Goal: Contribute content: Contribute content

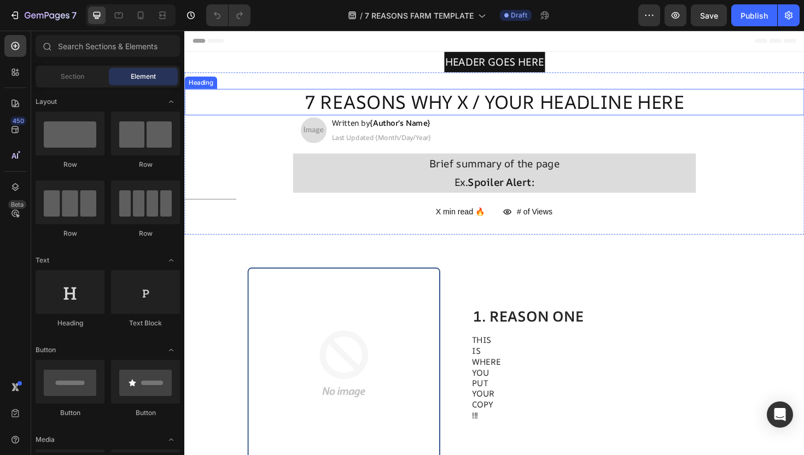
click at [425, 106] on h2 "7 REASONS WHY X / YOUR HEADLINE HERE" at bounding box center [512, 106] width 657 height 28
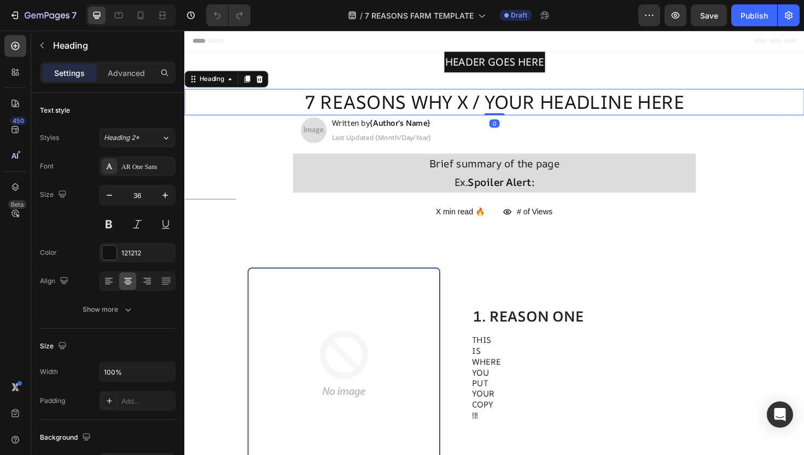
click at [425, 106] on h2 "7 REASONS WHY X / YOUR HEADLINE HERE" at bounding box center [512, 106] width 657 height 28
click at [425, 106] on p "7 REASONS WHY X / YOUR HEADLINE HERE" at bounding box center [512, 107] width 654 height 26
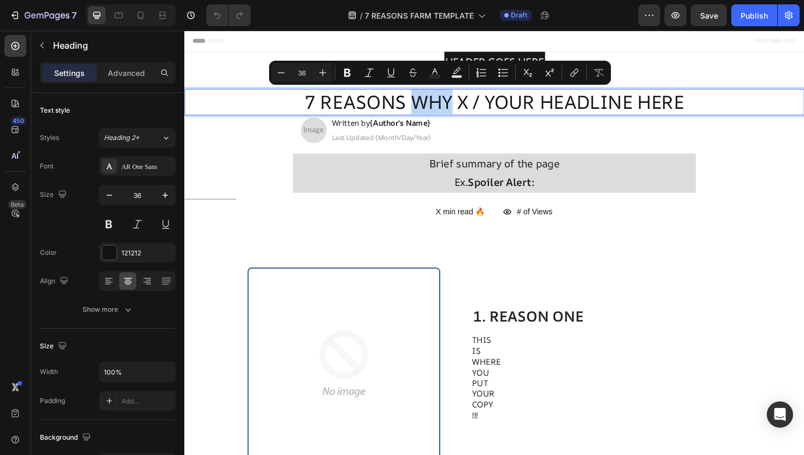
click at [459, 108] on p "7 REASONS WHY X / YOUR HEADLINE HERE" at bounding box center [512, 107] width 654 height 26
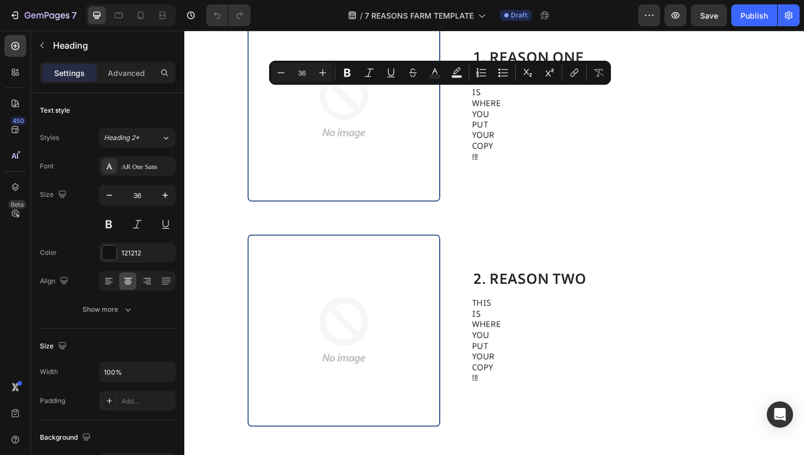
type input "16"
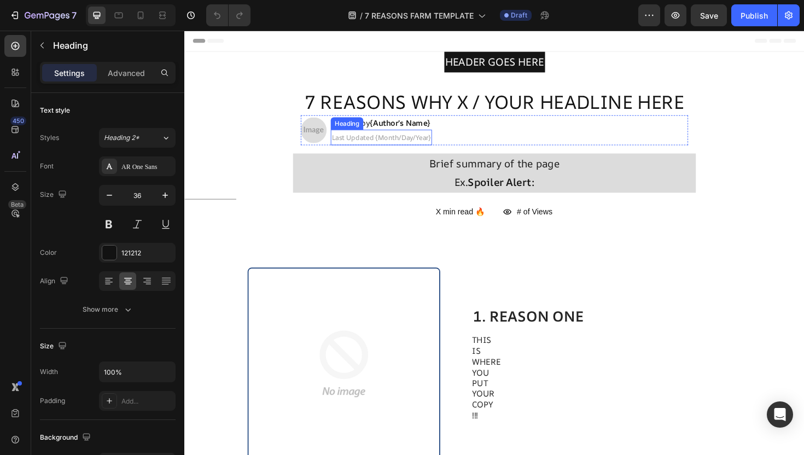
scroll to position [10, 0]
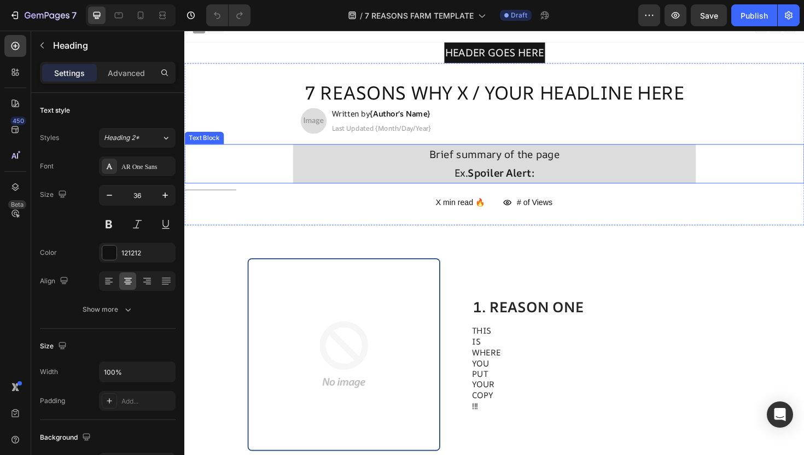
click at [496, 158] on p "Brief summary of the page" at bounding box center [512, 162] width 425 height 20
click at [531, 167] on p "Brief summary of the page" at bounding box center [512, 162] width 425 height 20
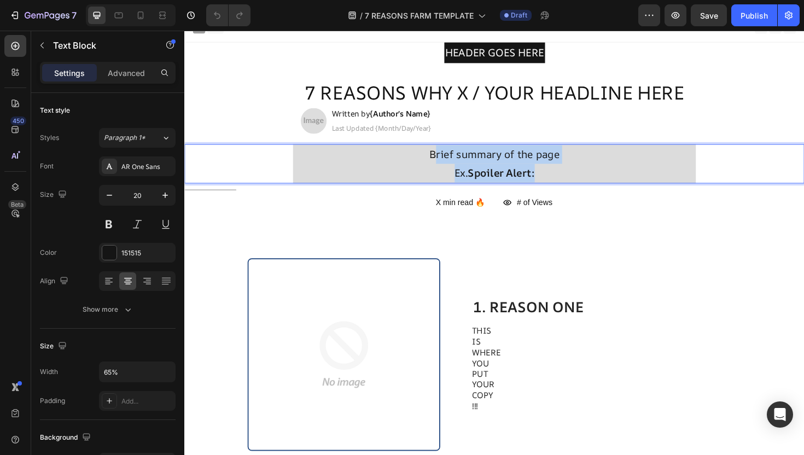
drag, startPoint x: 559, startPoint y: 183, endPoint x: 451, endPoint y: 169, distance: 108.7
click at [451, 169] on div "Brief summary of the page Ex. Spoiler Alert:" at bounding box center [512, 172] width 427 height 42
click at [434, 169] on p "Brief summary of the page" at bounding box center [512, 162] width 425 height 20
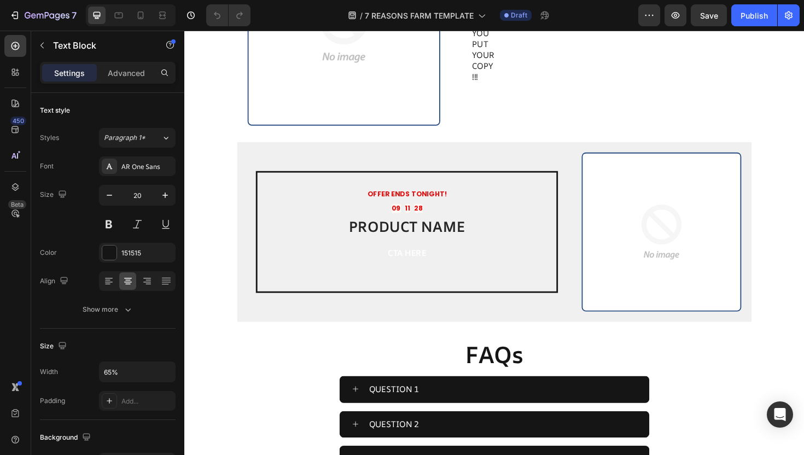
scroll to position [2075, 0]
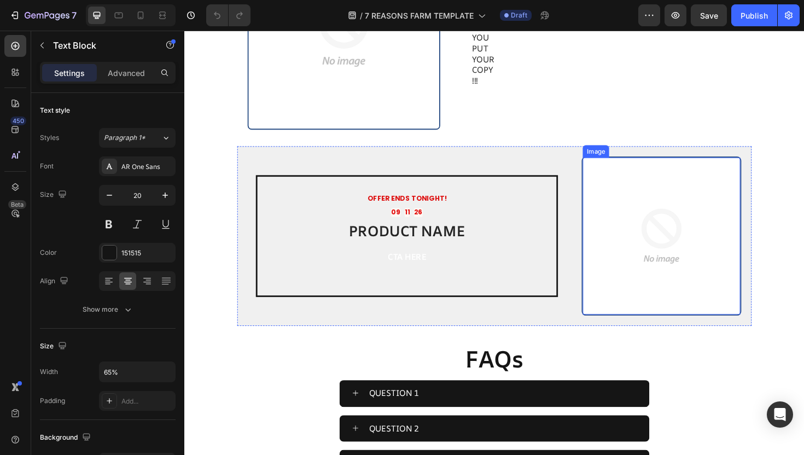
click at [707, 263] on img at bounding box center [689, 248] width 167 height 167
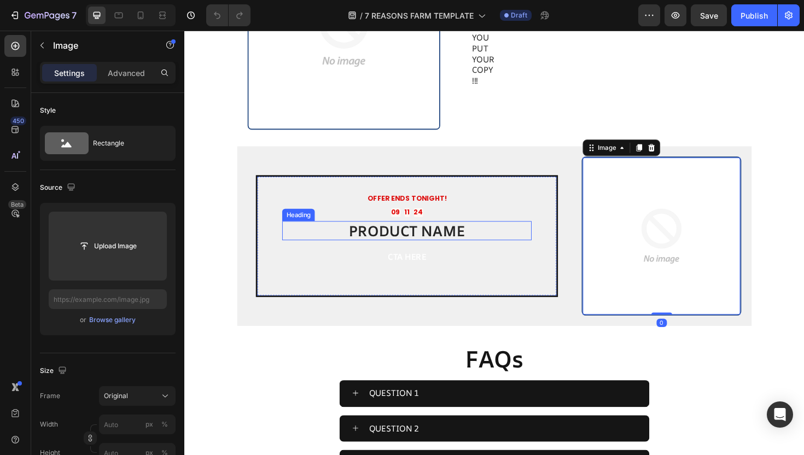
click at [465, 266] on button "CTA HERE" at bounding box center [420, 270] width 264 height 29
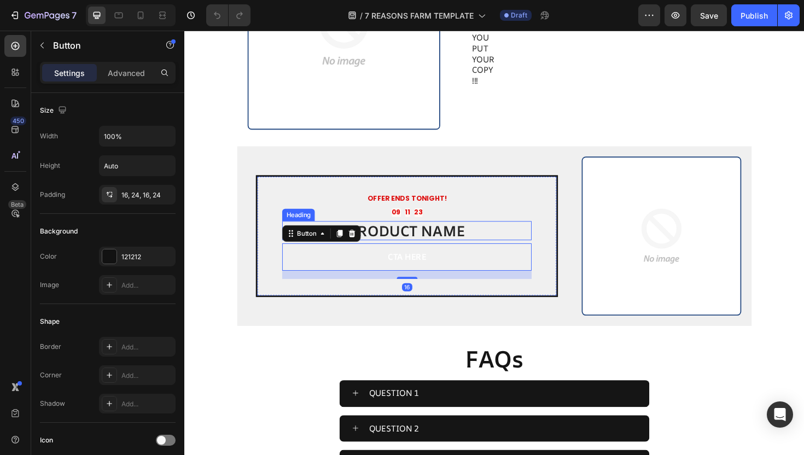
click at [507, 222] on div "09 11 23" at bounding box center [420, 223] width 264 height 9
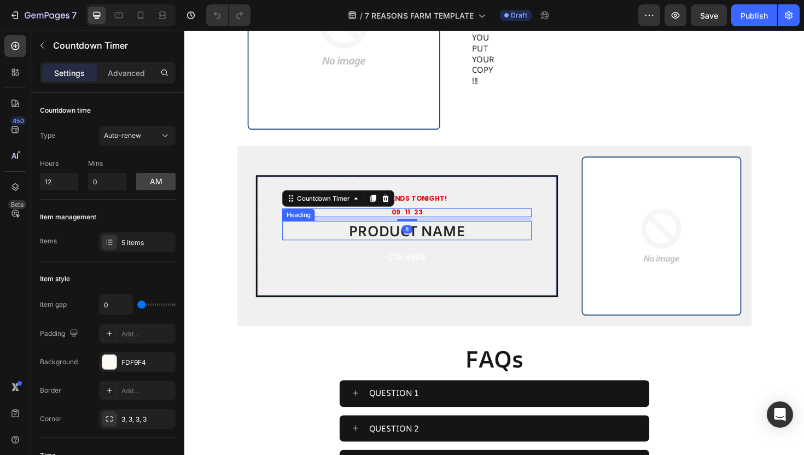
click at [514, 251] on h2 "PRODUCT NAME" at bounding box center [420, 243] width 264 height 21
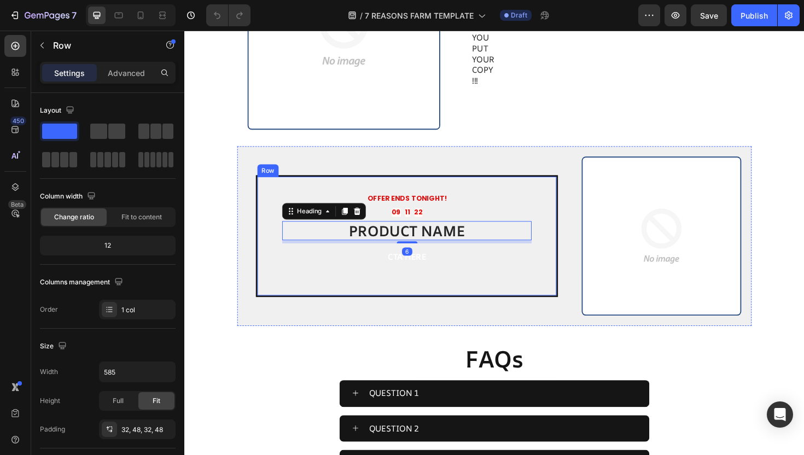
click at [497, 288] on div "CTA HERE Button" at bounding box center [420, 275] width 264 height 38
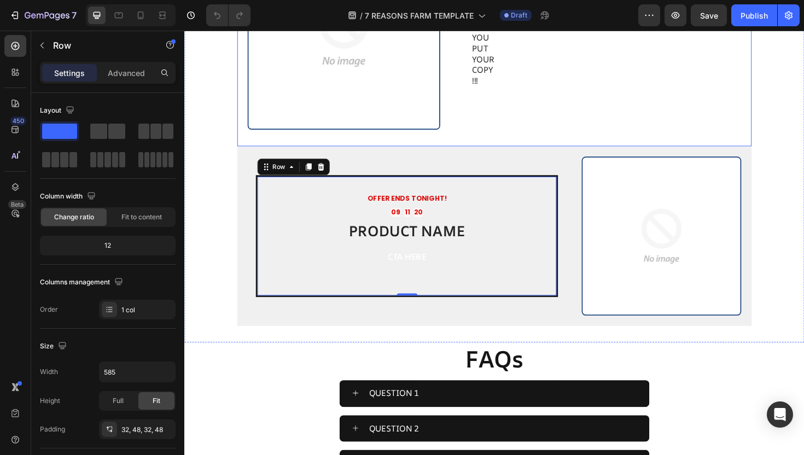
click at [282, 149] on div "Image 7. REASON SEVEN Heading THIS IS WHERE YOU PUT YOUR COPY !!! Text Block CT…" at bounding box center [512, 33] width 545 height 239
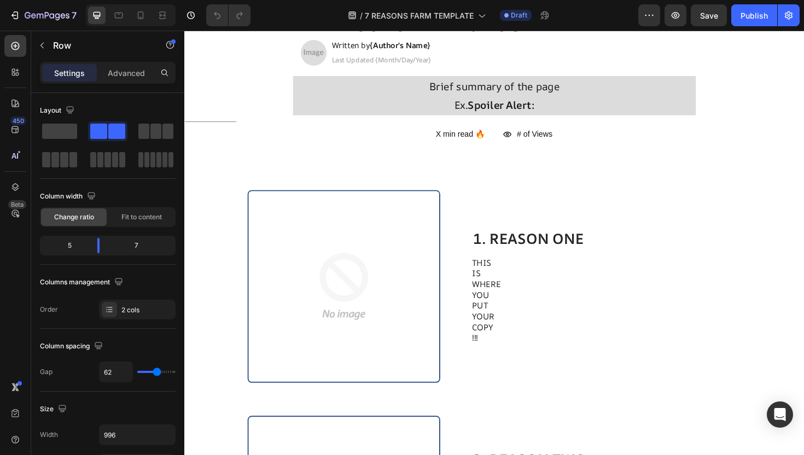
scroll to position [0, 0]
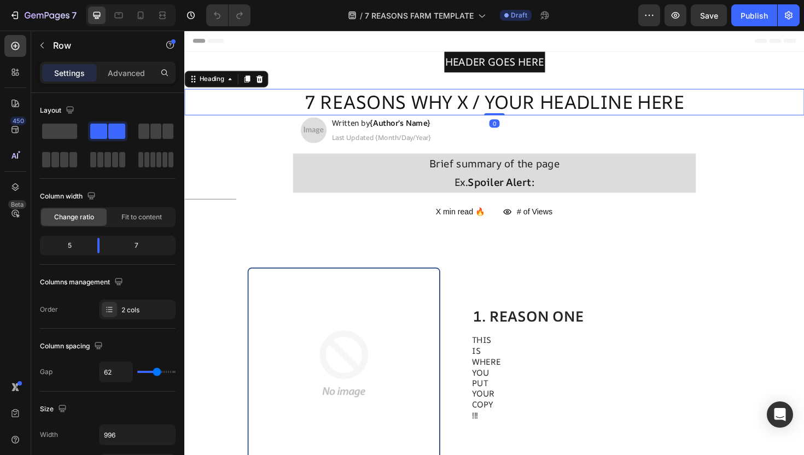
click at [436, 109] on h2 "7 REASONS WHY X / YOUR HEADLINE HERE" at bounding box center [512, 106] width 657 height 28
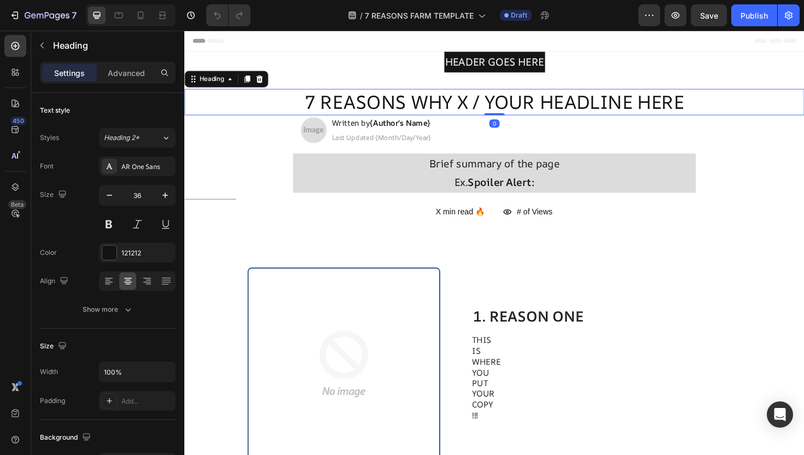
click at [436, 109] on h2 "7 REASONS WHY X / YOUR HEADLINE HERE" at bounding box center [512, 106] width 657 height 28
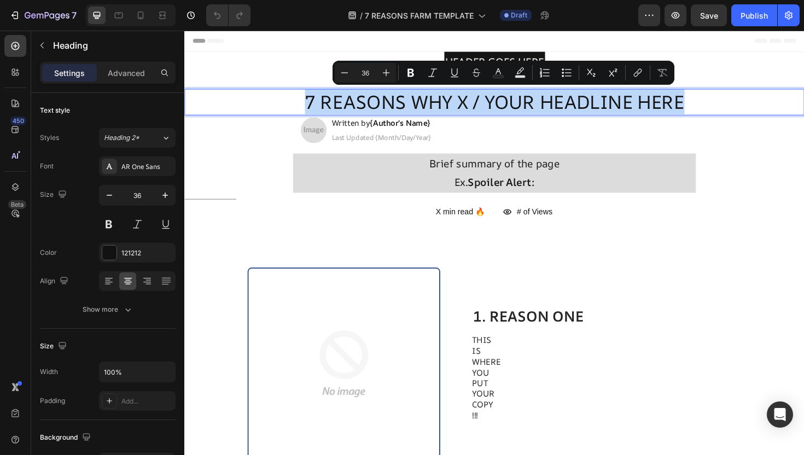
drag, startPoint x: 724, startPoint y: 100, endPoint x: 304, endPoint y: 97, distance: 420.2
click at [304, 97] on p "7 REASONS WHY X / YOUR HEADLINE HERE" at bounding box center [512, 107] width 654 height 26
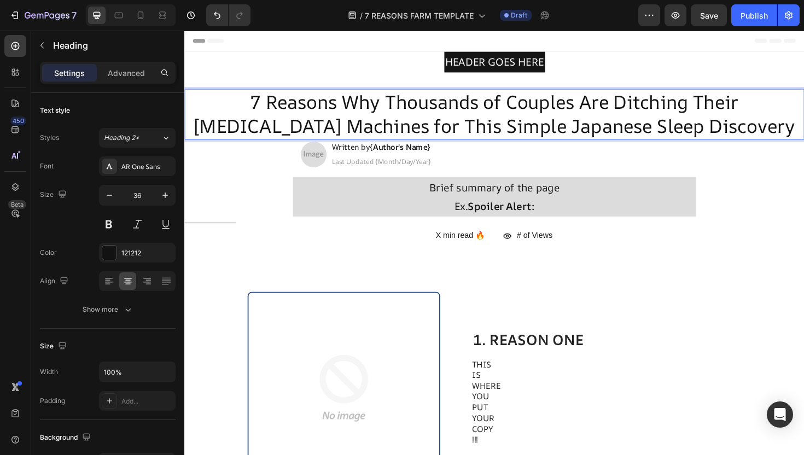
click at [542, 114] on p "7 Reasons Why Thousands of Couples Are Ditching Their CPAP Machines for This Si…" at bounding box center [512, 119] width 654 height 51
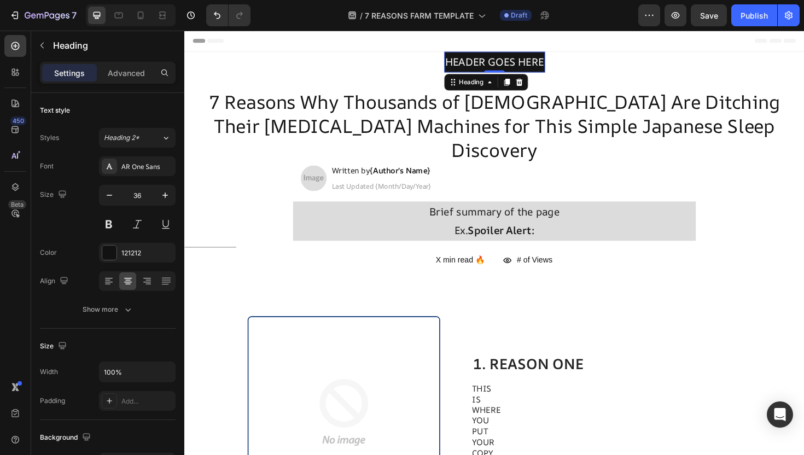
click at [498, 62] on h2 "HEADER GOES HERE" at bounding box center [513, 64] width 107 height 16
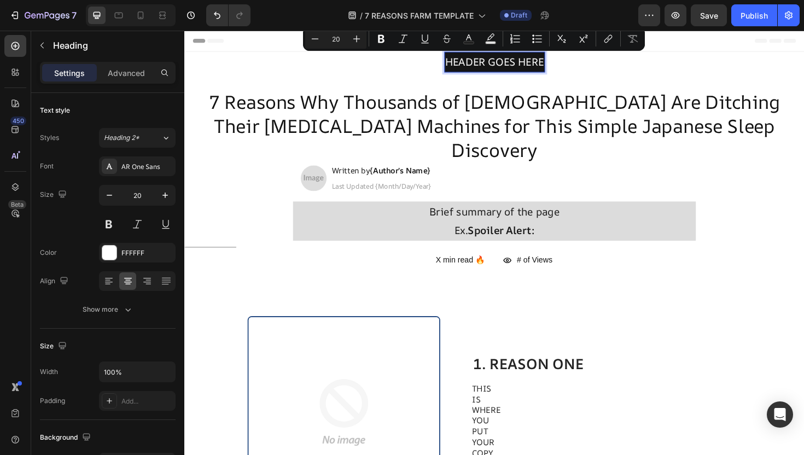
click at [552, 62] on p "HEADER GOES HERE" at bounding box center [513, 64] width 105 height 14
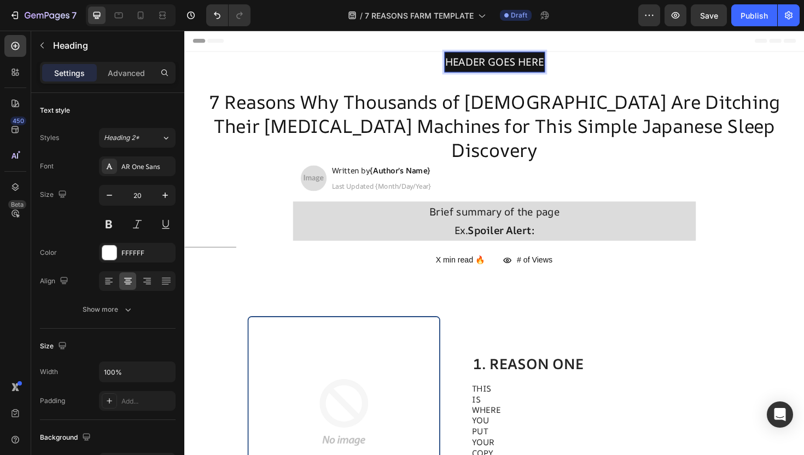
click at [562, 62] on p "HEADER GOES HERE" at bounding box center [513, 64] width 105 height 14
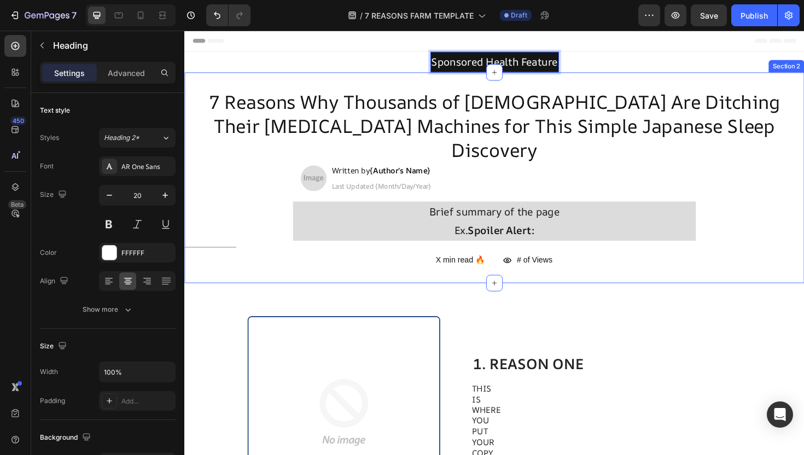
click at [604, 75] on div "7 Reasons Why Thousands of Americans Are Ditching Their CPAP Machines for This …" at bounding box center [512, 186] width 657 height 223
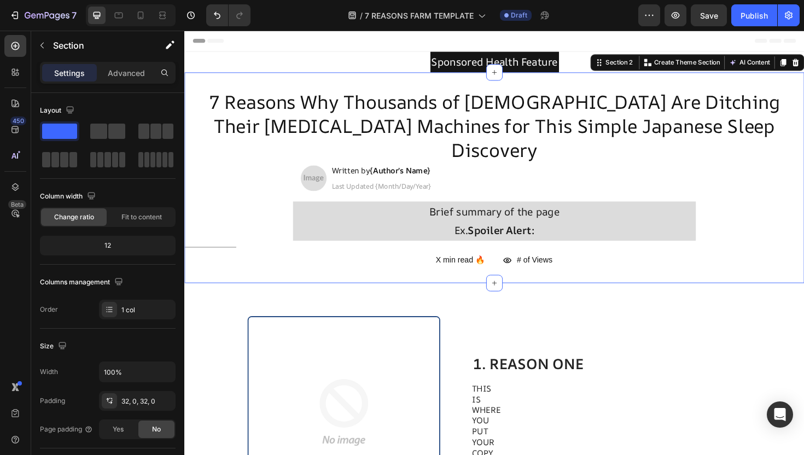
click at [605, 99] on p "7 Reasons Why Thousands of [DEMOGRAPHIC_DATA] Are Ditching Their [MEDICAL_DATA]…" at bounding box center [512, 132] width 654 height 77
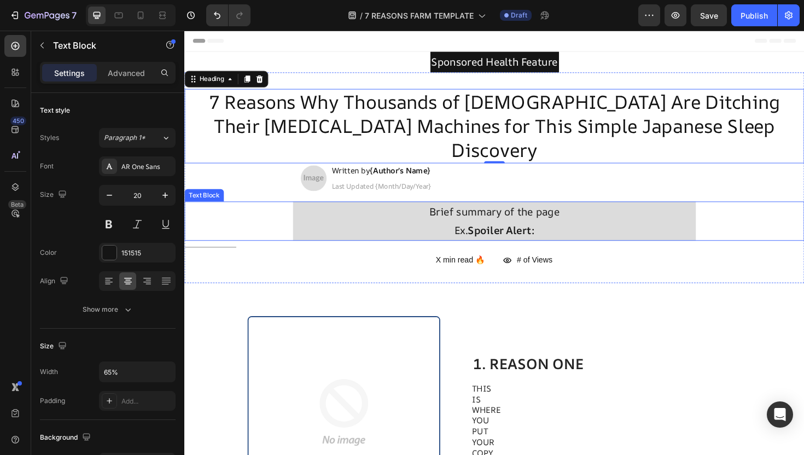
click at [485, 213] on p "Brief summary of the page" at bounding box center [512, 223] width 425 height 20
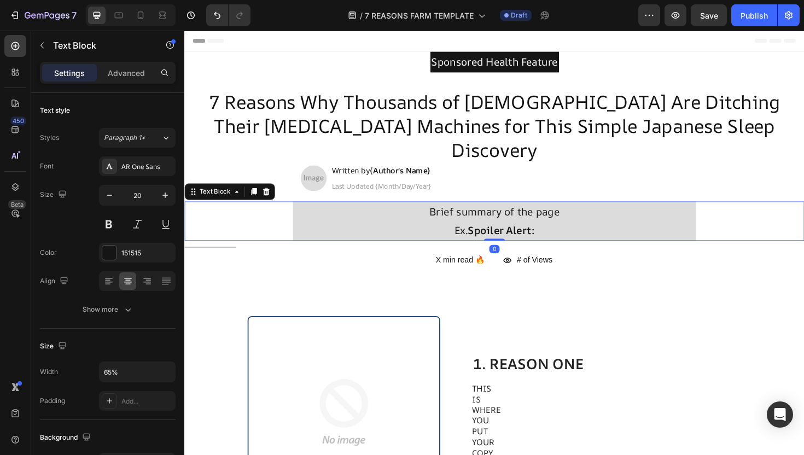
click at [549, 235] on strong "Spoiler Alert:" at bounding box center [520, 242] width 71 height 15
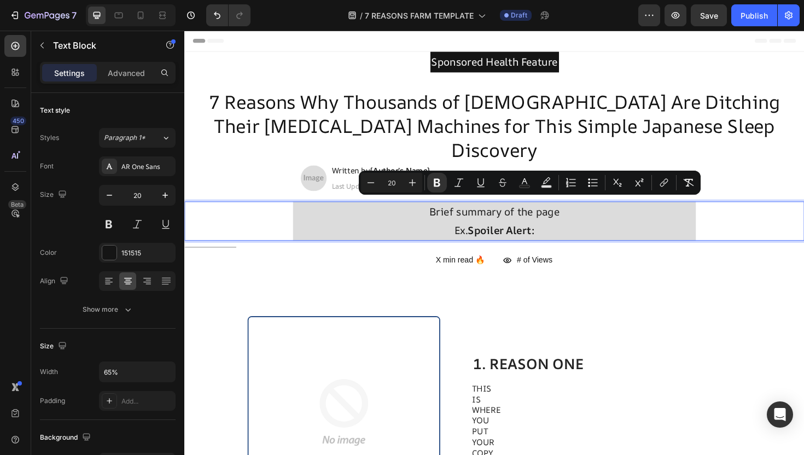
click at [566, 233] on p "Ex. Spoiler Alert:" at bounding box center [512, 243] width 425 height 20
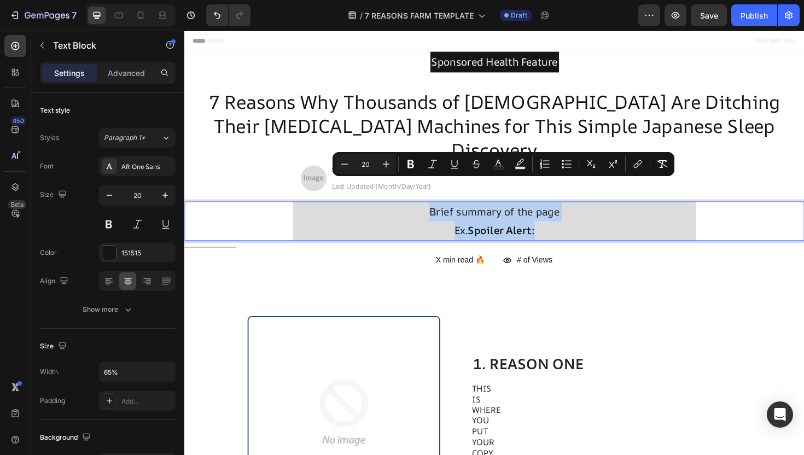
drag, startPoint x: 567, startPoint y: 218, endPoint x: 435, endPoint y: 201, distance: 133.5
click at [435, 212] on div "Brief summary of the page Ex. Spoiler Alert:" at bounding box center [512, 233] width 427 height 42
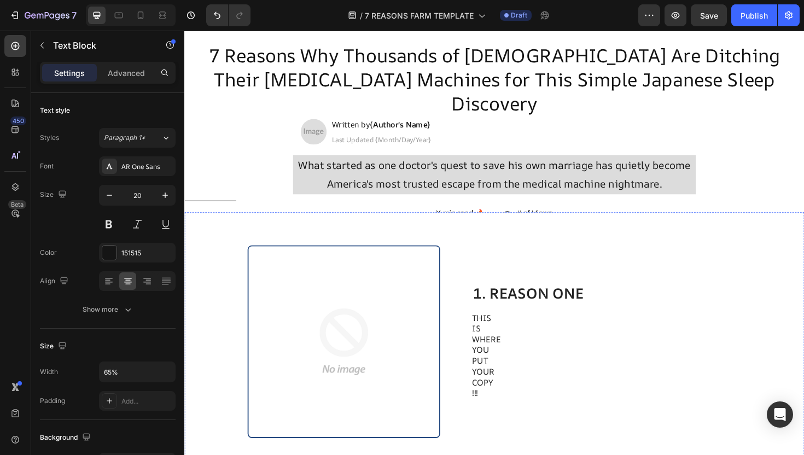
scroll to position [27, 0]
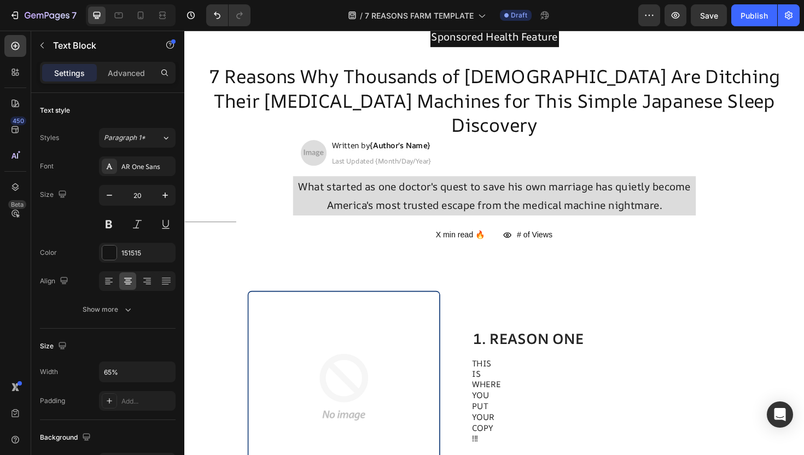
click at [773, 199] on div "What started as one doctor's quest to save his own marriage has quietly become …" at bounding box center [512, 206] width 657 height 42
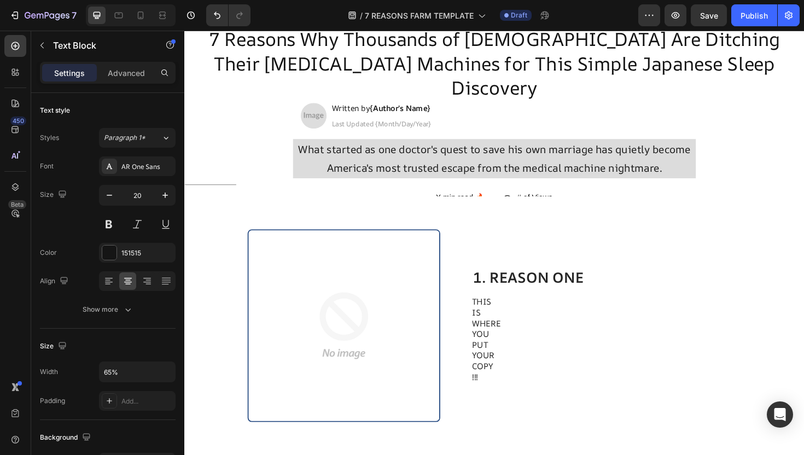
scroll to position [0, 0]
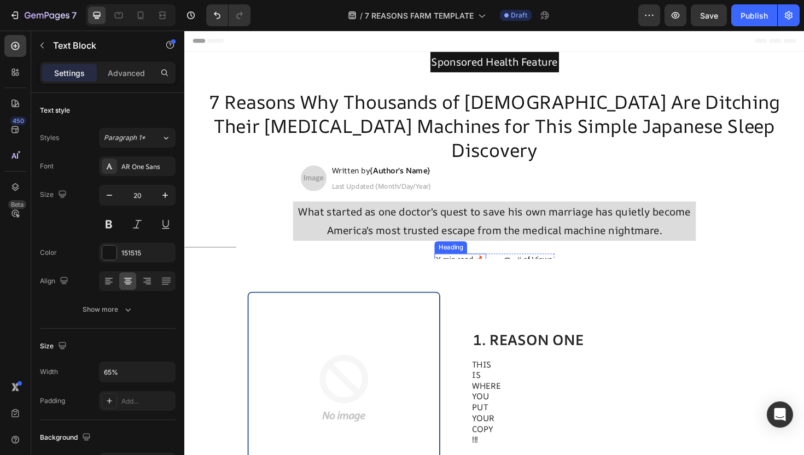
click at [475, 269] on span "X min read 🔥" at bounding box center [476, 273] width 53 height 9
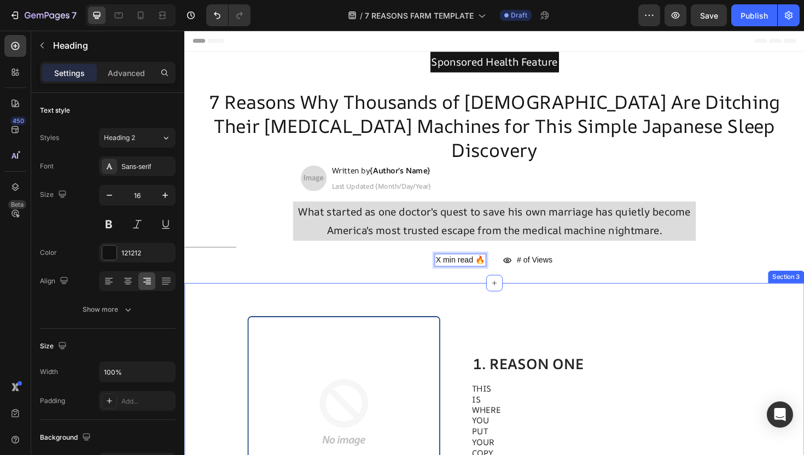
scroll to position [216, 0]
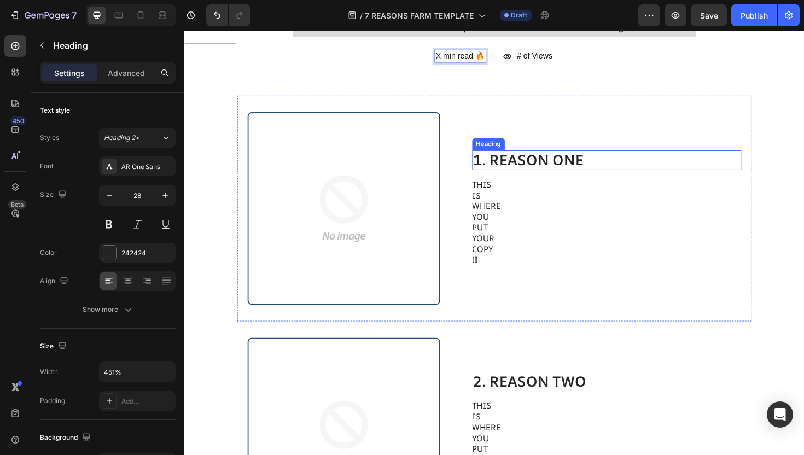
click at [537, 158] on h2 "1. REASON ONE" at bounding box center [632, 168] width 286 height 21
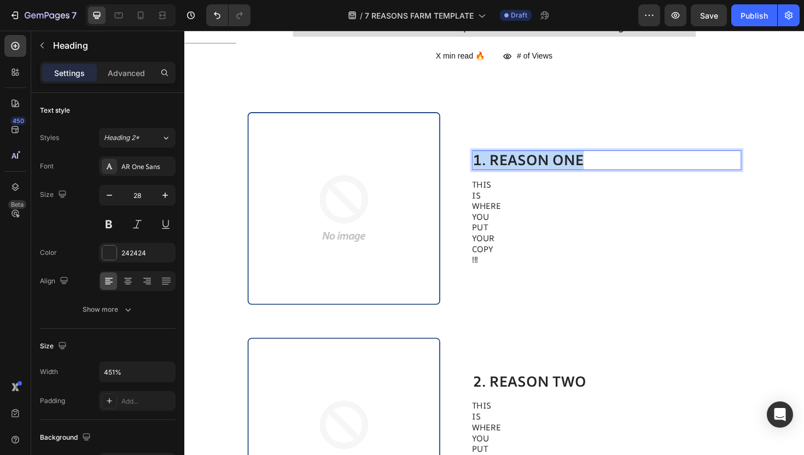
drag, startPoint x: 616, startPoint y: 139, endPoint x: 493, endPoint y: 149, distance: 123.0
click at [493, 159] on p "1. REASON ONE" at bounding box center [631, 168] width 283 height 19
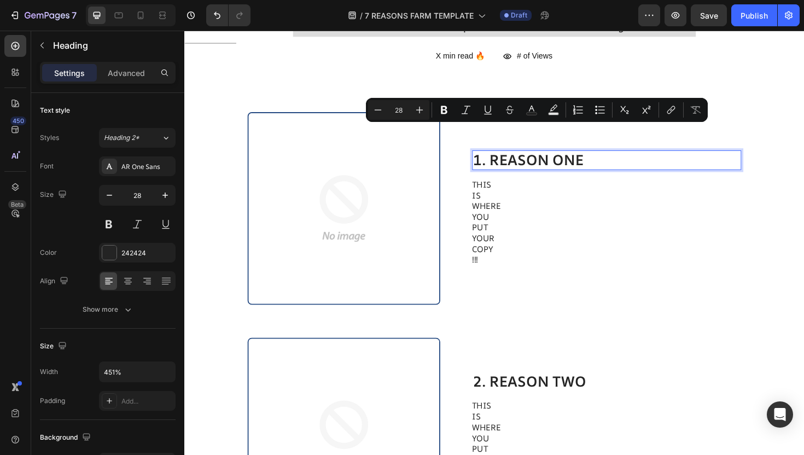
scroll to position [207, 0]
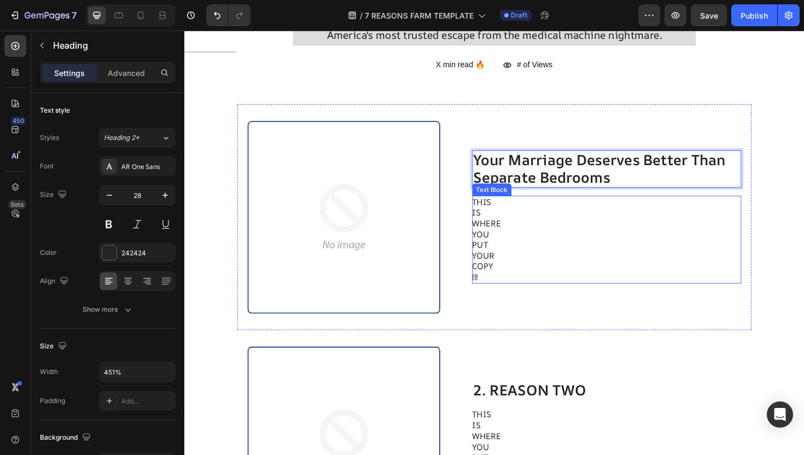
click at [528, 229] on p "WHERE" at bounding box center [612, 234] width 246 height 11
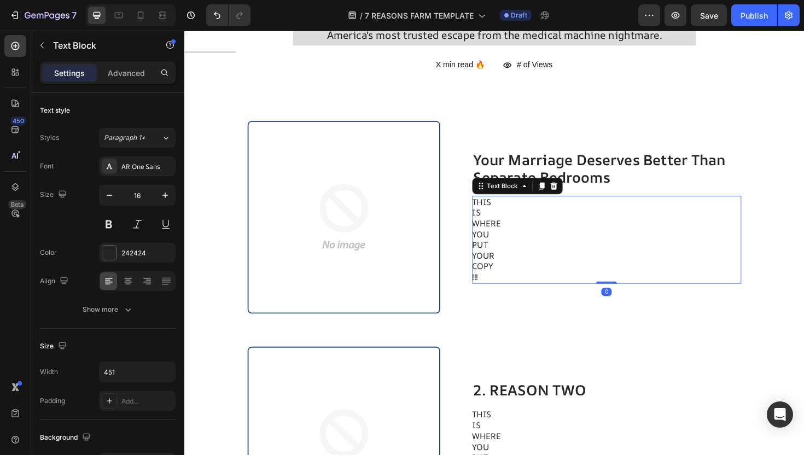
click at [526, 264] on p "YOUR" at bounding box center [612, 269] width 246 height 11
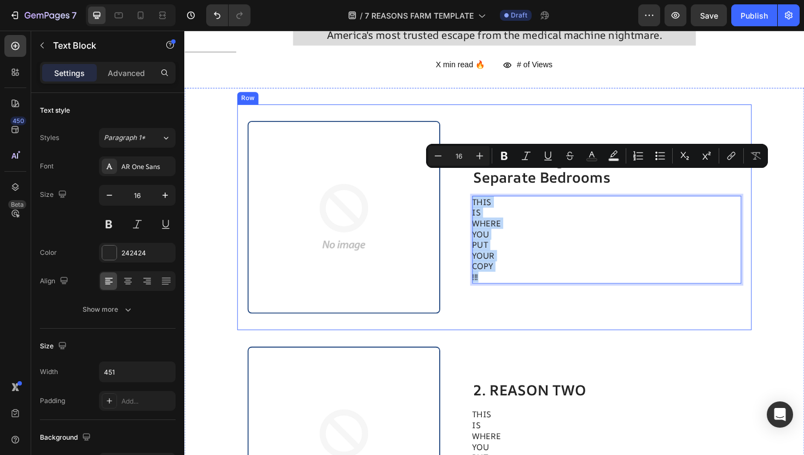
drag, startPoint x: 519, startPoint y: 265, endPoint x: 482, endPoint y: 159, distance: 112.3
click at [482, 159] on div "Image Your Marriage Deserves Better Than Separate Bedrooms Heading THIS IS WHER…" at bounding box center [512, 228] width 545 height 239
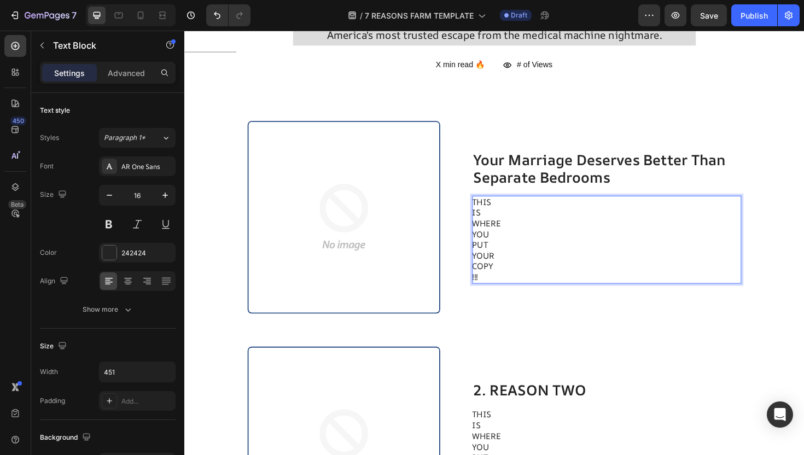
scroll to position [175, 0]
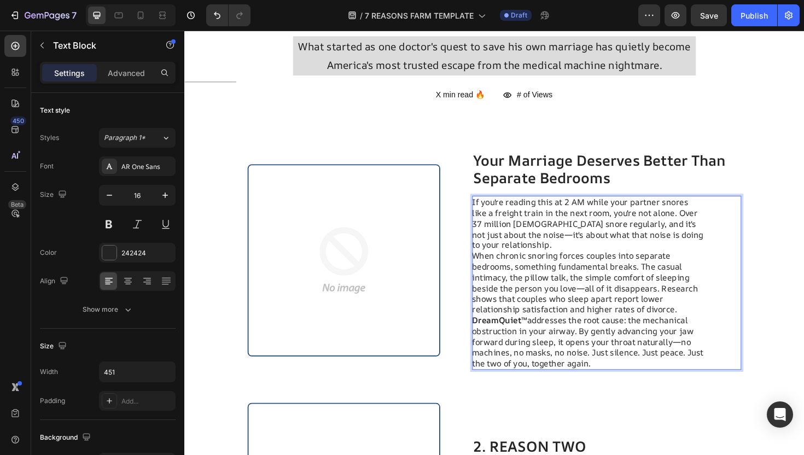
click at [579, 233] on p "If you're reading this at 2 AM while your partner snores like a freight train i…" at bounding box center [612, 298] width 246 height 182
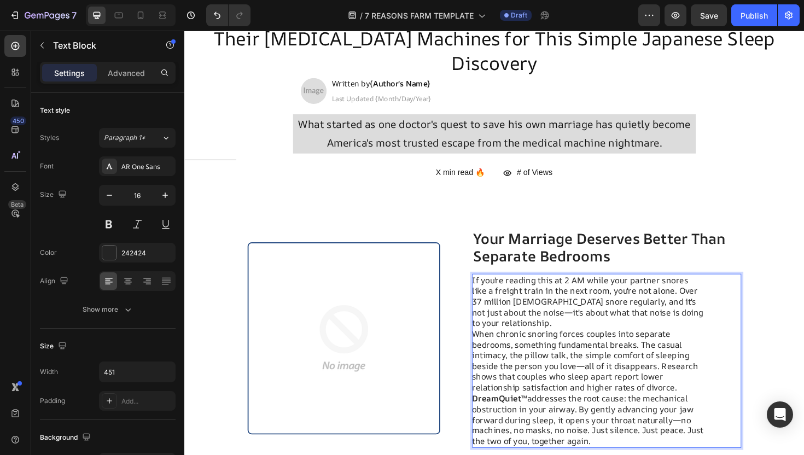
scroll to position [83, 0]
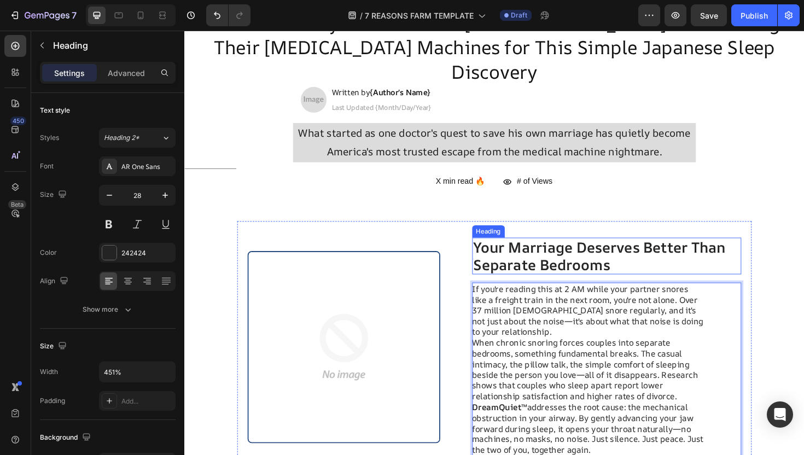
click at [559, 251] on p "Your Marriage Deserves Better Than Separate Bedrooms" at bounding box center [631, 269] width 283 height 37
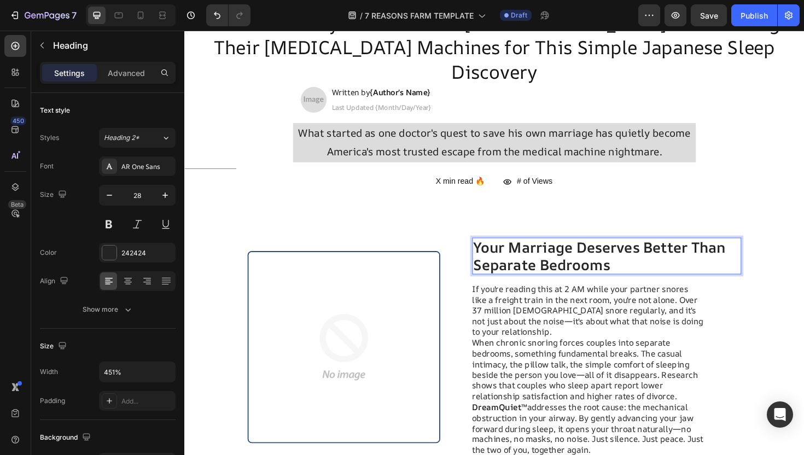
click at [637, 251] on p "Your Marriage Deserves Better Than Separate Bedrooms" at bounding box center [631, 269] width 283 height 37
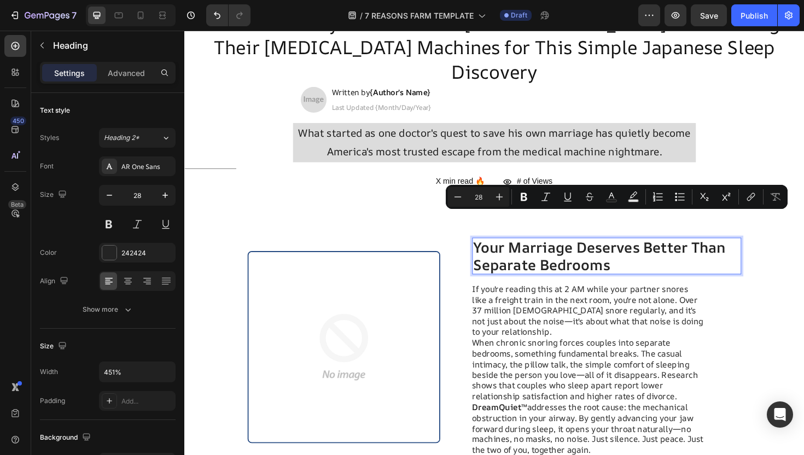
click at [637, 251] on p "Your Marriage Deserves Better Than Separate Bedrooms" at bounding box center [631, 269] width 283 height 37
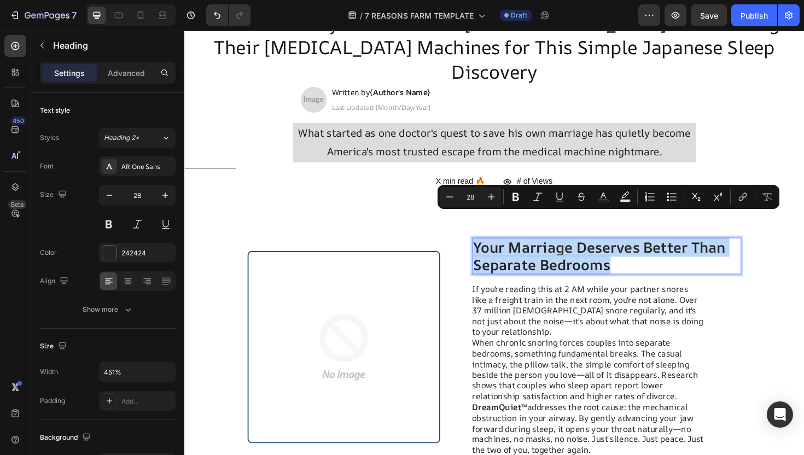
drag, startPoint x: 639, startPoint y: 251, endPoint x: 493, endPoint y: 231, distance: 146.9
click at [493, 251] on p "Your Marriage Deserves Better Than Separate Bedrooms" at bounding box center [631, 269] width 283 height 37
copy p "Your Marriage Deserves Better Than Separate Bedrooms"
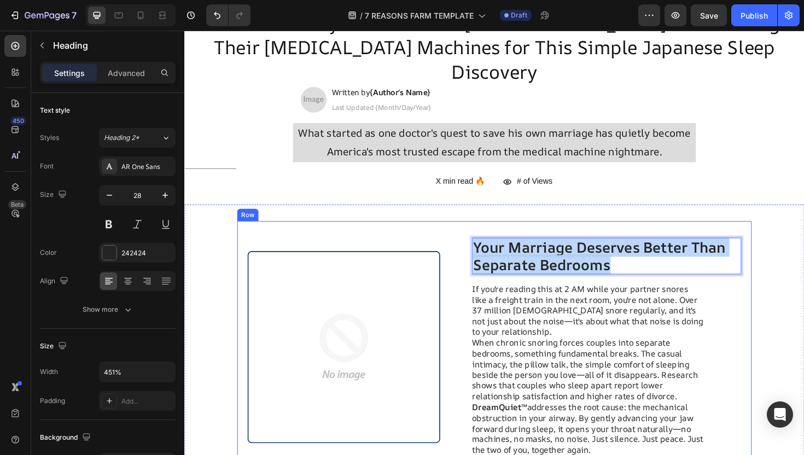
drag, startPoint x: 643, startPoint y: 251, endPoint x: 506, endPoint y: 217, distance: 142.0
click at [506, 233] on div "Image Your Marriage Deserves Better Than Separate Bedrooms Heading 16 If you're…" at bounding box center [512, 366] width 545 height 267
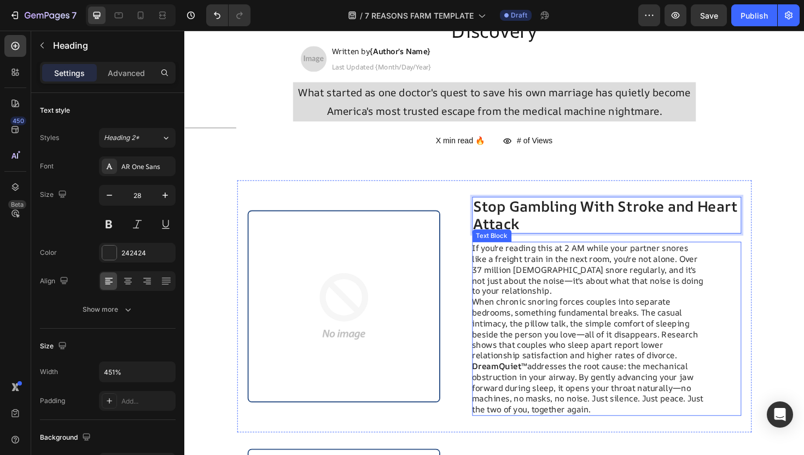
scroll to position [136, 0]
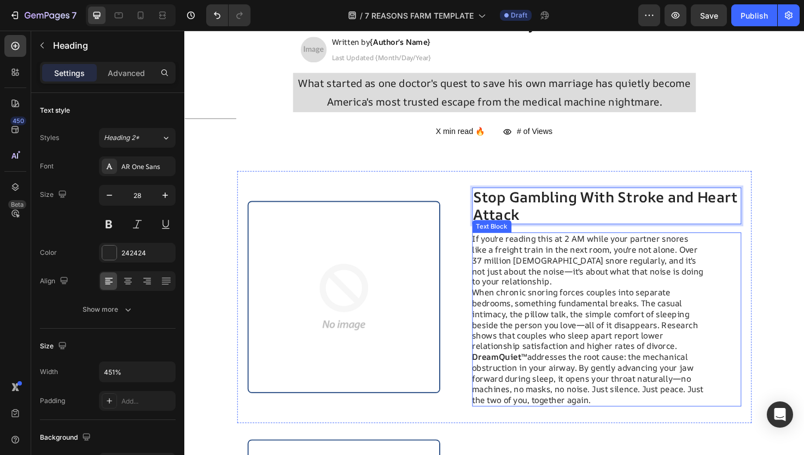
click at [607, 322] on p "If you're reading this at 2 AM while your partner snores like a freight train i…" at bounding box center [612, 337] width 246 height 182
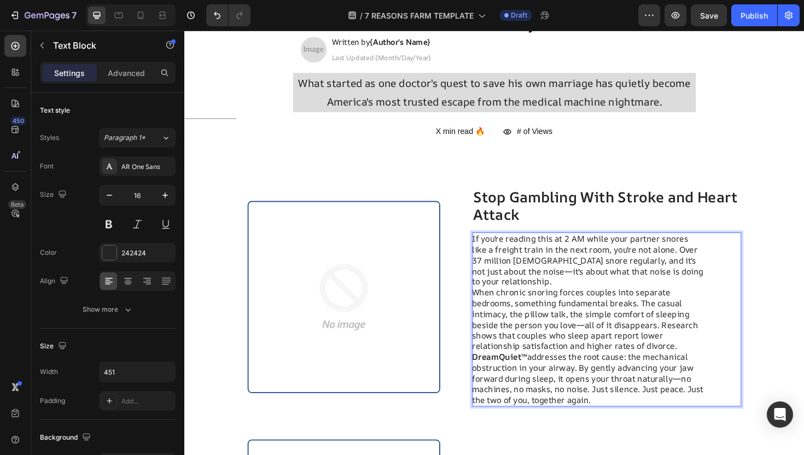
click at [627, 388] on p "If you're reading this at 2 AM while your partner snores like a freight train i…" at bounding box center [612, 337] width 246 height 182
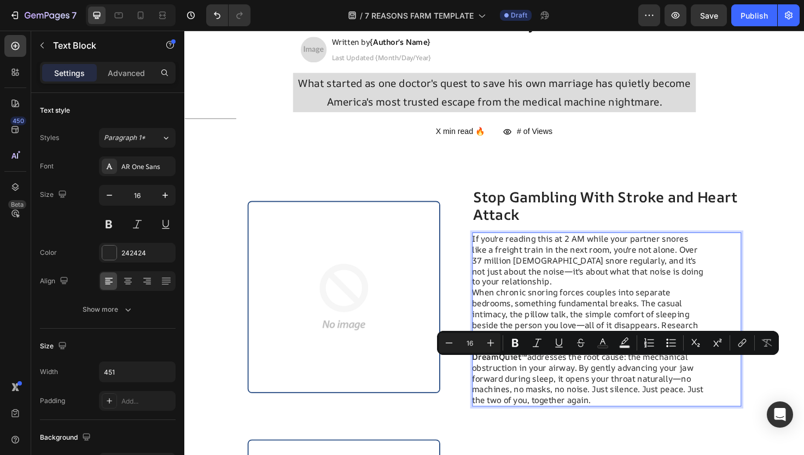
click at [625, 396] on p "If you're reading this at 2 AM while your partner snores like a freight train i…" at bounding box center [612, 337] width 246 height 182
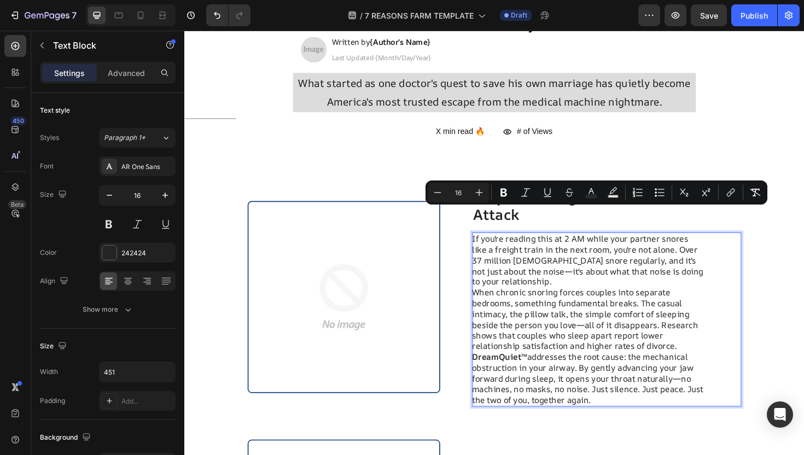
drag, startPoint x: 625, startPoint y: 396, endPoint x: 489, endPoint y: 224, distance: 219.3
click at [489, 246] on p "If you're reading this at 2 AM while your partner snores like a freight train i…" at bounding box center [612, 337] width 246 height 182
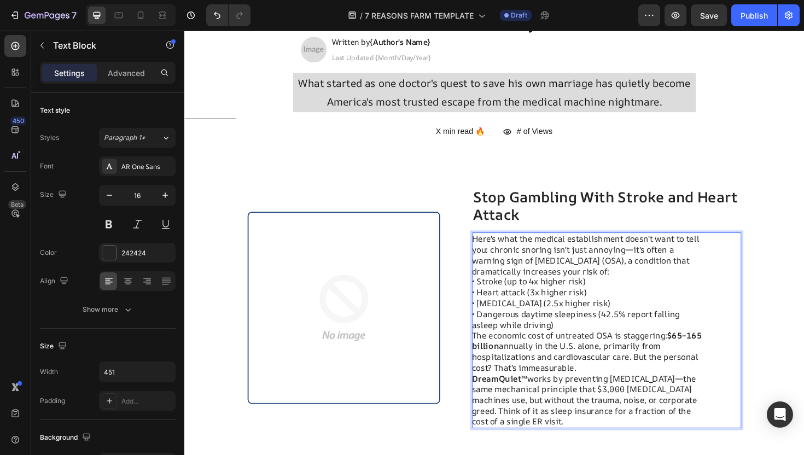
click at [668, 250] on p "Here's what the medical establishment doesn't want to tell you: chronic snoring…" at bounding box center [612, 297] width 246 height 102
click at [668, 257] on p "Here's what the medical establishment doesn't want to tell you: chronic snoring…" at bounding box center [612, 297] width 246 height 102
click at [492, 273] on p "Here's what the medical establishment doesn't want to tell you: chronic snoring…" at bounding box center [612, 297] width 246 height 102
click at [496, 283] on p "Here's what the medical establishment doesn't want to tell you: chronic snoring…" at bounding box center [612, 297] width 246 height 102
click at [501, 270] on p "Here's what the medical establishment doesn't want to tell you: chronic snoring…" at bounding box center [612, 297] width 246 height 102
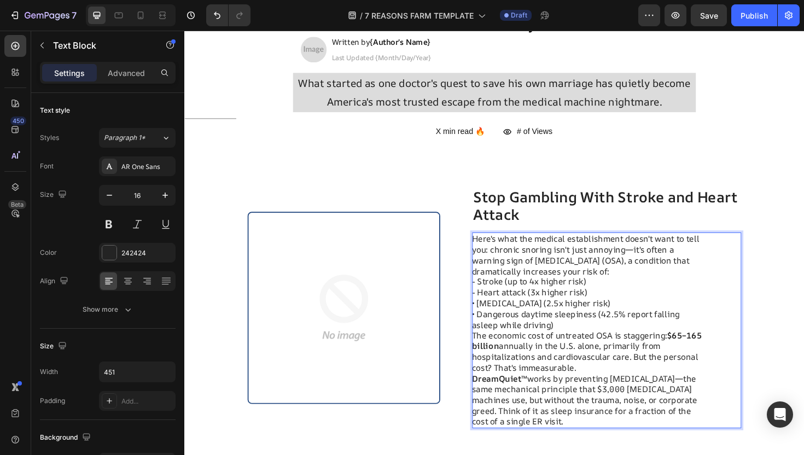
click at [503, 285] on p "Here's what the medical establishment doesn't want to tell you: chronic snoring…" at bounding box center [612, 297] width 246 height 102
click at [546, 348] on p "The economic cost of untreated OSA is staggering: $65–165 billion annually in t…" at bounding box center [612, 399] width 246 height 102
click at [493, 292] on p "Here's what the medical establishment doesn't want to tell you: chronic snoring…" at bounding box center [612, 297] width 246 height 102
click at [496, 305] on p "Here's what the medical establishment doesn't want to tell you: chronic snoring…" at bounding box center [612, 297] width 246 height 102
click at [583, 316] on p "Here's what the medical establishment doesn't want to tell you: chronic snoring…" at bounding box center [612, 297] width 246 height 102
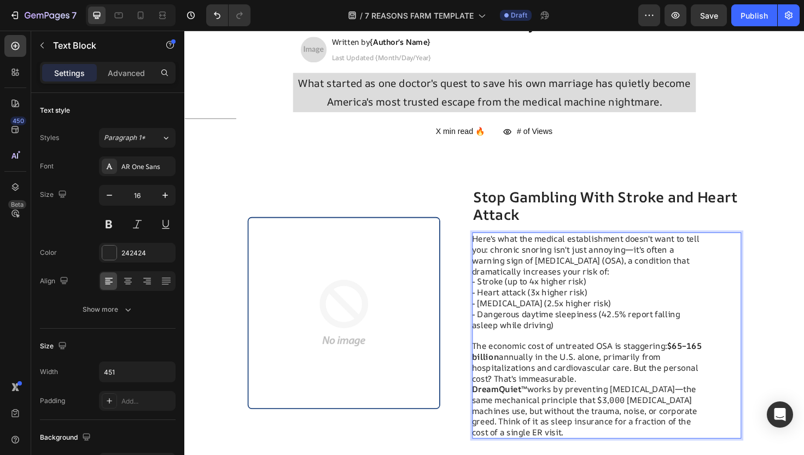
click at [664, 256] on p "Here's what the medical establishment doesn't want to tell you: chronic snoring…" at bounding box center [612, 297] width 246 height 102
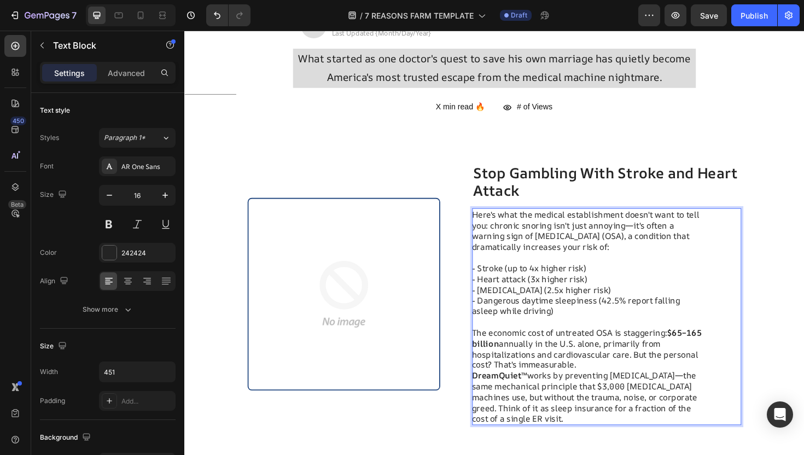
scroll to position [163, 0]
click at [618, 360] on p "The economic cost of untreated OSA is staggering: $65–165 billion annually in t…" at bounding box center [612, 396] width 246 height 102
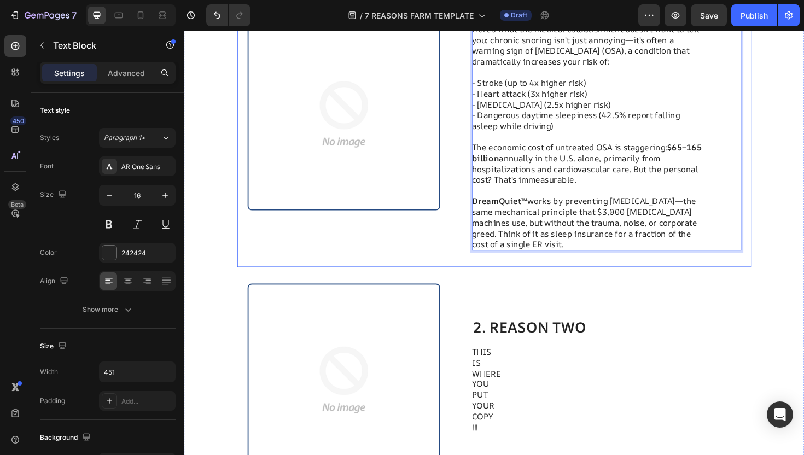
scroll to position [385, 0]
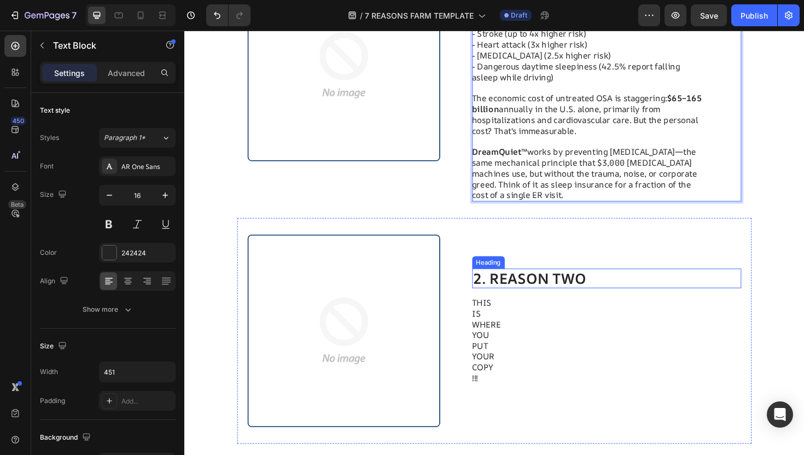
click at [584, 294] on h2 "2. REASON TWO" at bounding box center [632, 293] width 286 height 21
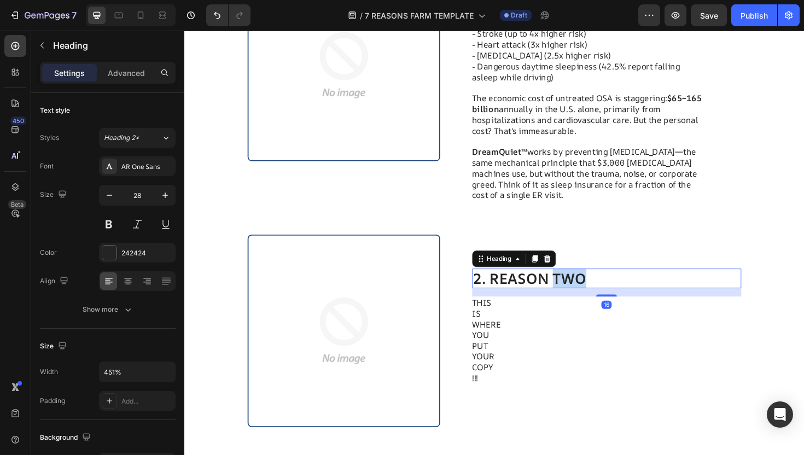
click at [584, 294] on h2 "2. REASON TWO" at bounding box center [632, 293] width 286 height 21
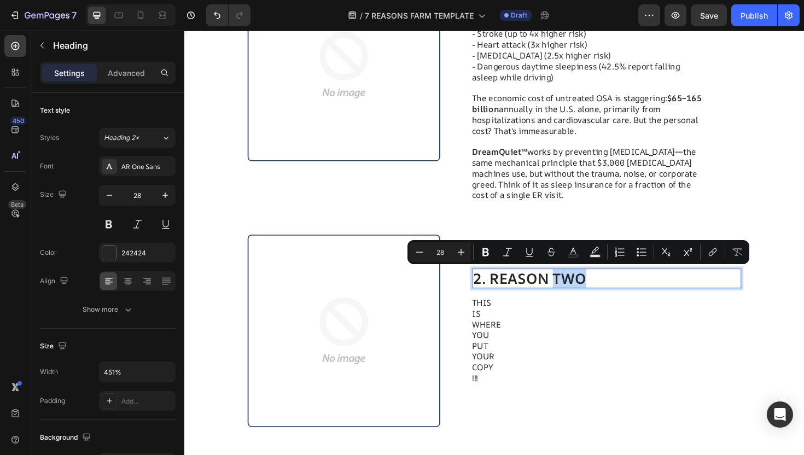
click at [633, 287] on p "2. REASON TWO" at bounding box center [631, 293] width 283 height 19
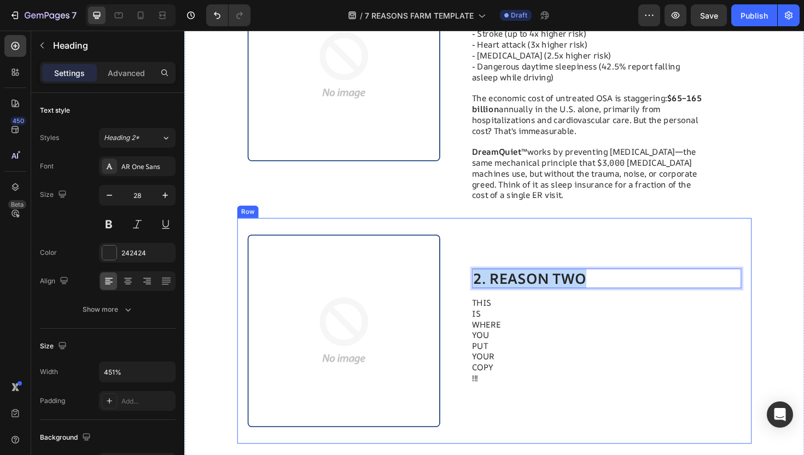
drag, startPoint x: 633, startPoint y: 287, endPoint x: 488, endPoint y: 287, distance: 145.5
click at [488, 287] on div "Image 2. REASON TWO Heading 16 THIS IS WHERE YOU PUT YOUR COPY !!! Text Block C…" at bounding box center [512, 348] width 545 height 239
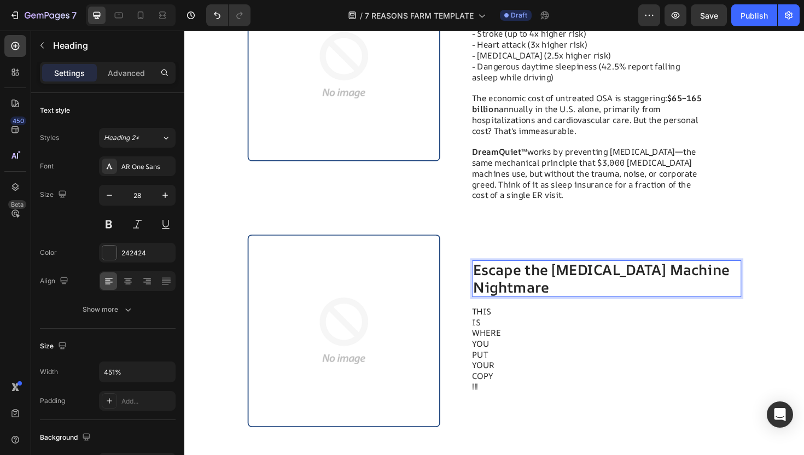
click at [491, 291] on p "Escape the CPAP Machine Nightmare" at bounding box center [631, 293] width 283 height 37
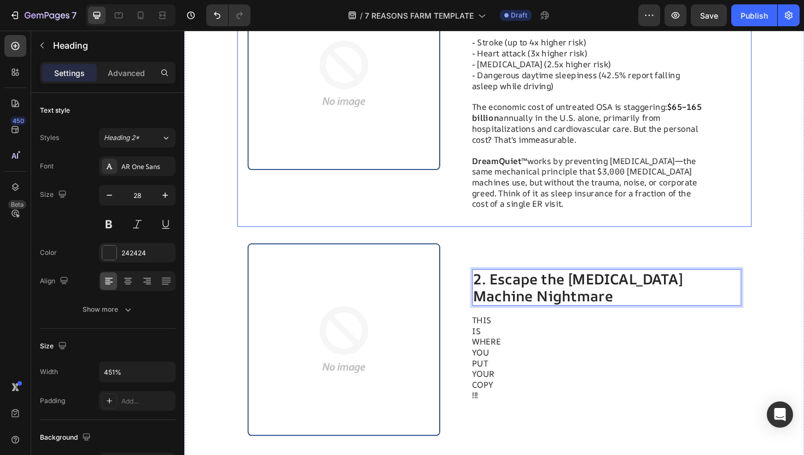
scroll to position [126, 0]
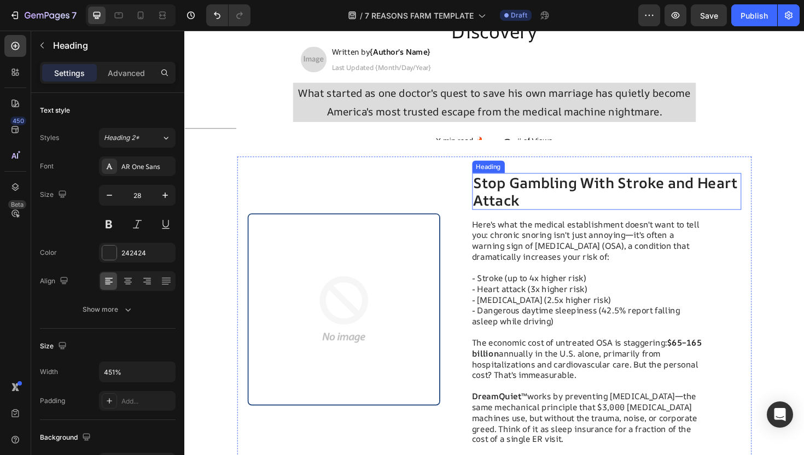
click at [490, 187] on p "Stop Gambling With Stroke and Heart Attack" at bounding box center [631, 201] width 283 height 37
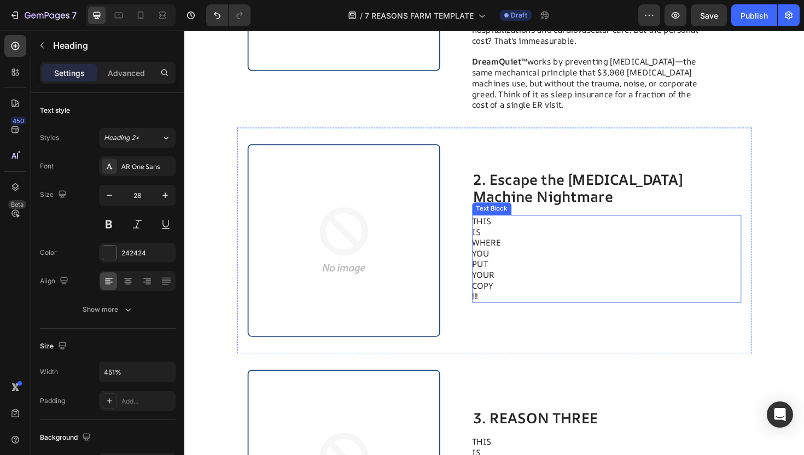
scroll to position [511, 0]
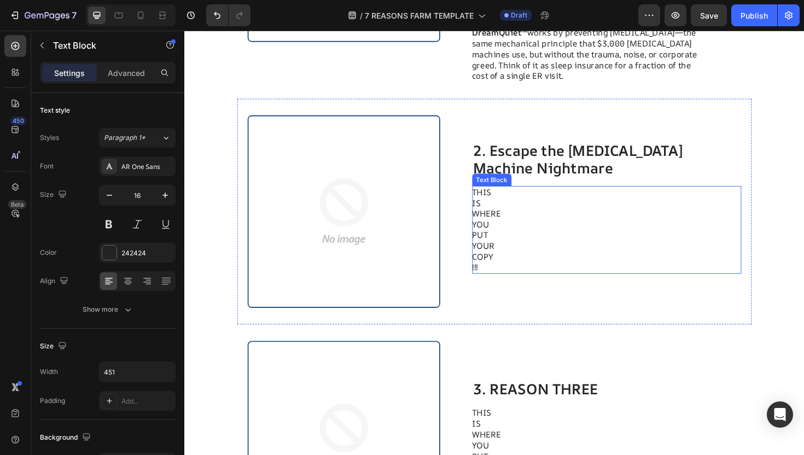
click at [547, 260] on p "YOUR" at bounding box center [612, 258] width 246 height 11
click at [534, 272] on p "COPY" at bounding box center [612, 270] width 246 height 11
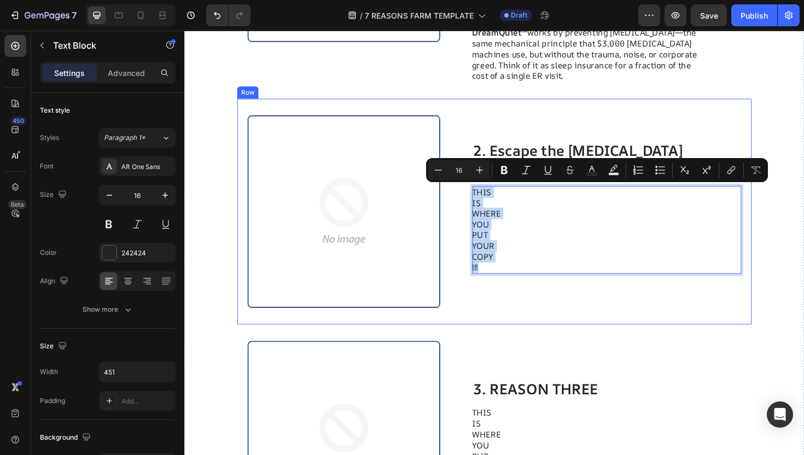
drag, startPoint x: 528, startPoint y: 277, endPoint x: 485, endPoint y: 195, distance: 92.5
click at [485, 195] on div "Image 2. Escape the CPAP Machine Nightmare Heading THIS IS WHERE YOU PUT YOUR C…" at bounding box center [512, 222] width 545 height 239
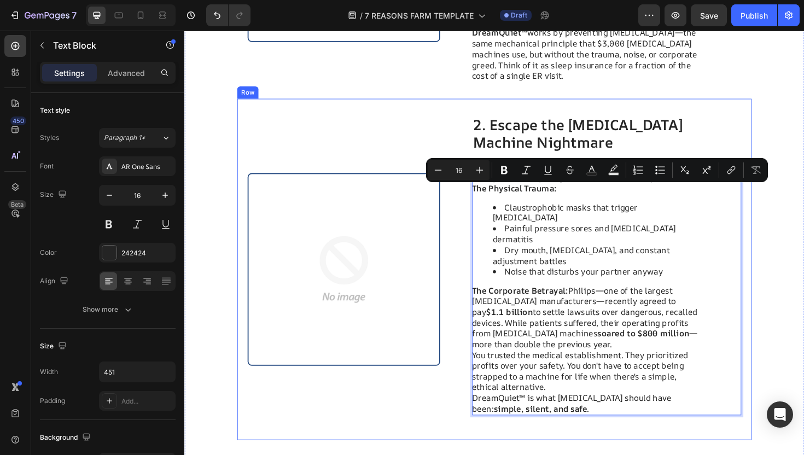
scroll to position [484, 0]
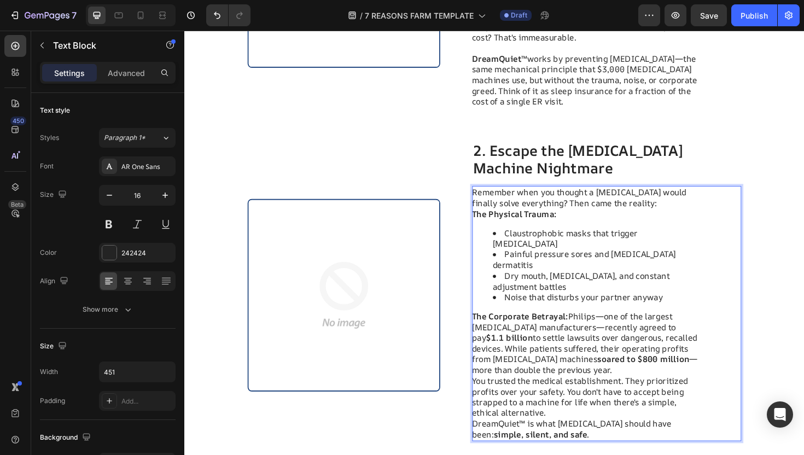
click at [574, 367] on p "The Corporate Betrayal: Philips—one of the largest CPAP manufacturers—recently …" at bounding box center [612, 362] width 246 height 68
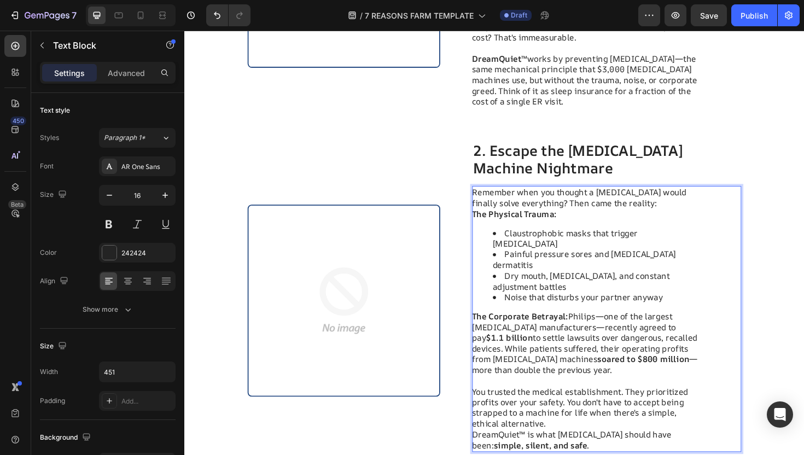
click at [580, 420] on p "You trusted the medical establishment. They prioritized profits over your safet…" at bounding box center [612, 430] width 246 height 45
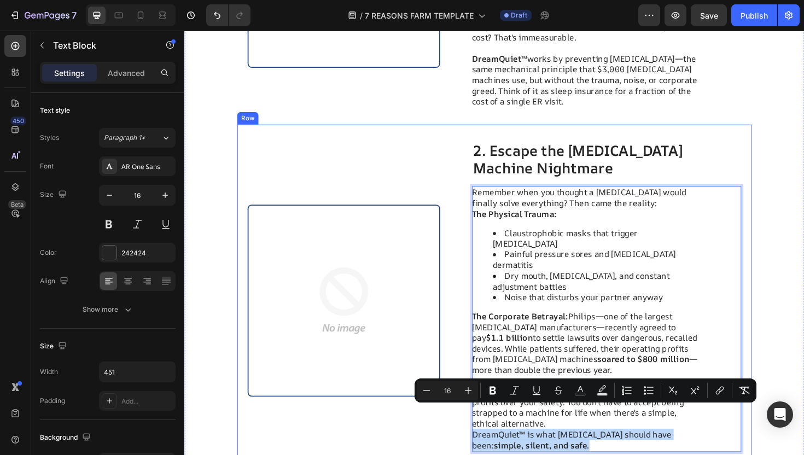
drag, startPoint x: 585, startPoint y: 444, endPoint x: 483, endPoint y: 437, distance: 102.1
click at [483, 437] on div "Image 2. Escape the CPAP Machine Nightmare Heading Remember when you thought a …" at bounding box center [512, 316] width 545 height 373
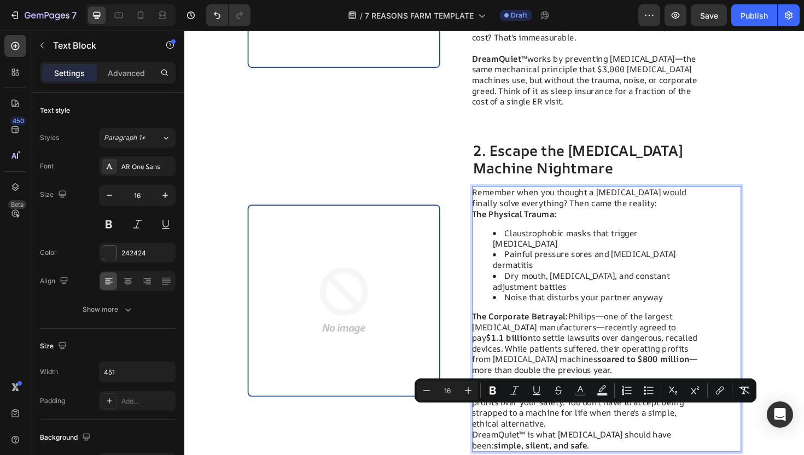
click at [560, 332] on p "The Corporate Betrayal: Philips—one of the largest CPAP manufacturers—recently …" at bounding box center [612, 362] width 246 height 68
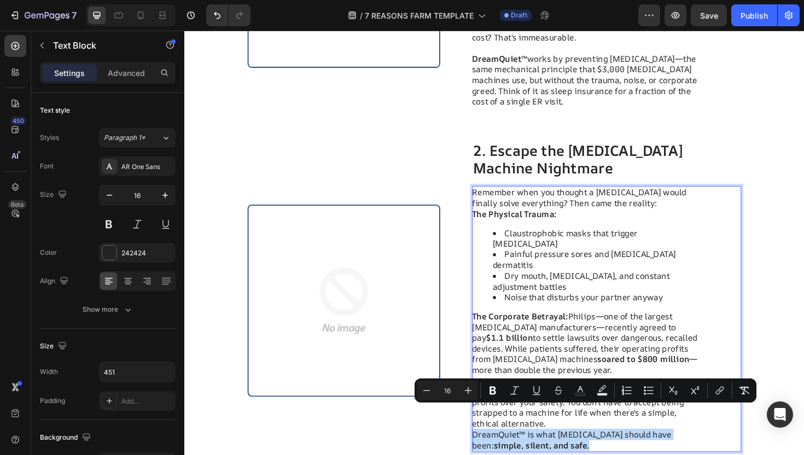
drag, startPoint x: 574, startPoint y: 444, endPoint x: 490, endPoint y: 440, distance: 84.4
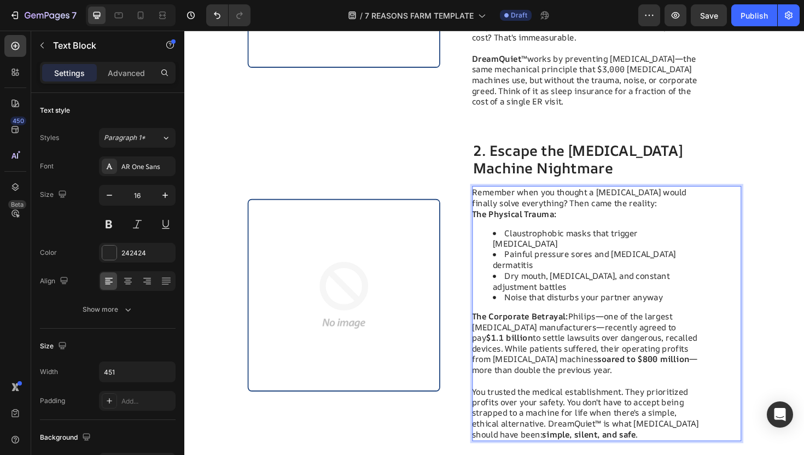
click at [568, 337] on p "The Corporate Betrayal: Philips—one of the largest CPAP manufacturers—recently …" at bounding box center [612, 362] width 246 height 68
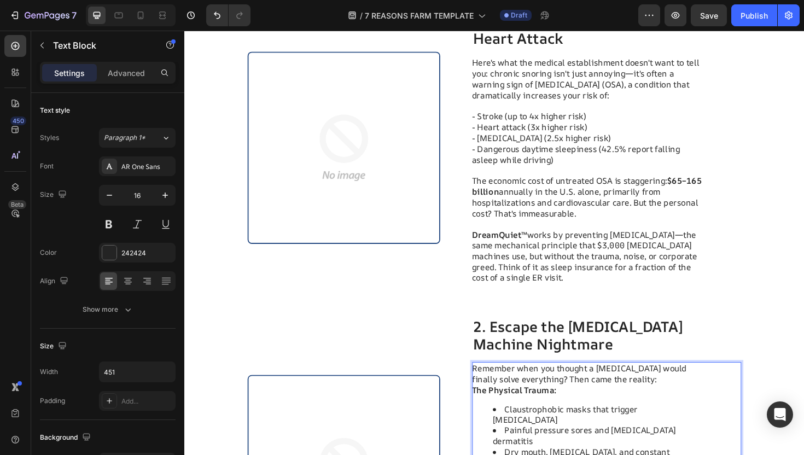
scroll to position [304, 0]
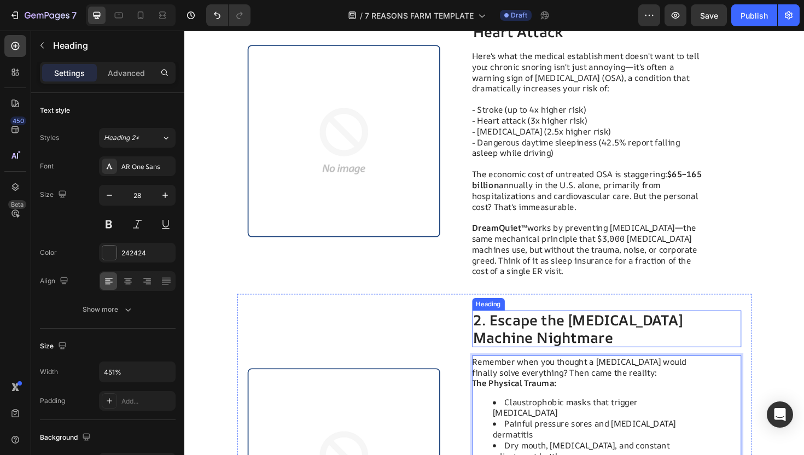
click at [608, 335] on p "2. Escape the CPAP Machine Nightmare" at bounding box center [631, 346] width 283 height 37
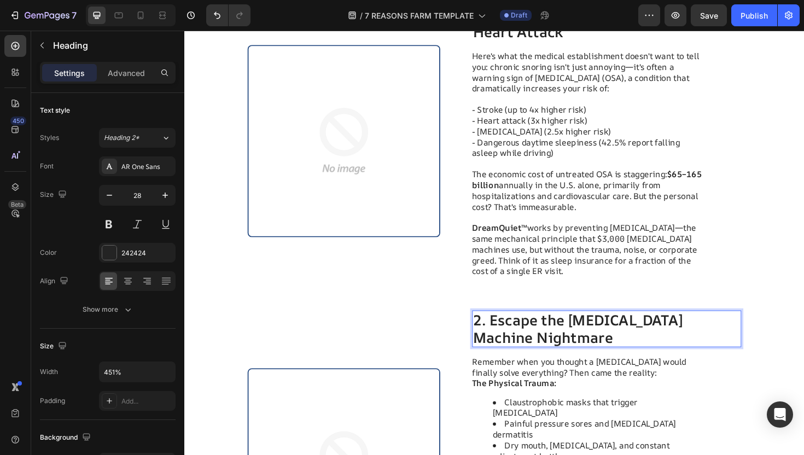
click at [573, 357] on p "2. Escape the CPAP Machine Nightmare" at bounding box center [631, 346] width 283 height 37
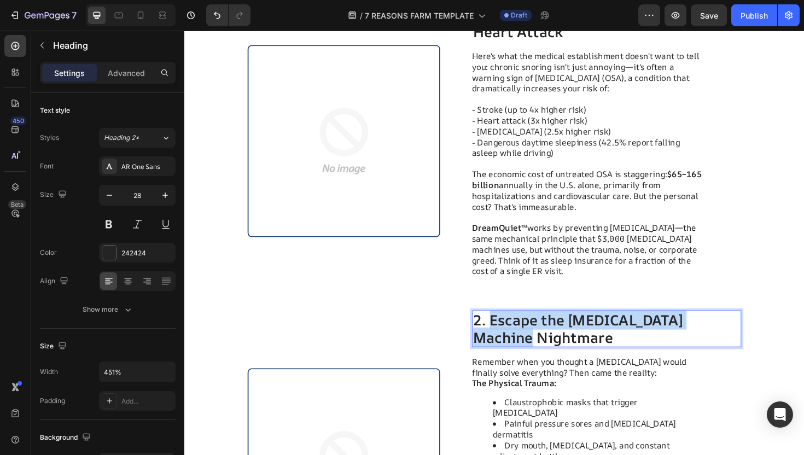
drag, startPoint x: 575, startPoint y: 357, endPoint x: 511, endPoint y: 345, distance: 65.2
click at [511, 345] on p "2. Escape the CPAP Machine Nightmare" at bounding box center [631, 346] width 283 height 37
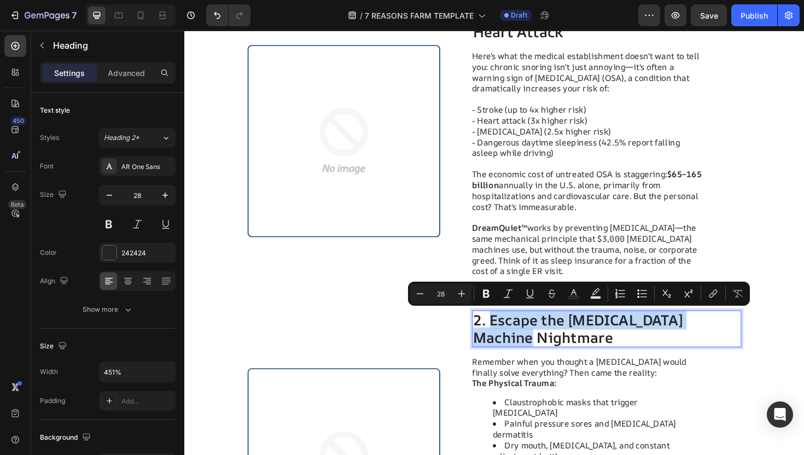
copy p "Escape the CPAP Machine Nightmare"
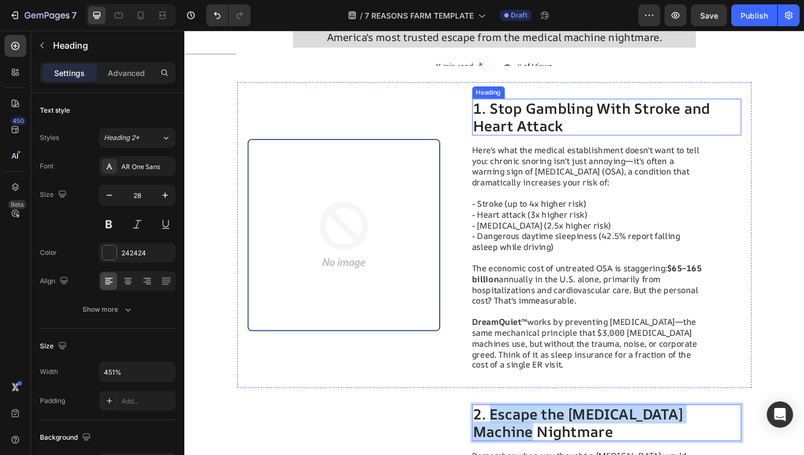
click at [599, 135] on p "1. Stop Gambling With Stroke and Heart Attack" at bounding box center [631, 122] width 283 height 37
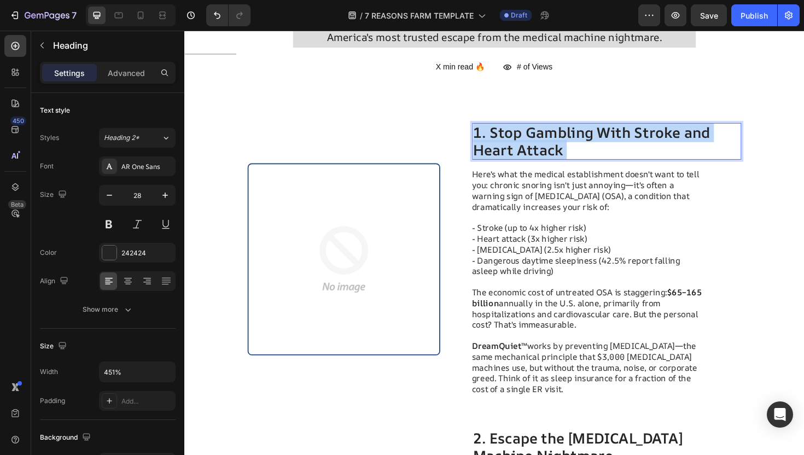
drag, startPoint x: 598, startPoint y: 135, endPoint x: 514, endPoint y: 117, distance: 86.2
click at [514, 130] on p "1. Stop Gambling With Stroke and Heart Attack" at bounding box center [631, 148] width 283 height 37
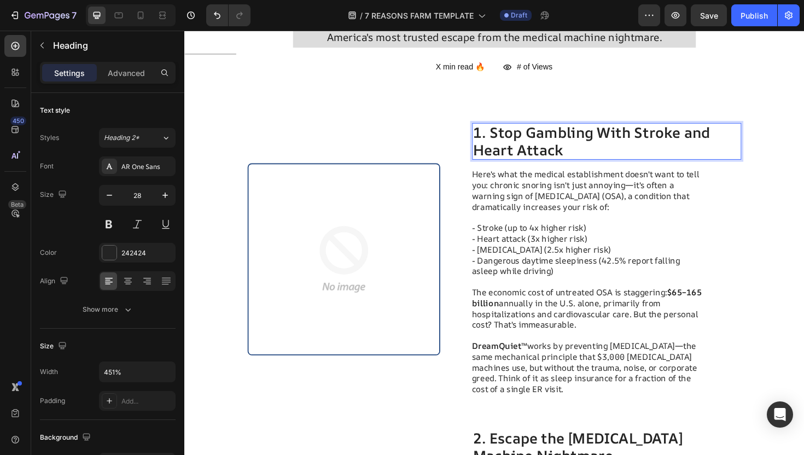
click at [514, 130] on p "1. Stop Gambling With Stroke and Heart Attack" at bounding box center [631, 148] width 283 height 37
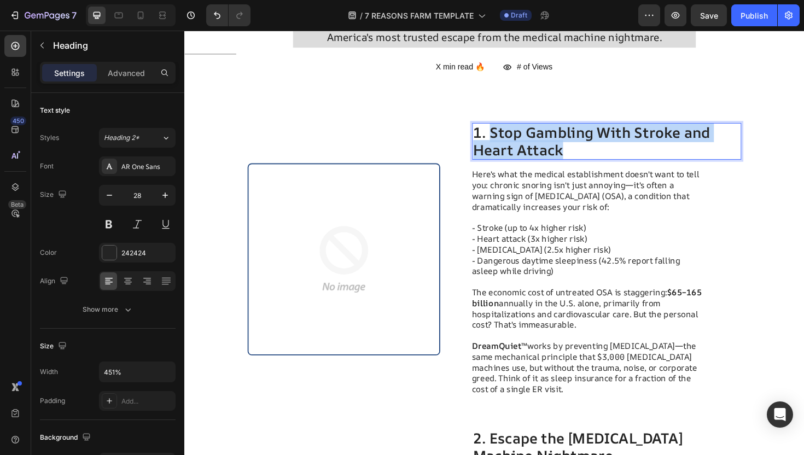
drag, startPoint x: 511, startPoint y: 113, endPoint x: 602, endPoint y: 125, distance: 92.8
click at [602, 130] on p "1. Stop Gambling With Stroke and Heart Attack" at bounding box center [631, 148] width 283 height 37
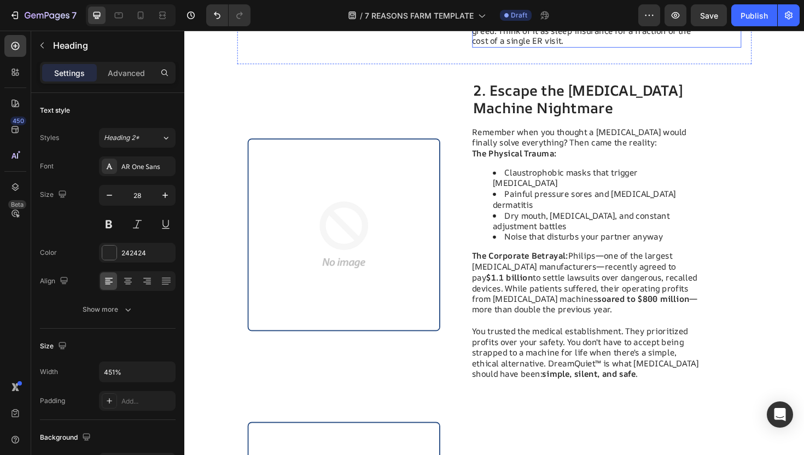
scroll to position [548, 0]
click at [595, 221] on li "Dry mouth, [MEDICAL_DATA], and constant adjustment battles" at bounding box center [623, 232] width 224 height 23
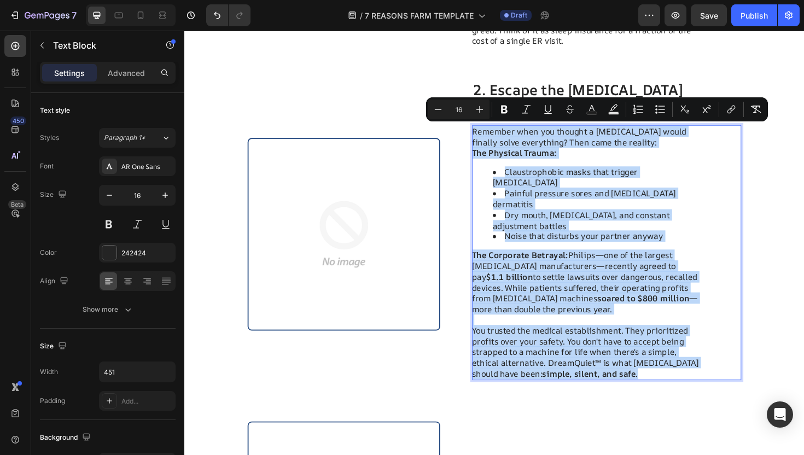
drag, startPoint x: 596, startPoint y: 370, endPoint x: 490, endPoint y: 134, distance: 258.6
click at [490, 134] on div "Remember when you thought a CPAP would finally solve everything? Then came the …" at bounding box center [612, 266] width 247 height 270
copy div "Remember when you thought a CPAP would finally solve everything? Then came the …"
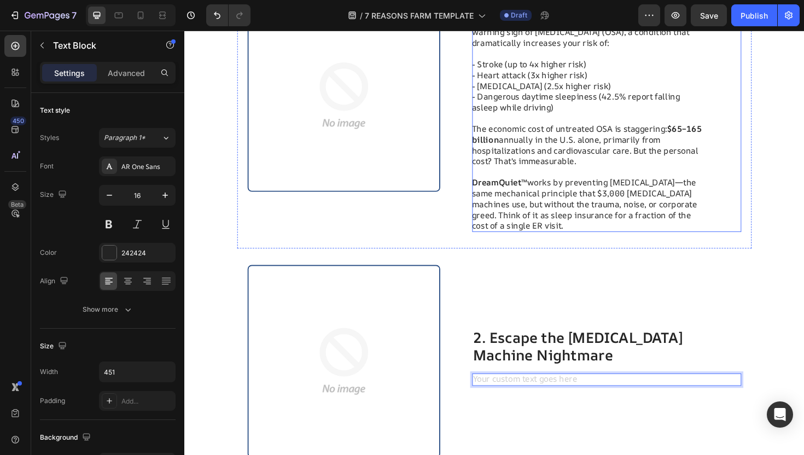
click at [551, 178] on p "⁠⁠⁠⁠⁠⁠⁠ DreamQuiet™ works by preventing airway collapse—the same mechanical pri…" at bounding box center [612, 209] width 246 height 68
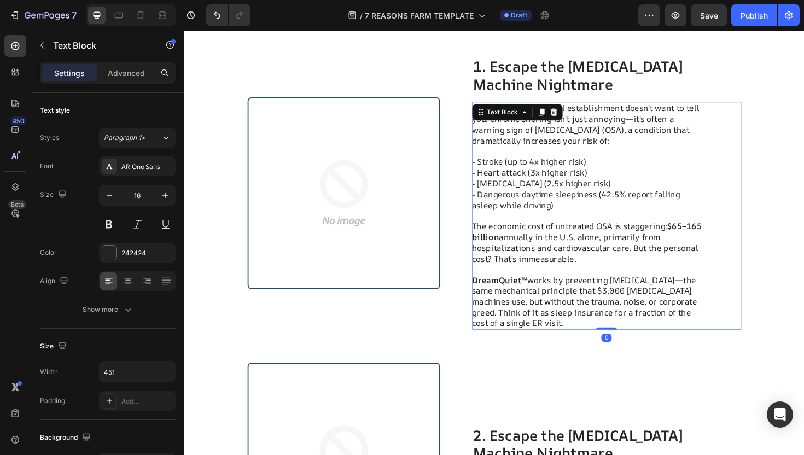
scroll to position [199, 0]
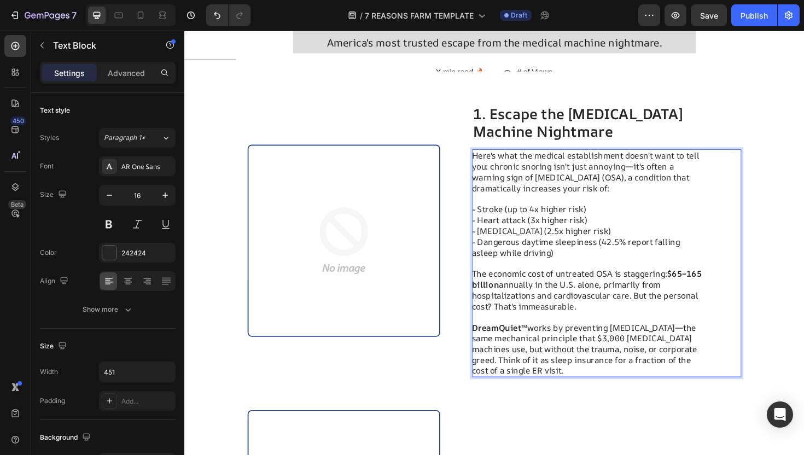
click at [567, 378] on p "DreamQuiet™ works by preventing airway collapse—the same mechanical principle t…" at bounding box center [612, 362] width 246 height 68
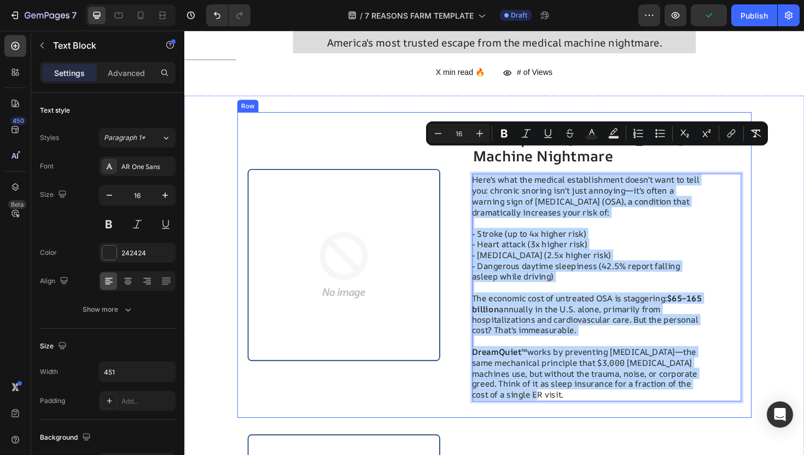
drag, startPoint x: 535, startPoint y: 392, endPoint x: 492, endPoint y: 156, distance: 240.3
click at [492, 156] on div "1. Escape the CPAP Machine Nightmare Heading Here's what the medical establishm…" at bounding box center [632, 279] width 286 height 289
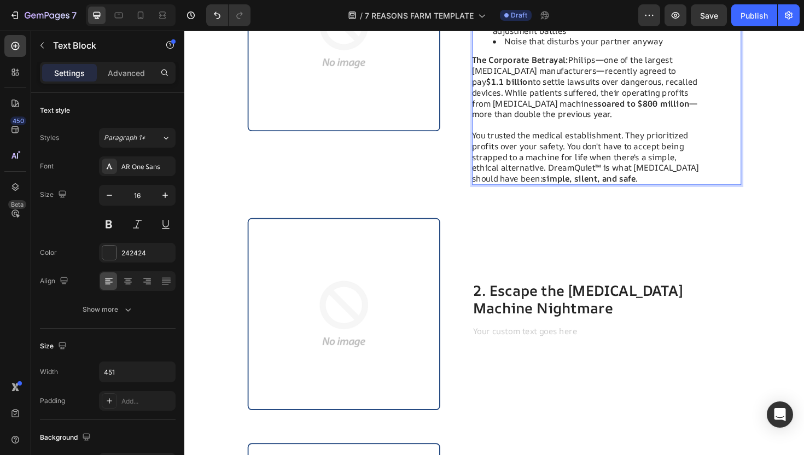
scroll to position [516, 0]
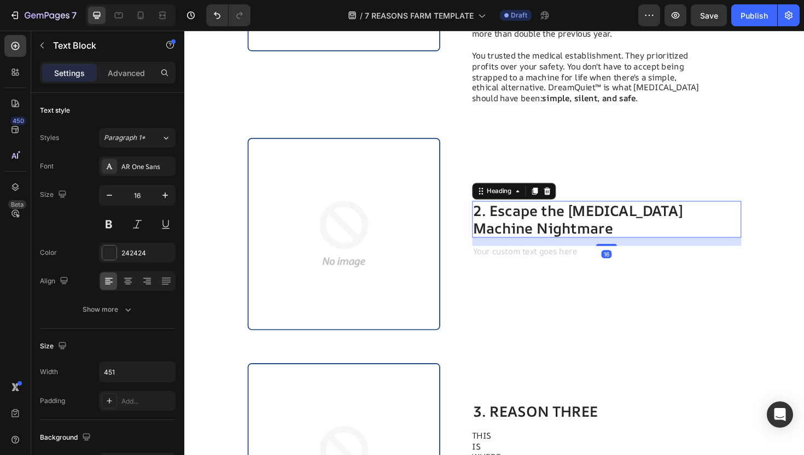
click at [563, 212] on p "2. Escape the CPAP Machine Nightmare" at bounding box center [631, 230] width 283 height 37
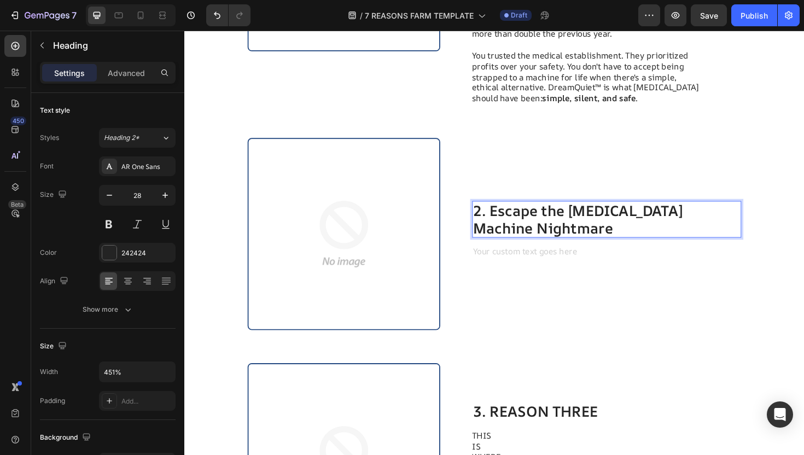
click at [581, 212] on p "2. Escape the CPAP Machine Nightmare" at bounding box center [631, 230] width 283 height 37
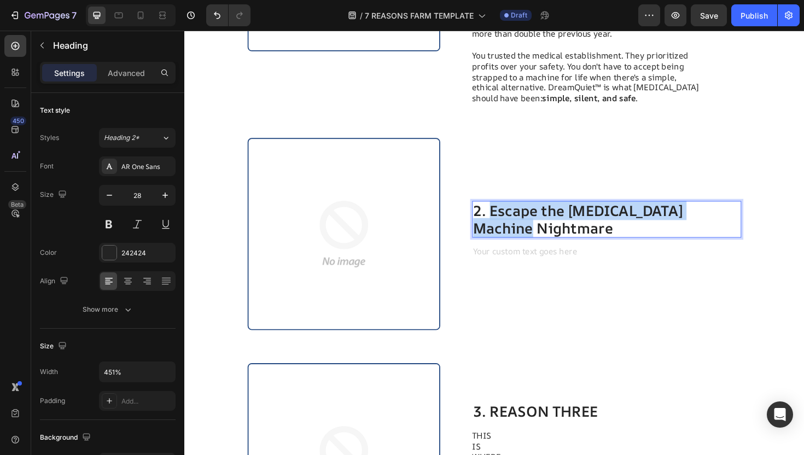
drag, startPoint x: 583, startPoint y: 213, endPoint x: 511, endPoint y: 201, distance: 73.2
click at [511, 212] on p "2. Escape the CPAP Machine Nightmare" at bounding box center [631, 230] width 283 height 37
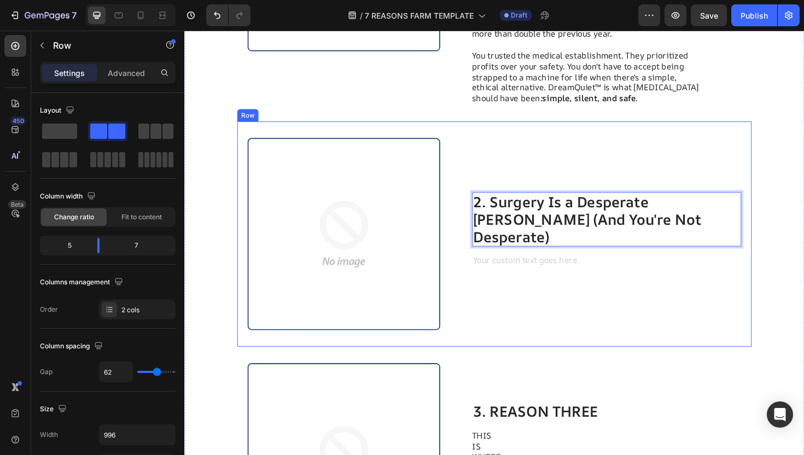
click at [535, 144] on div "2. Surgery Is a Desperate Gamble (And You're Not Desperate) Heading 16 Text Blo…" at bounding box center [632, 246] width 286 height 204
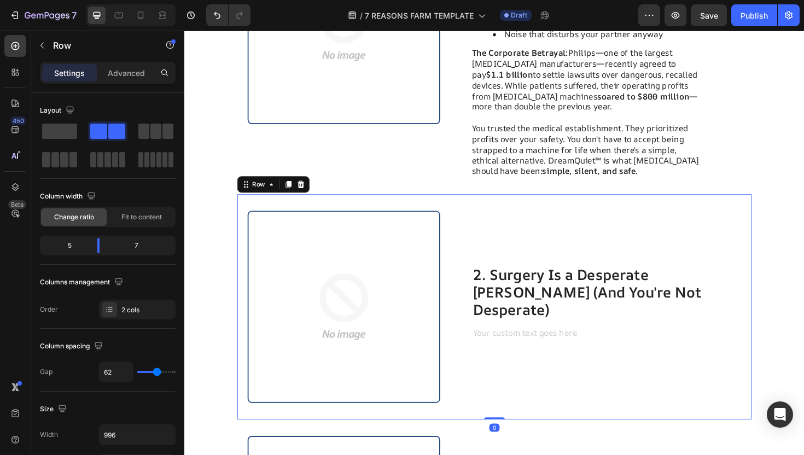
scroll to position [357, 0]
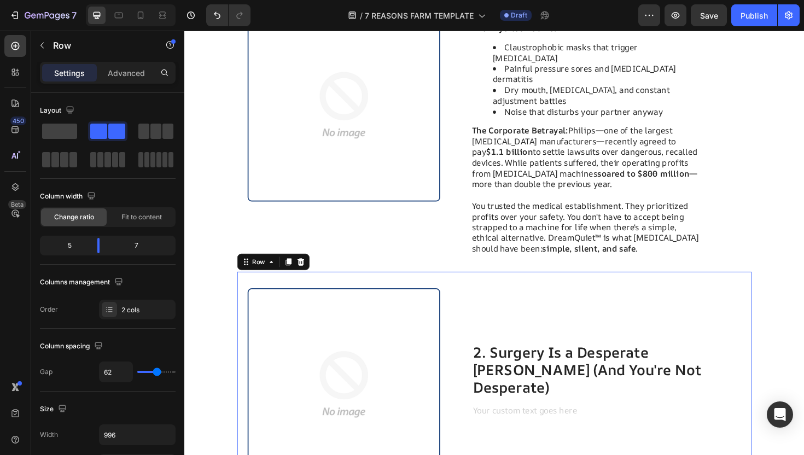
click at [584, 427] on div "Rich Text Editor. Editing area: main" at bounding box center [612, 434] width 247 height 14
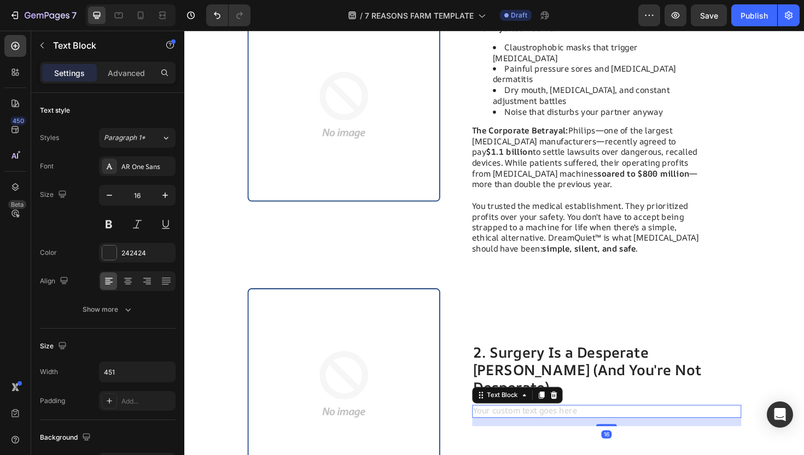
click at [577, 427] on div "Rich Text Editor. Editing area: main" at bounding box center [612, 434] width 247 height 14
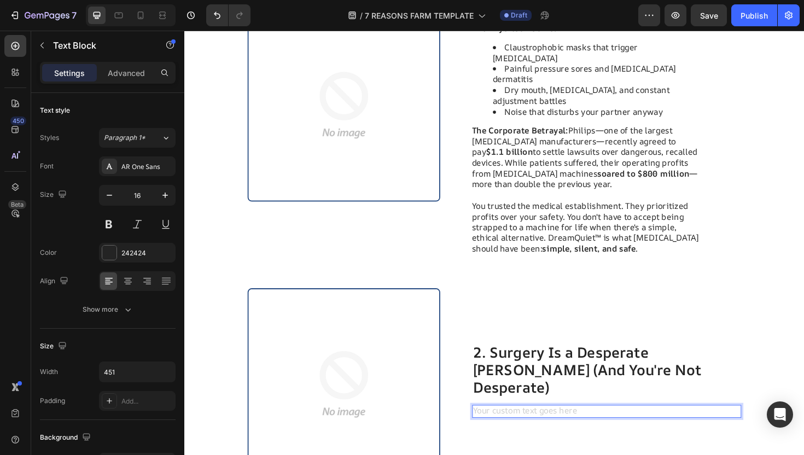
click at [577, 427] on div "Rich Text Editor. Editing area: main" at bounding box center [612, 434] width 247 height 14
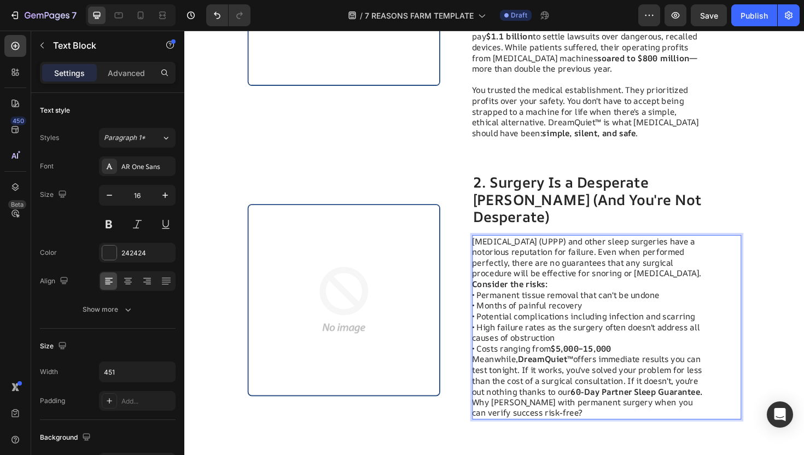
scroll to position [480, 0]
click at [573, 293] on p "Consider the risks: • Permanent tissue removal that can't be undone • Months of…" at bounding box center [612, 333] width 246 height 80
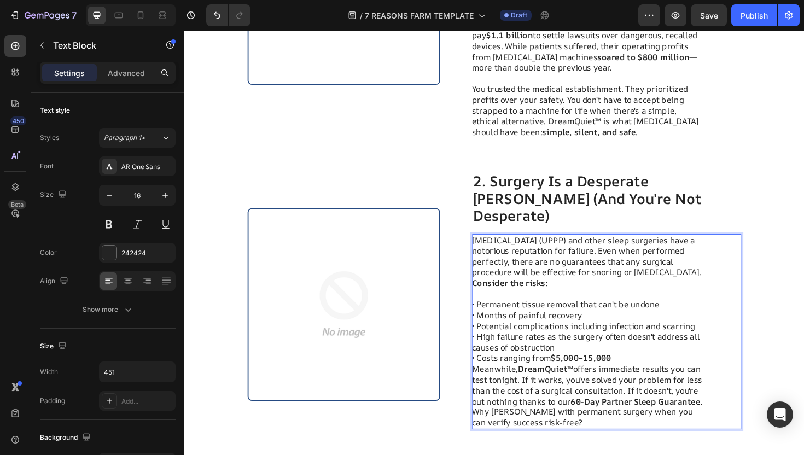
click at [558, 262] on p "[MEDICAL_DATA] (UPPP) and other sleep surgeries have a notorious reputation for…" at bounding box center [612, 269] width 246 height 45
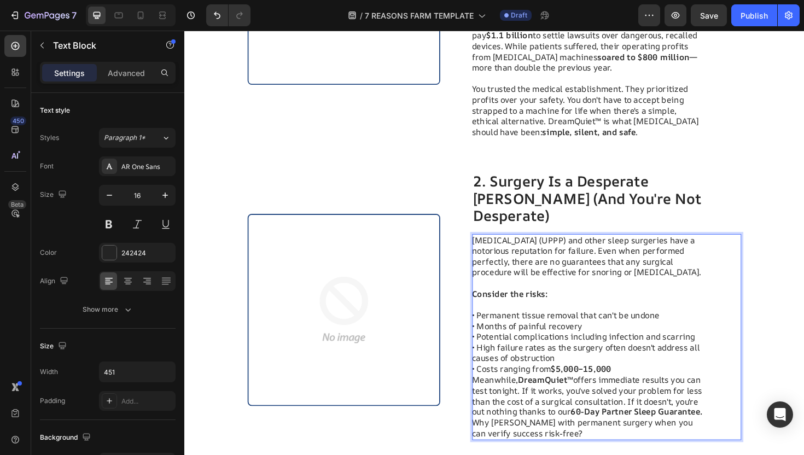
click at [646, 358] on p "• Permanent tissue removal that can't be undone • Months of painful recovery • …" at bounding box center [612, 355] width 246 height 80
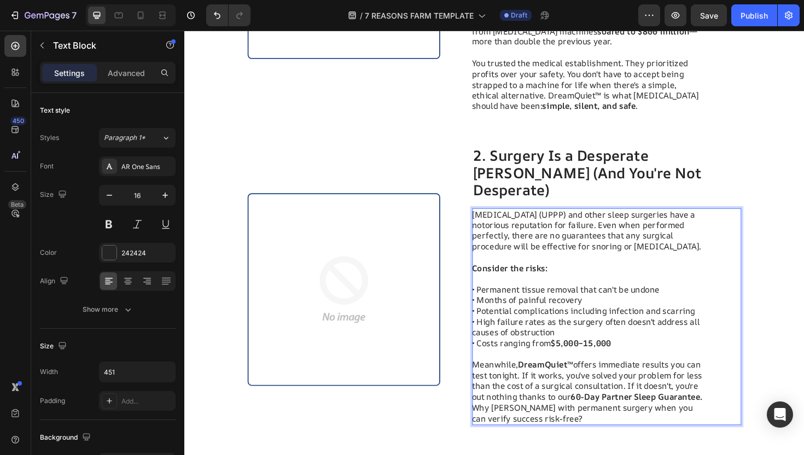
scroll to position [531, 0]
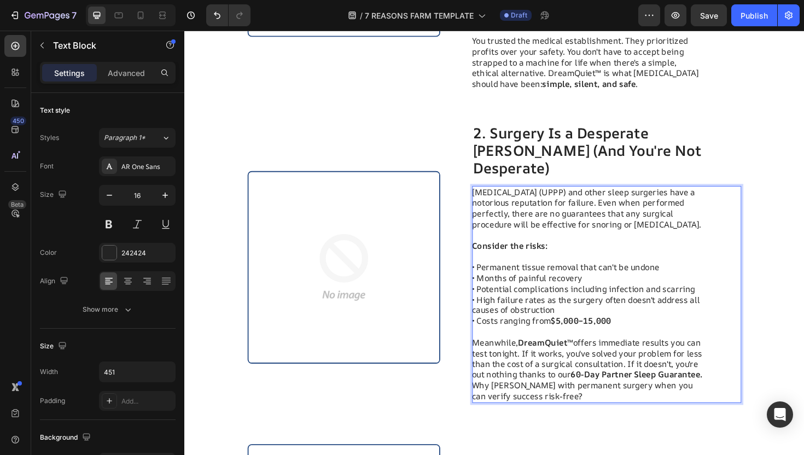
click at [605, 389] on strong "60-Day Partner Sleep Guarantee." at bounding box center [664, 395] width 140 height 12
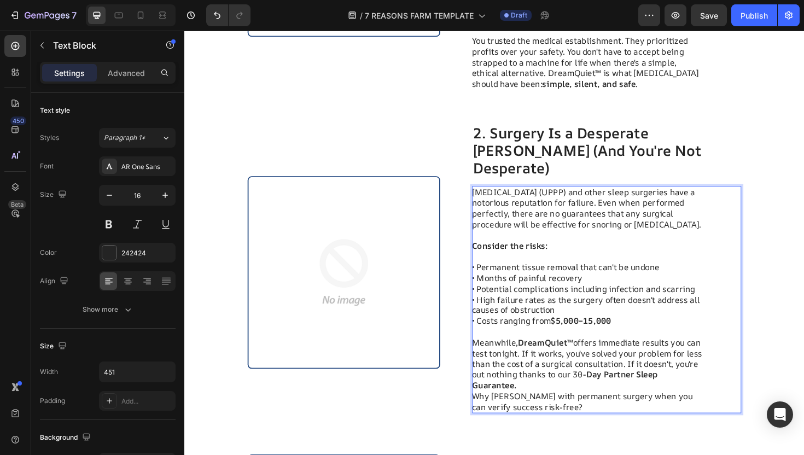
click at [659, 389] on strong "-Day Partner Sleep Guarantee." at bounding box center [587, 401] width 197 height 24
click at [620, 379] on p "Meanwhile, DreamQuiet™ offers immediate results you can test tonight. If it wor…" at bounding box center [612, 396] width 246 height 80
click at [591, 365] on p "Meanwhile, DreamQuiet™ offers immediate results you can test tonight. If it wor…" at bounding box center [612, 396] width 246 height 80
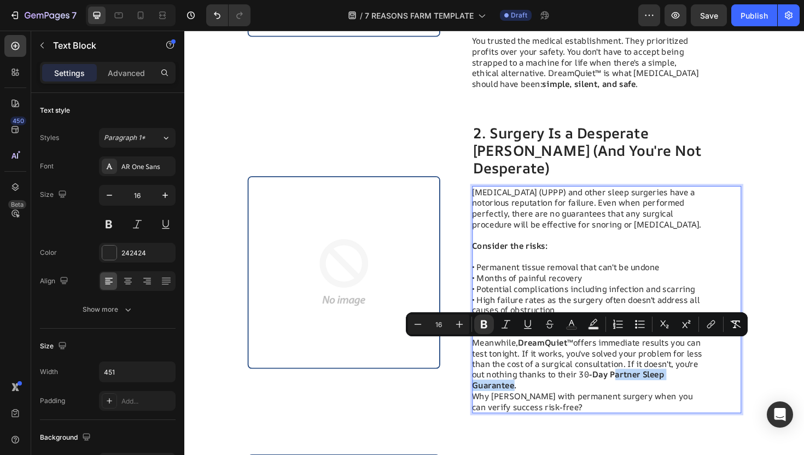
drag, startPoint x: 531, startPoint y: 376, endPoint x: 640, endPoint y: 367, distance: 109.3
click at [640, 389] on strong "-Day Partner Sleep Guarantee." at bounding box center [591, 401] width 204 height 24
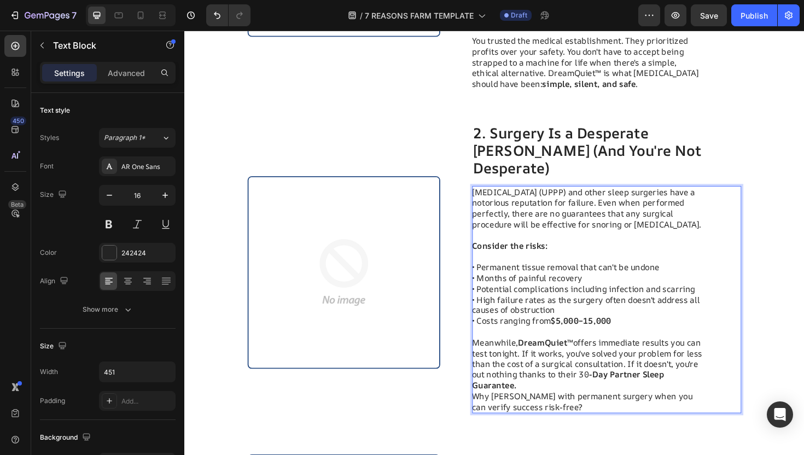
click at [630, 389] on strong "-Day Partner Sleep Guarantee." at bounding box center [591, 401] width 204 height 24
click at [596, 372] on p "Meanwhile, DreamQuiet™ offers immediate results you can test tonight. If it wor…" at bounding box center [612, 396] width 246 height 80
click at [493, 387] on p "Meanwhile, DreamQuiet™ offers immediate results you can test tonight. If it wor…" at bounding box center [612, 396] width 246 height 80
click at [491, 387] on p "Meanwhile, DreamQuiet™ offers immediate results you can test tonight. If it wor…" at bounding box center [612, 396] width 246 height 80
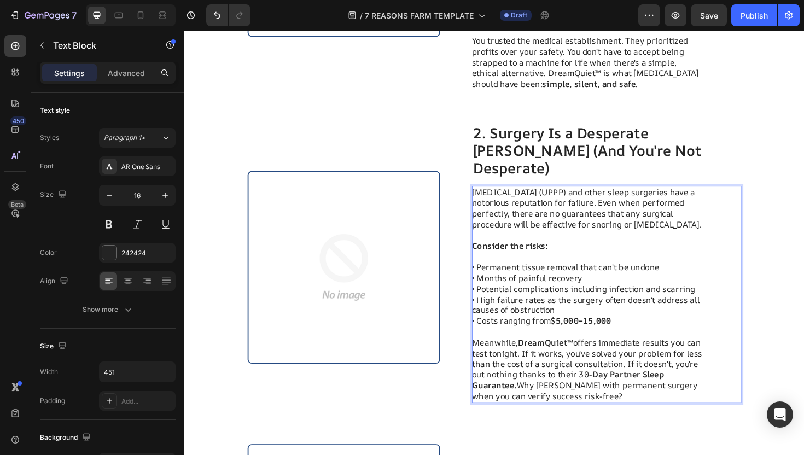
click at [541, 307] on p "• Permanent tissue removal that can't be undone • Months of painful recovery • …" at bounding box center [612, 304] width 246 height 80
click at [581, 253] on p "Consider the risks:" at bounding box center [612, 258] width 246 height 11
click at [563, 264] on p "• Permanent tissue removal that can't be undone • Months of painful recovery • …" at bounding box center [612, 304] width 246 height 80
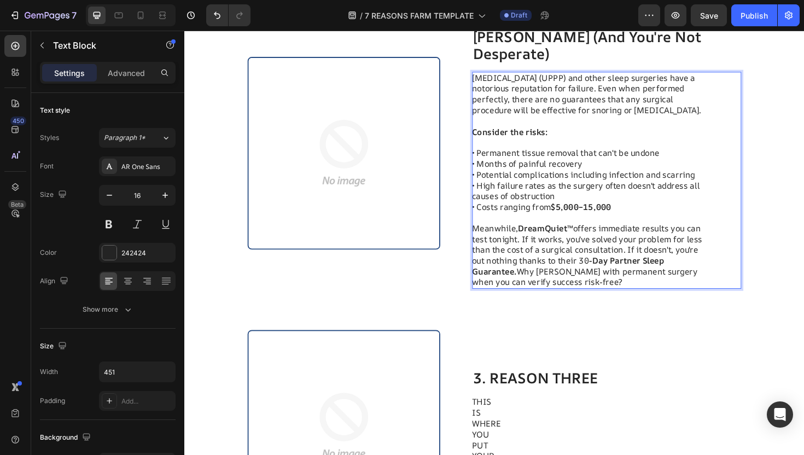
scroll to position [782, 0]
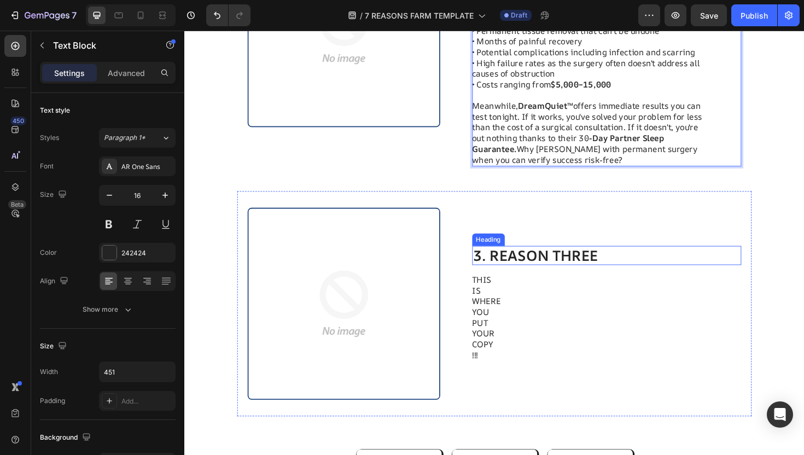
click at [594, 259] on h2 "3. REASON THREE" at bounding box center [632, 269] width 286 height 21
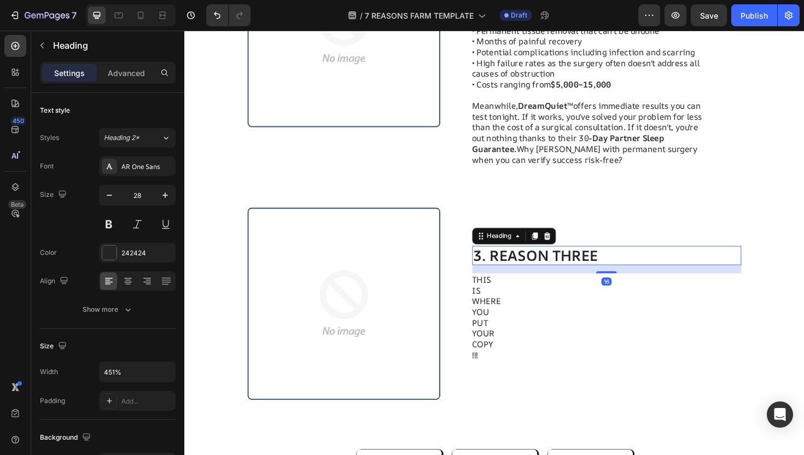
click at [617, 259] on h2 "3. REASON THREE" at bounding box center [632, 269] width 286 height 21
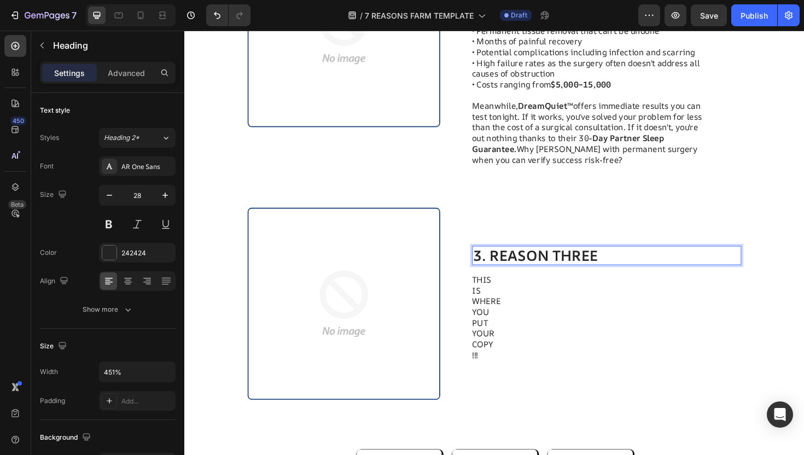
click at [617, 260] on p "3. REASON THREE" at bounding box center [631, 269] width 283 height 19
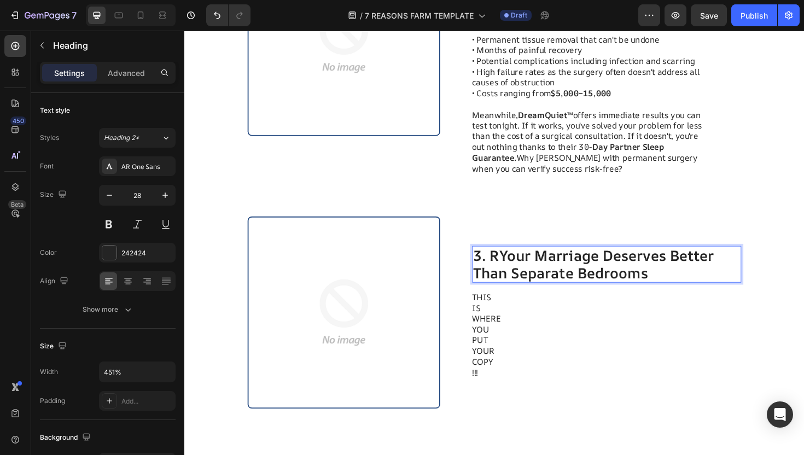
click at [520, 260] on p "3. RYour Marriage Deserves Better Than Separate Bedrooms" at bounding box center [631, 278] width 283 height 37
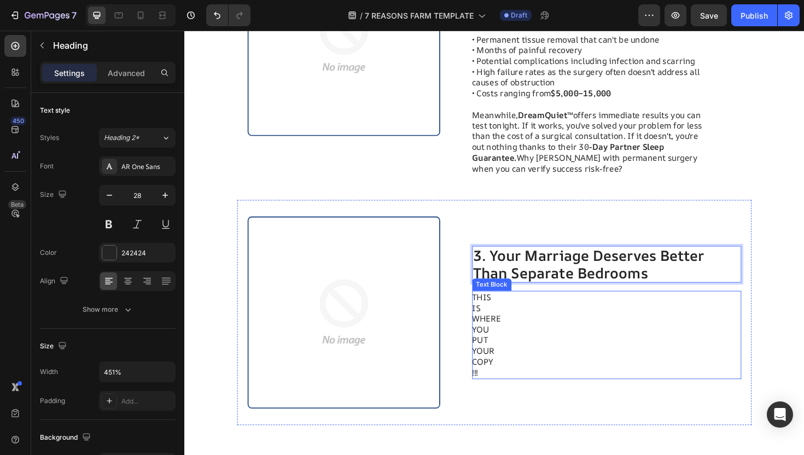
click at [589, 330] on p "WHERE" at bounding box center [612, 335] width 246 height 11
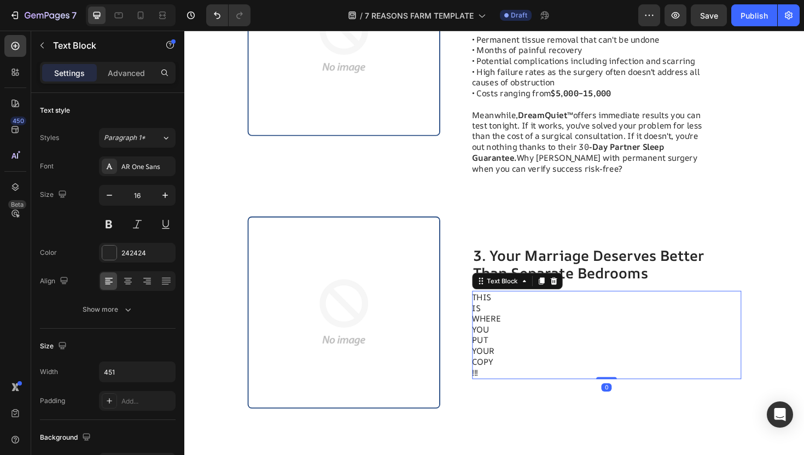
click at [589, 330] on p "WHERE" at bounding box center [612, 335] width 246 height 11
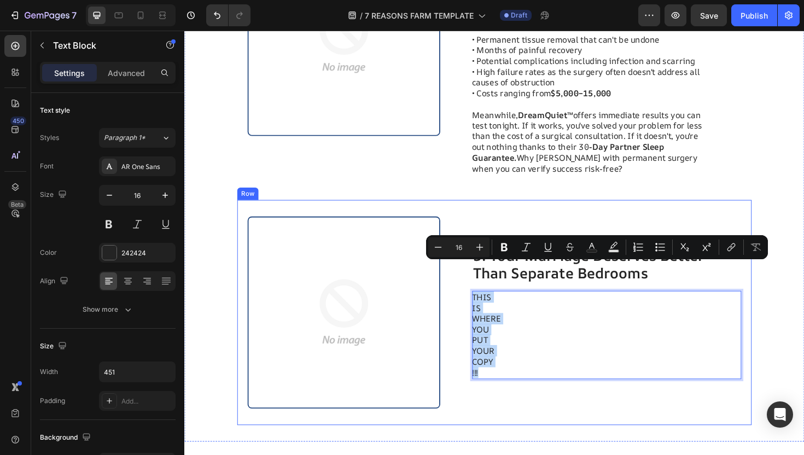
drag, startPoint x: 530, startPoint y: 359, endPoint x: 488, endPoint y: 281, distance: 88.6
click at [488, 281] on div "Image 3. Your Marriage Deserves Better Than Separate Bedrooms Heading THIS IS W…" at bounding box center [512, 329] width 545 height 239
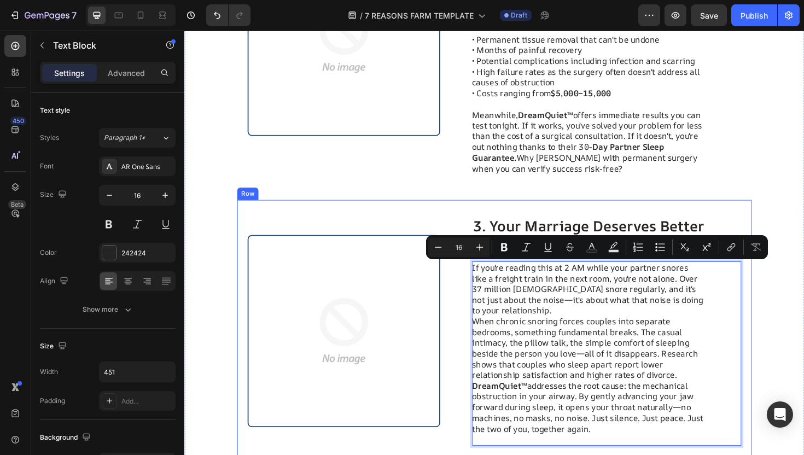
scroll to position [743, 0]
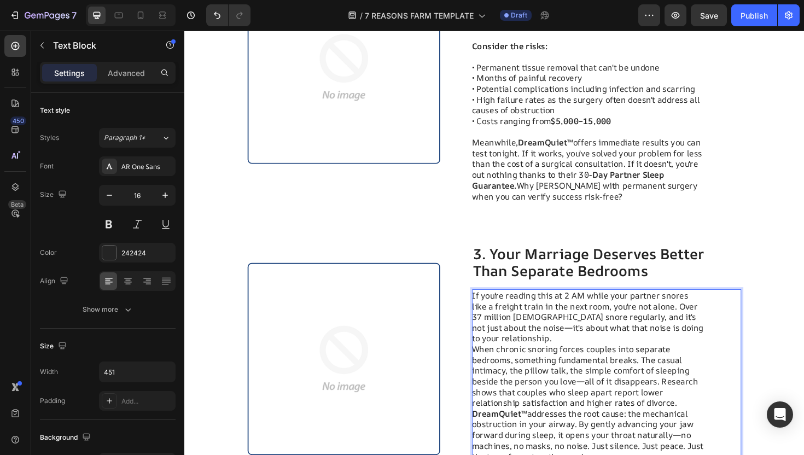
click at [606, 320] on p "If you're reading this at 2 AM while your partner snores like a freight train i…" at bounding box center [612, 397] width 246 height 182
click at [586, 332] on p "If you're reading this at 2 AM while your partner snores like a freight train i…" at bounding box center [612, 397] width 246 height 182
click at [565, 327] on p "If you're reading this at 2 AM while your partner snores like a freight train i…" at bounding box center [612, 397] width 246 height 182
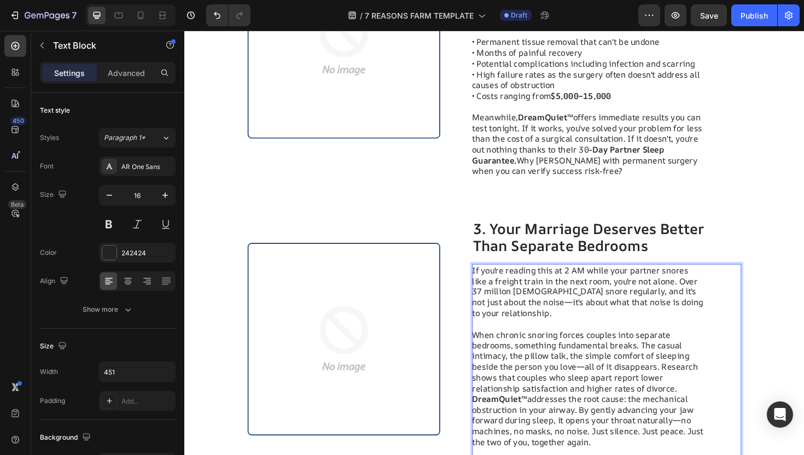
scroll to position [785, 0]
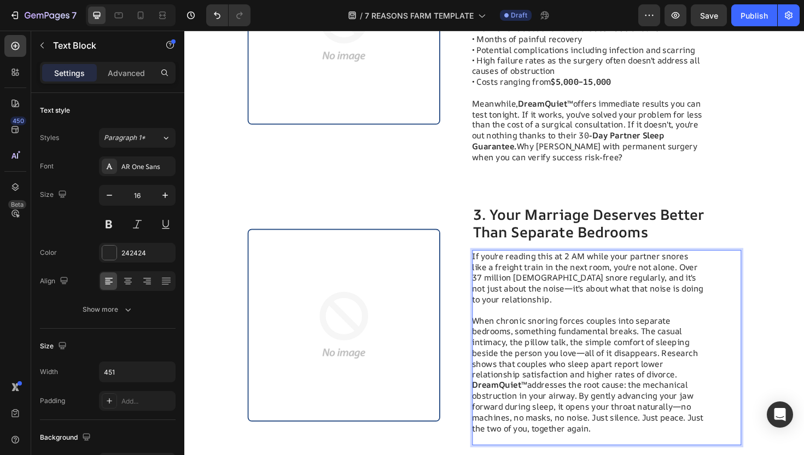
click at [718, 359] on p "⁠⁠⁠⁠⁠⁠⁠ When chronic snoring forces couples into separate bedrooms, something f…" at bounding box center [612, 389] width 246 height 137
click at [718, 362] on p "When chronic snoring forces couples into separate bedrooms, something fundament…" at bounding box center [612, 389] width 246 height 137
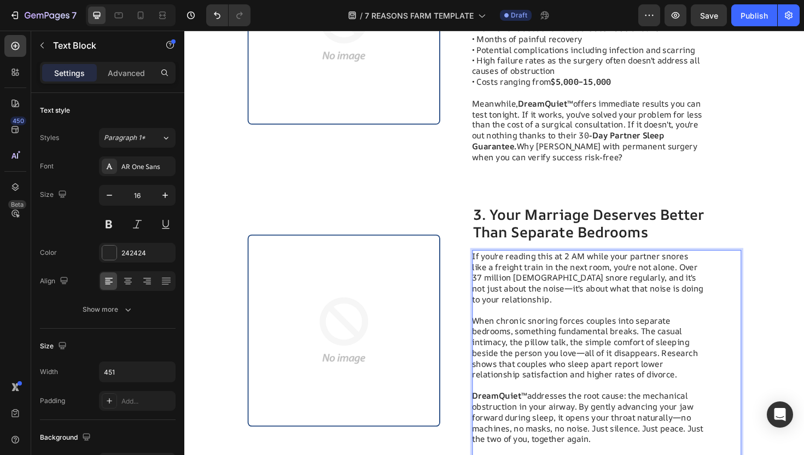
click at [658, 401] on p "⁠⁠⁠⁠⁠⁠⁠ DreamQuiet™ addresses the root cause: the mechanical obstruction in you…" at bounding box center [612, 435] width 246 height 68
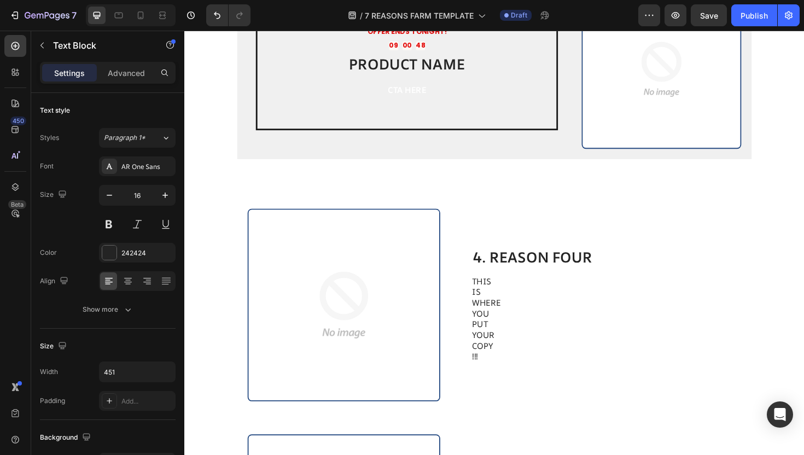
scroll to position [1382, 0]
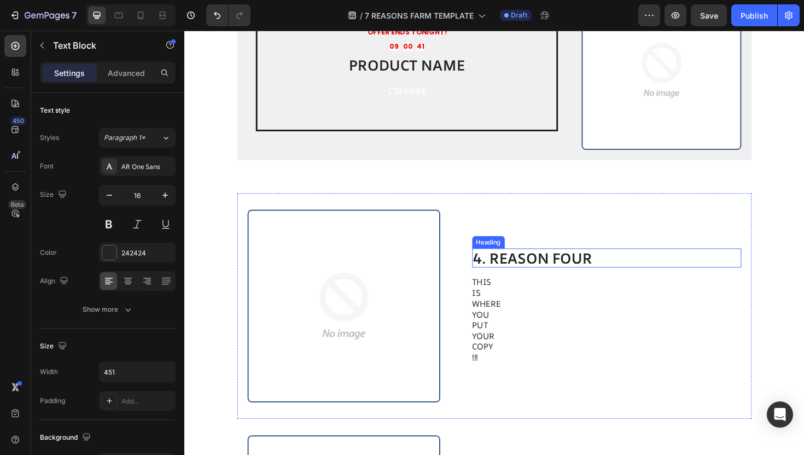
click at [535, 274] on h2 "4. REASON FOUR" at bounding box center [632, 272] width 286 height 21
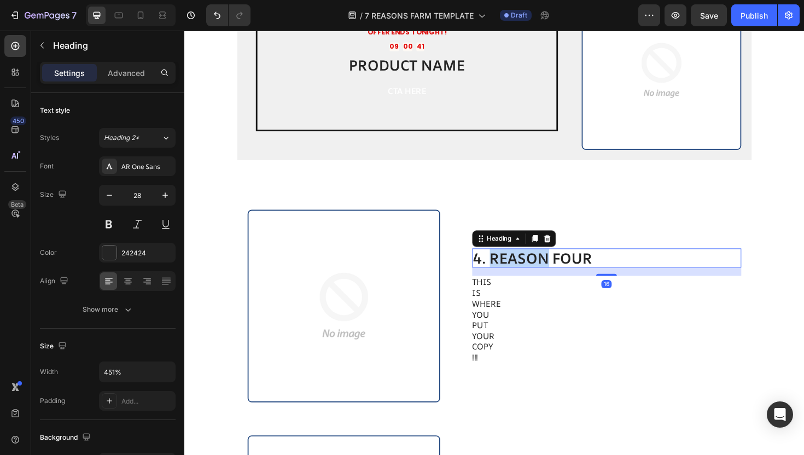
click at [535, 274] on h2 "4. REASON FOUR" at bounding box center [632, 272] width 286 height 21
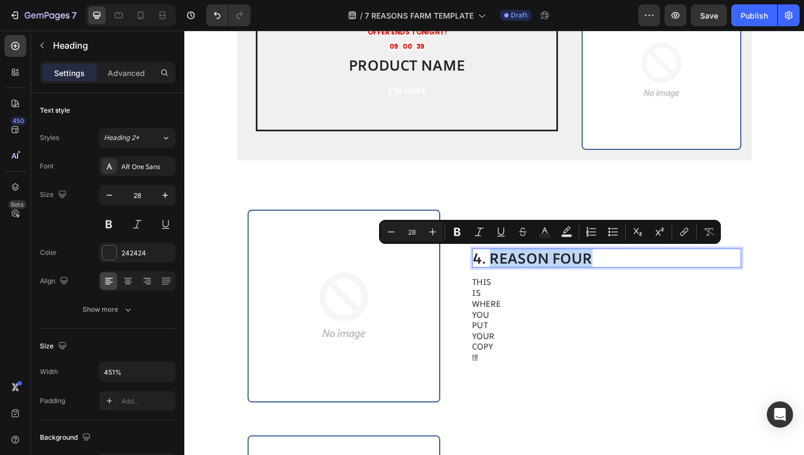
drag, startPoint x: 626, startPoint y: 267, endPoint x: 508, endPoint y: 272, distance: 117.7
click at [508, 272] on p "4. REASON FOUR" at bounding box center [631, 272] width 283 height 19
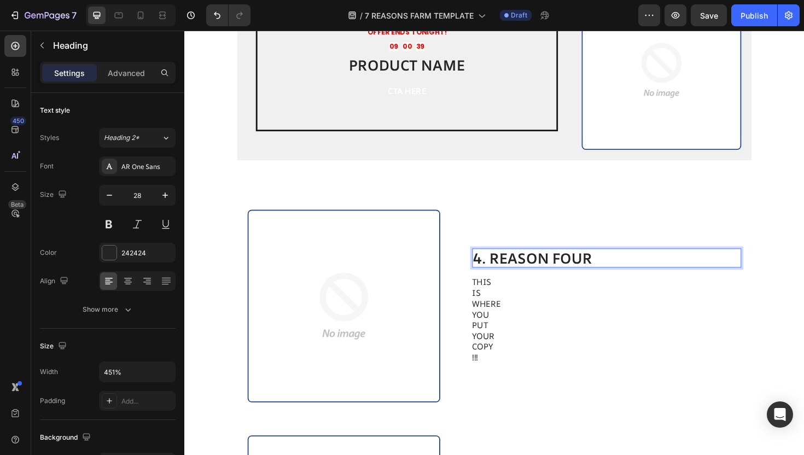
scroll to position [1372, 0]
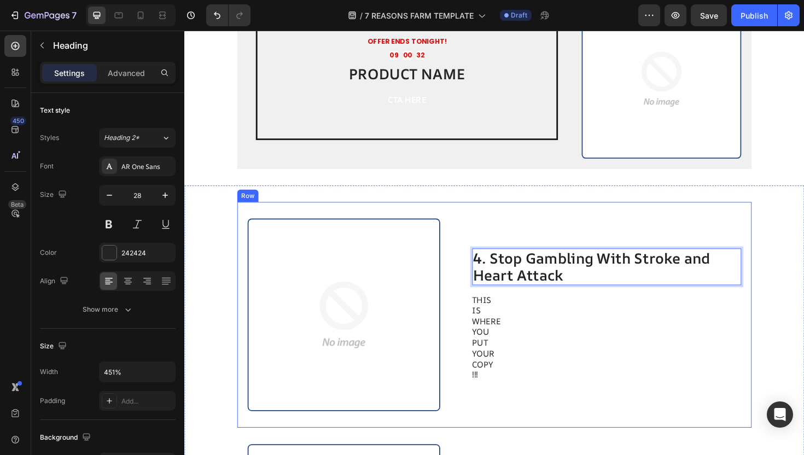
click at [509, 333] on p "WHERE" at bounding box center [612, 338] width 246 height 11
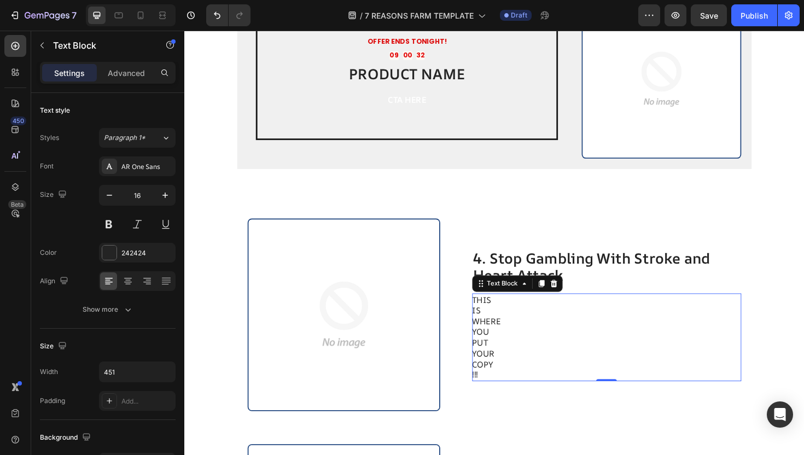
click at [509, 333] on p "WHERE" at bounding box center [612, 338] width 246 height 11
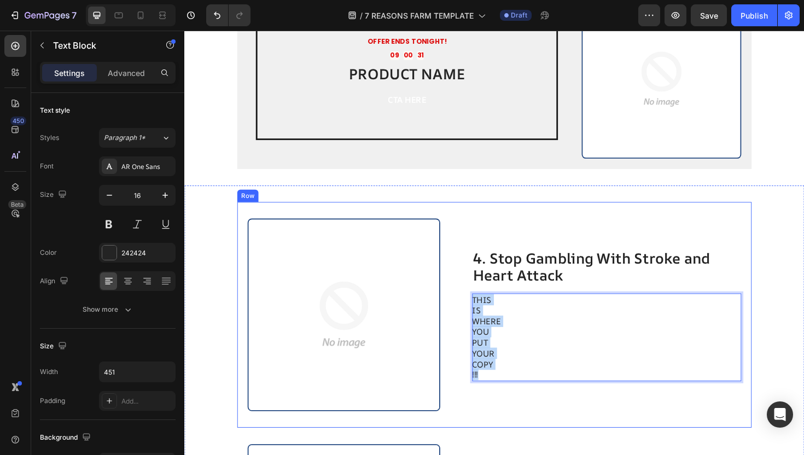
drag, startPoint x: 532, startPoint y: 399, endPoint x: 485, endPoint y: 305, distance: 106.0
click at [485, 305] on div "Image 4. Stop Gambling With Stroke and Heart Attack Heading THIS IS WHERE YOU P…" at bounding box center [512, 331] width 545 height 239
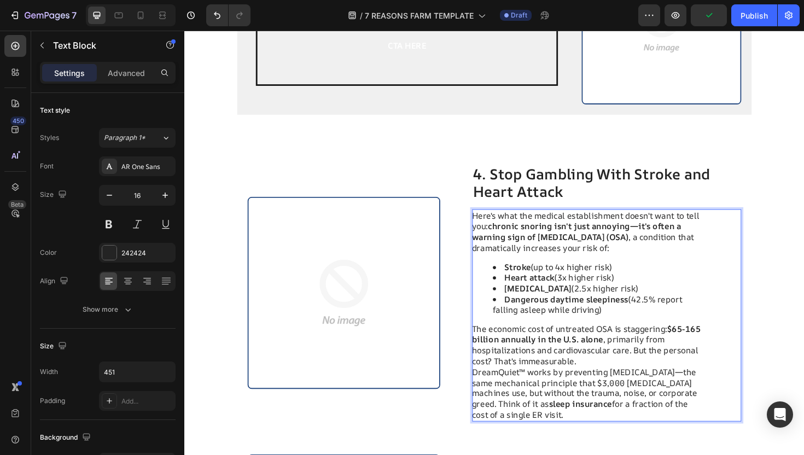
scroll to position [1434, 0]
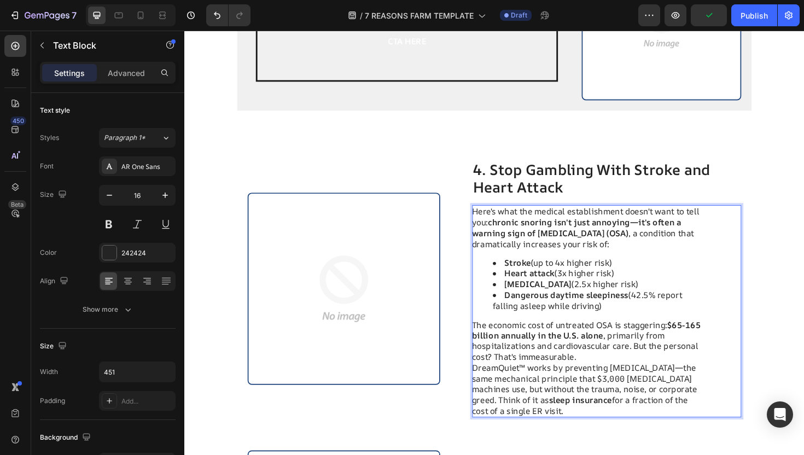
click at [642, 381] on p "The economic cost of untreated OSA is staggering: $65-165 billion annually in t…" at bounding box center [612, 359] width 246 height 45
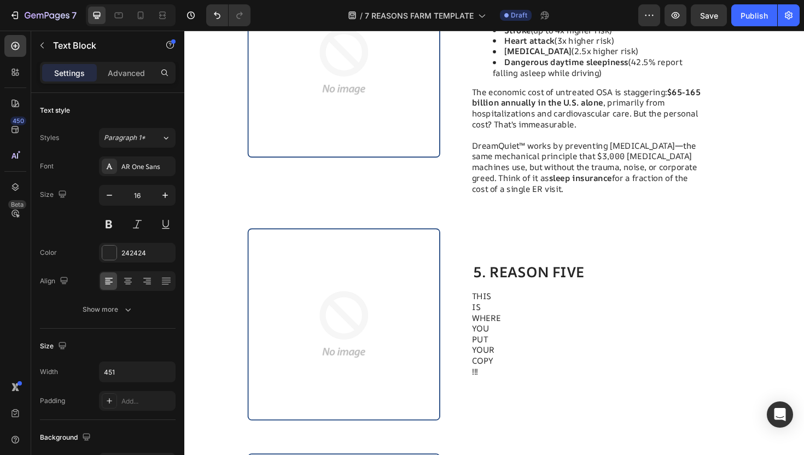
scroll to position [1679, 0]
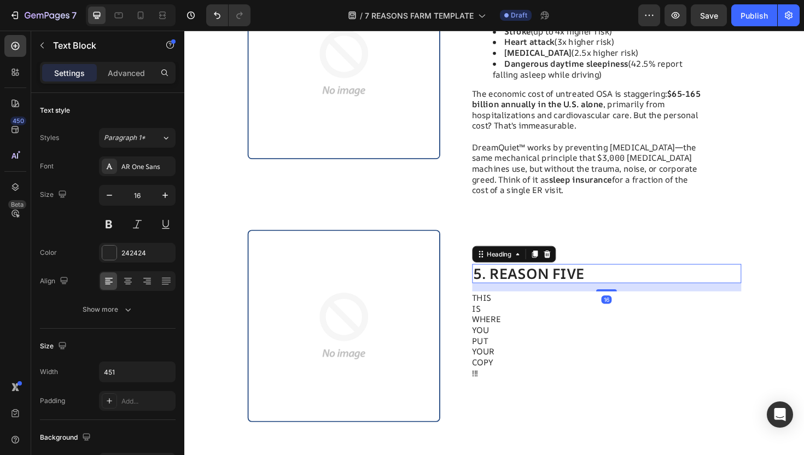
click at [540, 287] on h2 "5. REASON FIVE" at bounding box center [632, 288] width 286 height 21
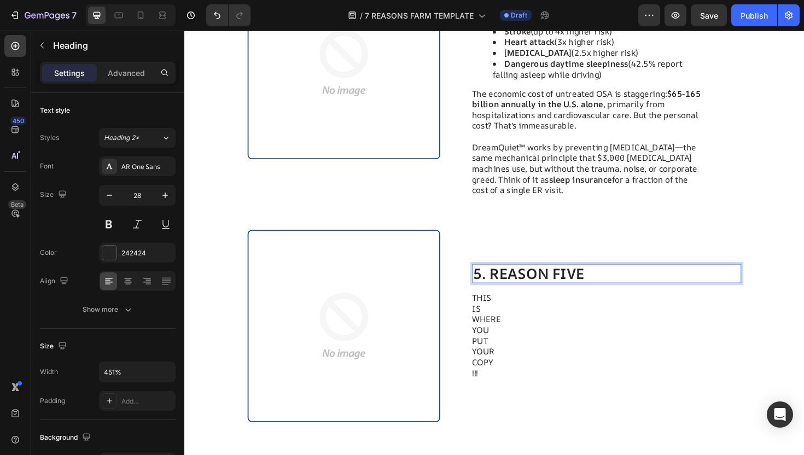
click at [603, 286] on p "5. REASON FIVE" at bounding box center [631, 288] width 283 height 19
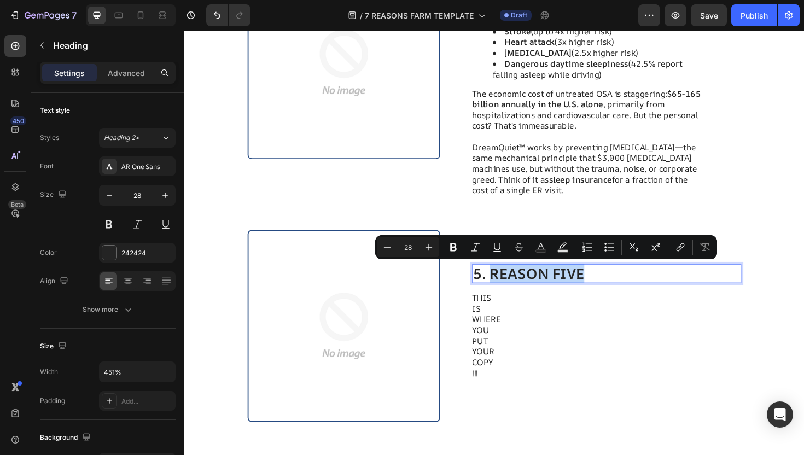
drag, startPoint x: 607, startPoint y: 286, endPoint x: 511, endPoint y: 288, distance: 96.3
click at [511, 288] on p "5. REASON FIVE" at bounding box center [631, 288] width 283 height 19
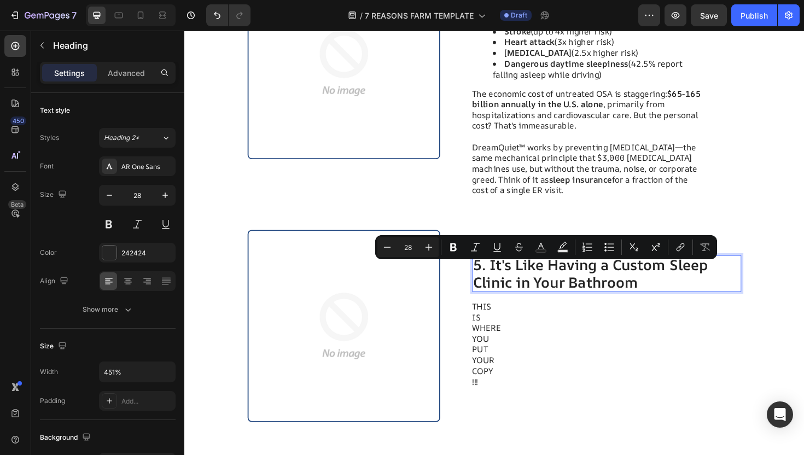
scroll to position [1670, 0]
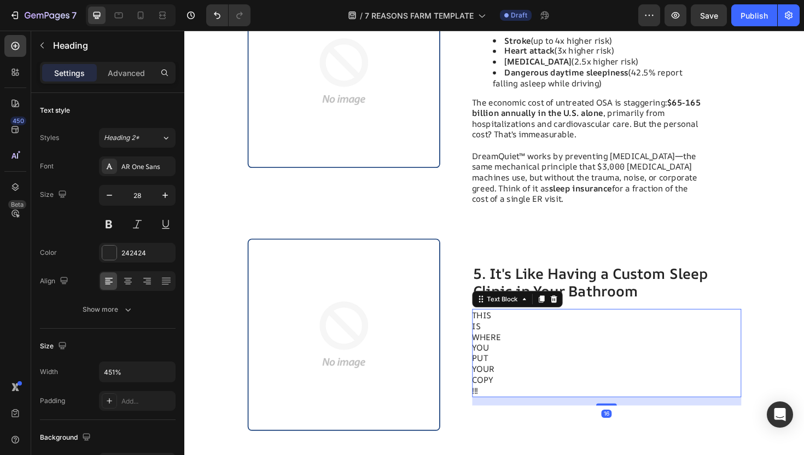
click at [541, 353] on p "WHERE" at bounding box center [612, 355] width 246 height 11
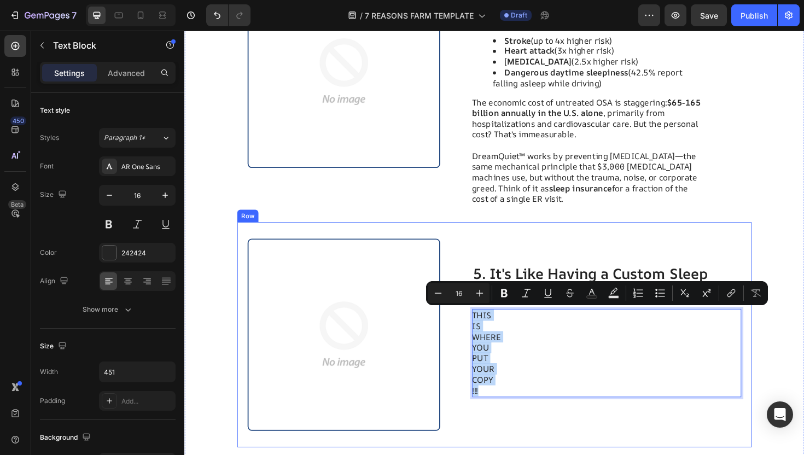
drag, startPoint x: 523, startPoint y: 407, endPoint x: 494, endPoint y: 320, distance: 91.4
click at [494, 320] on div "5. It's Like Having a Custom Sleep Clinic in Your Bathroom Heading THIS IS WHER…" at bounding box center [632, 353] width 286 height 204
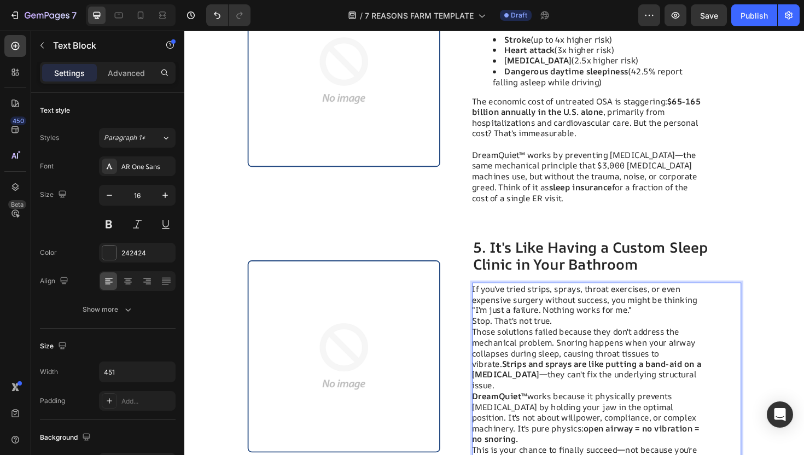
scroll to position [1704, 0]
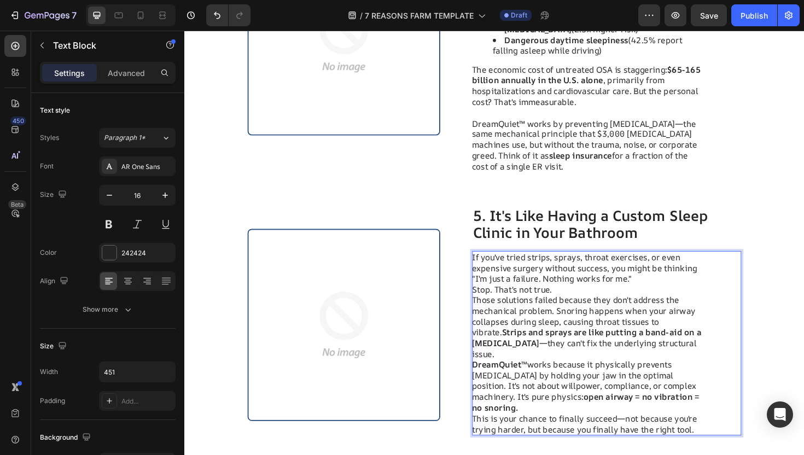
click at [594, 309] on p "If you've tried strips, sprays, throat exercises, or even expensive surgery wit…" at bounding box center [612, 362] width 246 height 194
click at [683, 298] on p "If you've tried strips, sprays, throat exercises, or even expensive surgery wit…" at bounding box center [612, 362] width 246 height 194
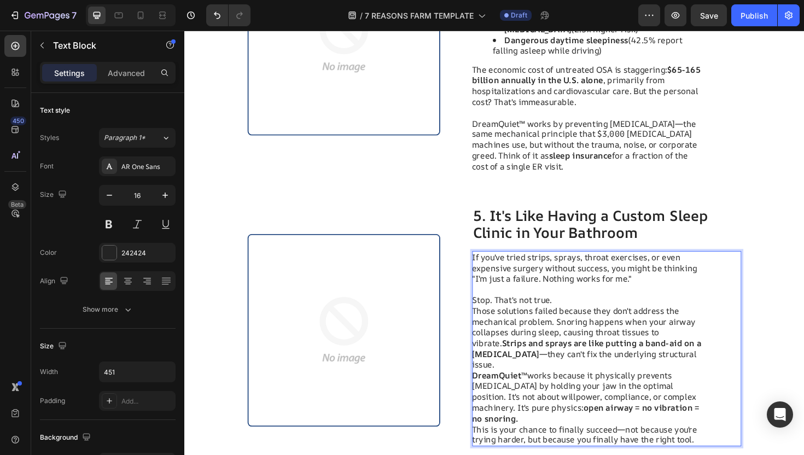
click at [632, 324] on p "⁠⁠⁠⁠⁠⁠⁠ Stop. That's not true. Those solutions failed because they don't addres…" at bounding box center [612, 384] width 246 height 171
click at [616, 320] on p "Stop. That's not true. Those solutions failed because they don't address the me…" at bounding box center [612, 384] width 246 height 171
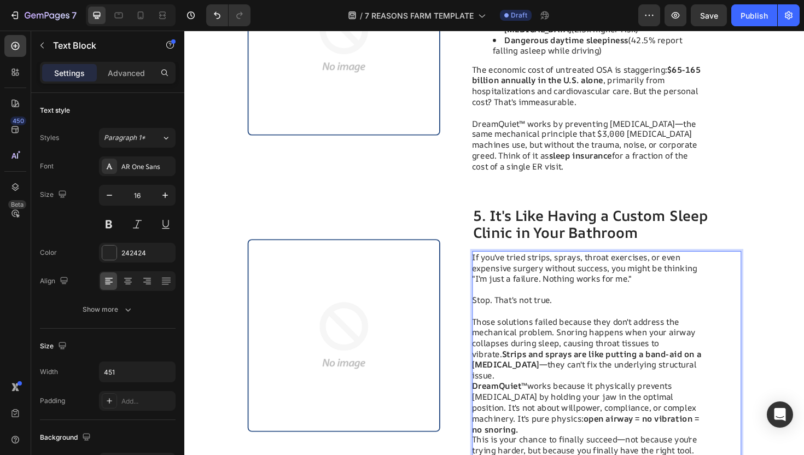
scroll to position [1721, 0]
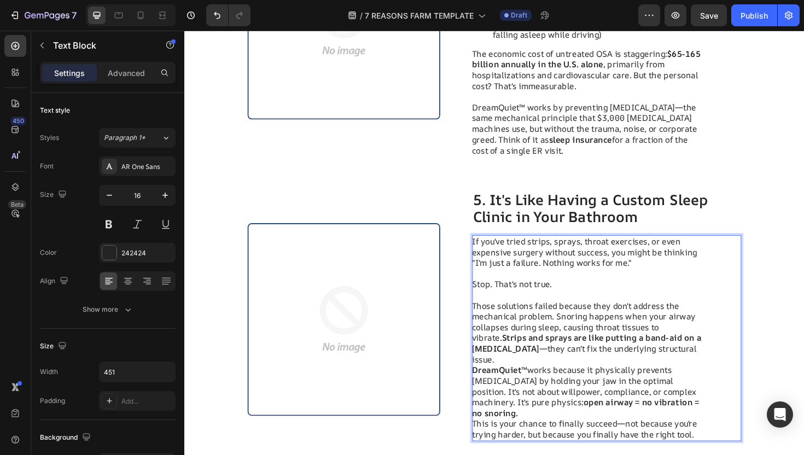
click at [729, 343] on p "⁠⁠⁠⁠⁠⁠⁠ Those solutions failed because they don't address the mechanical proble…" at bounding box center [612, 384] width 246 height 159
click at [494, 357] on strong "Strips and sprays are like putting a band-aid on a [MEDICAL_DATA]" at bounding box center [595, 362] width 213 height 24
click at [492, 357] on strong "Strips and sprays are like putting a band-aid on a [MEDICAL_DATA]" at bounding box center [595, 362] width 213 height 24
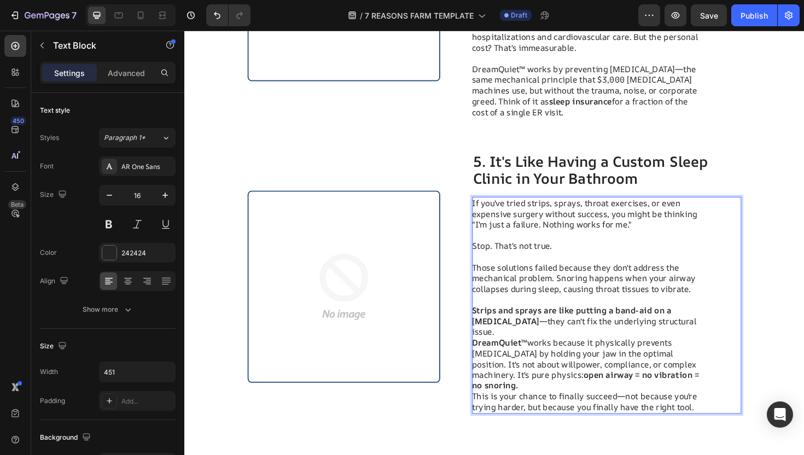
scroll to position [1785, 0]
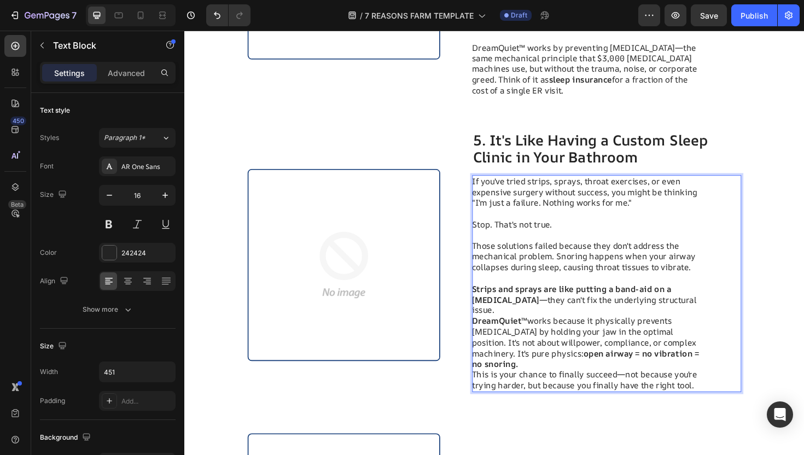
click at [689, 367] on strong "open airway = no vibration = no snoring." at bounding box center [609, 379] width 241 height 24
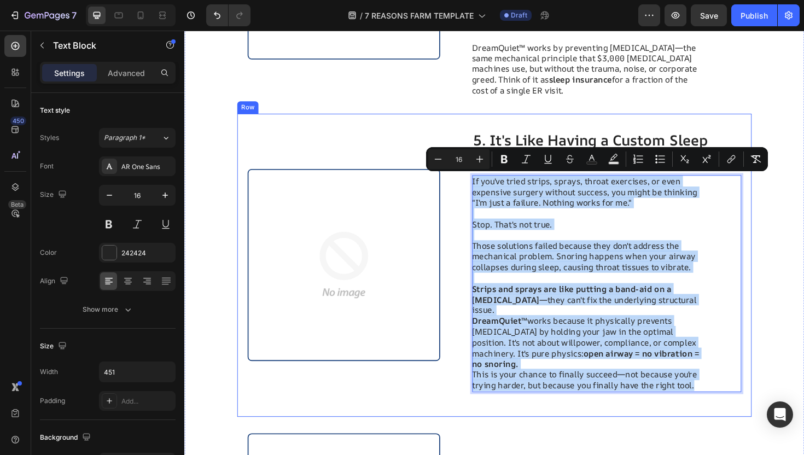
drag, startPoint x: 731, startPoint y: 380, endPoint x: 491, endPoint y: 183, distance: 310.2
click at [491, 184] on div "If you've tried strips, sprays, throat exercises, or even expensive surgery wit…" at bounding box center [612, 299] width 247 height 230
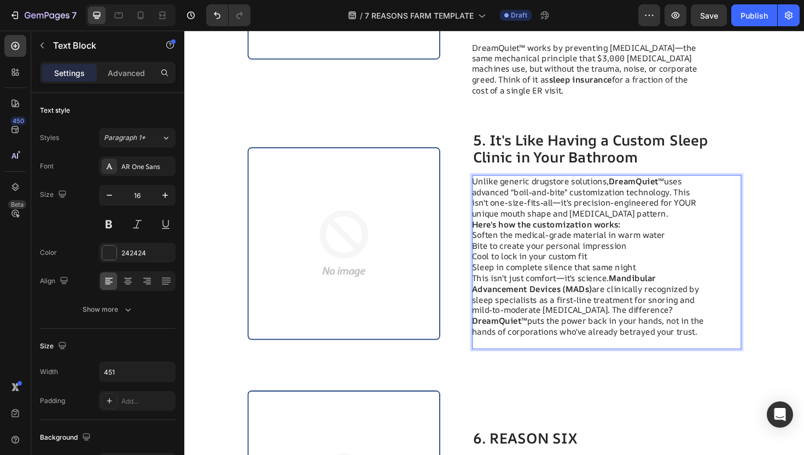
click at [669, 234] on p "Here's how the customization works:" at bounding box center [612, 235] width 246 height 11
click at [713, 228] on p "Unlike generic drugstore solutions, DreamQuiet™ uses advanced "boil-and-bite" c…" at bounding box center [612, 207] width 246 height 45
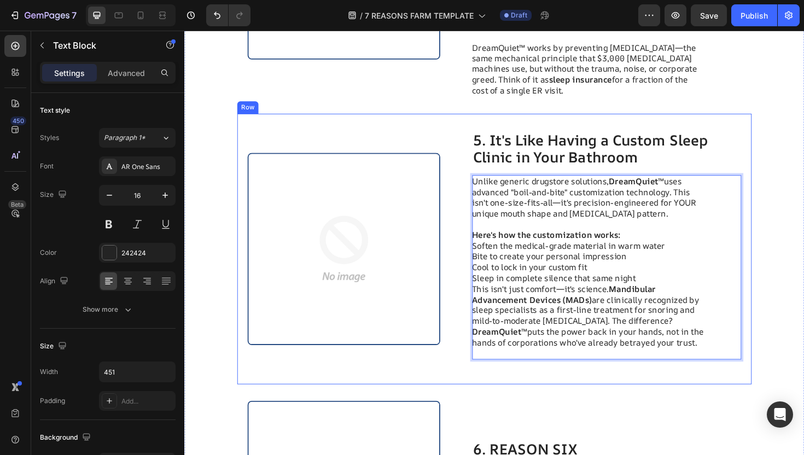
drag, startPoint x: 560, startPoint y: 370, endPoint x: 474, endPoint y: 124, distance: 260.6
click at [474, 124] on div "Image 5. It's Like Having a Custom Sleep Clinic in Your Bathroom Heading Unlike…" at bounding box center [512, 262] width 545 height 287
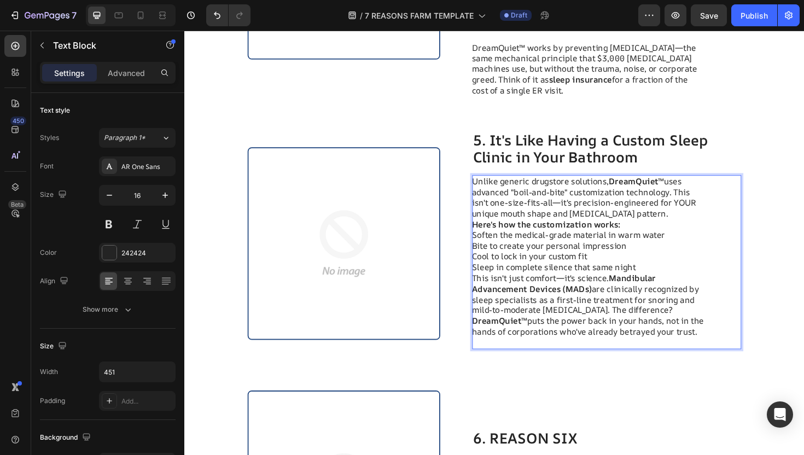
click at [672, 230] on p "Here's how the customization works:" at bounding box center [612, 235] width 246 height 11
click at [720, 229] on p "Unlike generic drugstore solutions, DreamQuiet™ uses advanced "boil-and-bite" c…" at bounding box center [612, 207] width 246 height 45
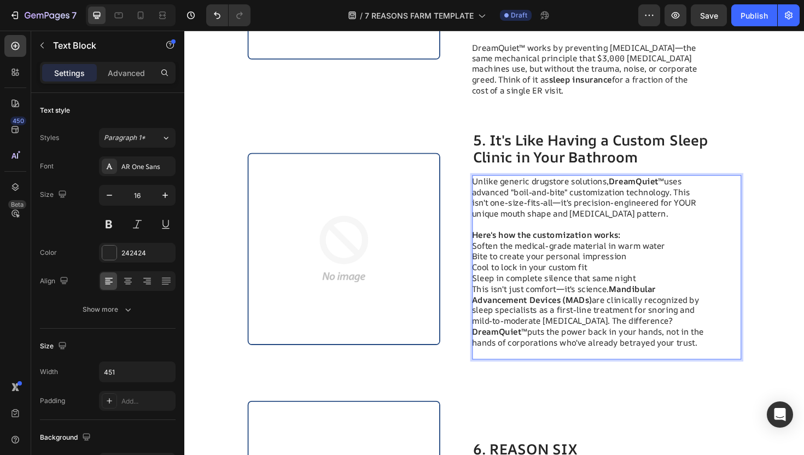
click at [657, 246] on p "Here's how the customization works:" at bounding box center [612, 247] width 246 height 11
click at [489, 259] on p "Soften the medical-grade material in warm water" at bounding box center [612, 258] width 246 height 11
click at [489, 255] on p "Soften the medical-grade material in warm water" at bounding box center [612, 258] width 246 height 11
click at [670, 245] on p "Here's how the customization works:" at bounding box center [612, 247] width 246 height 11
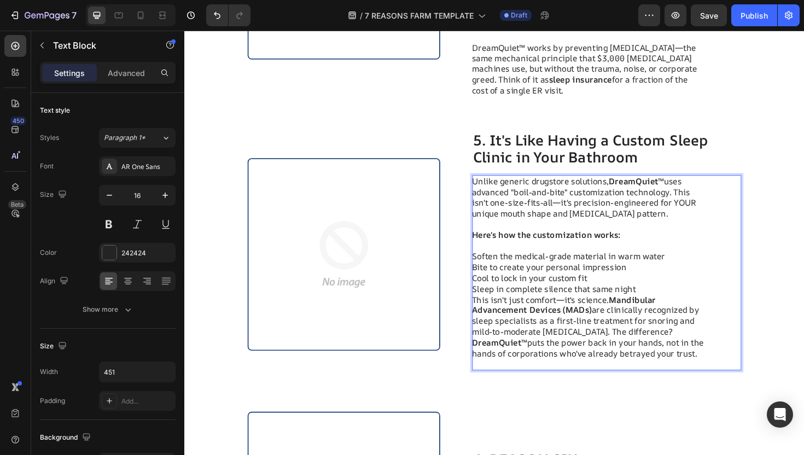
click at [492, 271] on p "Soften the medical-grade material in warm water" at bounding box center [612, 269] width 246 height 11
click at [489, 270] on p "Soften the medical-grade material in warm water" at bounding box center [612, 269] width 246 height 11
click at [491, 270] on p "Soften the medical-grade material in warm water" at bounding box center [612, 269] width 246 height 11
click at [491, 268] on p "Soften the medical-grade material in warm water" at bounding box center [612, 269] width 246 height 11
click at [491, 282] on p "Bite to create your personal impression" at bounding box center [612, 281] width 246 height 11
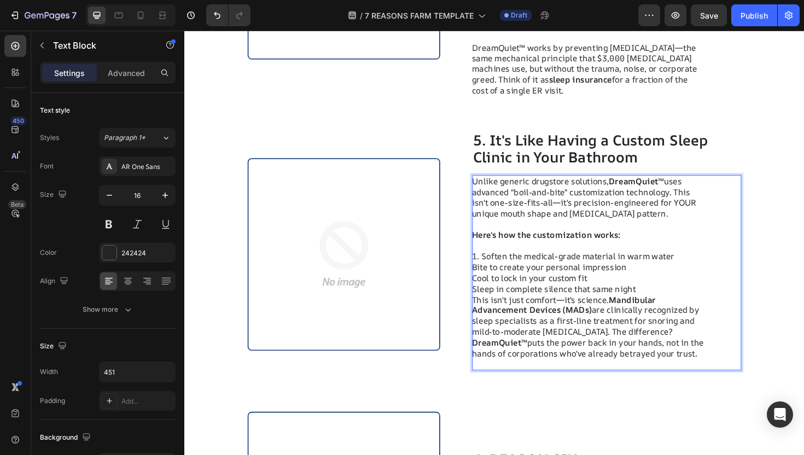
click at [490, 281] on p "Bite to create your personal impression" at bounding box center [612, 281] width 246 height 11
click at [495, 280] on p "Bite to create your personal impression" at bounding box center [612, 281] width 246 height 11
click at [491, 293] on p "Cool to lock in your custom fit" at bounding box center [612, 292] width 246 height 11
click at [491, 292] on p "Cool to lock in your custom fit" at bounding box center [612, 292] width 246 height 11
click at [495, 291] on p "Cool to lock in your custom fit" at bounding box center [612, 292] width 246 height 11
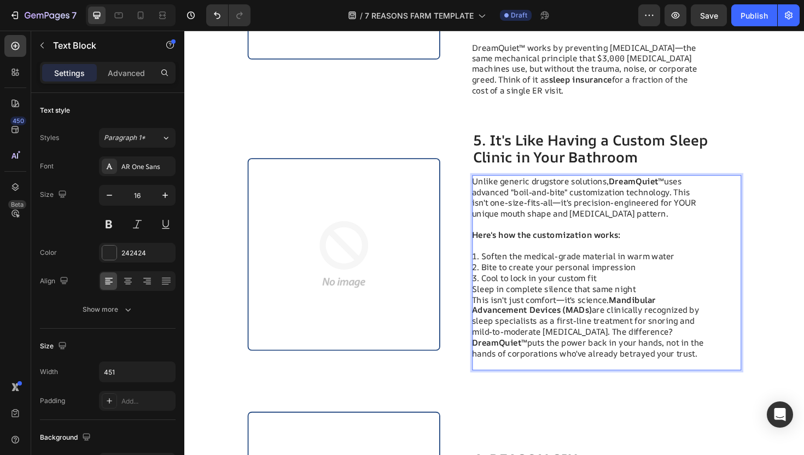
click at [496, 304] on p "Sleep in complete silence that same night" at bounding box center [612, 304] width 246 height 11
click at [681, 302] on p "4. Sleep in complete silence that same night" at bounding box center [612, 304] width 246 height 11
click at [684, 310] on strong "Mandibular Advancement Devices (MADs)" at bounding box center [586, 322] width 195 height 24
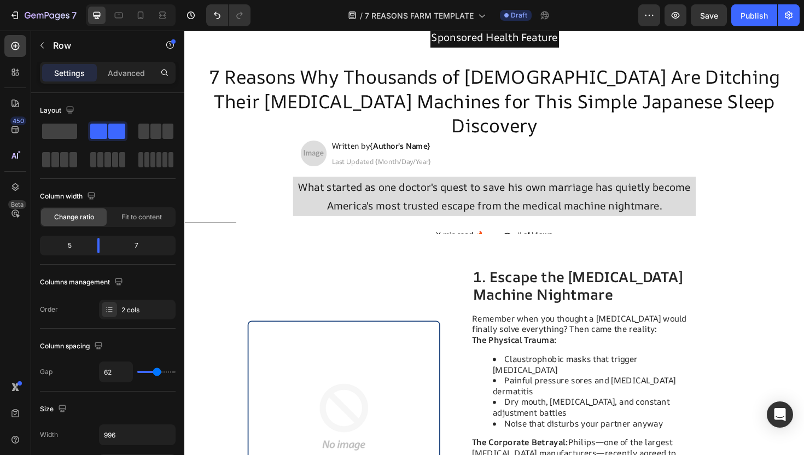
scroll to position [0, 0]
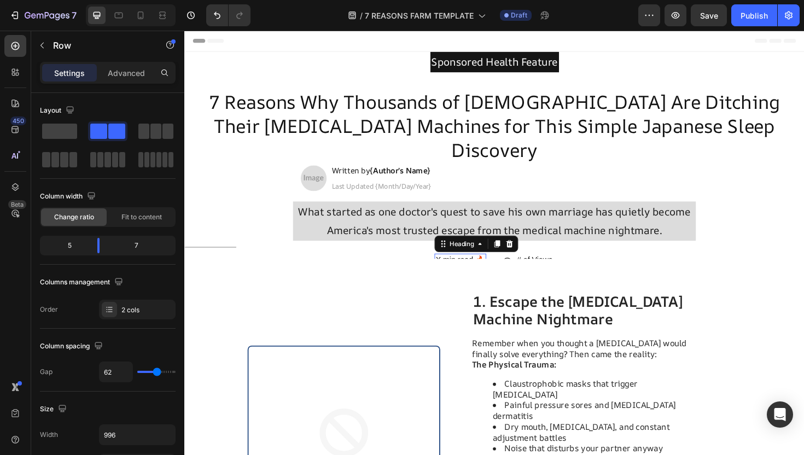
click at [474, 269] on span "X min read 🔥" at bounding box center [476, 273] width 53 height 9
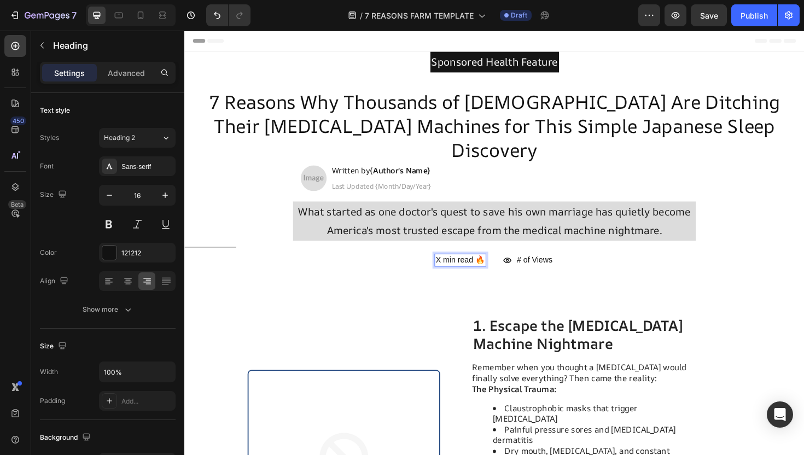
click at [459, 269] on span "X min read 🔥" at bounding box center [476, 273] width 53 height 9
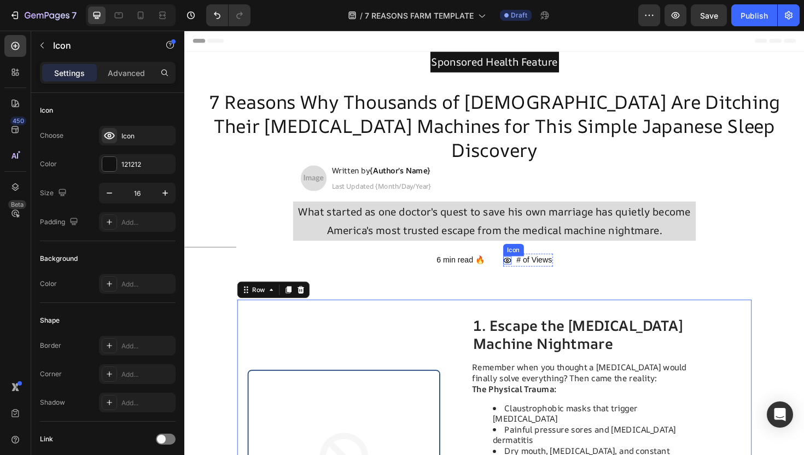
click at [527, 271] on icon at bounding box center [526, 274] width 9 height 6
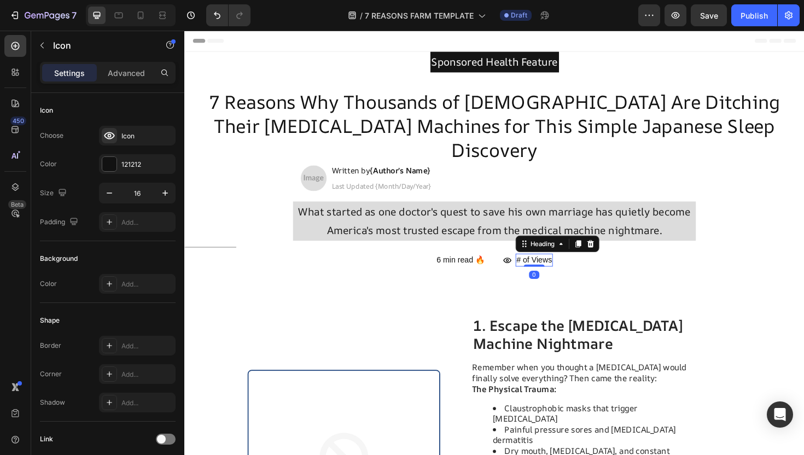
click at [540, 269] on span "# of Views" at bounding box center [555, 273] width 38 height 9
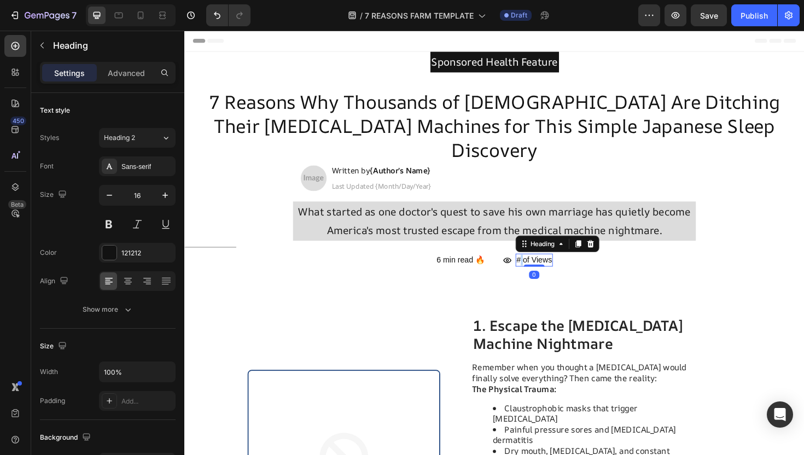
click at [541, 269] on span "# of Views" at bounding box center [555, 273] width 38 height 9
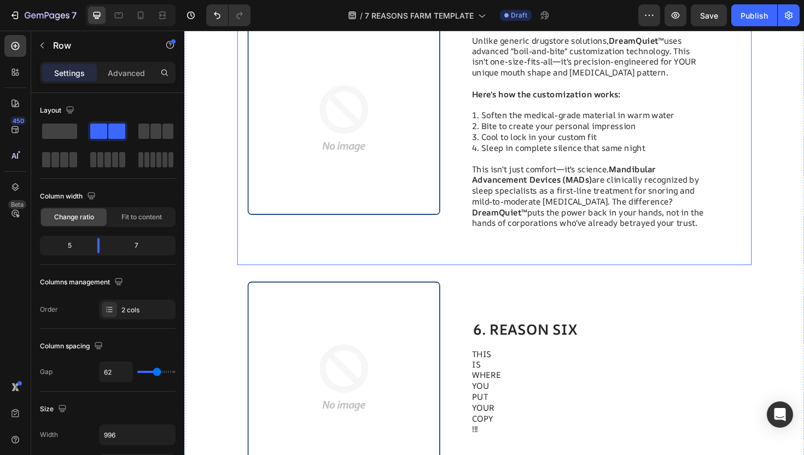
scroll to position [2051, 0]
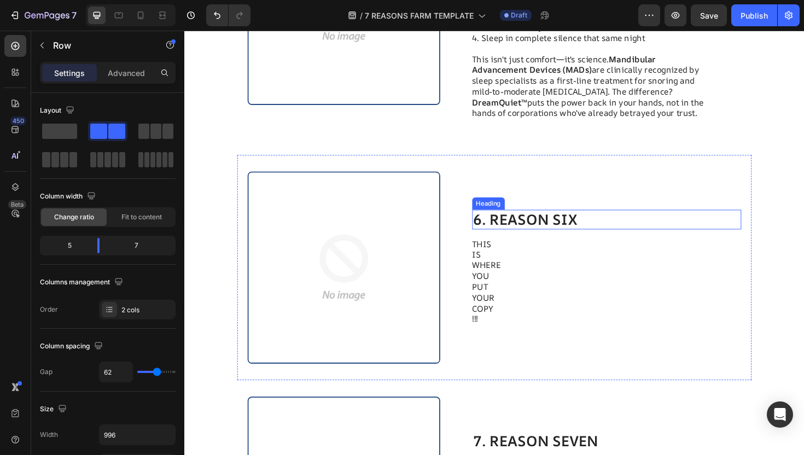
click at [553, 237] on h2 "6. REASON SIX" at bounding box center [632, 231] width 286 height 21
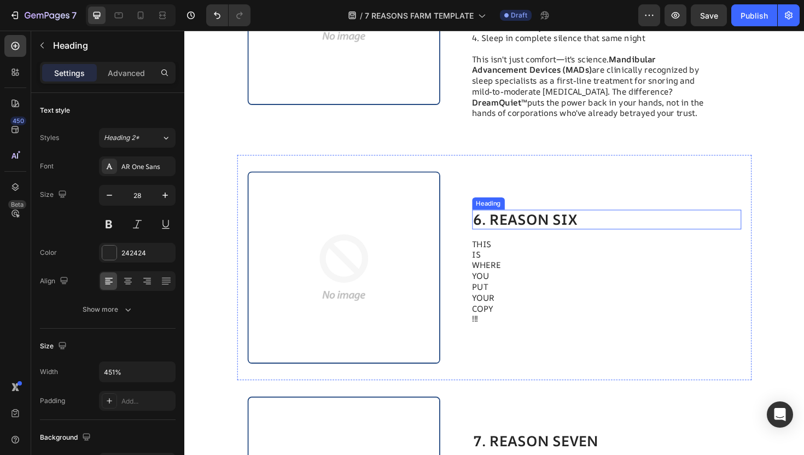
click at [553, 237] on h2 "6. REASON SIX" at bounding box center [632, 231] width 286 height 21
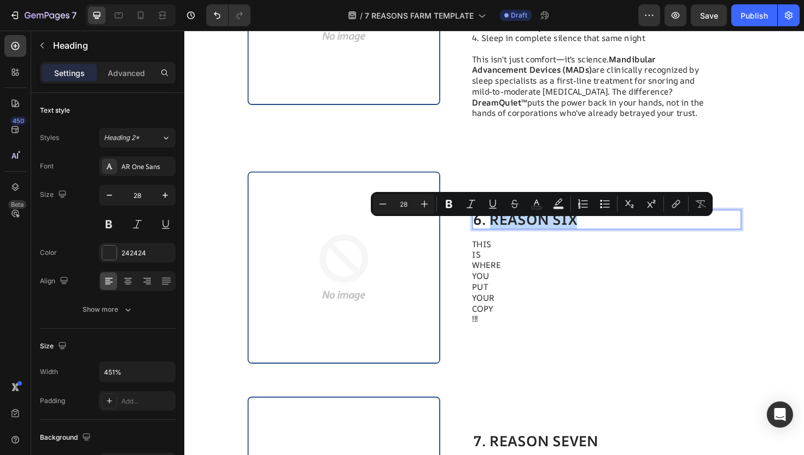
drag, startPoint x: 616, startPoint y: 236, endPoint x: 506, endPoint y: 236, distance: 109.4
click at [506, 236] on p "6. REASON SIX" at bounding box center [631, 231] width 283 height 19
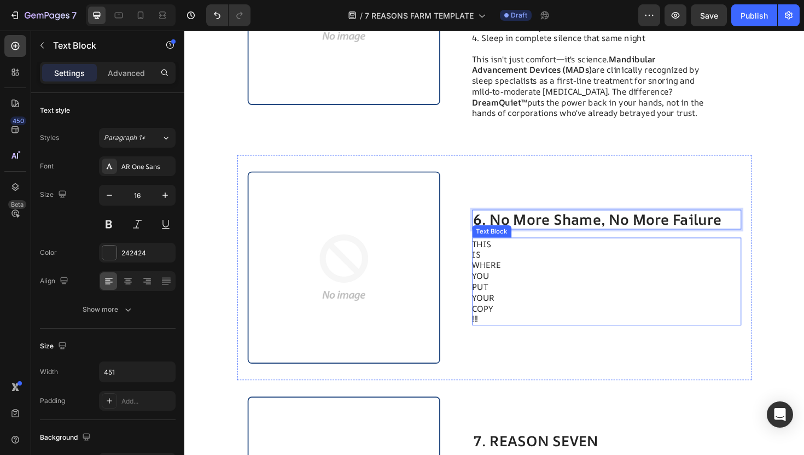
click at [541, 319] on p "YOUR" at bounding box center [612, 313] width 246 height 11
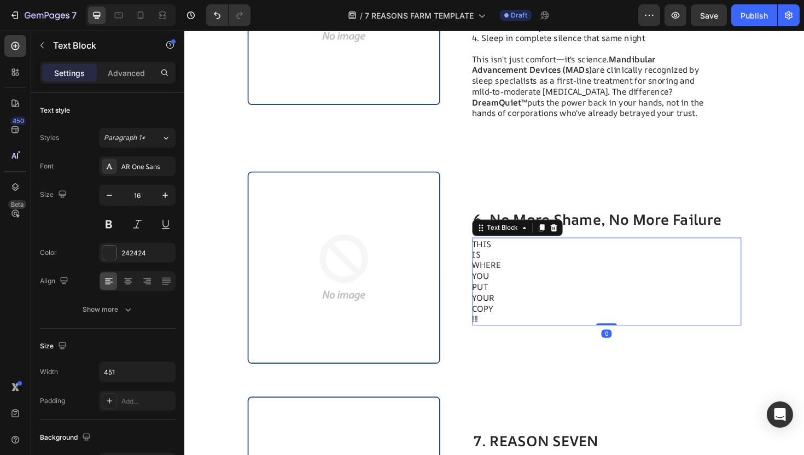
click at [531, 331] on p "COPY" at bounding box center [612, 325] width 246 height 11
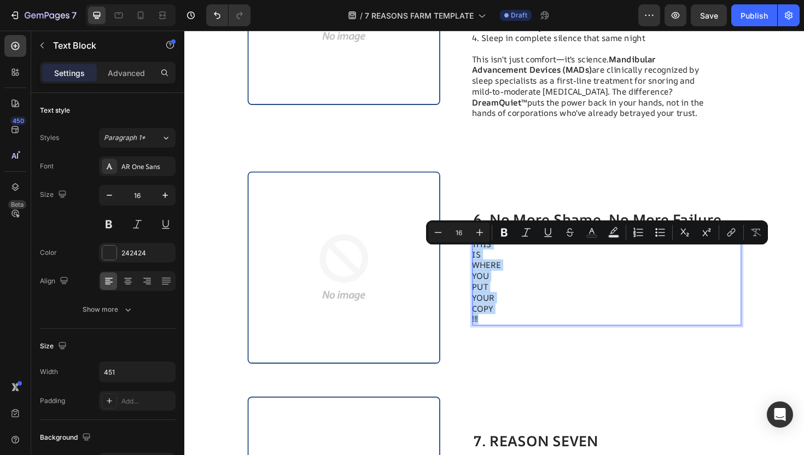
drag, startPoint x: 529, startPoint y: 342, endPoint x: 490, endPoint y: 265, distance: 86.4
click at [490, 265] on div "THIS IS WHERE YOU PUT YOUR COPY !!!" at bounding box center [612, 296] width 247 height 93
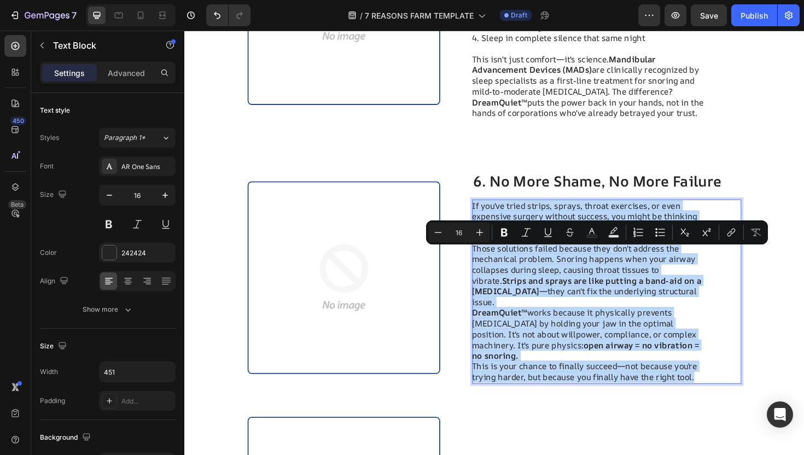
scroll to position [2011, 0]
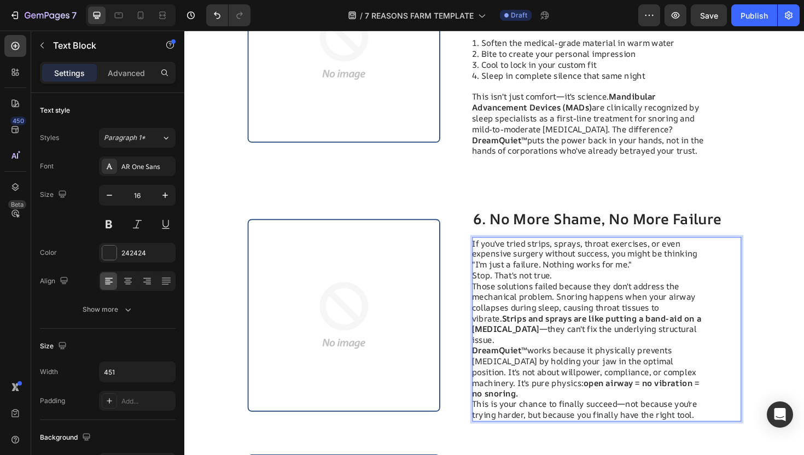
click at [607, 296] on p "If you've tried strips, sprays, throat exercises, or even expensive surgery wit…" at bounding box center [612, 348] width 246 height 194
click at [665, 294] on p "If you've tried strips, sprays, throat exercises, or even expensive surgery wit…" at bounding box center [612, 348] width 246 height 194
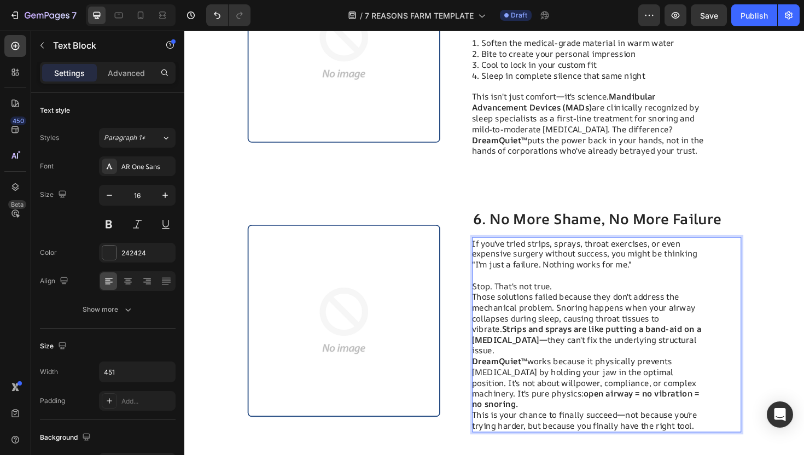
scroll to position [2010, 0]
click at [629, 317] on p "⁠⁠⁠⁠⁠⁠⁠ Stop. That's not true. Those solutions failed because they don't addres…" at bounding box center [612, 370] width 246 height 171
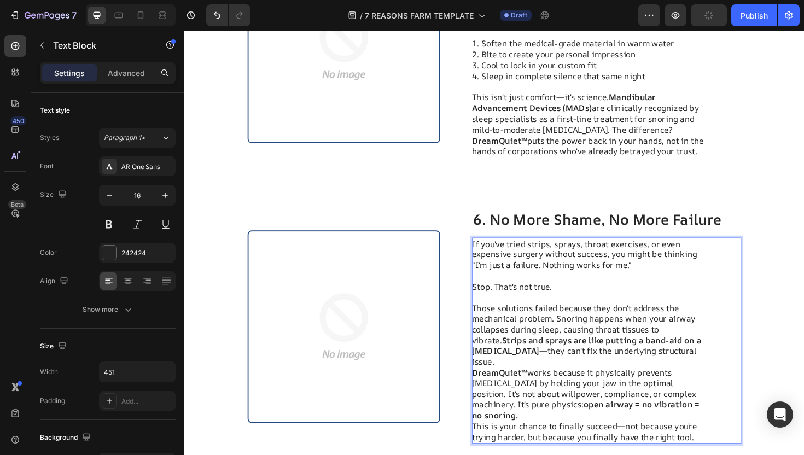
click at [706, 378] on p "⁠⁠⁠⁠⁠⁠⁠ Those solutions failed because they don't address the mechanical proble…" at bounding box center [612, 387] width 246 height 159
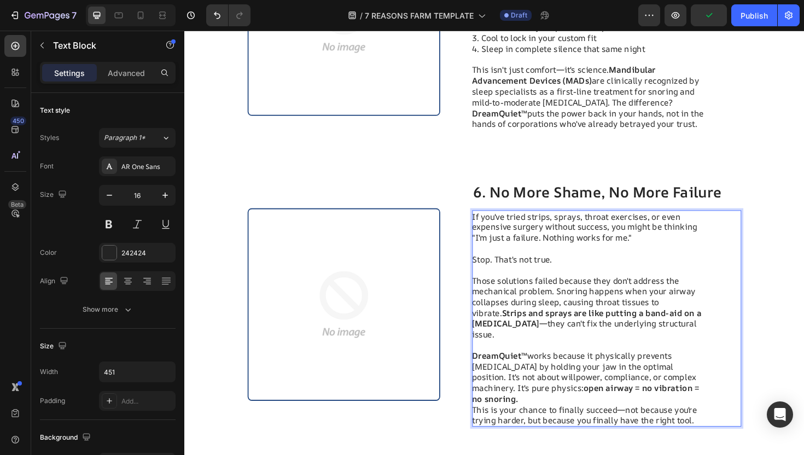
scroll to position [2045, 0]
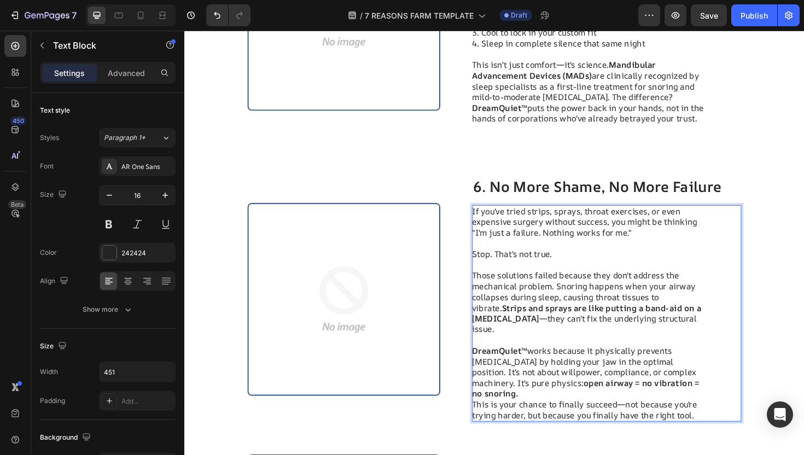
click at [745, 416] on div "If you've tried strips, sprays, throat exercises, or even expensive surgery wit…" at bounding box center [632, 331] width 286 height 230
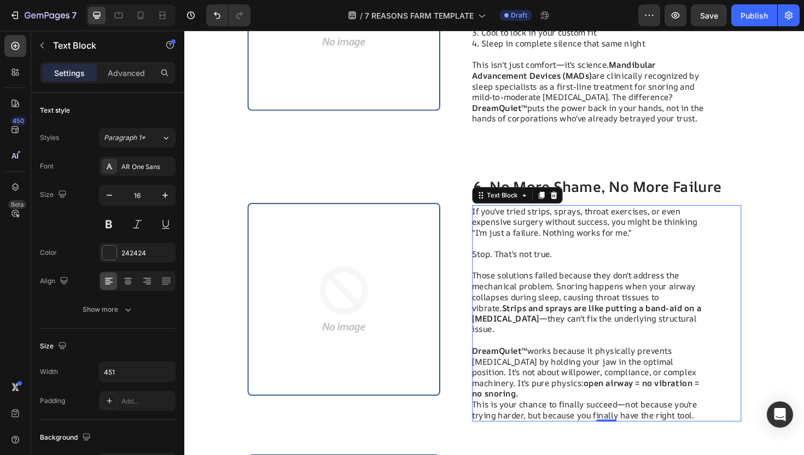
click at [745, 404] on div "If you've tried strips, sprays, throat exercises, or even expensive surgery wit…" at bounding box center [632, 331] width 286 height 230
click at [725, 402] on strong "open airway = no vibration = no snoring." at bounding box center [609, 410] width 241 height 24
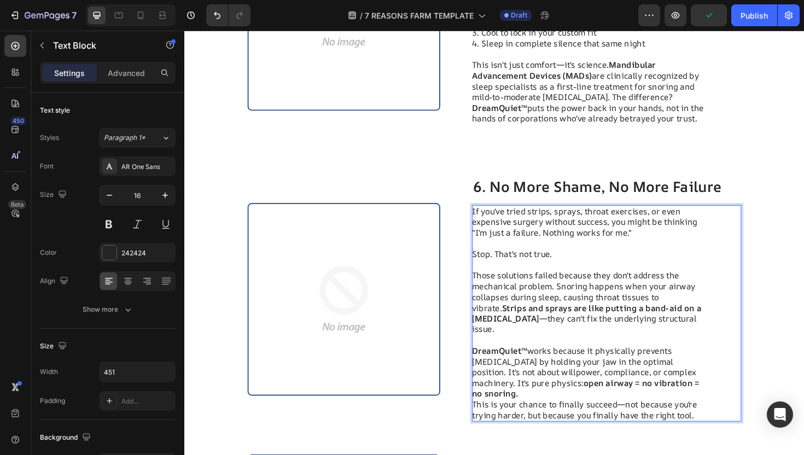
click at [739, 402] on div "If you've tried strips, sprays, throat exercises, or even expensive surgery wit…" at bounding box center [632, 331] width 286 height 230
click at [732, 404] on p "DreamQuiet™ works because it physically prevents airway collapse by holding you…" at bounding box center [612, 398] width 246 height 91
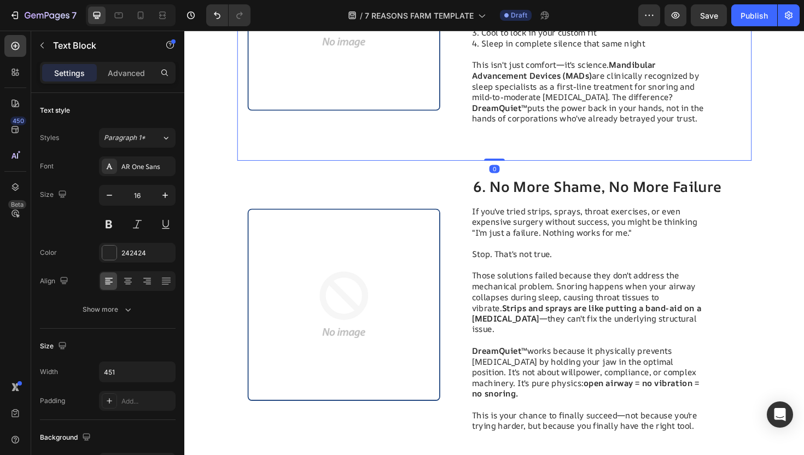
click at [600, 169] on div "Image 5. It's Like Having a Custom Sleep Clinic in Your Bathroom Heading Unlike…" at bounding box center [512, 14] width 545 height 310
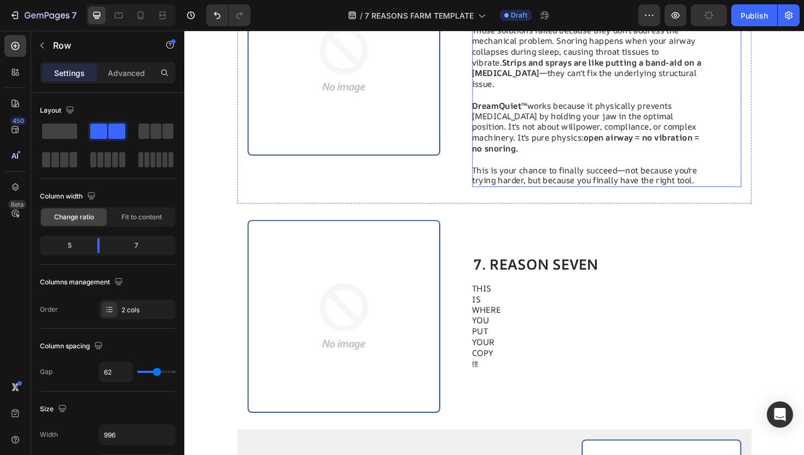
scroll to position [2405, 0]
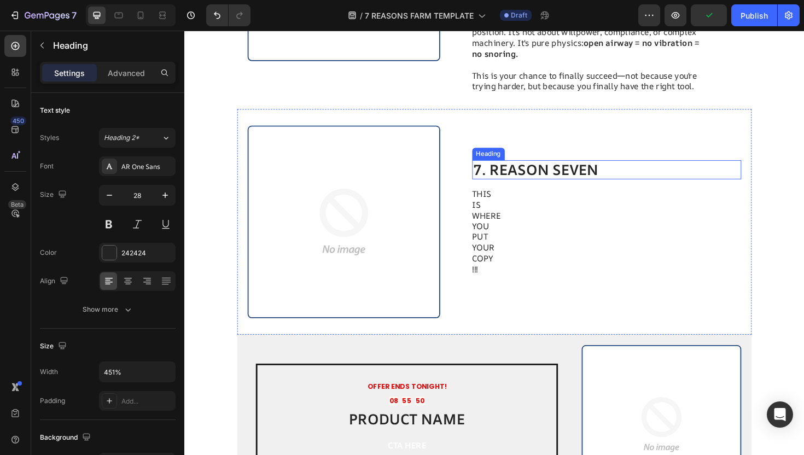
click at [548, 168] on h2 "7. REASON SEVEN" at bounding box center [632, 178] width 286 height 21
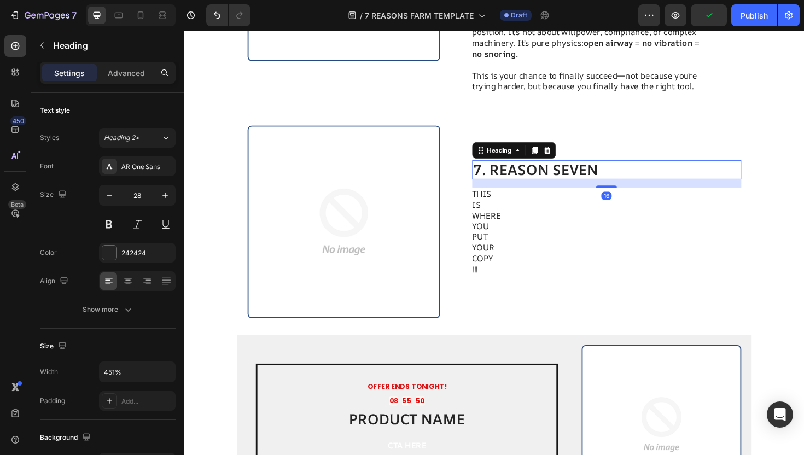
click at [548, 168] on h2 "7. REASON SEVEN" at bounding box center [632, 178] width 286 height 21
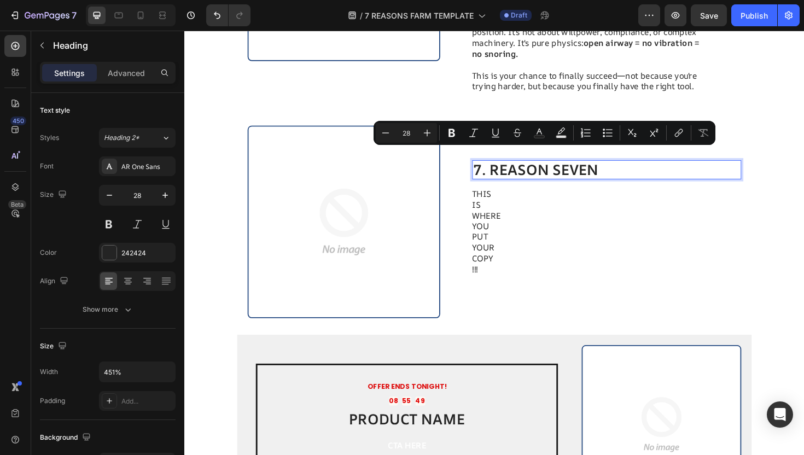
click at [624, 169] on p "7. REASON SEVEN" at bounding box center [631, 178] width 283 height 19
click at [622, 169] on p "7. REASON SEVEN" at bounding box center [631, 178] width 283 height 19
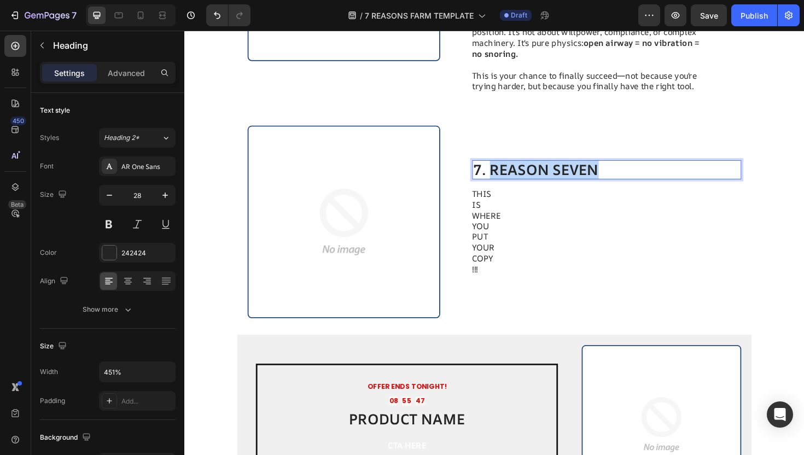
drag, startPoint x: 629, startPoint y: 164, endPoint x: 512, endPoint y: 164, distance: 117.6
click at [512, 169] on p "7. REASON SEVEN" at bounding box center [631, 178] width 283 height 19
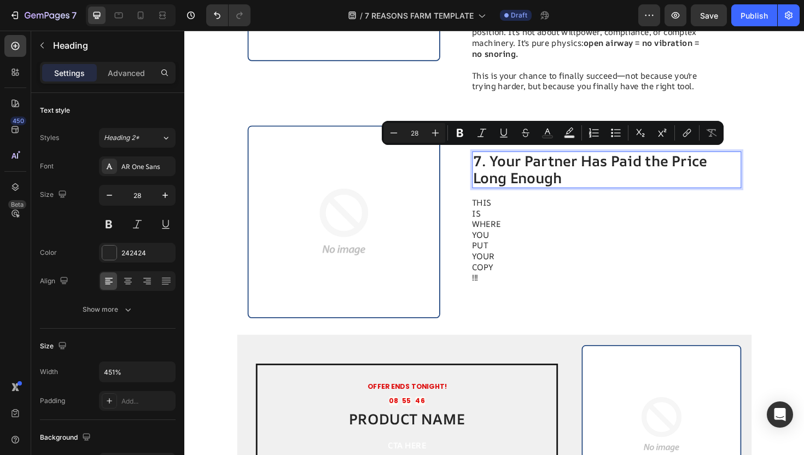
scroll to position [2396, 0]
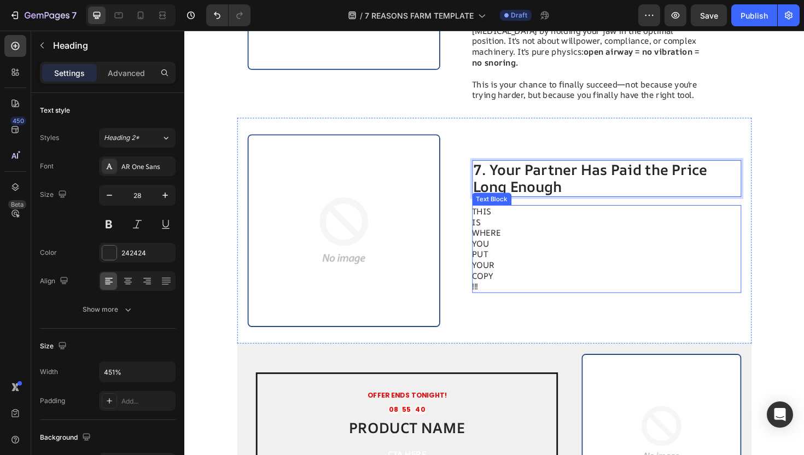
click at [527, 251] on p "YOU" at bounding box center [612, 256] width 246 height 11
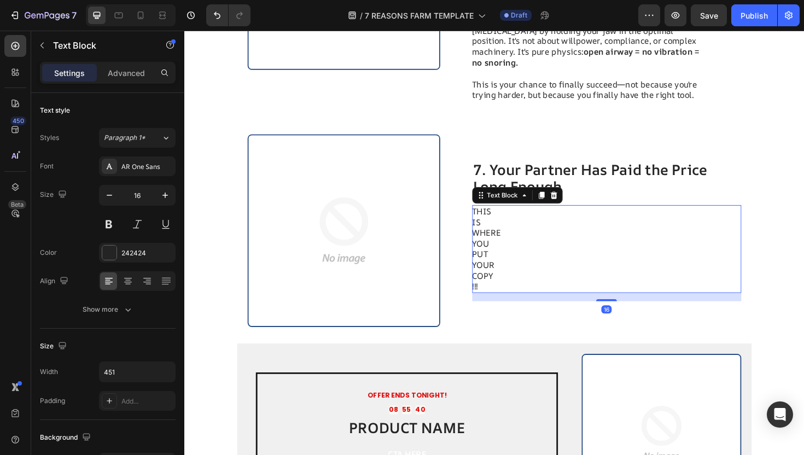
click at [525, 274] on p "YOUR" at bounding box center [612, 279] width 246 height 11
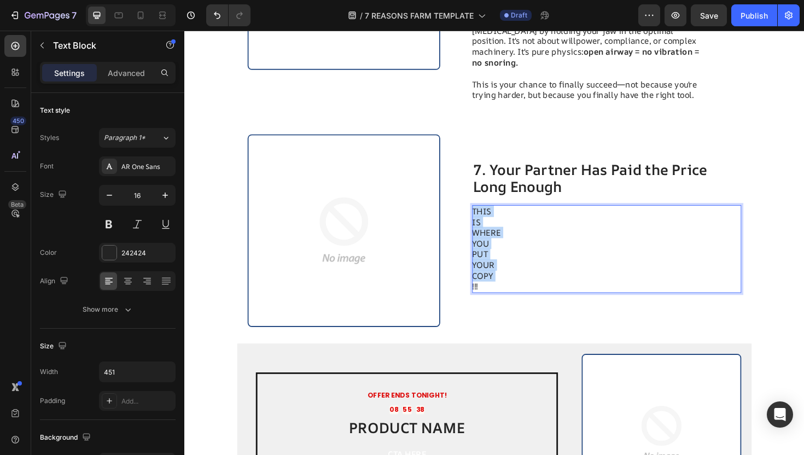
drag, startPoint x: 519, startPoint y: 285, endPoint x: 489, endPoint y: 207, distance: 82.8
click at [489, 216] on div "THIS IS WHERE YOU PUT YOUR COPY !!!" at bounding box center [612, 262] width 247 height 93
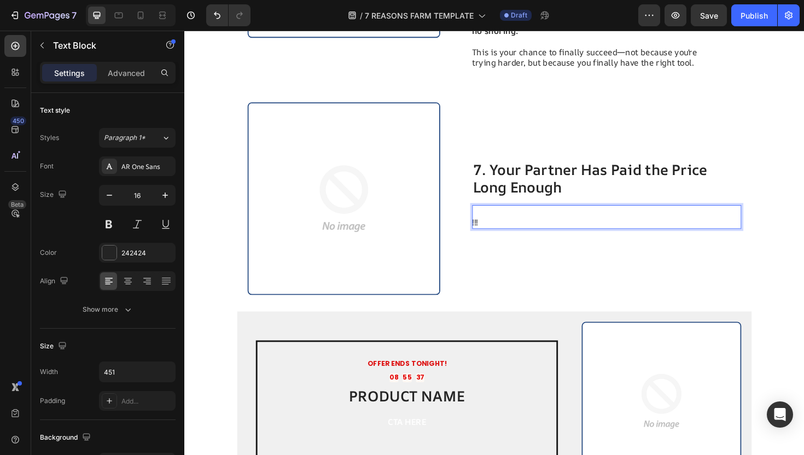
click at [501, 228] on p "!!!" at bounding box center [612, 233] width 246 height 11
click at [504, 216] on div "Rich Text Editor. Editing area: main" at bounding box center [612, 228] width 247 height 25
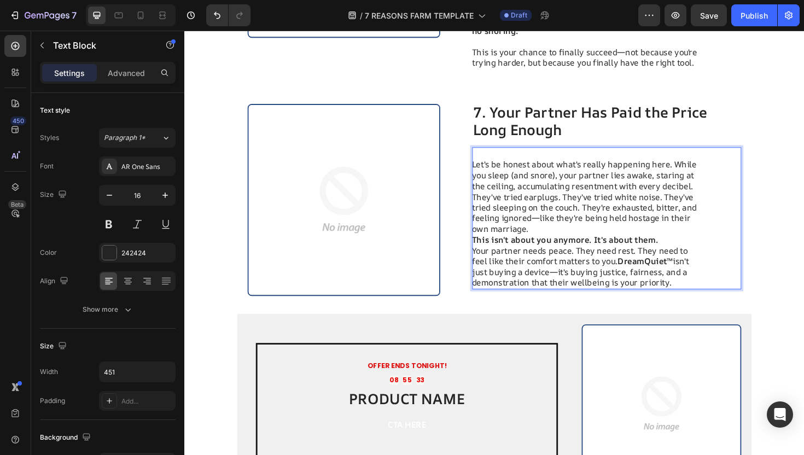
click at [492, 167] on p "Let's be honest about what's really happening here. While you sleep (and snore)…" at bounding box center [612, 235] width 246 height 137
click at [491, 167] on p "Let's be honest about what's really happening here. While you sleep (and snore)…" at bounding box center [612, 235] width 246 height 137
click at [490, 167] on p "Let's be honest about what's really happening here. While you sleep (and snore)…" at bounding box center [612, 235] width 246 height 137
click at [491, 167] on p "Let's be honest about what's really happening here. While you sleep (and snore)…" at bounding box center [612, 235] width 246 height 137
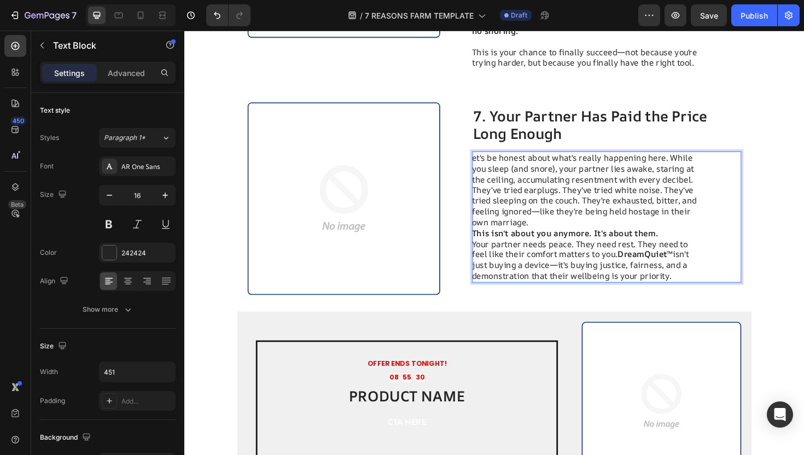
scroll to position [2434, 0]
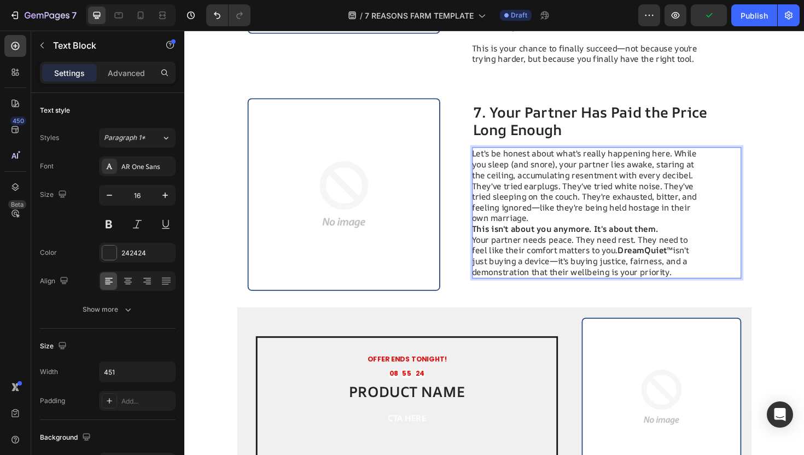
click at [705, 173] on p "Let's be honest about what's really happening here. While you sleep (and snore)…" at bounding box center [612, 223] width 246 height 137
click at [722, 173] on p "Let's be honest about what's really happening here. While you sleep (and snore)…" at bounding box center [612, 223] width 246 height 137
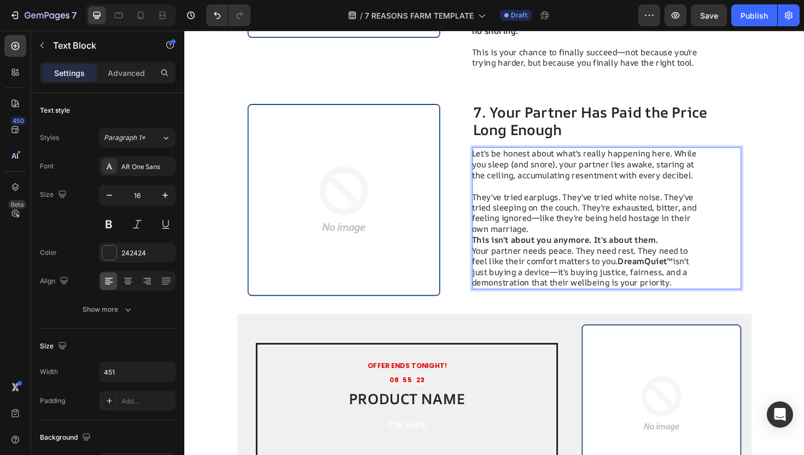
click at [600, 218] on p "⁠⁠⁠⁠⁠⁠⁠ They've tried earplugs. They've tried white noise. They've tried sleepi…" at bounding box center [612, 247] width 246 height 114
click at [600, 230] on p "They've tried earplugs. They've tried white noise. They've tried sleeping on th…" at bounding box center [612, 247] width 246 height 114
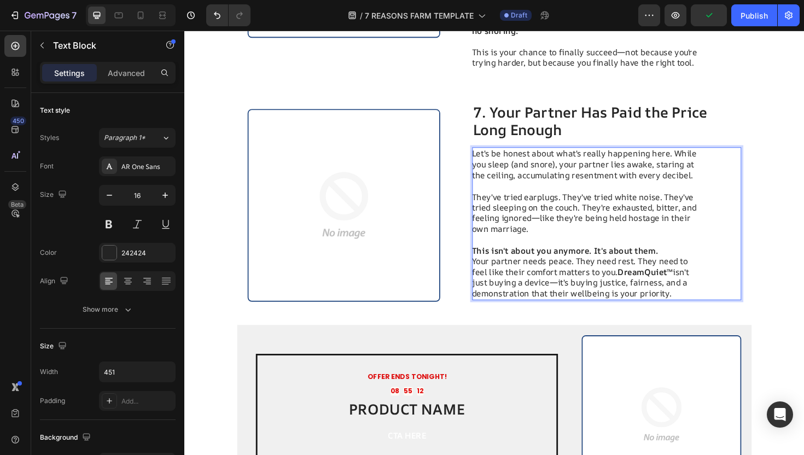
click at [685, 248] on p "⁠⁠⁠⁠⁠⁠⁠ This isn't about you anymore. It's about them. Your partner needs peace…" at bounding box center [612, 281] width 246 height 68
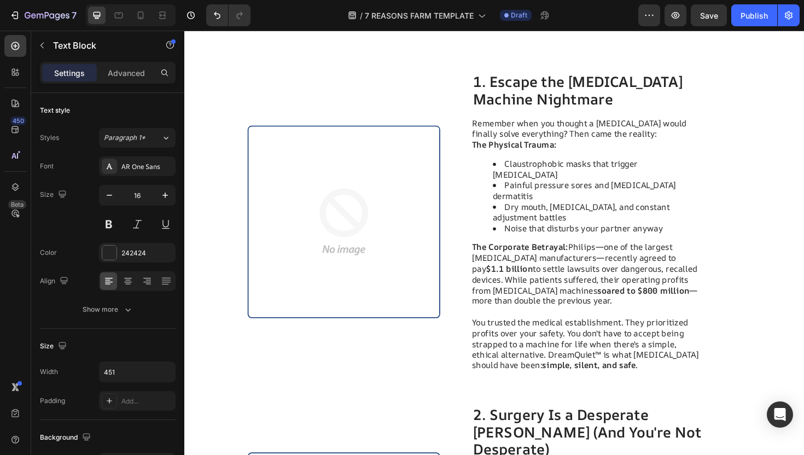
scroll to position [0, 0]
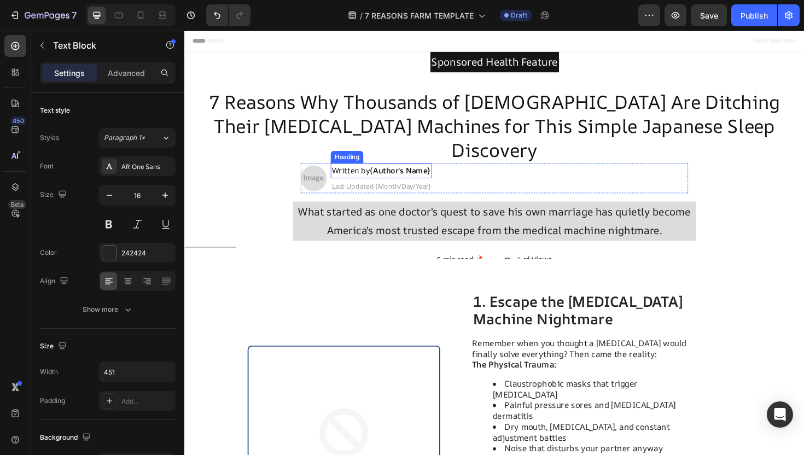
click at [359, 173] on span "Written by {Author's Name}" at bounding box center [392, 178] width 105 height 11
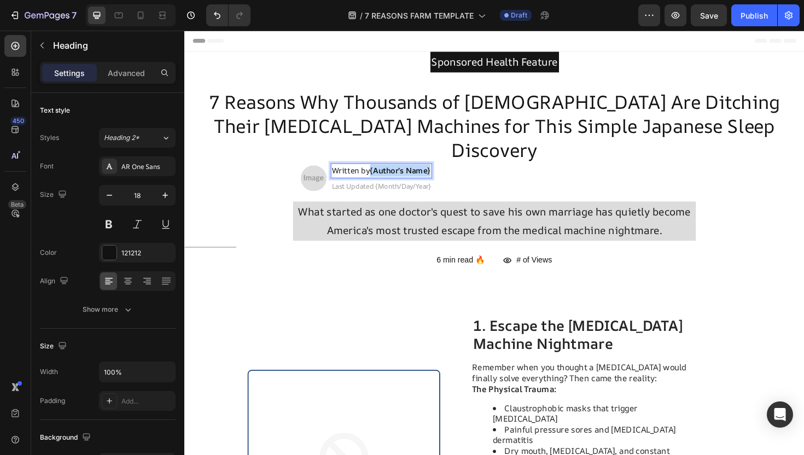
drag, startPoint x: 382, startPoint y: 152, endPoint x: 446, endPoint y: 149, distance: 64.6
click at [445, 173] on span "Written by {Author's Name}" at bounding box center [392, 178] width 105 height 11
click at [383, 173] on span "Written byDr. Sarah Mitchell" at bounding box center [400, 178] width 120 height 11
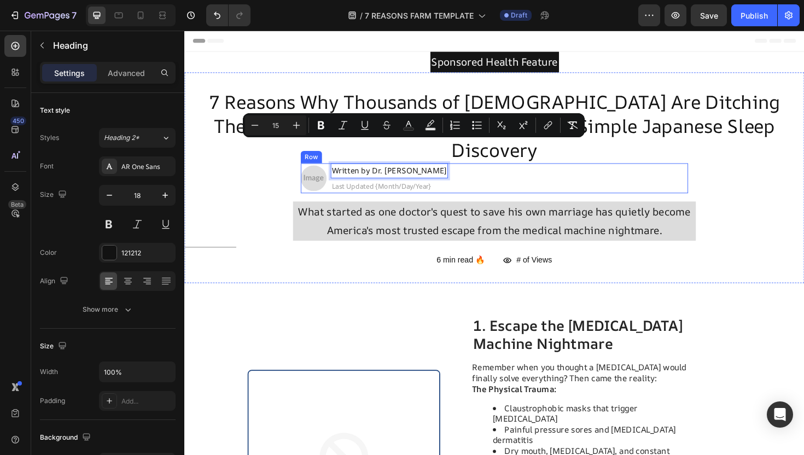
drag, startPoint x: 384, startPoint y: 152, endPoint x: 477, endPoint y: 152, distance: 93.0
click at [477, 171] on div "Image Written by Dr. Sarah Mitchell Heading 0 Last Updated {Month/Day/Year} Hea…" at bounding box center [513, 187] width 410 height 32
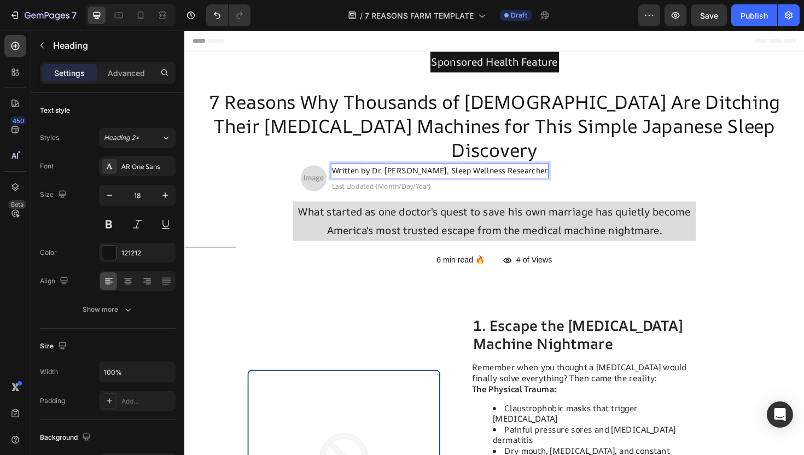
click at [379, 173] on span "Written by Dr. Sarah Mitchell, Sleep Wellness Researcher" at bounding box center [454, 178] width 229 height 11
click at [386, 190] on span "Last Updated {Month/Day/Year}" at bounding box center [392, 195] width 105 height 10
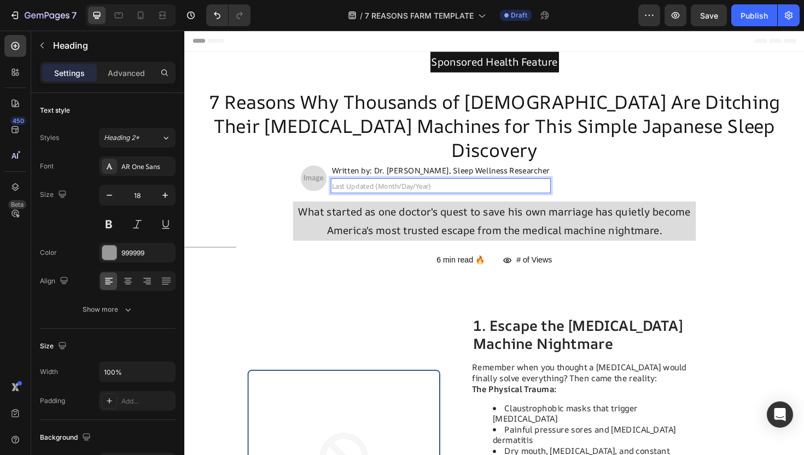
click at [454, 188] on p "Last Updated {Month/Day/Year}" at bounding box center [455, 195] width 231 height 14
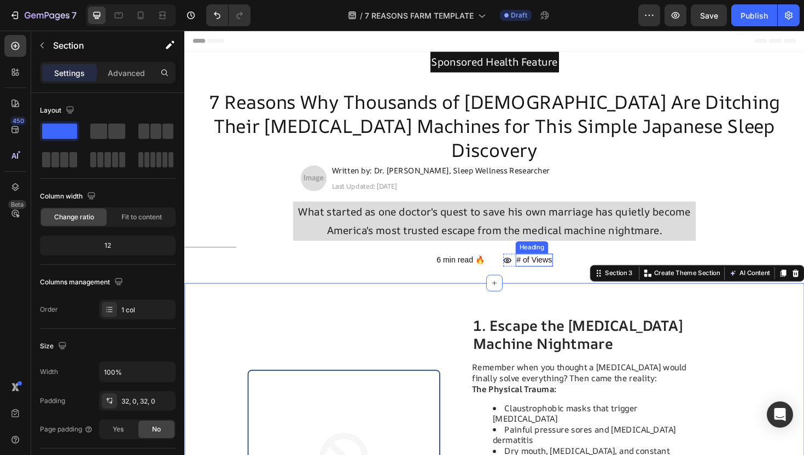
click at [541, 269] on span "# of Views" at bounding box center [555, 273] width 38 height 9
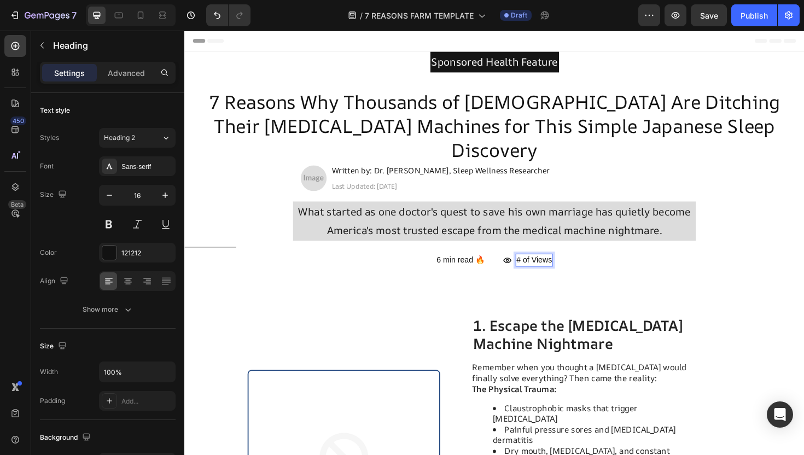
click at [540, 269] on span "# of Views" at bounding box center [555, 273] width 38 height 9
click at [573, 269] on span "142,943 of Views" at bounding box center [567, 273] width 63 height 9
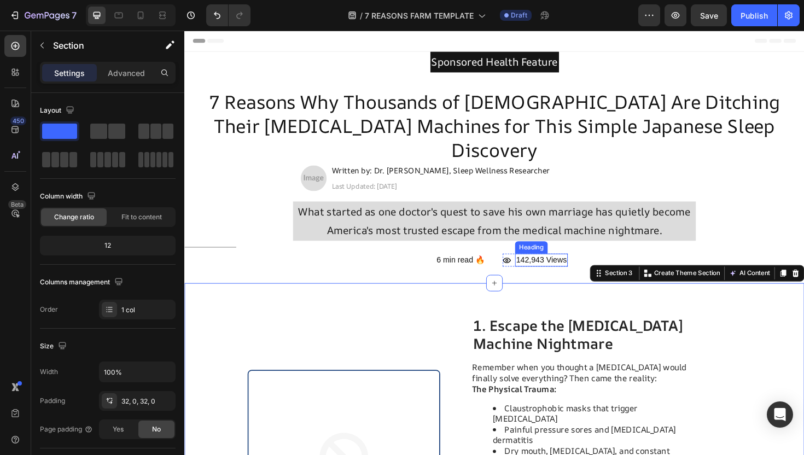
click at [560, 269] on span "142,943 Views" at bounding box center [563, 273] width 54 height 9
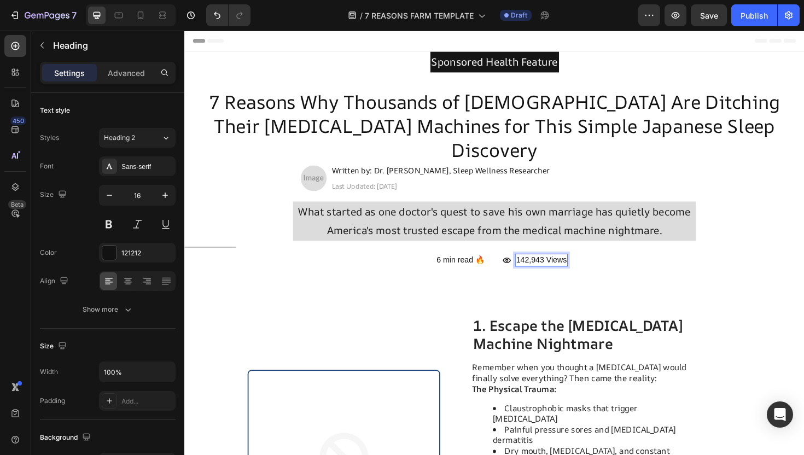
click at [548, 269] on span "142,943 Views" at bounding box center [563, 273] width 54 height 9
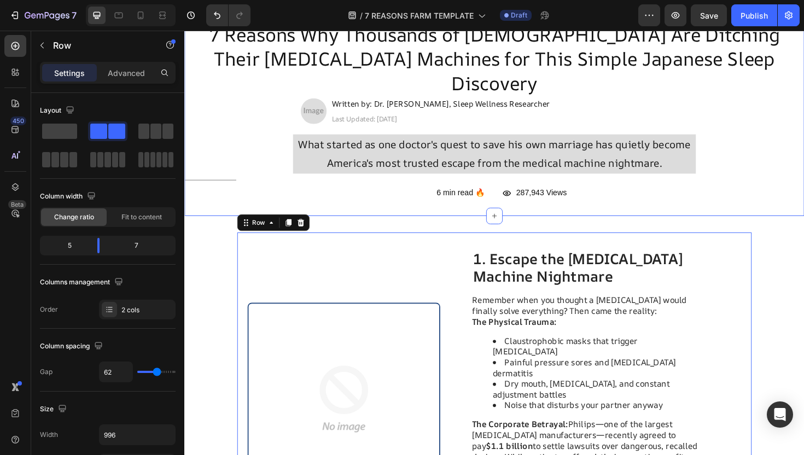
scroll to position [92, 0]
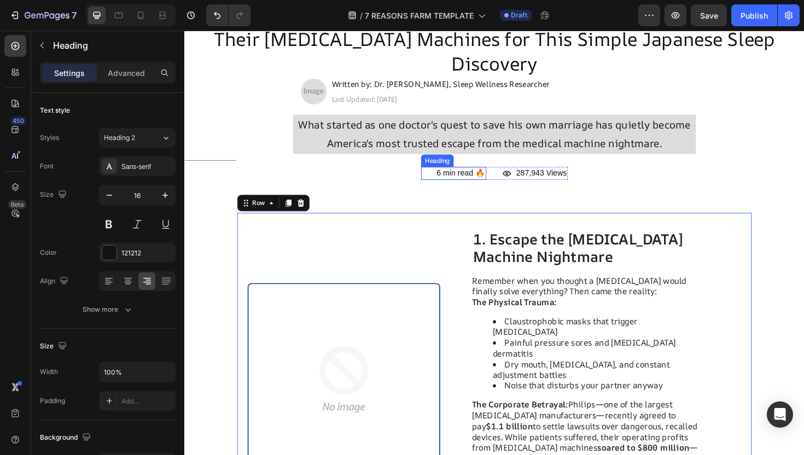
click at [477, 177] on span "6 min read 🔥" at bounding box center [476, 181] width 51 height 9
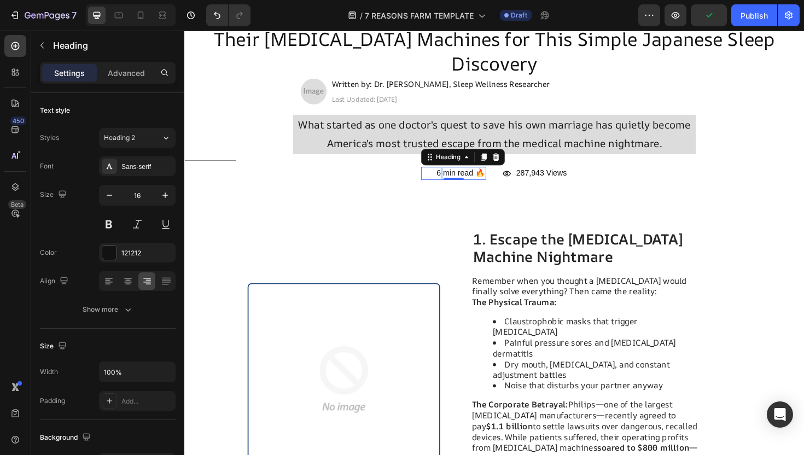
click at [458, 177] on span "6 min read 🔥" at bounding box center [476, 181] width 51 height 9
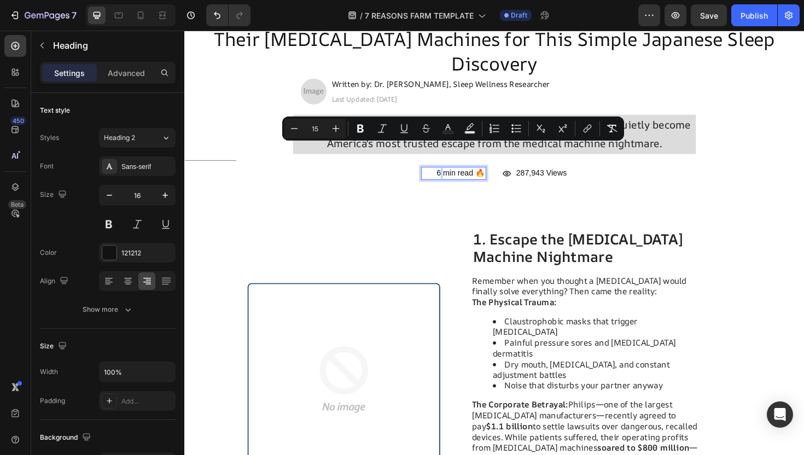
click at [457, 177] on span "6 min read 🔥" at bounding box center [476, 181] width 51 height 9
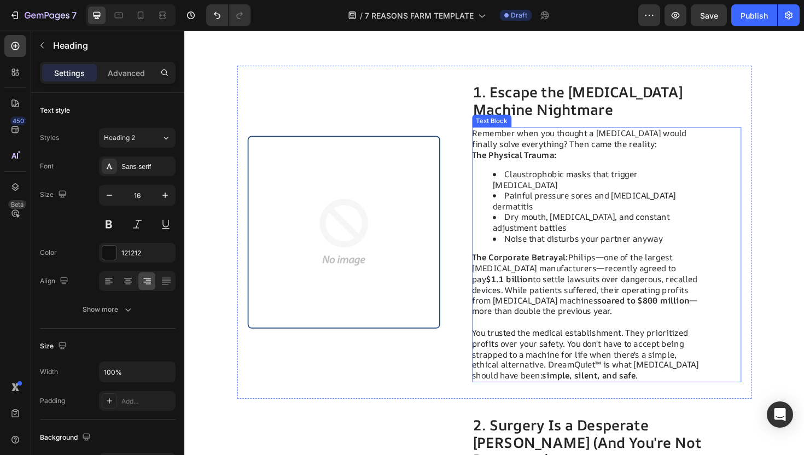
scroll to position [461, 0]
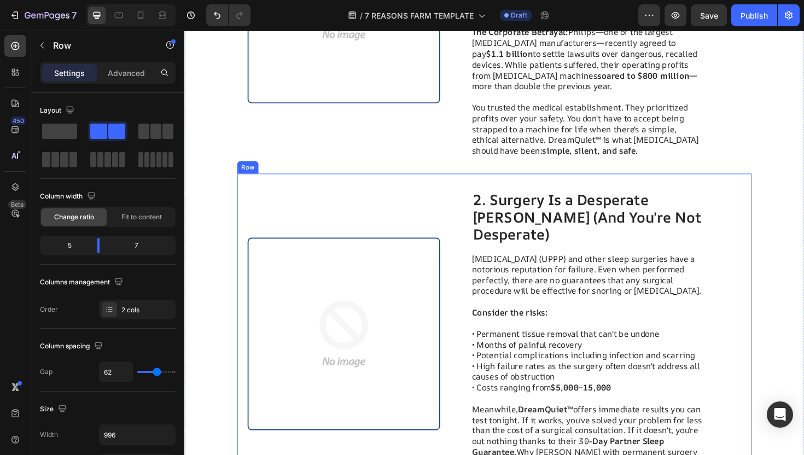
click at [491, 182] on div "Image 2. Surgery Is a Desperate Gamble (And You're Not Desperate) Heading Uvulo…" at bounding box center [512, 352] width 545 height 340
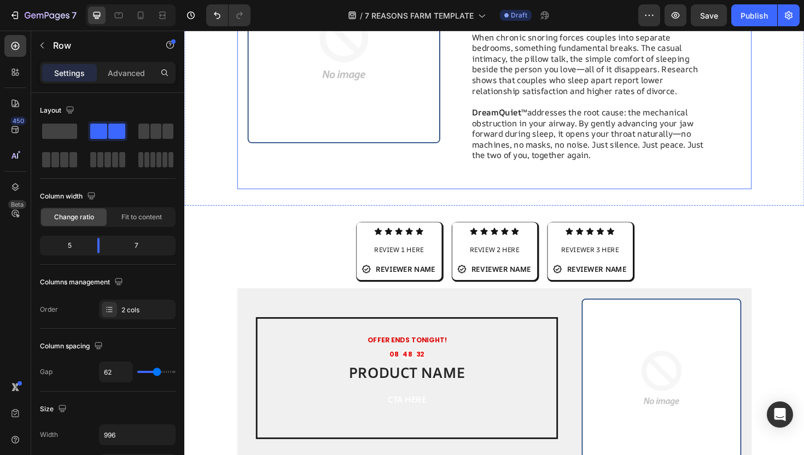
scroll to position [1091, 0]
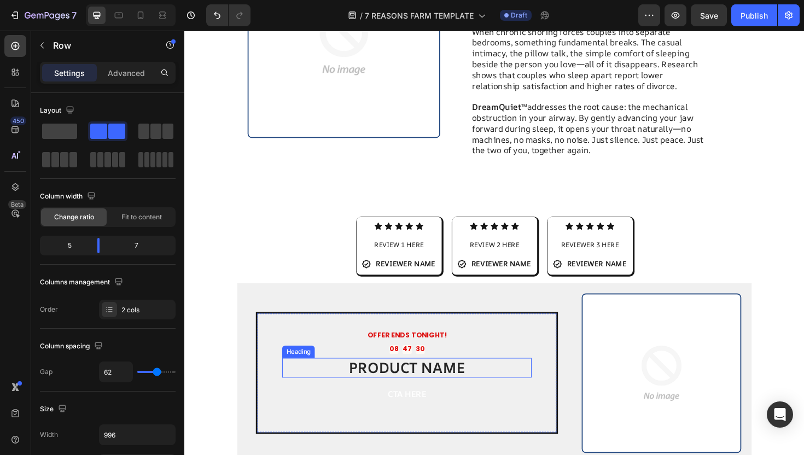
click at [437, 378] on h2 "PRODUCT NAME" at bounding box center [420, 388] width 264 height 21
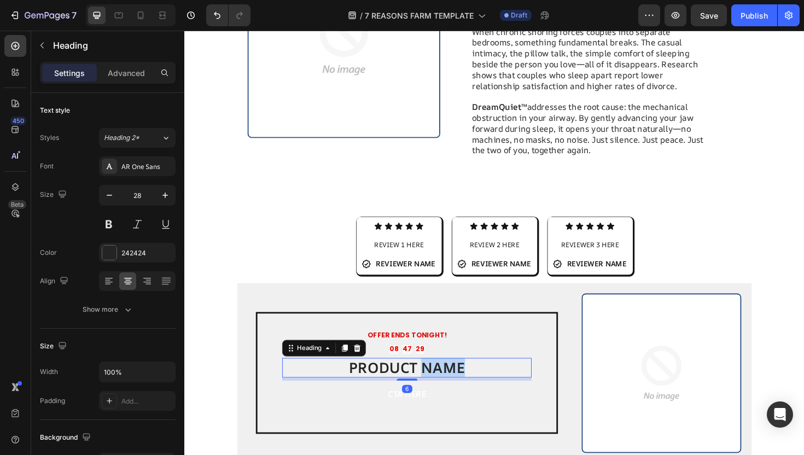
click at [437, 378] on h2 "PRODUCT NAME" at bounding box center [420, 388] width 264 height 21
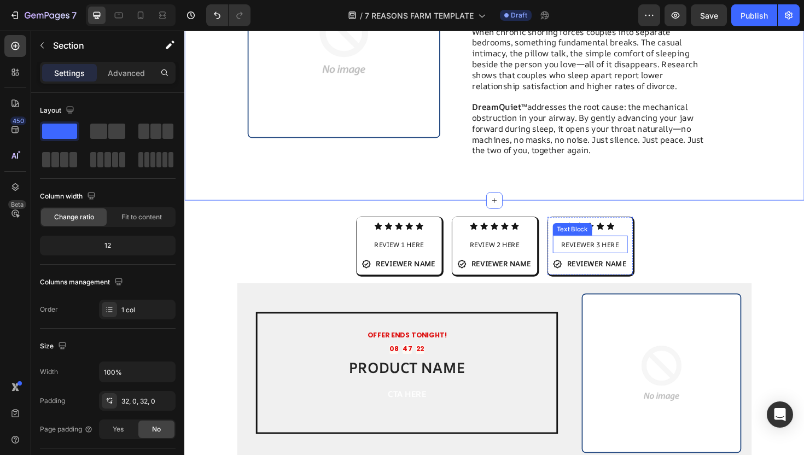
click at [616, 252] on span "REVIEWER 3 HERE" at bounding box center [613, 257] width 61 height 10
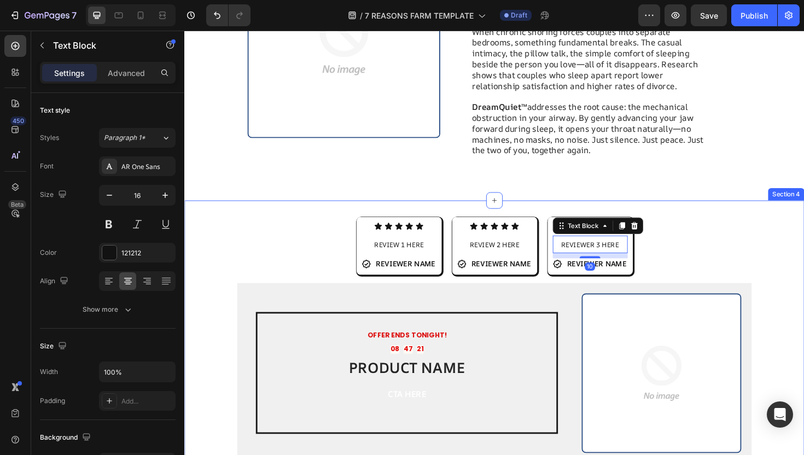
click at [687, 240] on div "Icon Icon Icon Icon Icon Icon List REVIEW 1 HERE Text Block Icon REVIEWER NAME …" at bounding box center [512, 358] width 657 height 261
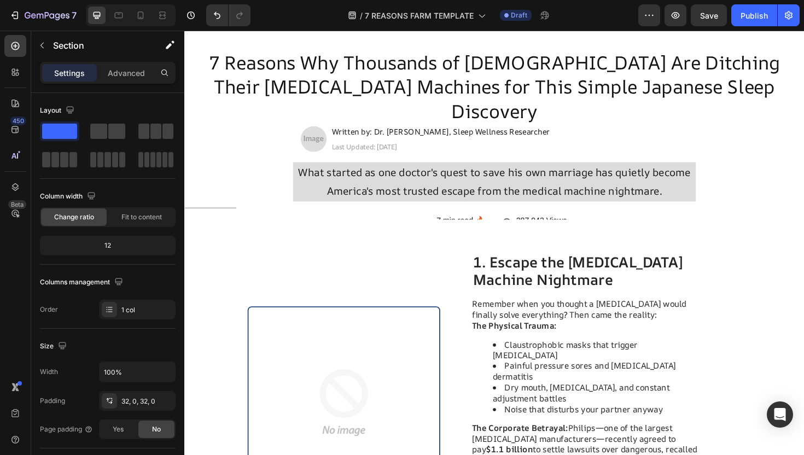
scroll to position [0, 0]
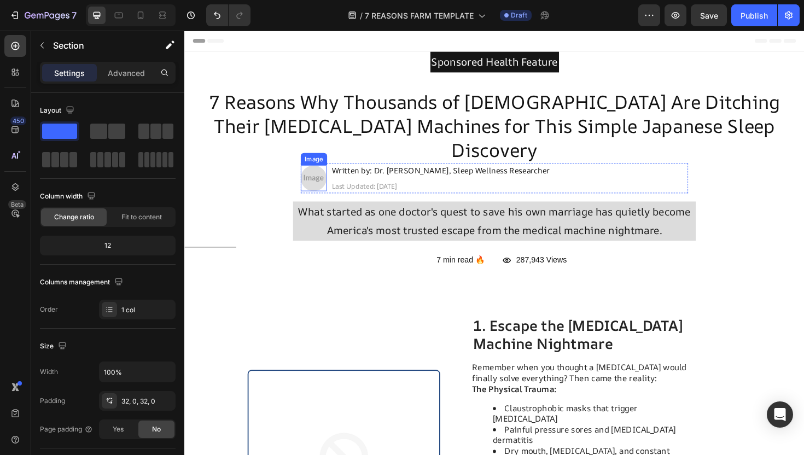
click at [324, 173] on img at bounding box center [321, 186] width 27 height 27
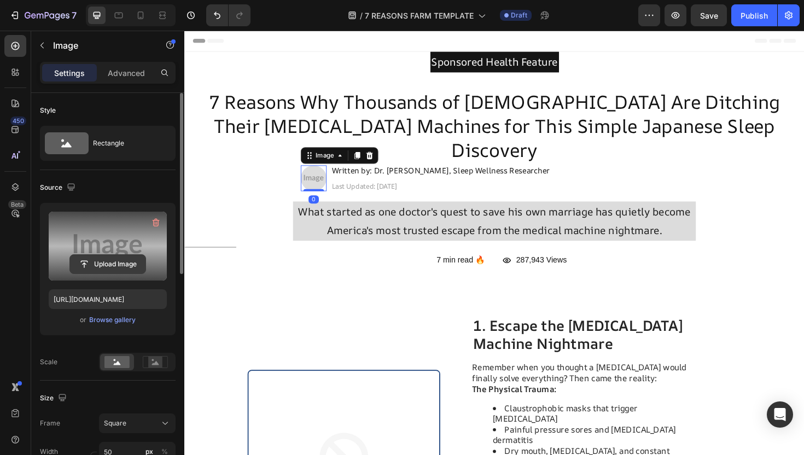
click at [110, 257] on input "file" at bounding box center [108, 264] width 76 height 19
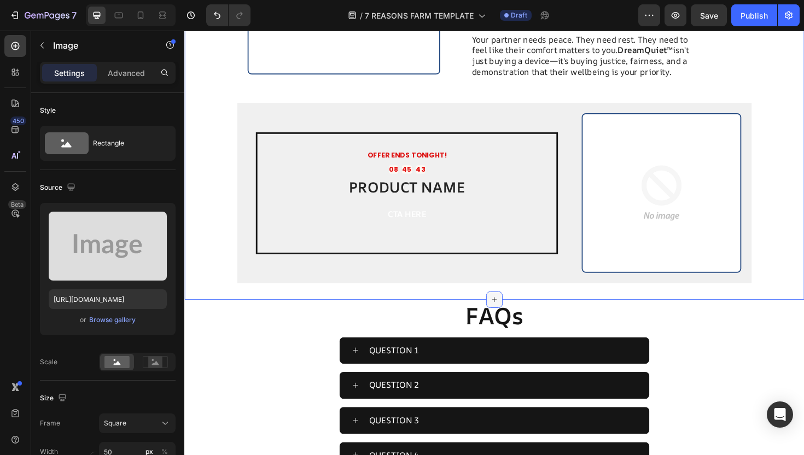
scroll to position [2786, 0]
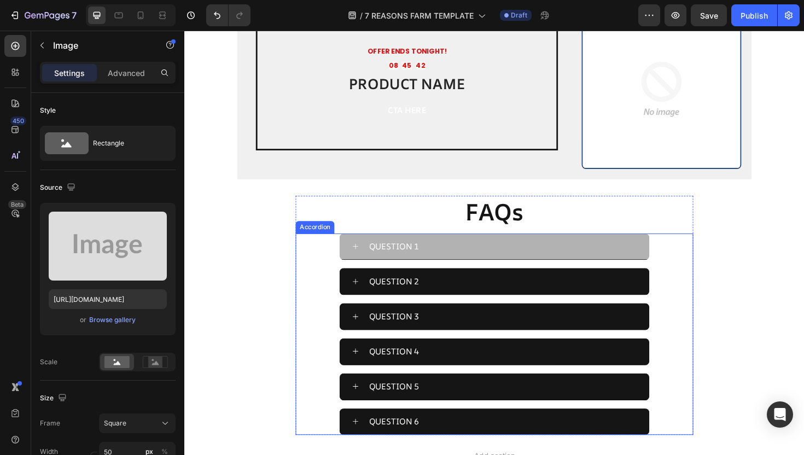
click at [378, 246] on div "QUESTION 1" at bounding box center [513, 260] width 328 height 28
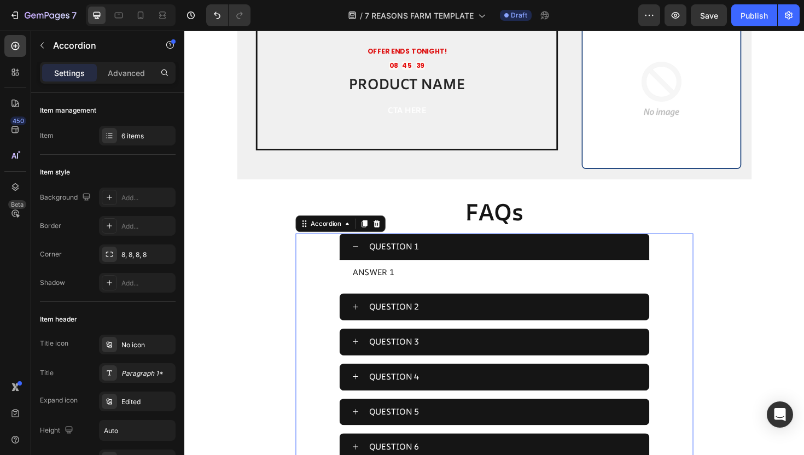
click at [363, 256] on icon at bounding box center [366, 260] width 8 height 8
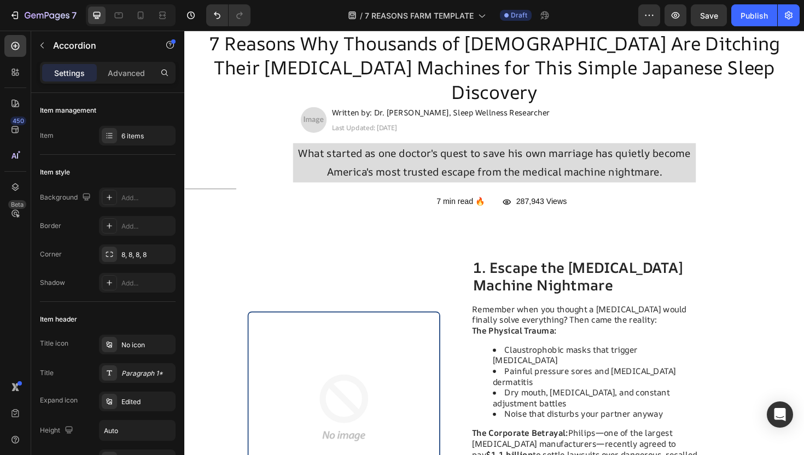
scroll to position [55, 0]
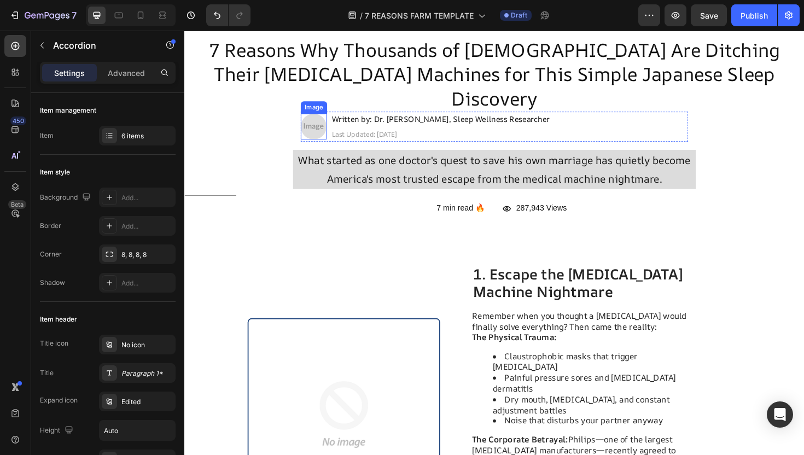
click at [327, 119] on img at bounding box center [321, 132] width 27 height 27
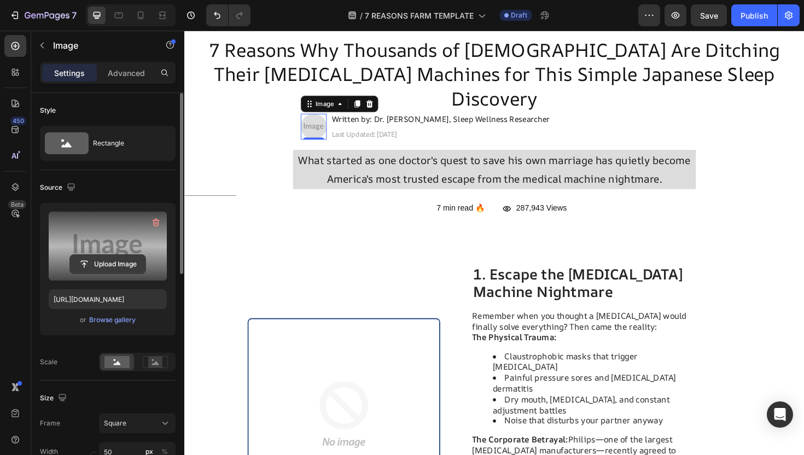
click at [136, 270] on input "file" at bounding box center [108, 264] width 76 height 19
click at [115, 253] on label at bounding box center [108, 246] width 118 height 69
click at [115, 255] on input "file" at bounding box center [108, 264] width 76 height 19
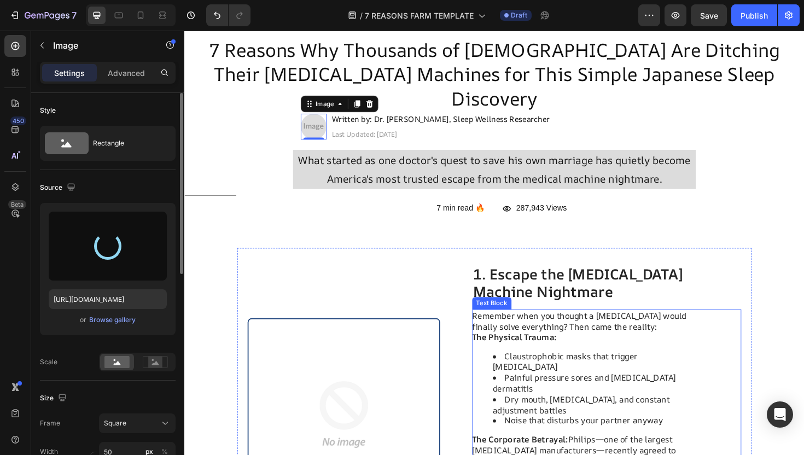
type input "https://cdn.shopify.com/s/files/1/0937/7968/9759/files/gempages_586332664403854…"
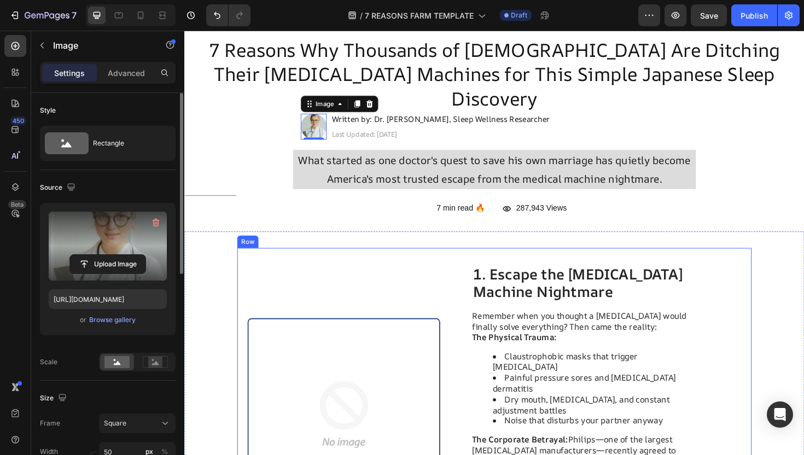
scroll to position [0, 0]
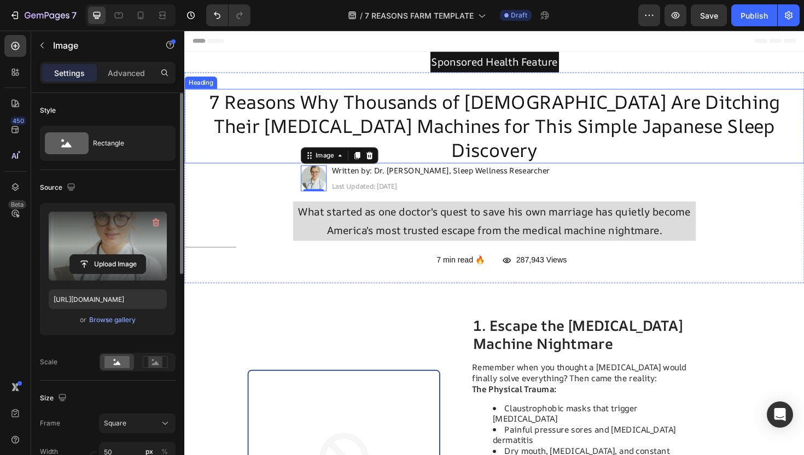
click at [616, 113] on h2 "7 Reasons Why Thousands of [DEMOGRAPHIC_DATA] Are Ditching Their [MEDICAL_DATA]…" at bounding box center [512, 131] width 657 height 79
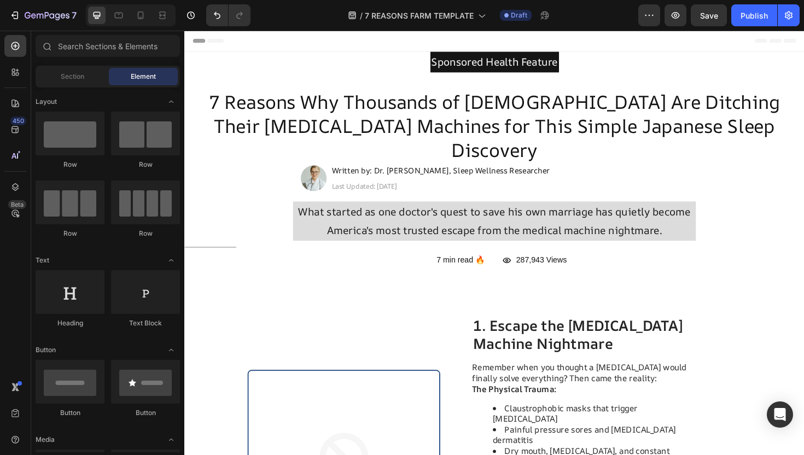
click at [373, 53] on div "Header" at bounding box center [512, 42] width 657 height 22
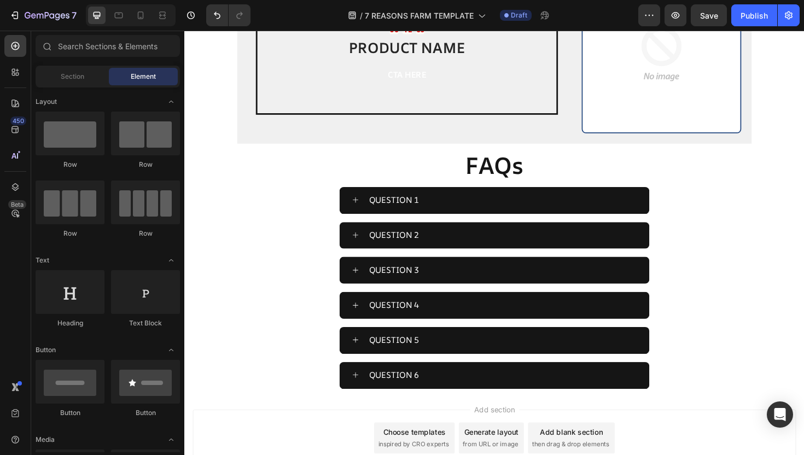
scroll to position [2824, 0]
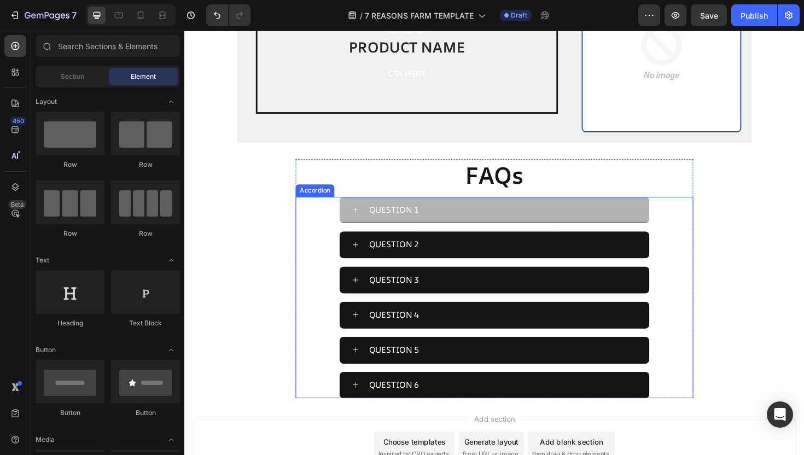
click at [416, 213] on p "QUESTION 1" at bounding box center [406, 221] width 53 height 16
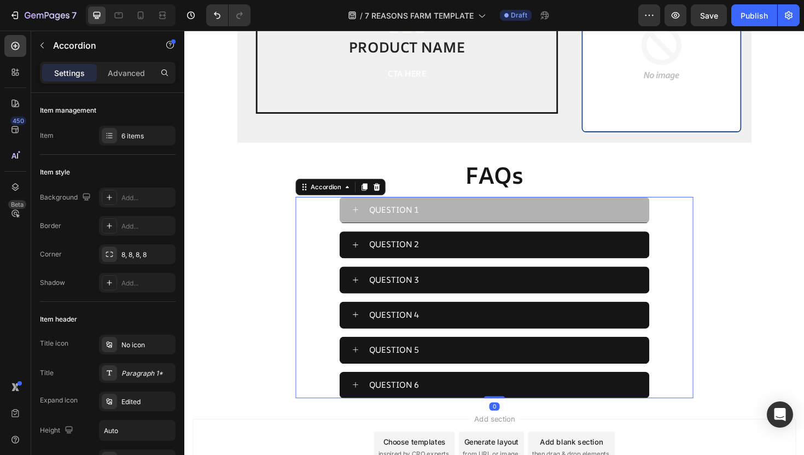
click at [420, 213] on p "QUESTION 1" at bounding box center [406, 221] width 53 height 16
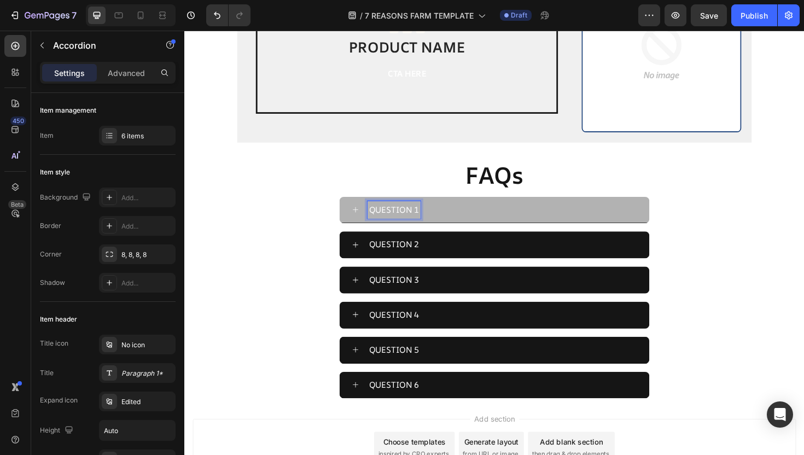
click at [430, 213] on p "QUESTION 1" at bounding box center [406, 221] width 53 height 16
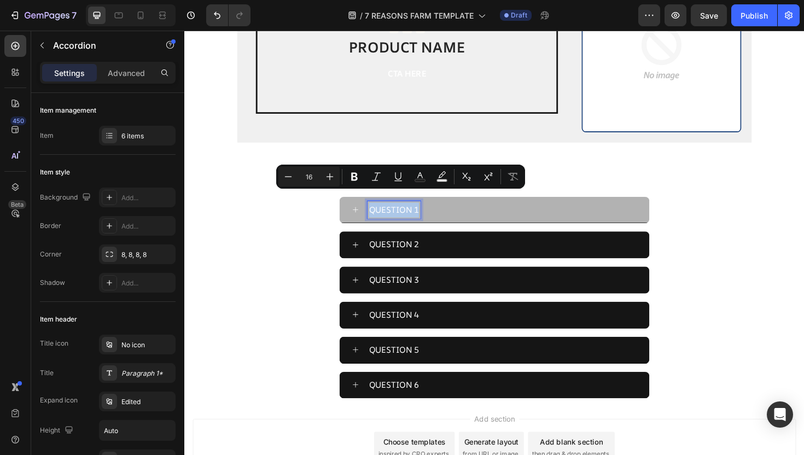
drag, startPoint x: 432, startPoint y: 209, endPoint x: 382, endPoint y: 209, distance: 49.8
click at [382, 213] on p "QUESTION 1" at bounding box center [406, 221] width 53 height 16
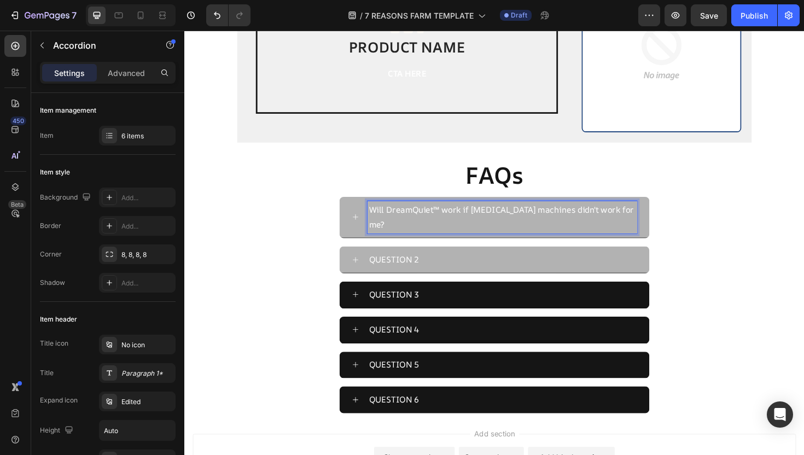
click at [450, 264] on div "QUESTION 2" at bounding box center [521, 273] width 286 height 19
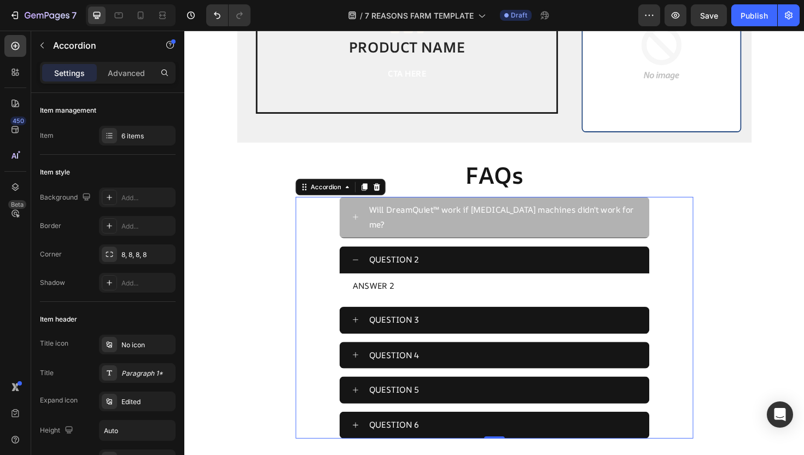
click at [449, 264] on div "QUESTION 2" at bounding box center [521, 273] width 286 height 19
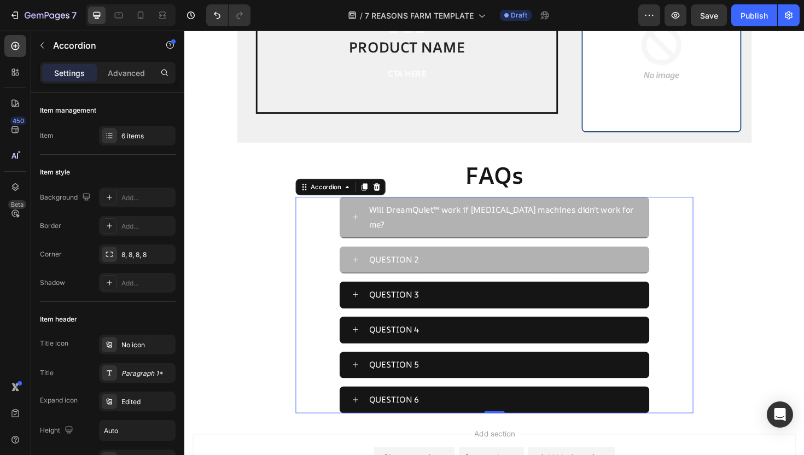
click at [427, 265] on p "QUESTION 2" at bounding box center [406, 273] width 53 height 16
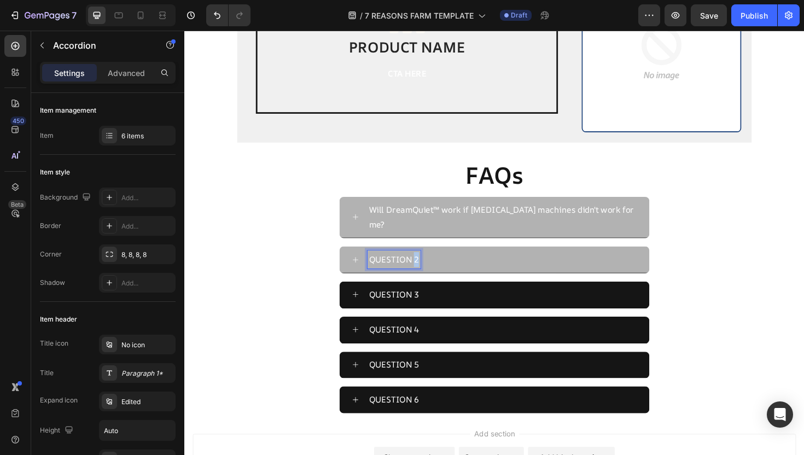
click at [427, 265] on p "QUESTION 2" at bounding box center [406, 273] width 53 height 16
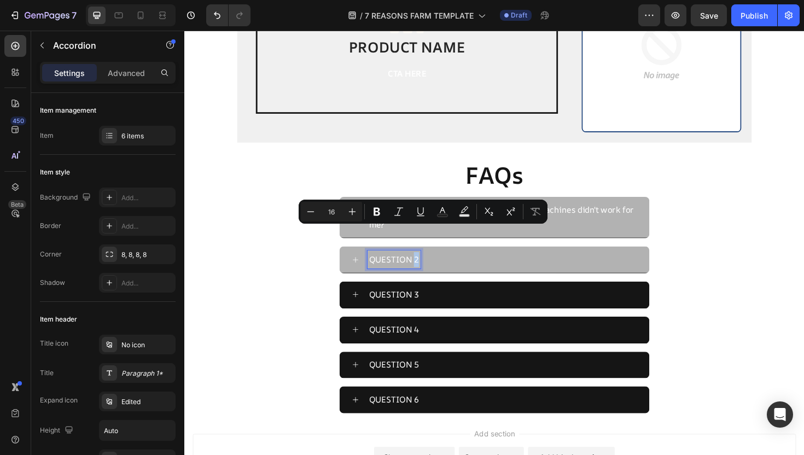
click at [428, 265] on p "QUESTION 2" at bounding box center [406, 273] width 53 height 16
drag, startPoint x: 431, startPoint y: 245, endPoint x: 377, endPoint y: 245, distance: 53.6
click at [377, 259] on div "QUESTION 2" at bounding box center [513, 273] width 328 height 28
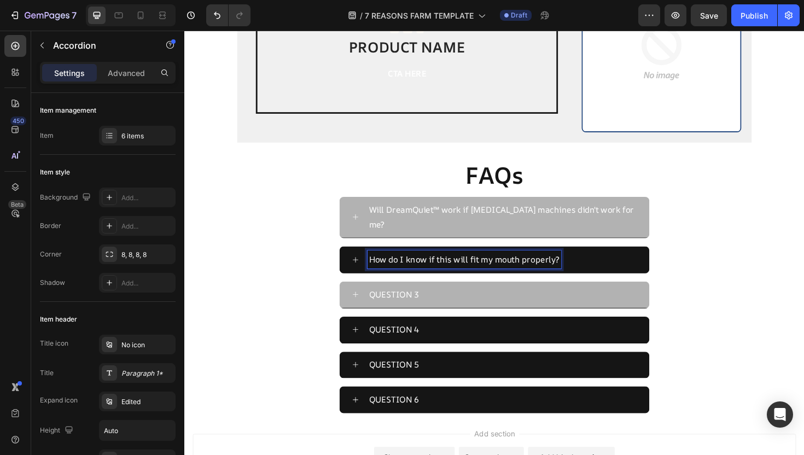
click at [448, 301] on div "QUESTION 3" at bounding box center [521, 310] width 286 height 19
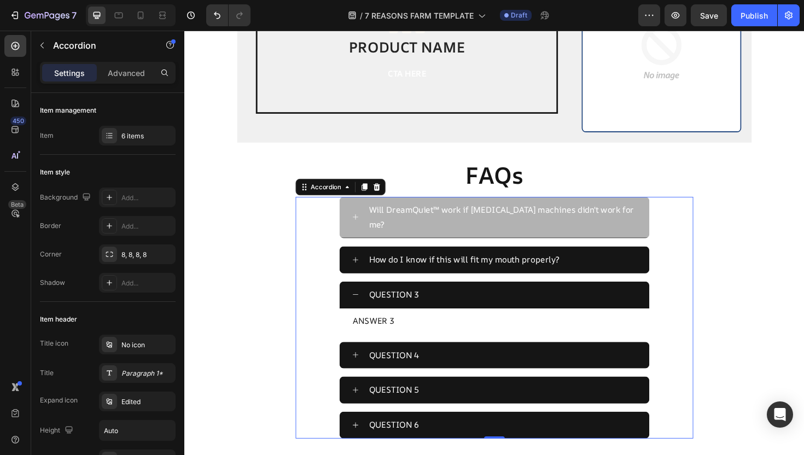
click at [428, 303] on p "QUESTION 3" at bounding box center [406, 311] width 53 height 16
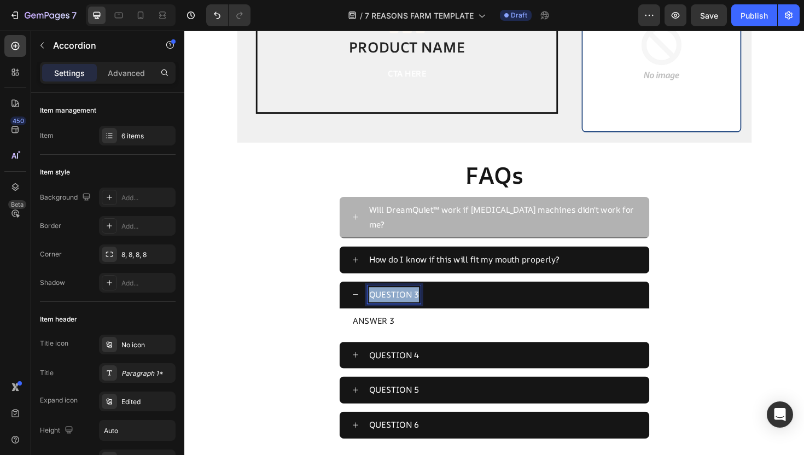
drag, startPoint x: 431, startPoint y: 281, endPoint x: 356, endPoint y: 281, distance: 75.5
click at [356, 297] on div "QUESTION 3" at bounding box center [513, 311] width 328 height 28
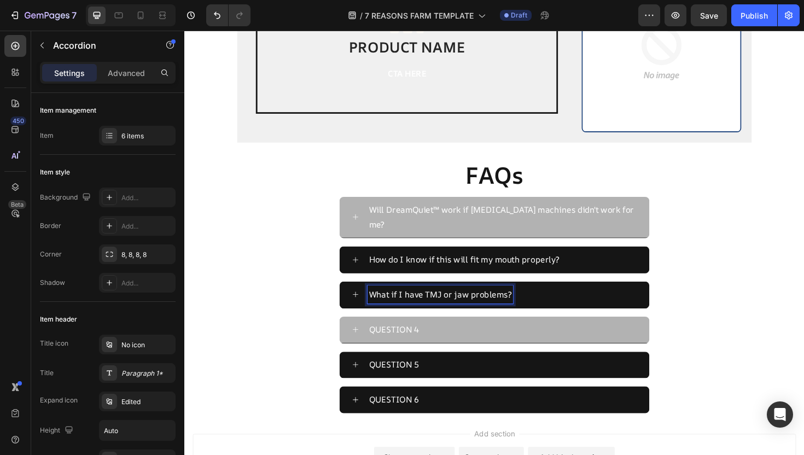
scroll to position [2884, 0]
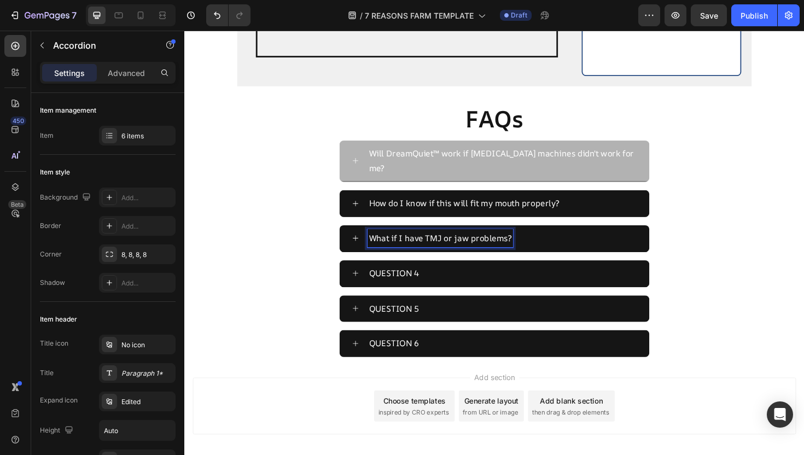
click at [432, 242] on div "Will DreamQuiet™ work if CPAP machines didn't work for me? How do I know if thi…" at bounding box center [512, 262] width 421 height 230
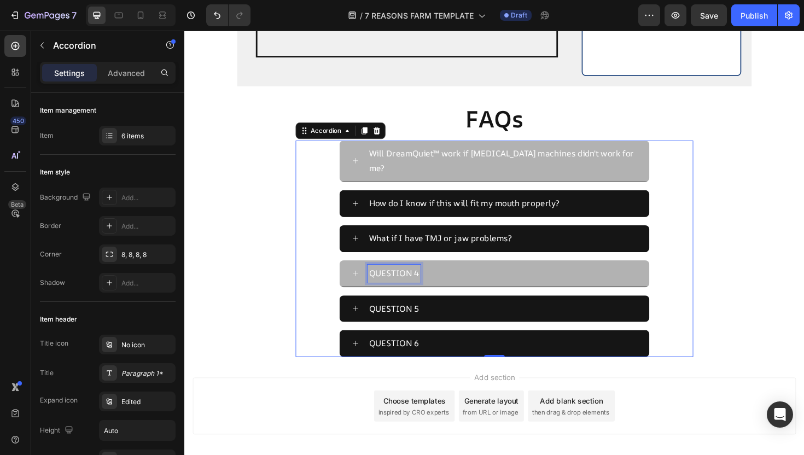
click at [431, 279] on div "QUESTION 4" at bounding box center [406, 288] width 56 height 19
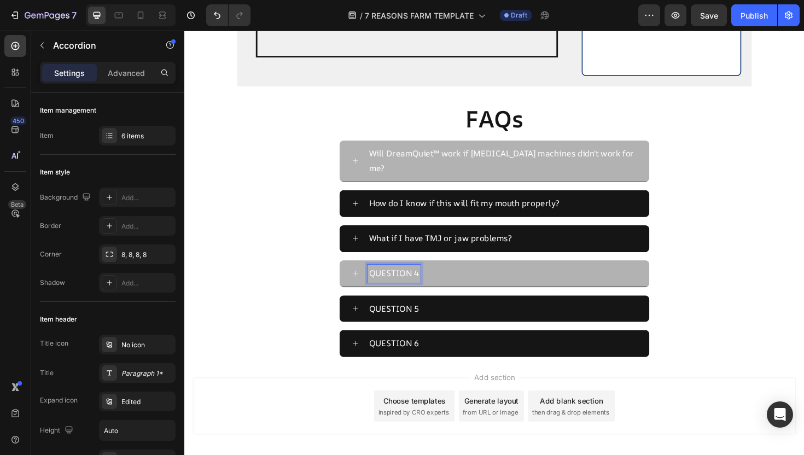
click at [427, 280] on p "QUESTION 4" at bounding box center [406, 288] width 53 height 16
drag, startPoint x: 431, startPoint y: 258, endPoint x: 362, endPoint y: 260, distance: 69.0
click at [362, 274] on div "QUESTION 4" at bounding box center [513, 288] width 328 height 28
click at [449, 313] on div "Will DreamQuiet™ work if CPAP machines didn't work for me? How do I know if thi…" at bounding box center [512, 262] width 421 height 230
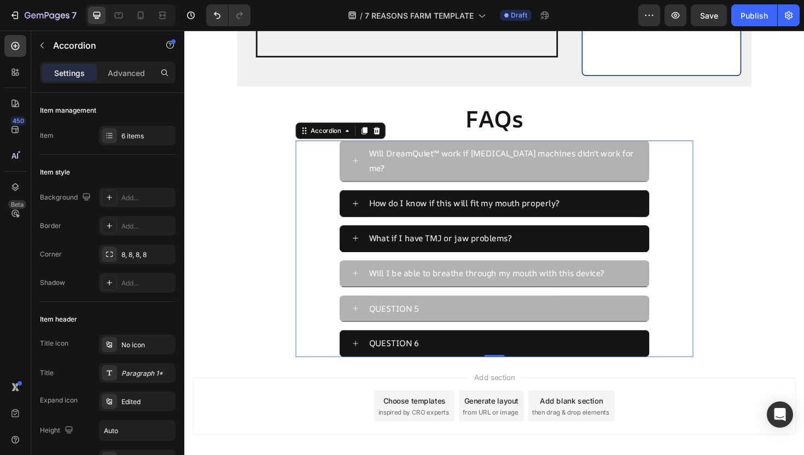
click at [429, 317] on p "QUESTION 5" at bounding box center [406, 325] width 53 height 16
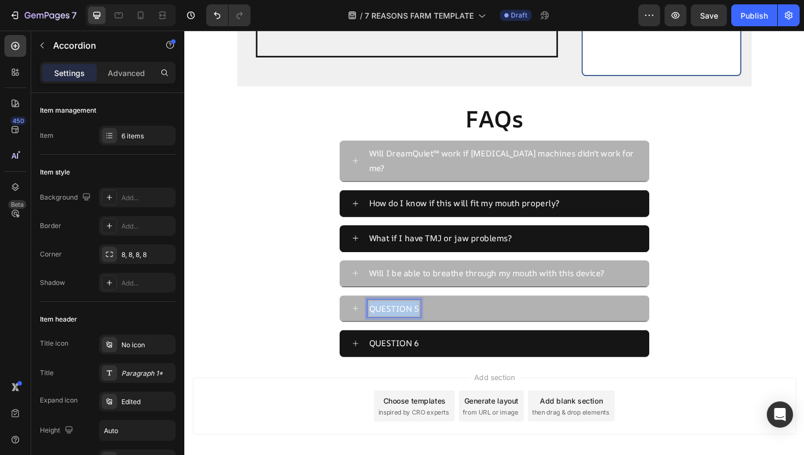
drag, startPoint x: 432, startPoint y: 298, endPoint x: 367, endPoint y: 297, distance: 64.6
click at [367, 311] on div "QUESTION 5" at bounding box center [513, 325] width 328 height 28
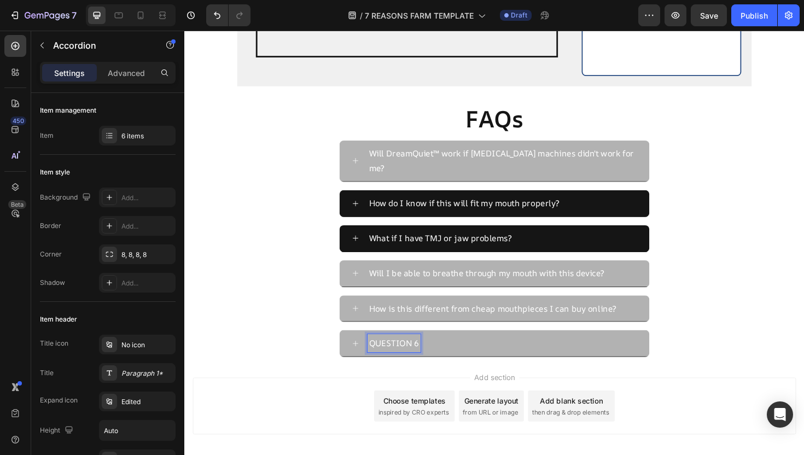
click at [432, 352] on div "QUESTION 6" at bounding box center [406, 361] width 56 height 19
drag, startPoint x: 431, startPoint y: 335, endPoint x: 351, endPoint y: 330, distance: 80.0
click at [351, 348] on div "QUESTION 6" at bounding box center [513, 362] width 328 height 28
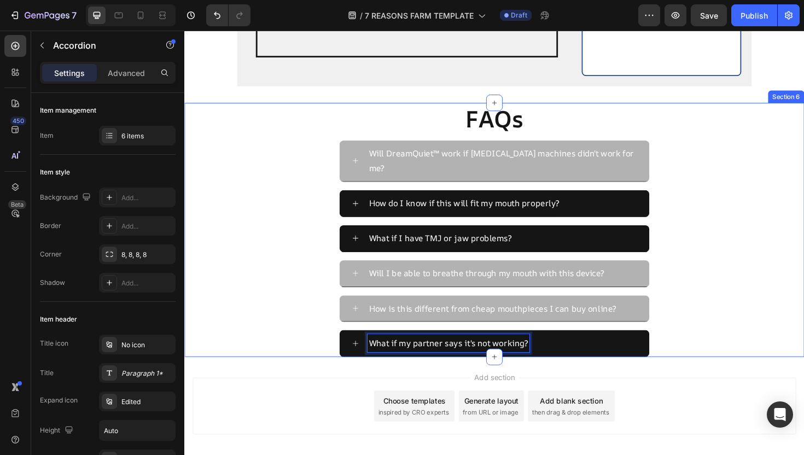
click at [289, 333] on div "FAQs Heading Will DreamQuiet™ work if CPAP machines didn't work for me? How do …" at bounding box center [512, 241] width 657 height 269
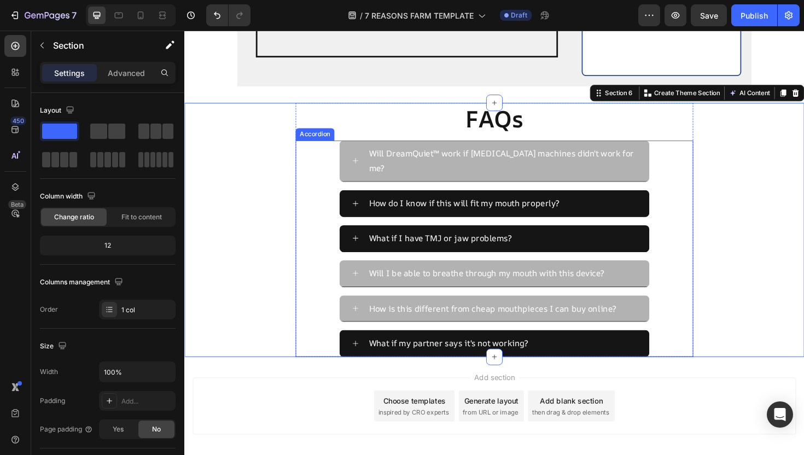
click at [408, 147] on div "Will DreamQuiet™ work if [MEDICAL_DATA] machines didn't work for me?" at bounding box center [513, 169] width 328 height 44
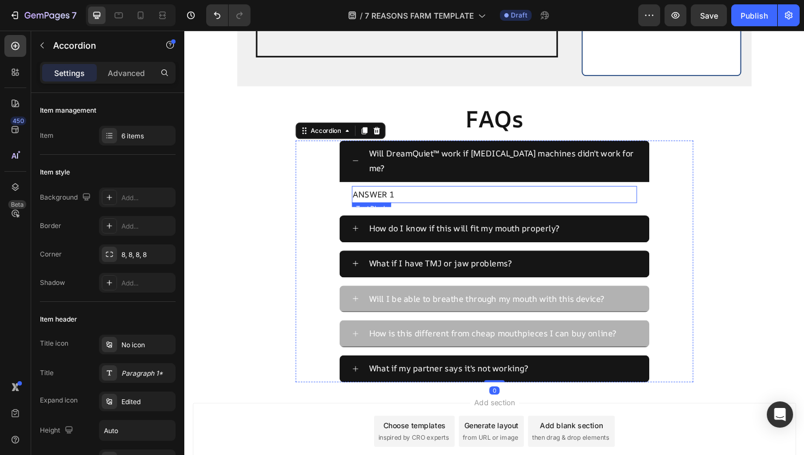
click at [416, 196] on p "ANSWER 1" at bounding box center [513, 204] width 300 height 16
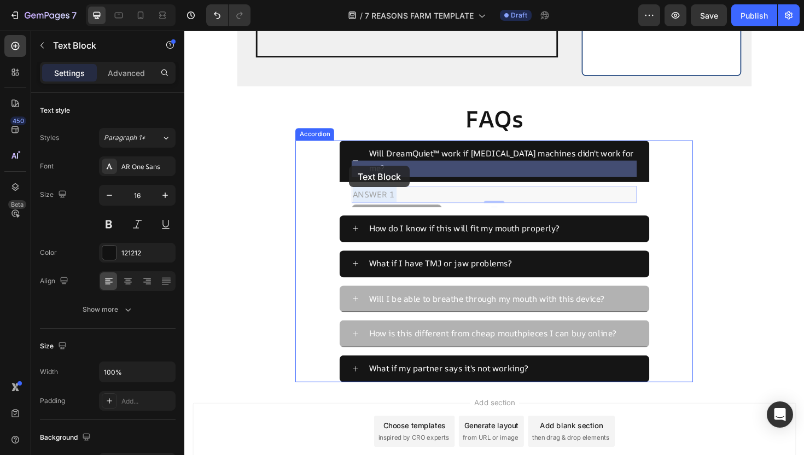
drag, startPoint x: 417, startPoint y: 177, endPoint x: 359, endPoint y: 174, distance: 58.6
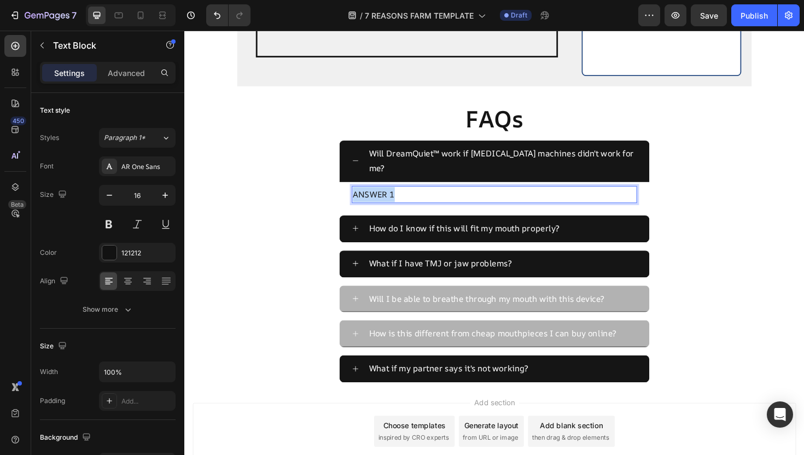
drag, startPoint x: 409, startPoint y: 175, endPoint x: 366, endPoint y: 175, distance: 43.8
click at [366, 196] on p "ANSWER 1" at bounding box center [513, 204] width 300 height 16
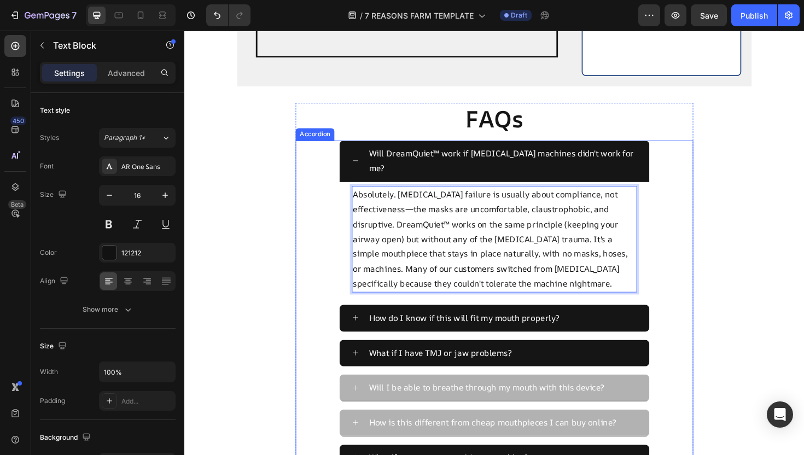
click at [363, 165] on icon at bounding box center [366, 169] width 8 height 8
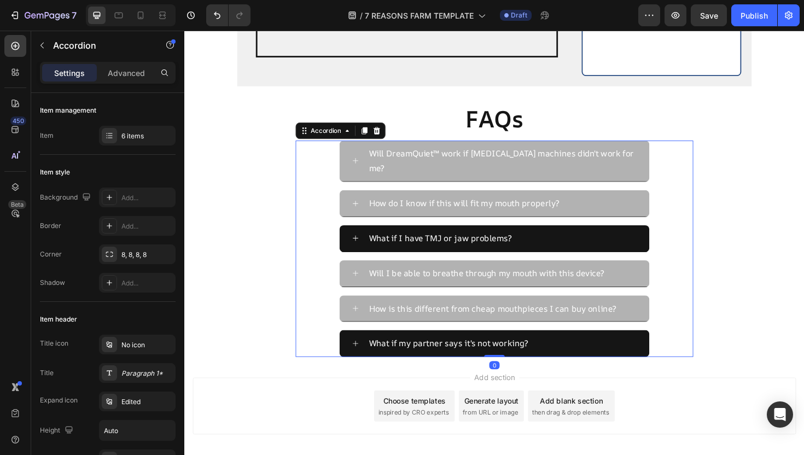
click at [362, 210] on icon at bounding box center [366, 214] width 8 height 8
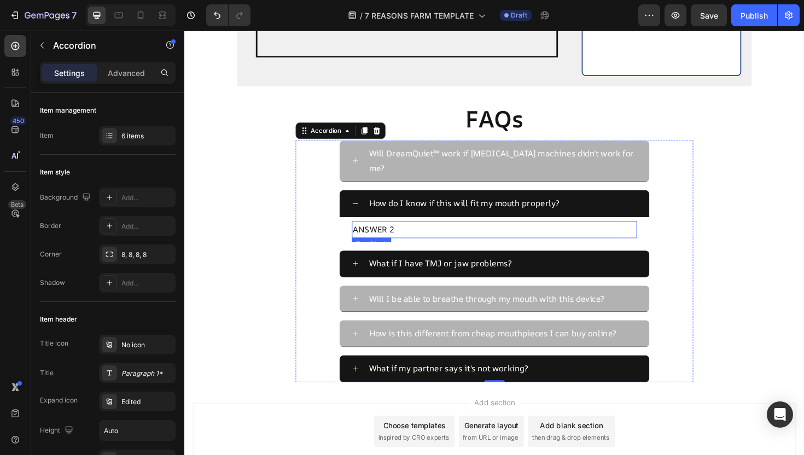
click at [416, 234] on p "ANSWER 2" at bounding box center [513, 242] width 300 height 16
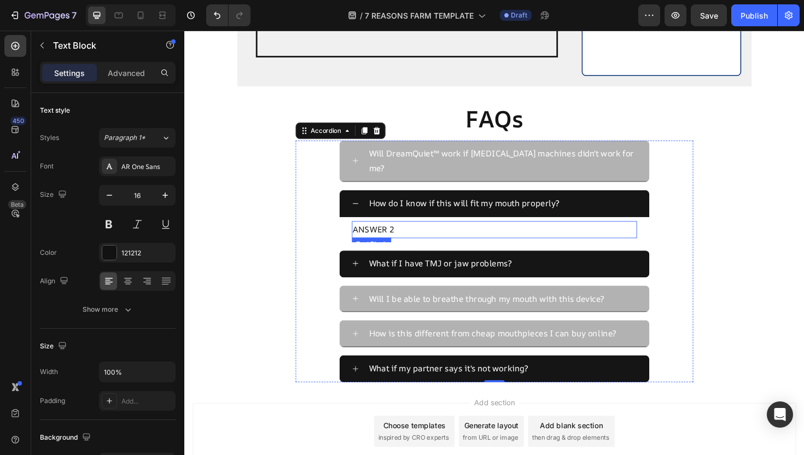
click at [416, 234] on p "ANSWER 2" at bounding box center [513, 242] width 300 height 16
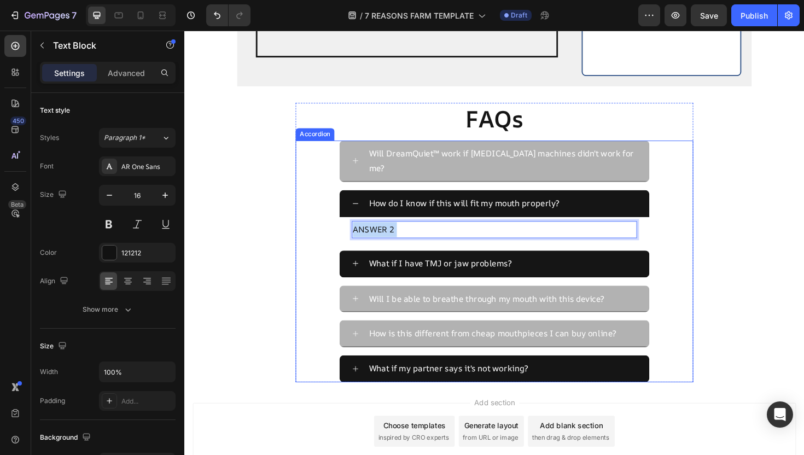
drag, startPoint x: 410, startPoint y: 214, endPoint x: 360, endPoint y: 214, distance: 49.8
click at [360, 228] on div "ANSWER 2 Text Block 0" at bounding box center [513, 241] width 328 height 27
drag, startPoint x: 408, startPoint y: 214, endPoint x: 356, endPoint y: 214, distance: 51.4
click at [356, 228] on div "ANSWER 2 Text Block 0" at bounding box center [513, 241] width 328 height 27
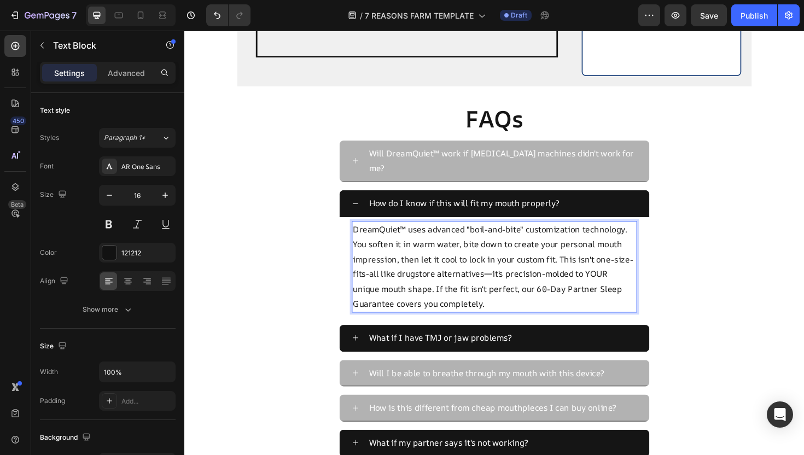
click at [564, 276] on p "DreamQuiet™ uses advanced "boil-and-bite" customization technology. You soften …" at bounding box center [513, 281] width 300 height 95
click at [568, 276] on p "DreamQuiet™ uses advanced "boil-and-bite" customization technology. You soften …" at bounding box center [513, 281] width 300 height 95
click at [503, 294] on p "DreamQuiet™ uses advanced "boil-and-bite" customization technology. You soften …" at bounding box center [513, 281] width 300 height 95
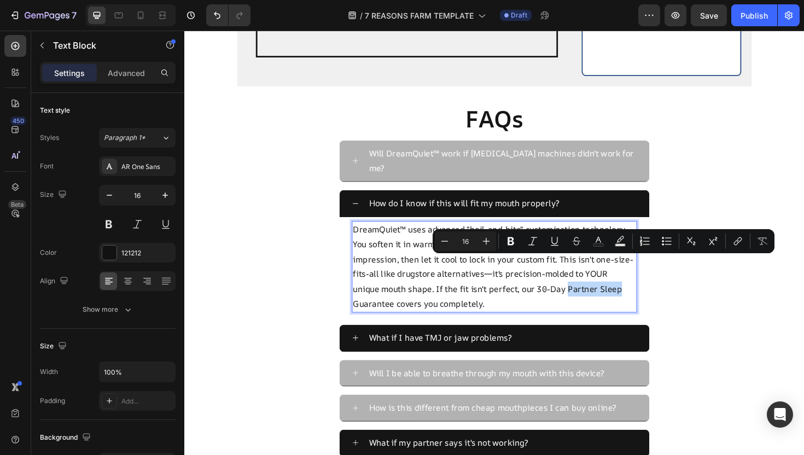
drag, startPoint x: 592, startPoint y: 279, endPoint x: 646, endPoint y: 276, distance: 53.7
click at [646, 276] on p "DreamQuiet™ uses advanced "boil-and-bite" customization technology. You soften …" at bounding box center [513, 281] width 300 height 95
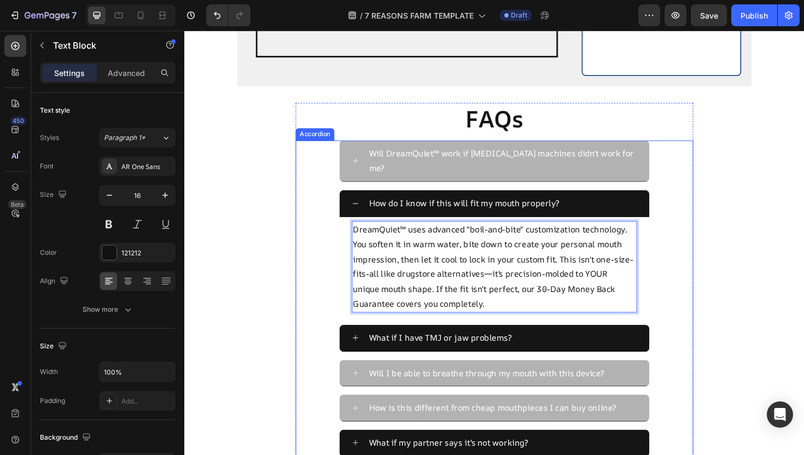
click at [372, 200] on div "How do I know if this will fit my mouth properly?" at bounding box center [513, 214] width 328 height 28
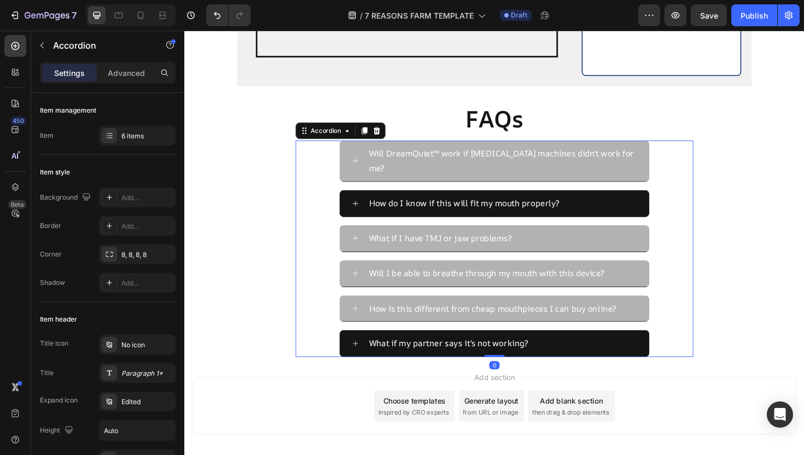
click at [362, 237] on div "What if I have TMJ or jaw problems?" at bounding box center [513, 251] width 328 height 28
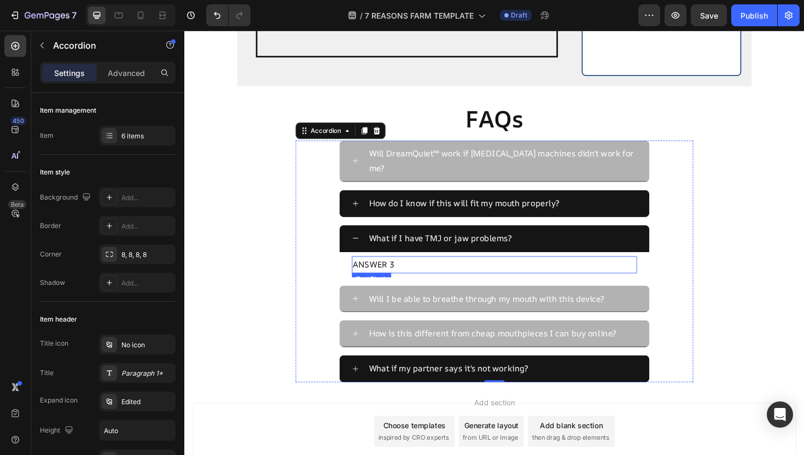
click at [440, 271] on p "ANSWER 3" at bounding box center [513, 279] width 300 height 16
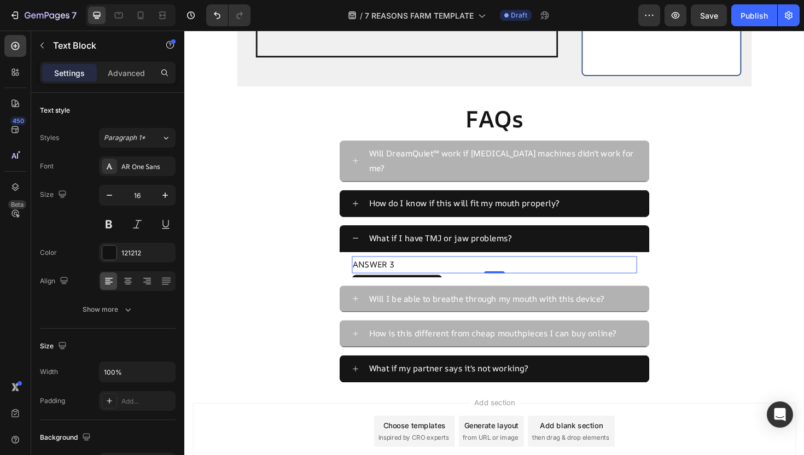
click at [433, 271] on p "ANSWER 3" at bounding box center [513, 279] width 300 height 16
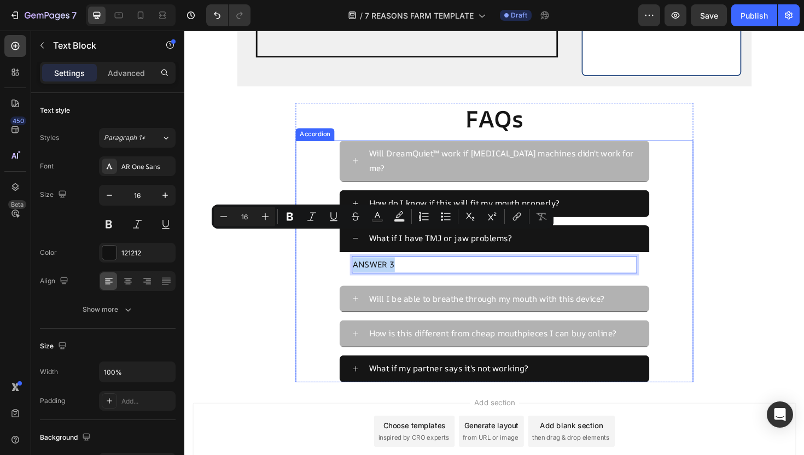
drag, startPoint x: 428, startPoint y: 251, endPoint x: 354, endPoint y: 251, distance: 73.9
click at [354, 265] on div "ANSWER 3 Text Block 0" at bounding box center [513, 278] width 328 height 27
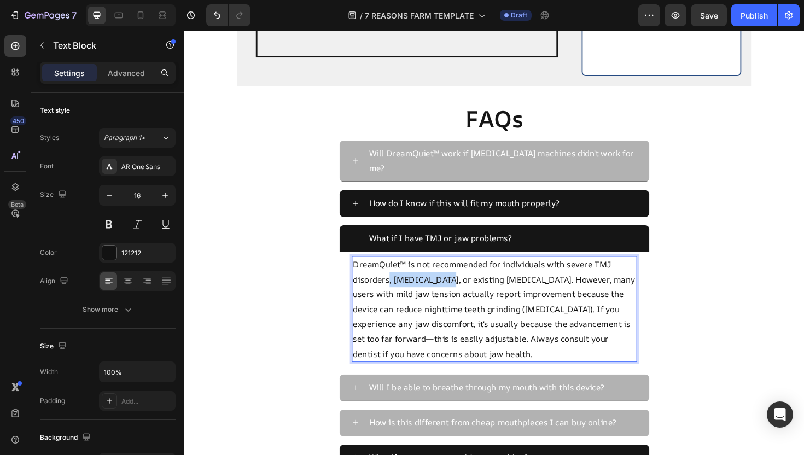
drag, startPoint x: 456, startPoint y: 269, endPoint x: 400, endPoint y: 271, distance: 56.4
click at [400, 271] on p "DreamQuiet™ is not recommended for individuals with severe TMJ disorders, loose…" at bounding box center [513, 326] width 300 height 111
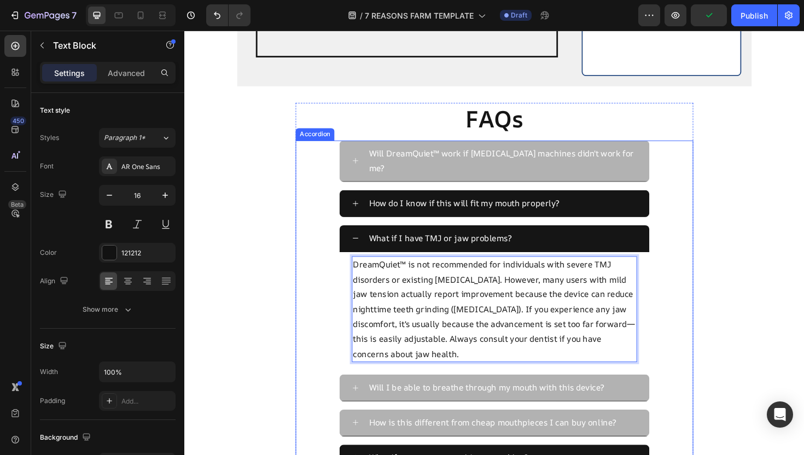
click at [362, 247] on icon at bounding box center [366, 251] width 8 height 8
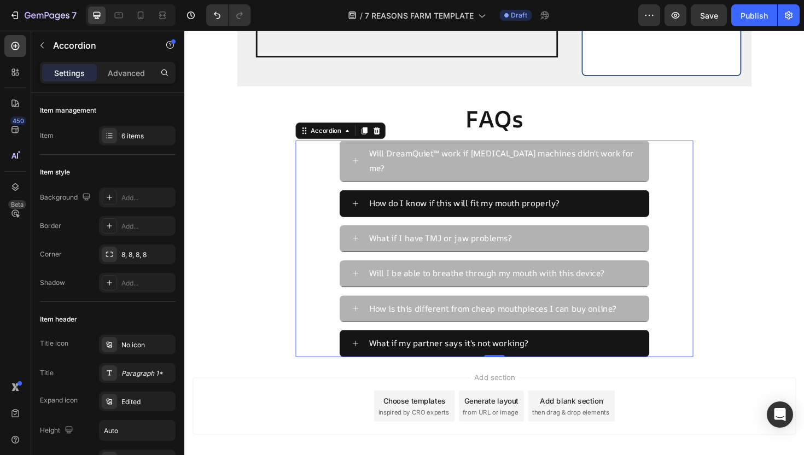
click at [361, 274] on div "Will I be able to breathe through my mouth with this device?" at bounding box center [513, 288] width 328 height 28
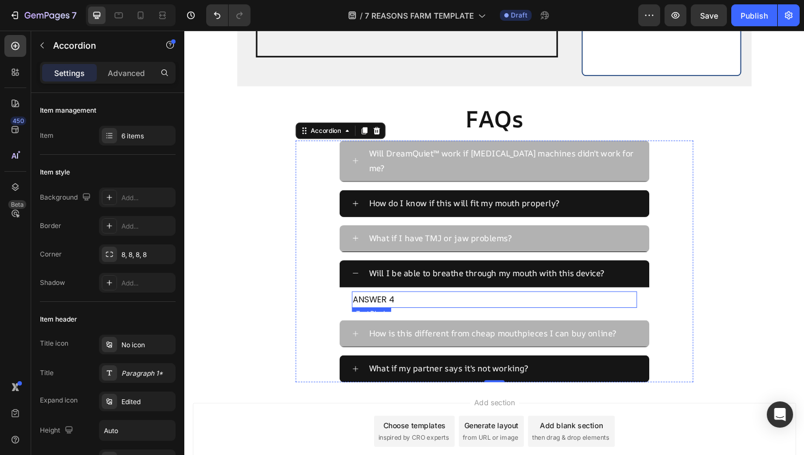
click at [410, 308] on p "ANSWER 4" at bounding box center [513, 316] width 300 height 16
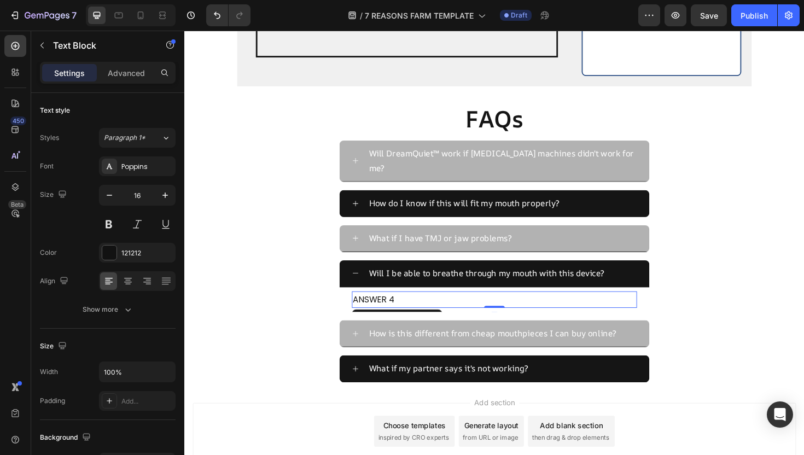
click at [410, 308] on p "ANSWER 4" at bounding box center [513, 316] width 300 height 16
drag, startPoint x: 409, startPoint y: 286, endPoint x: 363, endPoint y: 285, distance: 46.5
click at [363, 308] on p "ANSWER 4" at bounding box center [513, 316] width 300 height 16
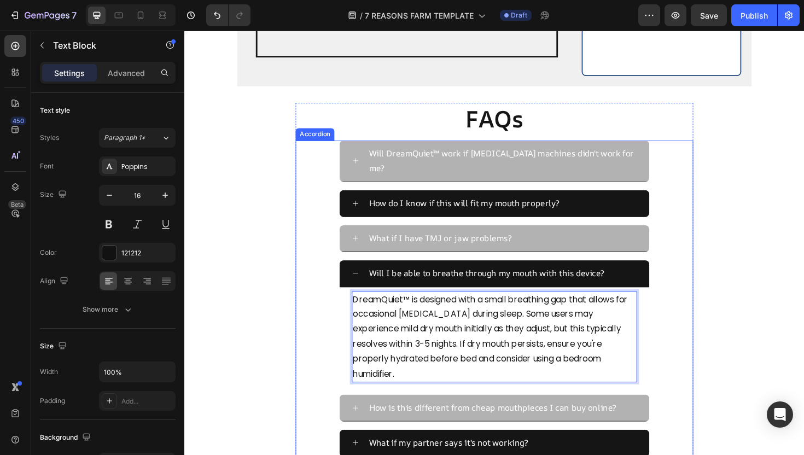
click at [364, 274] on div "Will I be able to breathe through my mouth with this device?" at bounding box center [513, 288] width 328 height 28
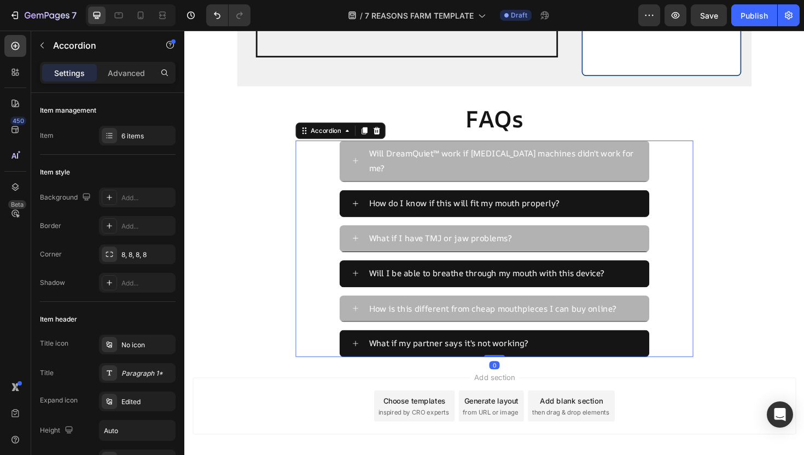
click at [362, 321] on icon at bounding box center [366, 325] width 8 height 8
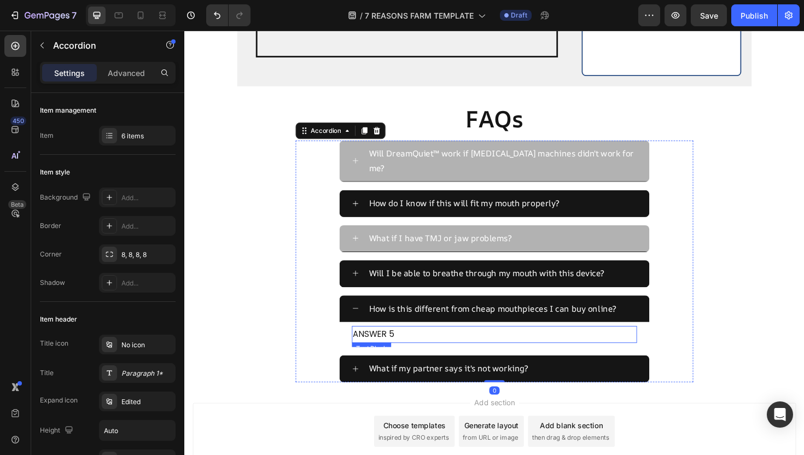
click at [420, 345] on p "ANSWER 5" at bounding box center [513, 353] width 300 height 16
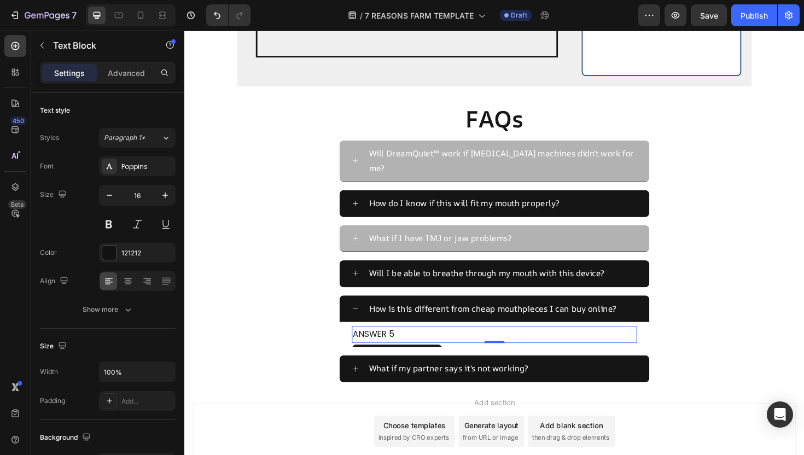
click at [413, 345] on p "ANSWER 5" at bounding box center [513, 353] width 300 height 16
drag, startPoint x: 413, startPoint y: 325, endPoint x: 364, endPoint y: 325, distance: 49.2
click at [364, 345] on p "ANSWER 5" at bounding box center [513, 353] width 300 height 16
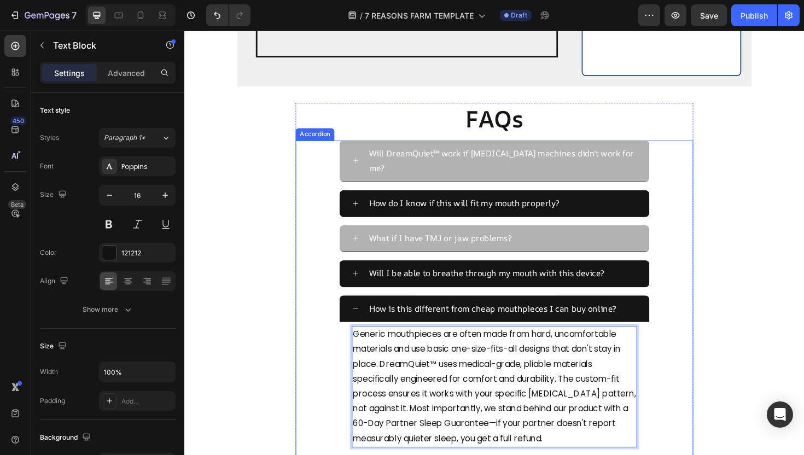
click at [372, 311] on div "How is this different from cheap mouthpieces I can buy online?" at bounding box center [513, 325] width 328 height 28
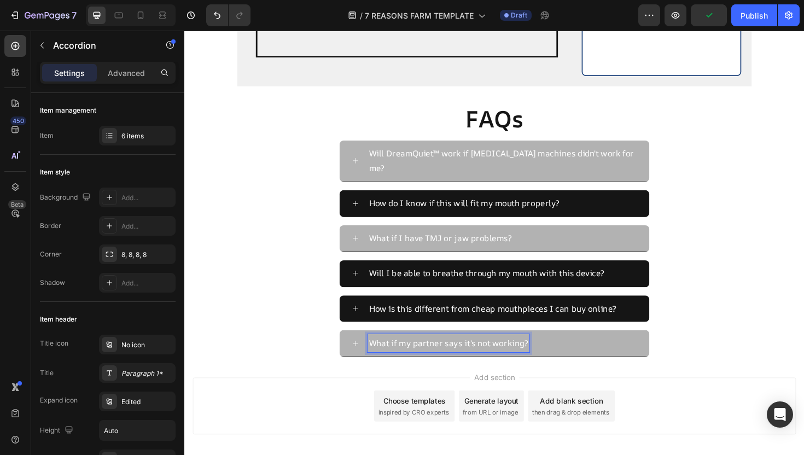
click at [370, 348] on div "What if my partner says it's not working?" at bounding box center [513, 362] width 328 height 28
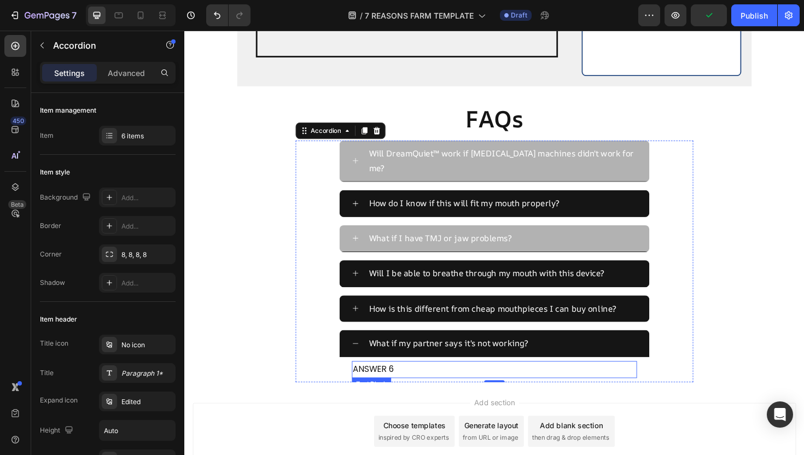
click at [418, 382] on p "ANSWER 6" at bounding box center [513, 390] width 300 height 16
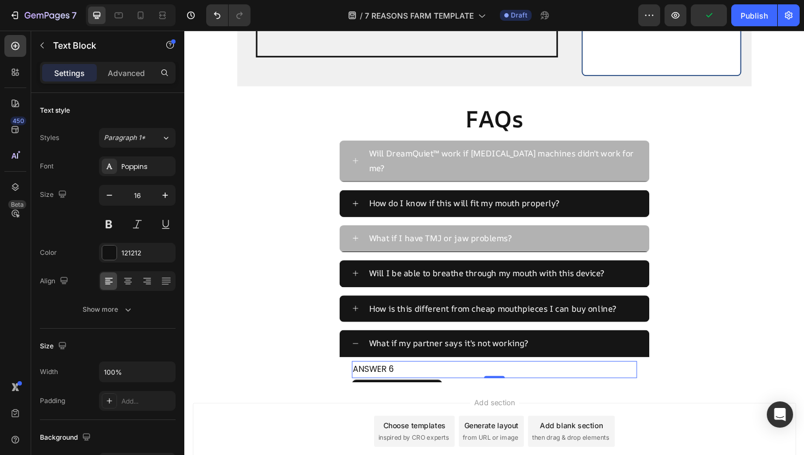
click at [416, 382] on p "ANSWER 6" at bounding box center [513, 390] width 300 height 16
drag, startPoint x: 415, startPoint y: 363, endPoint x: 365, endPoint y: 362, distance: 49.8
click at [365, 382] on p "ANSWER 6" at bounding box center [513, 390] width 300 height 16
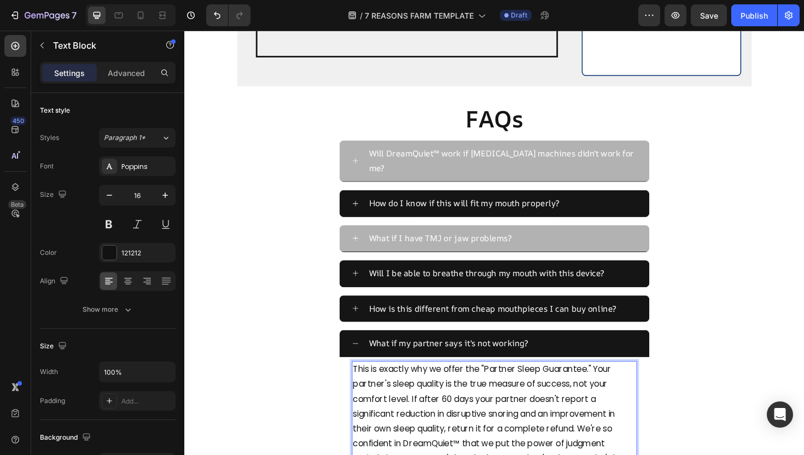
scroll to position [2893, 0]
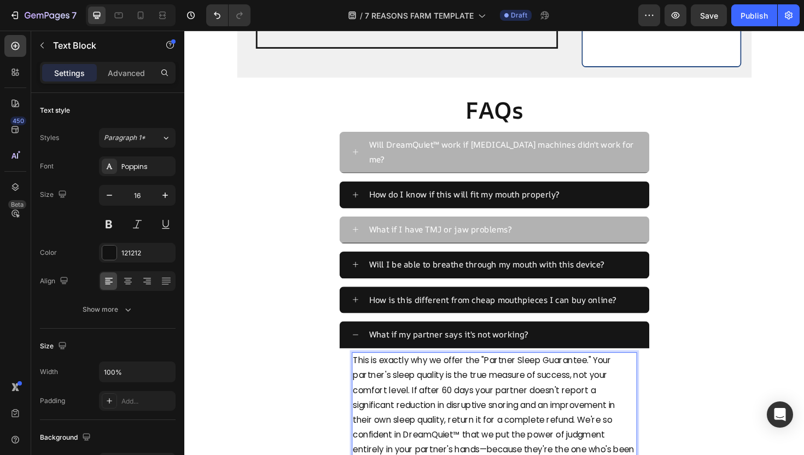
click at [466, 383] on p "This is exactly why we offer the "Partner Sleep Guarantee." Your partner's slee…" at bounding box center [513, 436] width 300 height 126
click at [485, 444] on p "This is exactly why we offer the "Partner Sleep Guarantee." Your partner's slee…" at bounding box center [513, 436] width 300 height 126
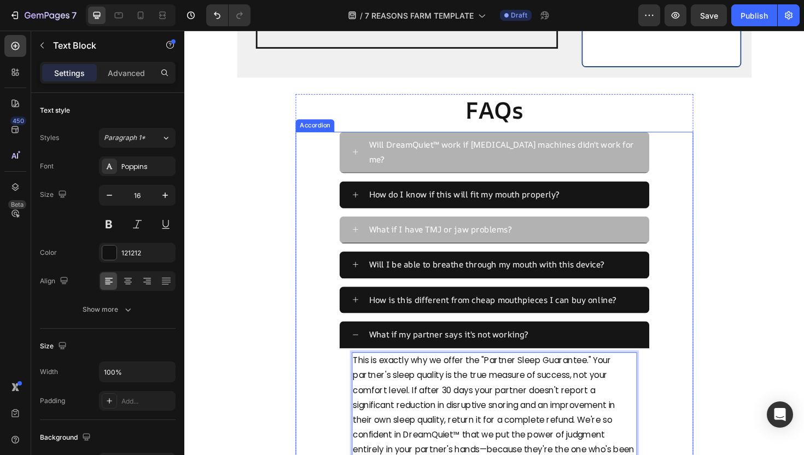
click at [369, 339] on div "What if my partner says it's not working?" at bounding box center [513, 353] width 328 height 28
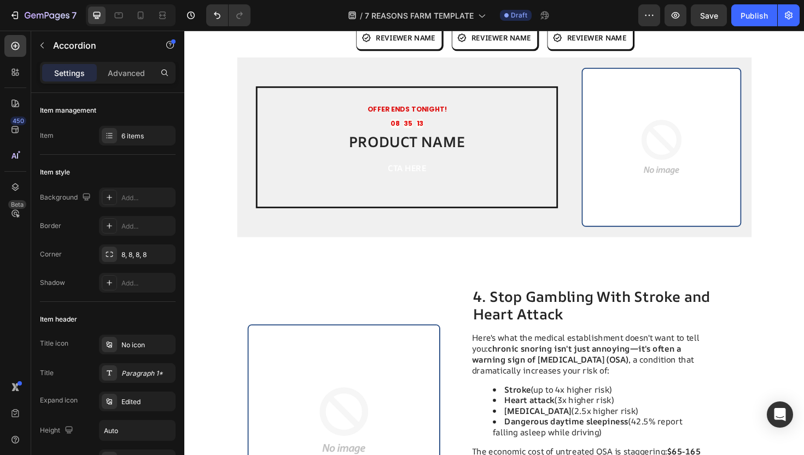
scroll to position [1292, 0]
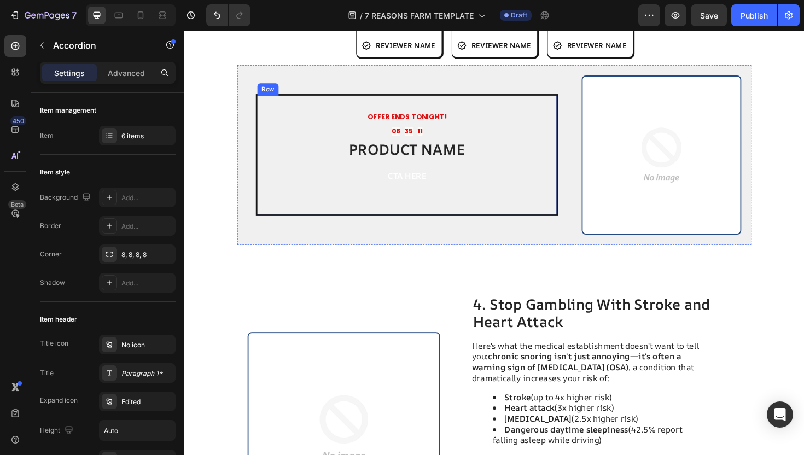
click at [438, 207] on div "CTA HERE Button" at bounding box center [420, 189] width 264 height 38
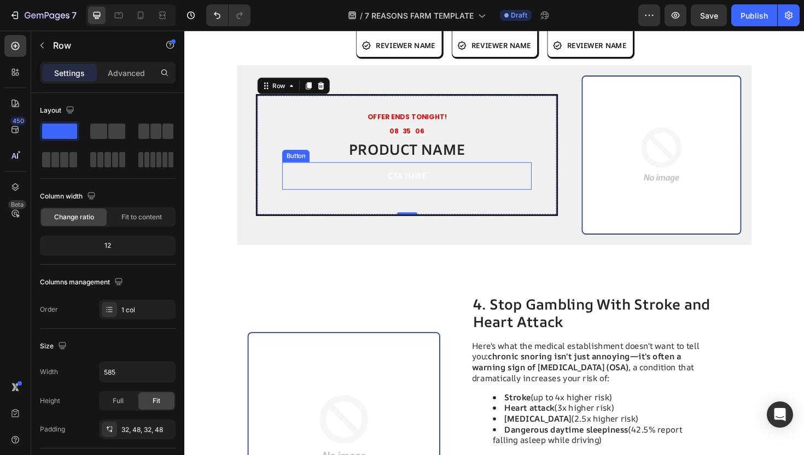
click at [375, 181] on button "CTA HERE" at bounding box center [420, 184] width 264 height 29
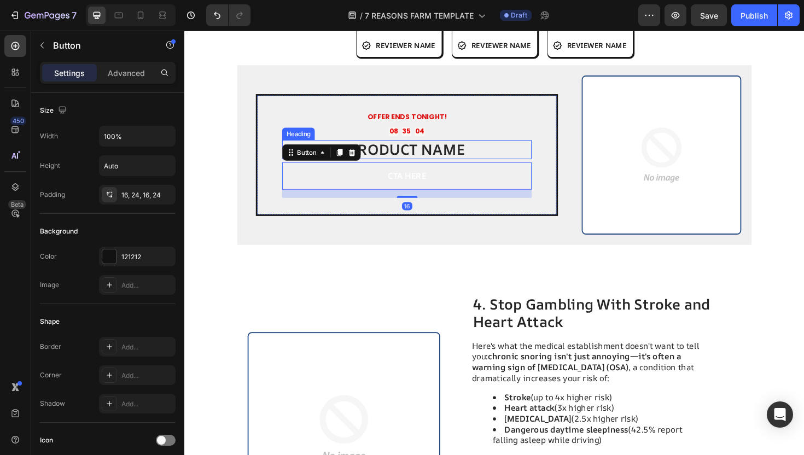
click at [415, 156] on h2 "PRODUCT NAME" at bounding box center [420, 157] width 264 height 21
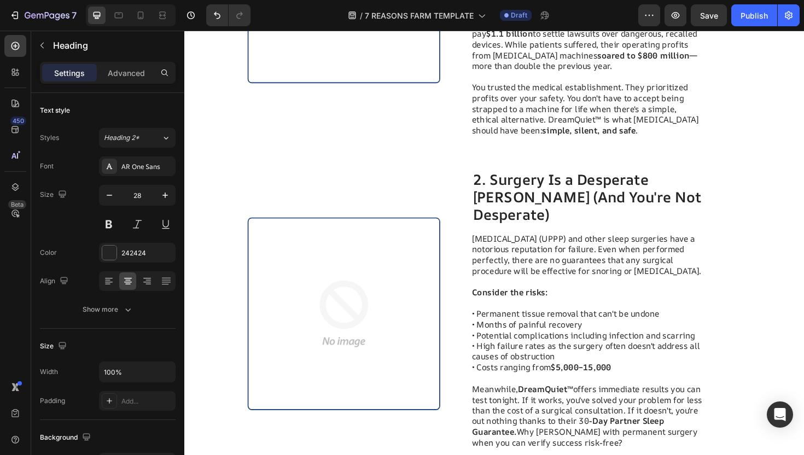
scroll to position [465, 0]
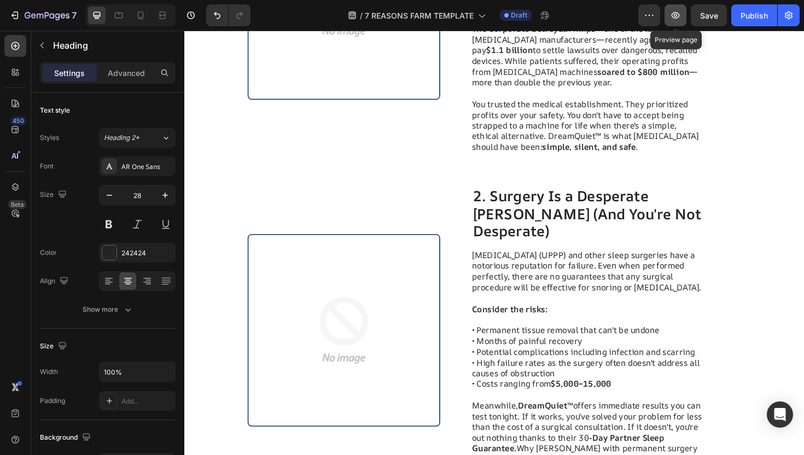
click at [681, 20] on icon "button" at bounding box center [675, 15] width 11 height 11
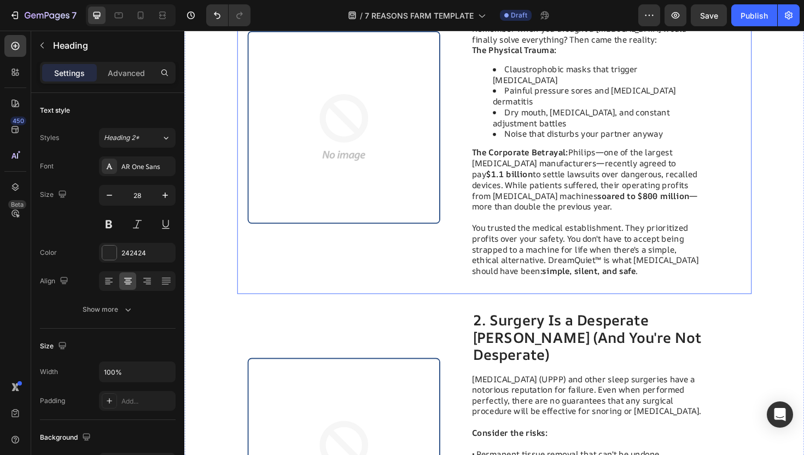
scroll to position [0, 0]
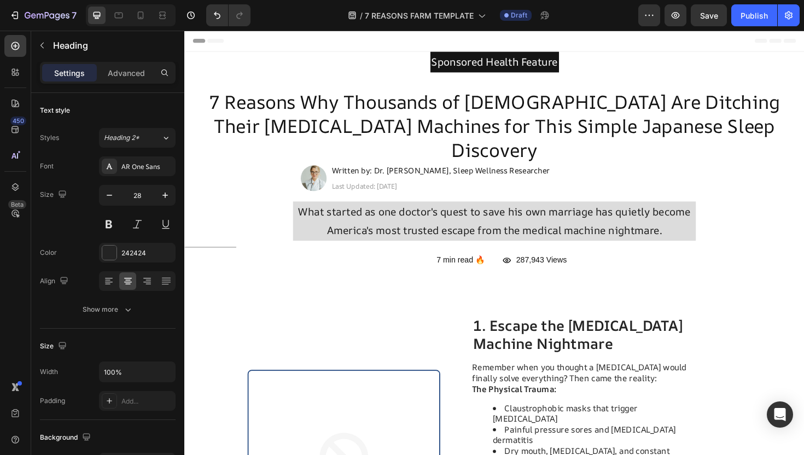
click at [706, 26] on div "7 / 7 REASONS FARM TEMPLATE Draft Preview Save Publish" at bounding box center [402, 15] width 804 height 31
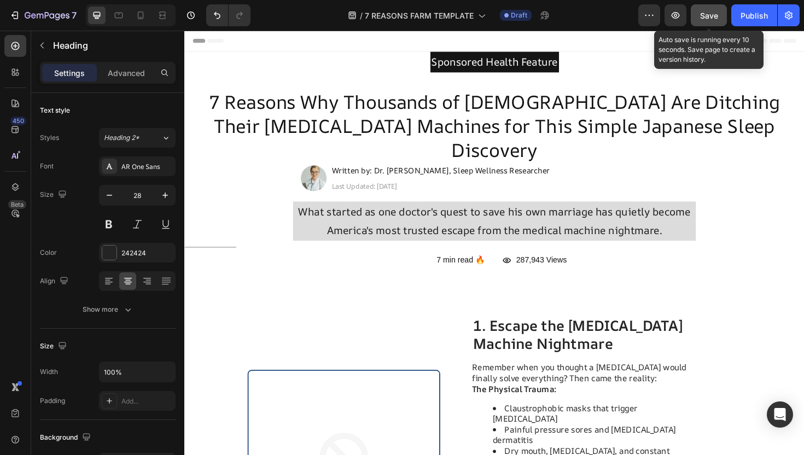
click at [705, 17] on span "Save" at bounding box center [709, 15] width 18 height 9
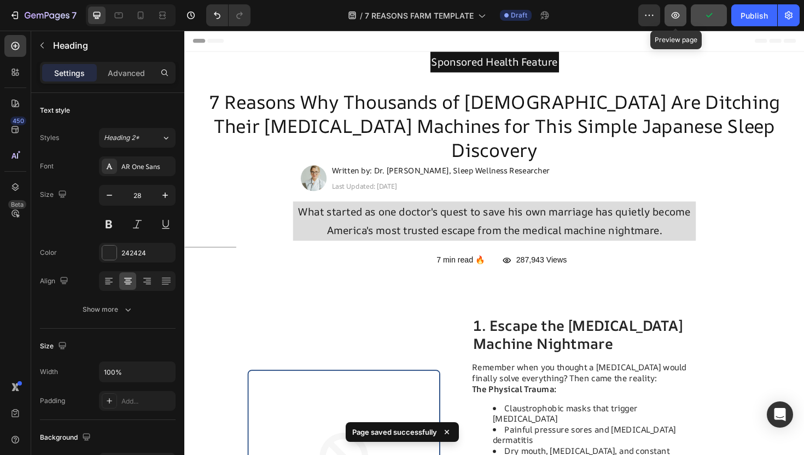
click at [672, 17] on icon "button" at bounding box center [675, 15] width 11 height 11
click at [674, 20] on icon "button" at bounding box center [675, 15] width 11 height 11
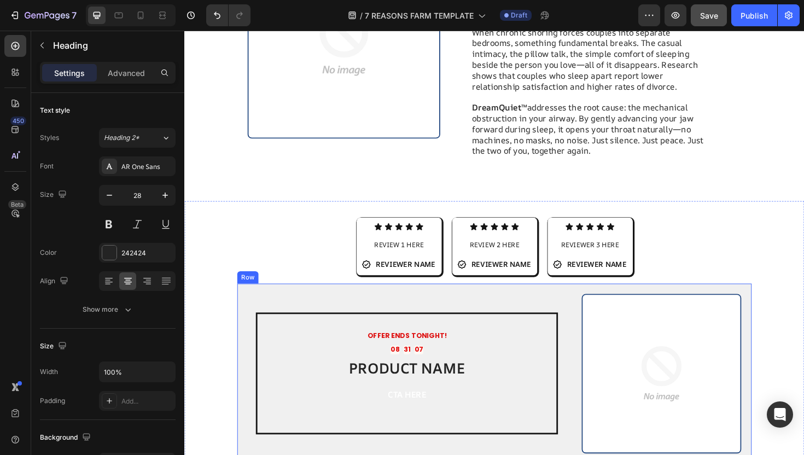
scroll to position [1122, 0]
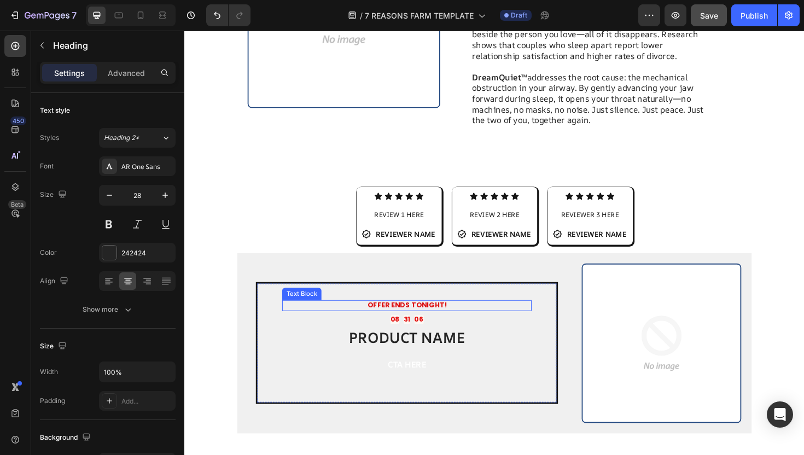
click at [427, 316] on strong "OFFER ENDS TONIGHT!" at bounding box center [420, 321] width 84 height 10
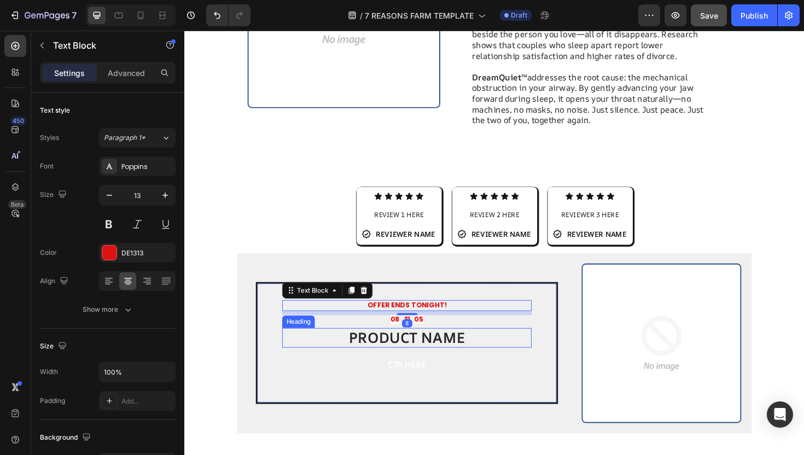
click at [461, 346] on h2 "PRODUCT NAME" at bounding box center [420, 356] width 264 height 21
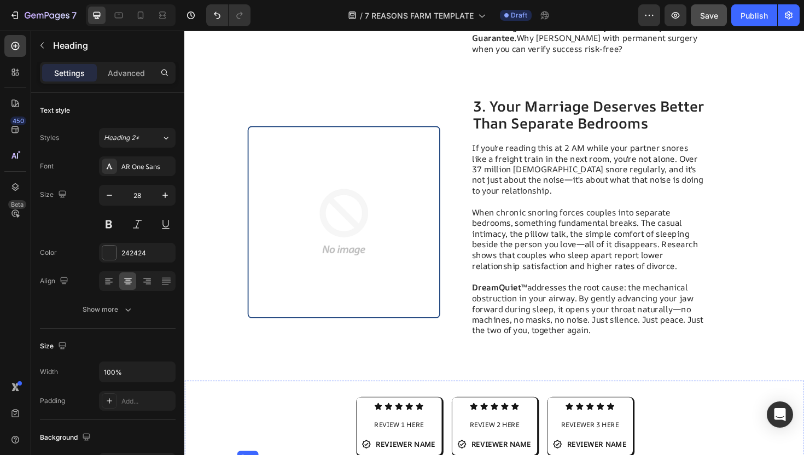
scroll to position [1028, 0]
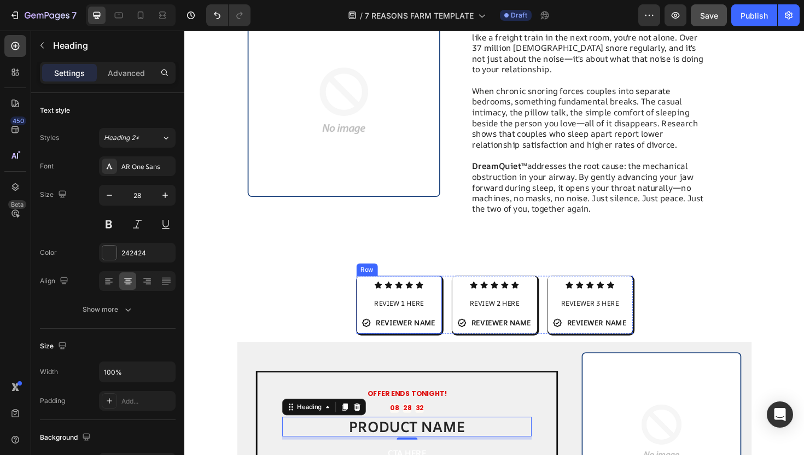
click at [417, 315] on span "REVIEW 1 HERE" at bounding box center [411, 320] width 53 height 10
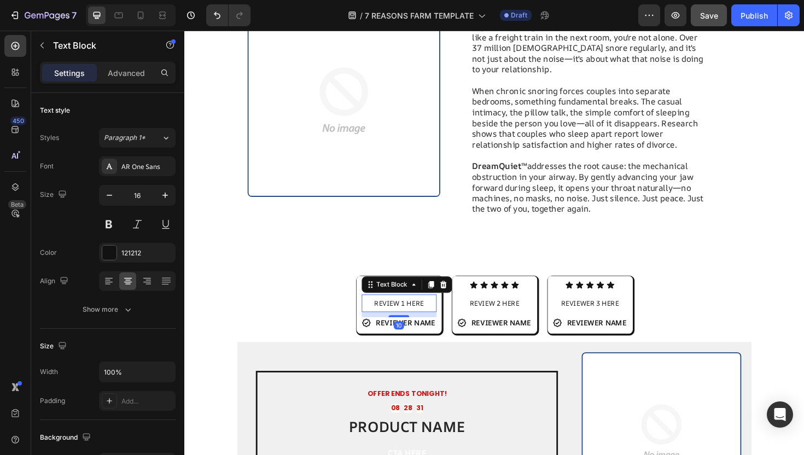
click at [417, 315] on span "REVIEW 1 HERE" at bounding box center [411, 320] width 53 height 10
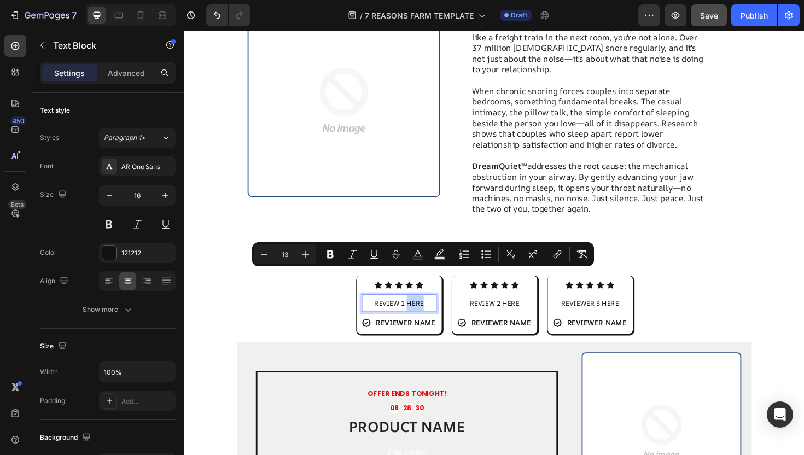
click at [434, 315] on span "REVIEW 1 HERE" at bounding box center [411, 320] width 53 height 10
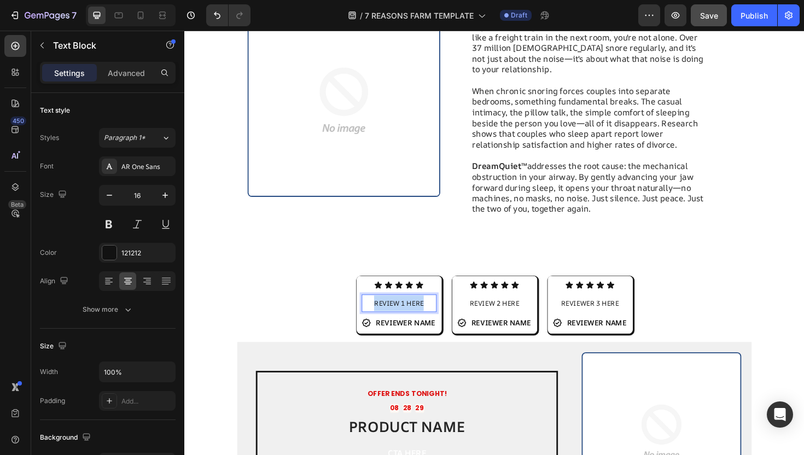
drag, startPoint x: 435, startPoint y: 287, endPoint x: 385, endPoint y: 287, distance: 49.8
click at [385, 315] on span "REVIEW 1 HERE" at bounding box center [411, 320] width 53 height 10
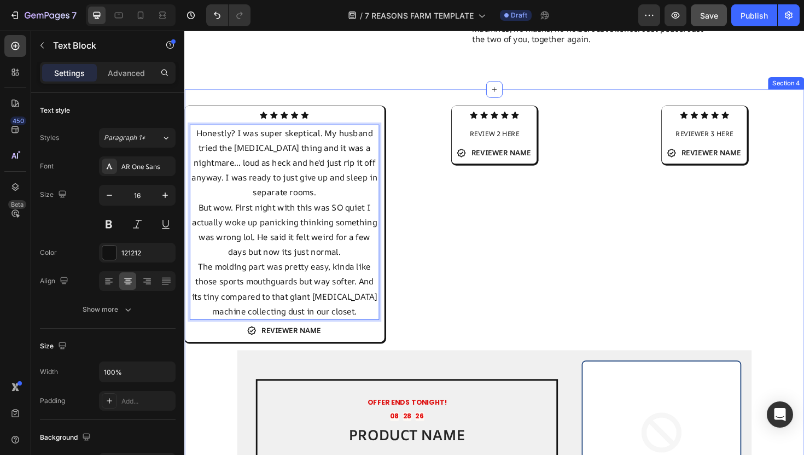
scroll to position [1188, 0]
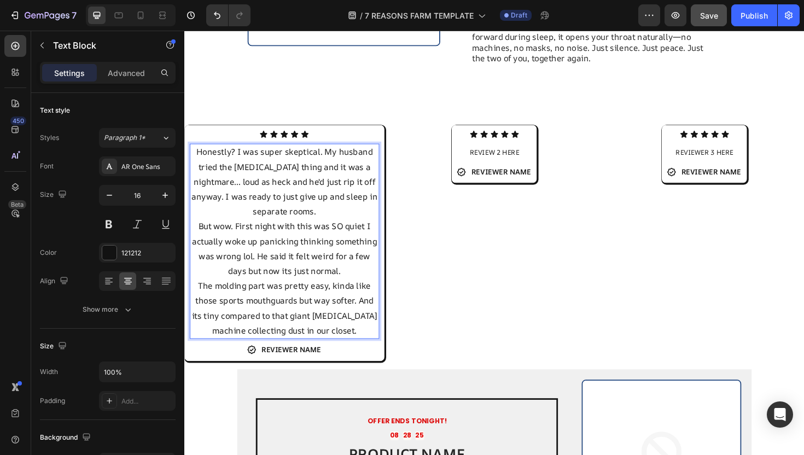
click at [326, 198] on p "Honestly? I was super skeptical. My husband tried the CPAP thing and it was a n…" at bounding box center [290, 191] width 199 height 79
click at [112, 202] on button "button" at bounding box center [110, 195] width 20 height 20
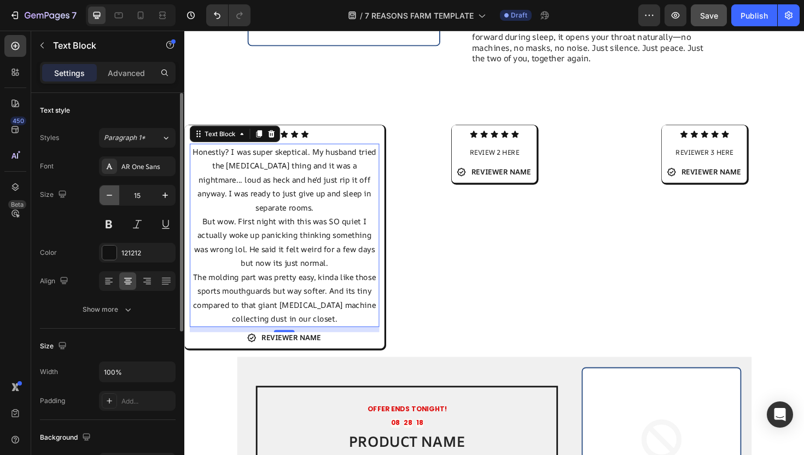
click at [112, 202] on button "button" at bounding box center [110, 195] width 20 height 20
type input "14"
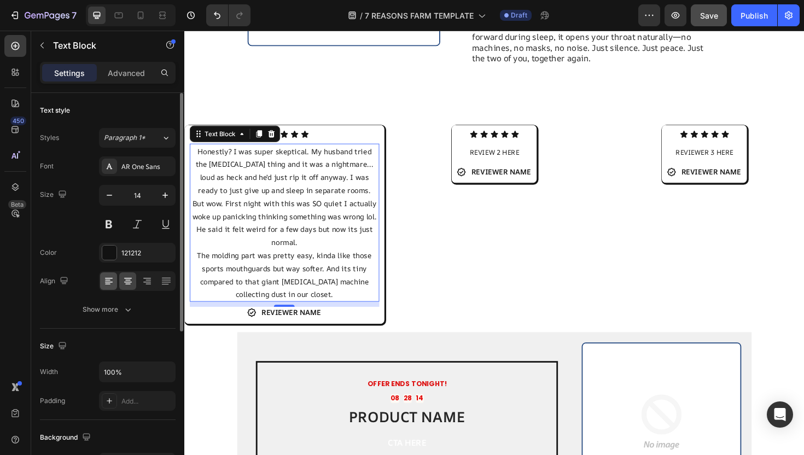
click at [109, 286] on icon at bounding box center [108, 281] width 11 height 11
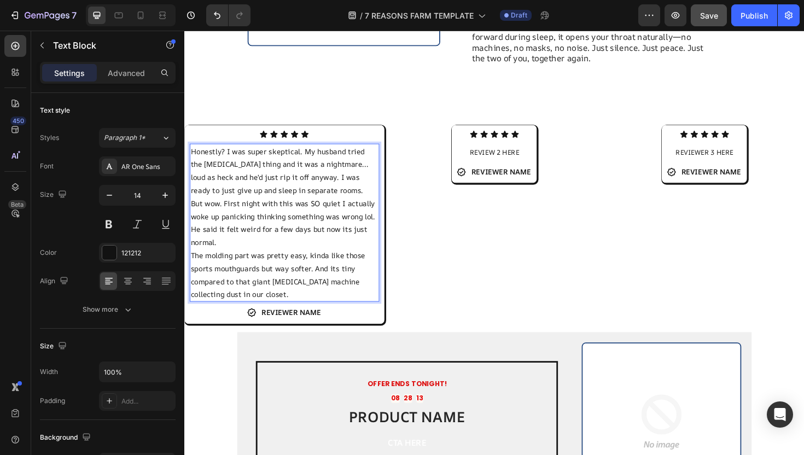
click at [315, 171] on p "Honestly? I was super skeptical. My husband tried the CPAP thing and it was a n…" at bounding box center [290, 179] width 199 height 55
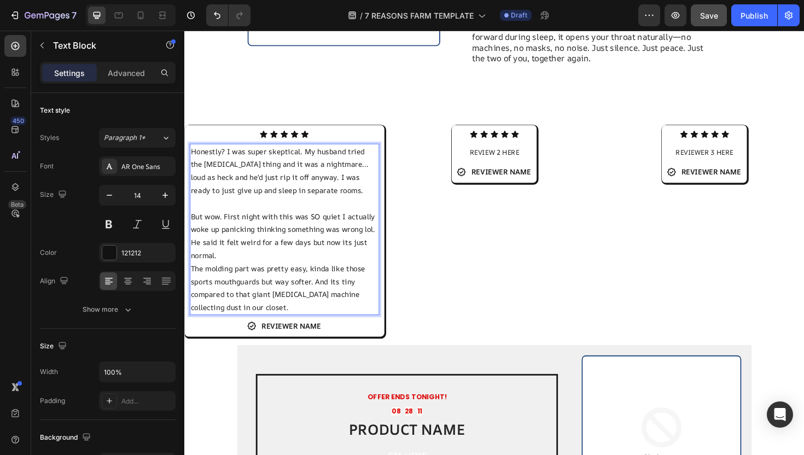
click at [254, 238] on p "But wow. First night with this was SO quiet I actually woke up panicking thinki…" at bounding box center [290, 248] width 199 height 55
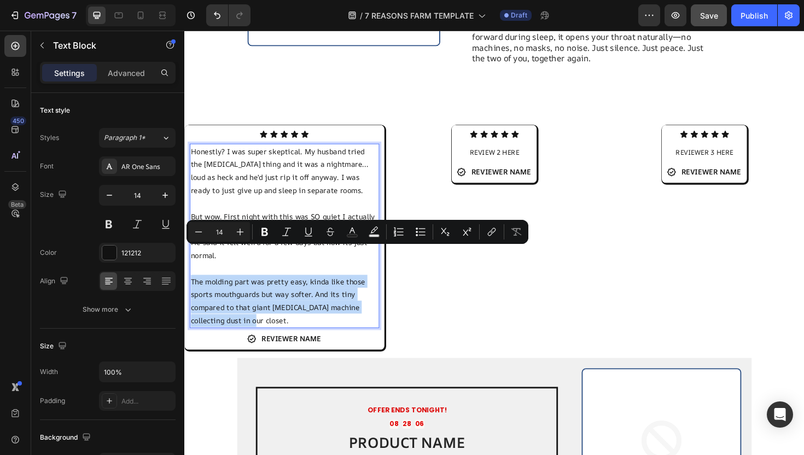
drag, startPoint x: 257, startPoint y: 306, endPoint x: 193, endPoint y: 264, distance: 76.6
click at [193, 289] on p "The molding part was pretty easy, kinda like those sports mouthguards but way s…" at bounding box center [290, 316] width 199 height 55
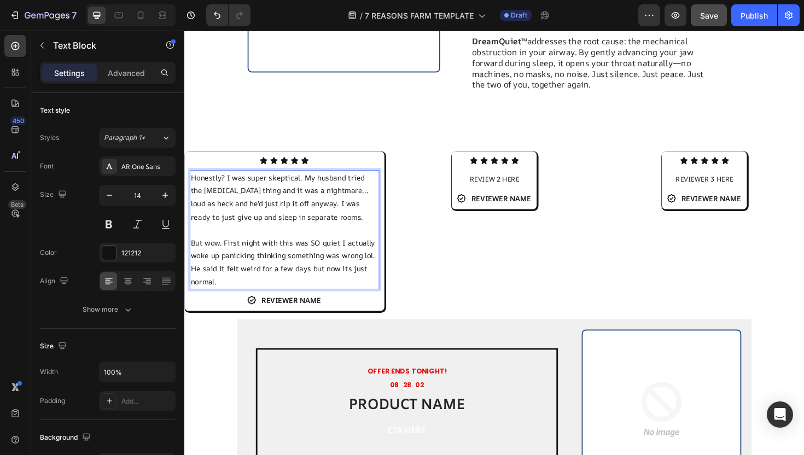
scroll to position [1151, 0]
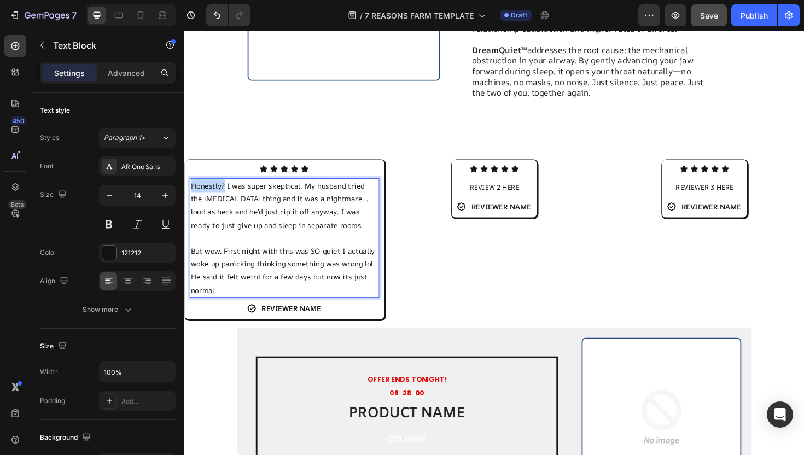
drag, startPoint x: 227, startPoint y: 164, endPoint x: 178, endPoint y: 164, distance: 49.2
click at [276, 188] on p "I was super skeptical. My husband tried the CPAP thing and it was a nightmare..…" at bounding box center [290, 215] width 199 height 55
click at [193, 188] on p "I was super skeptical. My husband tried the CPAP thing and it was a nightmare..…" at bounding box center [290, 215] width 199 height 55
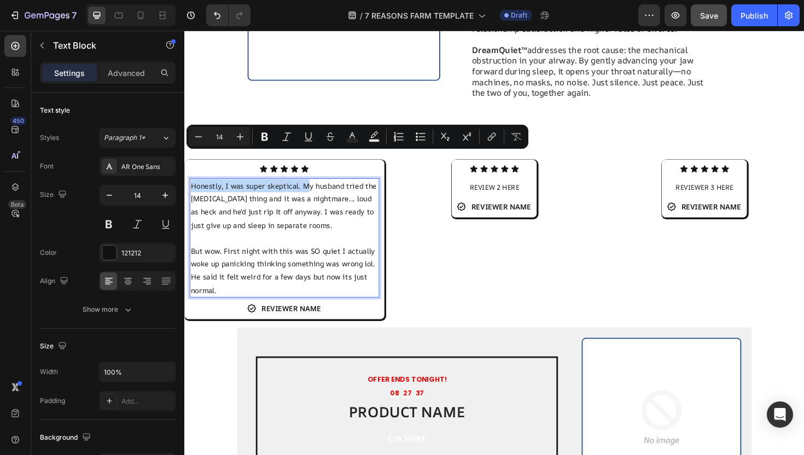
drag, startPoint x: 310, startPoint y: 164, endPoint x: 134, endPoint y: 164, distance: 176.2
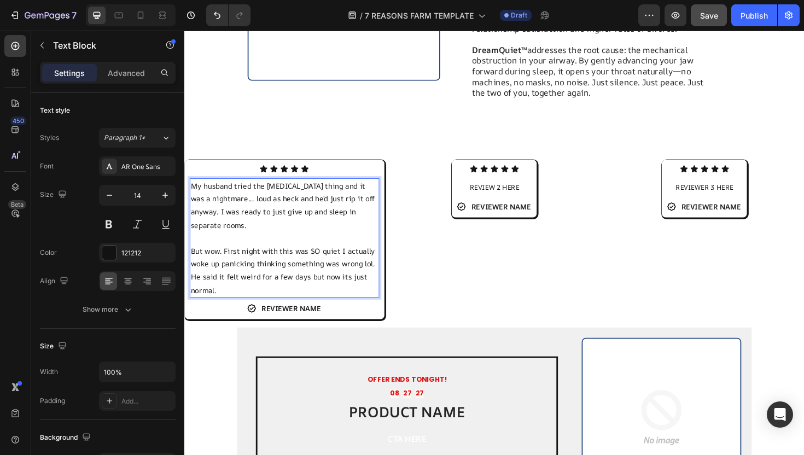
click at [271, 243] on p "Rich Text Editor. Editing area: main" at bounding box center [290, 250] width 199 height 14
click at [271, 257] on p "But wow. First night with this was SO quiet I actually woke up panicking thinki…" at bounding box center [290, 284] width 199 height 55
click at [272, 257] on p "But wow. First night with this was SO quiet I actually woke up panicking thinki…" at bounding box center [290, 284] width 199 height 55
click at [283, 259] on p "But wow. First night with this was SO quiet I actually woke up panicking thinki…" at bounding box center [290, 284] width 199 height 55
click at [281, 264] on p "But wow. First night with this was SO quiet I actually woke up panicking thinki…" at bounding box center [290, 284] width 199 height 55
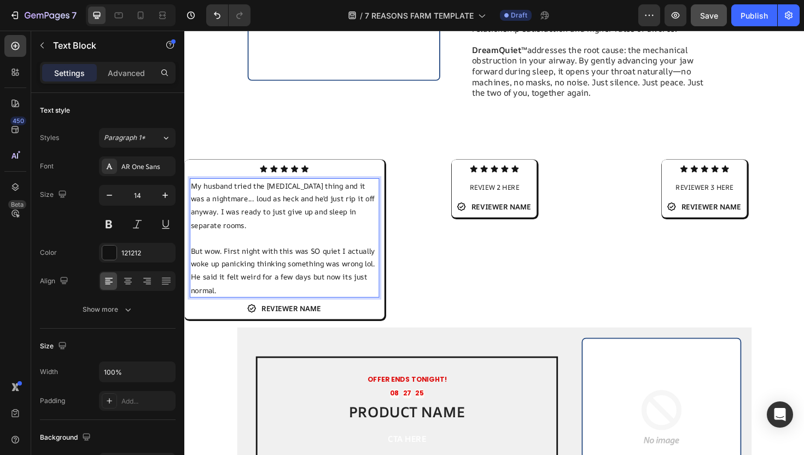
click at [292, 257] on p "But wow. First night with this was SO quiet I actually woke up panicking thinki…" at bounding box center [290, 284] width 199 height 55
click at [255, 257] on p "But wow. First night with this was SO quiet I actually woke up panicking thinki…" at bounding box center [290, 284] width 199 height 55
click at [222, 257] on p "But wow. First night with this was SO quiet I actually woke up panicking thinki…" at bounding box center [290, 284] width 199 height 55
click at [247, 257] on p "But wow. First night with this was SO quiet I actually woke up panicking thinki…" at bounding box center [290, 284] width 199 height 55
click at [327, 268] on p "But wow. First night with this was SO quiet I actually woke up panicking thinki…" at bounding box center [290, 284] width 199 height 55
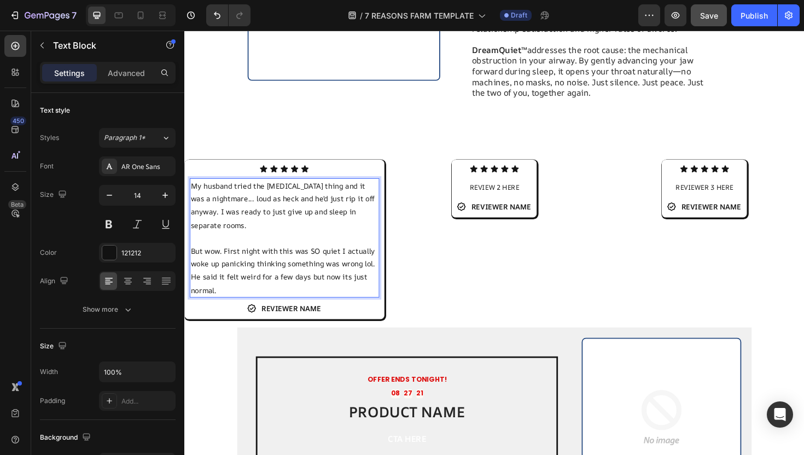
click at [351, 264] on p "But wow. First night with this was SO quiet I actually woke up panicking thinki…" at bounding box center [290, 284] width 199 height 55
click at [357, 266] on p "But wow. First night with this was SO quiet I actually woke up panicking thinki…" at bounding box center [290, 284] width 199 height 55
click at [353, 263] on p "But wow. First night with this was SO quiet I actually woke up panicking thinki…" at bounding box center [290, 284] width 199 height 55
click at [295, 319] on h2 "REVIEWER NAME" at bounding box center [297, 325] width 65 height 12
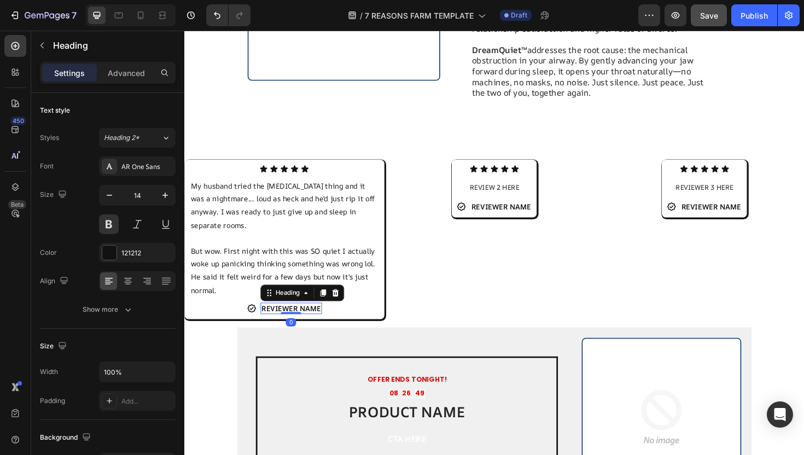
click at [295, 319] on h2 "REVIEWER NAME" at bounding box center [297, 325] width 65 height 12
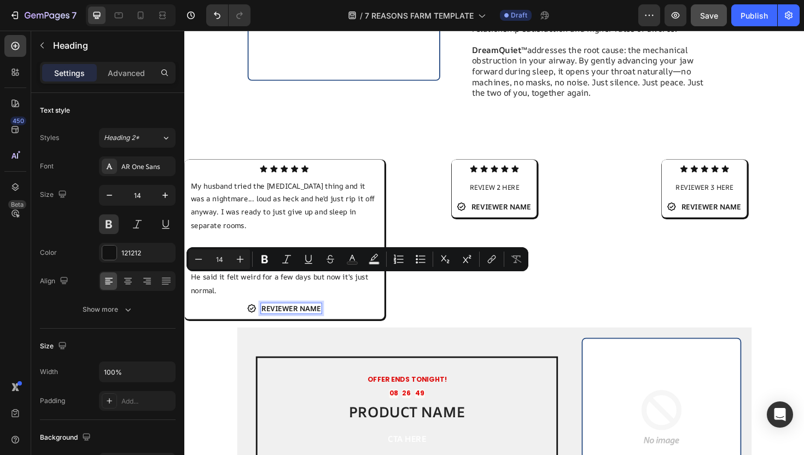
click at [314, 320] on p "REVIEWER NAME" at bounding box center [297, 325] width 63 height 10
drag, startPoint x: 326, startPoint y: 295, endPoint x: 259, endPoint y: 296, distance: 67.3
click at [259, 319] on div "Icon REVIEWER NAME Heading 0 Row" at bounding box center [290, 325] width 79 height 12
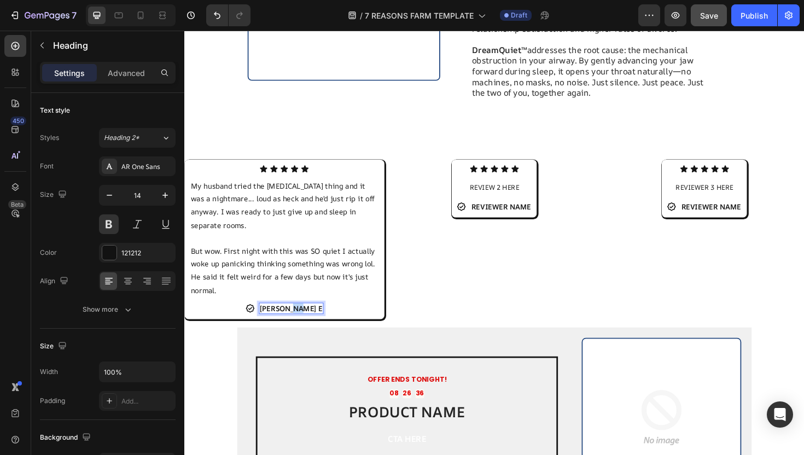
drag, startPoint x: 312, startPoint y: 297, endPoint x: 319, endPoint y: 297, distance: 7.1
click at [319, 319] on h2 "SARAH M. E" at bounding box center [297, 325] width 68 height 12
drag, startPoint x: 344, startPoint y: 295, endPoint x: 288, endPoint y: 295, distance: 55.8
click at [287, 320] on p "SARAH M. - Verified Buyer" at bounding box center [297, 325] width 121 height 10
click at [318, 320] on p "SARAH M. r" at bounding box center [297, 325] width 65 height 10
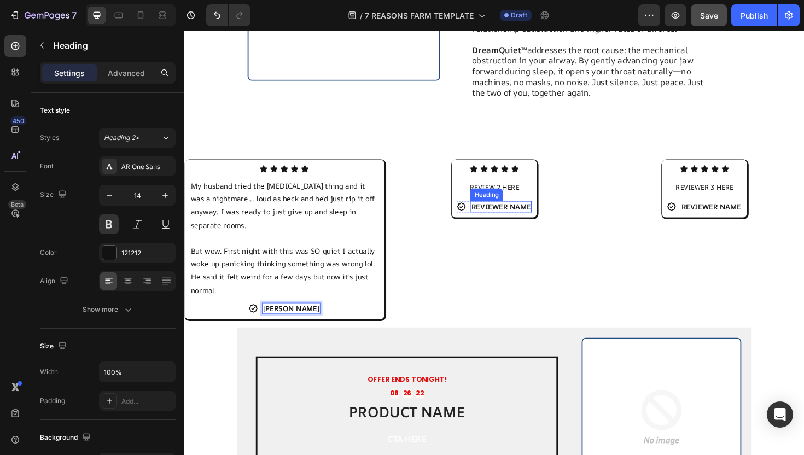
click at [523, 211] on h2 "REVIEWER NAME" at bounding box center [519, 217] width 65 height 12
click at [469, 167] on div "Icon Icon Icon Icon Icon Icon List REVIEW 2 HERE Text Block Icon REVIEWER NAME …" at bounding box center [512, 197] width 90 height 61
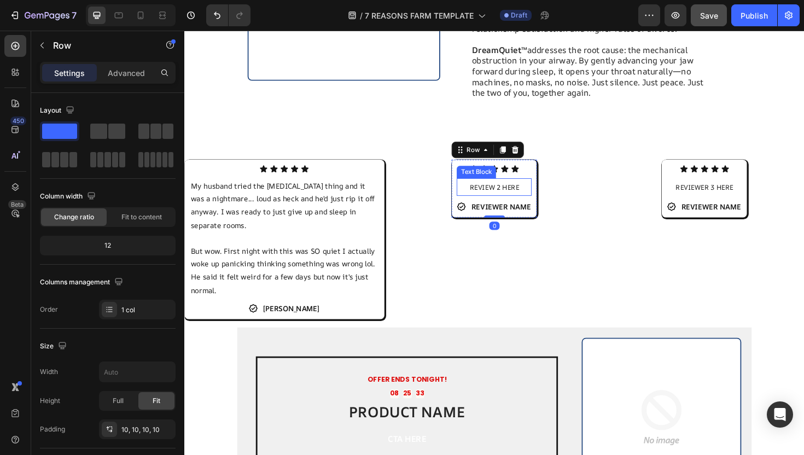
click at [508, 192] on span "REVIEW 2 HERE" at bounding box center [512, 197] width 53 height 10
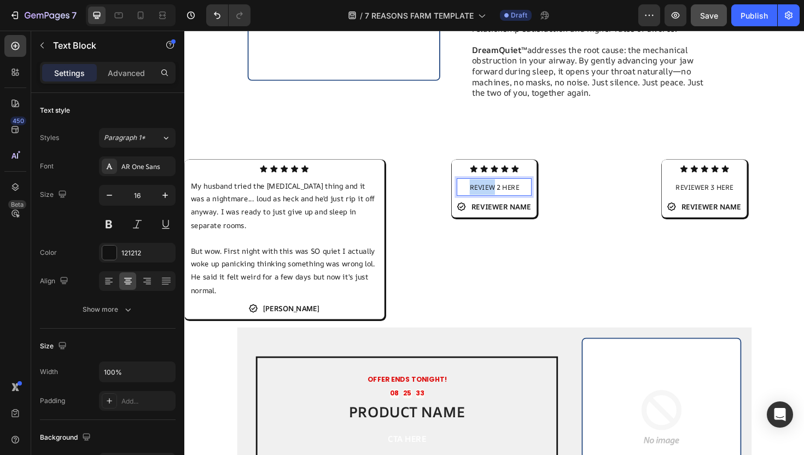
click at [508, 192] on span "REVIEW 2 HERE" at bounding box center [512, 197] width 53 height 10
drag, startPoint x: 538, startPoint y: 165, endPoint x: 488, endPoint y: 164, distance: 50.9
click at [488, 192] on span "REVIEW 2 HERE" at bounding box center [512, 197] width 53 height 10
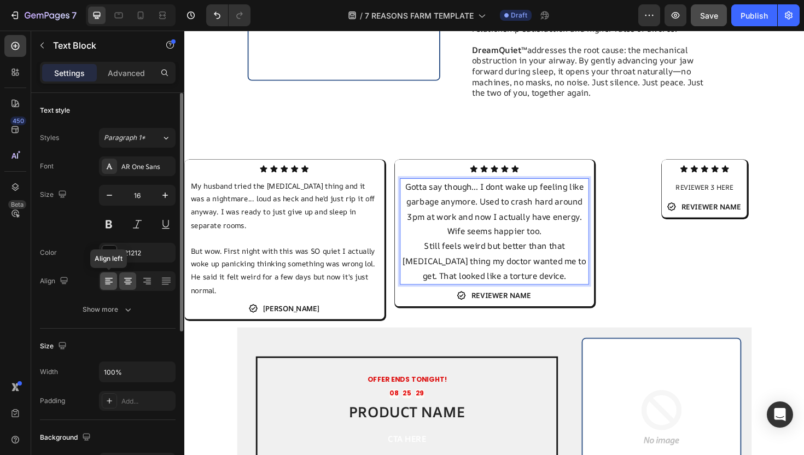
click at [109, 285] on icon at bounding box center [108, 281] width 11 height 11
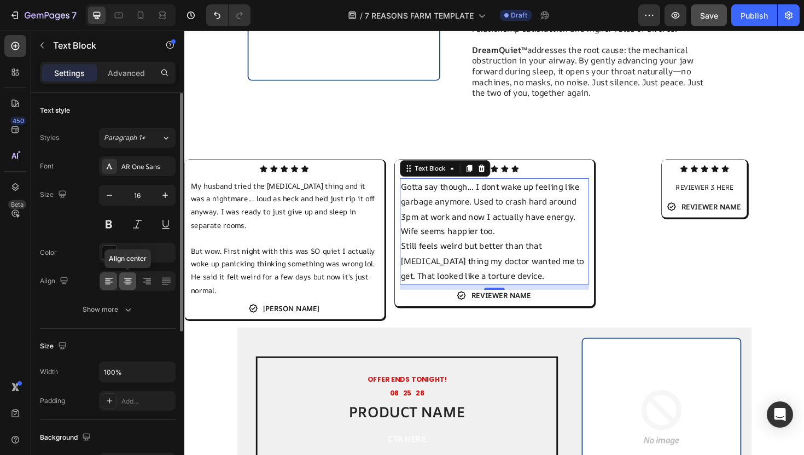
click at [123, 282] on icon at bounding box center [128, 281] width 11 height 11
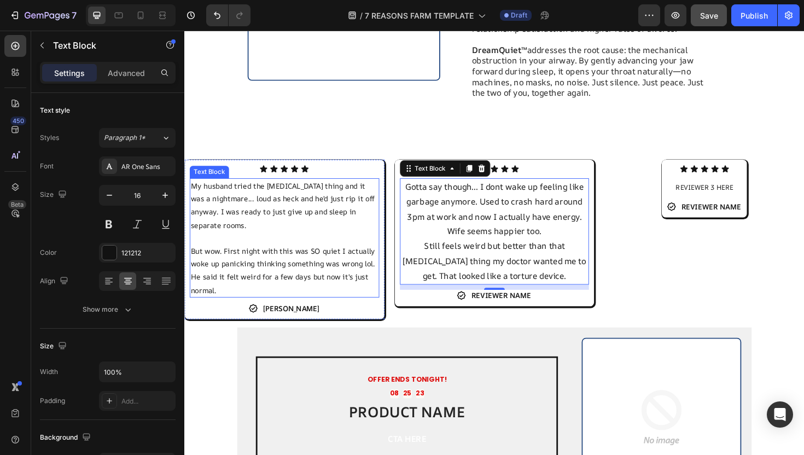
click at [255, 257] on p "But wow. First night with this was SO quiet I actually woke up panicking thinki…" at bounding box center [290, 284] width 199 height 55
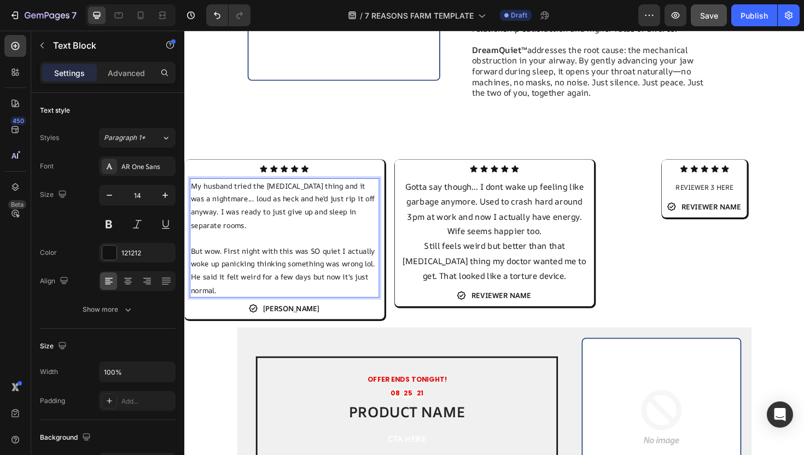
click at [262, 243] on p "Rich Text Editor. Editing area: main" at bounding box center [290, 250] width 199 height 14
click at [268, 208] on p "My husband tried the CPAP thing and it was a nightmare... loud as heck and he'd…" at bounding box center [290, 215] width 199 height 55
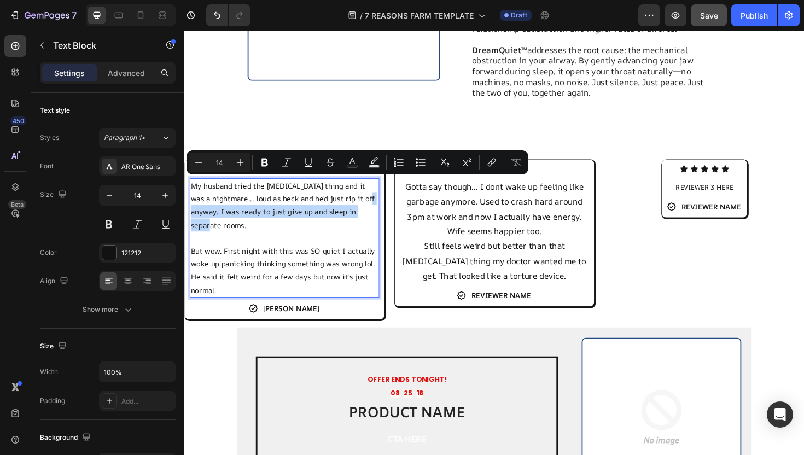
drag, startPoint x: 255, startPoint y: 208, endPoint x: 222, endPoint y: 195, distance: 35.9
click at [222, 195] on p "My husband tried the CPAP thing and it was a nightmare... loud as heck and he'd…" at bounding box center [290, 215] width 199 height 55
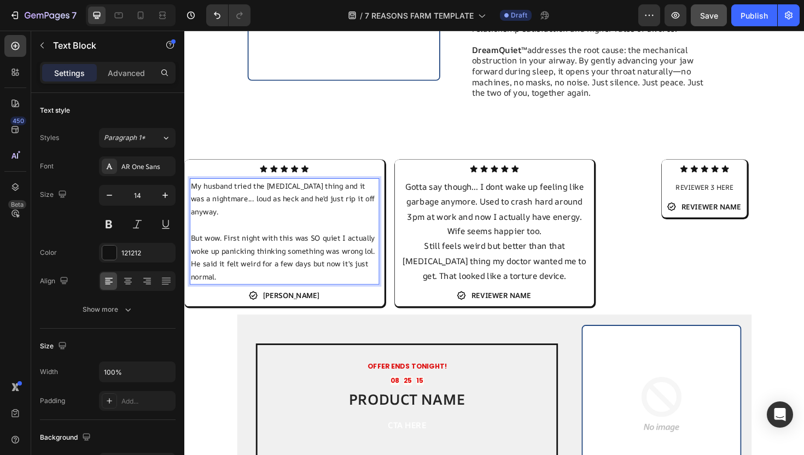
click at [194, 243] on p "But wow. First night with this was SO quiet I actually woke up panicking thinki…" at bounding box center [290, 270] width 199 height 55
click at [193, 243] on p "But wow. First night with this was SO quiet I actually woke up panicking thinki…" at bounding box center [290, 270] width 199 height 55
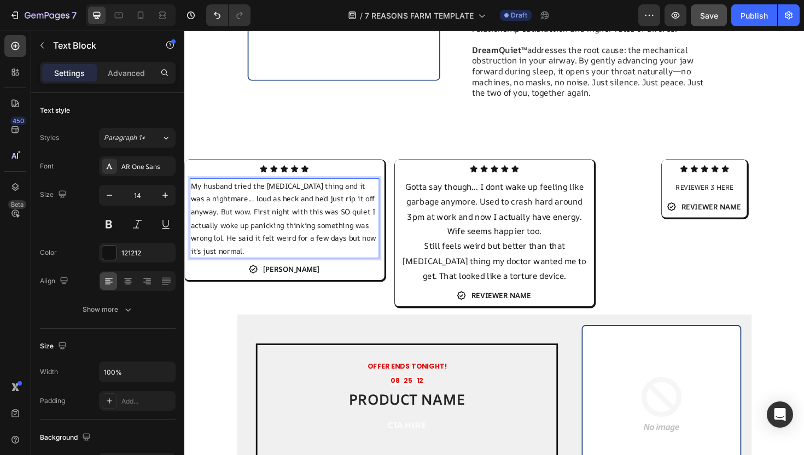
click at [276, 226] on p "My husband tried the [MEDICAL_DATA] thing and it was a nightmare... loud as hec…" at bounding box center [290, 229] width 199 height 83
click at [269, 231] on p "My husband tried the [MEDICAL_DATA] thing and it was a nightmare... loud as hec…" at bounding box center [290, 229] width 199 height 83
click at [519, 251] on p "Still feels weird but better than that CPAP thing my doctor wanted me to get. T…" at bounding box center [513, 274] width 199 height 47
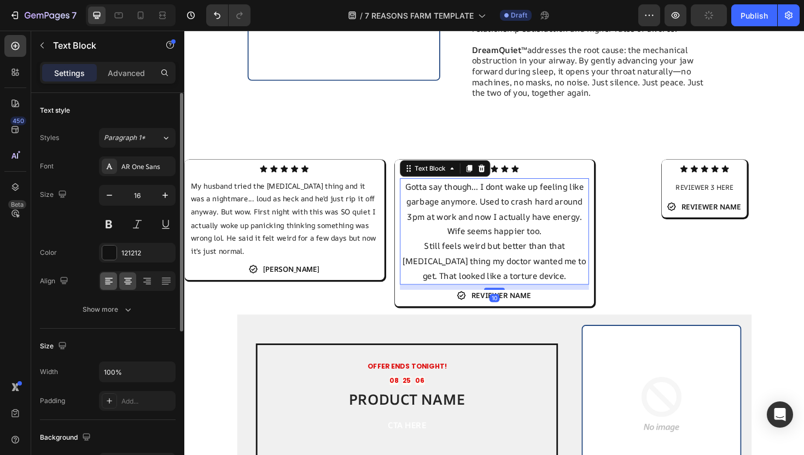
click at [109, 285] on icon at bounding box center [108, 281] width 11 height 11
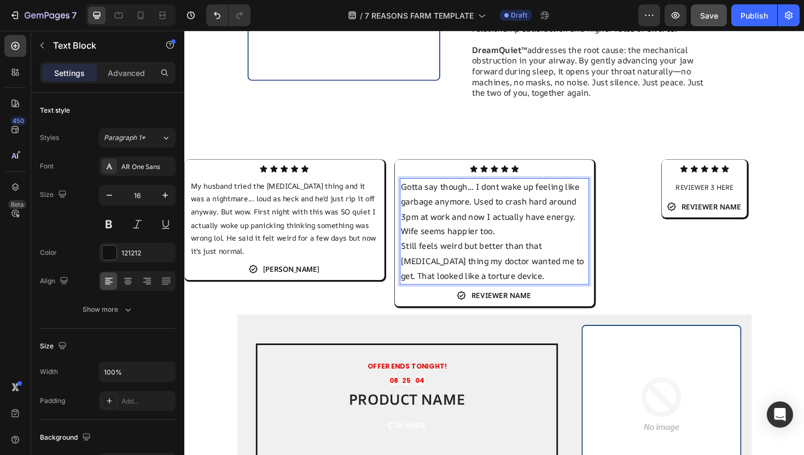
click at [511, 192] on p "Gotta say though... I dont wake up feeling like garbage anymore. Used to crash …" at bounding box center [513, 219] width 199 height 63
drag, startPoint x: 492, startPoint y: 165, endPoint x: 405, endPoint y: 165, distance: 87.0
click at [405, 167] on div "Icon Icon Icon Icon Icon Icon List My husband tried the CPAP thing and it was a…" at bounding box center [512, 244] width 657 height 155
click at [528, 216] on p "Love this thing, I dont wake up feeling like garbage anymore. Used to crash har…" at bounding box center [513, 219] width 199 height 63
click at [417, 214] on p "Love this thing, I dont wake up feeling like garbage anymore. Used to crash har…" at bounding box center [513, 219] width 199 height 63
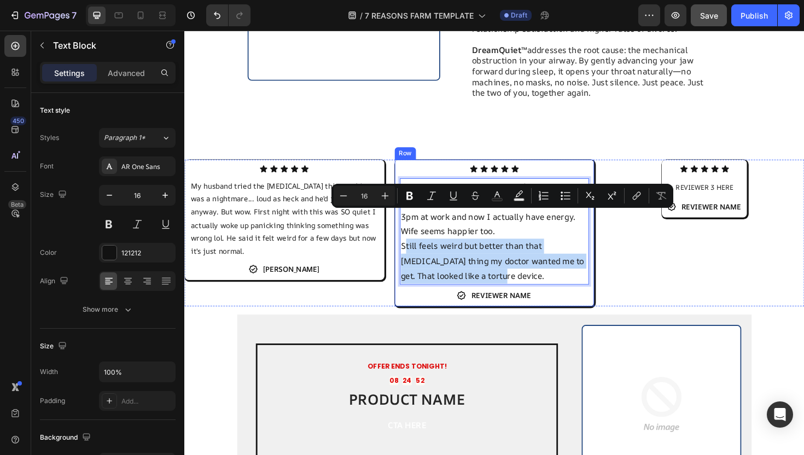
drag, startPoint x: 417, startPoint y: 228, endPoint x: 508, endPoint y: 270, distance: 99.9
click at [508, 270] on div "Icon Icon Icon Icon Icon Icon List Love this thing, I dont wake up feeling like…" at bounding box center [513, 245] width 201 height 144
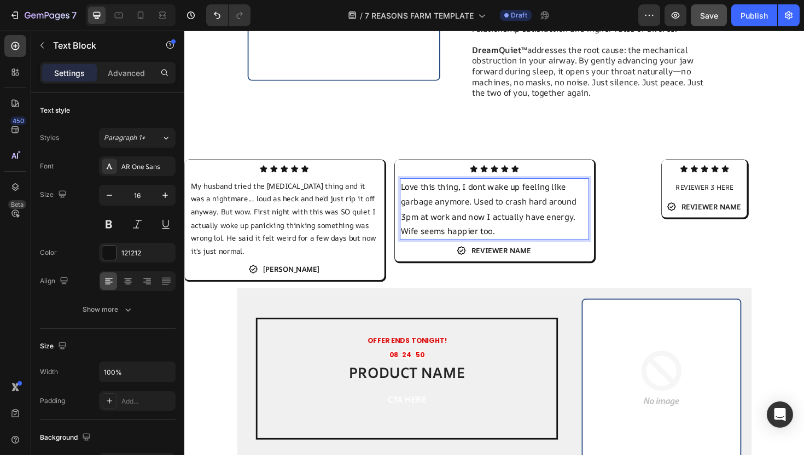
click at [414, 211] on p "Love this thing, I dont wake up feeling like garbage anymore. Used to crash har…" at bounding box center [513, 219] width 199 height 63
drag, startPoint x: 460, startPoint y: 214, endPoint x: 434, endPoint y: 214, distance: 25.2
click at [434, 214] on p "Love this thing, I dont wake up feeling like garbage anymore. Used to crash har…" at bounding box center [513, 219] width 199 height 63
click at [488, 188] on p "Love this thing, I dont wake up feeling like garbage anymore. Used to crash har…" at bounding box center [513, 219] width 199 height 63
click at [491, 188] on p "Love this thing, I dont wake up feeling like garbage anymore. Used to crash har…" at bounding box center [513, 219] width 199 height 63
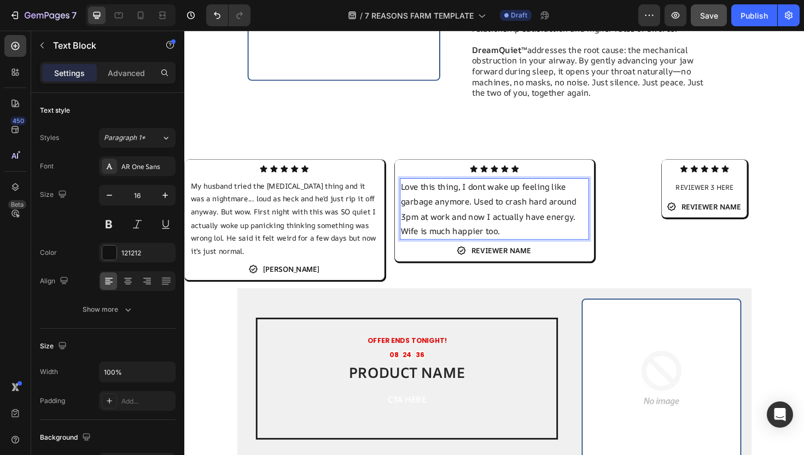
click at [494, 188] on p "Love this thing, I dont wake up feeling like garbage anymore. Used to crash har…" at bounding box center [513, 219] width 199 height 63
click at [488, 188] on p "Love this thing, I dont wake up feeling like garbage anymore. I used to crash h…" at bounding box center [513, 219] width 199 height 63
click at [496, 188] on p "Love this thing, I dont wake up feeling like garbage anymore. I used to crash h…" at bounding box center [513, 219] width 199 height 63
click at [501, 188] on p "Love this thing, I dont wake up feeling like garbage anymore. I used to crash h…" at bounding box center [513, 219] width 199 height 63
click at [598, 198] on p "Love this thing, I don't wake up feeling like garbage anymore. I used to crash …" at bounding box center [513, 219] width 199 height 63
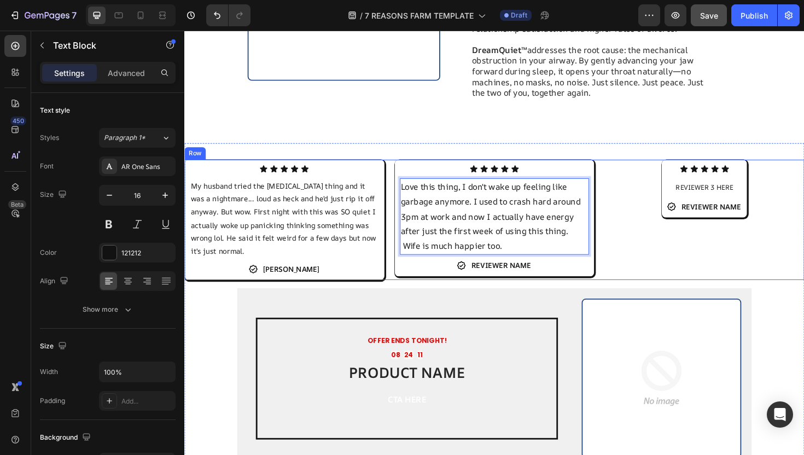
click at [512, 274] on h2 "REVIEWER NAME" at bounding box center [519, 280] width 65 height 12
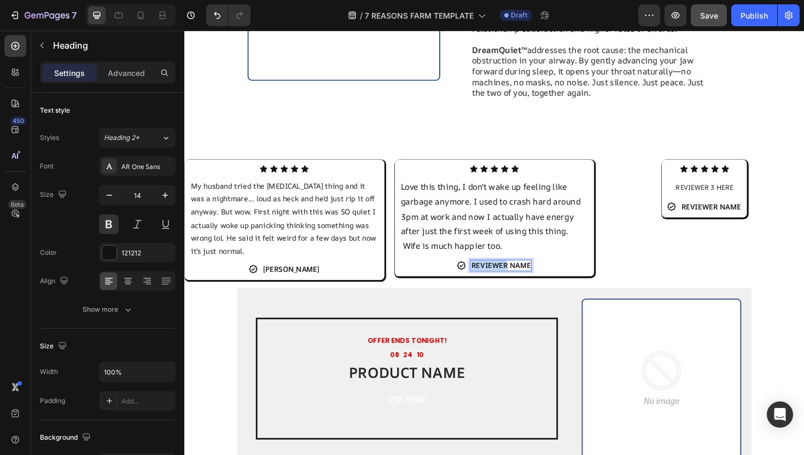
click at [512, 274] on h2 "REVIEWER NAME" at bounding box center [519, 280] width 65 height 12
click at [521, 275] on p "NAME" at bounding box center [519, 280] width 22 height 10
click at [707, 192] on span "REVIEWER 3 HERE" at bounding box center [735, 197] width 61 height 10
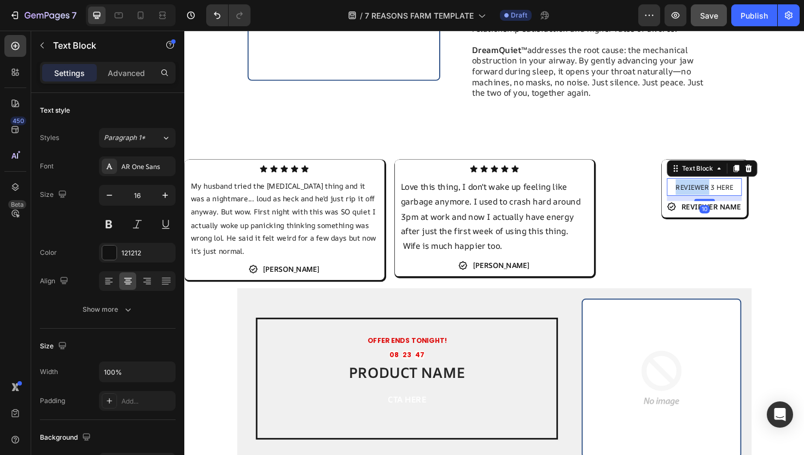
click at [707, 192] on span "REVIEWER 3 HERE" at bounding box center [735, 197] width 61 height 10
drag, startPoint x: 763, startPoint y: 164, endPoint x: 699, endPoint y: 169, distance: 64.8
click at [699, 188] on p "REVIEWER 3 HERE" at bounding box center [735, 196] width 77 height 16
click at [744, 188] on p "E" at bounding box center [735, 196] width 77 height 16
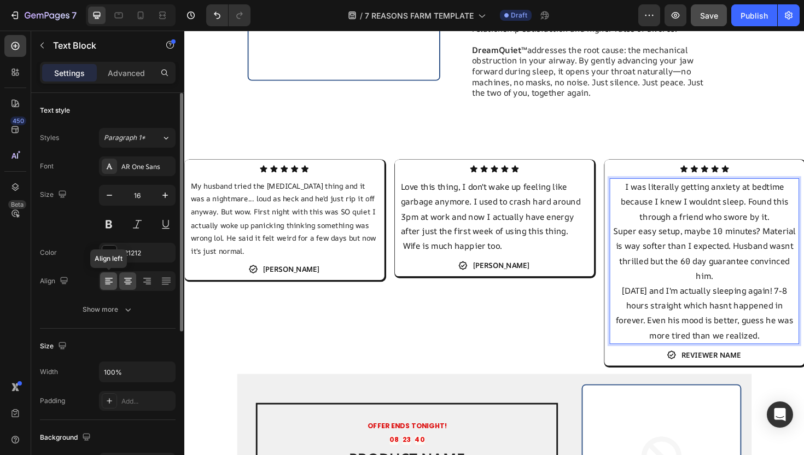
click at [111, 283] on icon at bounding box center [108, 281] width 11 height 11
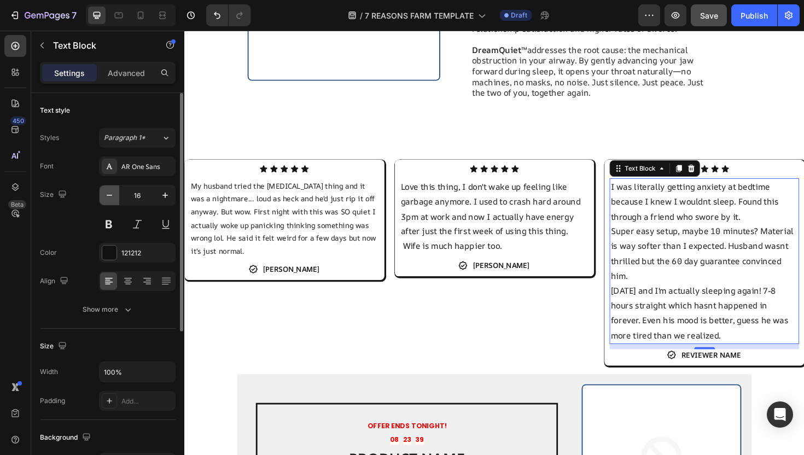
click at [112, 199] on icon "button" at bounding box center [109, 195] width 11 height 11
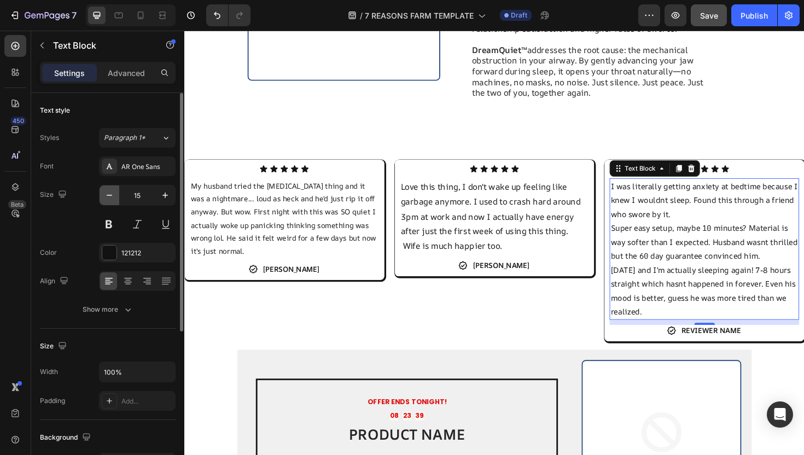
type input "14"
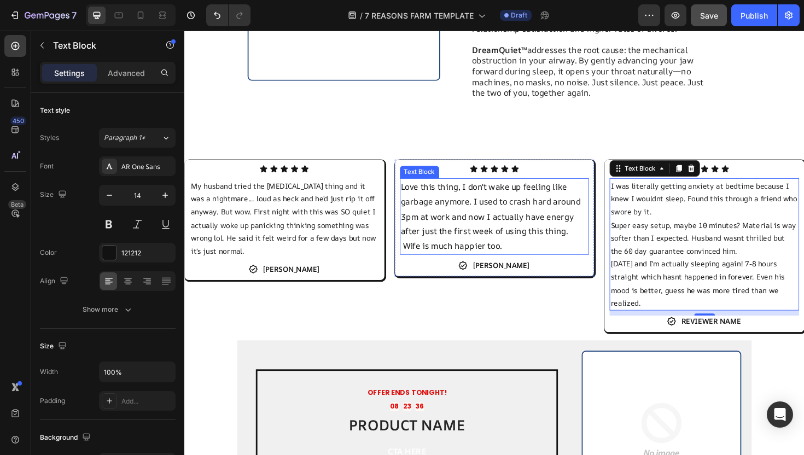
click at [457, 217] on p "Love this thing, I don't wake up feeling like garbage anymore. I used to crash …" at bounding box center [513, 227] width 199 height 79
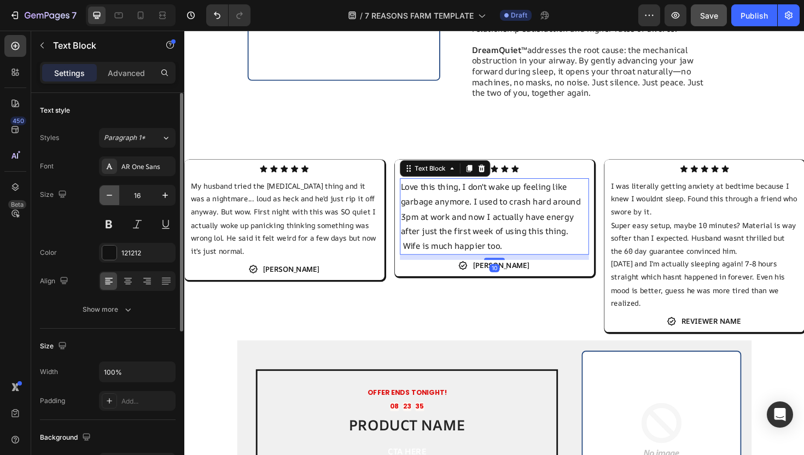
click at [111, 198] on icon "button" at bounding box center [109, 195] width 11 height 11
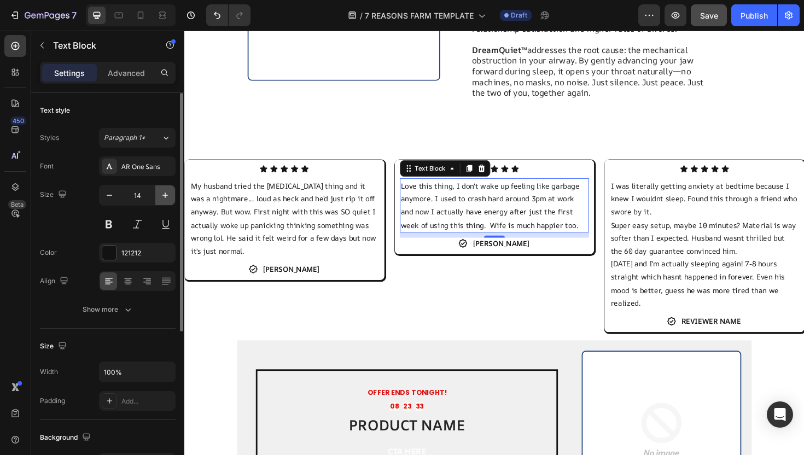
click at [170, 192] on icon "button" at bounding box center [165, 195] width 11 height 11
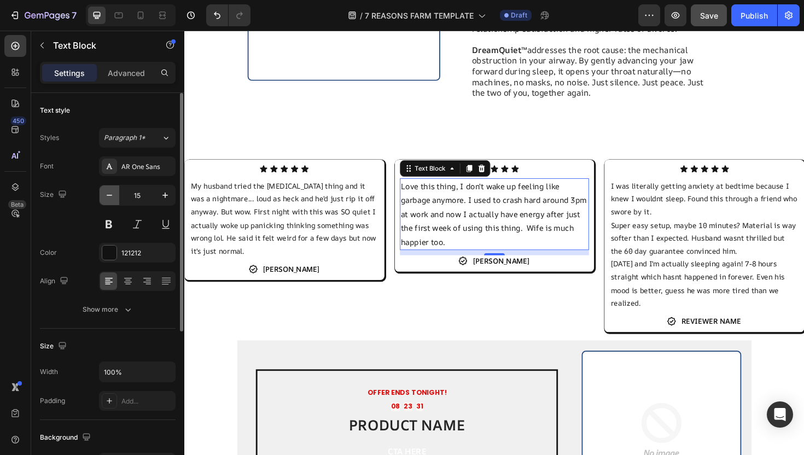
click at [113, 196] on icon "button" at bounding box center [109, 195] width 11 height 11
type input "14"
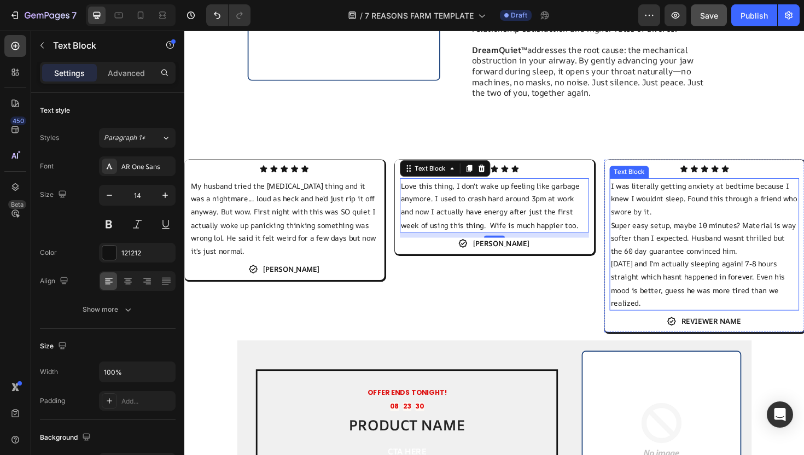
click at [771, 231] on p "Super easy setup, maybe 10 minutes? Material is way softer than I expected. Hus…" at bounding box center [735, 251] width 199 height 42
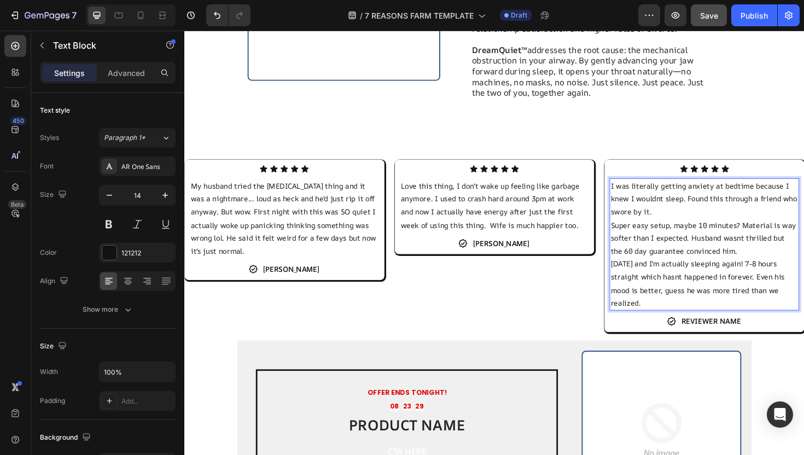
click at [714, 189] on p "I was literally getting anxiety at bedtime because I knew I wouldnt sleep. Foun…" at bounding box center [735, 209] width 199 height 42
click at [709, 188] on p "I was literally getting anxiety at bedtime because I knew I wouldnt sleep. Foun…" at bounding box center [735, 209] width 199 height 42
click at [711, 188] on p "I was literally getting anxiety at bedtime because I knew I wouldnt sleep. Foun…" at bounding box center [735, 209] width 199 height 42
drag, startPoint x: 659, startPoint y: 166, endPoint x: 633, endPoint y: 167, distance: 26.3
click at [633, 167] on div "Icon Icon Icon Icon Icon Icon List I was literally getting anxiety at bedtime b…" at bounding box center [735, 258] width 212 height 183
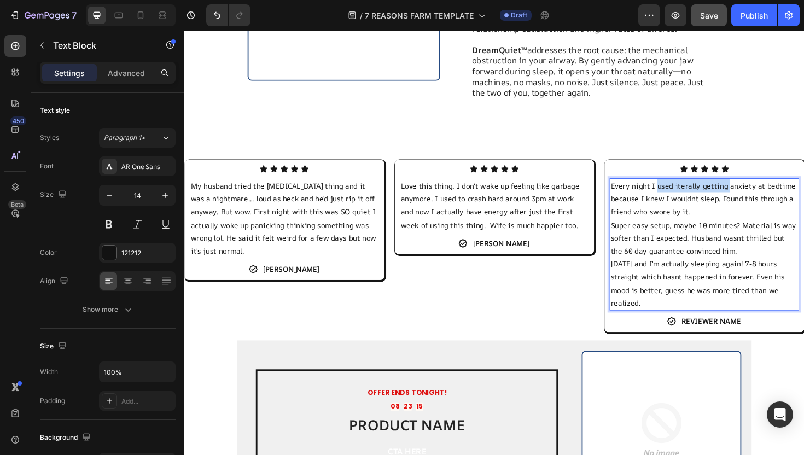
drag, startPoint x: 759, startPoint y: 164, endPoint x: 686, endPoint y: 165, distance: 73.3
click at [686, 188] on p "Every night I used iterally getting anxiety at bedtime because I knew I wouldnt…" at bounding box center [735, 209] width 199 height 42
drag, startPoint x: 751, startPoint y: 165, endPoint x: 743, endPoint y: 165, distance: 8.2
click at [743, 188] on p "Every night I used to get anxiety at bedtime because I knew I wouldnt sleep. Fo…" at bounding box center [735, 209] width 199 height 42
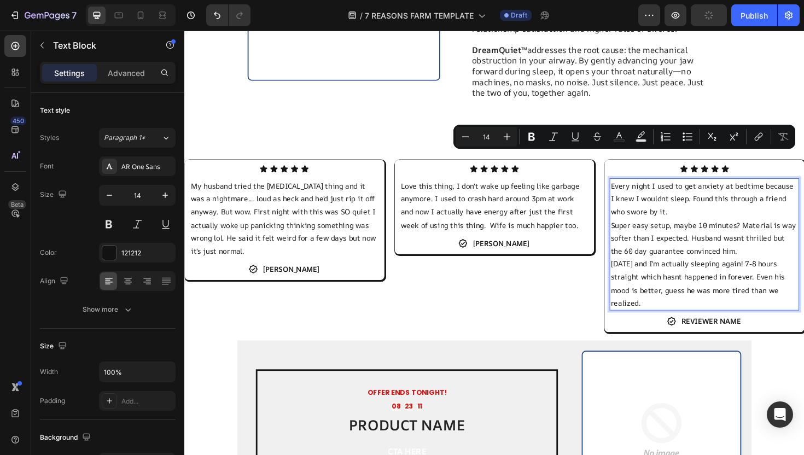
click at [752, 188] on p "Every night I used to get anxiety at bedtime because I knew I wouldnt sleep. Fo…" at bounding box center [735, 209] width 199 height 42
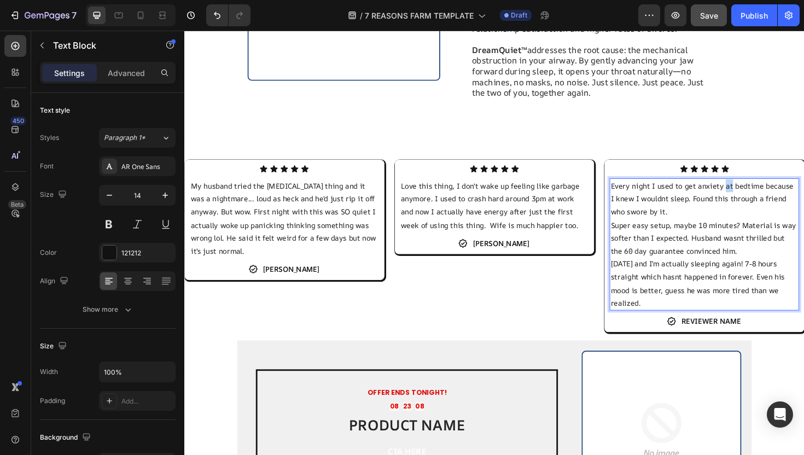
drag, startPoint x: 763, startPoint y: 169, endPoint x: 756, endPoint y: 169, distance: 6.6
click at [756, 188] on p "Every night I used to get anxiety at bedtime because I knew I wouldnt sleep. Fo…" at bounding box center [735, 209] width 199 height 42
click at [749, 188] on p "Every night I used to get anxiety before bedtime because I knew I wouldnt sleep…" at bounding box center [735, 209] width 199 height 42
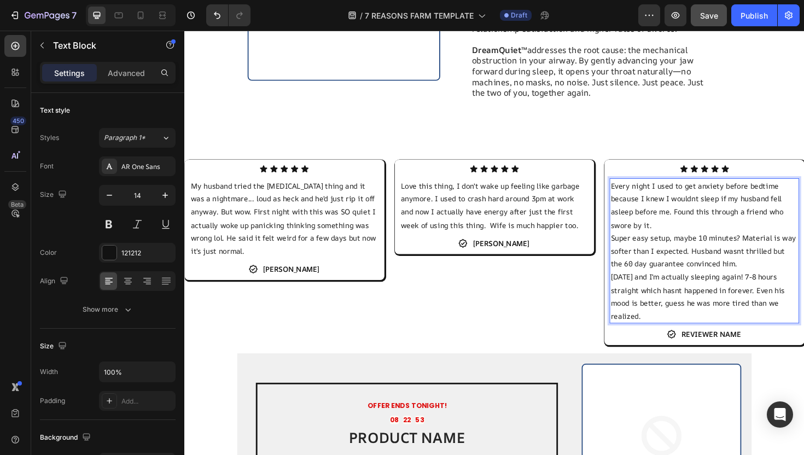
click at [723, 199] on p "Every night I used to get anxiety before bedtime because I knew I wouldnt sleep…" at bounding box center [735, 215] width 199 height 55
click at [689, 207] on p "Every night I used to get anxiety before bedtime because I knew I wouldnt sleep…" at bounding box center [735, 215] width 199 height 55
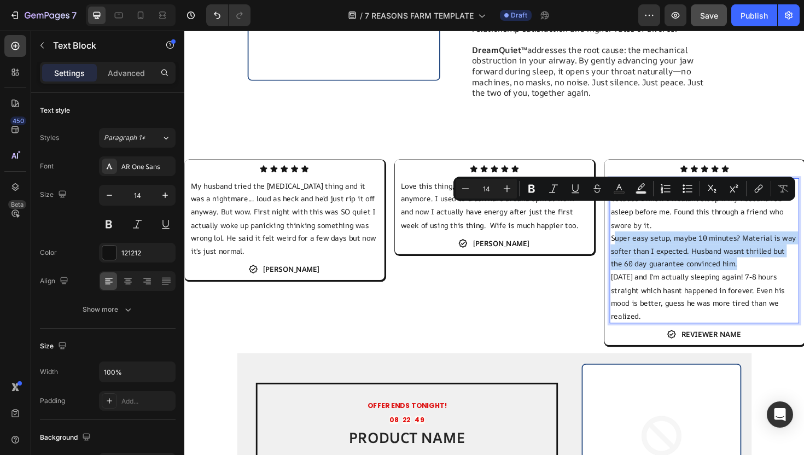
drag, startPoint x: 639, startPoint y: 219, endPoint x: 764, endPoint y: 248, distance: 128.7
click at [764, 248] on p "Super easy setup, maybe 10 minutes? Material is way softer than I expected. Hus…" at bounding box center [735, 264] width 199 height 42
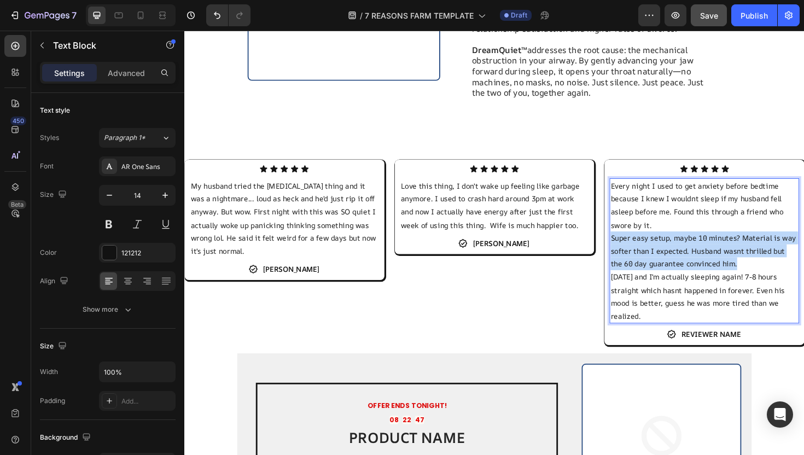
drag, startPoint x: 768, startPoint y: 247, endPoint x: 636, endPoint y: 221, distance: 135.1
click at [636, 243] on p "Super easy setup, maybe 10 minutes? Material is way softer than I expected. Hus…" at bounding box center [735, 264] width 199 height 42
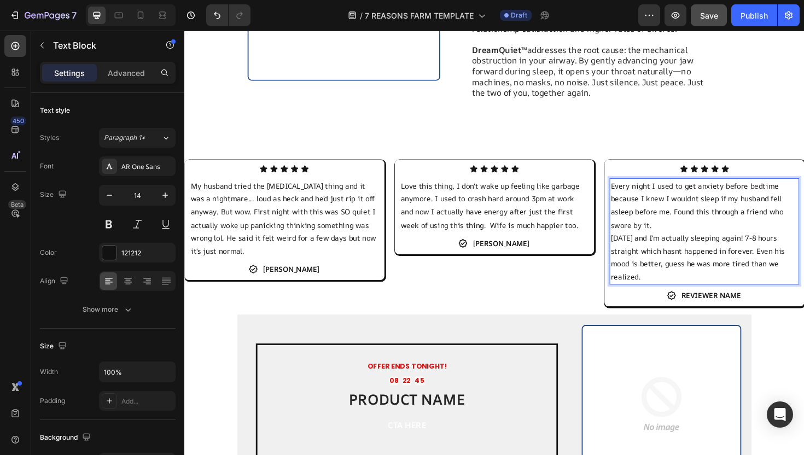
click at [640, 243] on p "3 weeks later and I'm actually sleeping again! 7-8 hours straight which hasnt h…" at bounding box center [735, 270] width 199 height 55
click at [639, 243] on p "3 weeks later and I'm actually sleeping again! 7-8 hours straight which hasnt h…" at bounding box center [735, 270] width 199 height 55
click at [638, 243] on p "3 weeks later and I'm actually sleeping again! 7-8 hours straight which hasnt h…" at bounding box center [735, 270] width 199 height 55
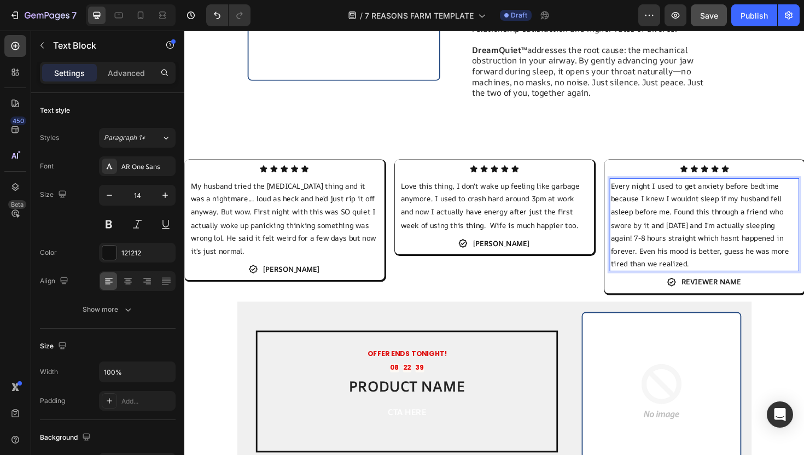
click at [702, 221] on p "Every night I used to get anxiety before bedtime because I knew I wouldnt sleep…" at bounding box center [735, 236] width 199 height 96
click at [697, 207] on p "Every night I used to get anxiety before bedtime because I knew I wouldnt sleep…" at bounding box center [735, 236] width 199 height 96
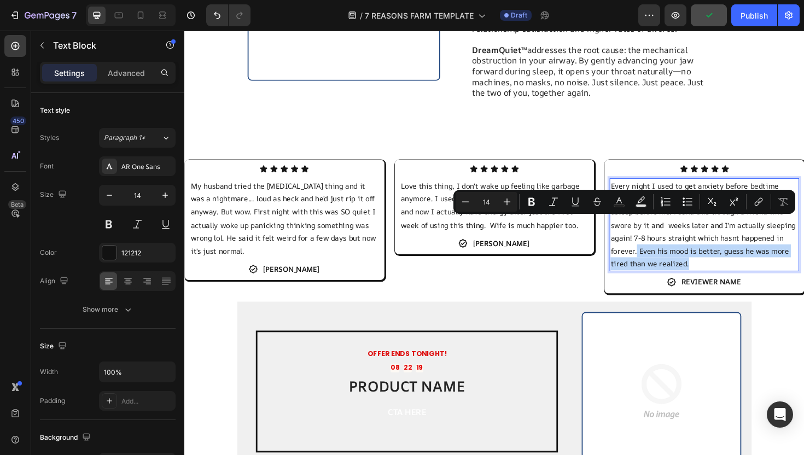
drag, startPoint x: 729, startPoint y: 243, endPoint x: 664, endPoint y: 234, distance: 66.3
click at [664, 234] on p "Every night I used to get anxiety before bedtime because I knew I wouldnt sleep…" at bounding box center [735, 236] width 199 height 96
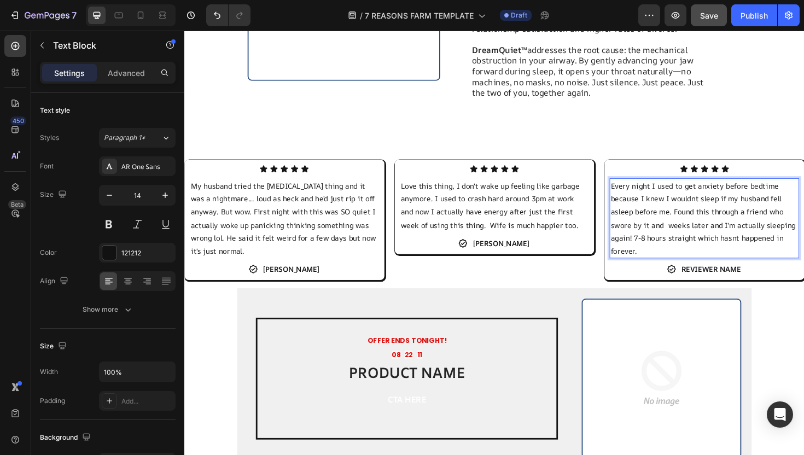
click at [704, 205] on p "Every night I used to get anxiety before bedtime because I knew I wouldnt sleep…" at bounding box center [735, 229] width 199 height 83
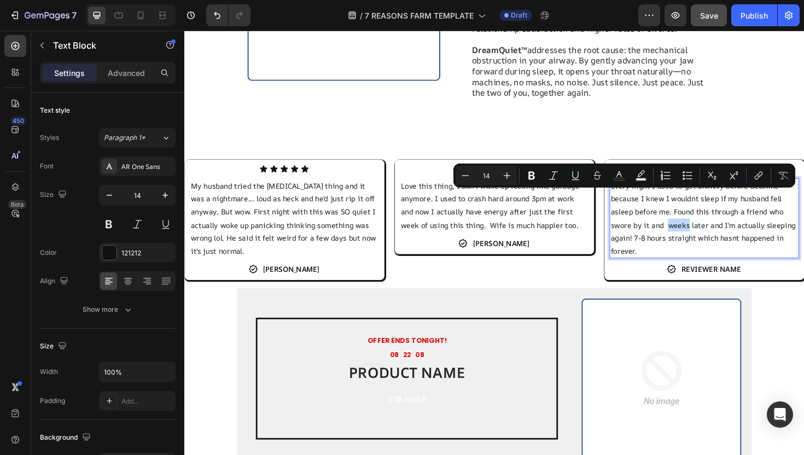
drag, startPoint x: 716, startPoint y: 208, endPoint x: 697, endPoint y: 210, distance: 19.7
click at [697, 210] on p "Every night I used to get anxiety before bedtime because I knew I wouldnt sleep…" at bounding box center [735, 229] width 199 height 83
click at [695, 209] on p "Every night I used to get anxiety before bedtime because I knew I wouldnt sleep…" at bounding box center [735, 229] width 199 height 83
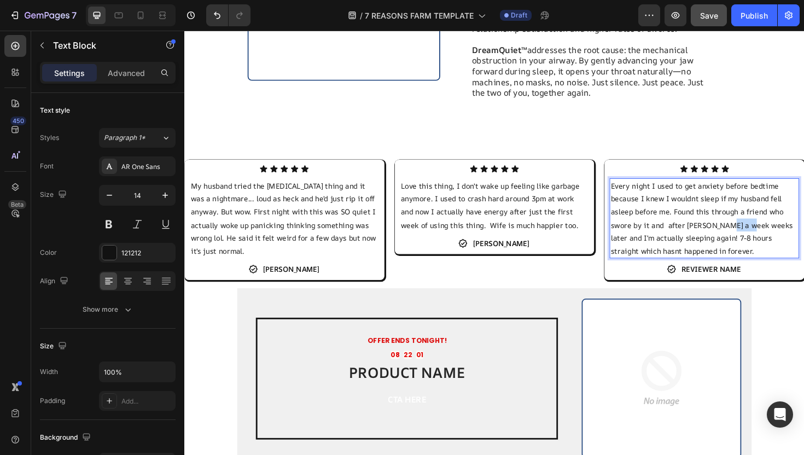
drag, startPoint x: 778, startPoint y: 207, endPoint x: 755, endPoint y: 208, distance: 23.0
click at [755, 208] on p "Every night I used to get anxiety before bedtime because I knew I wouldnt sleep…" at bounding box center [735, 229] width 199 height 83
drag, startPoint x: 798, startPoint y: 203, endPoint x: 777, endPoint y: 205, distance: 21.5
click at [777, 205] on p "Every night I used to get anxiety before bedtime because I knew I wouldnt sleep…" at bounding box center [735, 229] width 199 height 83
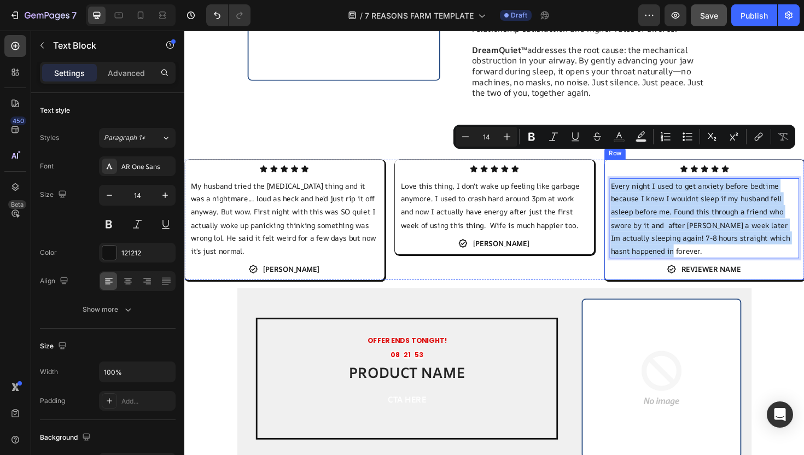
drag, startPoint x: 767, startPoint y: 235, endPoint x: 631, endPoint y: 162, distance: 154.2
click at [631, 167] on div "Icon Icon Icon Icon Icon Icon List Every night I used to get anxiety before bed…" at bounding box center [735, 230] width 212 height 127
copy p "Every night I used to get anxiety before bedtime because I knew I wouldnt sleep…"
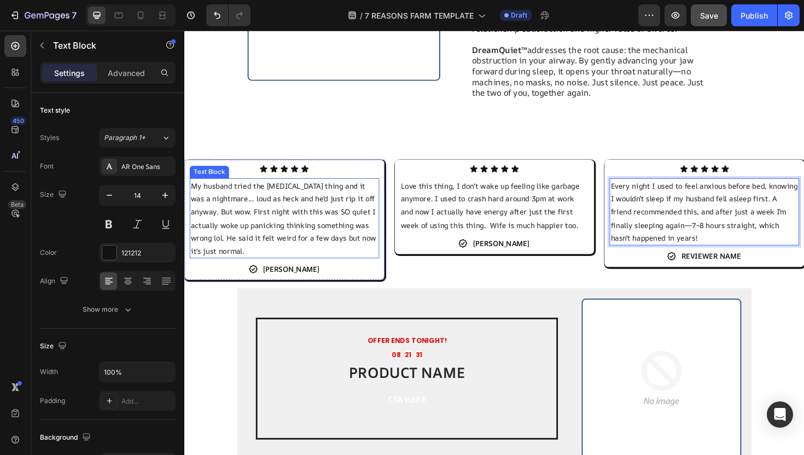
click at [334, 222] on p "My husband tried the CPAP thing and it was a nightmare... loud as heck and he'd…" at bounding box center [290, 229] width 199 height 83
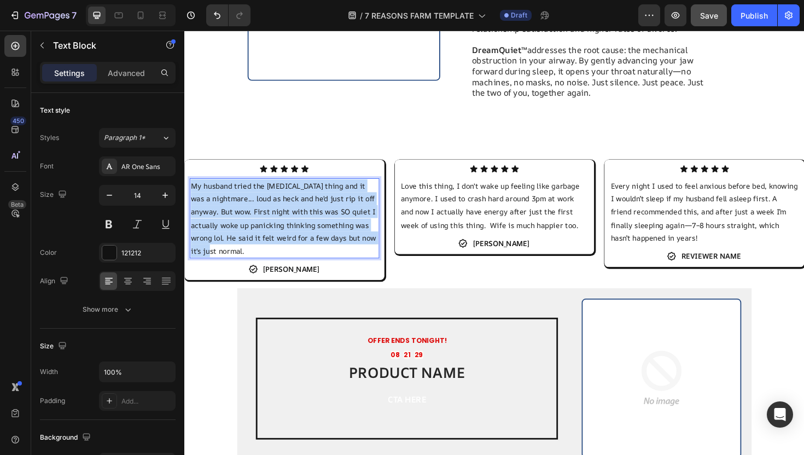
drag, startPoint x: 257, startPoint y: 232, endPoint x: 189, endPoint y: 168, distance: 92.9
click at [190, 187] on div "My husband tried the CPAP thing and it was a nightmare... loud as heck and he'd…" at bounding box center [290, 229] width 201 height 85
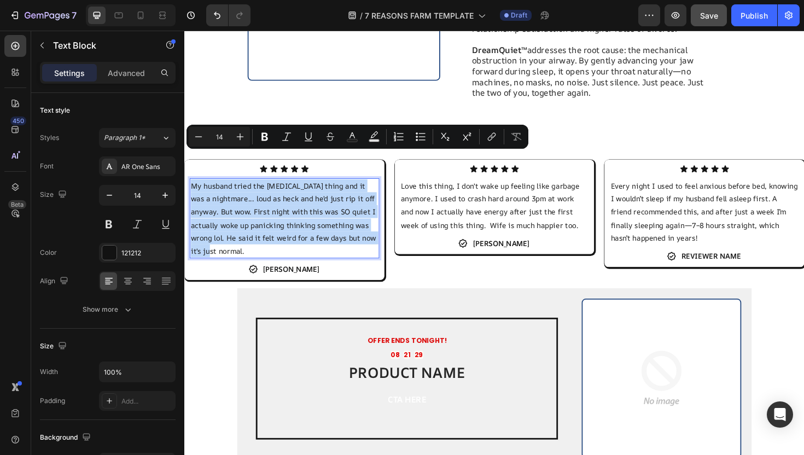
copy p "My husband tried the CPAP thing and it was a nightmare... loud as heck and he'd…"
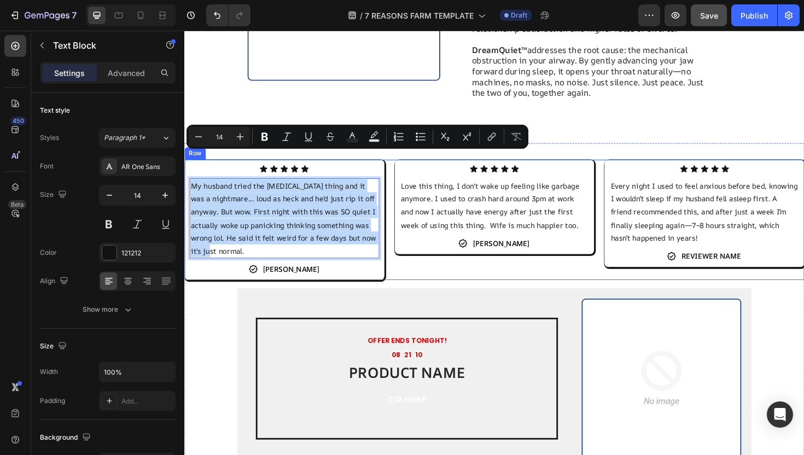
click at [517, 259] on div "Icon Icon Icon Icon Icon Icon List Love this thing, I don't wake up feeling lik…" at bounding box center [513, 230] width 212 height 127
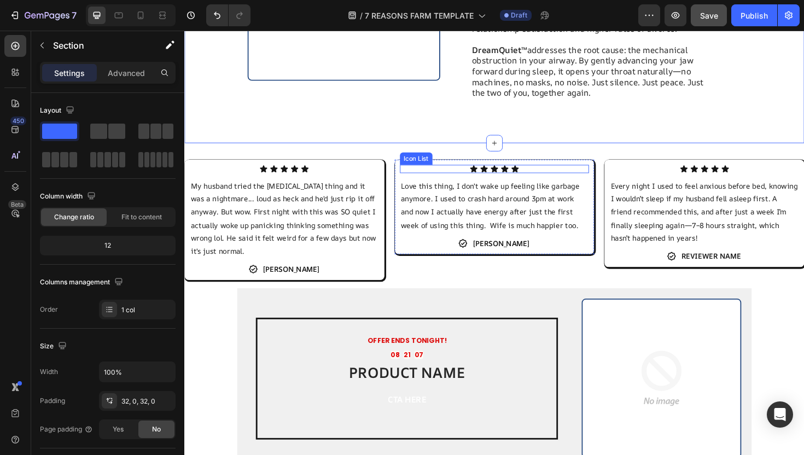
click at [463, 173] on div "Icon Icon Icon Icon Icon" at bounding box center [513, 177] width 201 height 9
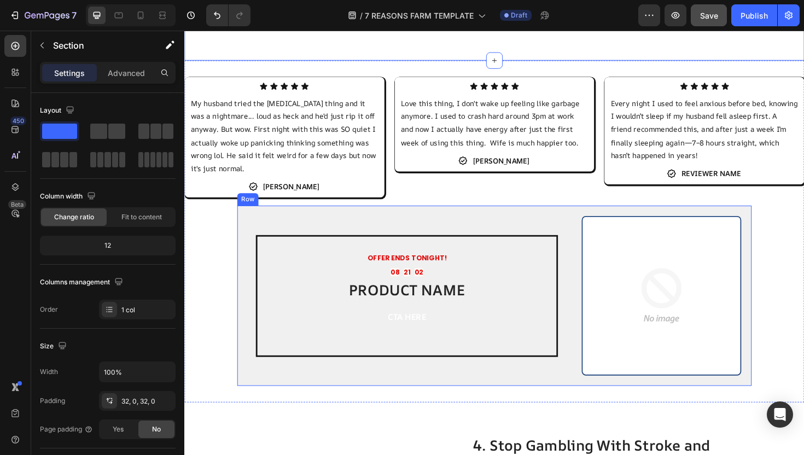
scroll to position [1240, 0]
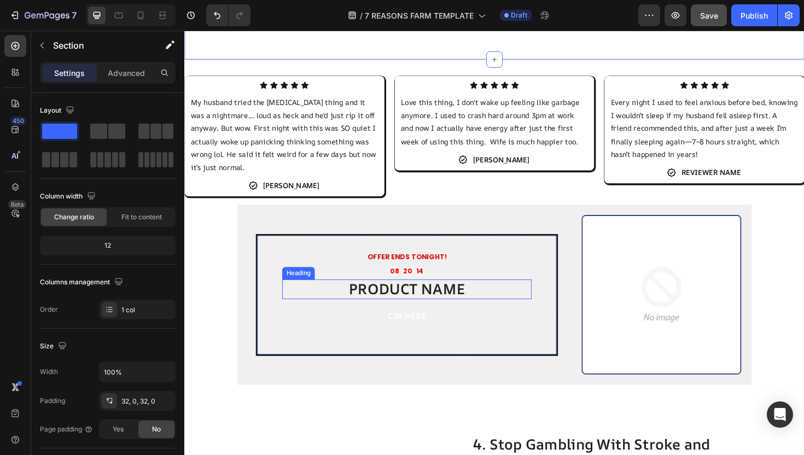
click at [416, 294] on h2 "PRODUCT NAME" at bounding box center [420, 304] width 264 height 21
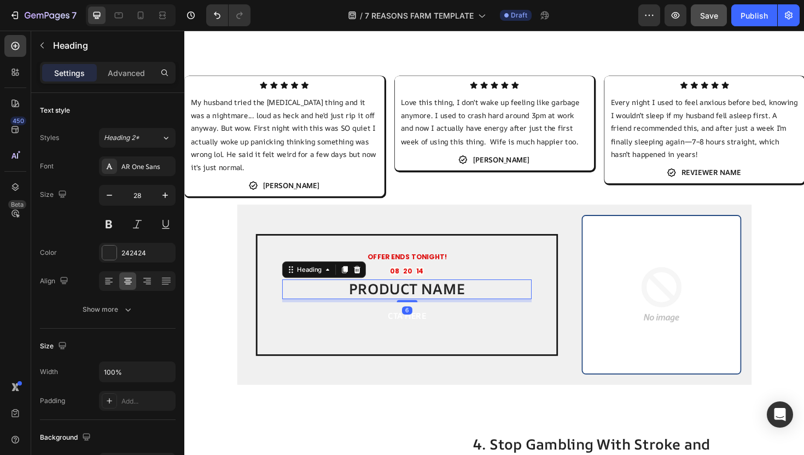
click at [416, 294] on h2 "PRODUCT NAME" at bounding box center [420, 304] width 264 height 21
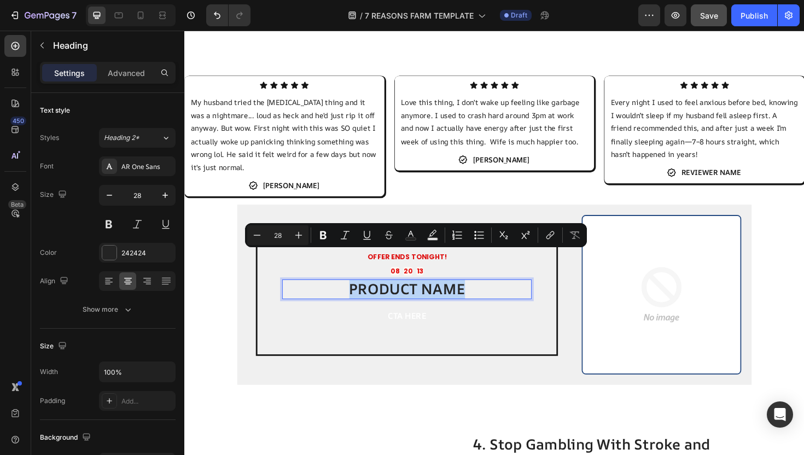
drag, startPoint x: 489, startPoint y: 271, endPoint x: 326, endPoint y: 271, distance: 163.1
click at [326, 295] on p "PRODUCT NAME" at bounding box center [420, 304] width 262 height 19
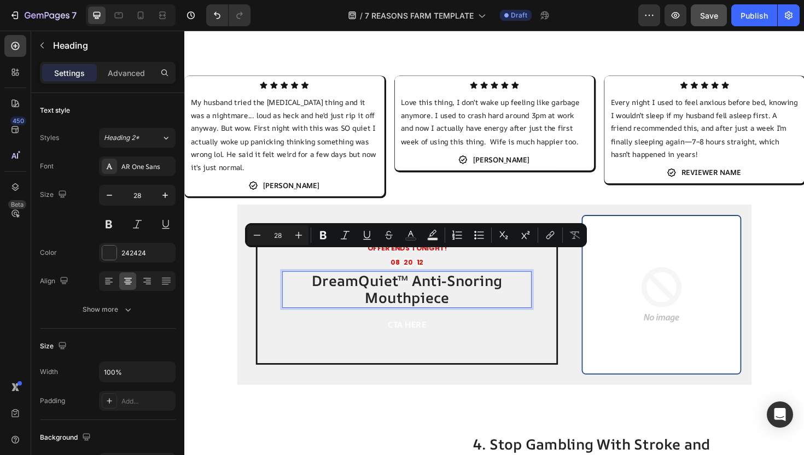
scroll to position [1231, 0]
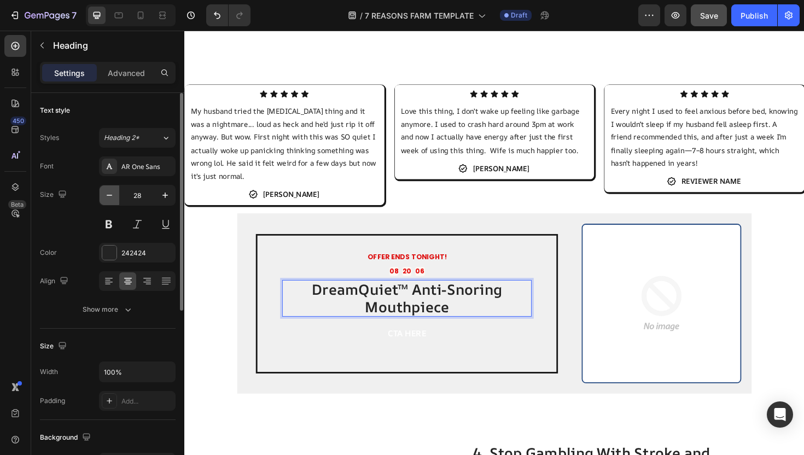
click at [109, 194] on icon "button" at bounding box center [109, 195] width 11 height 11
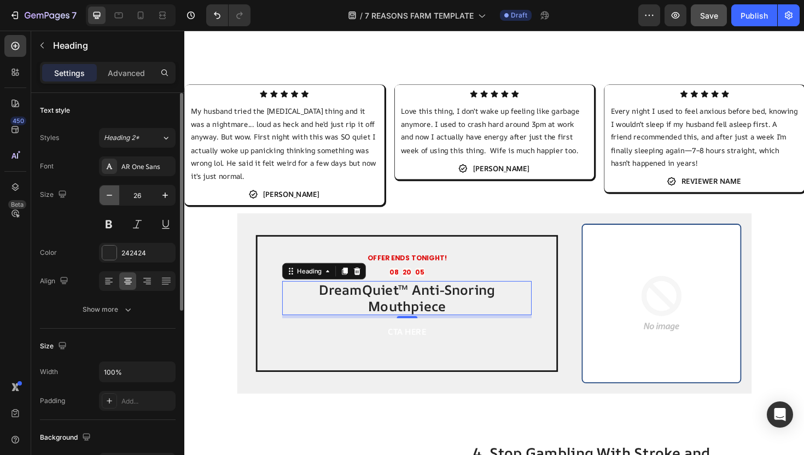
click at [109, 194] on icon "button" at bounding box center [109, 195] width 11 height 11
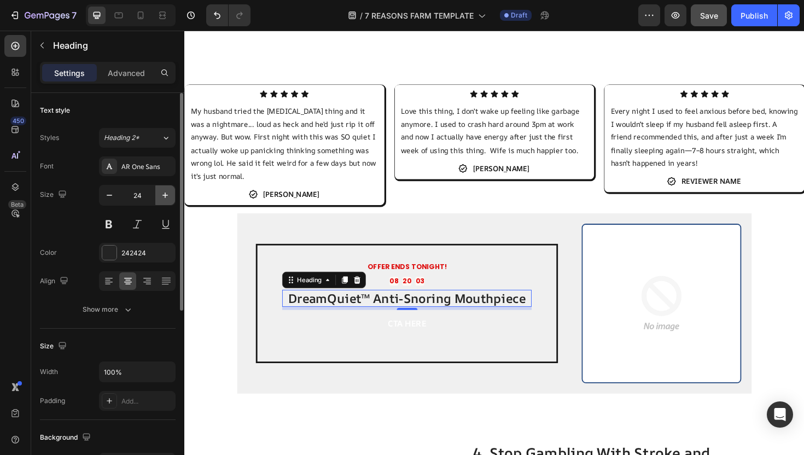
click at [162, 195] on icon "button" at bounding box center [165, 195] width 11 height 11
type input "25"
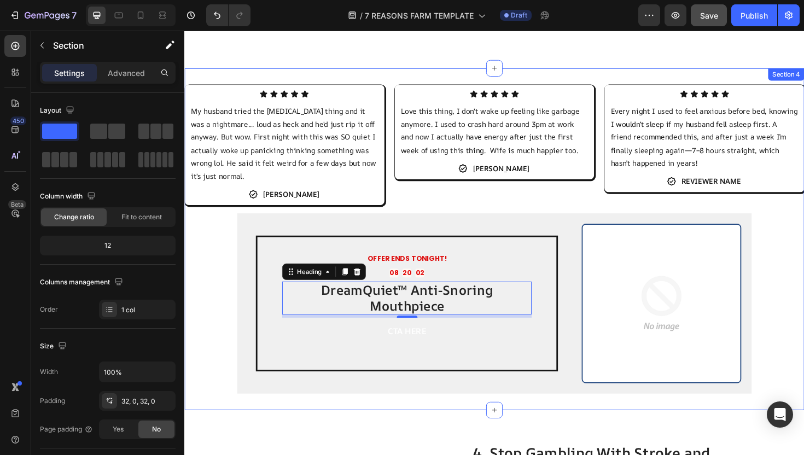
click at [234, 306] on div "Icon Icon Icon Icon Icon Icon List My husband tried the CPAP thing and it was a…" at bounding box center [512, 251] width 657 height 327
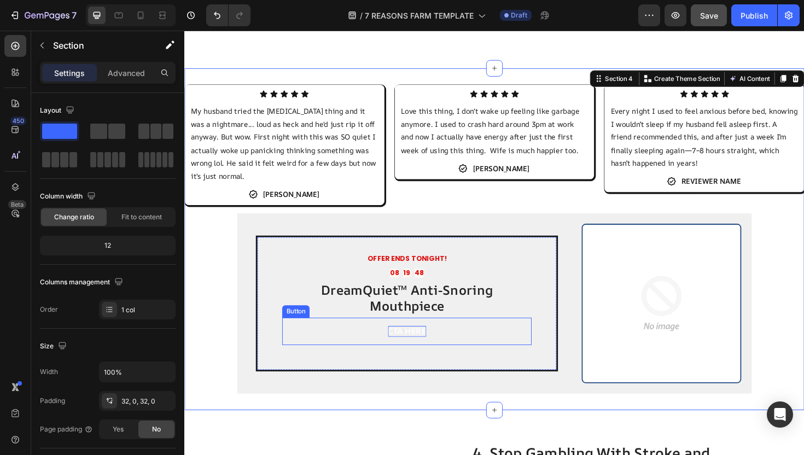
click at [424, 344] on p "CTA HERE" at bounding box center [420, 349] width 40 height 11
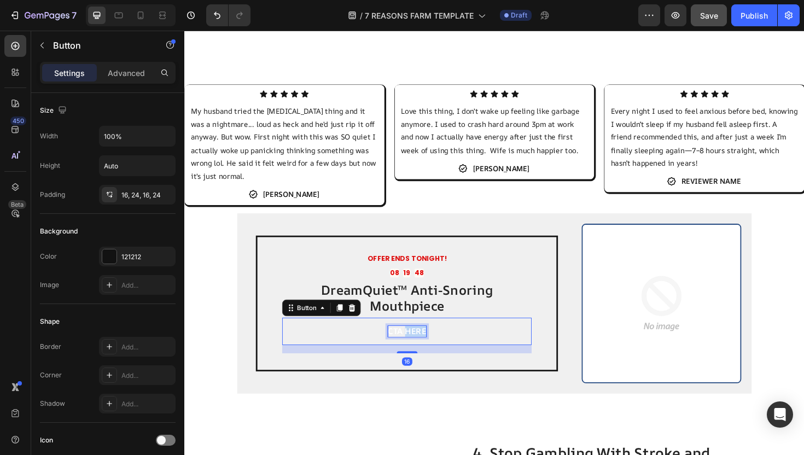
click at [424, 344] on p "CTA HERE" at bounding box center [420, 349] width 40 height 11
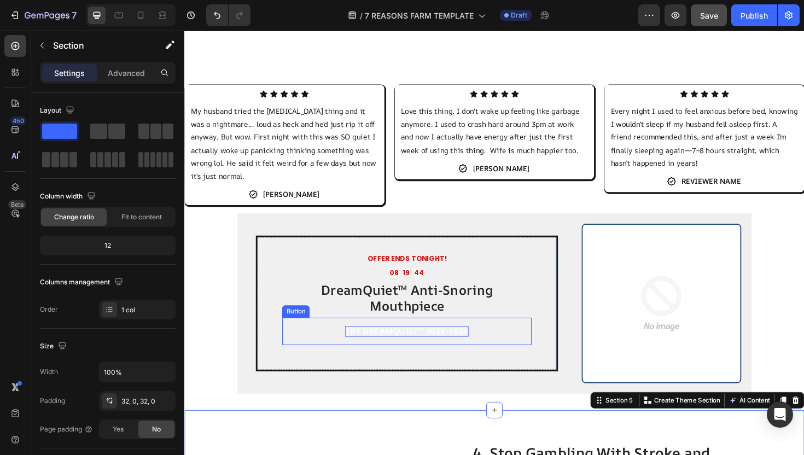
click at [429, 344] on p "TRY DREAMQUIET™ RISK-FREE" at bounding box center [420, 349] width 131 height 11
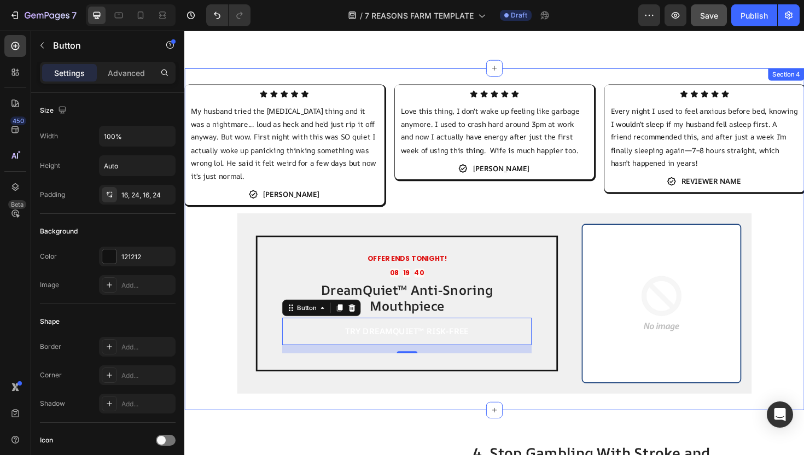
click at [221, 334] on div "Icon Icon Icon Icon Icon Icon List My husband tried the CPAP thing and it was a…" at bounding box center [512, 251] width 657 height 327
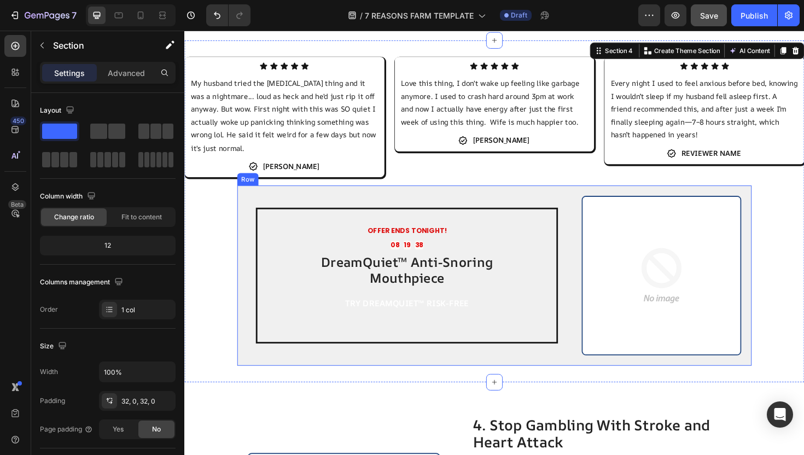
scroll to position [1395, 0]
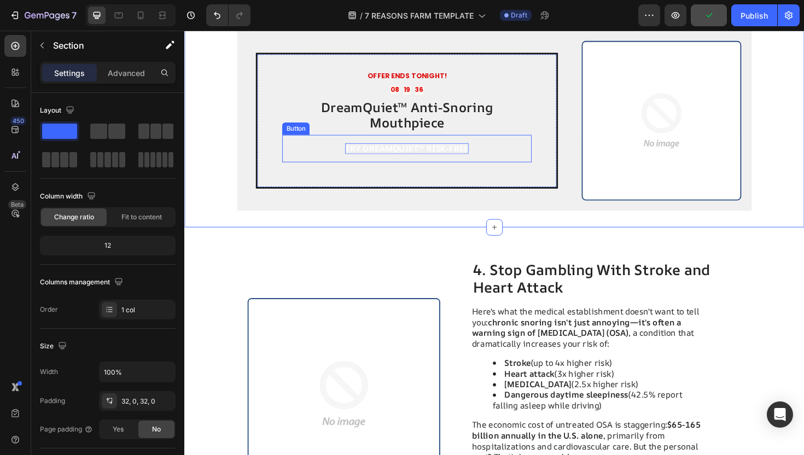
click at [445, 150] on p "TRY DREAMQUIET™ RISK-FREE" at bounding box center [420, 155] width 131 height 11
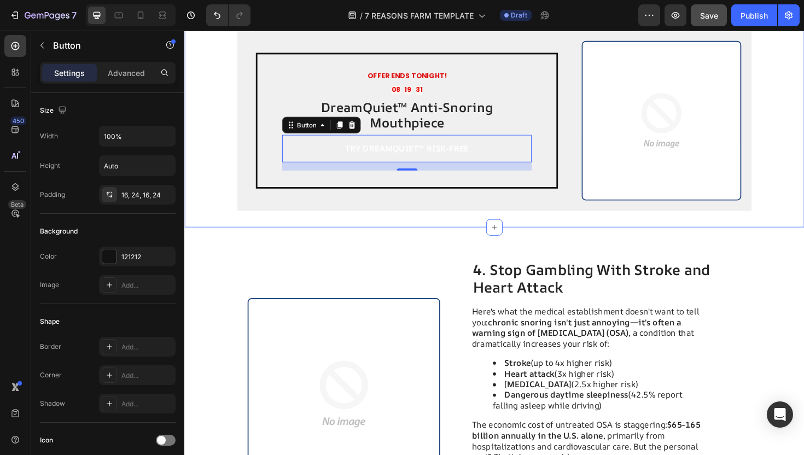
click at [293, 237] on div "Icon Icon Icon Icon Icon Icon List My husband tried the CPAP thing and it was a…" at bounding box center [512, 58] width 657 height 362
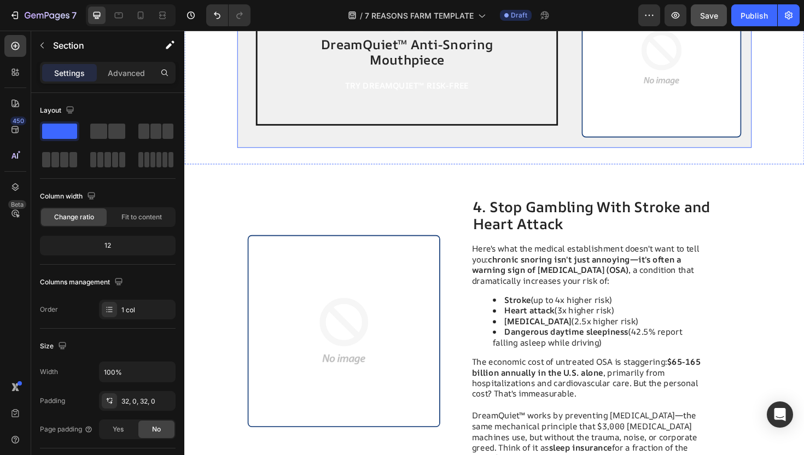
scroll to position [1463, 0]
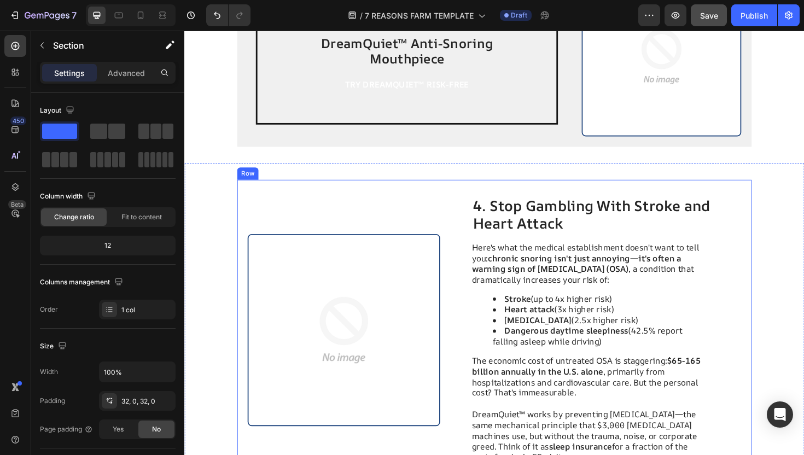
click at [380, 219] on div "Image" at bounding box center [353, 347] width 204 height 283
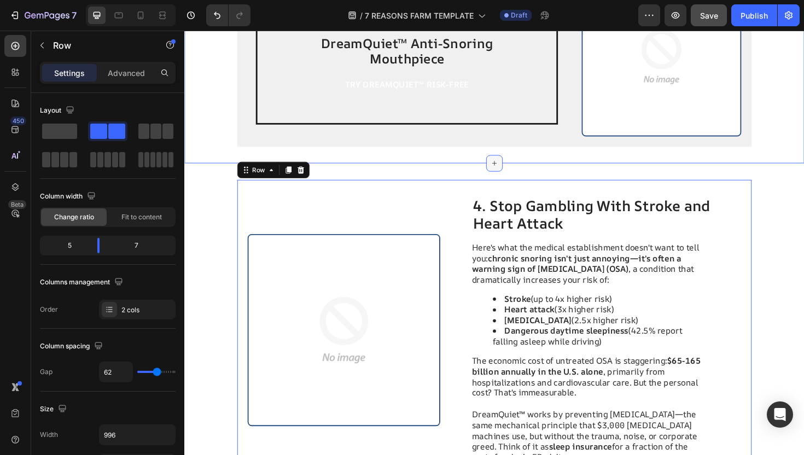
click at [512, 169] on icon at bounding box center [512, 171] width 9 height 9
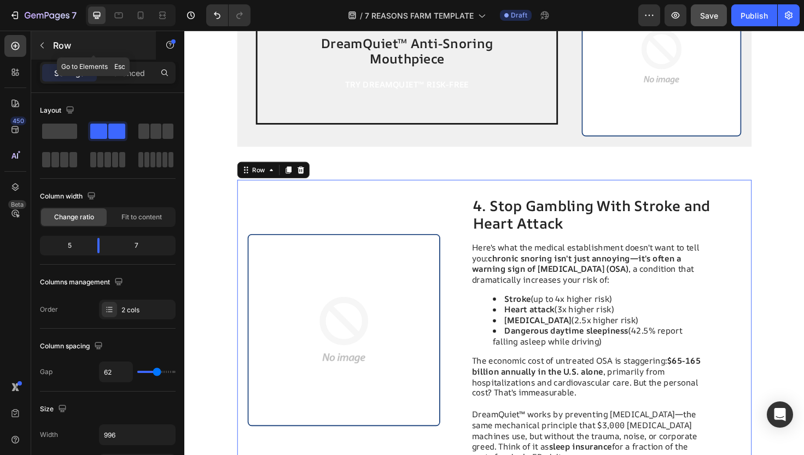
click at [44, 43] on icon "button" at bounding box center [42, 45] width 9 height 9
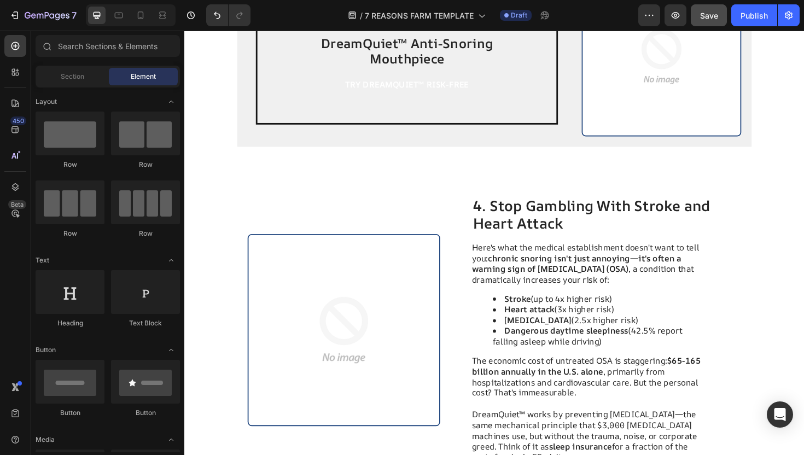
click at [140, 78] on span "Element" at bounding box center [143, 77] width 25 height 10
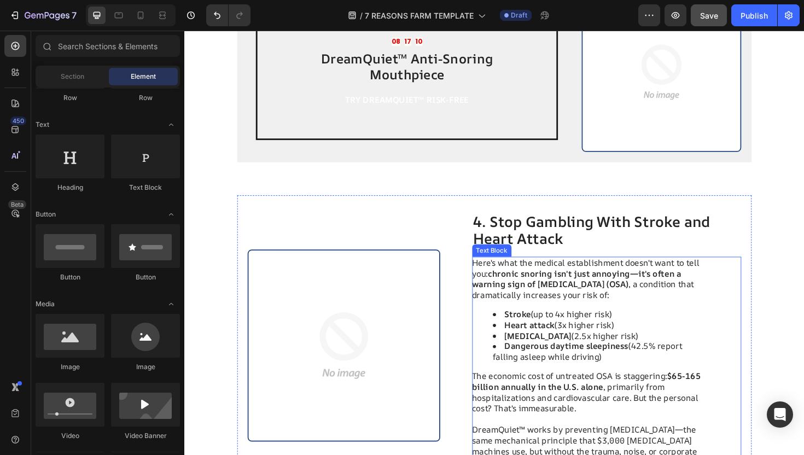
scroll to position [1336, 0]
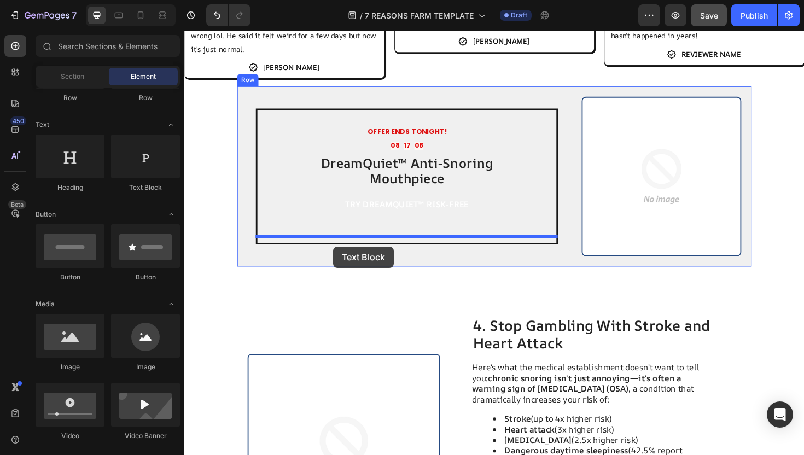
drag, startPoint x: 333, startPoint y: 202, endPoint x: 342, endPoint y: 259, distance: 58.2
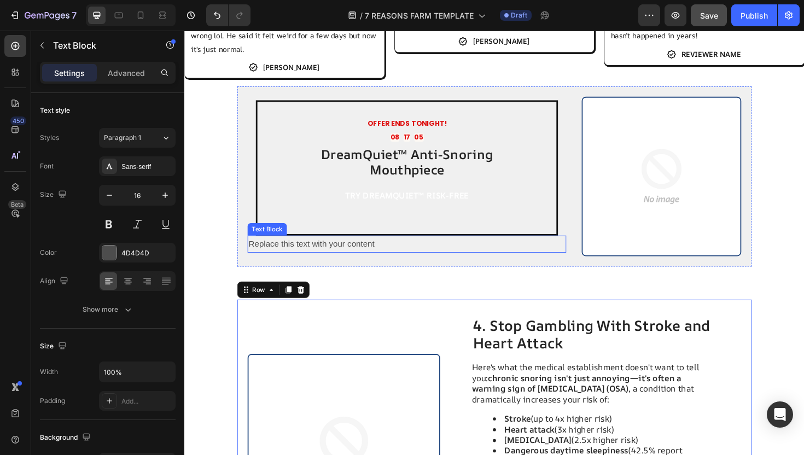
click at [337, 254] on div "Replace this text with your content" at bounding box center [420, 257] width 338 height 18
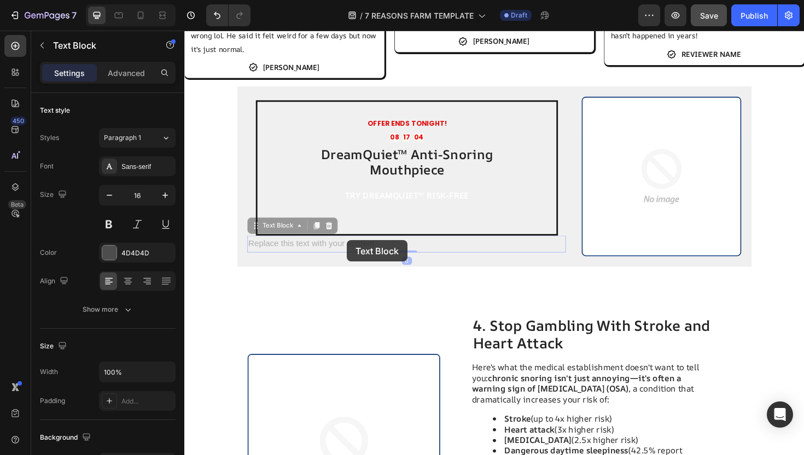
scroll to position [1326, 0]
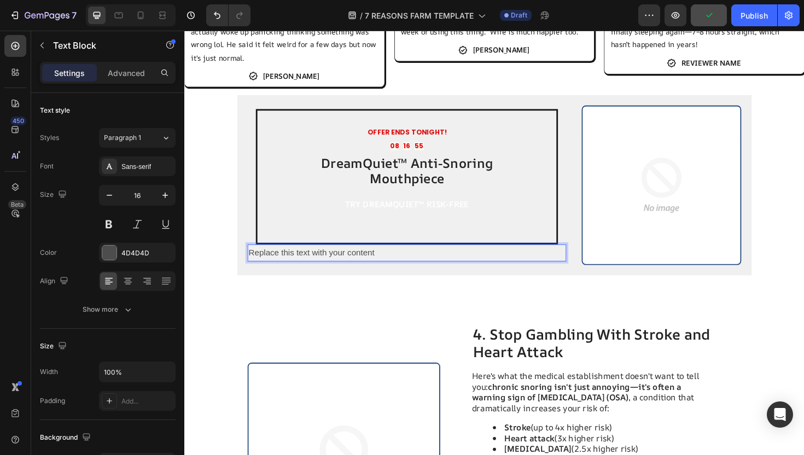
click at [406, 262] on p "Replace this text with your content" at bounding box center [419, 266] width 335 height 16
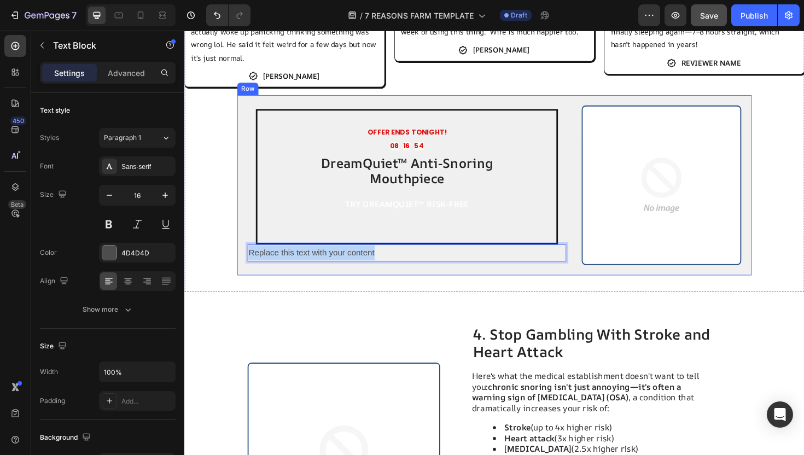
drag, startPoint x: 406, startPoint y: 260, endPoint x: 240, endPoint y: 260, distance: 165.8
click at [240, 260] on div "OFFER ENDS TONIGHT! Text Block 08 16 54 Countdown Timer DreamQuiet™ Anti-Snorin…" at bounding box center [512, 194] width 545 height 191
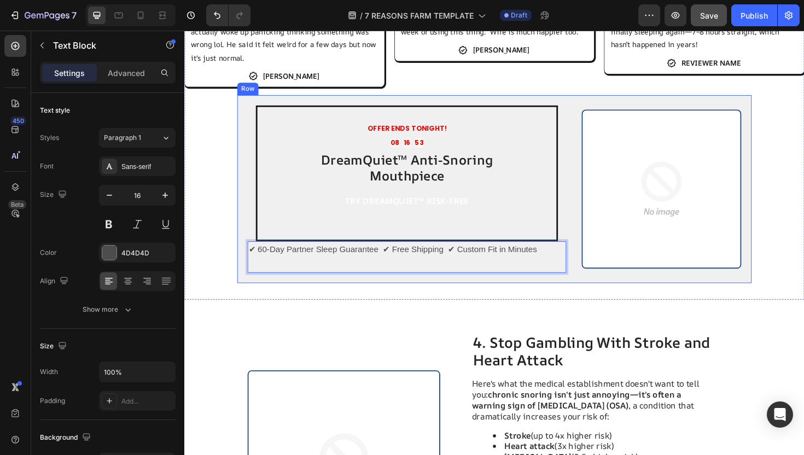
scroll to position [1319, 0]
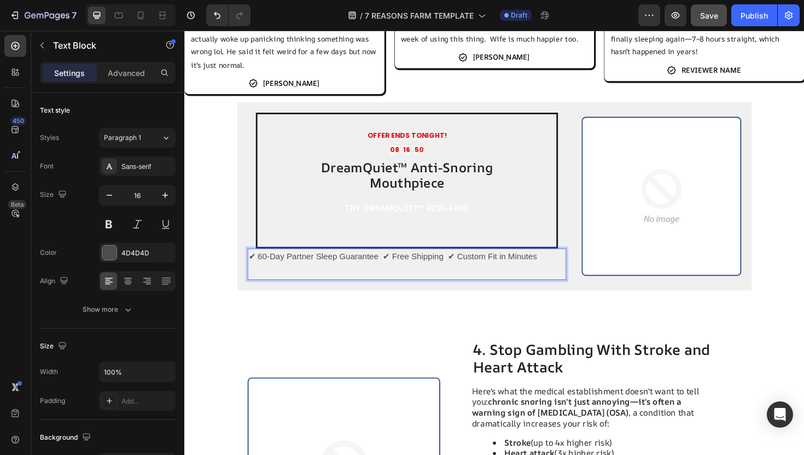
click at [255, 263] on p "✔ 60-Day Partner Sleep Guarantee ✔ Free Shipping ✔ Custom Fit in Minutes" at bounding box center [419, 279] width 335 height 32
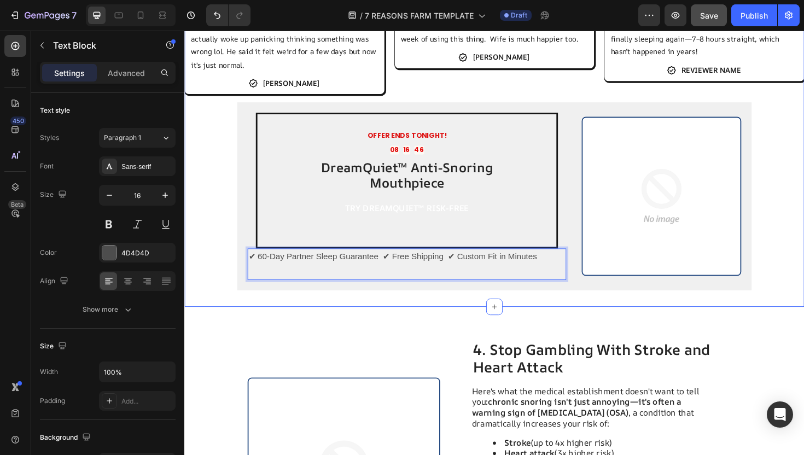
click at [205, 238] on div "Icon Icon Icon Icon Icon Icon List My husband tried the CPAP thing and it was a…" at bounding box center [512, 138] width 657 height 336
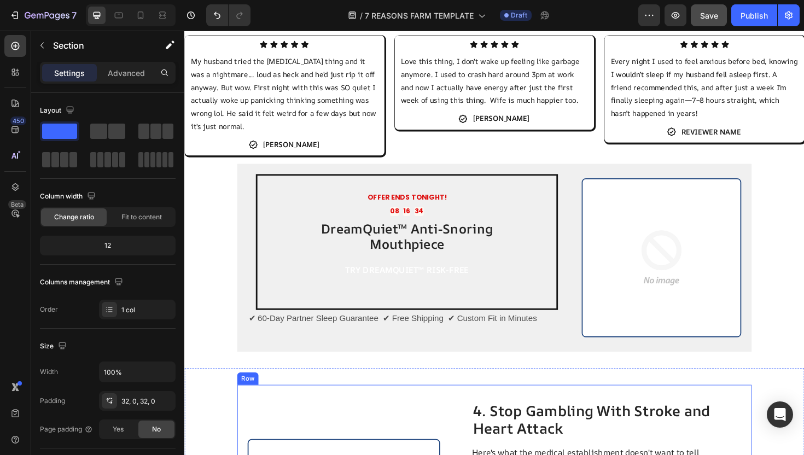
scroll to position [1253, 0]
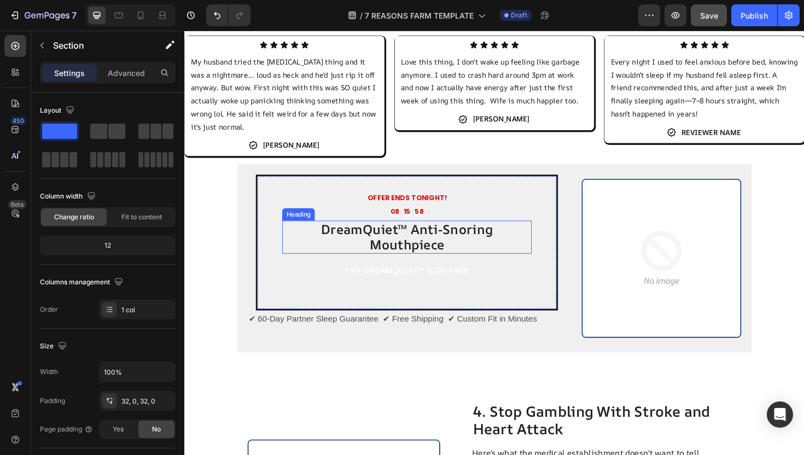
click at [462, 242] on h2 "DreamQuiet™ Anti-Snoring Mouthpiece" at bounding box center [420, 249] width 264 height 35
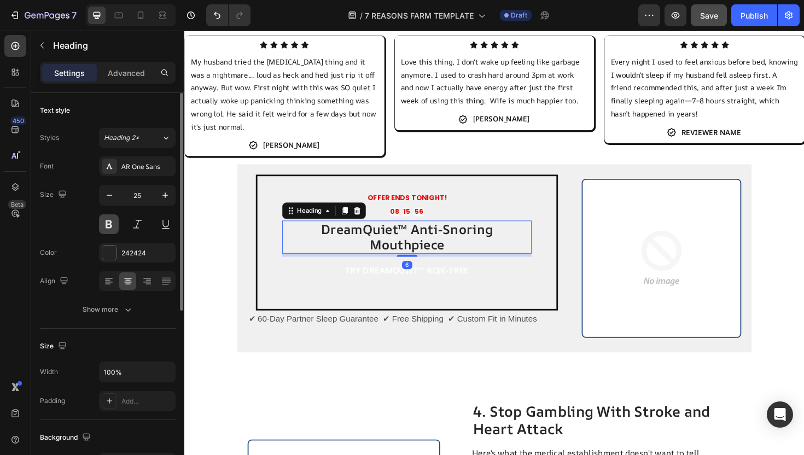
click at [110, 229] on button at bounding box center [109, 224] width 20 height 20
click at [301, 241] on h2 "DreamQuiet™ Anti-Snoring Mouthpiece" at bounding box center [420, 249] width 264 height 35
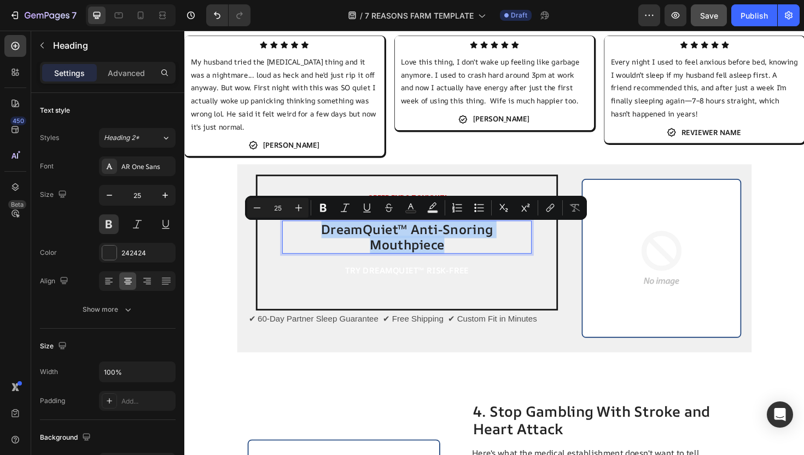
drag, startPoint x: 293, startPoint y: 243, endPoint x: 549, endPoint y: 243, distance: 256.1
click at [549, 243] on p "DreamQuiet™ Anti-Snoring Mouthpiece" at bounding box center [420, 249] width 262 height 33
click at [113, 223] on button at bounding box center [109, 224] width 20 height 20
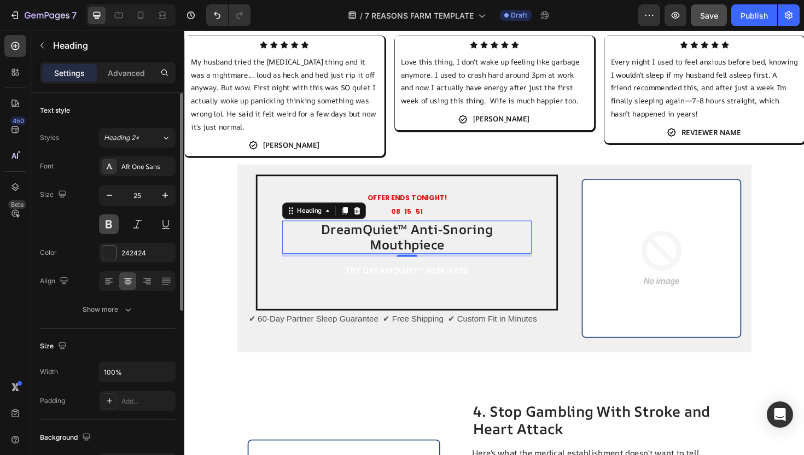
click at [113, 223] on button at bounding box center [109, 224] width 20 height 20
click at [113, 225] on button at bounding box center [109, 224] width 20 height 20
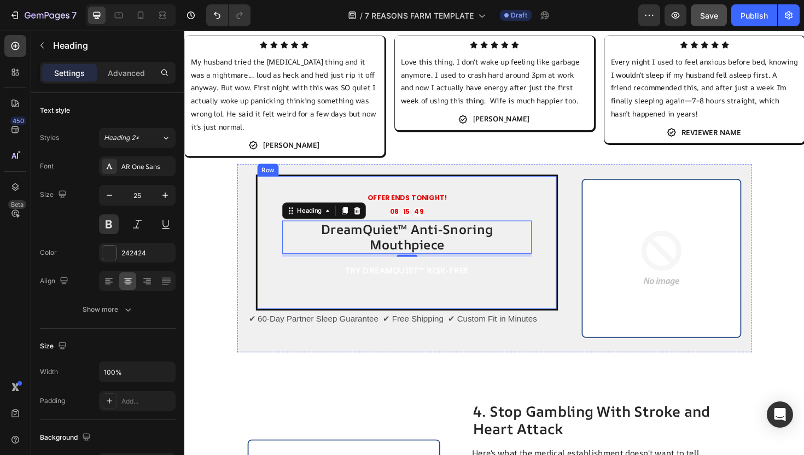
click at [295, 248] on p "DreamQuiet™ Anti-Snoring Mouthpiece" at bounding box center [420, 249] width 262 height 33
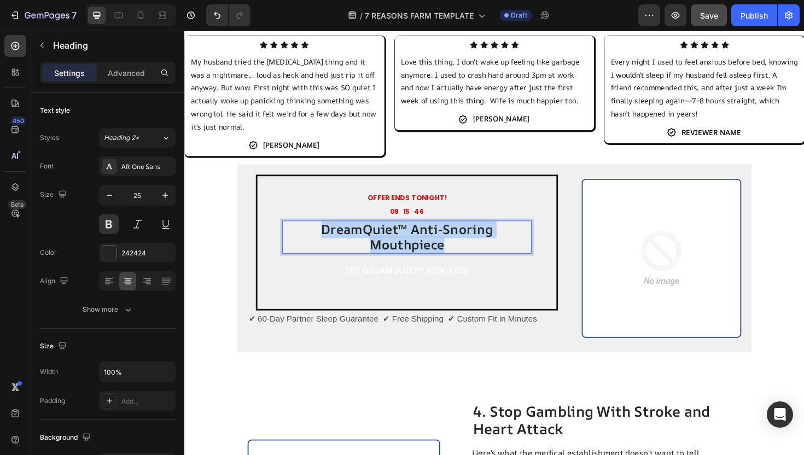
drag, startPoint x: 291, startPoint y: 245, endPoint x: 550, endPoint y: 249, distance: 259.4
click at [550, 249] on p "DreamQuiet™ Anti-Snoring Mouthpiece" at bounding box center [420, 249] width 262 height 33
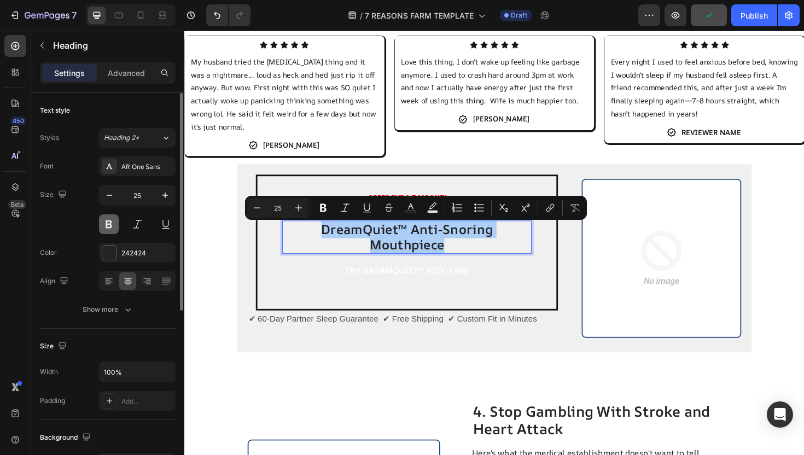
click at [111, 219] on button at bounding box center [109, 224] width 20 height 20
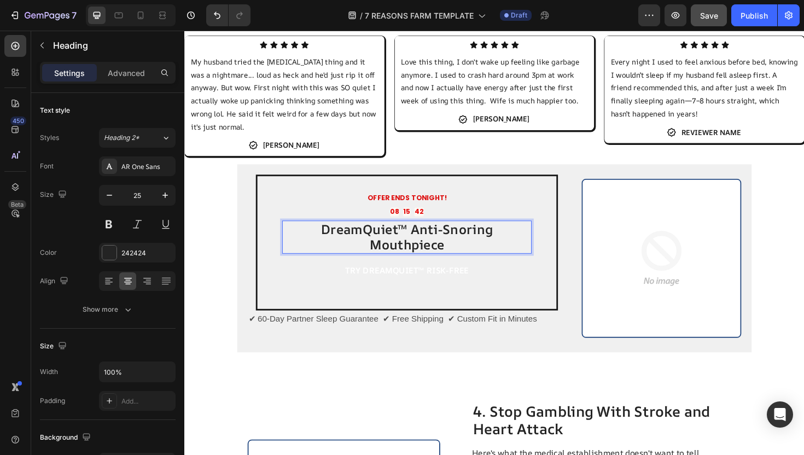
click at [328, 241] on p "DreamQuiet™ Anti-Snoring Mouthpiece" at bounding box center [420, 249] width 262 height 33
click at [344, 242] on p "DreamQuiet™ Anti-Snoring Mouthpiece" at bounding box center [420, 249] width 262 height 33
click at [113, 224] on button at bounding box center [109, 224] width 20 height 20
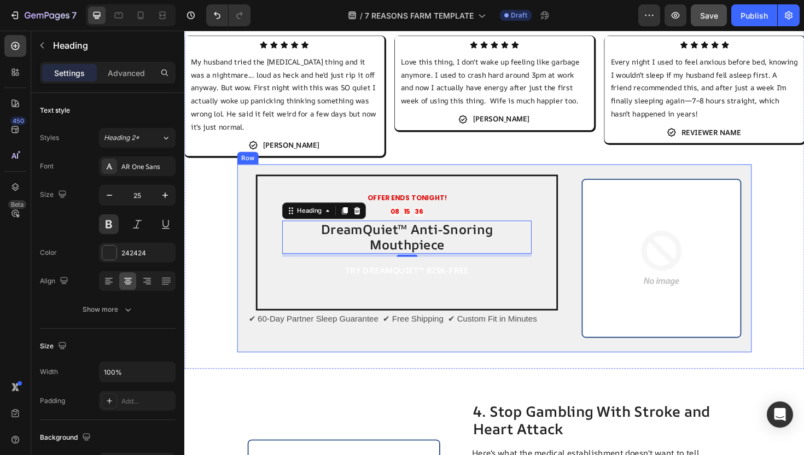
click at [244, 203] on div "OFFER ENDS TONIGHT! Text Block 08 15 36 Countdown Timer DreamQuiet™ Anti-Snorin…" at bounding box center [512, 271] width 545 height 199
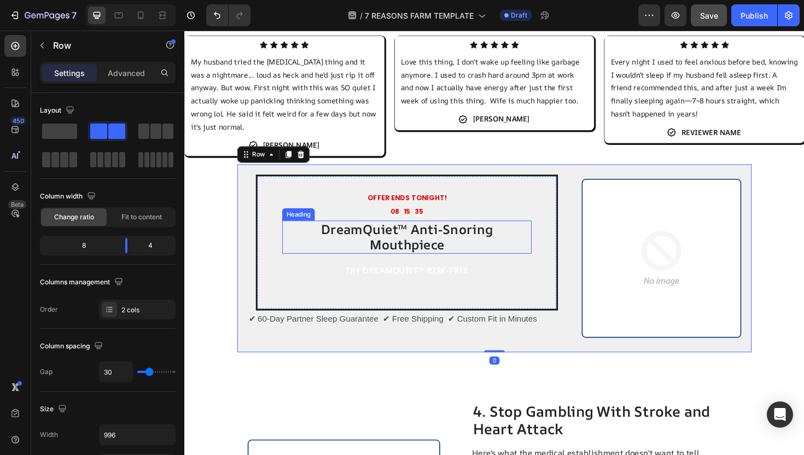
click at [339, 254] on p "DreamQuiet™ Anti-Snoring Mouthpiece" at bounding box center [420, 249] width 262 height 33
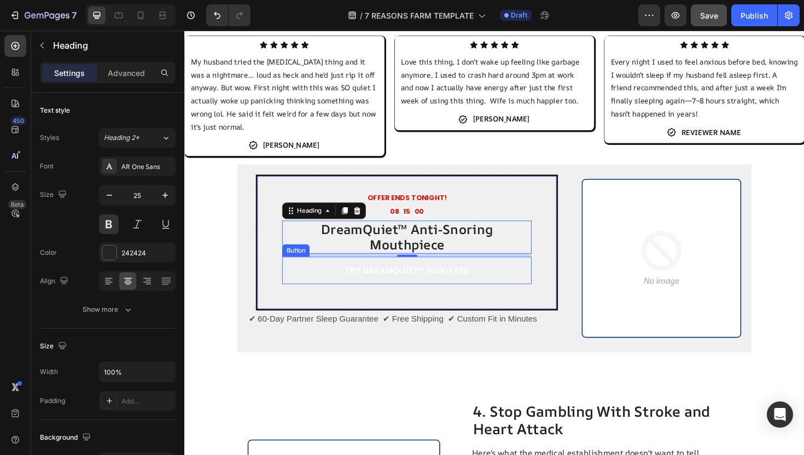
click at [337, 276] on button "TRY DREAMQUIET™ RISK-FREE" at bounding box center [420, 284] width 264 height 29
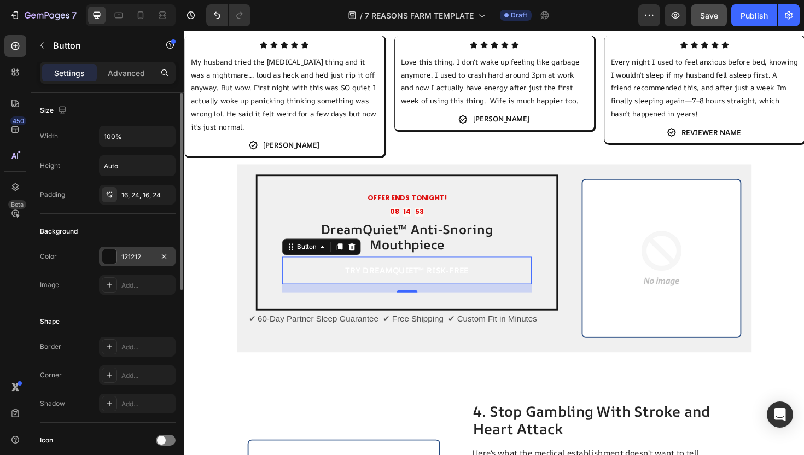
click at [139, 250] on div "121212" at bounding box center [137, 257] width 77 height 20
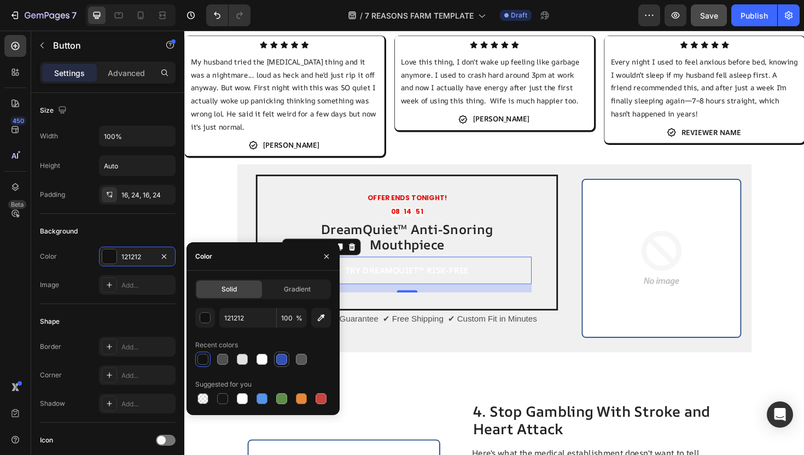
click at [281, 364] on div at bounding box center [281, 359] width 11 height 11
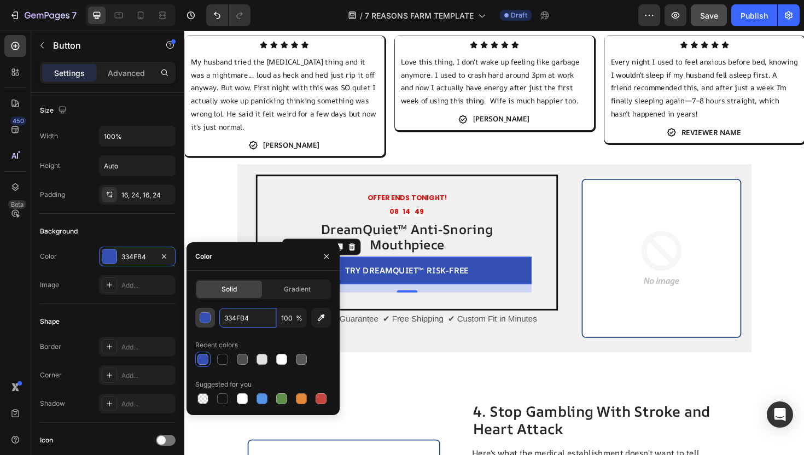
drag, startPoint x: 254, startPoint y: 318, endPoint x: 204, endPoint y: 318, distance: 50.9
click at [204, 318] on div "334FB4 100 %" at bounding box center [263, 318] width 136 height 20
drag, startPoint x: 258, startPoint y: 318, endPoint x: 223, endPoint y: 318, distance: 35.6
click at [223, 318] on input "334FB4" at bounding box center [247, 318] width 57 height 20
paste input "2F6BFF"
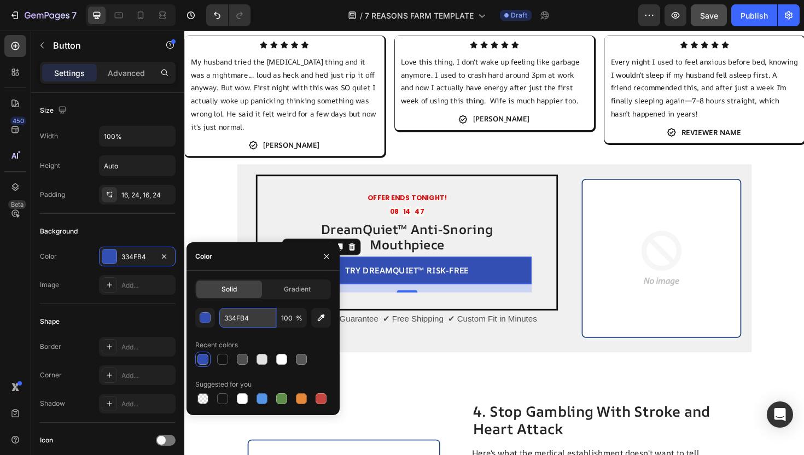
type input "2F6BFF"
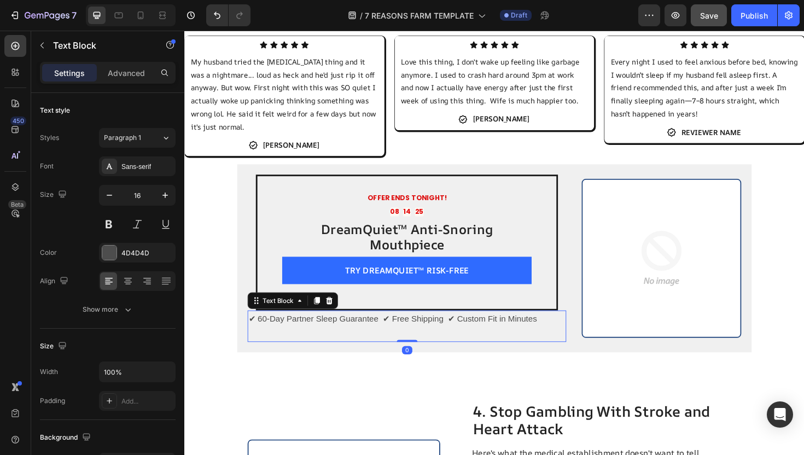
click at [426, 328] on p "✔ 60-Day Partner Sleep Guarantee ✔ Free Shipping ✔ Custom Fit in Minutes" at bounding box center [419, 344] width 335 height 32
click at [152, 248] on div "4D4D4D" at bounding box center [137, 253] width 32 height 10
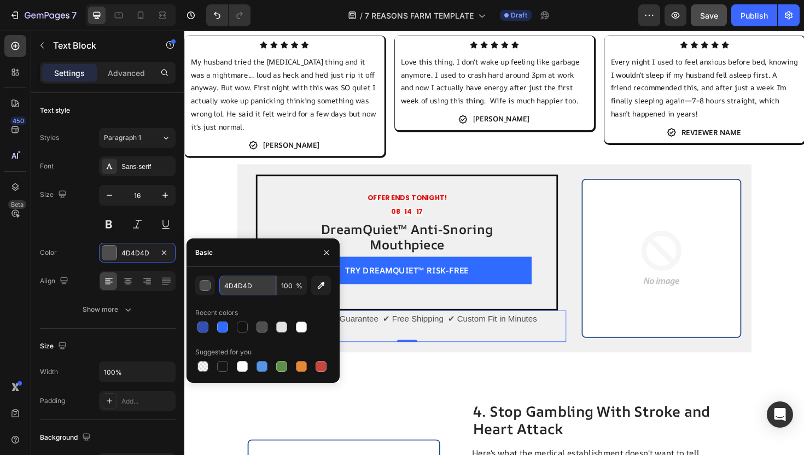
drag, startPoint x: 257, startPoint y: 285, endPoint x: 220, endPoint y: 285, distance: 36.7
click at [220, 285] on input "4D4D4D" at bounding box center [247, 286] width 57 height 20
click at [271, 282] on input "4D4D4D" at bounding box center [247, 286] width 57 height 20
paste input "#6B6B6B"
type input "#6B6B6B"
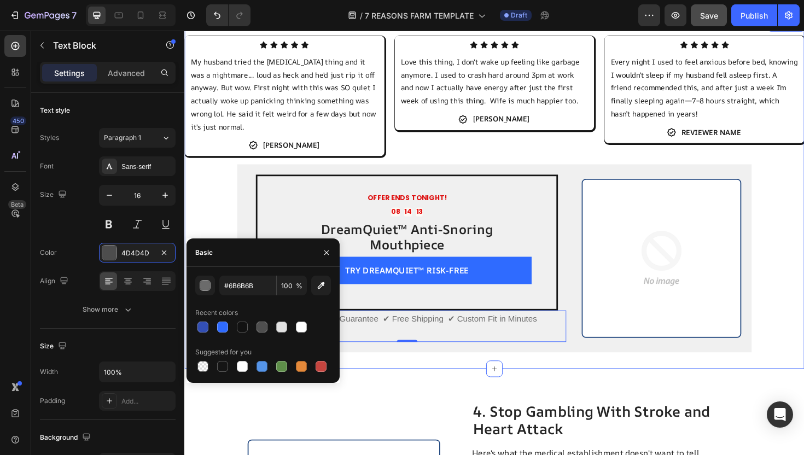
click at [431, 376] on div "Icon Icon Icon Icon Icon Icon List My husband tried the CPAP thing and it was a…" at bounding box center [512, 204] width 657 height 371
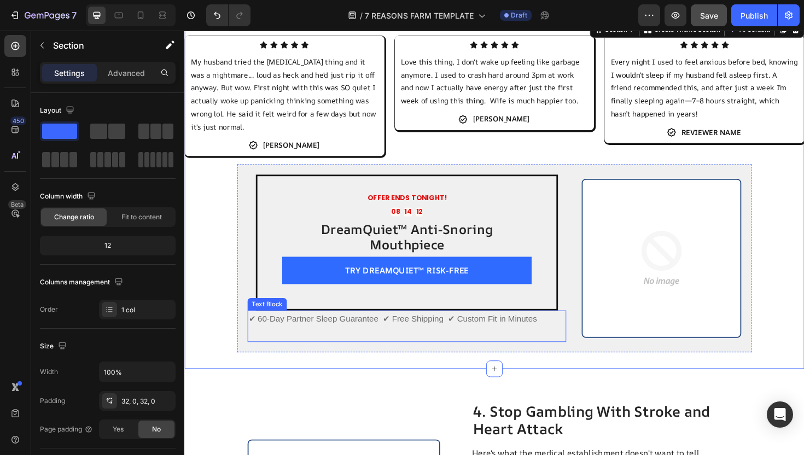
click at [344, 329] on p "✔ 60-Day Partner Sleep Guarantee ✔ Free Shipping ✔ Custom Fit in Minutes" at bounding box center [419, 344] width 335 height 32
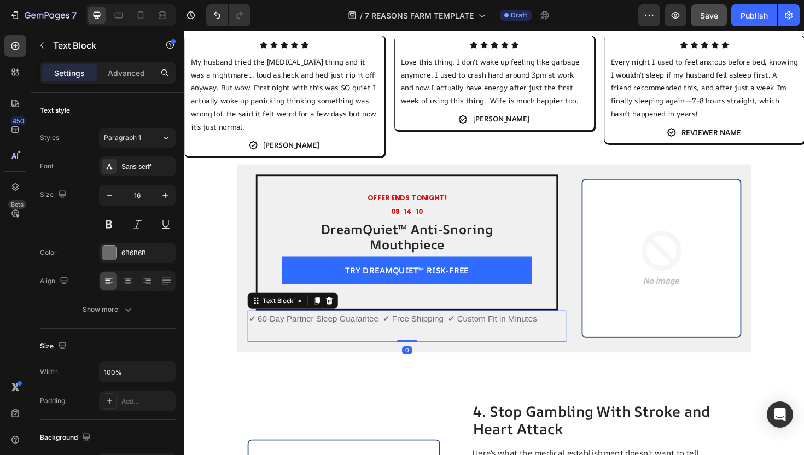
click at [343, 328] on p "✔ 60-Day Partner Sleep Guarantee ✔ Free Shipping ✔ Custom Fit in Minutes" at bounding box center [419, 344] width 335 height 32
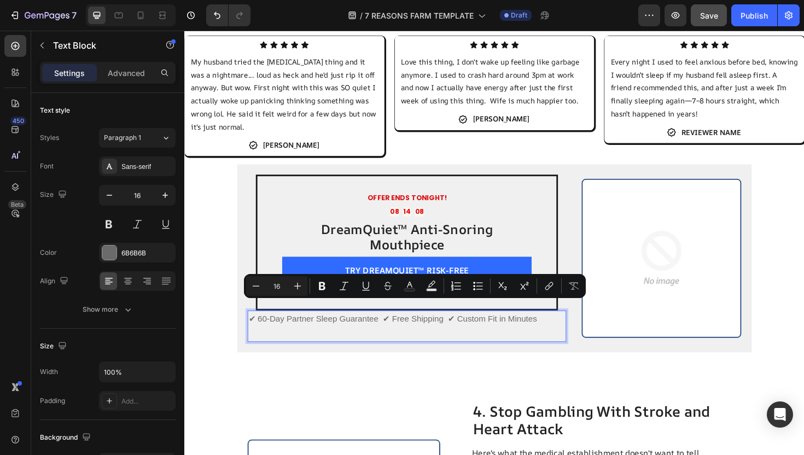
drag, startPoint x: 261, startPoint y: 321, endPoint x: 580, endPoint y: 325, distance: 319.0
click at [580, 328] on p "✔ 60-Day Partner Sleep Guarantee ✔ Free Shipping ✔ Custom Fit in Minutes" at bounding box center [419, 344] width 335 height 32
click at [111, 194] on icon "button" at bounding box center [109, 195] width 11 height 11
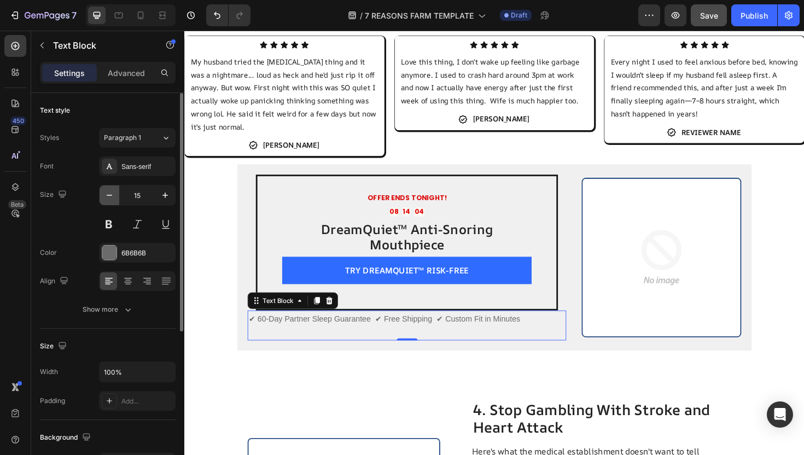
click at [112, 193] on icon "button" at bounding box center [109, 195] width 11 height 11
click at [117, 199] on button "button" at bounding box center [110, 195] width 20 height 20
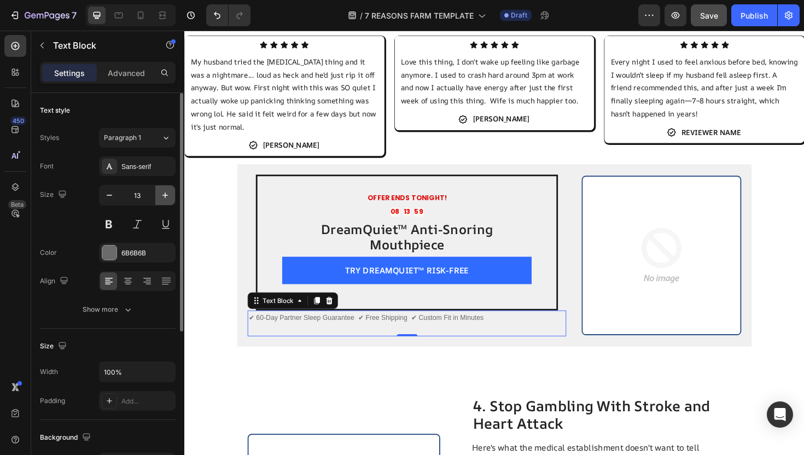
click at [162, 191] on icon "button" at bounding box center [165, 195] width 11 height 11
type input "14"
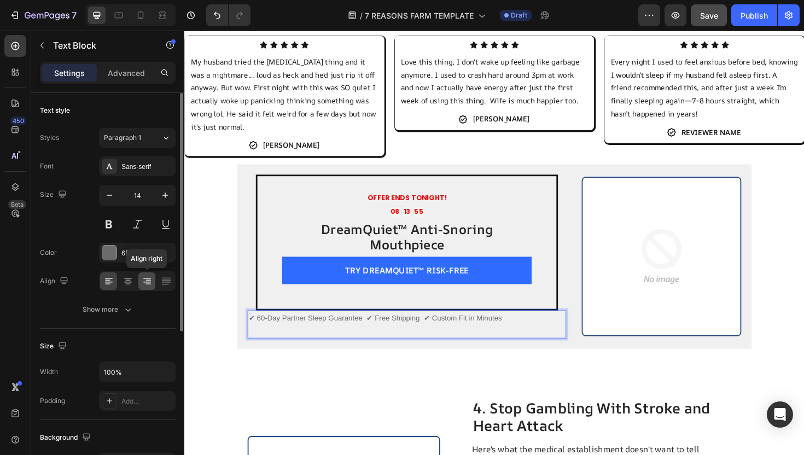
click at [143, 287] on div at bounding box center [146, 281] width 17 height 18
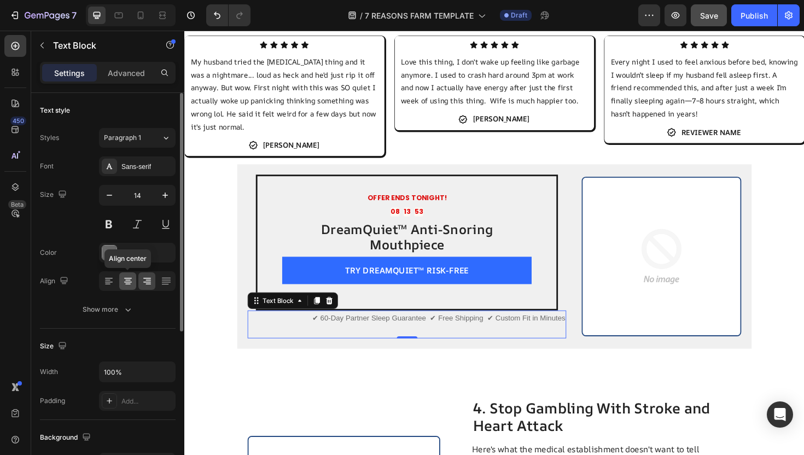
click at [134, 287] on div at bounding box center [127, 281] width 17 height 18
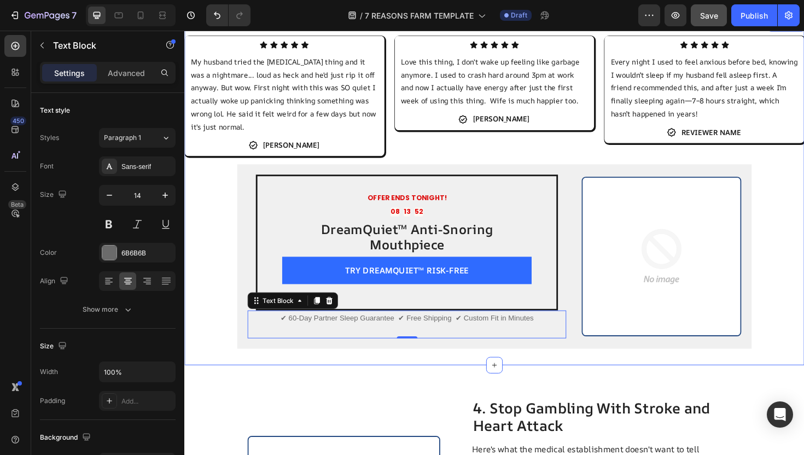
click at [237, 303] on div "Icon Icon Icon Icon Icon Icon List My husband tried the CPAP thing and it was a…" at bounding box center [512, 202] width 657 height 332
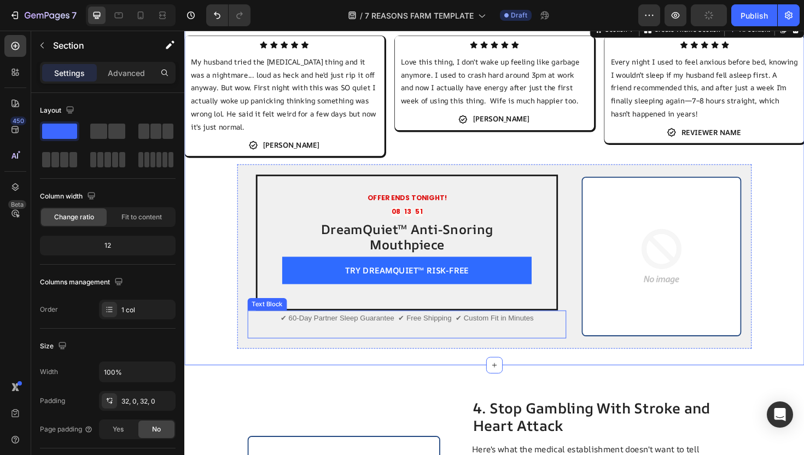
click at [334, 330] on p "✔ 60-Day Partner Sleep Guarantee ✔ Free Shipping ✔ Custom Fit in Minutes" at bounding box center [419, 341] width 335 height 27
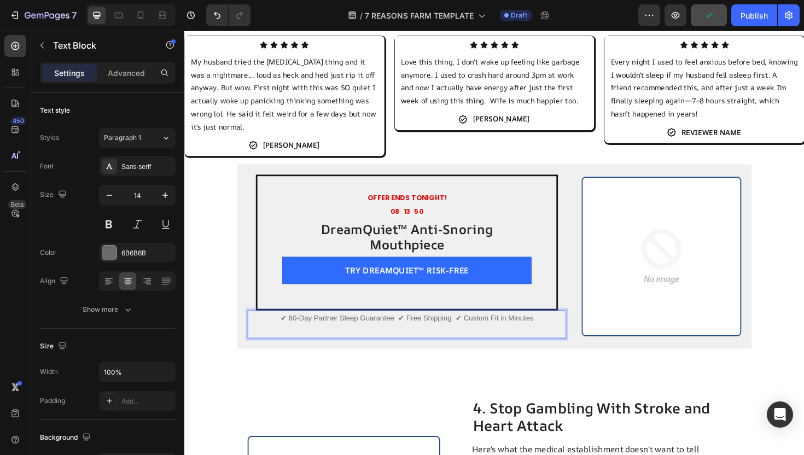
click at [297, 328] on p "✔ 60-Day Partner Sleep Guarantee ✔ Free Shipping ✔ Custom Fit in Minutes" at bounding box center [419, 341] width 335 height 27
click at [301, 328] on p "✔ 60-Day Partner Sleep Guarantee ✔ Free Shipping ✔ Custom Fit in Minutes" at bounding box center [419, 341] width 335 height 27
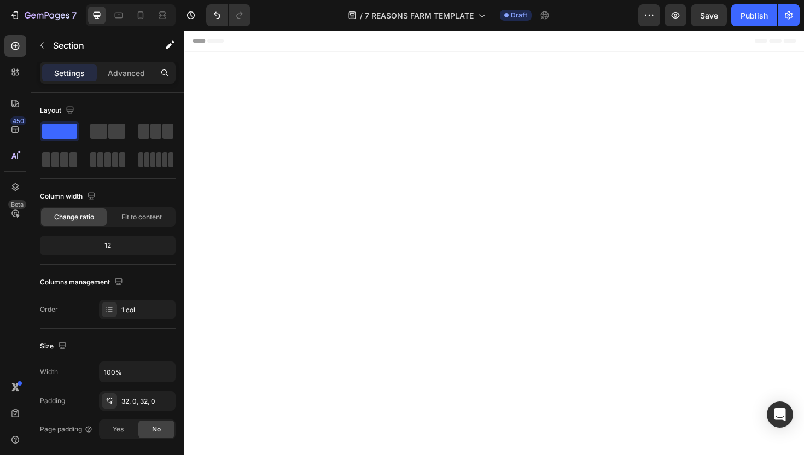
scroll to position [1253, 0]
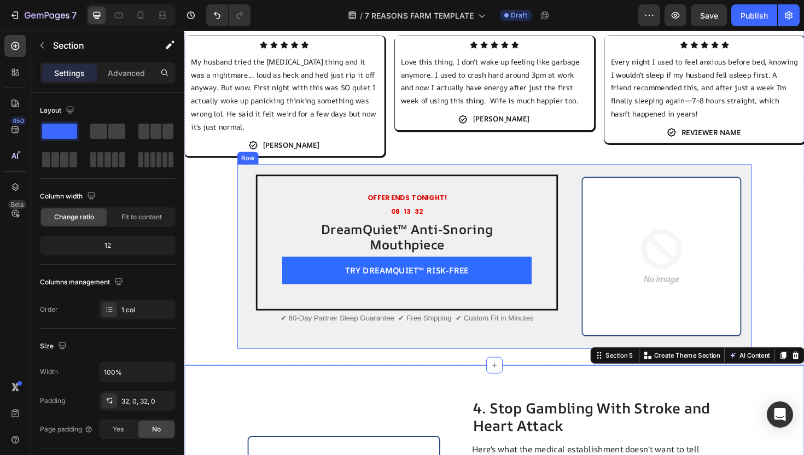
click at [433, 183] on div "OFFER ENDS TONIGHT! Text Block 08 13 32 Countdown Timer DreamQuiet™ Anti-Snorin…" at bounding box center [420, 269] width 338 height 173
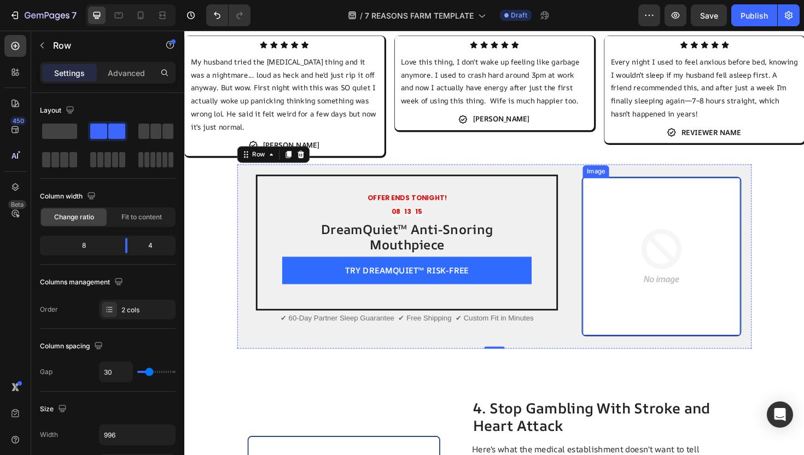
click at [713, 261] on img at bounding box center [689, 270] width 167 height 167
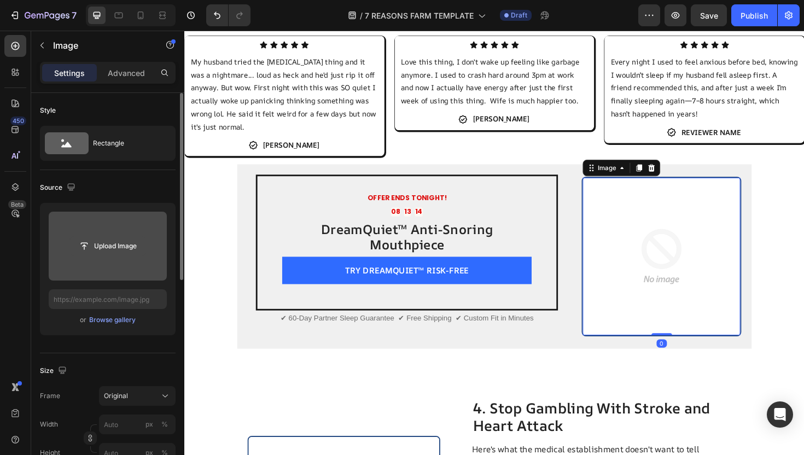
click at [96, 237] on input "file" at bounding box center [108, 246] width 76 height 19
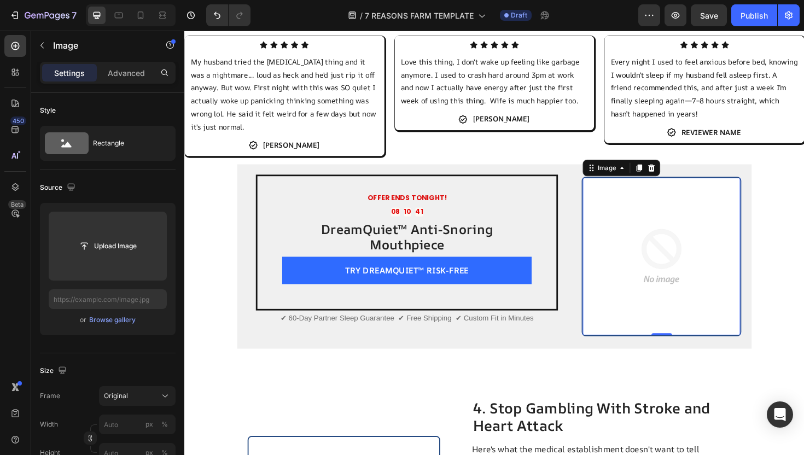
click at [687, 256] on img at bounding box center [689, 270] width 167 height 167
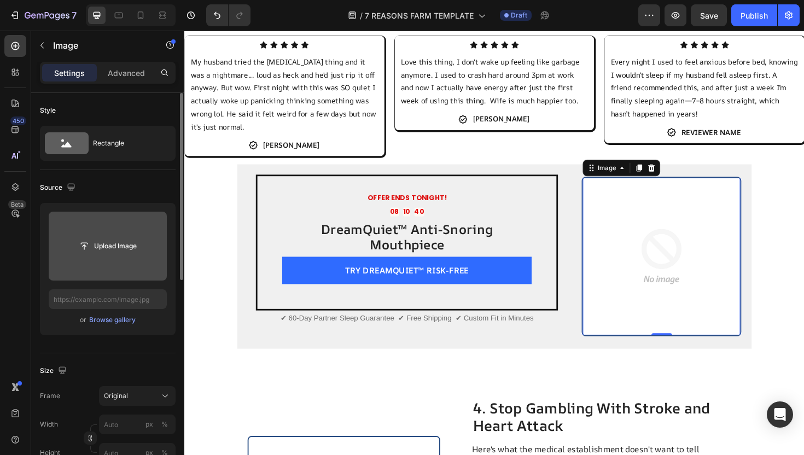
click at [111, 225] on input "file" at bounding box center [108, 246] width 118 height 69
click at [126, 261] on input "file" at bounding box center [108, 246] width 118 height 69
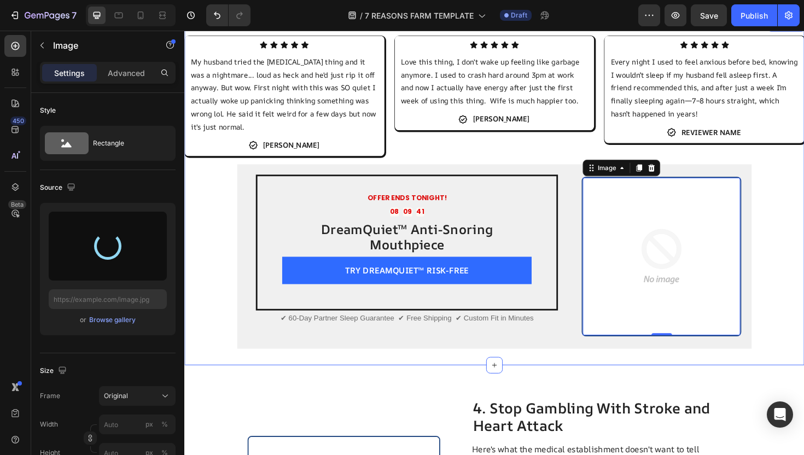
type input "[URL][DOMAIN_NAME]"
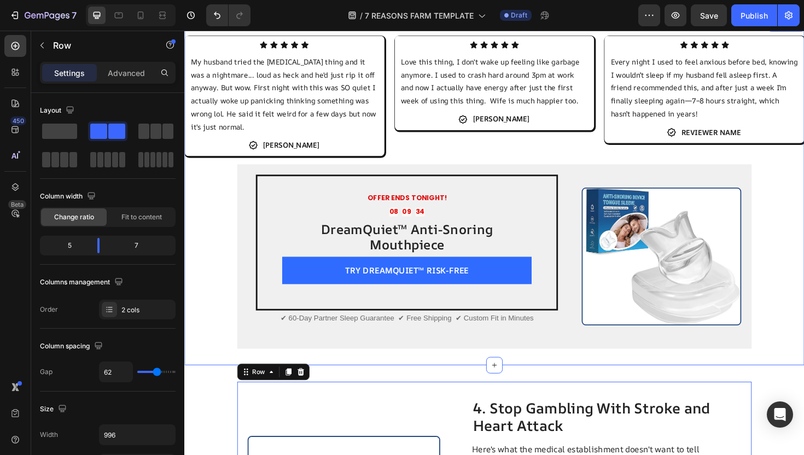
scroll to position [1193, 0]
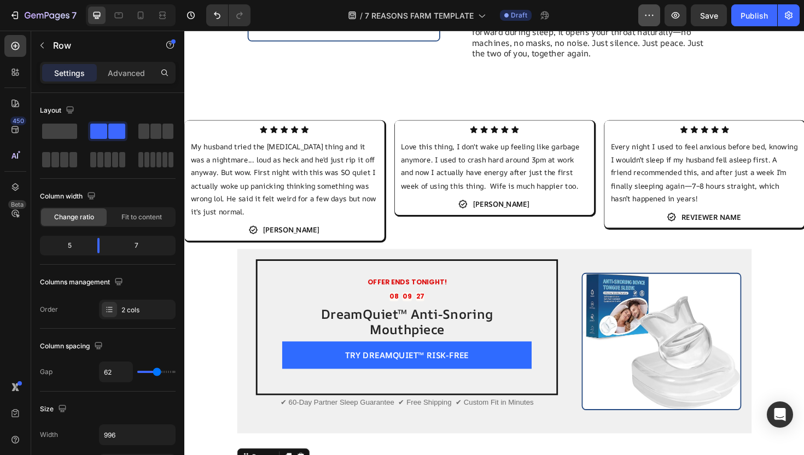
click at [649, 25] on button "button" at bounding box center [650, 15] width 22 height 22
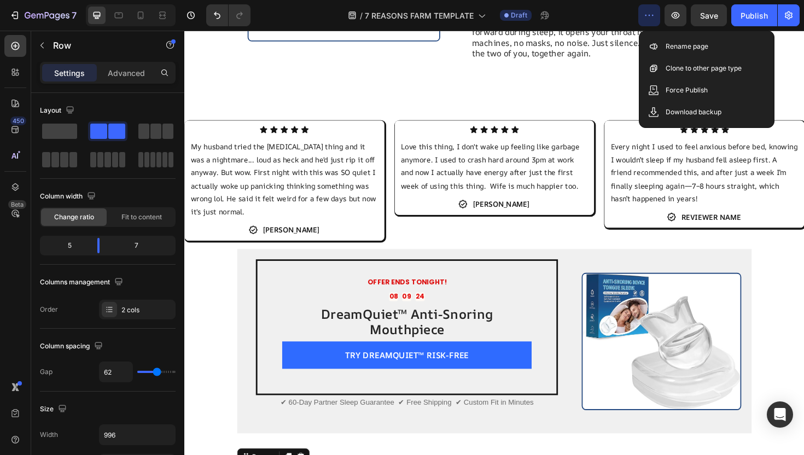
click at [645, 17] on icon "button" at bounding box center [649, 15] width 11 height 11
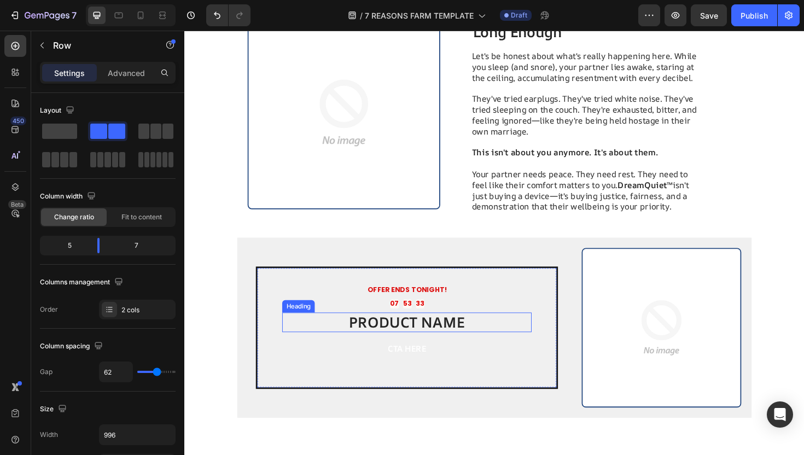
scroll to position [2664, 0]
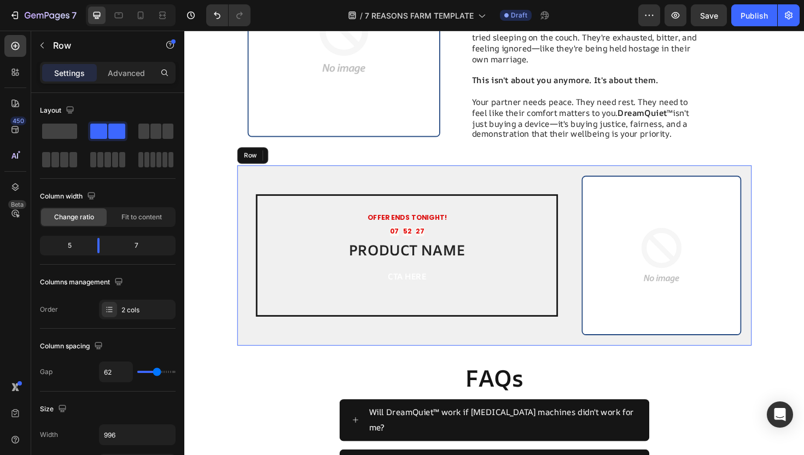
drag, startPoint x: 437, startPoint y: 162, endPoint x: 424, endPoint y: 156, distance: 14.9
click at [436, 173] on div "OFFER ENDS TONIGHT! Text Block 07 52 27 Countdown Timer PRODUCT NAME Heading Ic…" at bounding box center [512, 268] width 545 height 191
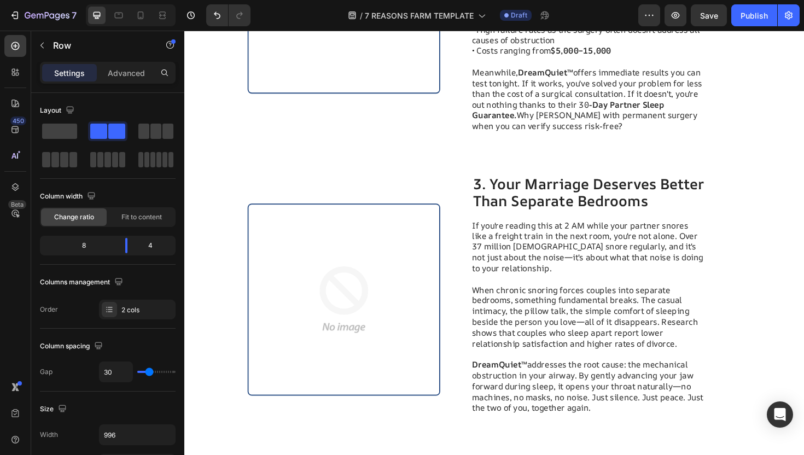
scroll to position [1163, 0]
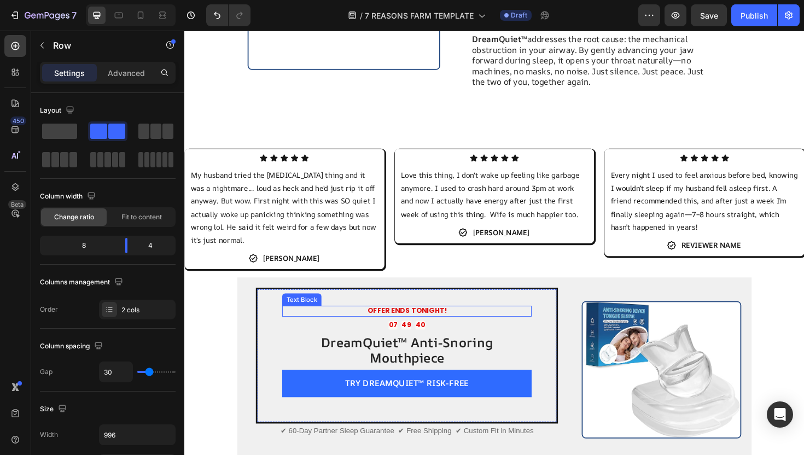
click at [433, 322] on strong "OFFER ENDS TONIGHT!" at bounding box center [420, 327] width 84 height 10
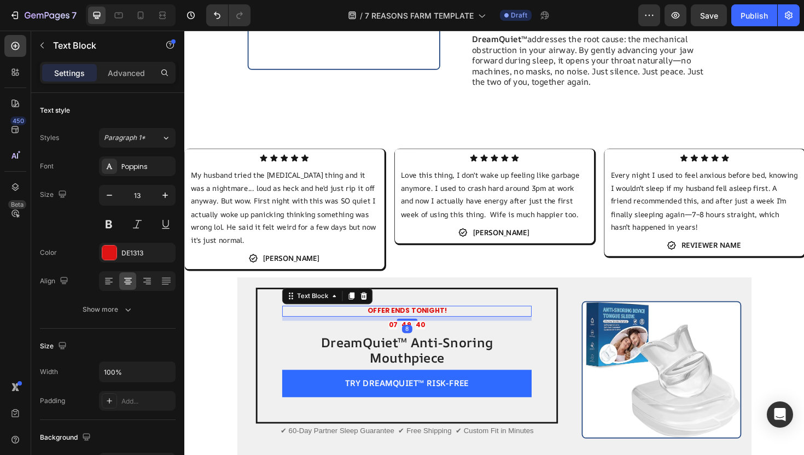
click at [465, 323] on p "OFFER ENDS TONIGHT!" at bounding box center [420, 327] width 262 height 9
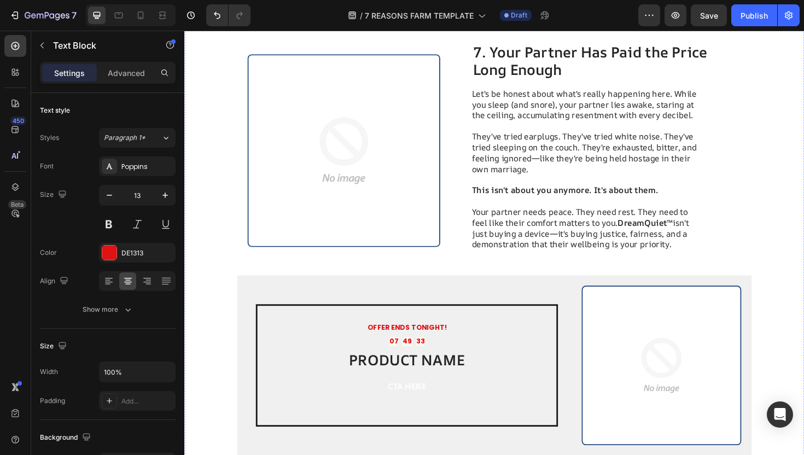
scroll to position [2644, 0]
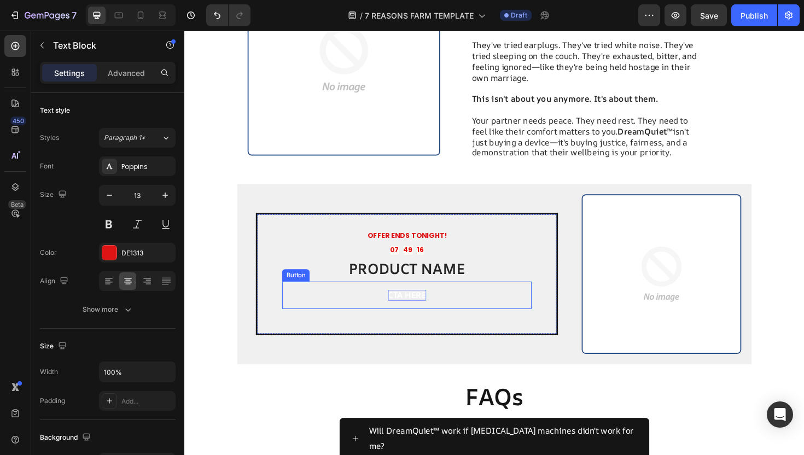
click at [421, 305] on p "CTA HERE" at bounding box center [420, 310] width 40 height 11
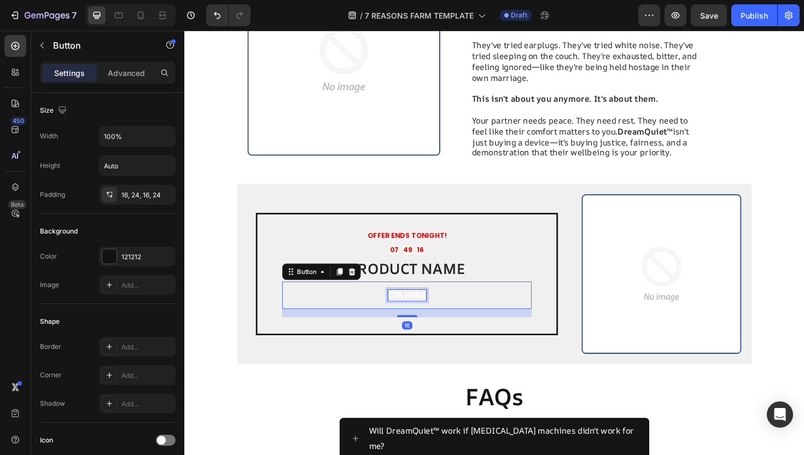
click at [421, 305] on p "CTA HERE" at bounding box center [420, 310] width 40 height 11
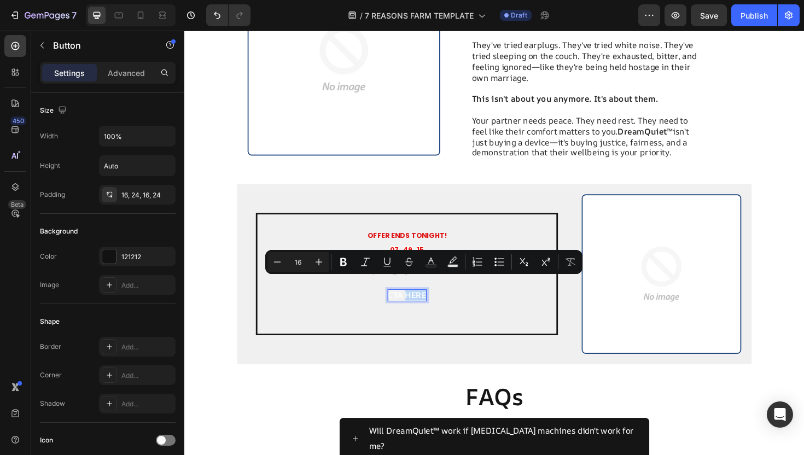
click at [429, 305] on p "CTA HERE" at bounding box center [420, 310] width 40 height 11
drag, startPoint x: 401, startPoint y: 299, endPoint x: 450, endPoint y: 299, distance: 49.2
click at [450, 299] on button "CTA HERE" at bounding box center [420, 311] width 264 height 29
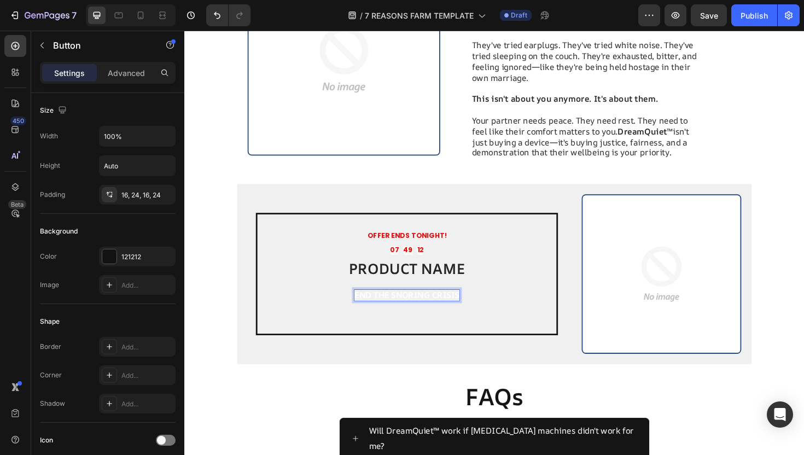
click at [344, 298] on button "END THE SNORING CRISIS" at bounding box center [420, 311] width 264 height 29
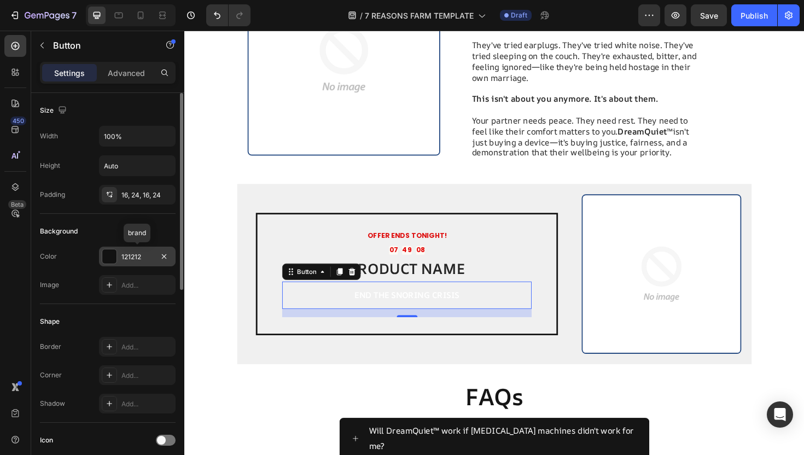
click at [146, 258] on div "121212" at bounding box center [137, 257] width 32 height 10
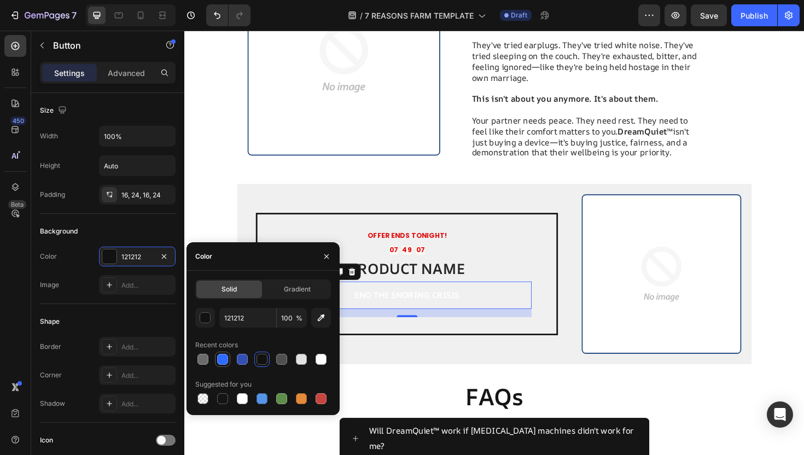
click at [221, 359] on div at bounding box center [222, 359] width 11 height 11
type input "2F6BFF"
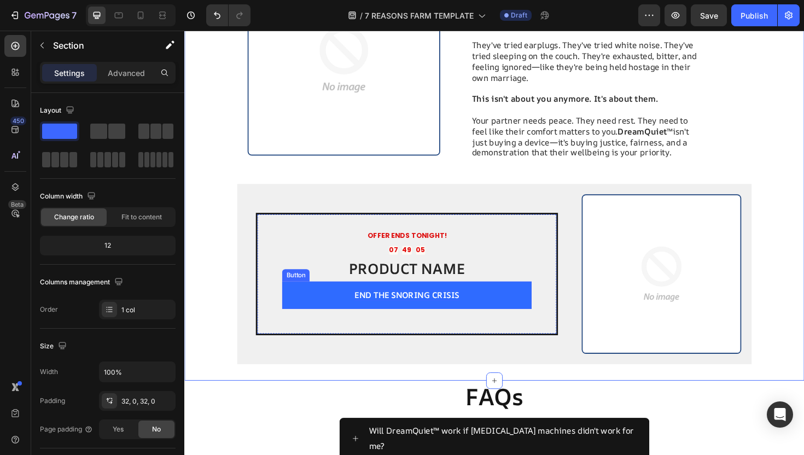
click at [413, 305] on p "END THE SNORING CRISIS" at bounding box center [419, 310] width 111 height 11
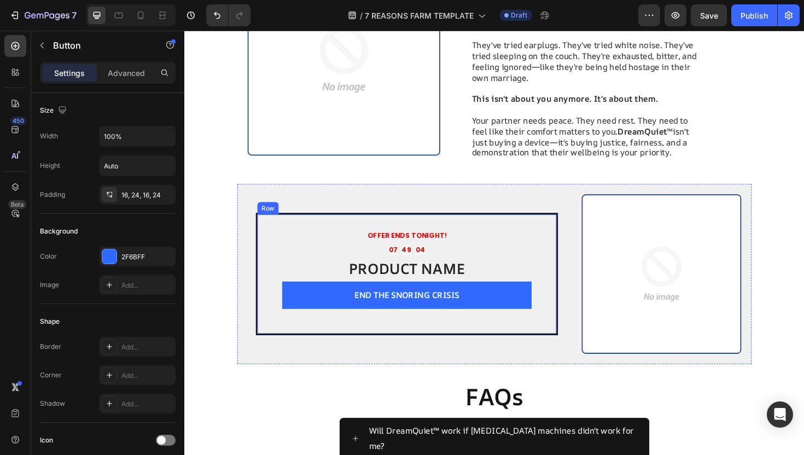
click at [421, 272] on h2 "PRODUCT NAME" at bounding box center [420, 282] width 264 height 21
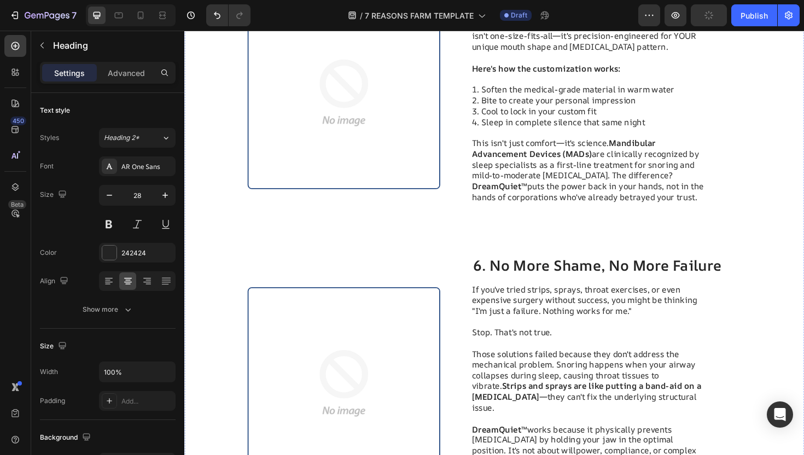
scroll to position [1725, 0]
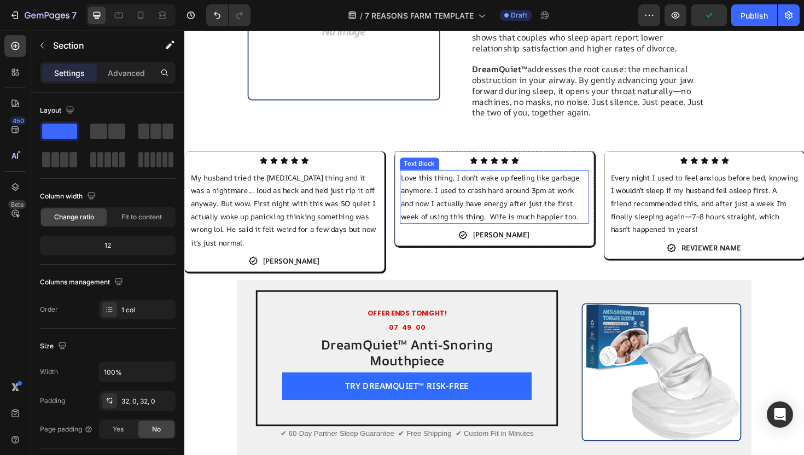
click at [445, 257] on div "Icon Icon Icon Icon Icon Icon List My husband tried the [MEDICAL_DATA] thing an…" at bounding box center [512, 325] width 657 height 332
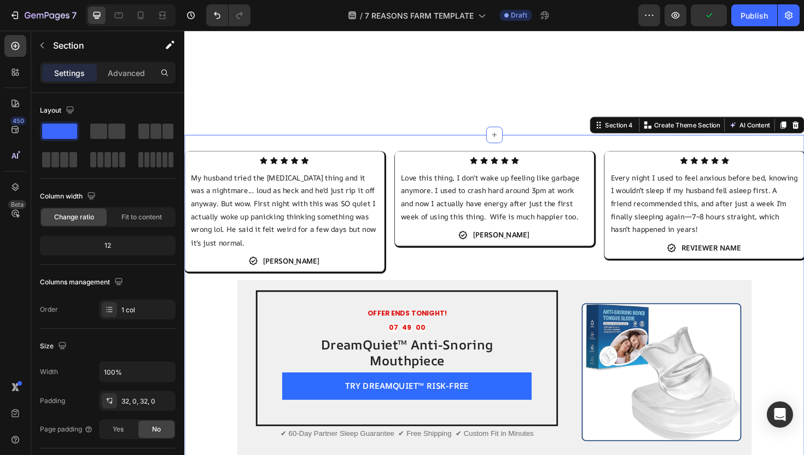
scroll to position [1241, 0]
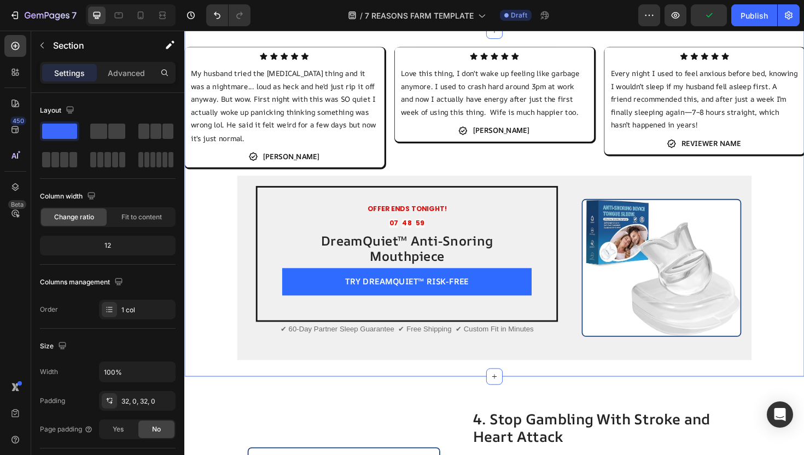
click at [433, 251] on h2 "DreamQuiet™ Anti-Snoring Mouthpiece" at bounding box center [420, 261] width 264 height 35
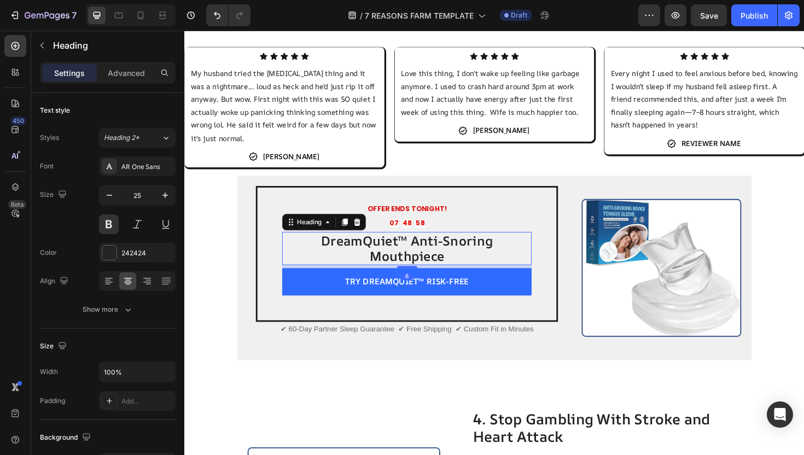
click at [433, 251] on h2 "DreamQuiet™ Anti-Snoring Mouthpiece" at bounding box center [420, 261] width 264 height 35
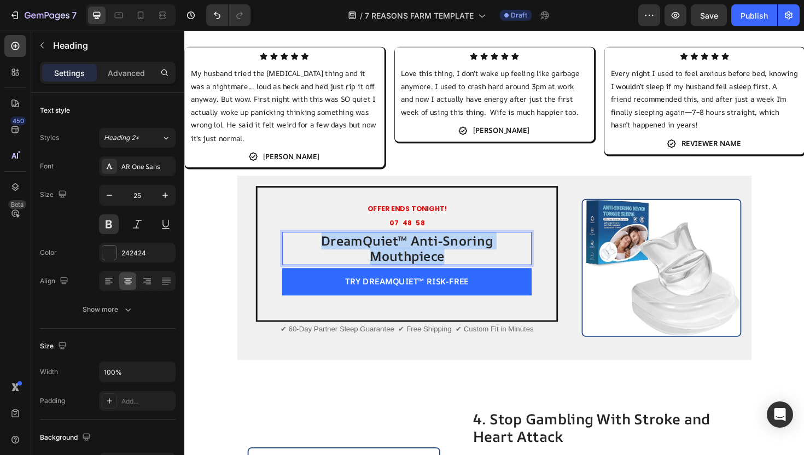
click at [433, 251] on p "DreamQuiet™ Anti-Snoring Mouthpiece" at bounding box center [420, 261] width 262 height 33
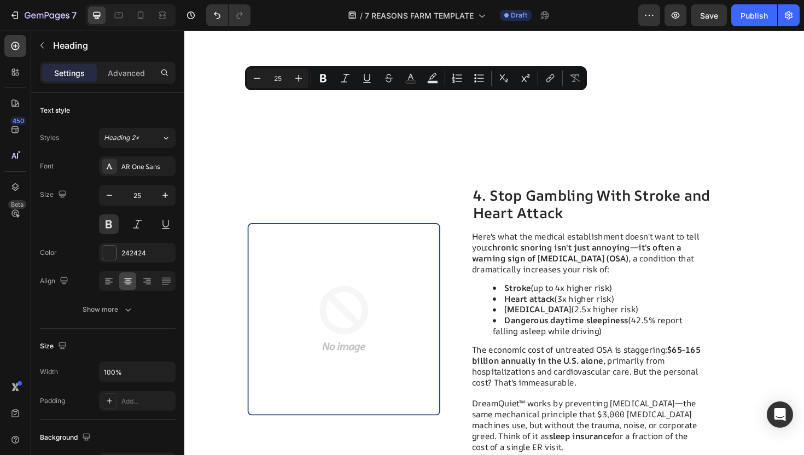
type input "16"
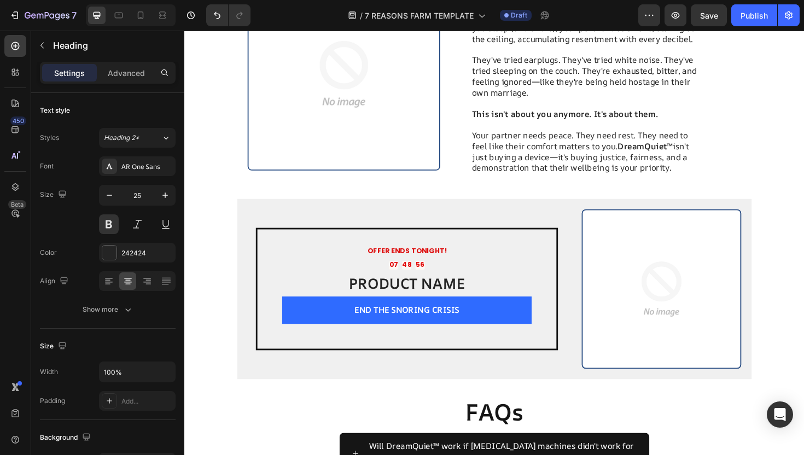
scroll to position [2645, 0]
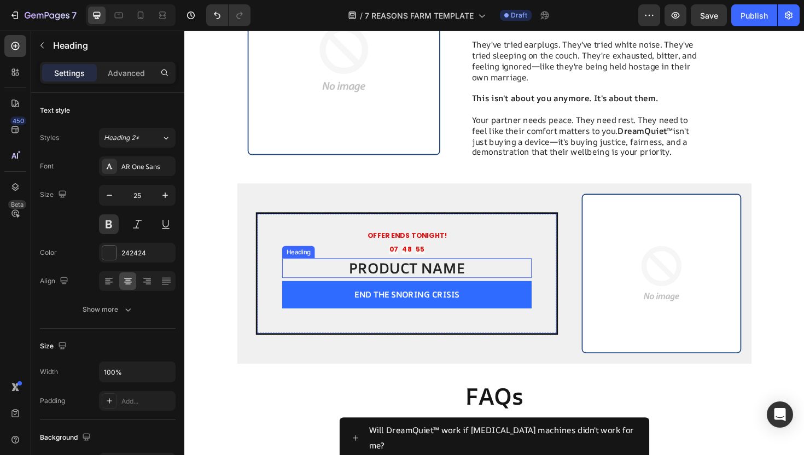
click at [396, 272] on h2 "PRODUCT NAME" at bounding box center [420, 282] width 264 height 21
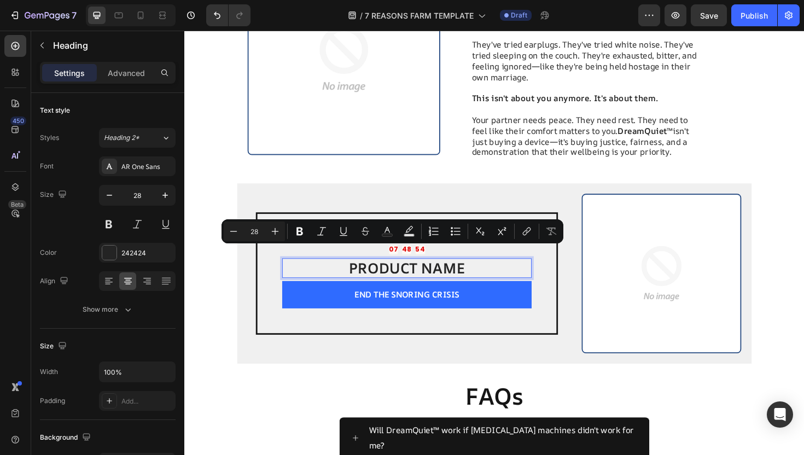
click at [458, 260] on div "OFFER ENDS TONIGHT! Text Block 07 48 54 Countdown Timer PRODUCT NAME Heading 6 …" at bounding box center [420, 287] width 264 height 91
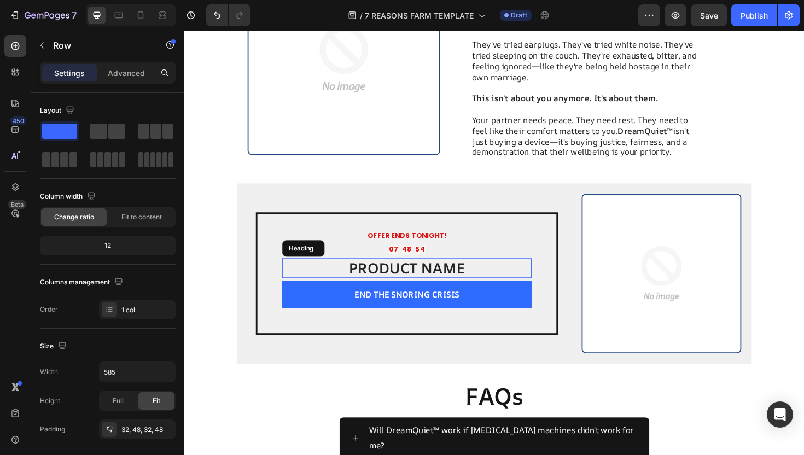
click at [496, 273] on p "PRODUCT NAME" at bounding box center [420, 282] width 262 height 19
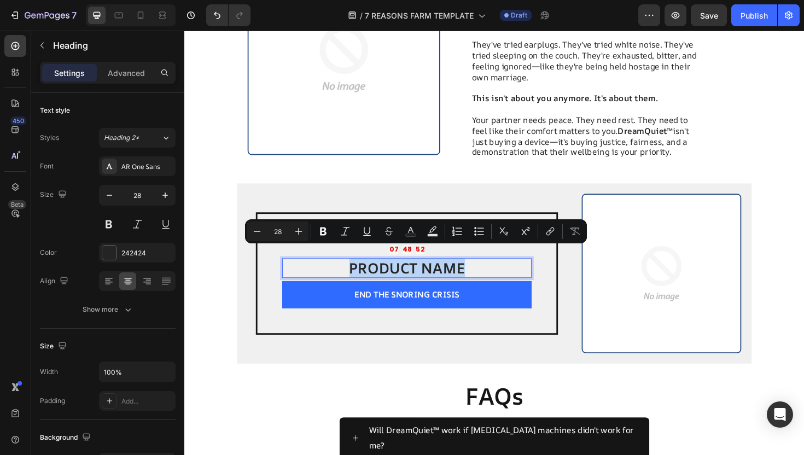
drag, startPoint x: 495, startPoint y: 265, endPoint x: 362, endPoint y: 268, distance: 133.5
click at [362, 273] on p "PRODUCT NAME" at bounding box center [420, 282] width 262 height 19
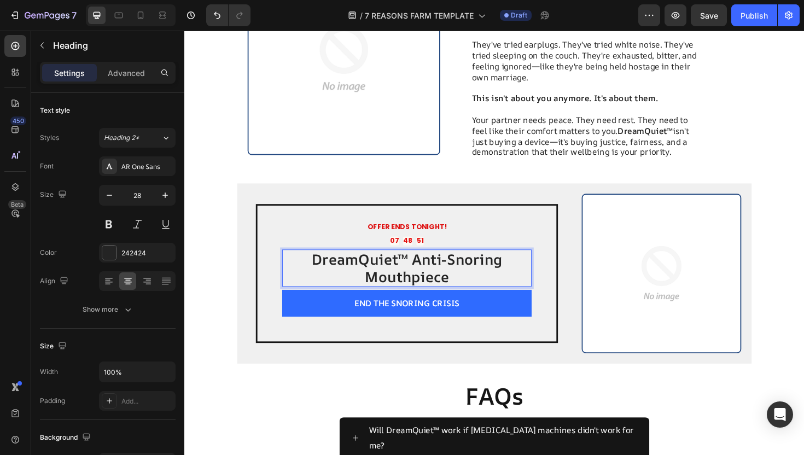
scroll to position [2636, 0]
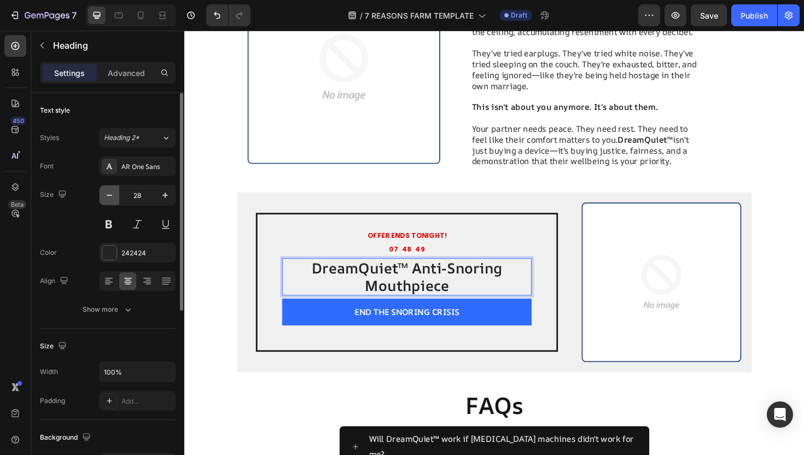
click at [112, 195] on icon "button" at bounding box center [109, 195] width 5 height 1
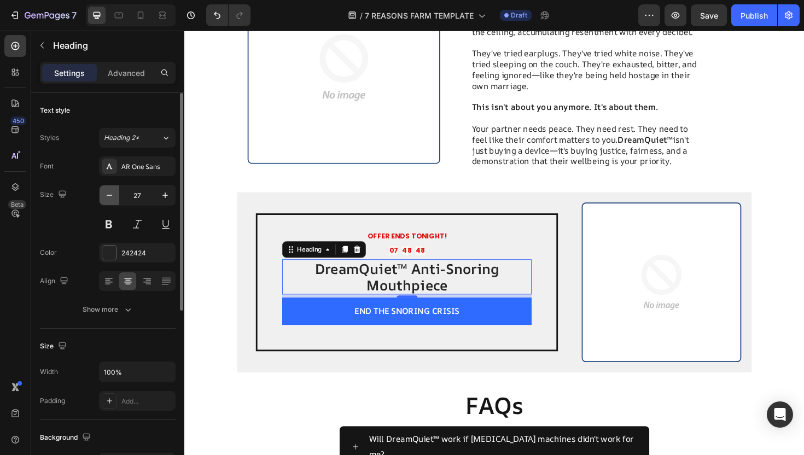
click at [112, 195] on icon "button" at bounding box center [109, 195] width 5 height 1
click at [112, 198] on icon "button" at bounding box center [109, 195] width 11 height 11
type input "25"
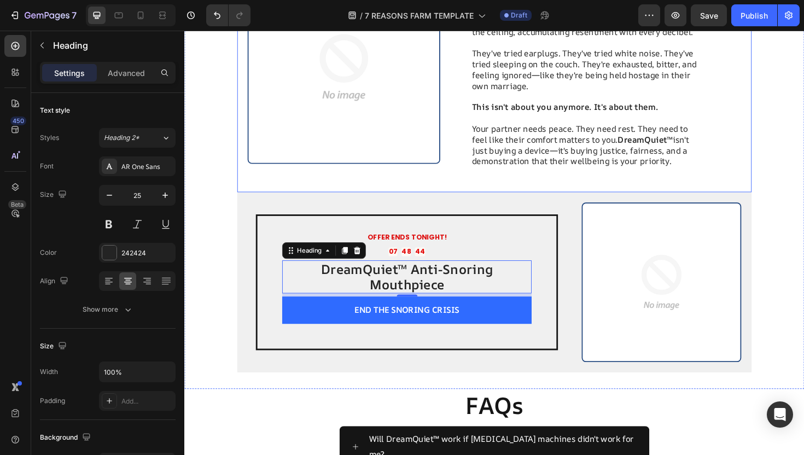
click at [408, 181] on div "Image 7. Your Partner Has Paid the Price Long Enough Heading Let's be honest ab…" at bounding box center [512, 70] width 545 height 264
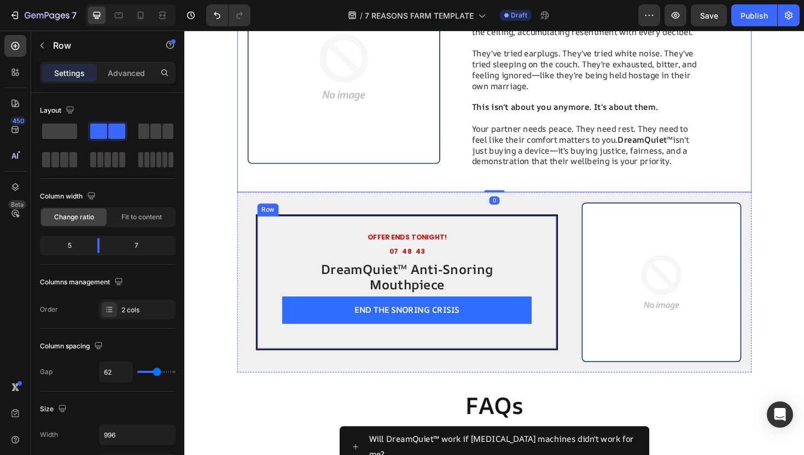
click at [409, 237] on div "OFFER ENDS TONIGHT! Text Block 07 48 43 Countdown Timer DreamQuiet™ Anti-Snorin…" at bounding box center [420, 297] width 320 height 144
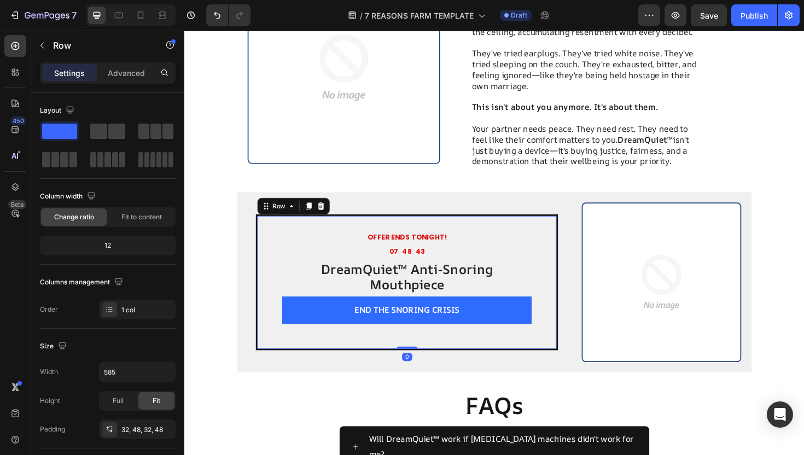
click at [407, 245] on div "OFFER ENDS TONIGHT!" at bounding box center [420, 250] width 264 height 11
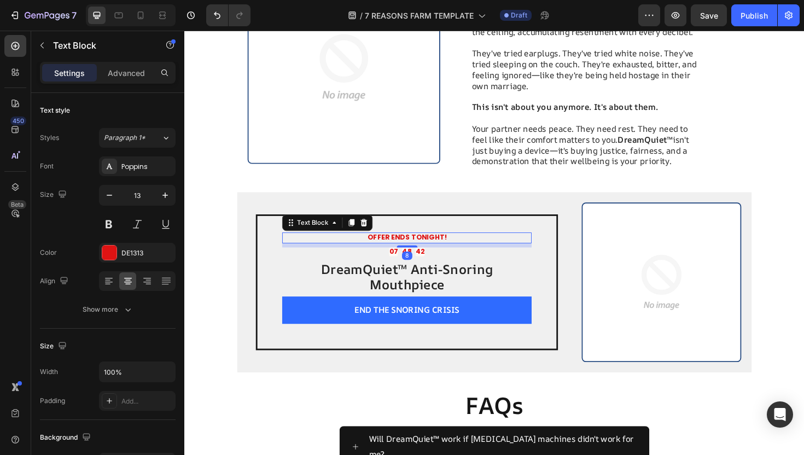
click at [407, 245] on strong "OFFER ENDS TONIGHT!" at bounding box center [420, 250] width 84 height 10
click at [373, 246] on p "OFFER ENDS TONIGHT!" at bounding box center [420, 250] width 262 height 9
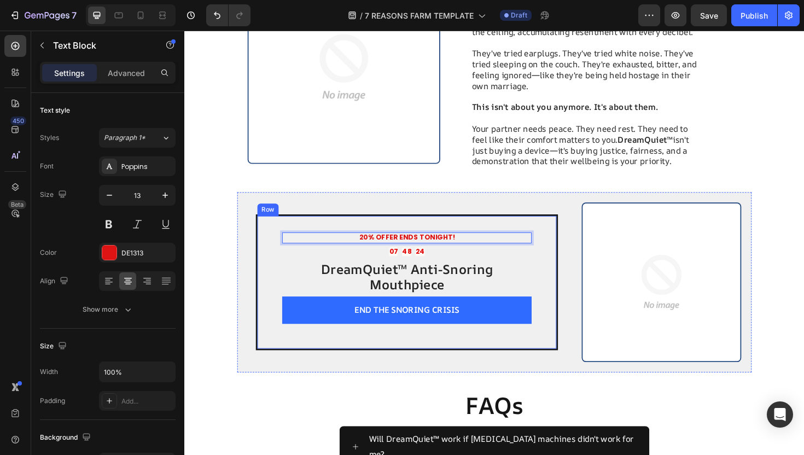
click at [374, 343] on div "20% OFFER ENDS TONIGHT! Text Block 8 07 48 24 Countdown Timer DreamQuiet™ Anti-…" at bounding box center [420, 297] width 320 height 144
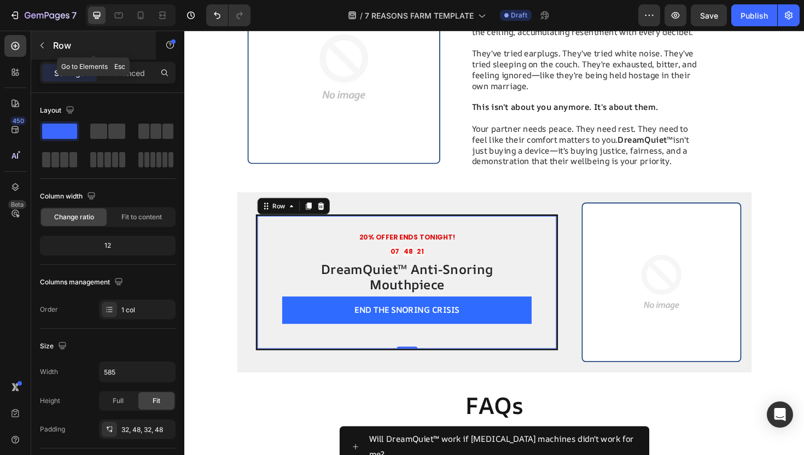
click at [40, 44] on icon "button" at bounding box center [42, 45] width 9 height 9
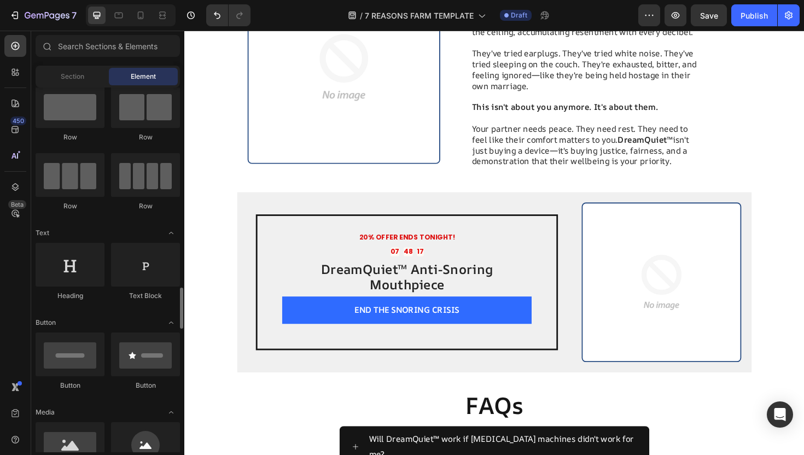
scroll to position [0, 0]
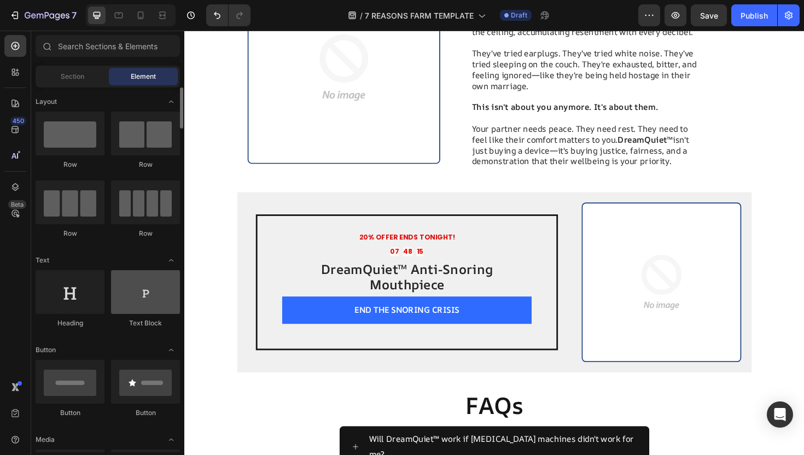
click at [156, 292] on div at bounding box center [145, 292] width 69 height 44
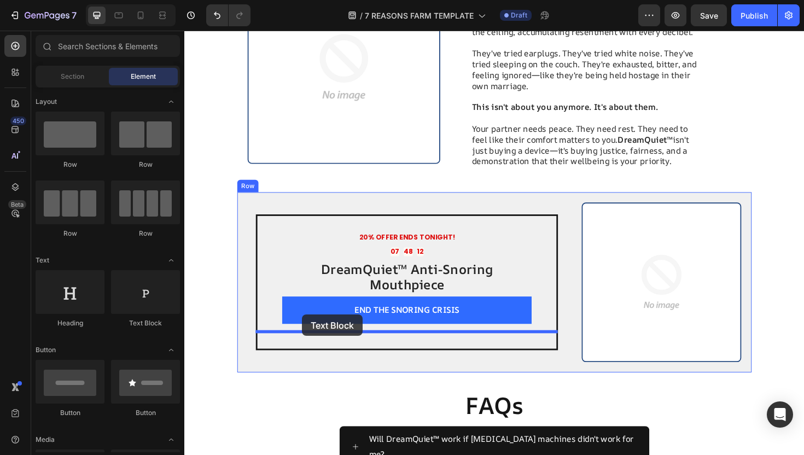
drag, startPoint x: 341, startPoint y: 328, endPoint x: 309, endPoint y: 332, distance: 32.0
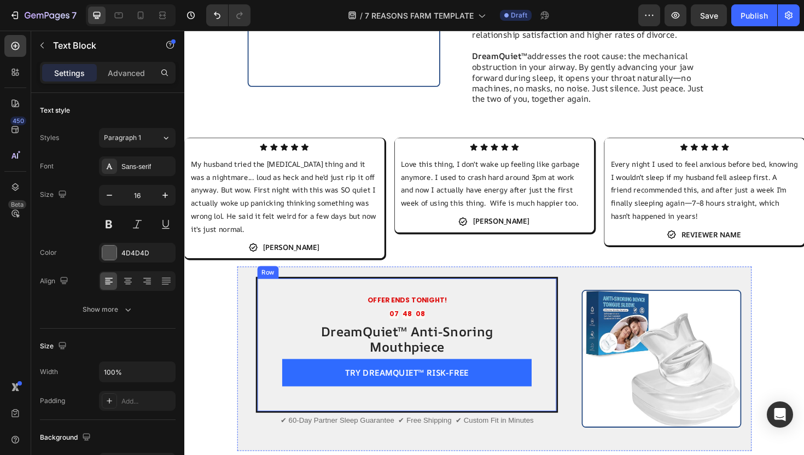
scroll to position [1242, 0]
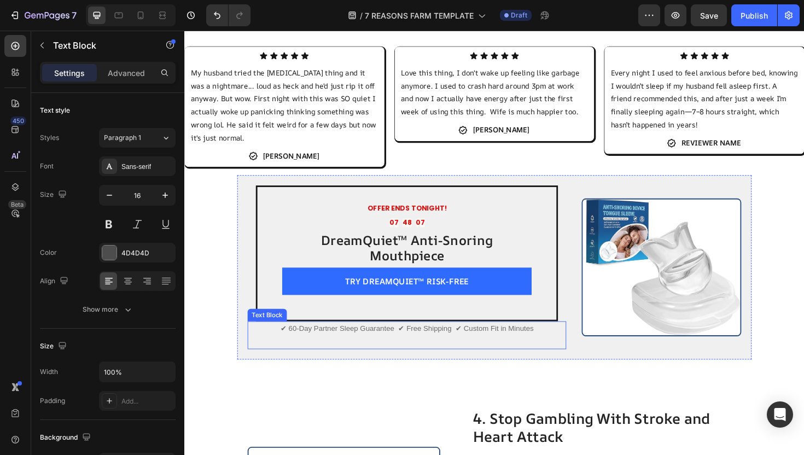
click at [368, 340] on p "✔ 60-Day Partner Sleep Guarantee ✔ Free Shipping ✔ Custom Fit in Minutes" at bounding box center [419, 353] width 335 height 27
click at [554, 340] on p "✔ 60-Day Partner Sleep Guarantee ✔ Free Shipping ✔ Custom Fit in Minutes" at bounding box center [419, 353] width 335 height 27
click at [553, 340] on p "✔ 60-Day Partner Sleep Guarantee ✔ Free Shipping ✔ Custom Fit in Minutes" at bounding box center [419, 353] width 335 height 27
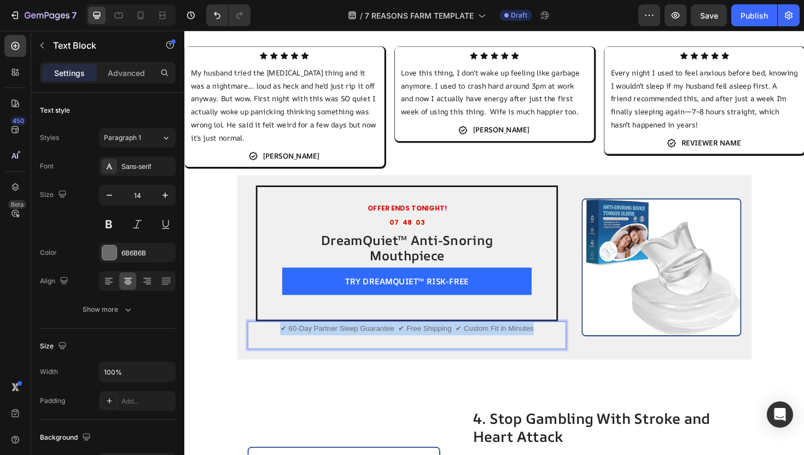
drag, startPoint x: 558, startPoint y: 328, endPoint x: 275, endPoint y: 332, distance: 282.9
click at [275, 340] on p "✔ 60-Day Partner Sleep Guarantee ✔ Free Shipping ✔ Custom Fit in Minutes" at bounding box center [419, 353] width 335 height 27
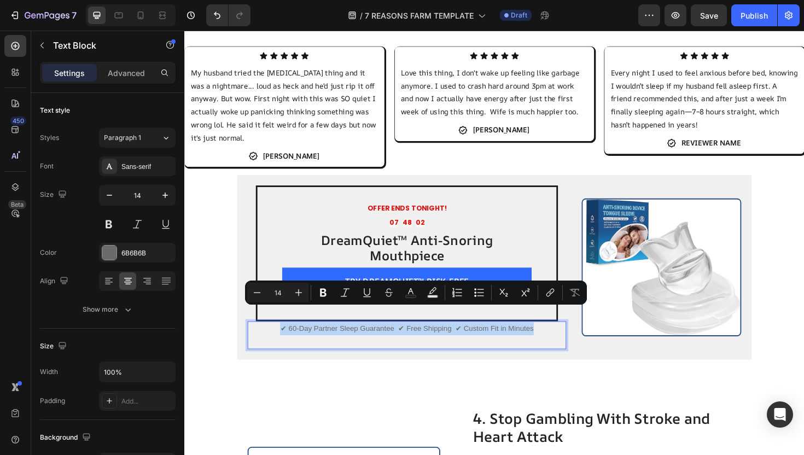
copy p "✔ 60-Day Partner Sleep Guarantee ✔ Free Shipping ✔ Custom Fit in Minutes"
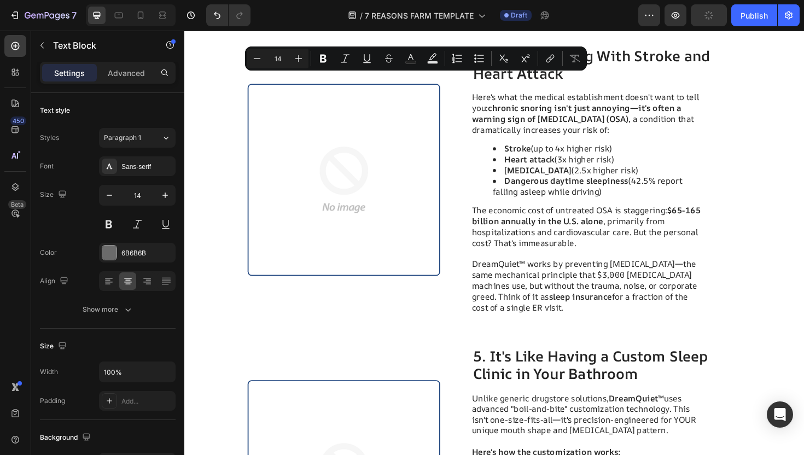
type input "16"
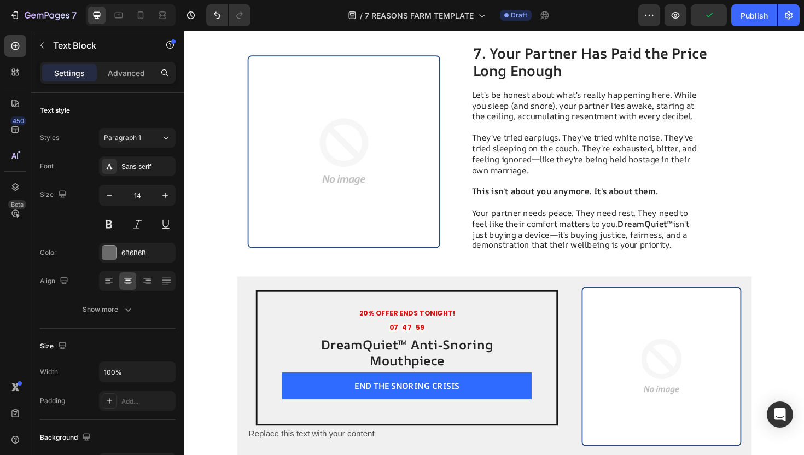
scroll to position [2664, 0]
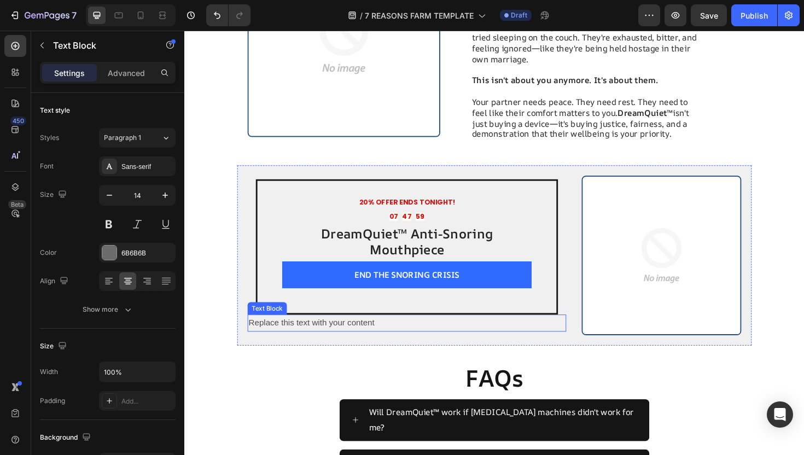
click at [376, 332] on div "Replace this text with your content" at bounding box center [420, 341] width 338 height 18
click at [391, 332] on div "Replace this text with your content" at bounding box center [420, 341] width 338 height 18
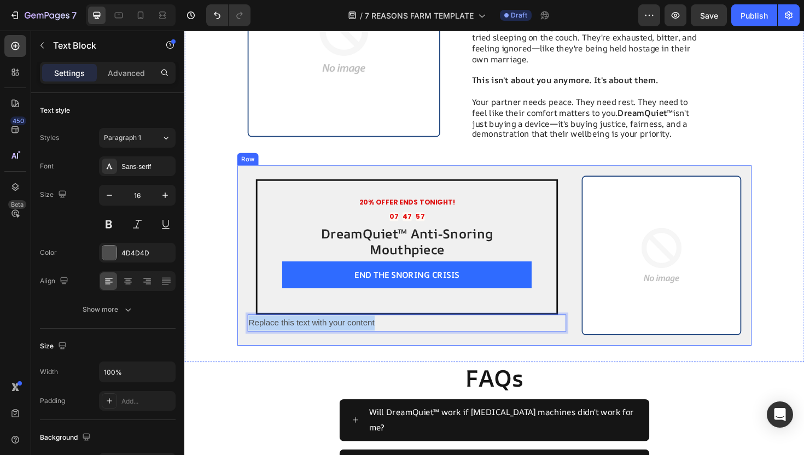
drag, startPoint x: 391, startPoint y: 318, endPoint x: 245, endPoint y: 318, distance: 146.1
click at [245, 318] on div "20% OFFER ENDS TONIGHT! Text Block 07 47 57 Countdown Timer DreamQuiet™ Anti-Sn…" at bounding box center [512, 268] width 545 height 191
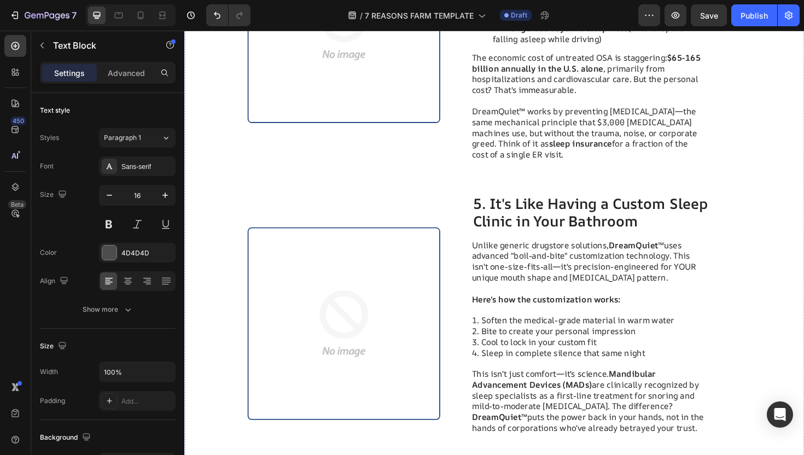
scroll to position [1770, 0]
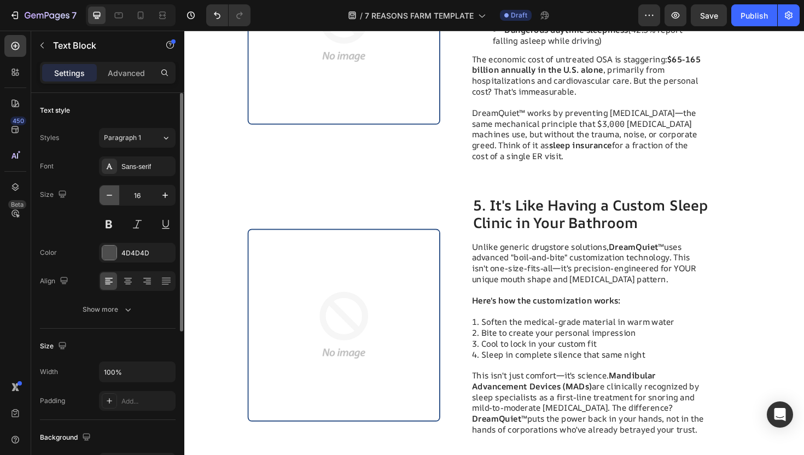
click at [111, 198] on icon "button" at bounding box center [109, 195] width 11 height 11
type input "14"
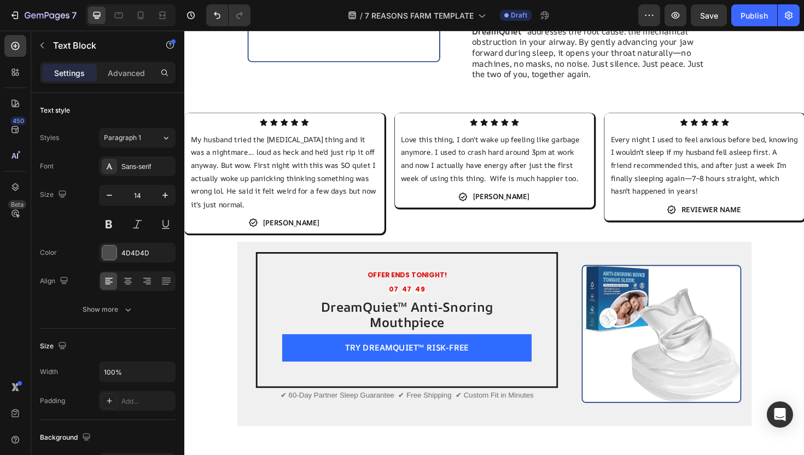
scroll to position [1232, 0]
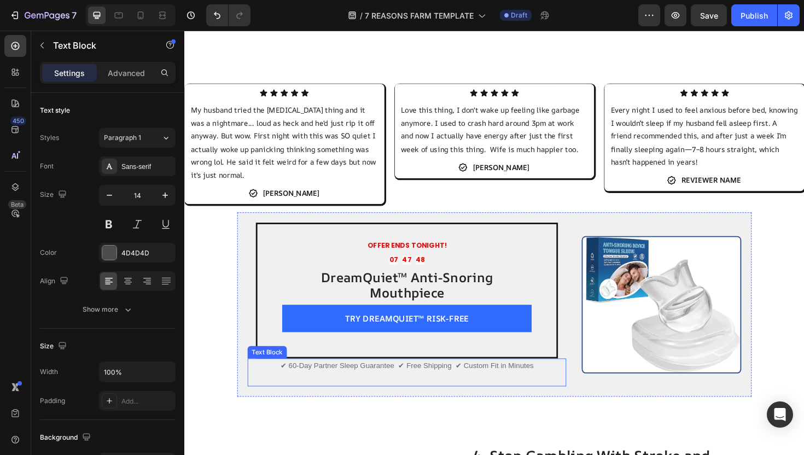
click at [345, 379] on p "✔ 60-Day Partner Sleep Guarantee ✔ Free Shipping ✔ Custom Fit in Minutes" at bounding box center [419, 392] width 335 height 27
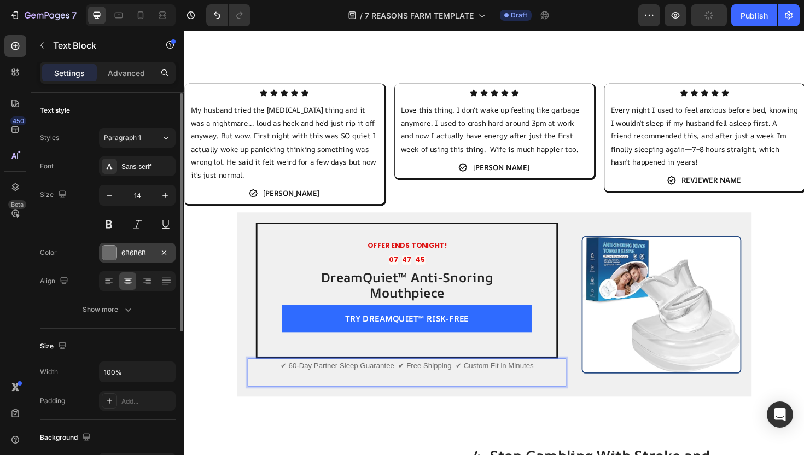
click at [152, 253] on div "6B6B6B" at bounding box center [137, 253] width 32 height 10
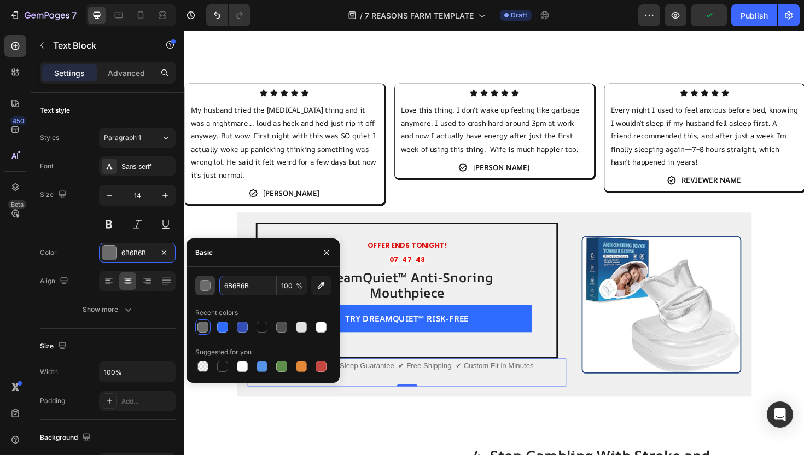
drag, startPoint x: 243, startPoint y: 284, endPoint x: 201, endPoint y: 284, distance: 41.6
click at [201, 284] on div "6B6B6B 100 %" at bounding box center [263, 286] width 136 height 20
drag, startPoint x: 257, startPoint y: 287, endPoint x: 224, endPoint y: 287, distance: 33.4
click at [224, 287] on input "6B6B6B" at bounding box center [247, 286] width 57 height 20
click at [325, 250] on icon "button" at bounding box center [326, 252] width 9 height 9
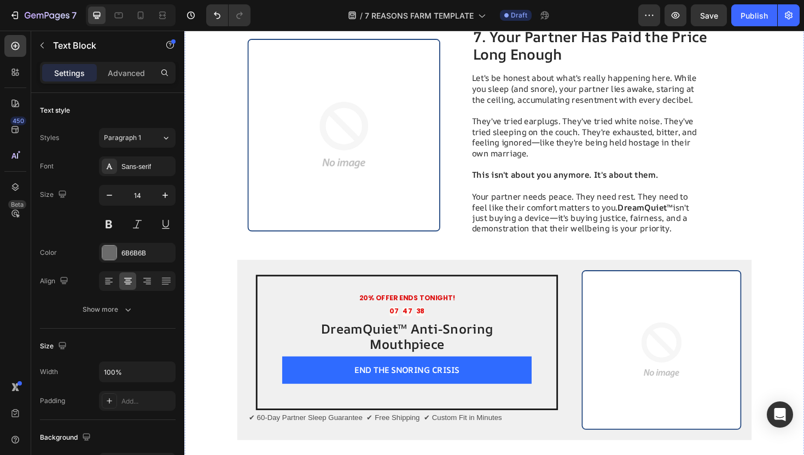
scroll to position [2613, 0]
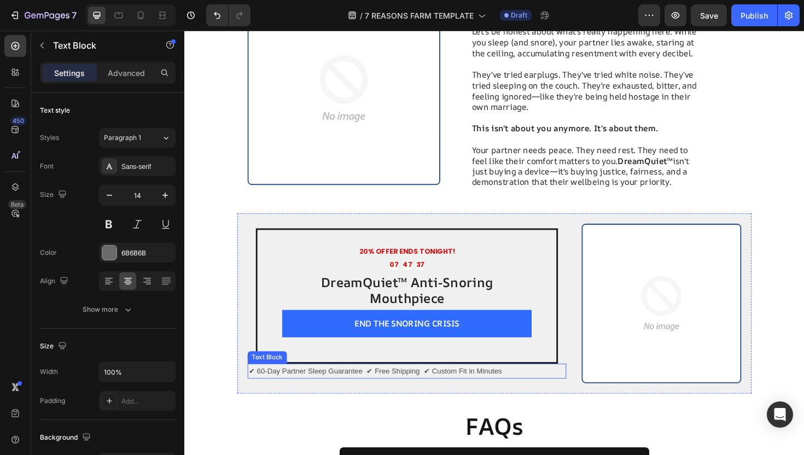
click at [391, 385] on p "✔ 60-Day Partner Sleep Guarantee ✔ Free Shipping ✔ Custom Fit in Minutes" at bounding box center [419, 392] width 335 height 14
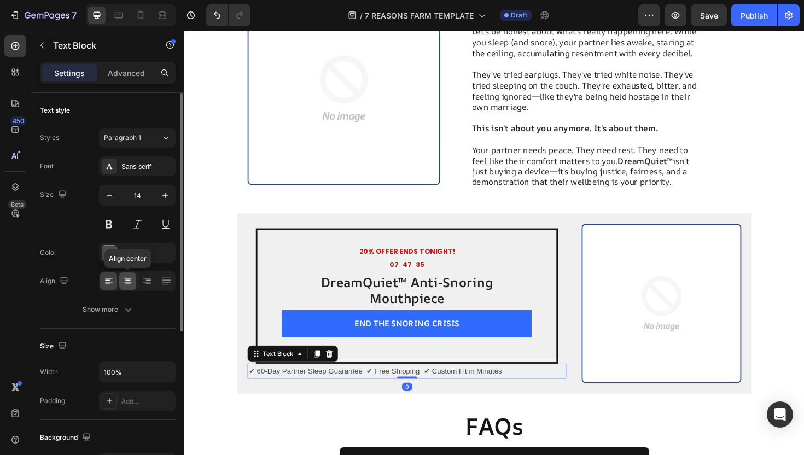
click at [125, 285] on icon at bounding box center [128, 281] width 11 height 11
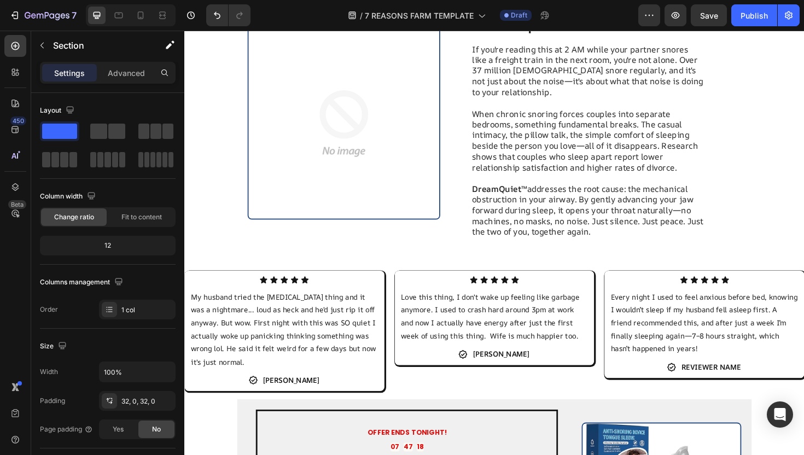
scroll to position [1128, 0]
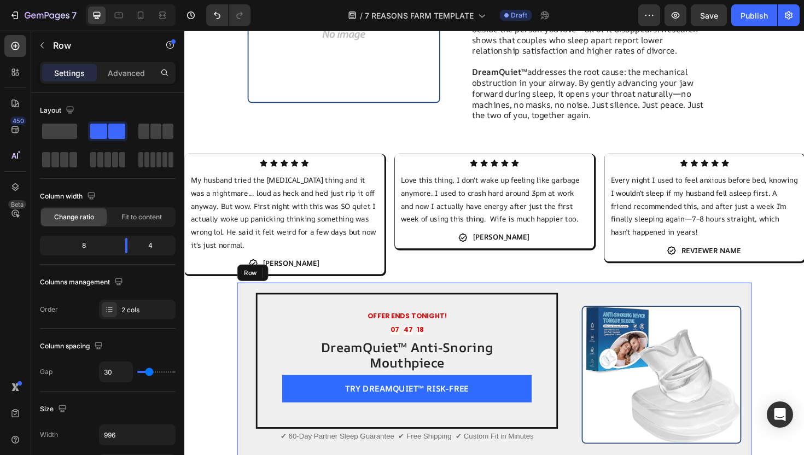
click at [407, 298] on div "OFFER ENDS TONIGHT! Text Block 07 47 18 Countdown Timer DreamQuiet™ Anti-Snorin…" at bounding box center [512, 395] width 545 height 195
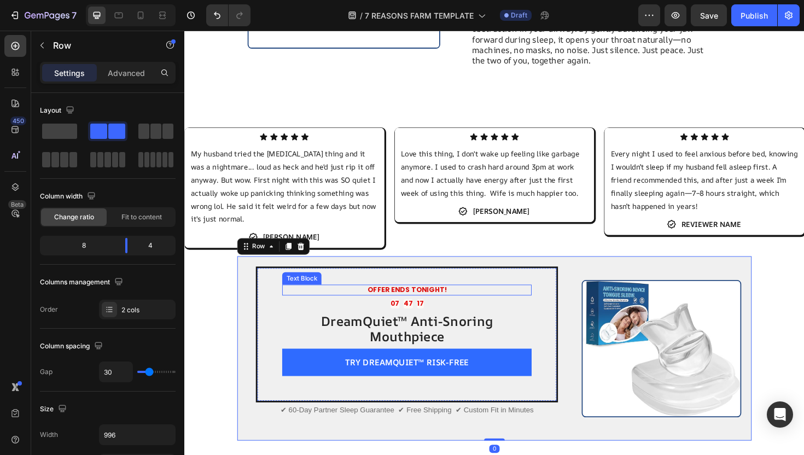
click at [396, 300] on strong "OFFER ENDS TONIGHT!" at bounding box center [420, 305] width 84 height 10
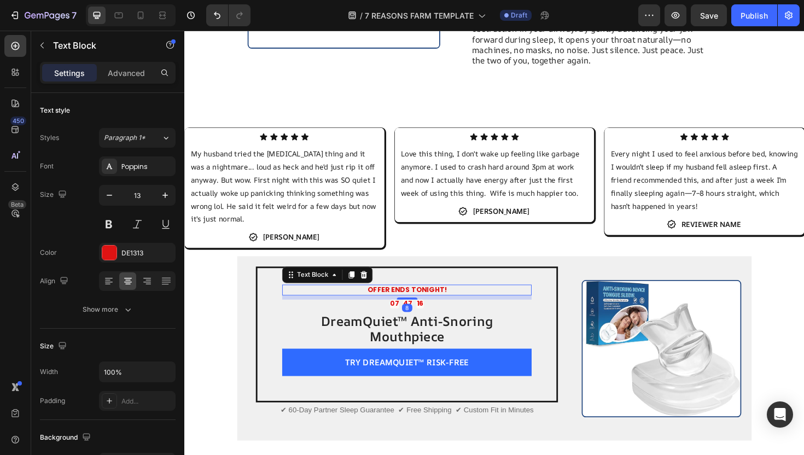
click at [380, 300] on strong "OFFER ENDS TONIGHT!" at bounding box center [420, 305] width 84 height 10
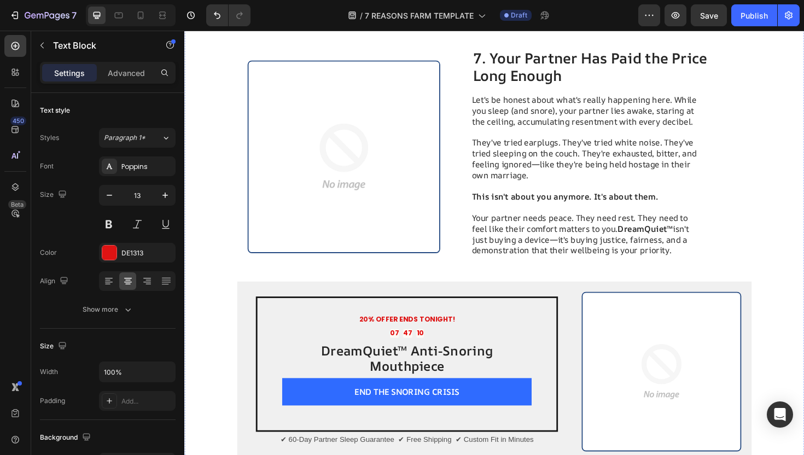
scroll to position [2635, 0]
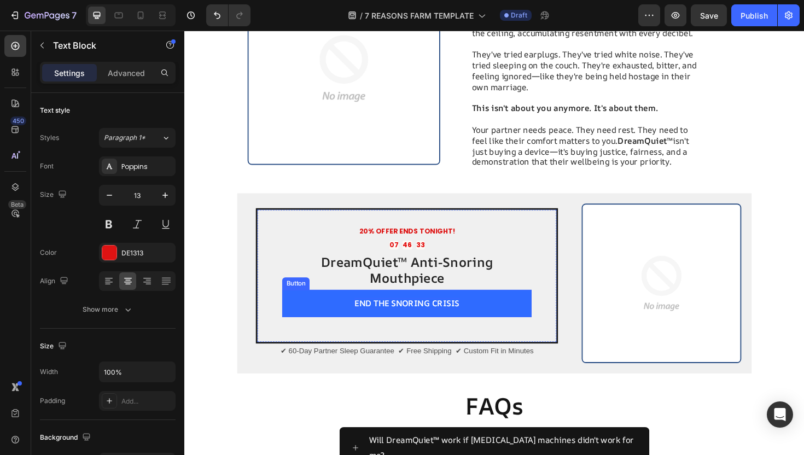
click at [425, 314] on p "END THE SNORING CRISIS" at bounding box center [419, 319] width 111 height 11
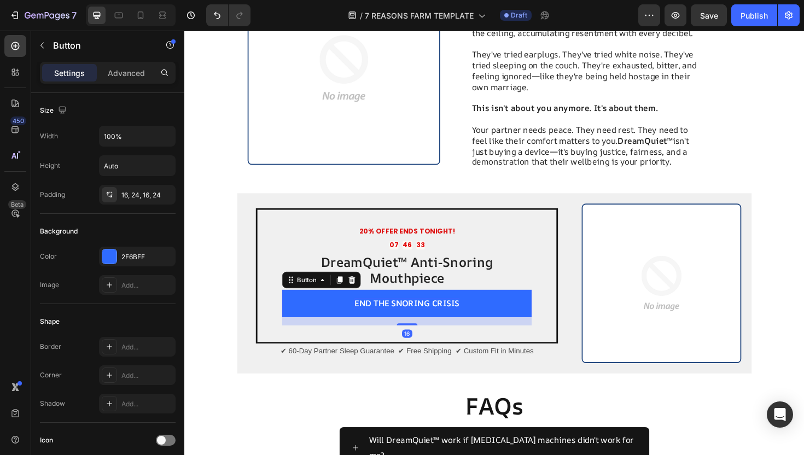
click at [379, 314] on p "END THE SNORING CRISIS" at bounding box center [419, 319] width 111 height 11
click at [359, 305] on button "END THE SNORING CRISIS" at bounding box center [420, 319] width 264 height 29
click at [365, 314] on p "END THE SNORING CRISIS" at bounding box center [419, 319] width 111 height 11
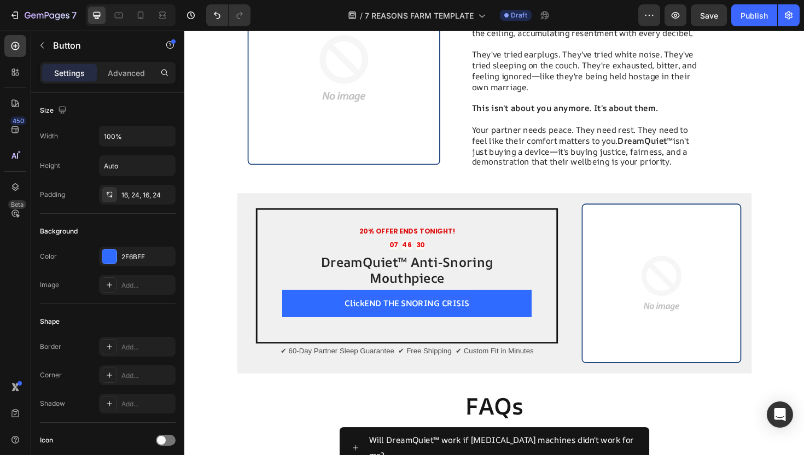
click at [288, 305] on button "ClickEND THE SNORING CRISIS" at bounding box center [420, 319] width 264 height 29
click at [288, 305] on button "Click here END THE SNORING CRISIS" at bounding box center [420, 319] width 264 height 29
click at [288, 305] on button "Click Here END THE SNORING CRISIS" at bounding box center [420, 319] width 264 height 29
click at [288, 305] on button "Click Here toEND THE SNORING CRISIS" at bounding box center [420, 319] width 264 height 29
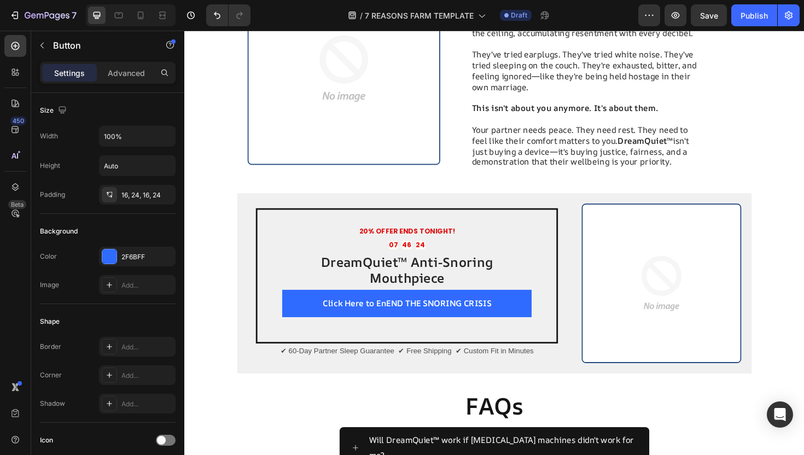
click at [288, 305] on button "Click Here to EnEND THE SNORING CRISIS" at bounding box center [420, 319] width 264 height 29
click at [443, 305] on button "Click Here to END THE SNORING CRISIS" at bounding box center [420, 319] width 264 height 29
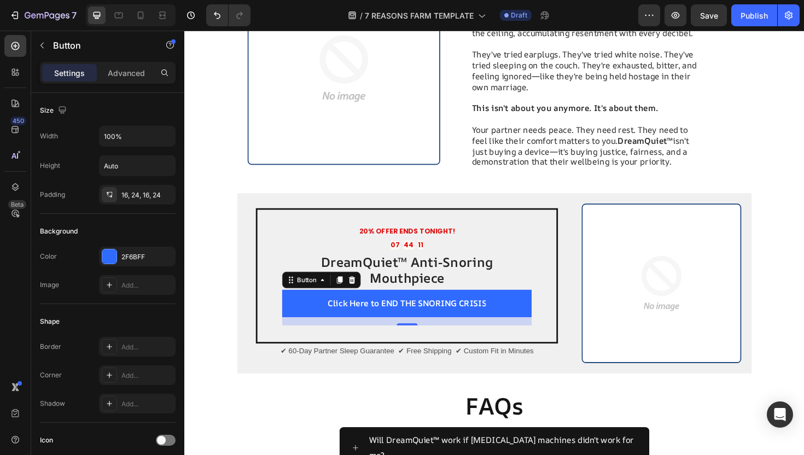
click at [507, 305] on button "Click Here to END THE SNORING CRISIS" at bounding box center [420, 319] width 264 height 29
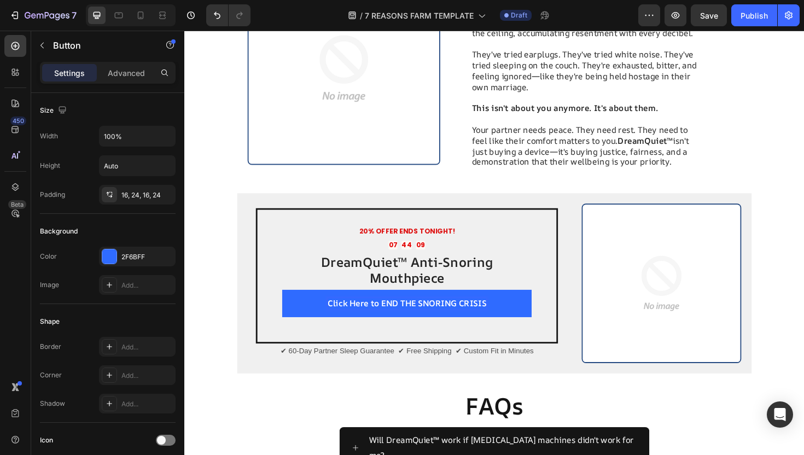
click at [337, 314] on p "Click Here to END THE SNORING CRISIS" at bounding box center [420, 319] width 168 height 11
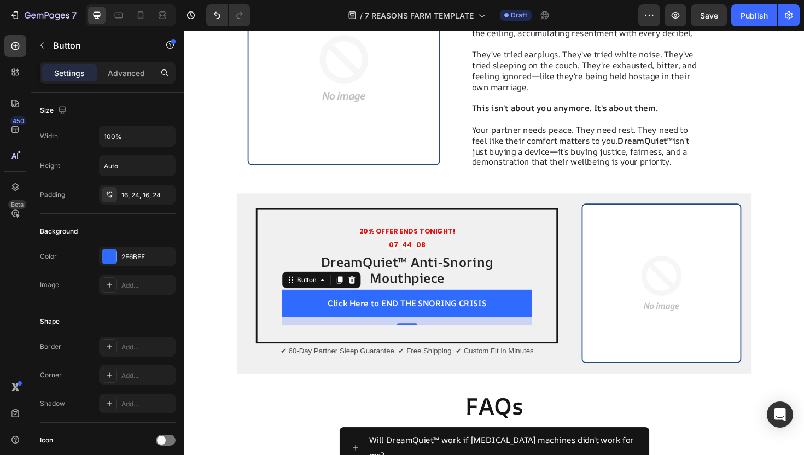
click at [334, 305] on button "Click Here to END THE SNORING CRISIS" at bounding box center [420, 319] width 264 height 29
click at [335, 305] on button "Click Here to END THE SNORING CRISIS" at bounding box center [420, 319] width 264 height 29
click at [343, 314] on p "Click Here to END THE SNORING CRISIS" at bounding box center [420, 319] width 168 height 11
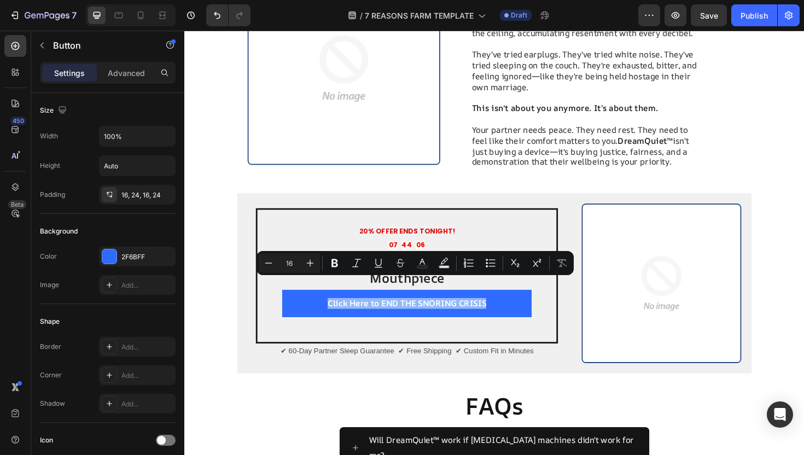
drag, startPoint x: 337, startPoint y: 299, endPoint x: 520, endPoint y: 297, distance: 183.3
click at [520, 305] on button "Click Here to END THE SNORING CRISIS" at bounding box center [420, 319] width 264 height 29
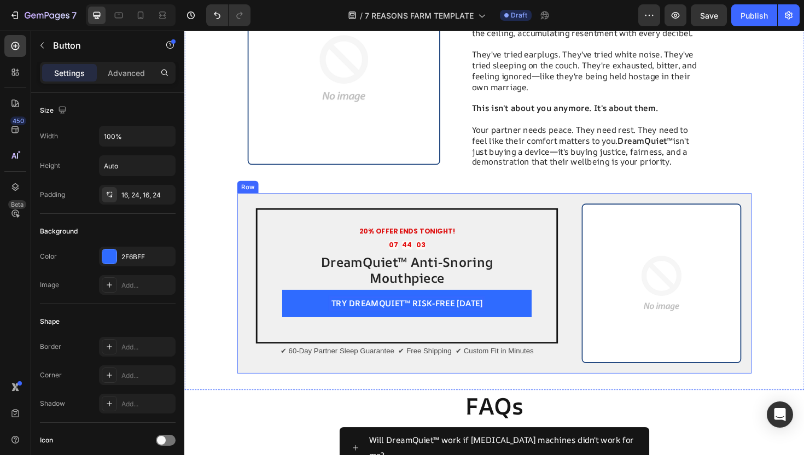
click at [244, 250] on div "20% OFFER ENDS TONIGHT! Text Block 07 44 03 Countdown Timer DreamQuiet™ Anti-Sn…" at bounding box center [512, 298] width 545 height 191
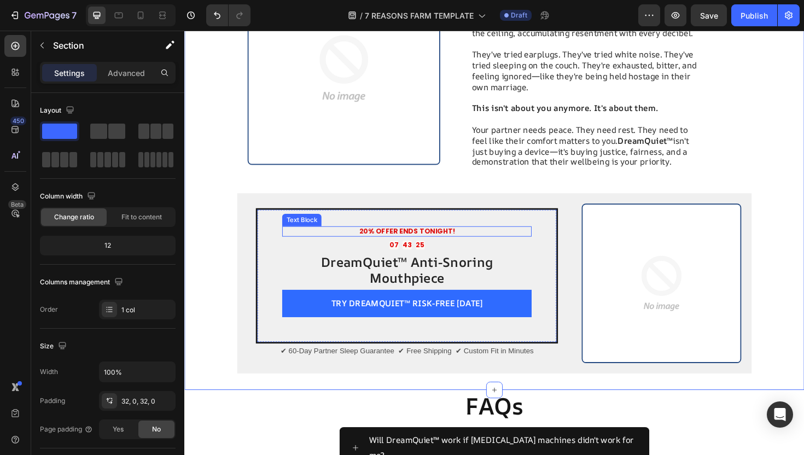
click at [405, 238] on strong "20% OFFER ENDS TONIGHT!" at bounding box center [419, 243] width 101 height 10
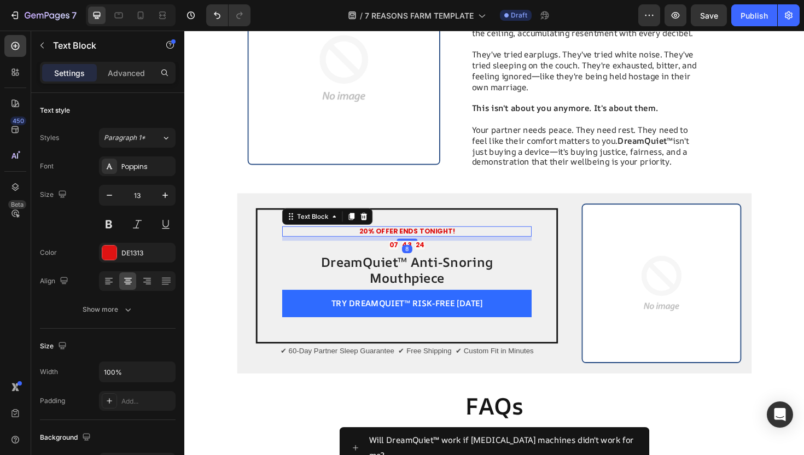
click at [390, 238] on strong "20% OFFER ENDS TONIGHT!" at bounding box center [419, 243] width 101 height 10
click at [374, 238] on strong "20% OFFER ENDS TONIGHT!" at bounding box center [419, 243] width 101 height 10
click at [416, 238] on strong "Get an Extra 20% OFFER ENDS TONIGHT!" at bounding box center [420, 243] width 152 height 10
click at [413, 243] on strong "Get an Extra 20% OFFER ENDS TONIGHT!" at bounding box center [420, 243] width 152 height 10
click at [497, 239] on strong "Get an Extra 20% off - OFFER ENDS TONIGHT!" at bounding box center [419, 243] width 171 height 10
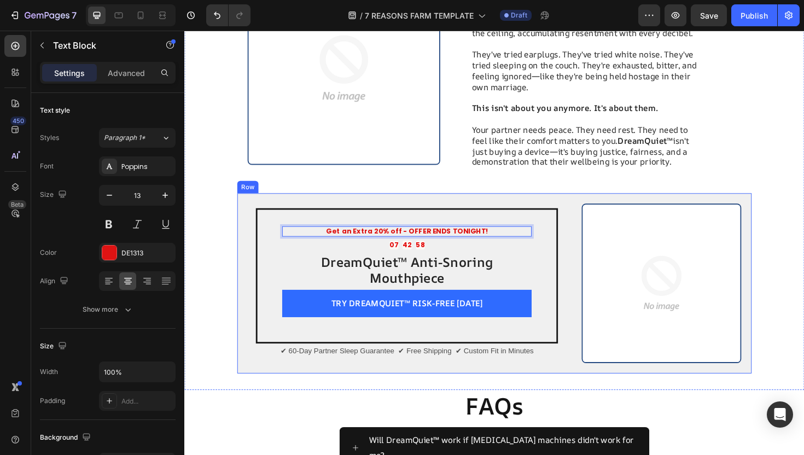
click at [493, 190] on div "Image 7. Your Partner Has Paid the Price Long Enough Heading Let's be honest ab…" at bounding box center [512, 71] width 545 height 264
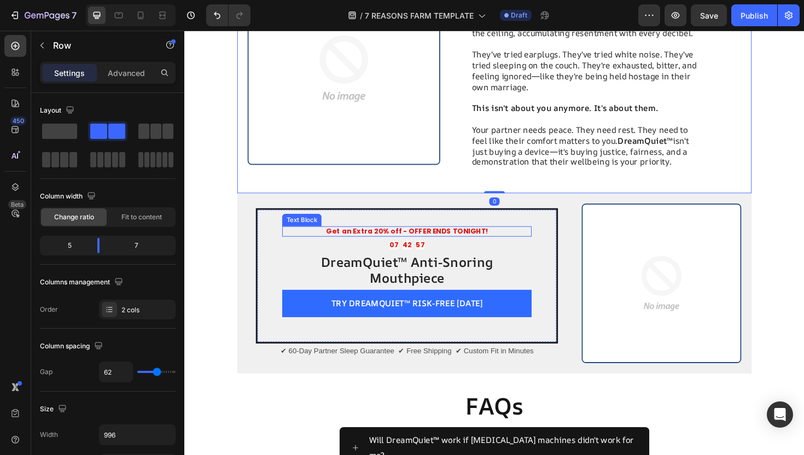
click at [458, 239] on strong "Get an Extra 20% off - OFFER ENDS TONIGHT!" at bounding box center [419, 243] width 171 height 10
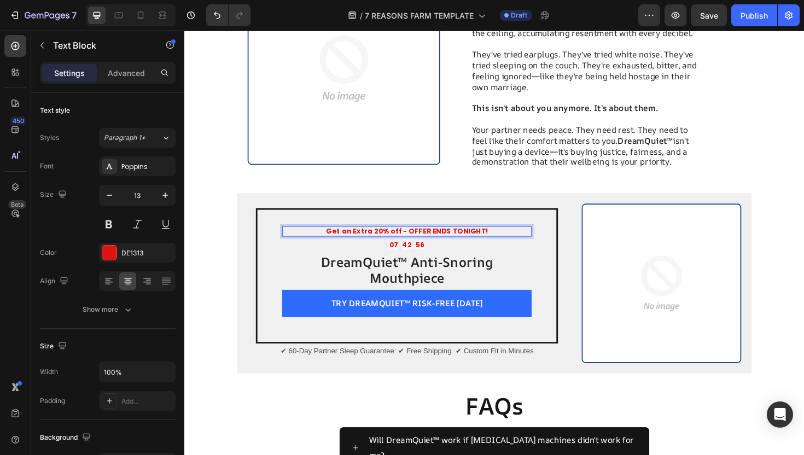
click at [511, 239] on p "Get an Extra 20% off - OFFER ENDS TONIGHT!" at bounding box center [420, 243] width 262 height 9
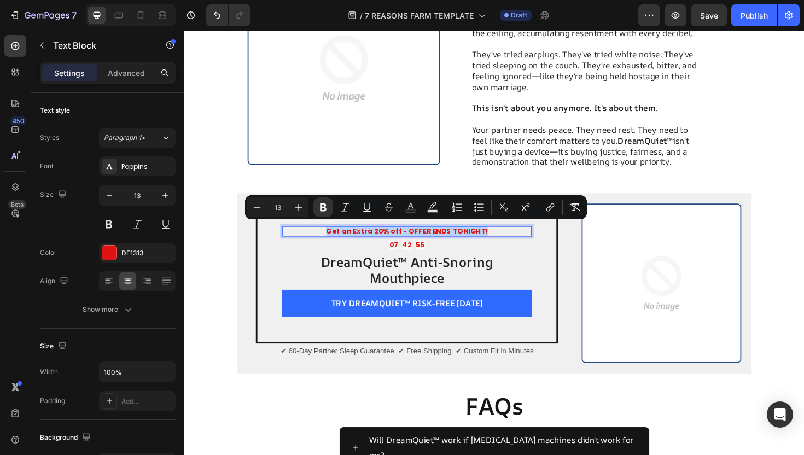
drag, startPoint x: 511, startPoint y: 239, endPoint x: 333, endPoint y: 235, distance: 178.4
click at [333, 239] on p "Get an Extra 20% off - OFFER ENDS TONIGHT!" at bounding box center [420, 243] width 262 height 9
copy strong "Get an Extra 20% off - OFFER ENDS TONIGHT!"
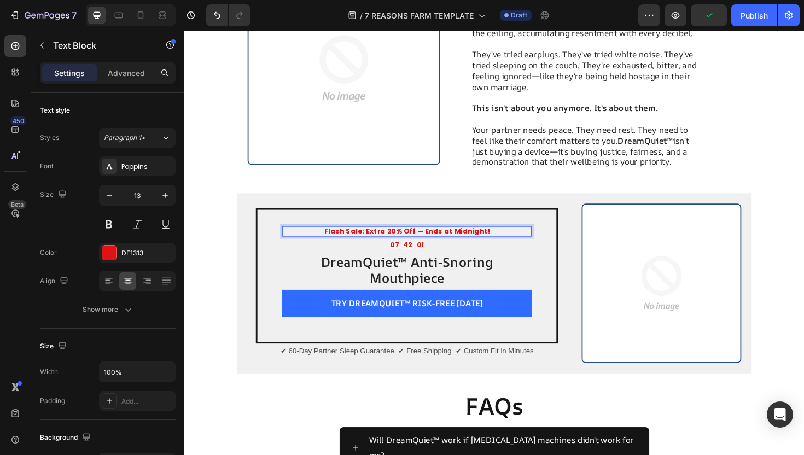
click at [504, 239] on p "Flash Sale: Extra 20% Off — Ends at Midnight!" at bounding box center [420, 243] width 262 height 9
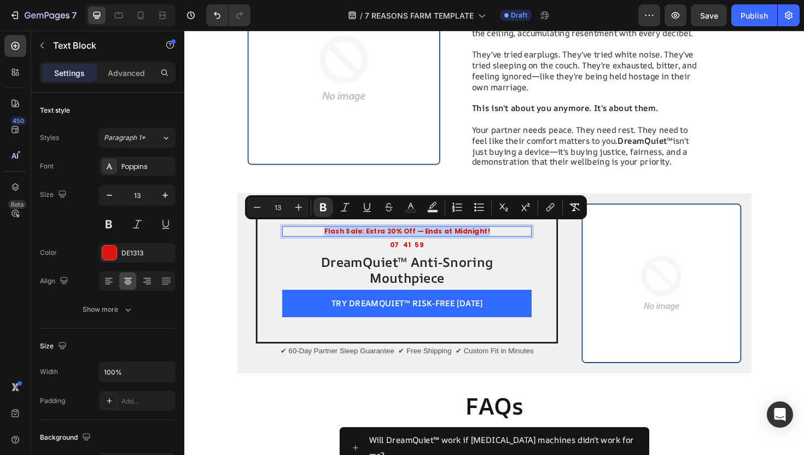
drag, startPoint x: 507, startPoint y: 238, endPoint x: 339, endPoint y: 241, distance: 168.0
click at [339, 241] on p "Flash Sale: Extra 20% Off — Ends at Midnight!" at bounding box center [420, 243] width 262 height 9
copy strong "Flash Sale: Extra 20% Off — Ends at Midnight!"
click at [390, 241] on strong "Flash Sale: Extra 20% Off — Ends at Midnight!" at bounding box center [420, 243] width 176 height 10
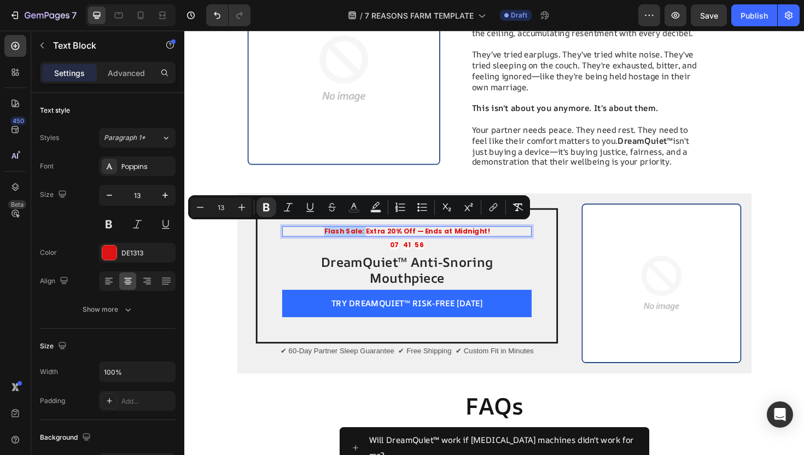
drag, startPoint x: 379, startPoint y: 240, endPoint x: 338, endPoint y: 241, distance: 40.5
click at [338, 241] on p "Flash Sale: Extra 20% Off — Ends at Midnight!" at bounding box center [420, 243] width 262 height 9
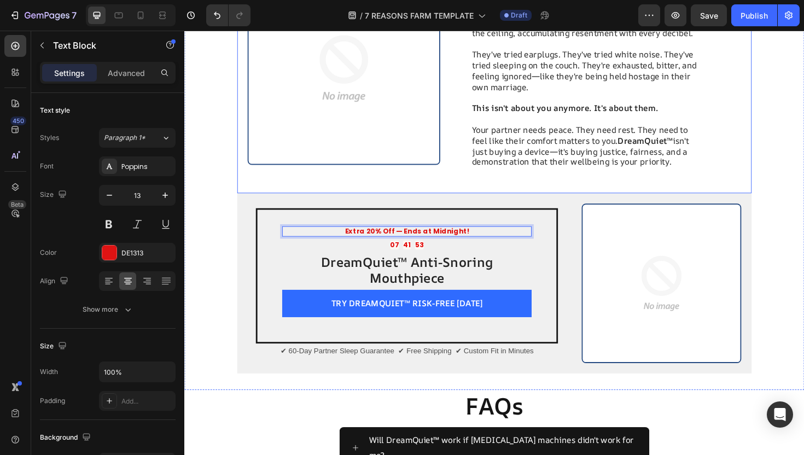
click at [356, 187] on div "Image 7. Your Partner Has Paid the Price Long Enough Heading Let's be honest ab…" at bounding box center [512, 71] width 545 height 264
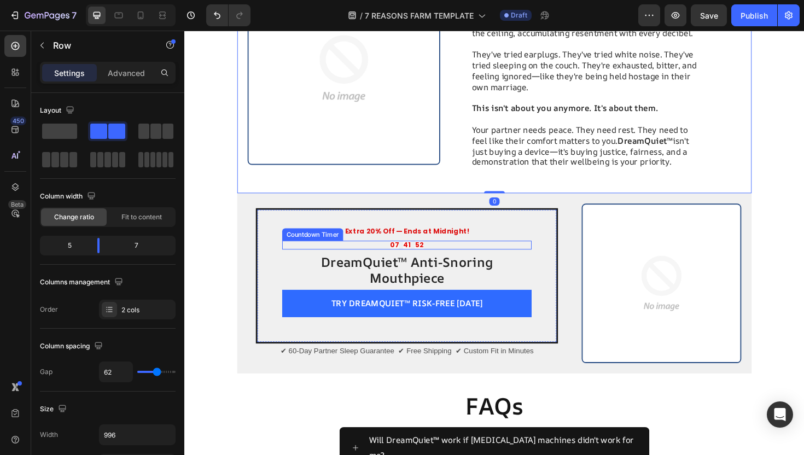
click at [394, 240] on strong "Extra 20% Off — Ends at Midnight!" at bounding box center [420, 243] width 131 height 10
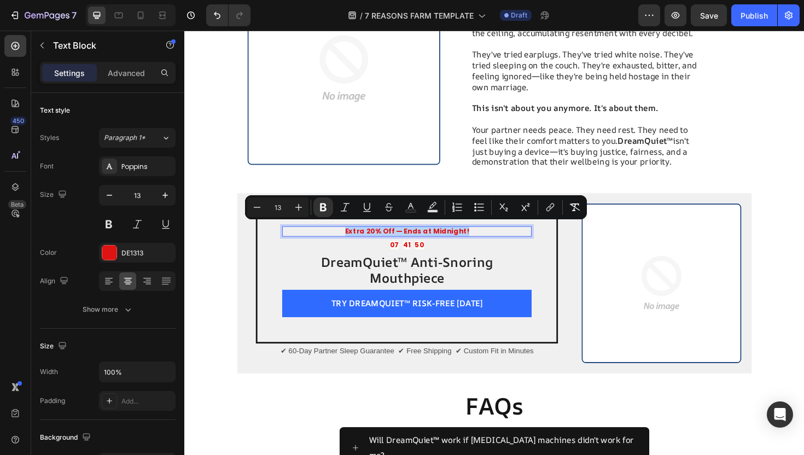
drag, startPoint x: 491, startPoint y: 237, endPoint x: 359, endPoint y: 236, distance: 131.9
click at [359, 239] on p "Extra 20% Off — Ends at Midnight!" at bounding box center [420, 243] width 262 height 9
copy strong "Extra 20% Off — Ends at Midnight!"
click at [358, 242] on p "Extra 20% Off — Ends at Midnight!" at bounding box center [420, 243] width 262 height 9
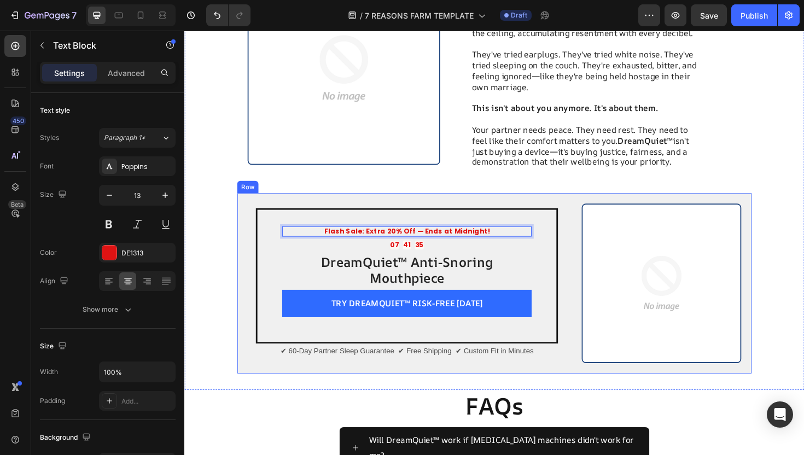
click at [415, 188] on div "Image 7. Your Partner Has Paid the Price Long Enough Heading Let's be honest ab…" at bounding box center [512, 71] width 545 height 264
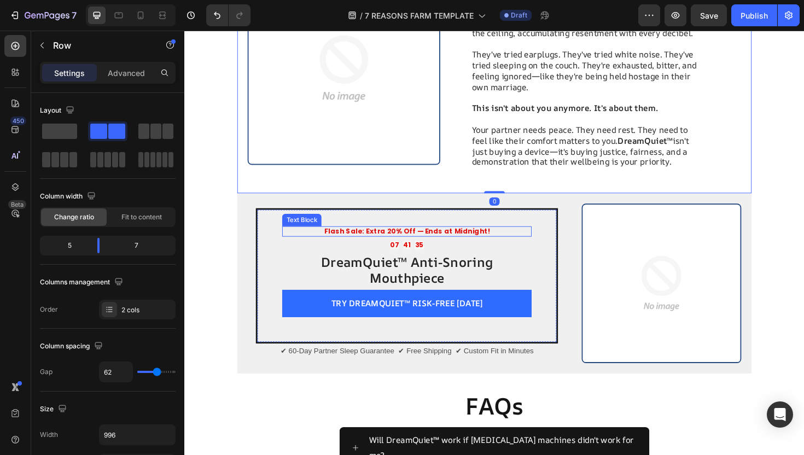
click at [427, 239] on strong "Flash Sale: Extra 20% Off — Ends at Midnight!" at bounding box center [420, 243] width 176 height 10
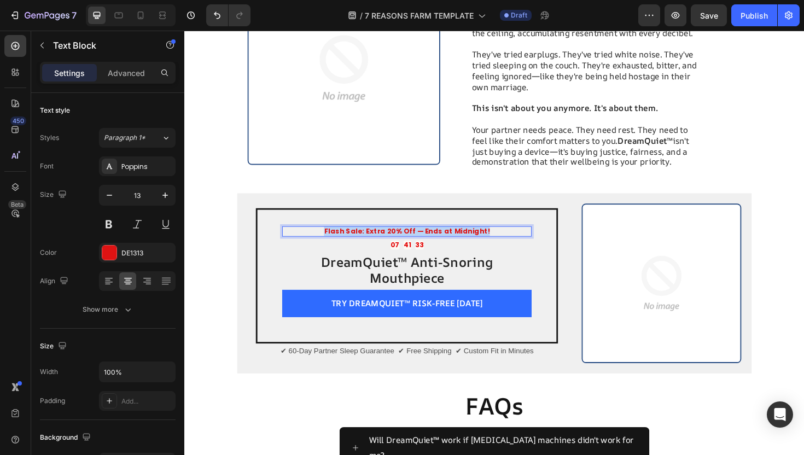
drag, startPoint x: 511, startPoint y: 239, endPoint x: 337, endPoint y: 237, distance: 174.0
click at [337, 239] on p "Flash Sale: Extra 20% Off — Ends at Midnight!" at bounding box center [420, 243] width 262 height 9
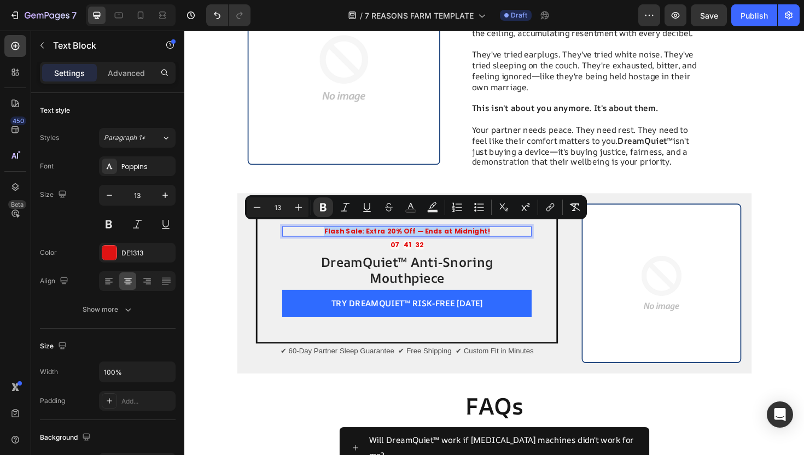
copy strong "Flash Sale: Extra 20% Off — Ends at Midnight!"
click at [380, 170] on div "Image" at bounding box center [353, 70] width 204 height 229
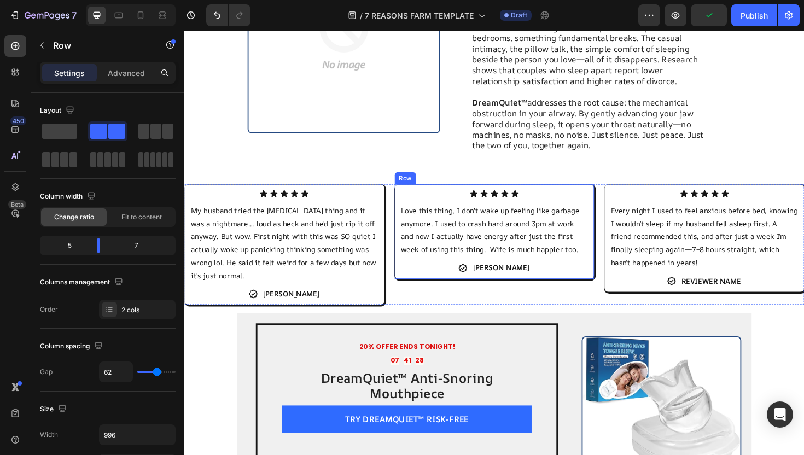
scroll to position [1242, 0]
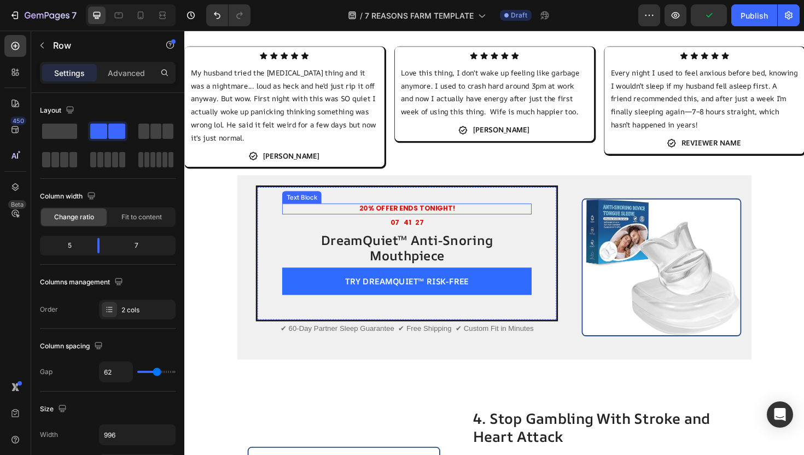
click at [421, 218] on strong "20% OFFER ENDS TONIGHT!" at bounding box center [419, 219] width 101 height 10
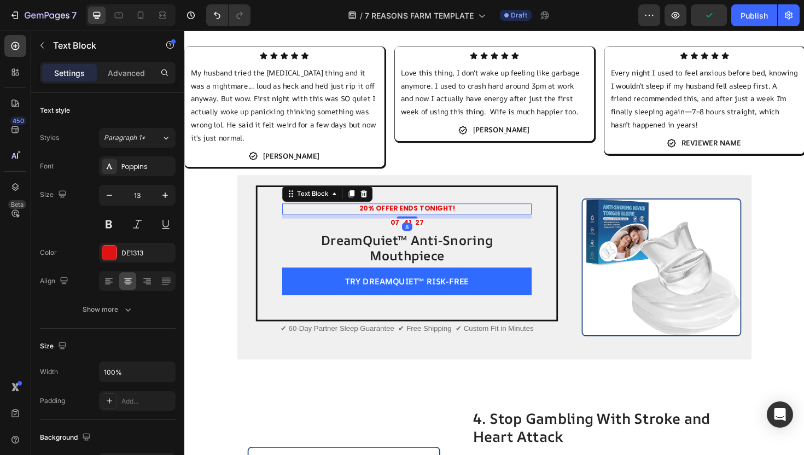
click at [421, 218] on strong "20% OFFER ENDS TONIGHT!" at bounding box center [419, 219] width 101 height 10
click at [475, 219] on p "20% OFFER ENDS TONIGHT!" at bounding box center [420, 219] width 262 height 9
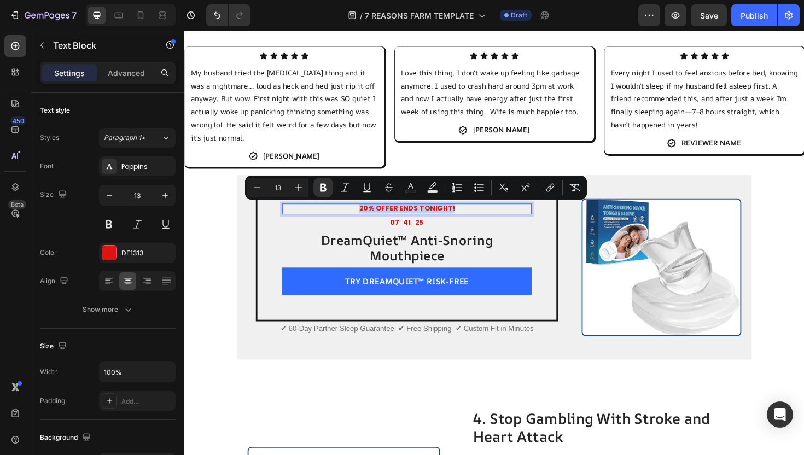
drag, startPoint x: 475, startPoint y: 218, endPoint x: 362, endPoint y: 222, distance: 112.8
click at [362, 222] on p "20% OFFER ENDS TONIGHT!" at bounding box center [420, 219] width 262 height 9
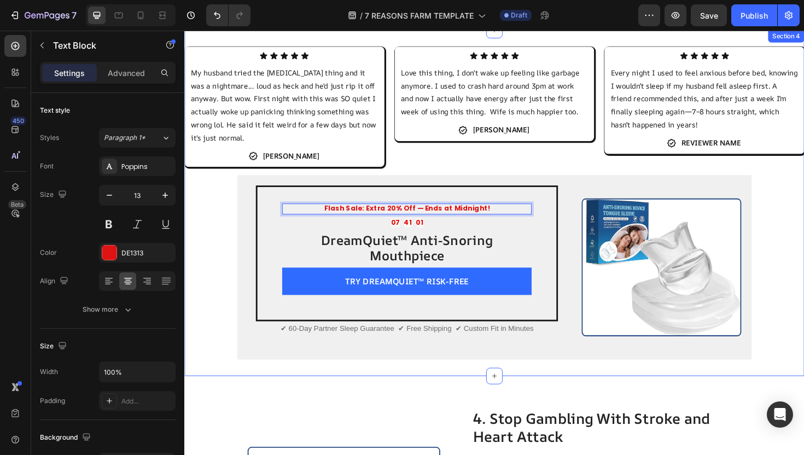
click at [221, 233] on div "Icon Icon Icon Icon Icon Icon List My husband tried the [MEDICAL_DATA] thing an…" at bounding box center [512, 214] width 657 height 332
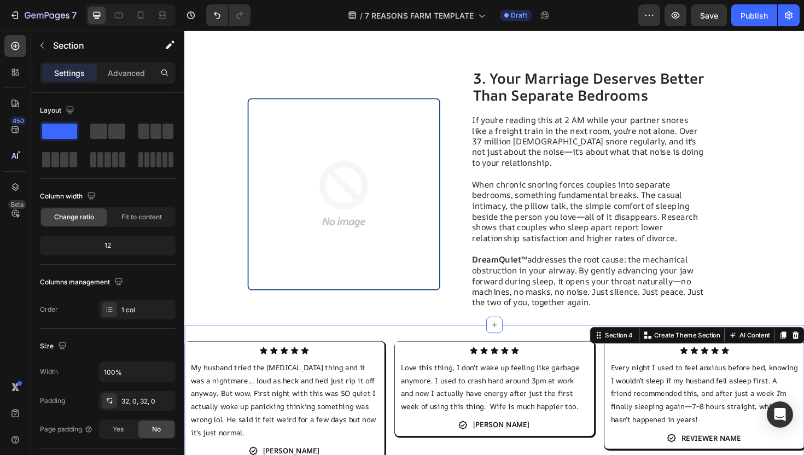
scroll to position [928, 0]
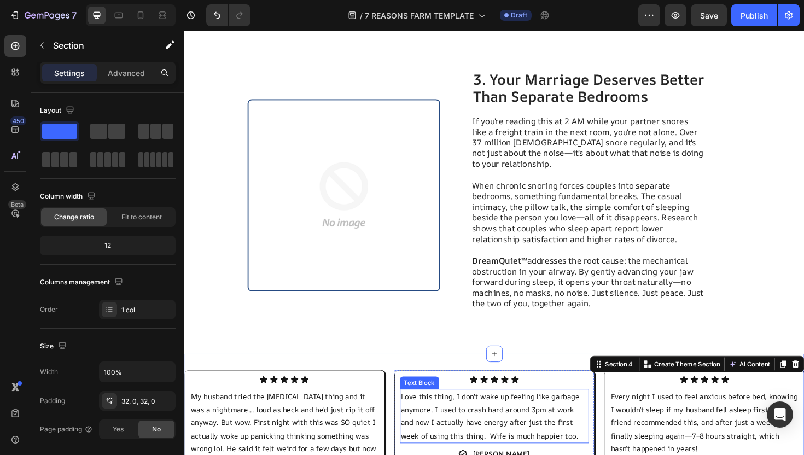
click at [598, 411] on p "Love this thing, I don't wake up feeling like garbage anymore. I used to crash …" at bounding box center [513, 438] width 199 height 55
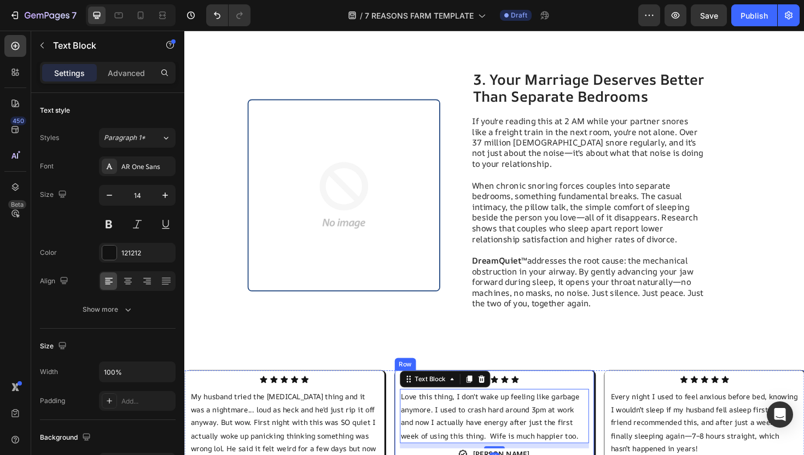
click at [555, 312] on div "Image 3. Your Marriage Deserves Better Than Separate Bedrooms Heading If you're…" at bounding box center [512, 205] width 545 height 301
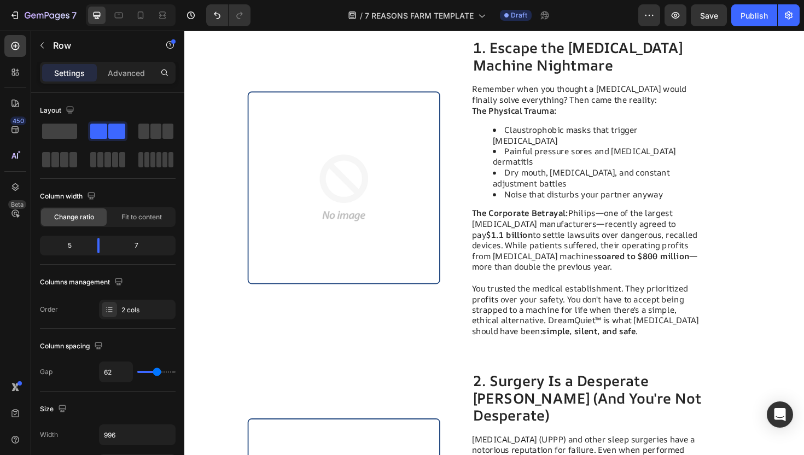
scroll to position [0, 0]
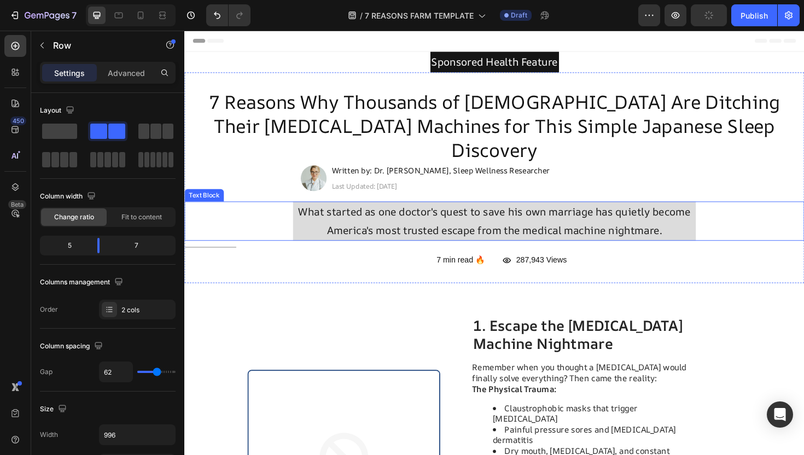
click at [525, 187] on h2 "Last Updated: [DATE]" at bounding box center [455, 195] width 233 height 16
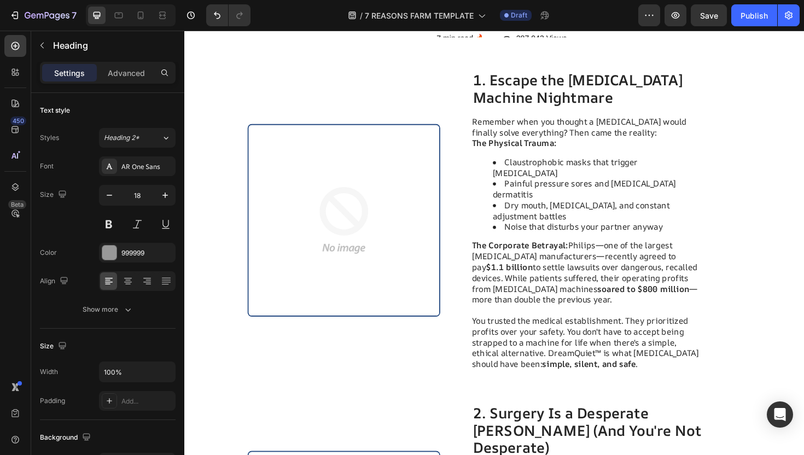
scroll to position [231, 0]
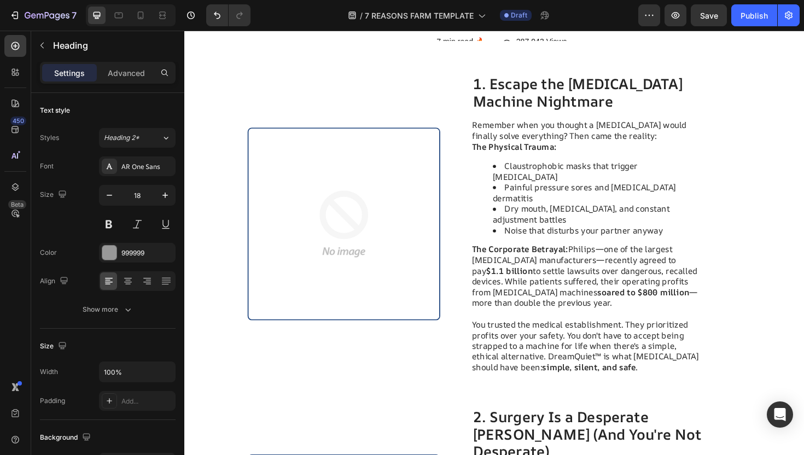
click at [402, 211] on img at bounding box center [353, 236] width 202 height 202
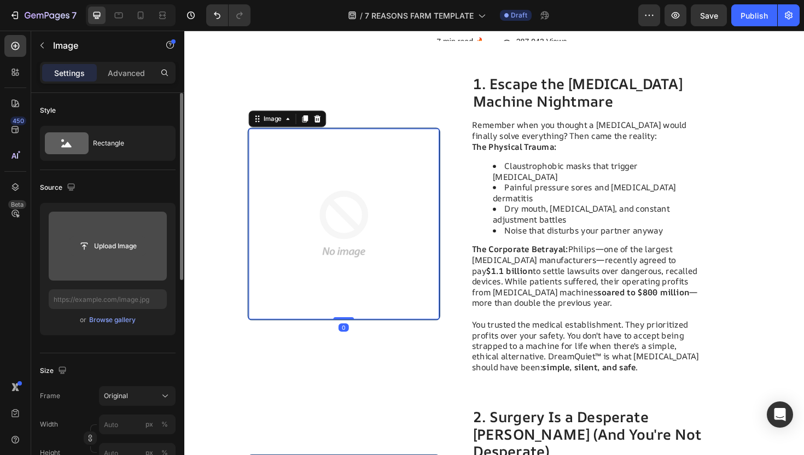
click at [135, 243] on input "file" at bounding box center [108, 246] width 76 height 19
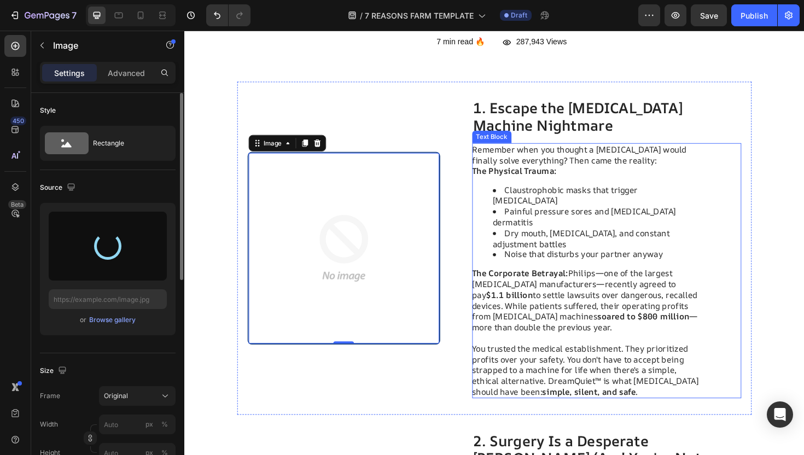
type input "[URL][DOMAIN_NAME]"
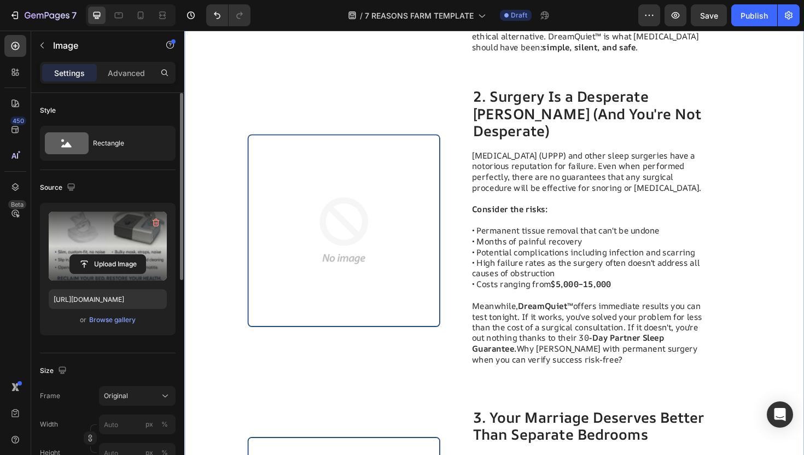
scroll to position [557, 0]
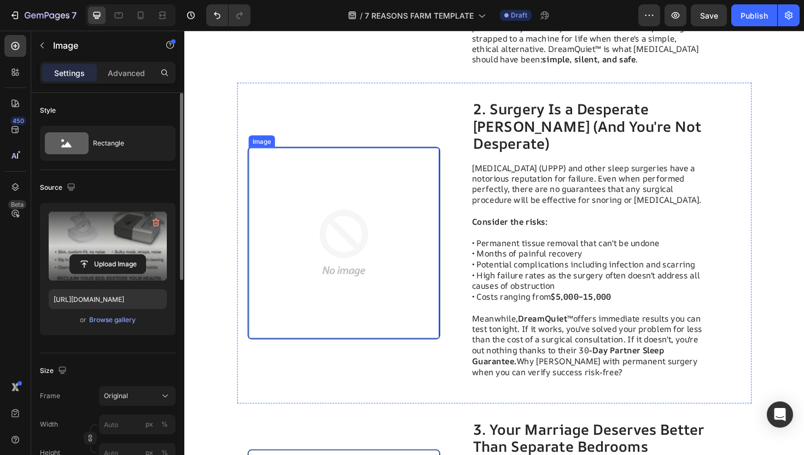
click at [305, 211] on img at bounding box center [353, 256] width 202 height 202
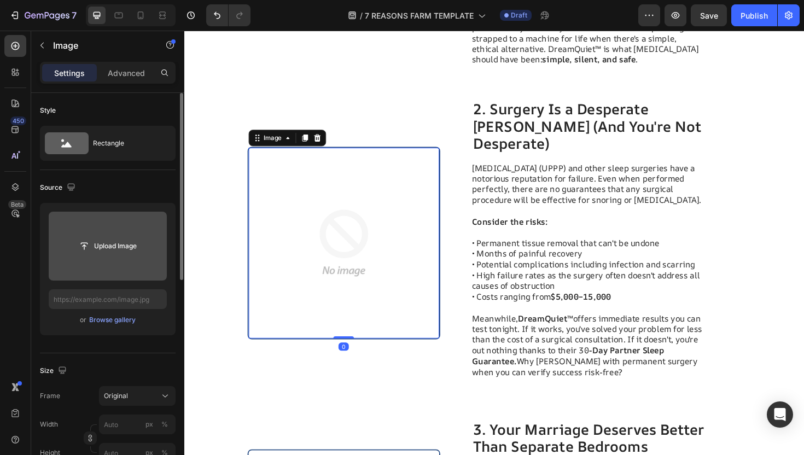
click at [154, 242] on div "Upload Image" at bounding box center [108, 246] width 118 height 20
click at [126, 236] on button "Upload Image" at bounding box center [107, 246] width 77 height 20
click at [96, 243] on input "file" at bounding box center [108, 246] width 76 height 19
click at [125, 230] on input "file" at bounding box center [108, 246] width 118 height 69
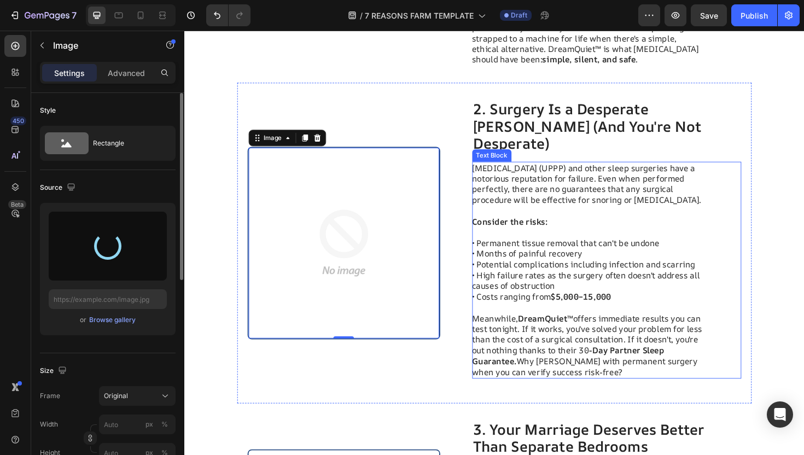
type input "[URL][DOMAIN_NAME]"
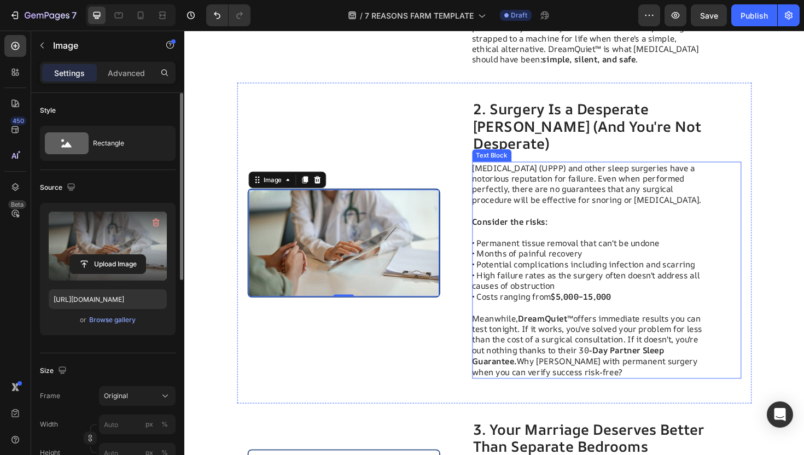
click at [508, 171] on p "[MEDICAL_DATA] (UPPP) and other sleep surgeries have a notorious reputation for…" at bounding box center [612, 193] width 246 height 45
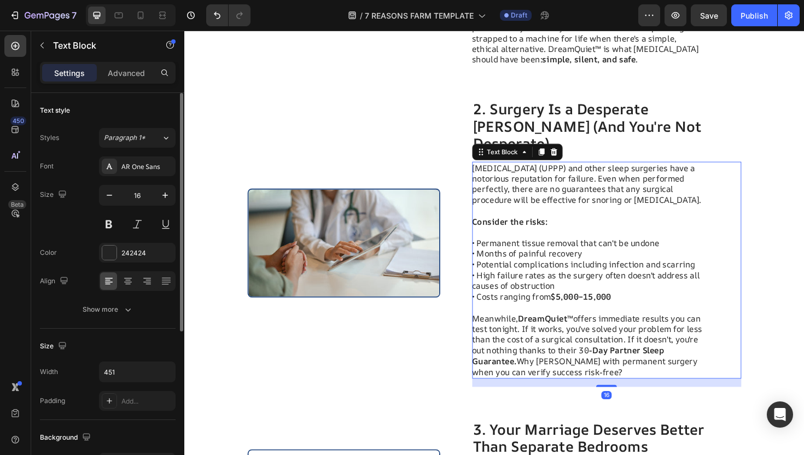
click at [573, 171] on p "[MEDICAL_DATA] (UPPP) and other sleep surgeries have a notorious reputation for…" at bounding box center [612, 193] width 246 height 45
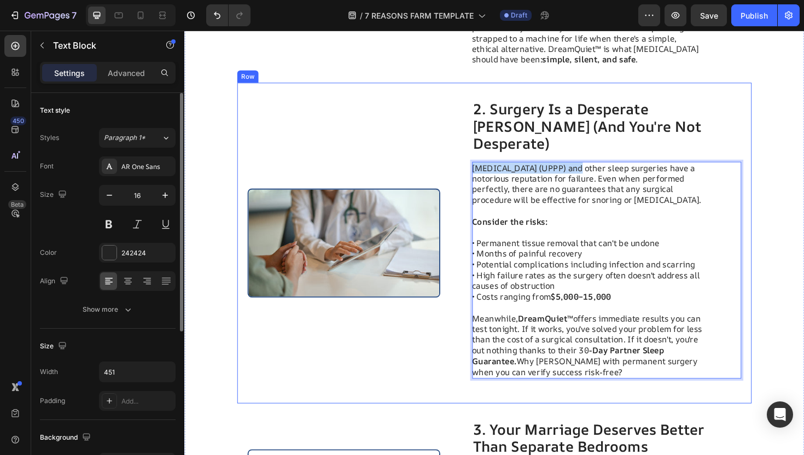
drag, startPoint x: 601, startPoint y: 146, endPoint x: 485, endPoint y: 144, distance: 116.6
click at [485, 144] on div "Image 2. Surgery Is a Desperate [PERSON_NAME] (And You're Not Desperate) Headin…" at bounding box center [512, 256] width 545 height 340
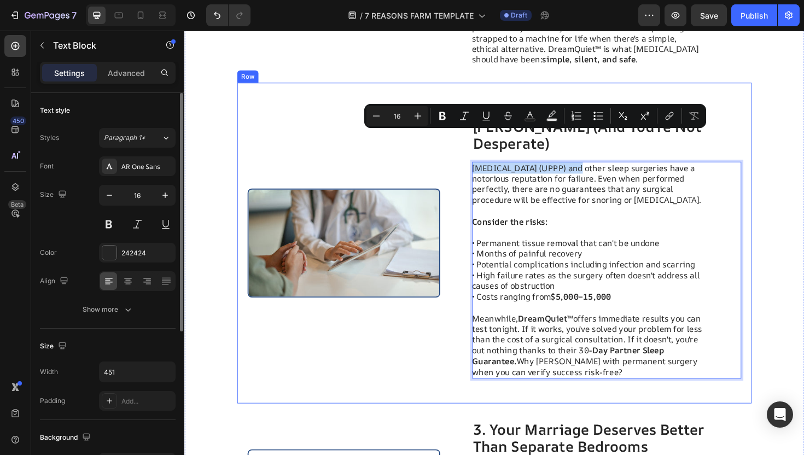
copy p "[MEDICAL_DATA]"
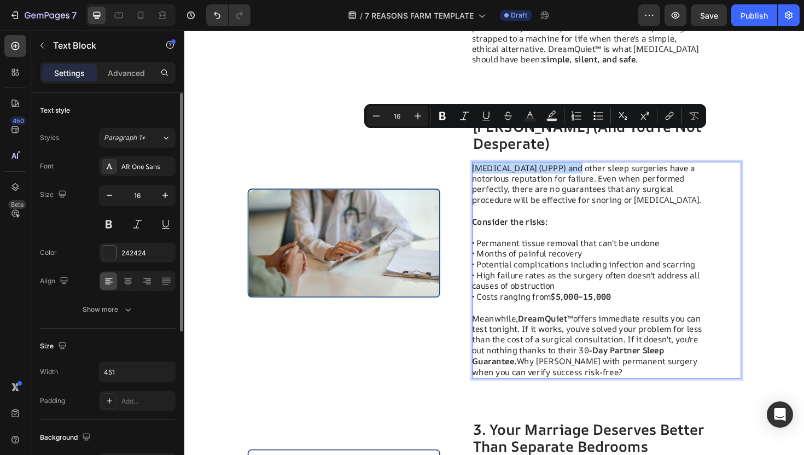
click at [432, 165] on div "Image" at bounding box center [353, 255] width 204 height 305
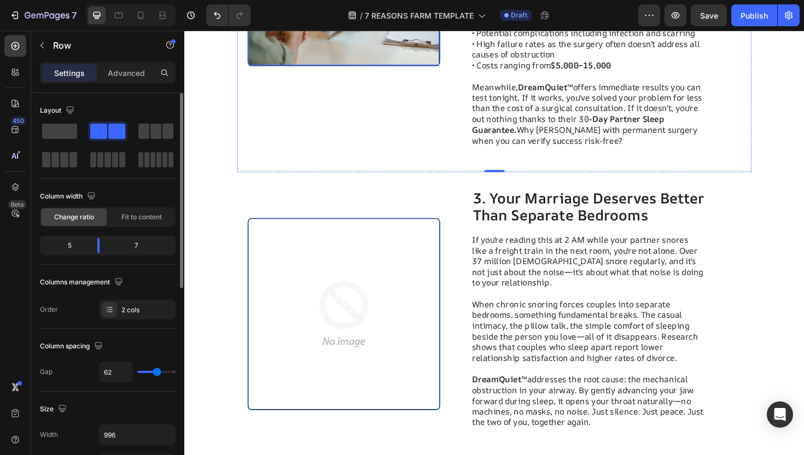
scroll to position [914, 0]
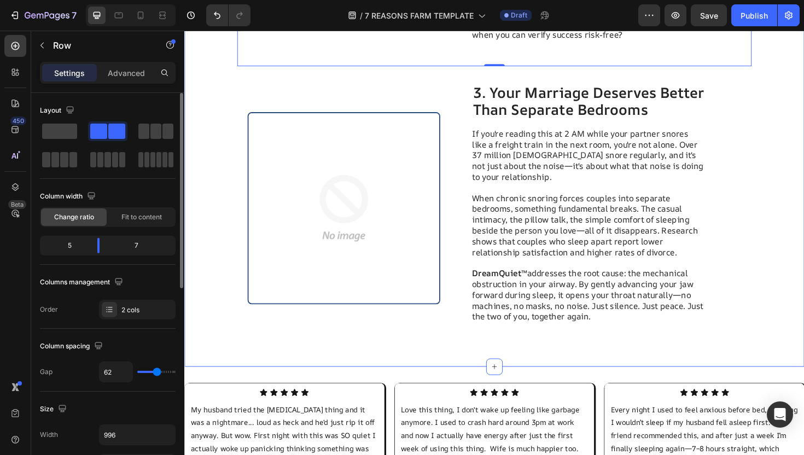
click at [303, 179] on img at bounding box center [353, 219] width 202 height 202
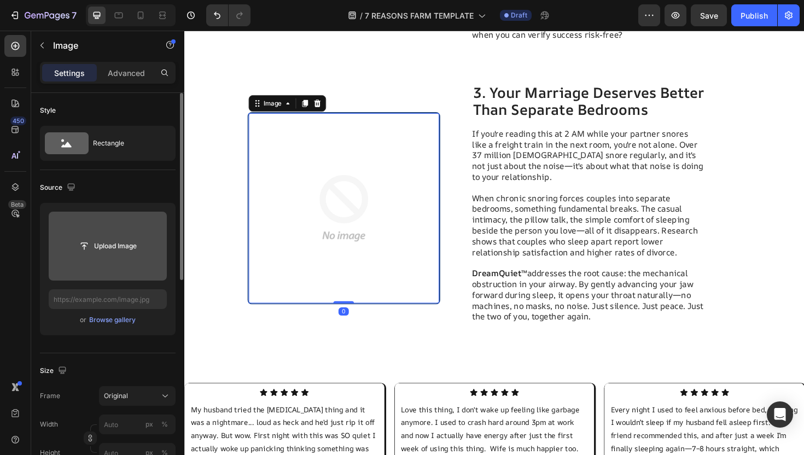
click at [107, 235] on input "file" at bounding box center [108, 246] width 118 height 69
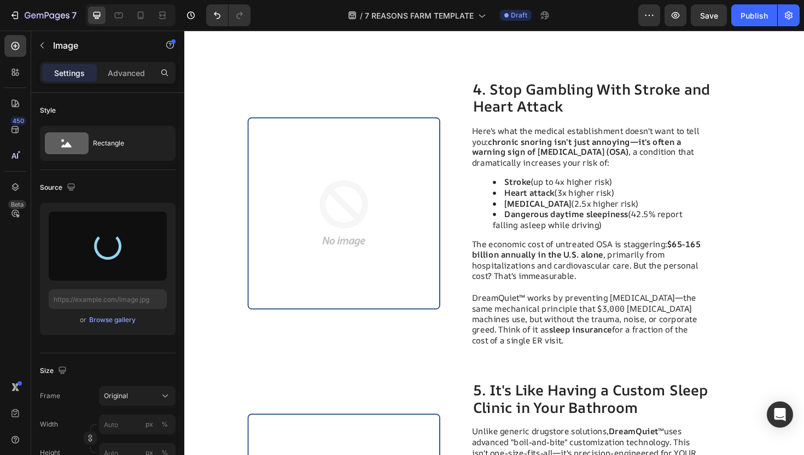
scroll to position [1602, 0]
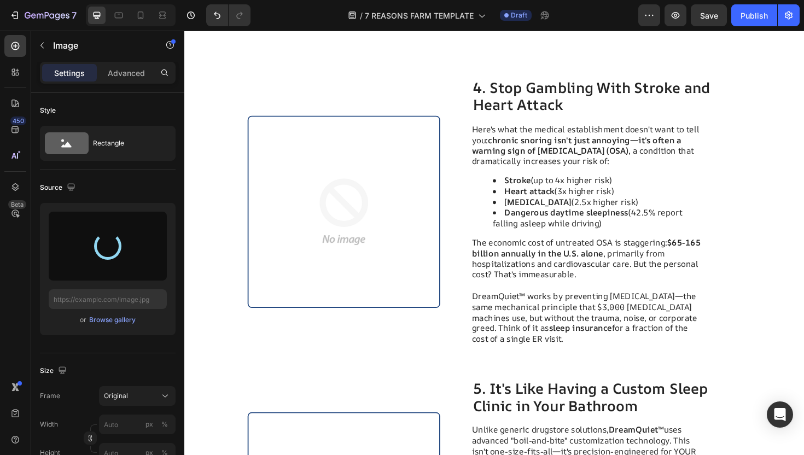
type input "https://cdn.shopify.com/s/files/1/0937/7968/9759/files/gempages_586332664403854…"
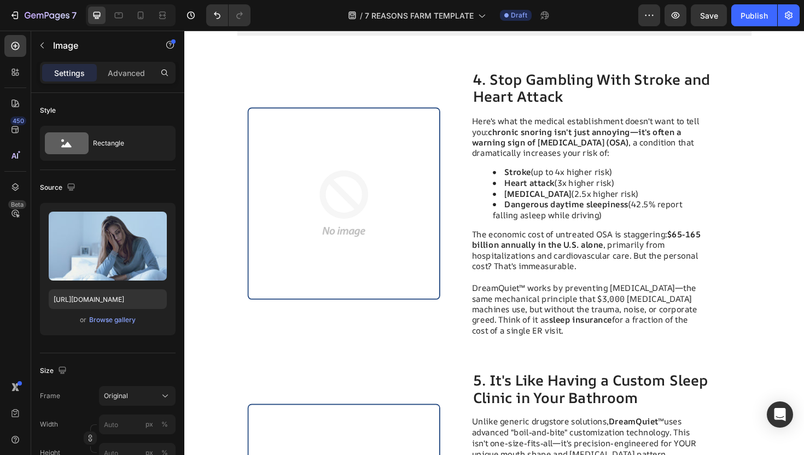
scroll to position [1571, 0]
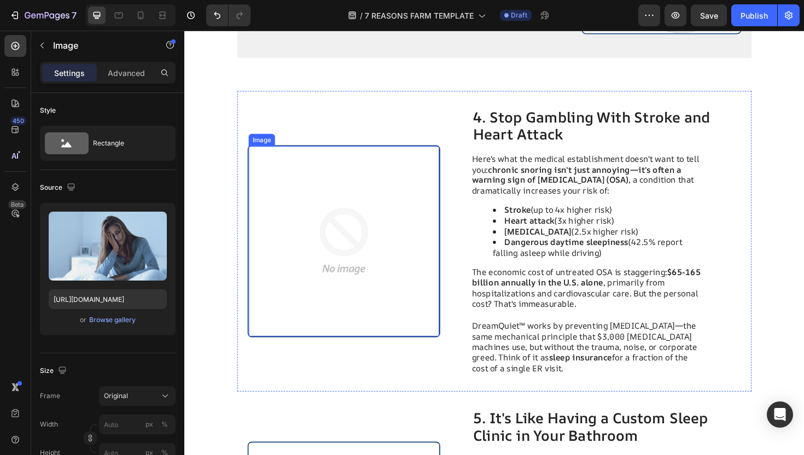
click at [301, 228] on img at bounding box center [353, 254] width 202 height 202
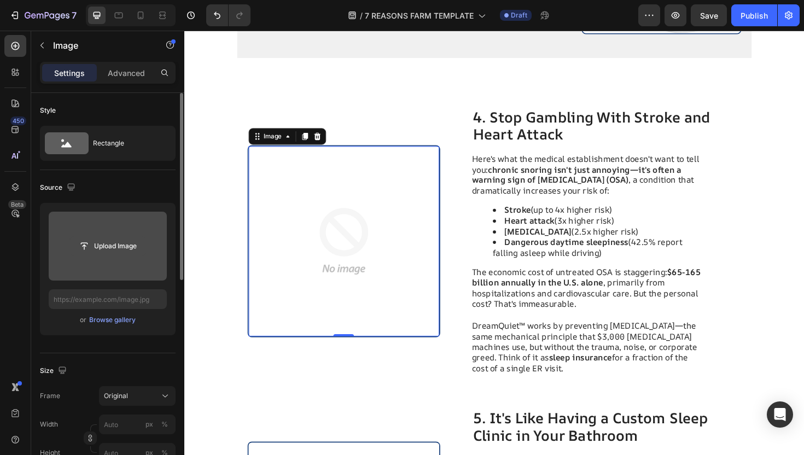
click at [123, 242] on input "file" at bounding box center [108, 246] width 76 height 19
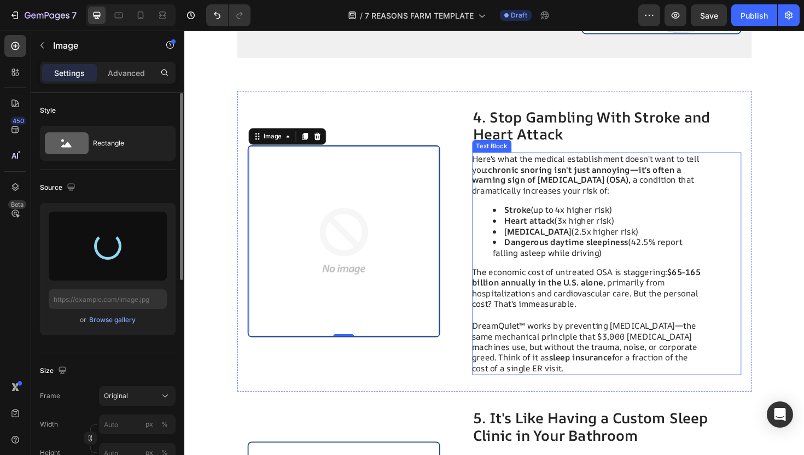
type input "https://cdn.shopify.com/s/files/1/0937/7968/9759/files/gempages_586332664403854…"
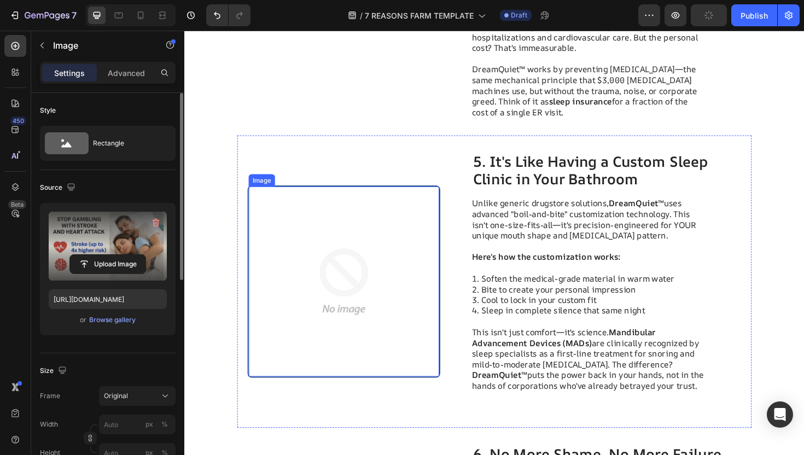
scroll to position [1846, 0]
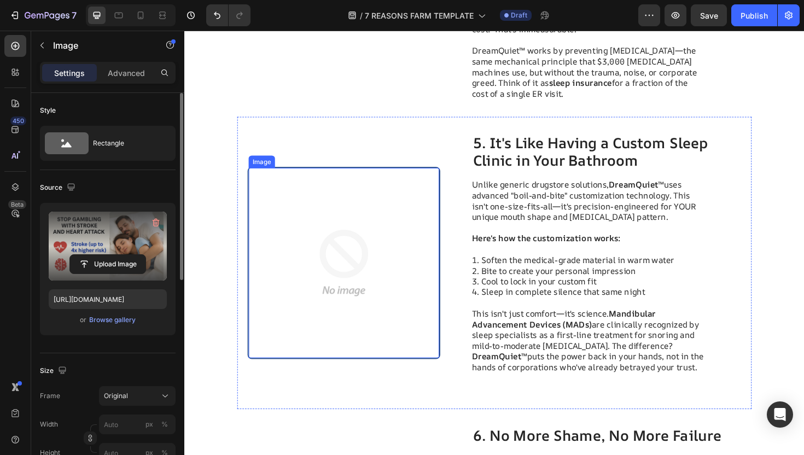
click at [330, 271] on img at bounding box center [353, 277] width 202 height 202
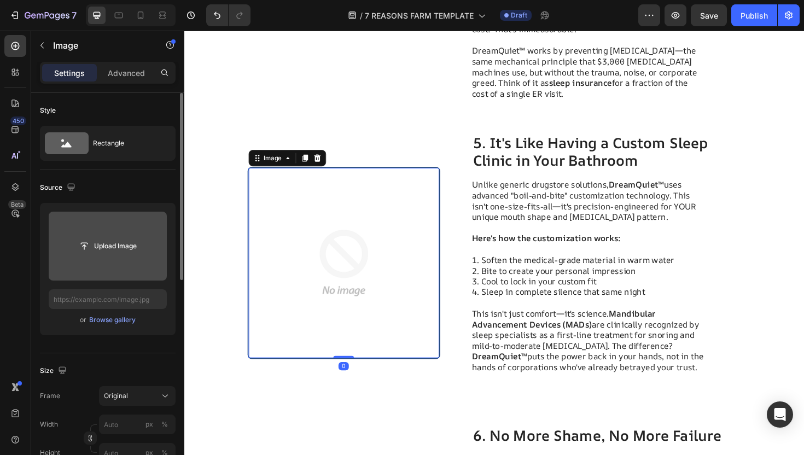
click at [100, 274] on input "file" at bounding box center [108, 246] width 118 height 69
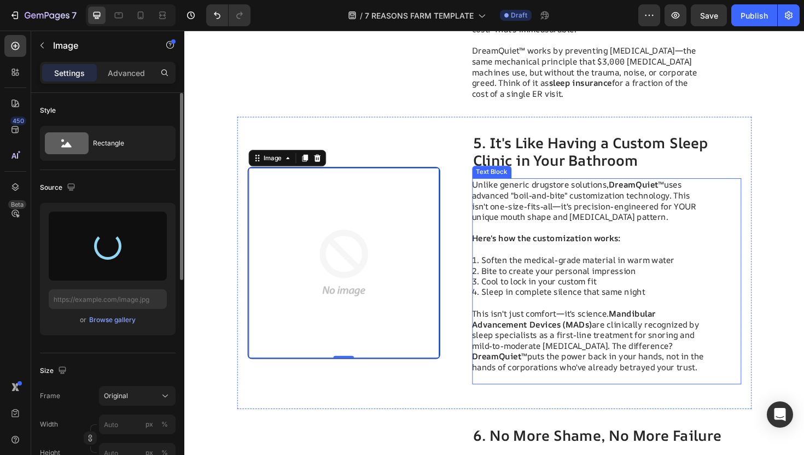
type input "https://cdn.shopify.com/s/files/1/0937/7968/9759/files/gempages_586332664403854…"
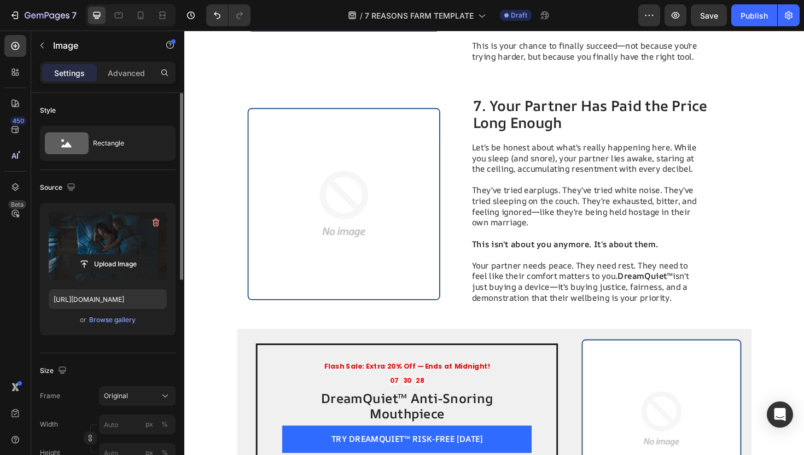
scroll to position [2585, 0]
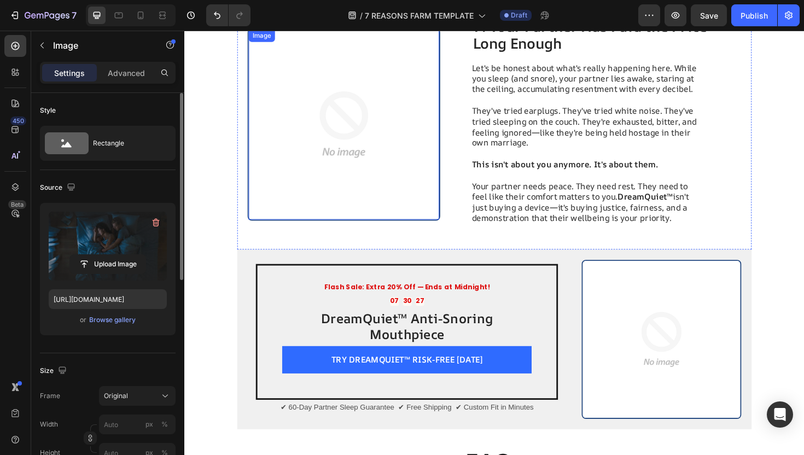
click at [384, 192] on img at bounding box center [353, 131] width 202 height 202
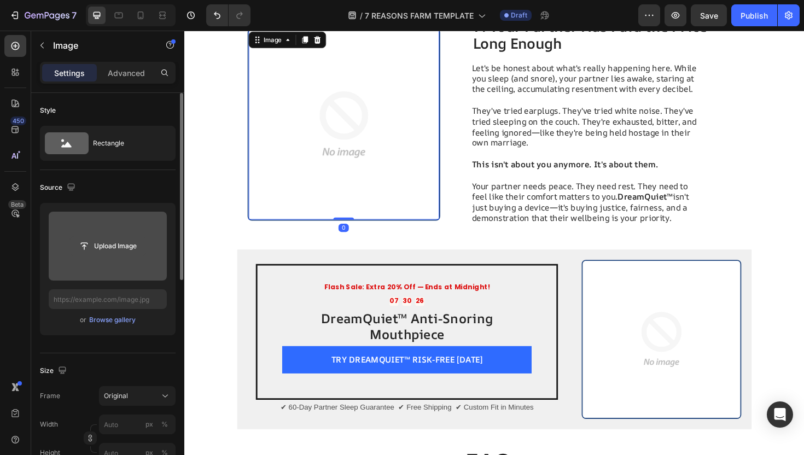
click at [129, 244] on input "file" at bounding box center [108, 246] width 76 height 19
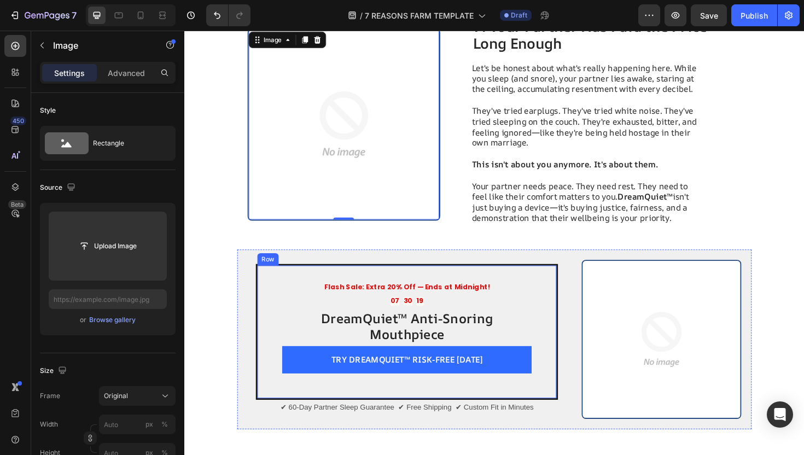
scroll to position [2505, 0]
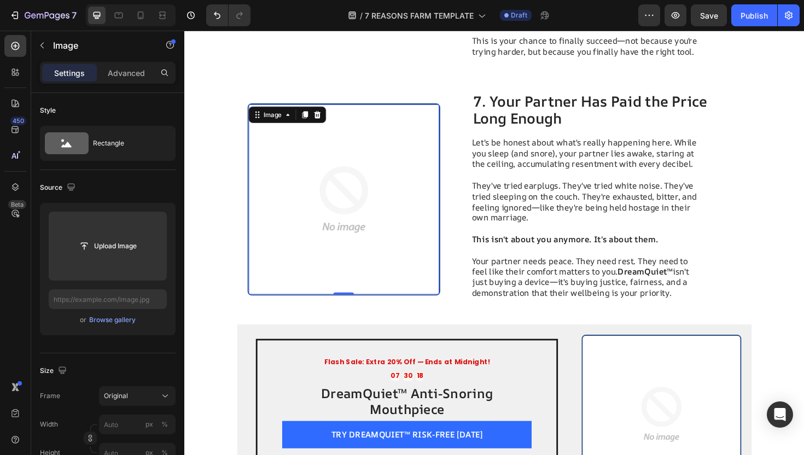
click at [320, 198] on img at bounding box center [353, 210] width 202 height 202
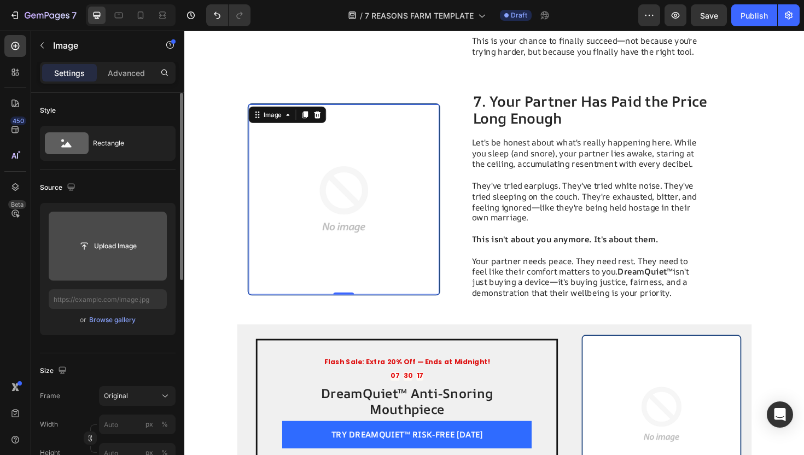
click at [147, 262] on input "file" at bounding box center [108, 246] width 118 height 69
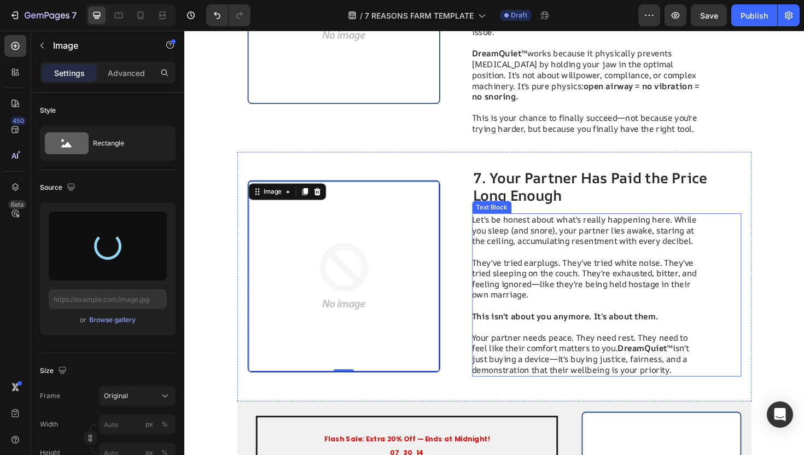
type input "https://cdn.shopify.com/s/files/1/0937/7968/9759/files/gempages_586332664403854…"
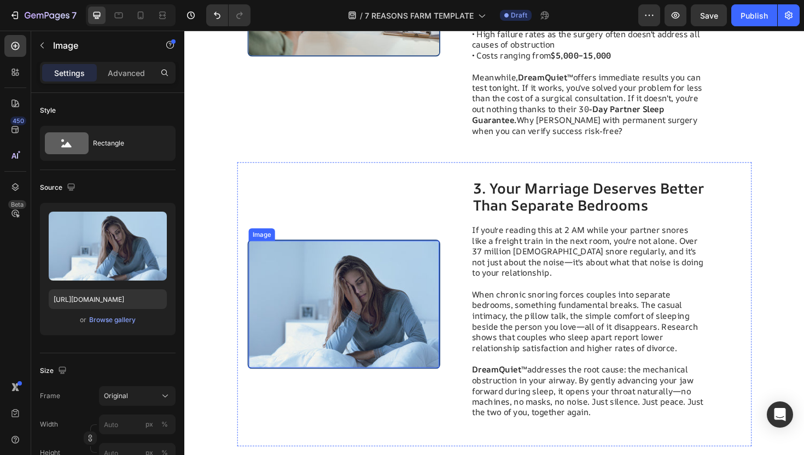
scroll to position [838, 0]
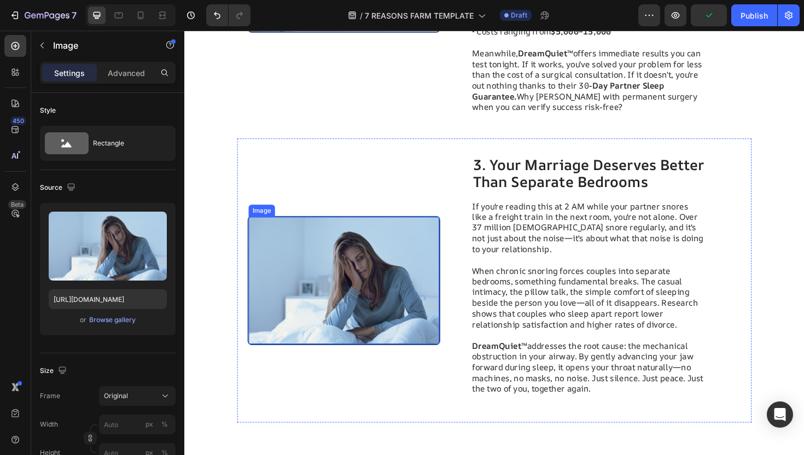
click at [385, 263] on img at bounding box center [353, 295] width 202 height 135
click at [324, 214] on icon at bounding box center [325, 218] width 7 height 8
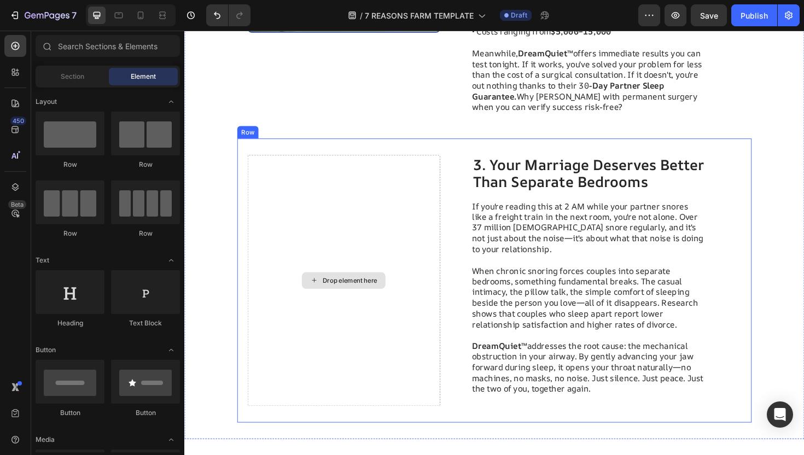
click at [347, 291] on div "Drop element here" at bounding box center [359, 295] width 58 height 9
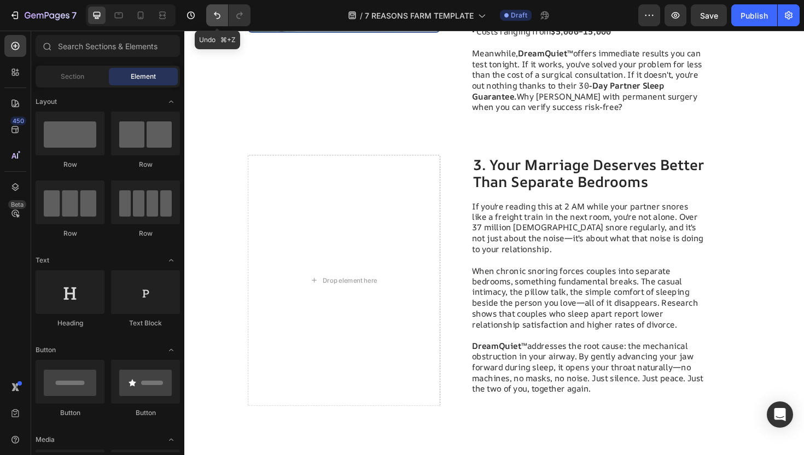
click at [216, 14] on icon "Undo/Redo" at bounding box center [217, 15] width 11 height 11
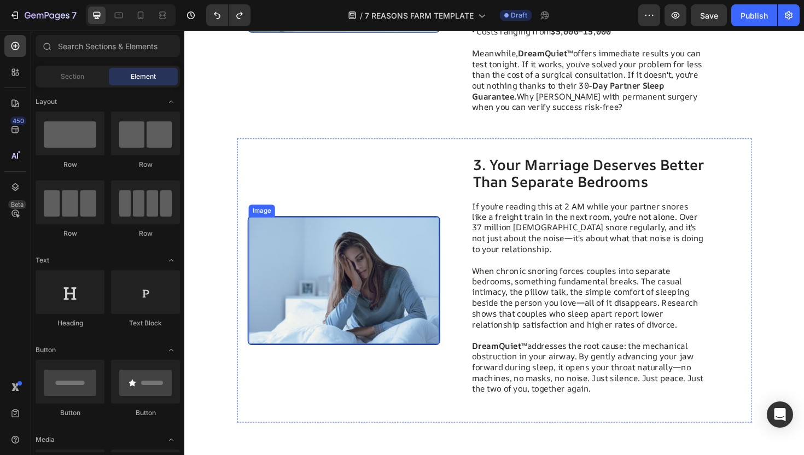
click at [297, 240] on img at bounding box center [353, 295] width 202 height 135
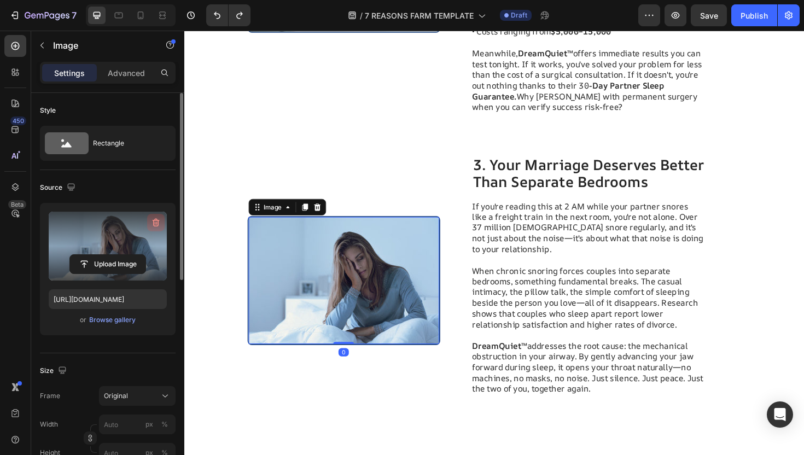
click at [154, 217] on button "button" at bounding box center [156, 223] width 18 height 18
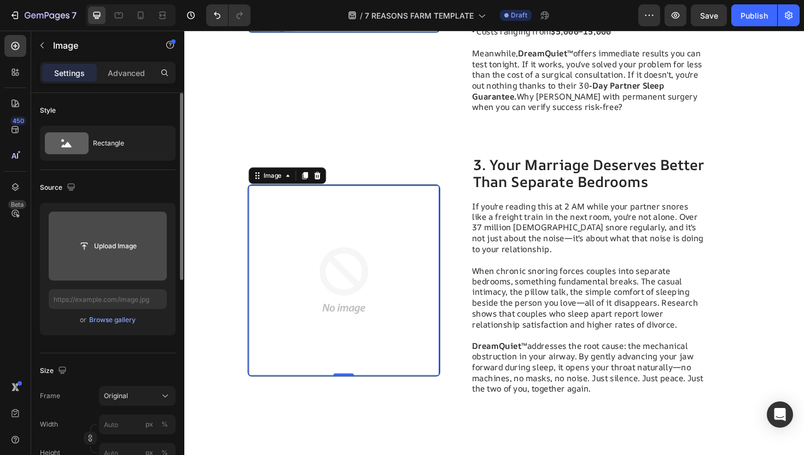
click at [113, 252] on input "file" at bounding box center [108, 246] width 76 height 19
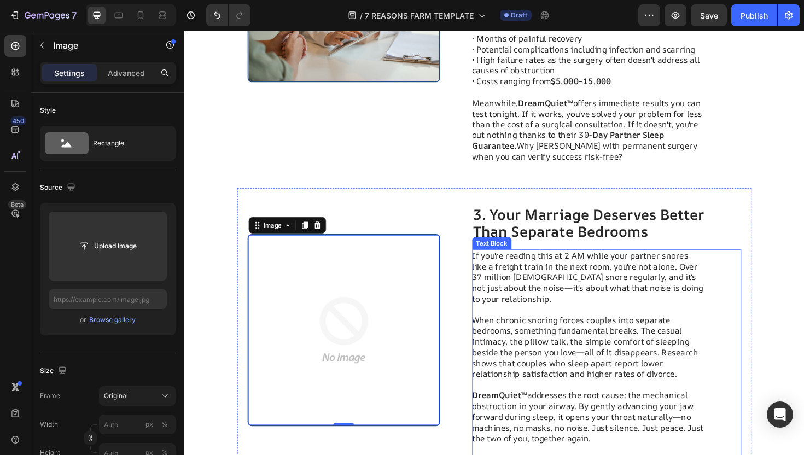
scroll to position [791, 0]
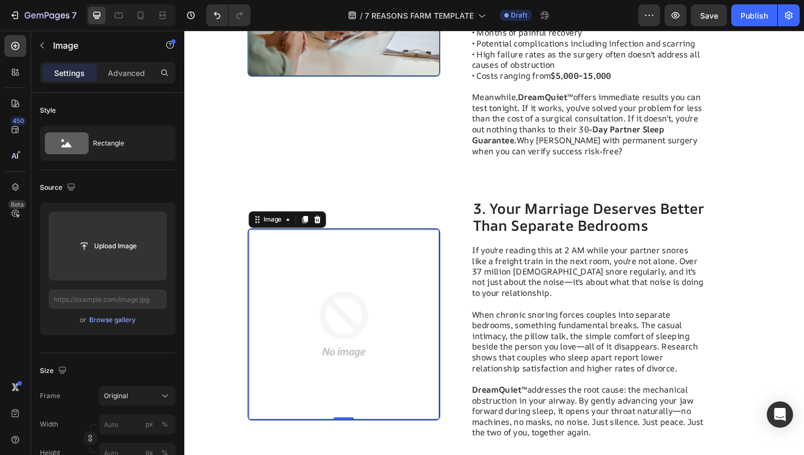
click at [372, 295] on img at bounding box center [353, 342] width 202 height 202
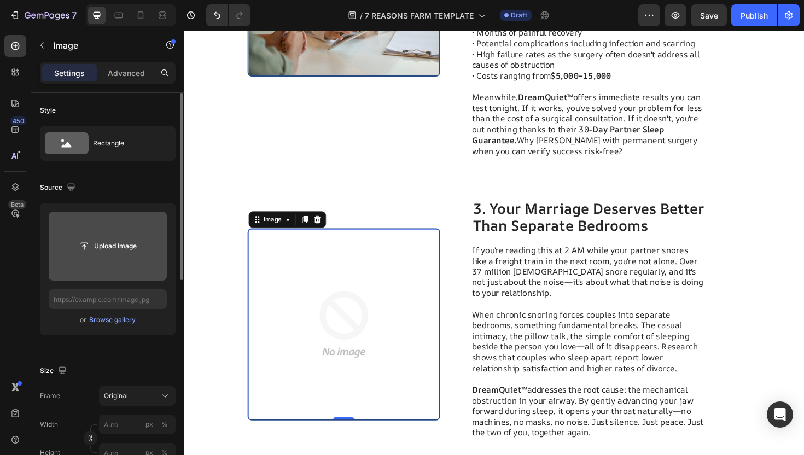
click at [135, 245] on input "file" at bounding box center [108, 246] width 76 height 19
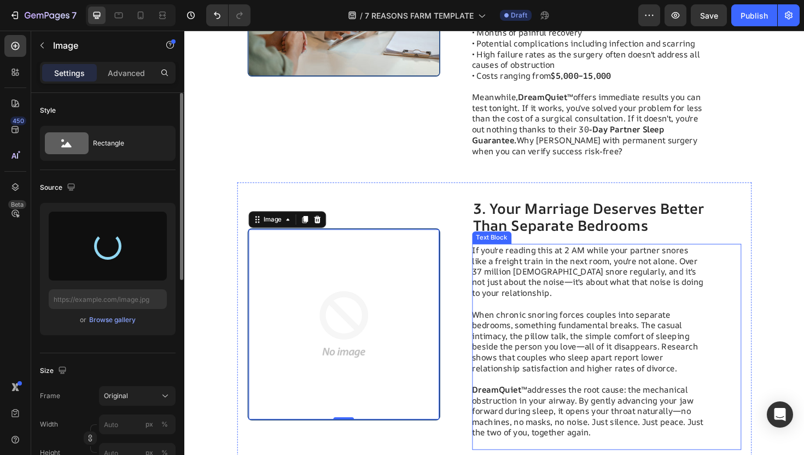
type input "https://cdn.shopify.com/s/files/1/0937/7968/9759/files/gempages_586332664403854…"
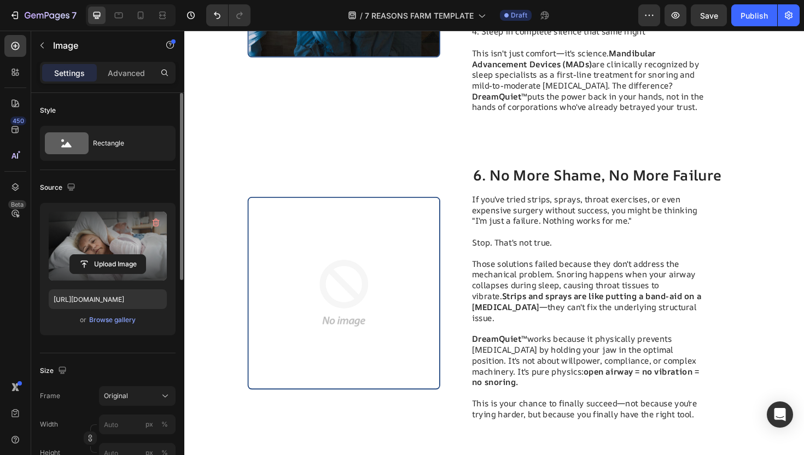
scroll to position [2120, 0]
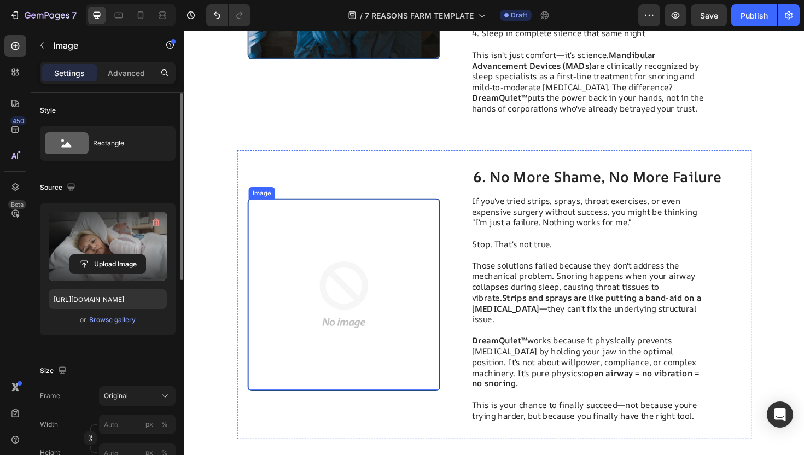
click at [379, 299] on img at bounding box center [353, 311] width 202 height 202
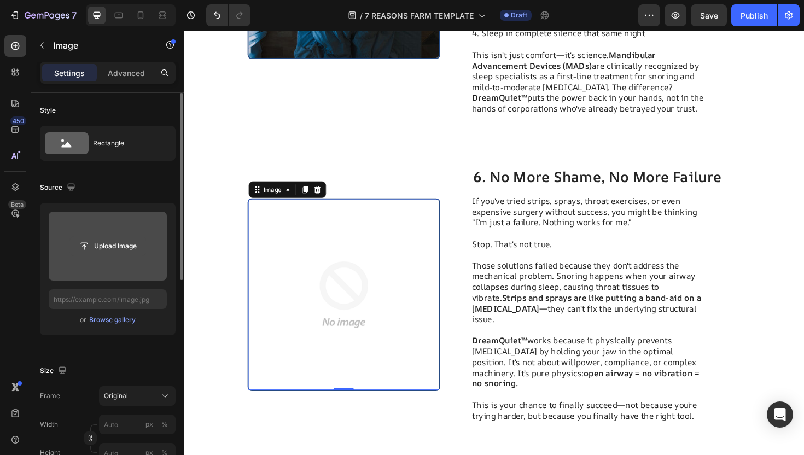
click at [123, 250] on input "file" at bounding box center [108, 246] width 76 height 19
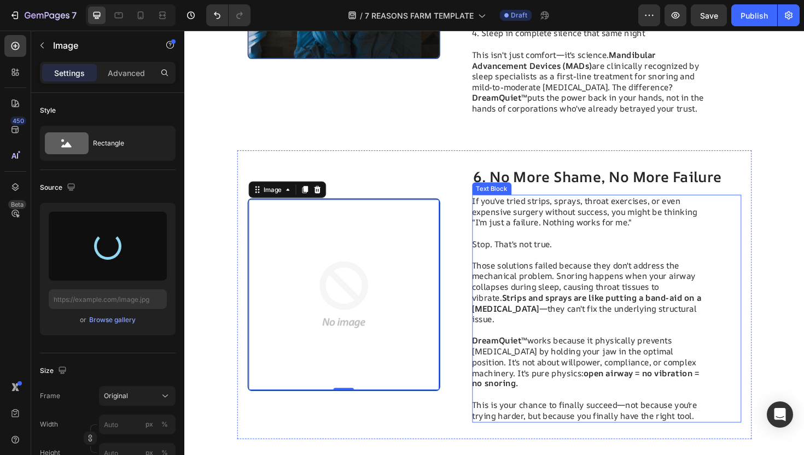
type input "https://cdn.shopify.com/s/files/1/0937/7968/9759/files/gempages_586332664403854…"
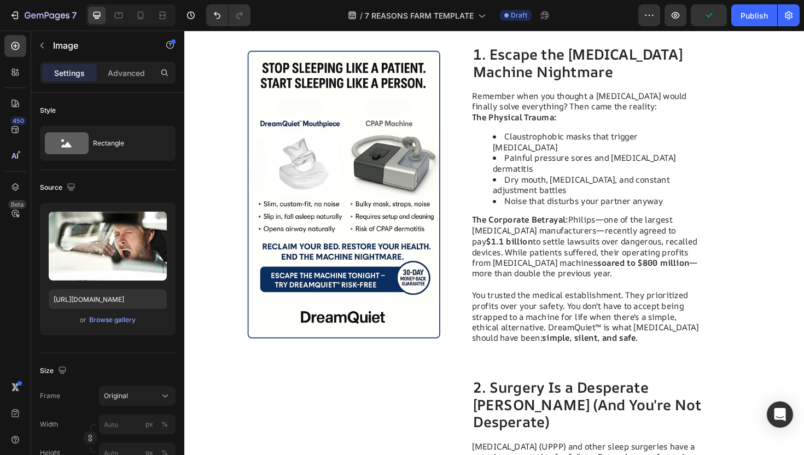
scroll to position [0, 0]
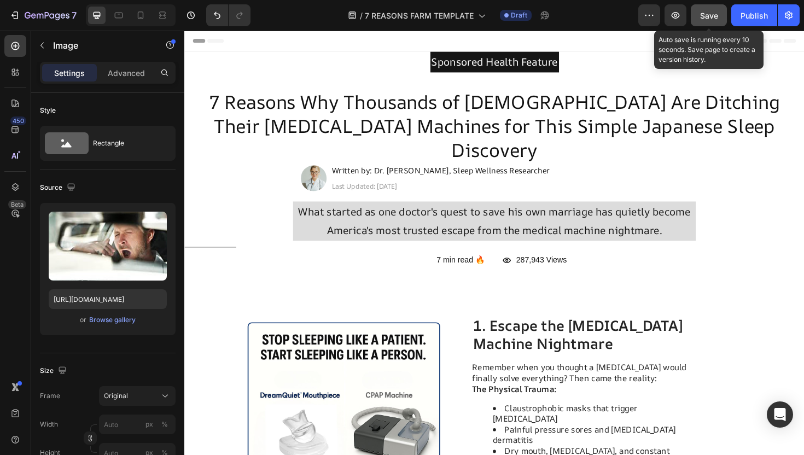
click at [703, 16] on span "Save" at bounding box center [709, 15] width 18 height 9
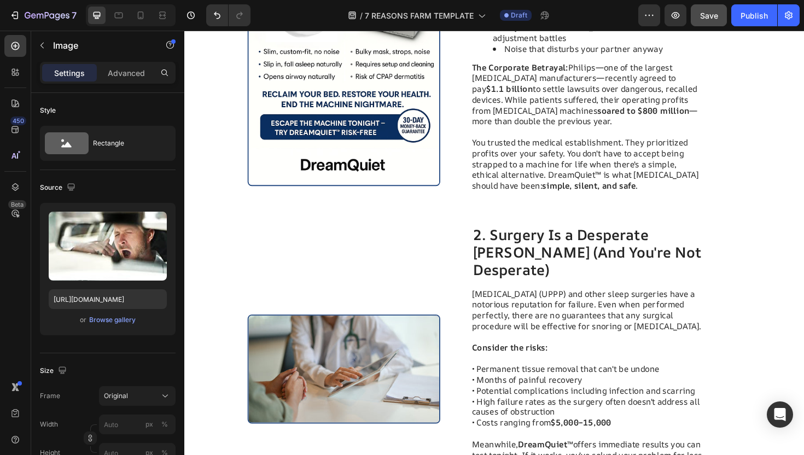
scroll to position [442, 0]
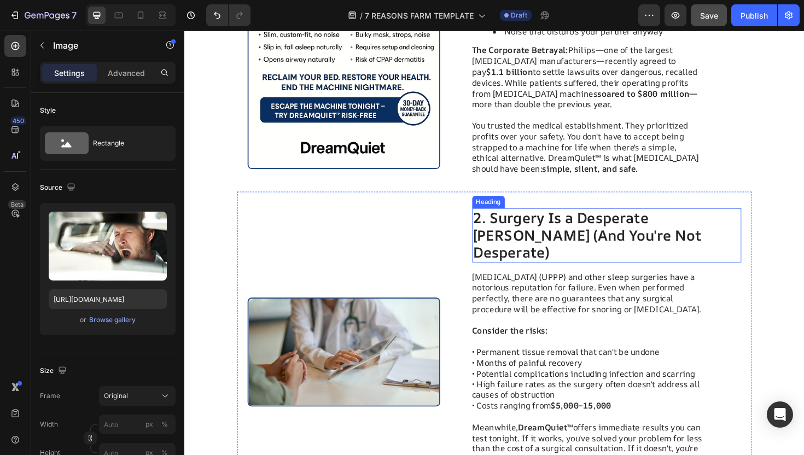
click at [575, 227] on h2 "2. Surgery Is a Desperate Gamble (And You're Not Desperate)" at bounding box center [632, 247] width 286 height 57
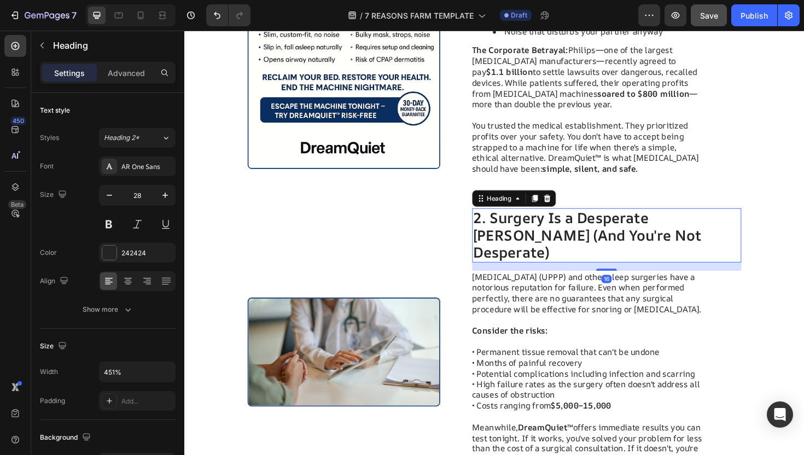
click at [631, 219] on h2 "2. Surgery Is a Desperate Gamble (And You're Not Desperate)" at bounding box center [632, 247] width 286 height 57
click at [631, 220] on p "2. Surgery Is a Desperate Gamble (And You're Not Desperate)" at bounding box center [631, 247] width 283 height 55
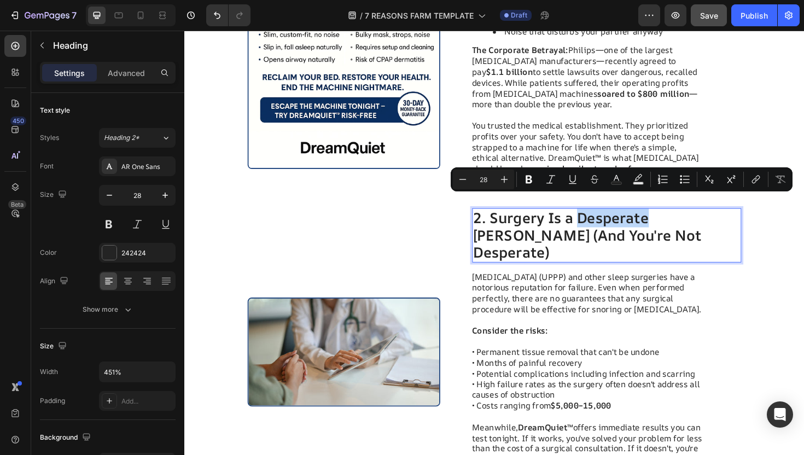
click at [674, 221] on p "2. Surgery Is a Desperate Gamble (And You're Not Desperate)" at bounding box center [631, 247] width 283 height 55
drag, startPoint x: 675, startPoint y: 217, endPoint x: 602, endPoint y: 217, distance: 72.8
click at [602, 220] on p "2. Surgery Is a Desperate Gamble (And You're Not Desperate)" at bounding box center [631, 247] width 283 height 55
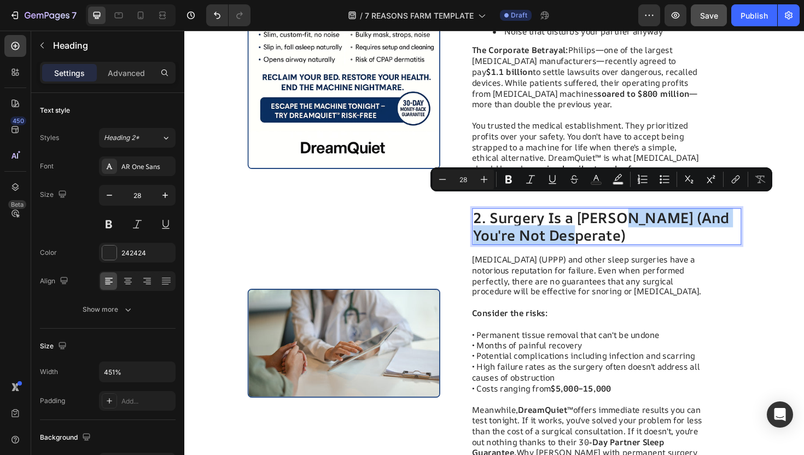
drag, startPoint x: 611, startPoint y: 228, endPoint x: 656, endPoint y: 214, distance: 46.9
click at [656, 220] on p "2. Surgery Is a Gamble (And You're Not Desperate)" at bounding box center [631, 238] width 283 height 37
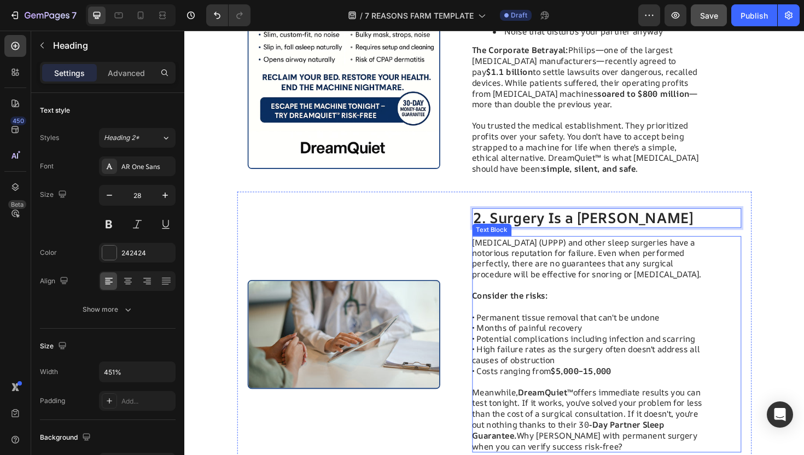
click at [620, 272] on p "Uvulopalatopharyngoplasty (UPPP) and other sleep surgeries have a notorious rep…" at bounding box center [612, 272] width 246 height 45
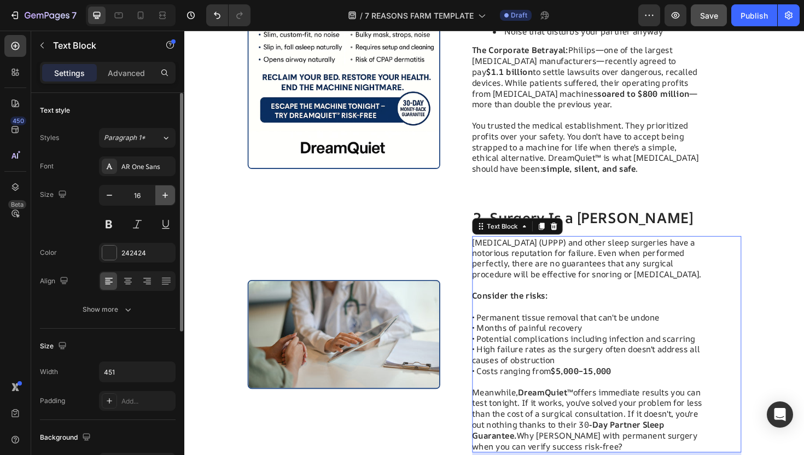
click at [161, 194] on icon "button" at bounding box center [165, 195] width 11 height 11
type input "17"
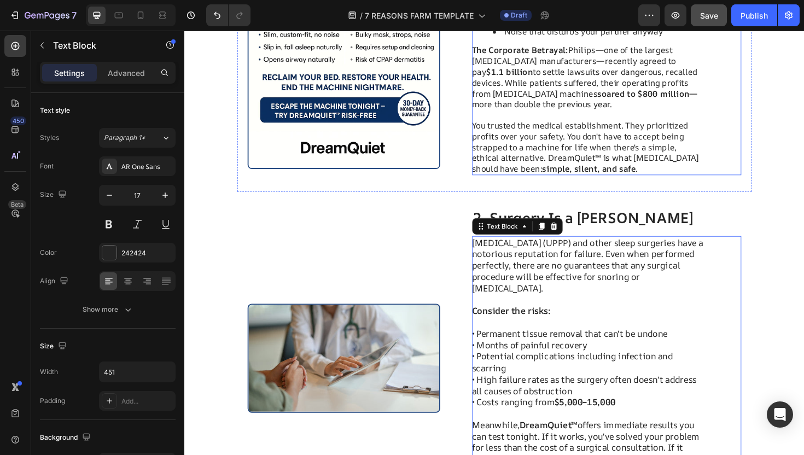
click at [564, 171] on strong "simple, silent, and safe" at bounding box center [613, 177] width 99 height 12
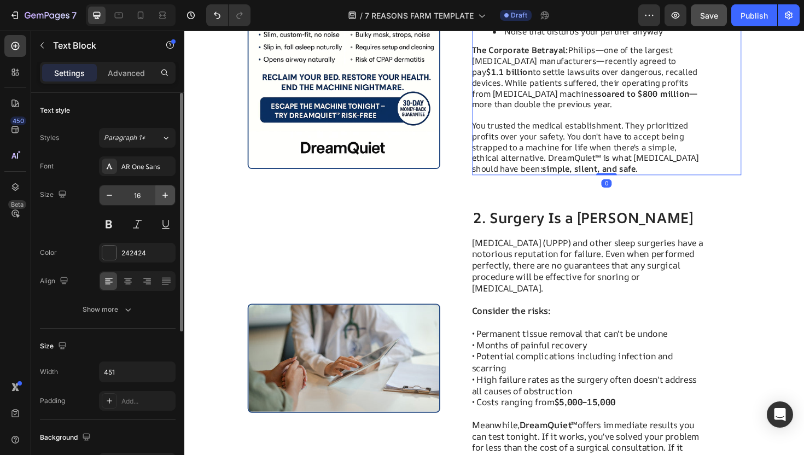
click at [166, 200] on icon "button" at bounding box center [165, 195] width 11 height 11
type input "17"
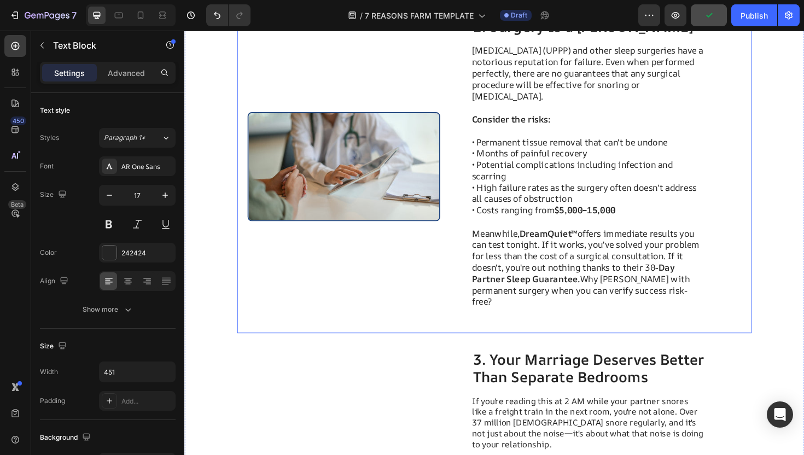
scroll to position [788, 0]
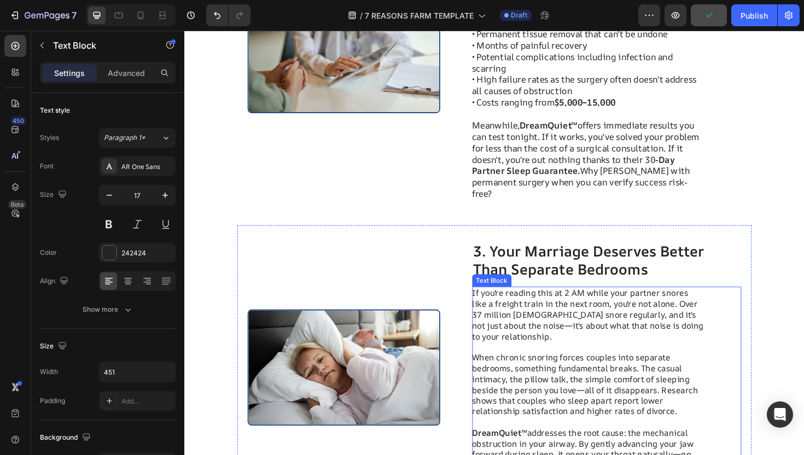
click at [532, 303] on p "If you're reading this at 2 AM while your partner snores like a freight train i…" at bounding box center [612, 331] width 246 height 57
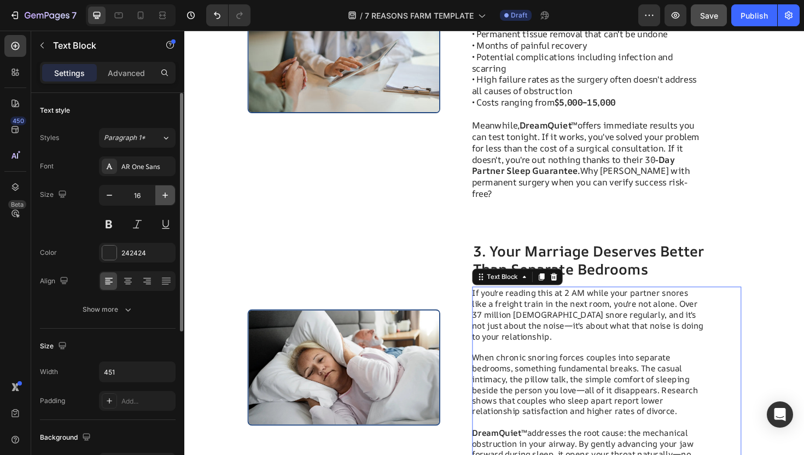
click at [168, 195] on icon "button" at bounding box center [165, 195] width 11 height 11
type input "17"
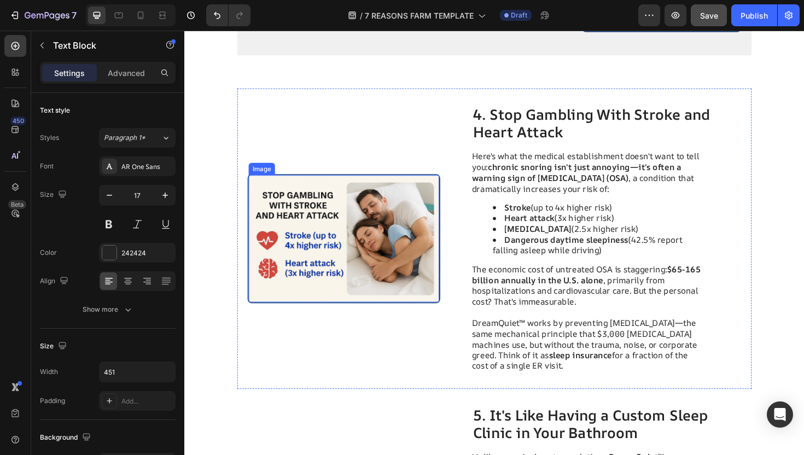
scroll to position [1623, 0]
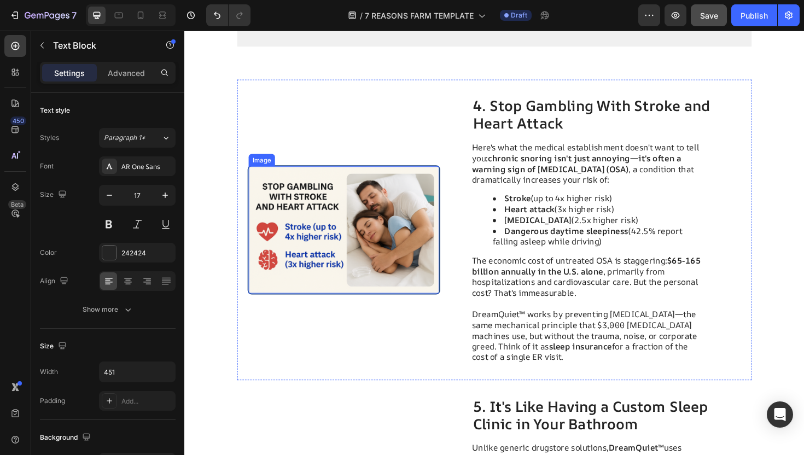
click at [536, 241] on li "Dangerous daytime sleepiness (42.5% report falling asleep while driving)" at bounding box center [623, 248] width 224 height 23
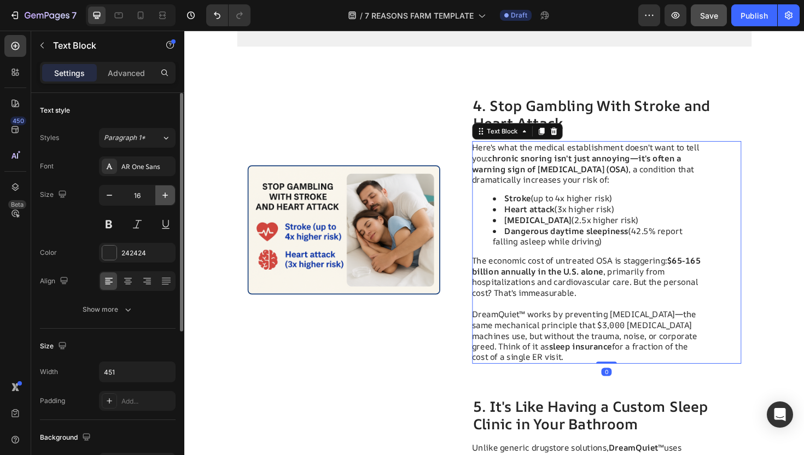
click at [164, 191] on icon "button" at bounding box center [165, 195] width 11 height 11
type input "17"
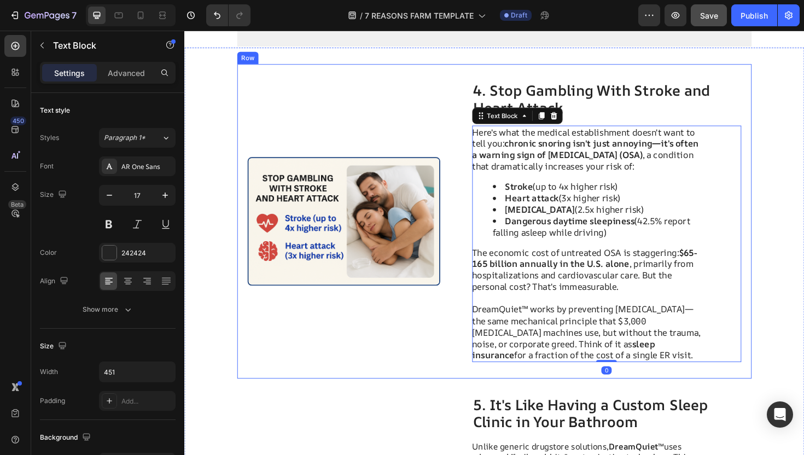
scroll to position [1945, 0]
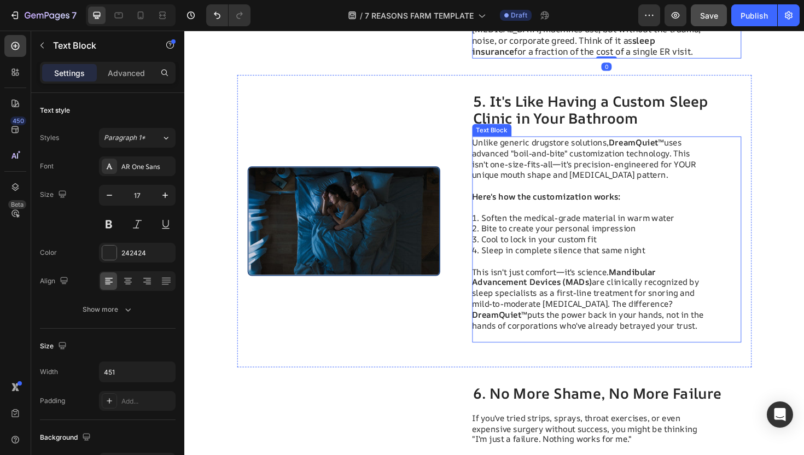
click at [525, 191] on p at bounding box center [612, 194] width 246 height 11
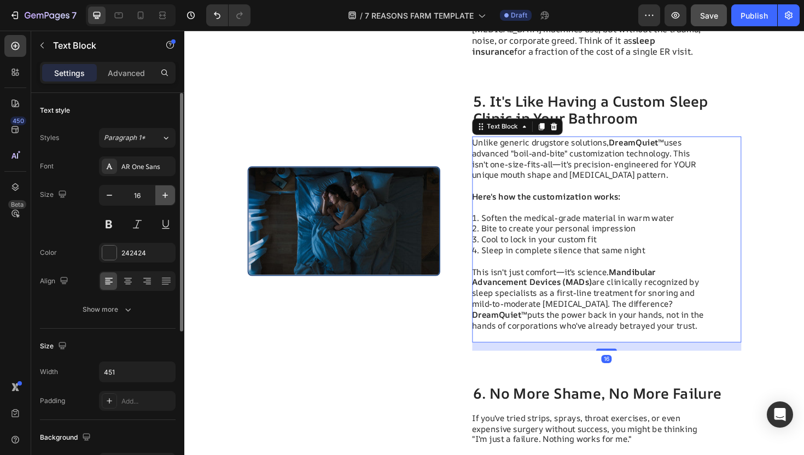
click at [163, 195] on icon "button" at bounding box center [165, 195] width 5 height 5
type input "17"
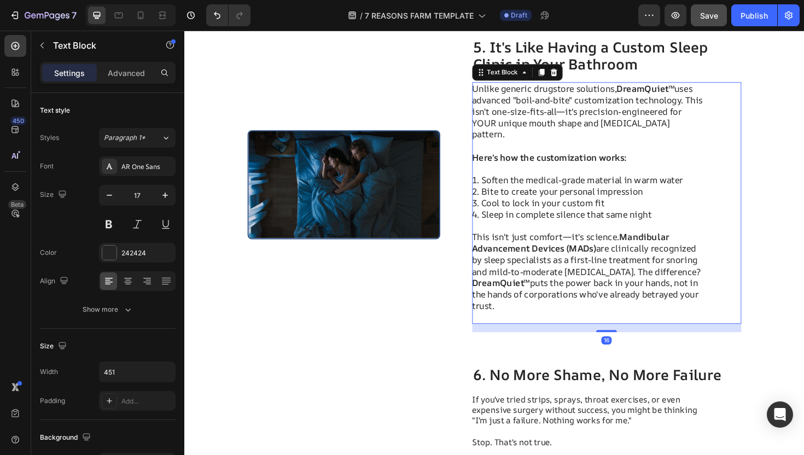
scroll to position [2243, 0]
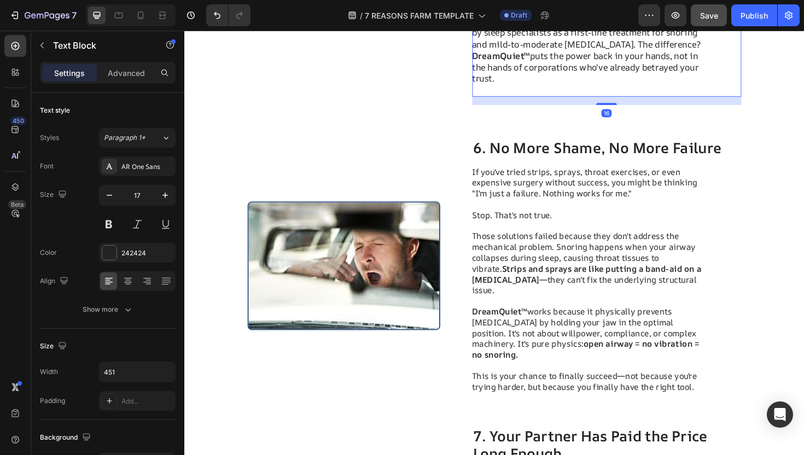
click at [639, 264] on p "Those solutions failed because they don't address the mechanical problem. Snori…" at bounding box center [612, 272] width 246 height 80
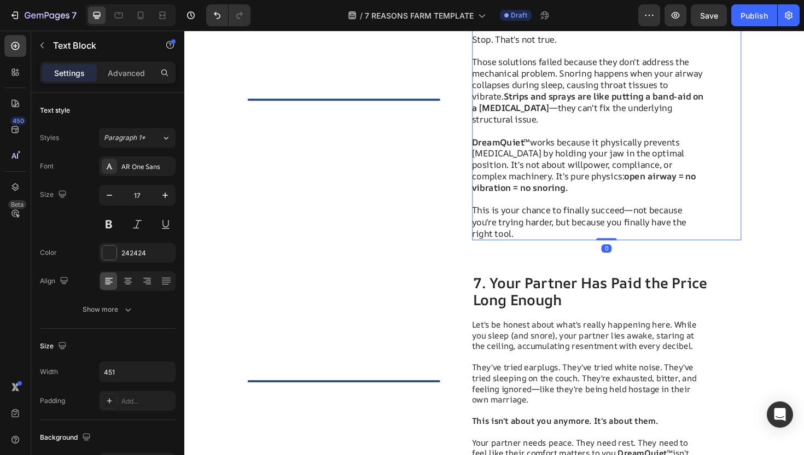
scroll to position [2753, 0]
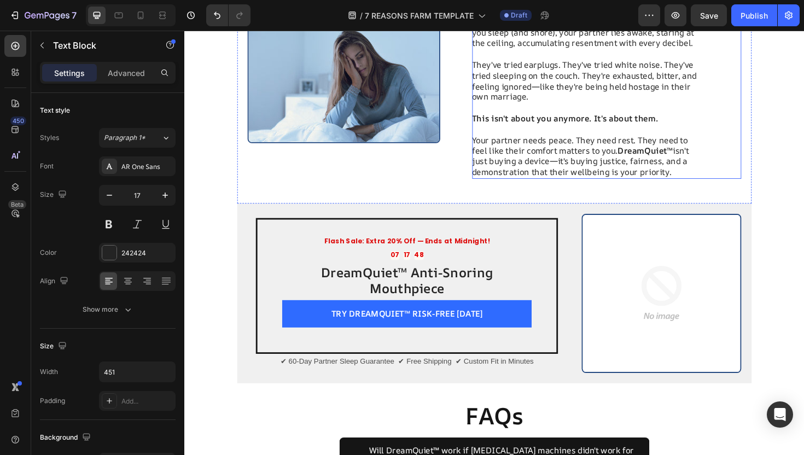
click at [561, 101] on p "They've tried earplugs. They've tried white noise. They've tried sleeping on th…" at bounding box center [612, 78] width 246 height 57
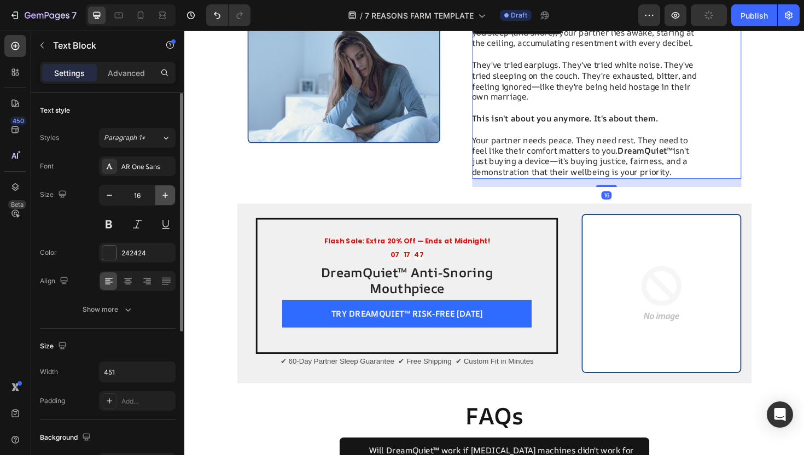
click at [163, 196] on icon "button" at bounding box center [165, 195] width 11 height 11
type input "17"
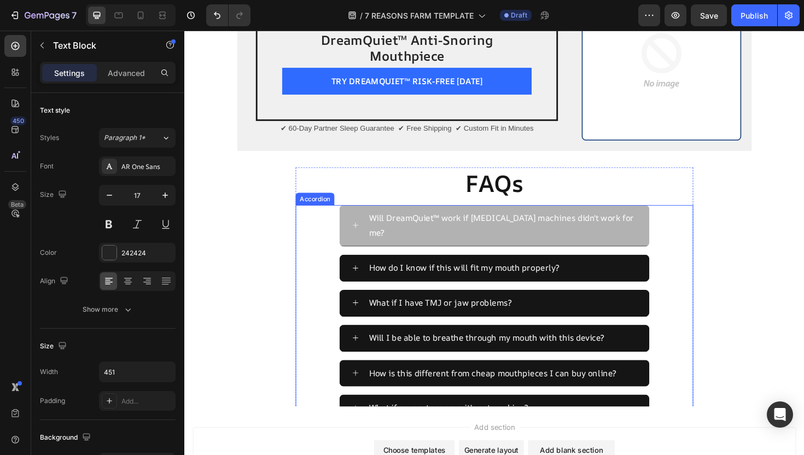
scroll to position [2957, 0]
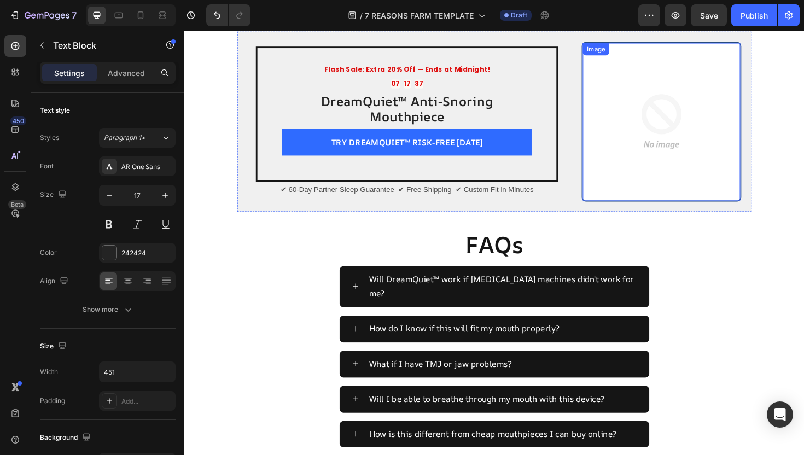
click at [673, 166] on img at bounding box center [689, 127] width 167 height 167
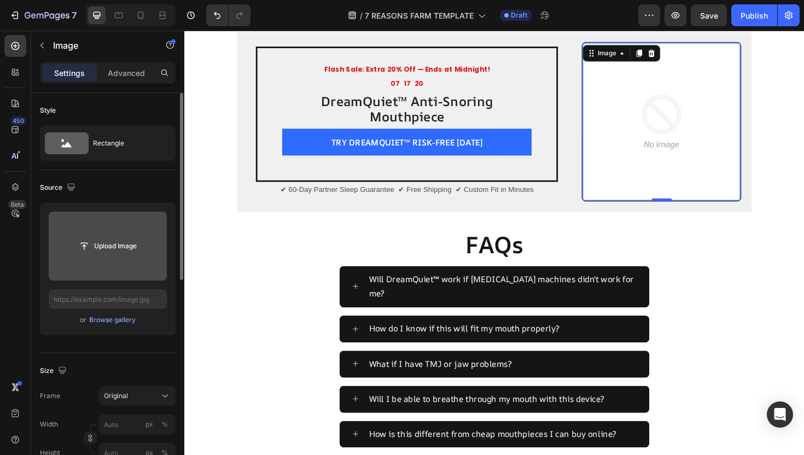
click at [99, 260] on input "file" at bounding box center [108, 246] width 118 height 69
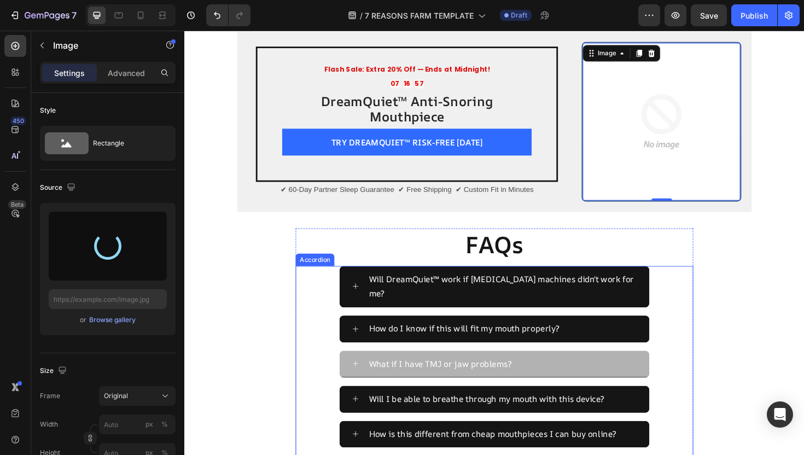
type input "[URL][DOMAIN_NAME]"
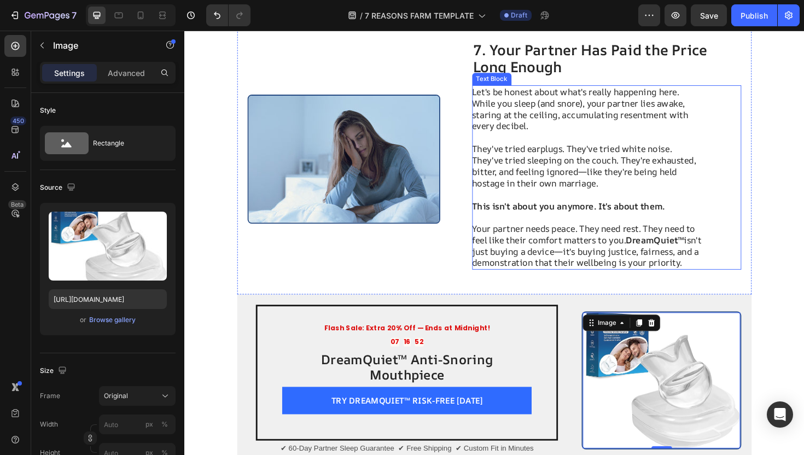
scroll to position [2677, 0]
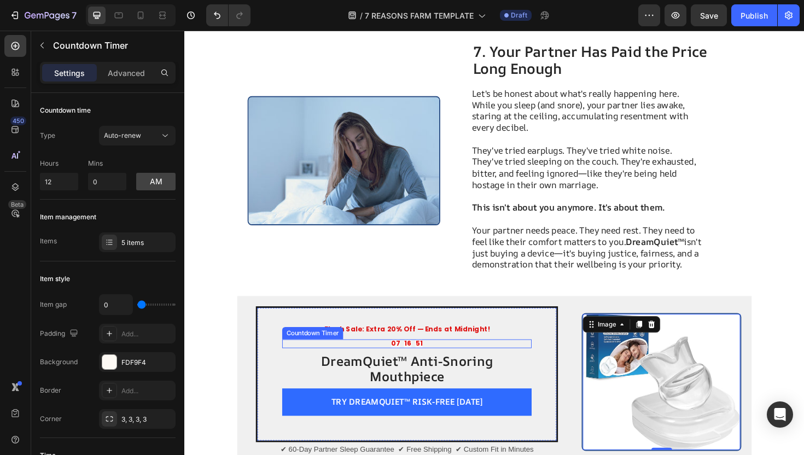
click at [418, 367] on div "16" at bounding box center [421, 362] width 8 height 9
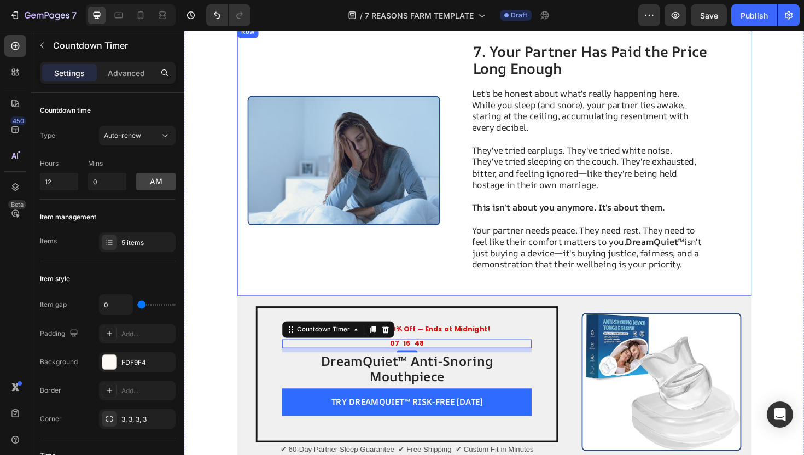
click at [273, 291] on div "Image" at bounding box center [353, 169] width 204 height 252
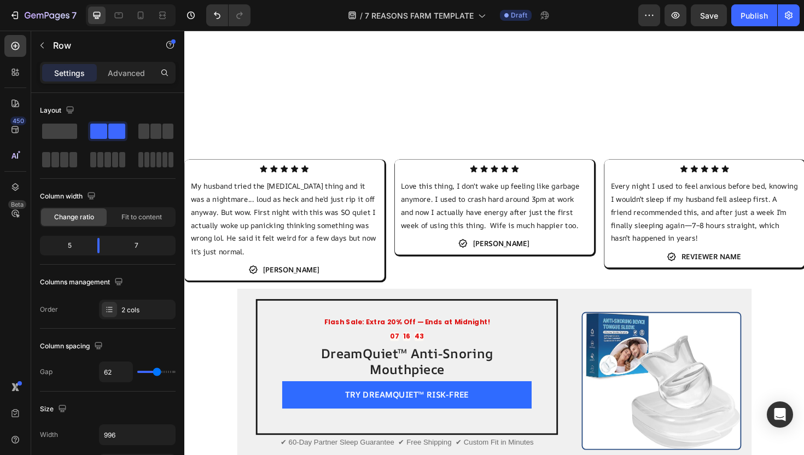
scroll to position [1340, 0]
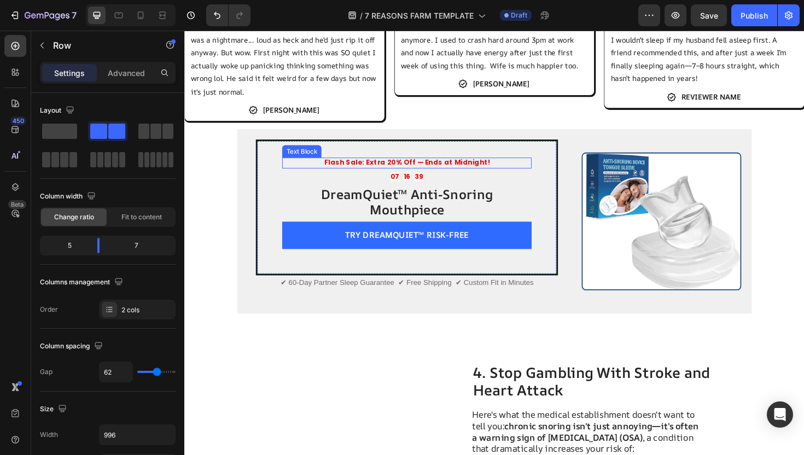
click at [457, 174] on strong "Flash Sale: Extra 20% Off — Ends at Midnight!" at bounding box center [420, 170] width 176 height 10
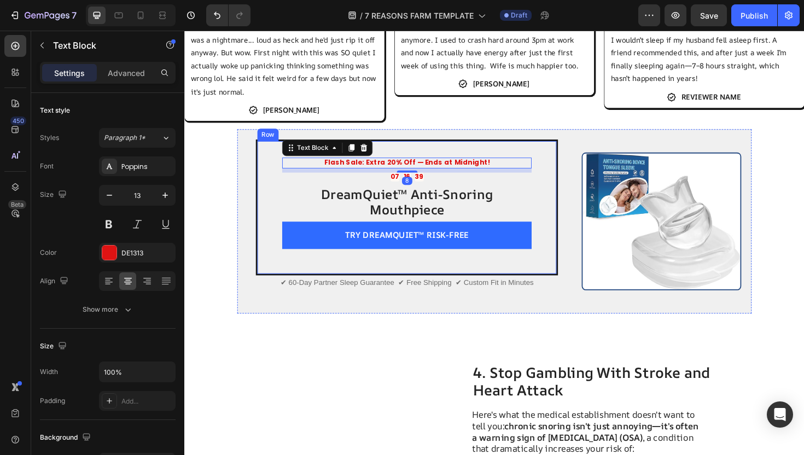
click at [471, 139] on div "Flash Sale: Extra 20% Off — Ends at Midnight! Text Block 8 07 16 39 Countdown T…" at bounding box center [512, 232] width 545 height 195
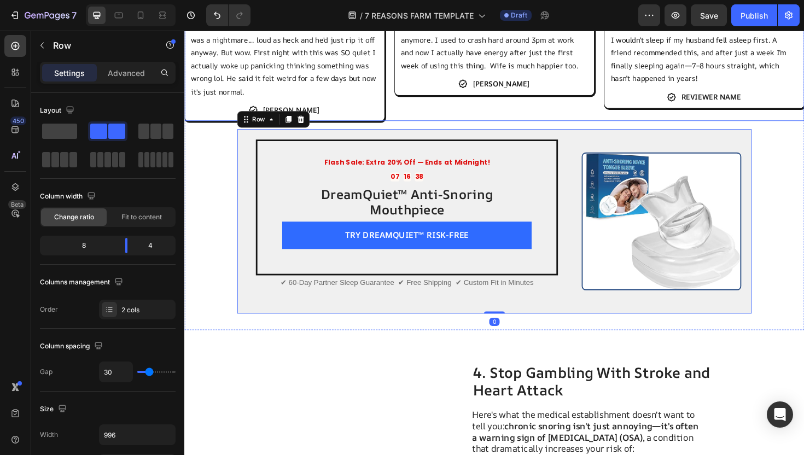
click at [457, 125] on div "Icon Icon Icon Icon Icon Icon List Love this thing, I don't wake up feeling lik…" at bounding box center [513, 61] width 212 height 127
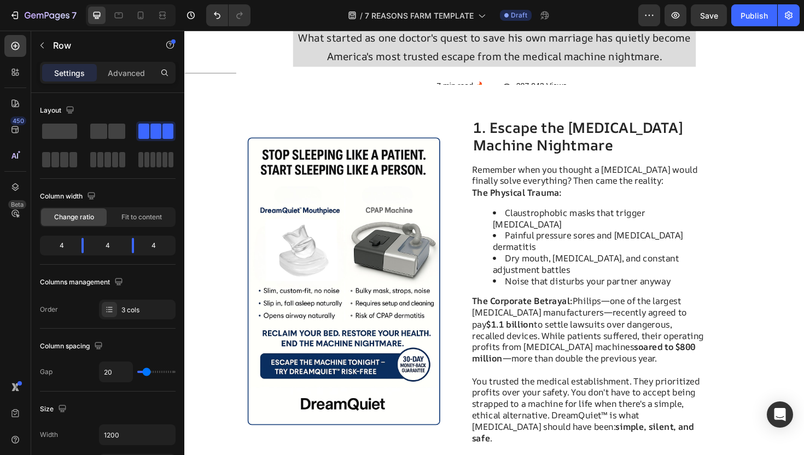
scroll to position [193, 0]
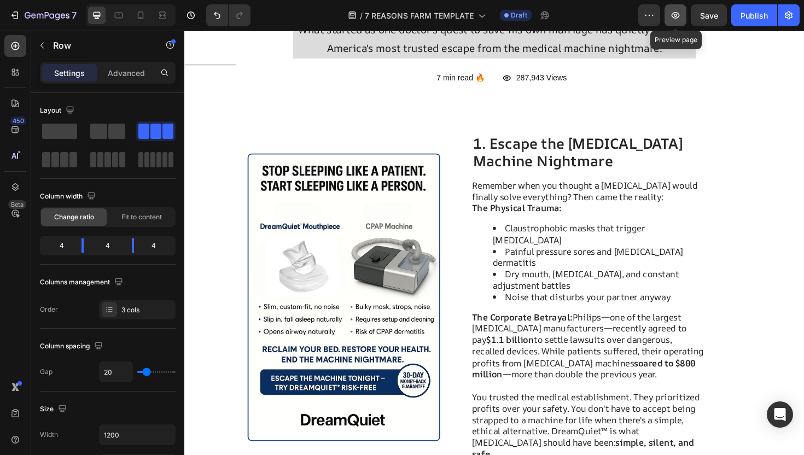
click at [676, 21] on button "button" at bounding box center [676, 15] width 22 height 22
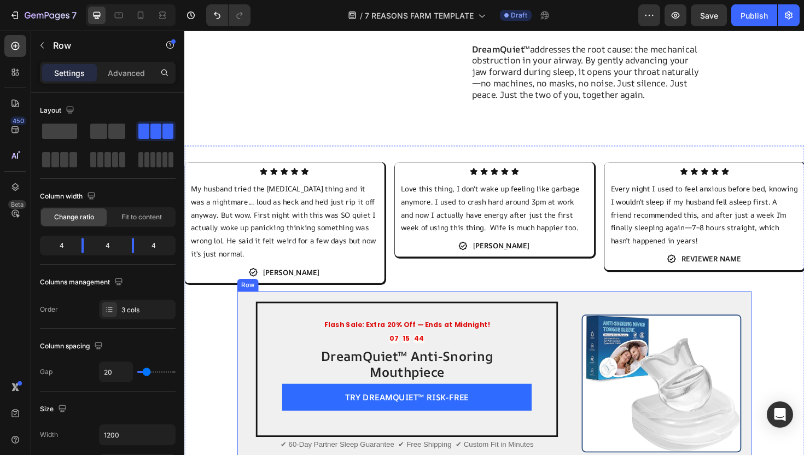
scroll to position [1215, 0]
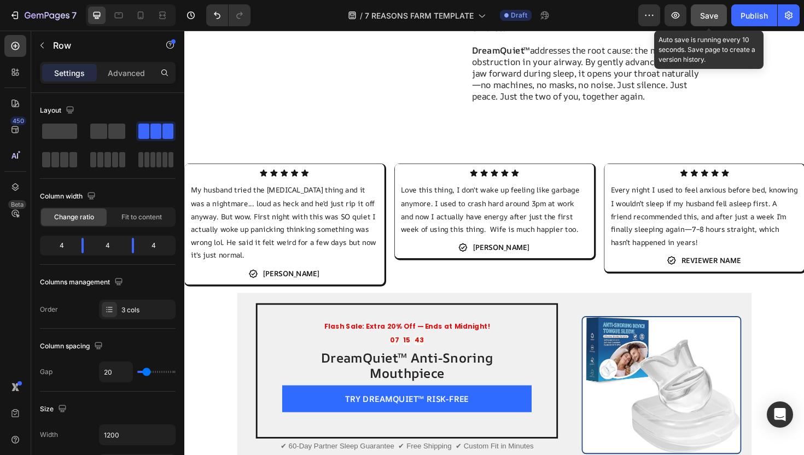
click at [711, 18] on span "Save" at bounding box center [709, 15] width 18 height 9
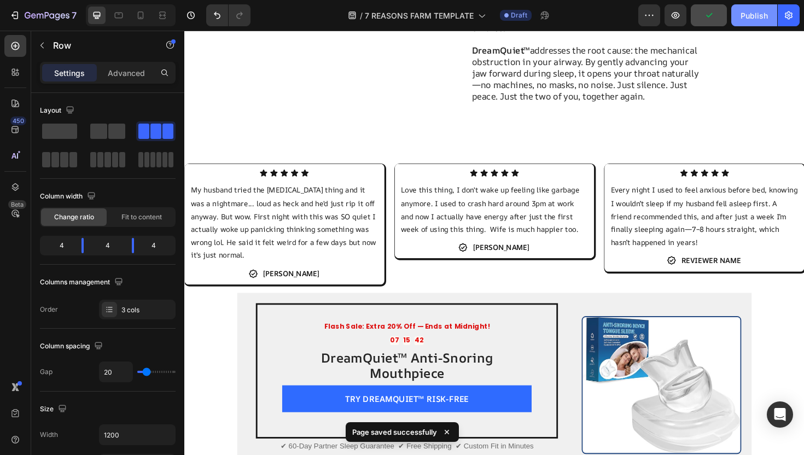
click at [762, 18] on div "Publish" at bounding box center [754, 15] width 27 height 11
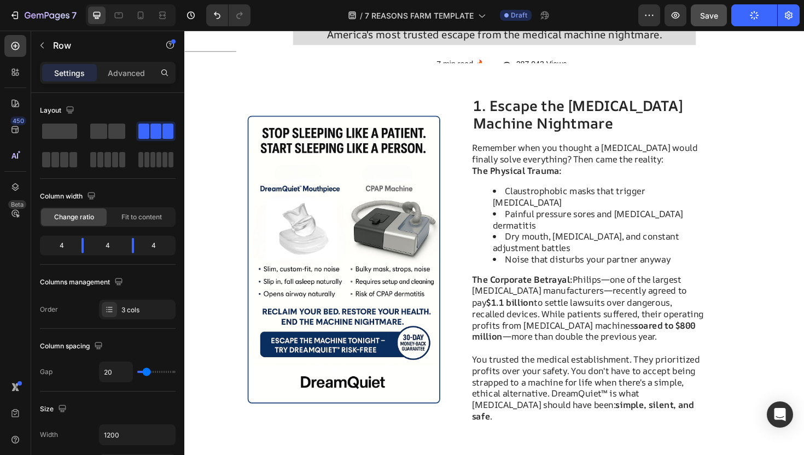
scroll to position [0, 0]
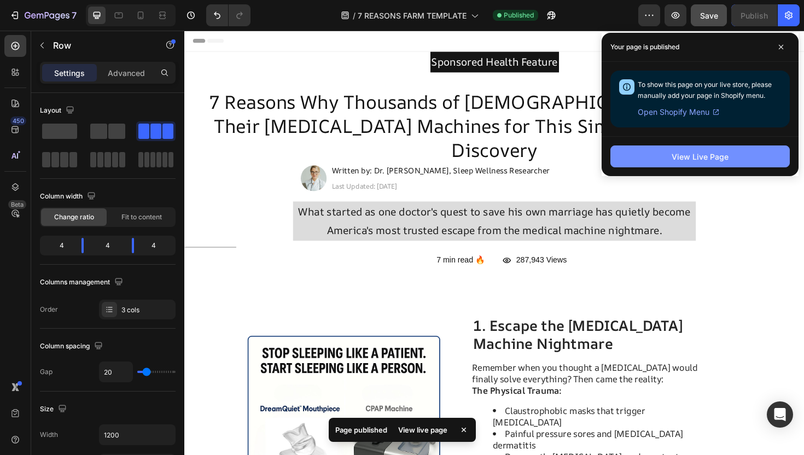
click at [668, 159] on button "View Live Page" at bounding box center [700, 157] width 179 height 22
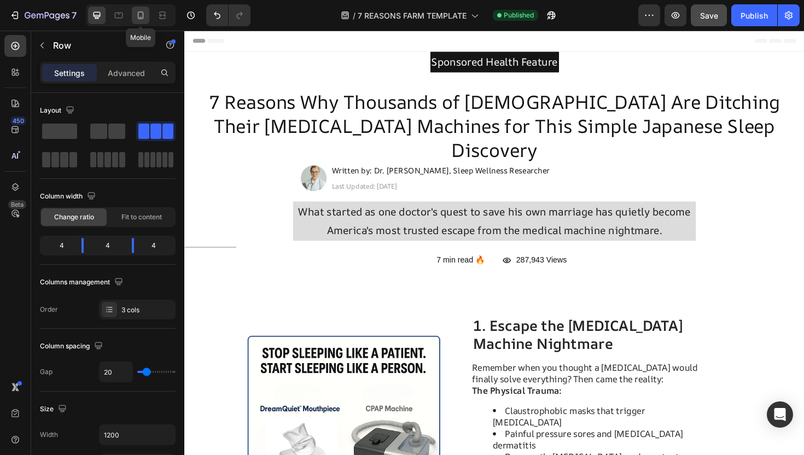
click at [143, 14] on icon at bounding box center [141, 15] width 6 height 8
type input "100%"
type input "0"
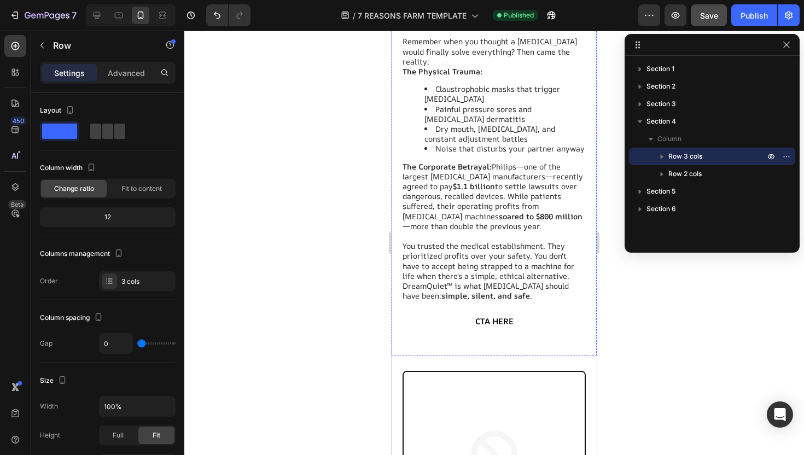
scroll to position [710, 0]
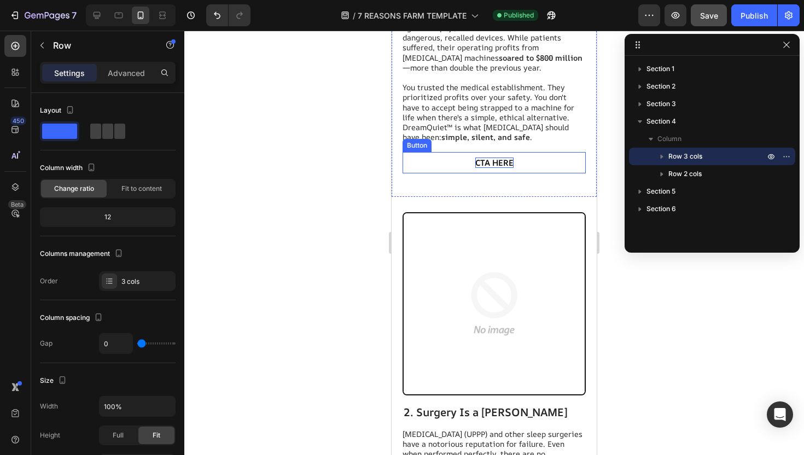
click at [490, 157] on span "CTA HERE" at bounding box center [494, 162] width 38 height 11
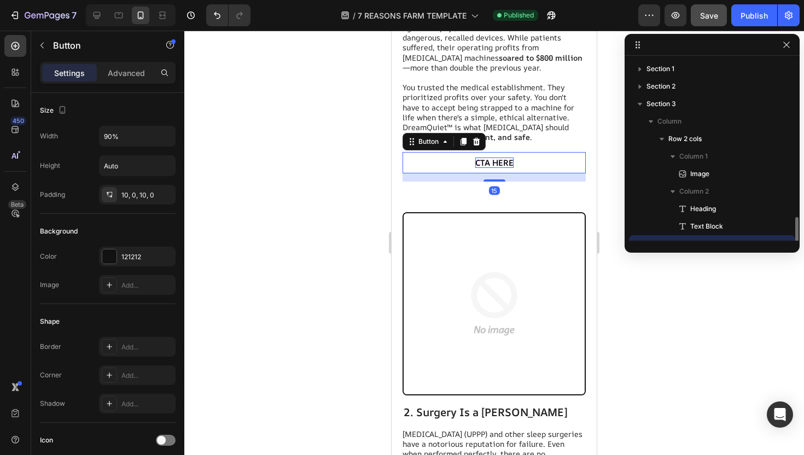
scroll to position [102, 0]
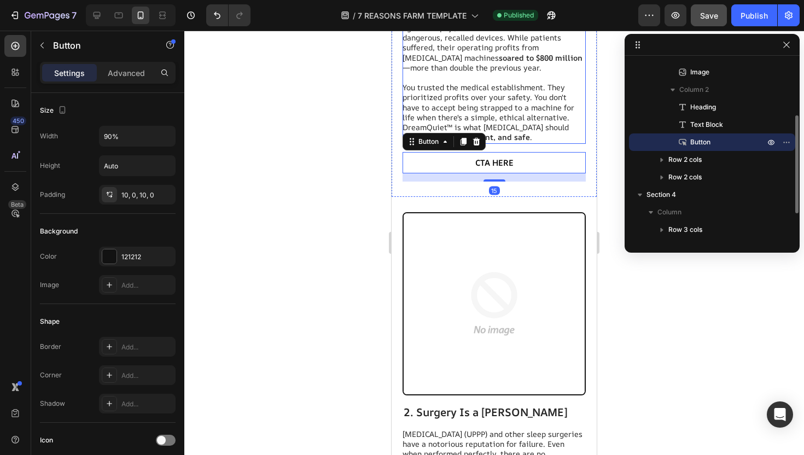
click at [507, 108] on p "You trusted the medical establishment. They prioritized profits over your safet…" at bounding box center [494, 113] width 182 height 60
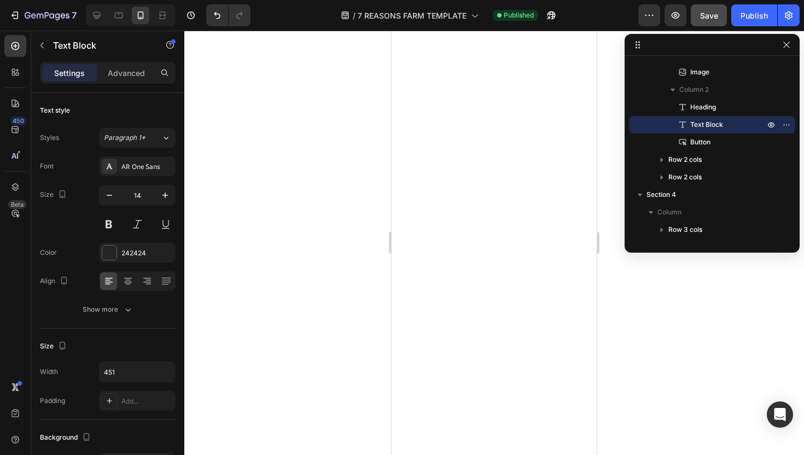
scroll to position [2025, 0]
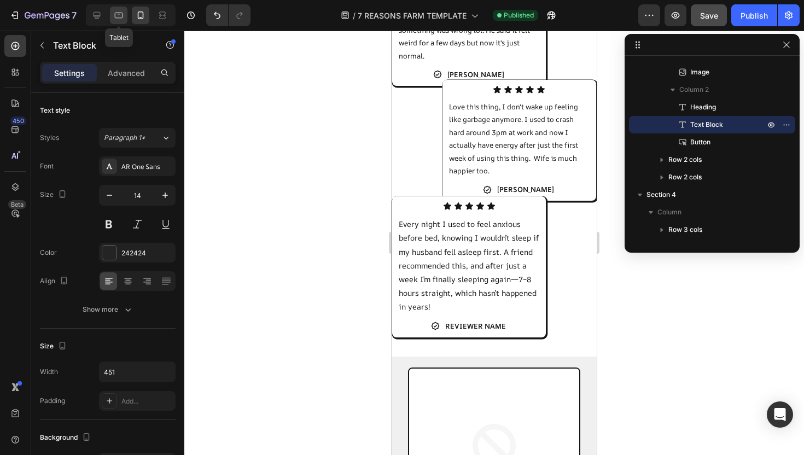
drag, startPoint x: 119, startPoint y: 9, endPoint x: 117, endPoint y: 132, distance: 123.1
click at [119, 9] on div at bounding box center [119, 16] width 18 height 18
type input "16"
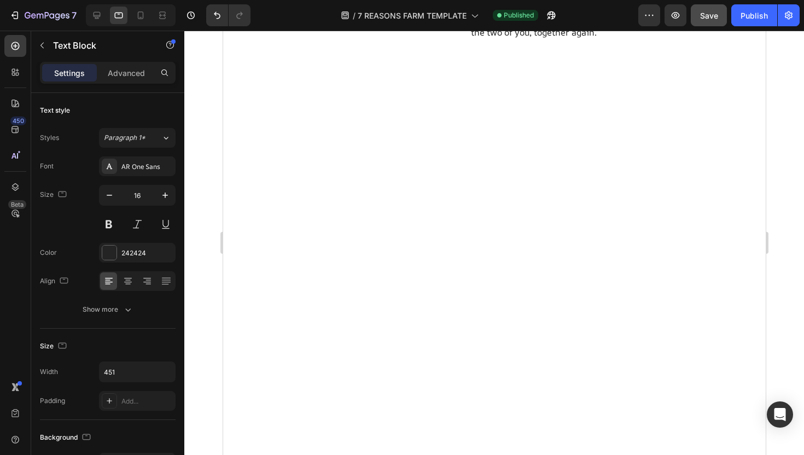
scroll to position [895, 0]
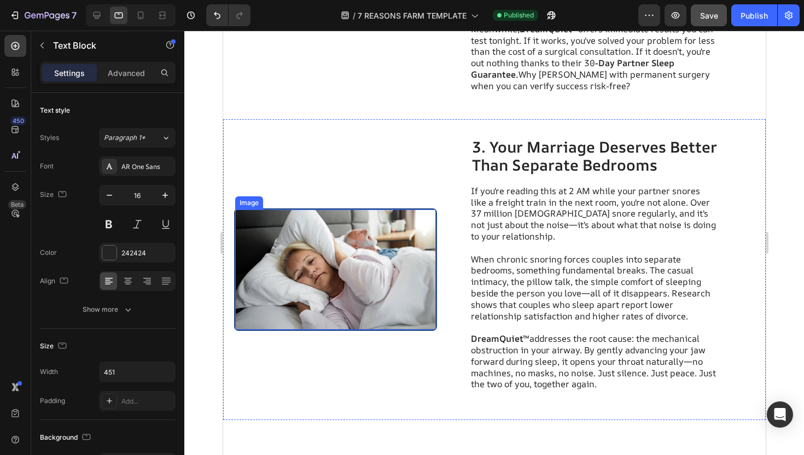
click at [341, 232] on img at bounding box center [335, 270] width 201 height 120
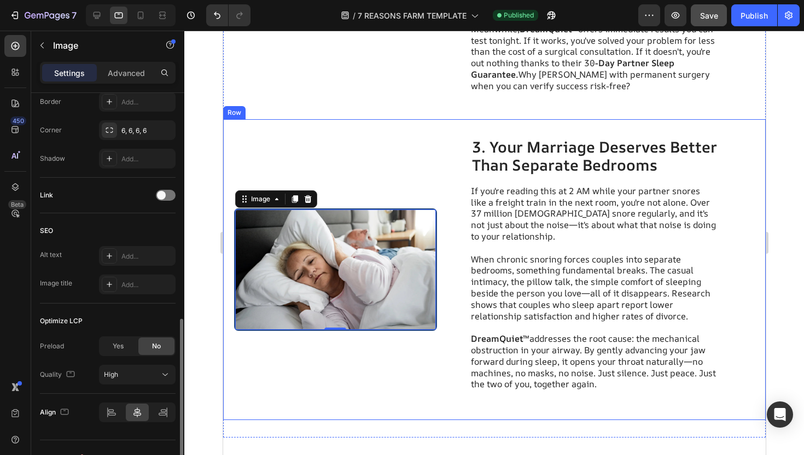
scroll to position [433, 0]
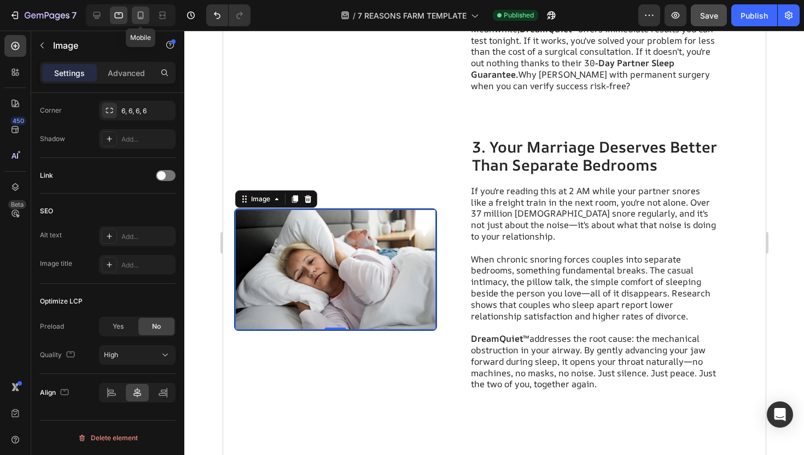
click at [135, 10] on icon at bounding box center [140, 15] width 11 height 11
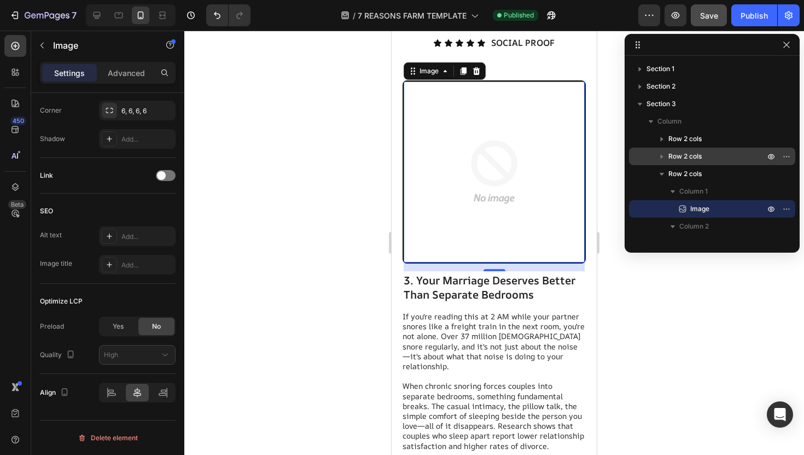
scroll to position [1373, 0]
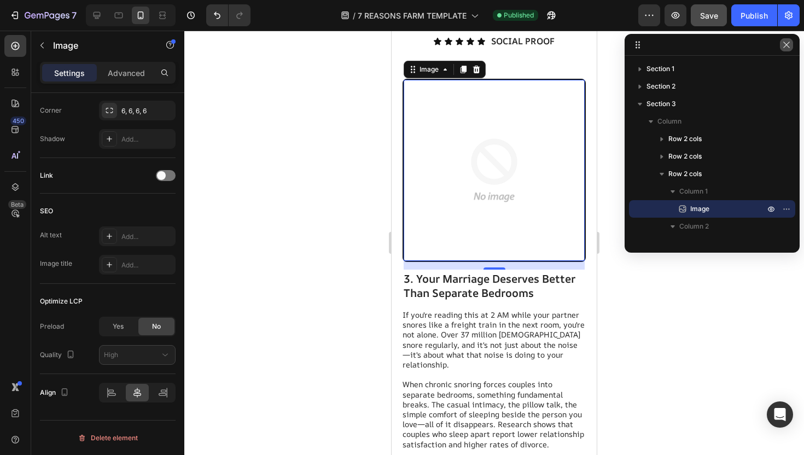
click at [787, 48] on icon "button" at bounding box center [786, 44] width 9 height 9
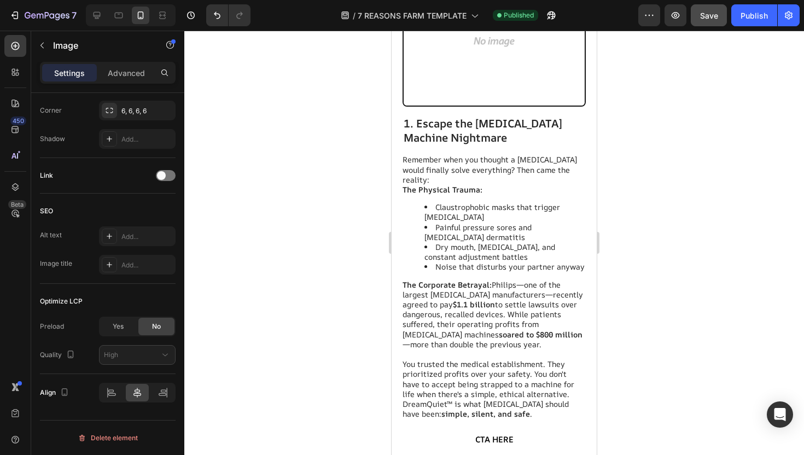
scroll to position [0, 0]
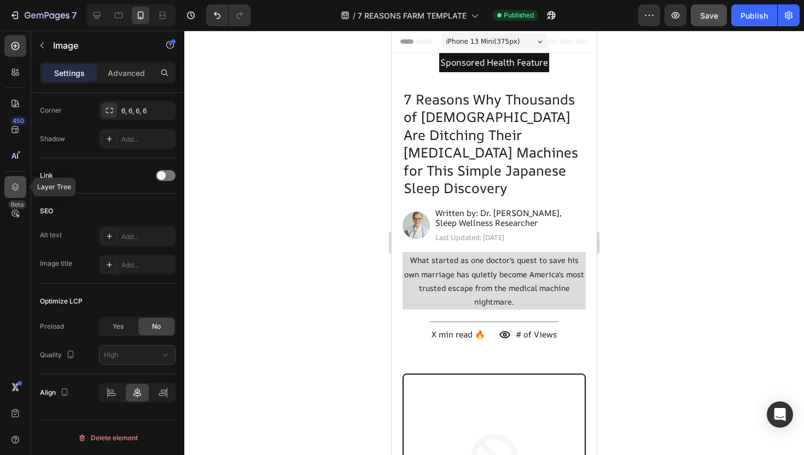
click at [17, 189] on icon at bounding box center [15, 187] width 11 height 11
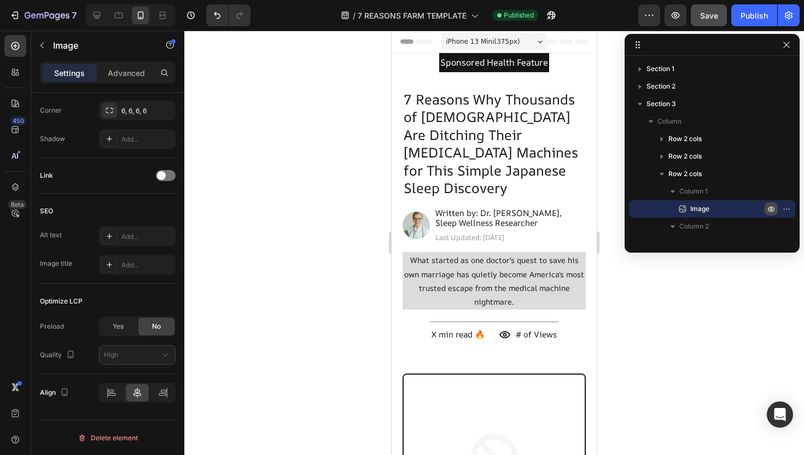
click at [773, 211] on icon "button" at bounding box center [771, 209] width 7 height 5
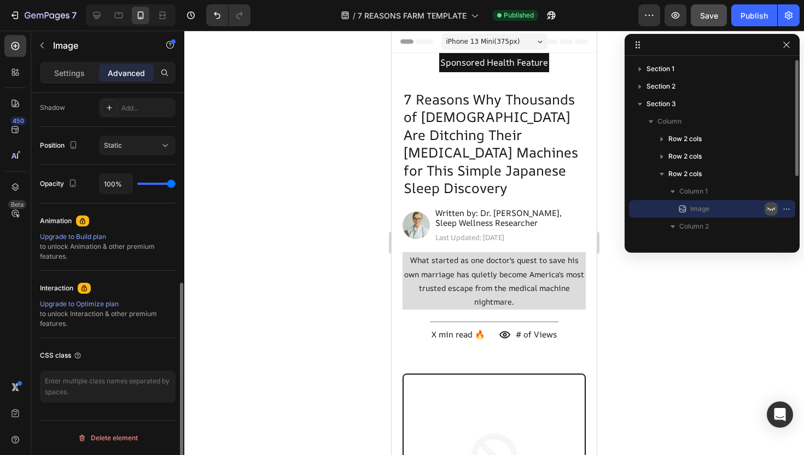
scroll to position [366, 0]
click at [773, 211] on icon "button" at bounding box center [771, 209] width 9 height 9
click at [773, 211] on icon "button" at bounding box center [771, 209] width 7 height 5
click at [773, 211] on icon "button" at bounding box center [771, 209] width 9 height 9
click at [789, 208] on icon "button" at bounding box center [786, 209] width 9 height 9
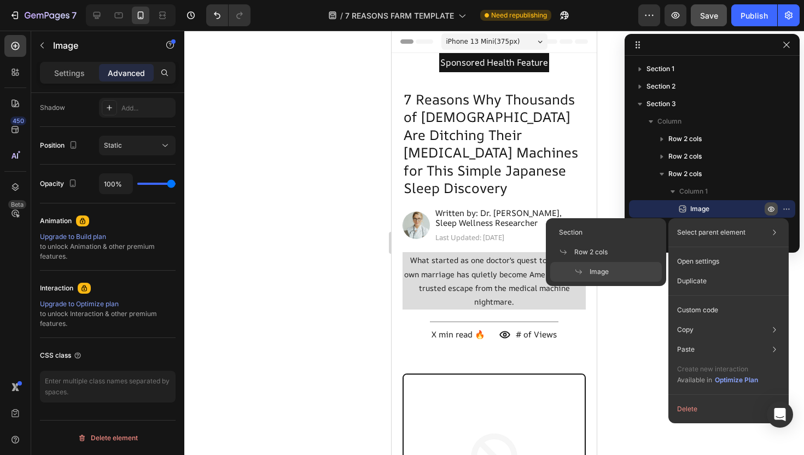
click at [773, 211] on icon "button" at bounding box center [771, 209] width 9 height 9
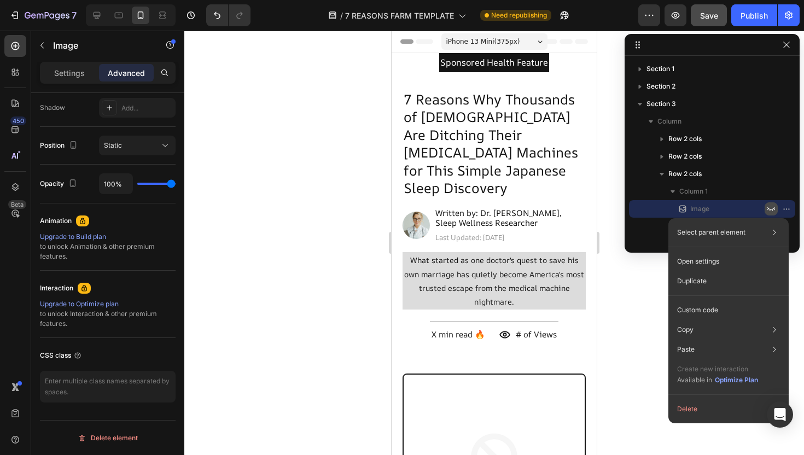
click at [773, 211] on icon "button" at bounding box center [771, 209] width 9 height 9
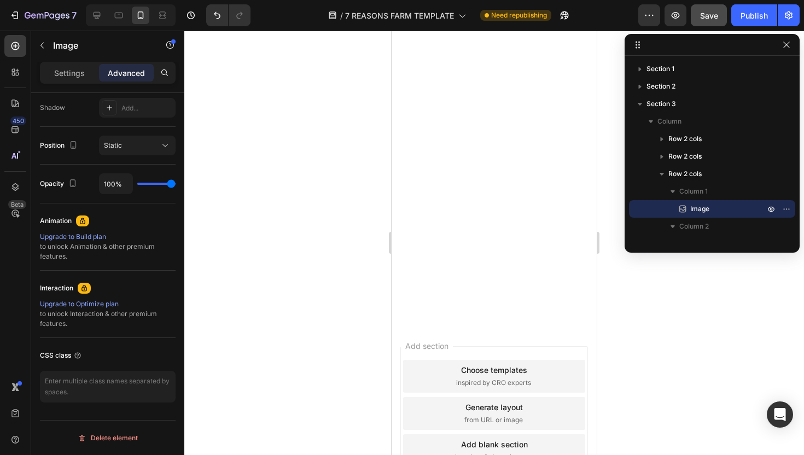
scroll to position [3360, 0]
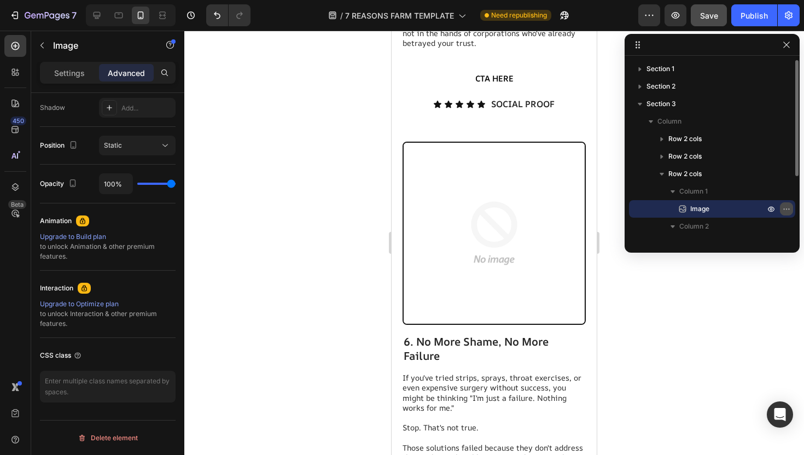
click at [786, 213] on icon "button" at bounding box center [786, 209] width 9 height 9
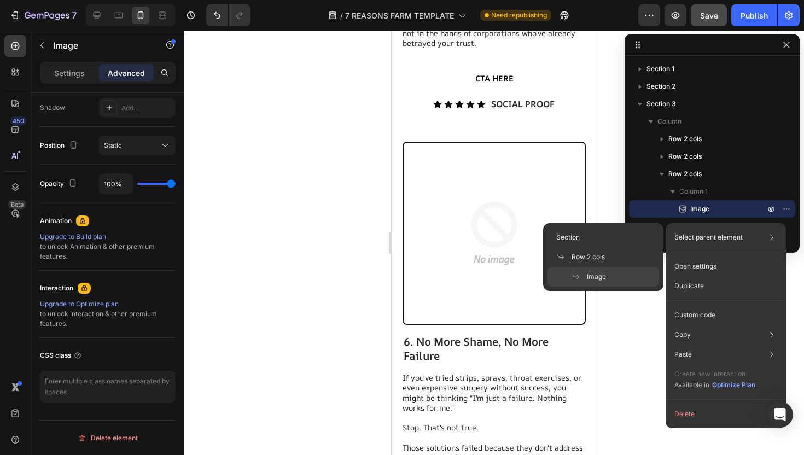
click at [615, 281] on div "Image" at bounding box center [604, 277] width 112 height 20
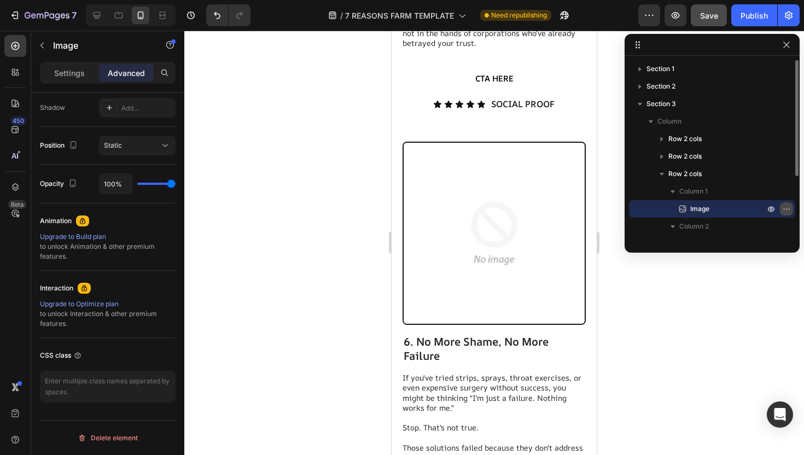
click at [788, 213] on button "button" at bounding box center [786, 208] width 13 height 13
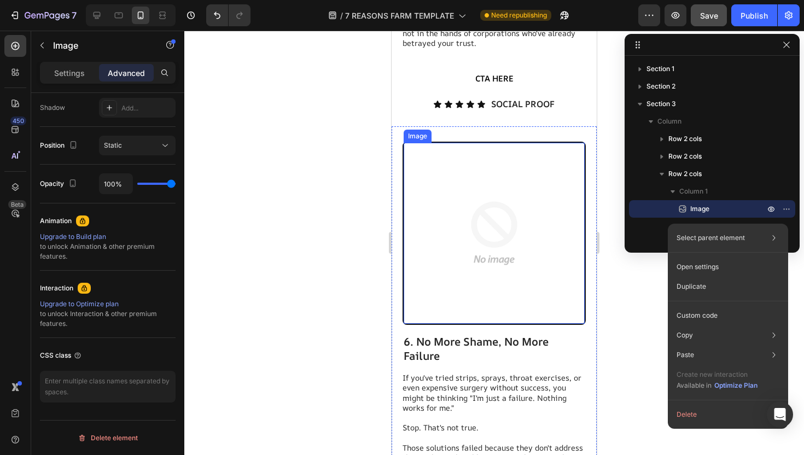
click at [457, 219] on img at bounding box center [494, 233] width 181 height 181
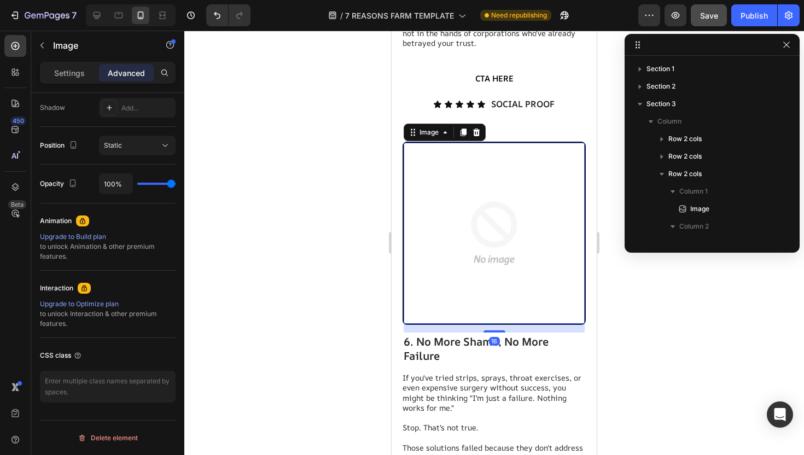
scroll to position [277, 0]
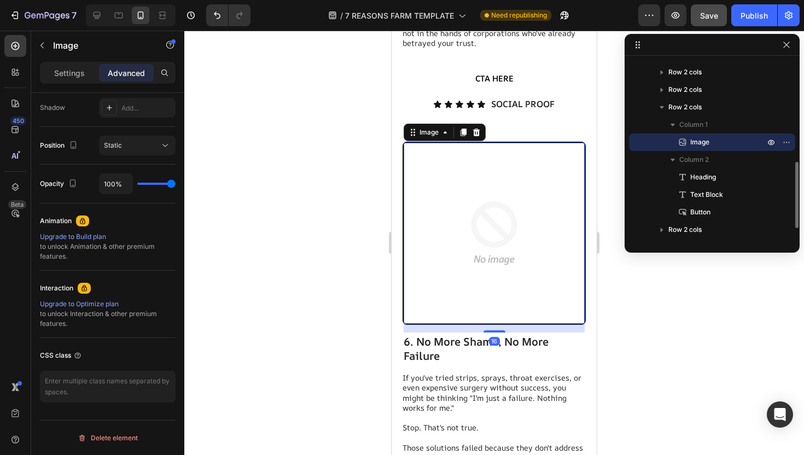
click at [457, 219] on img at bounding box center [494, 233] width 181 height 181
click at [445, 128] on icon at bounding box center [445, 132] width 9 height 9
click at [463, 128] on icon at bounding box center [463, 132] width 9 height 9
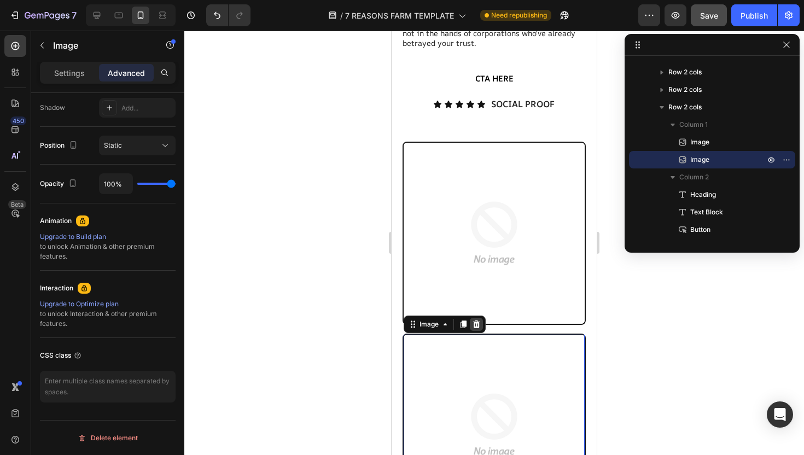
click at [480, 320] on icon at bounding box center [476, 324] width 9 height 9
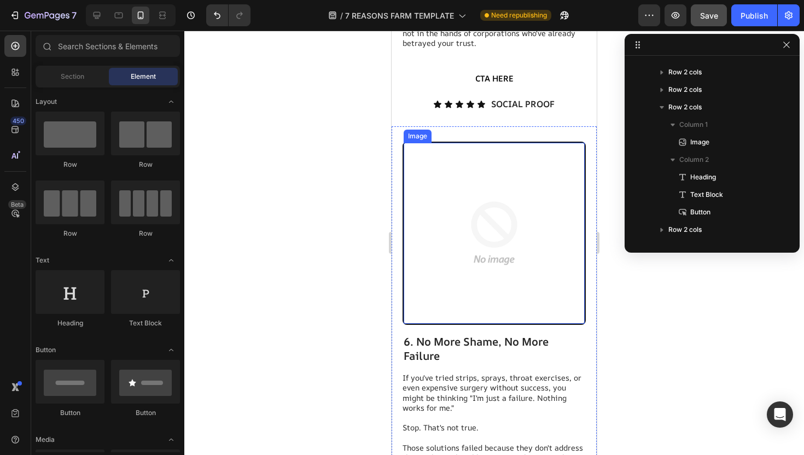
click at [500, 213] on img at bounding box center [494, 233] width 181 height 181
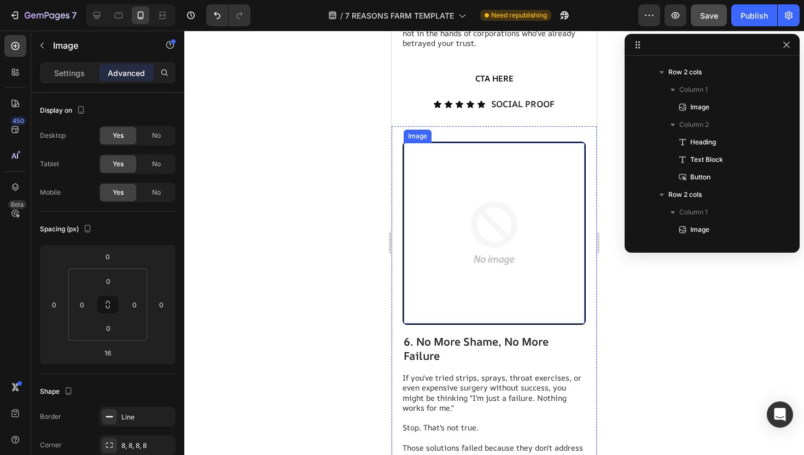
scroll to position [504, 0]
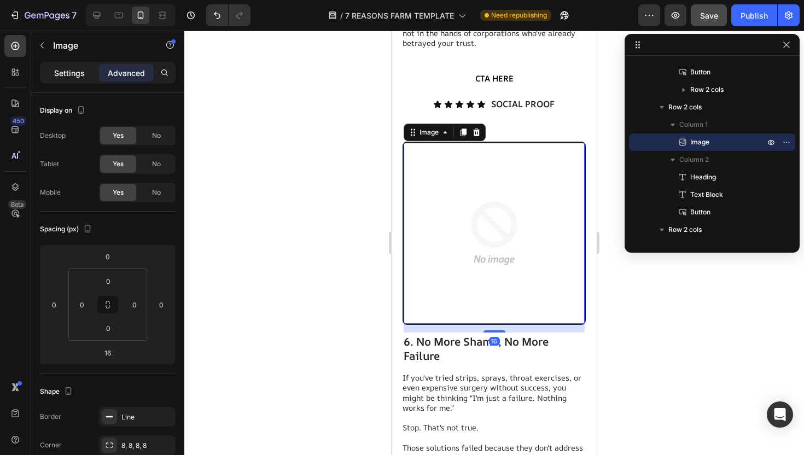
click at [76, 74] on p "Settings" at bounding box center [69, 72] width 31 height 11
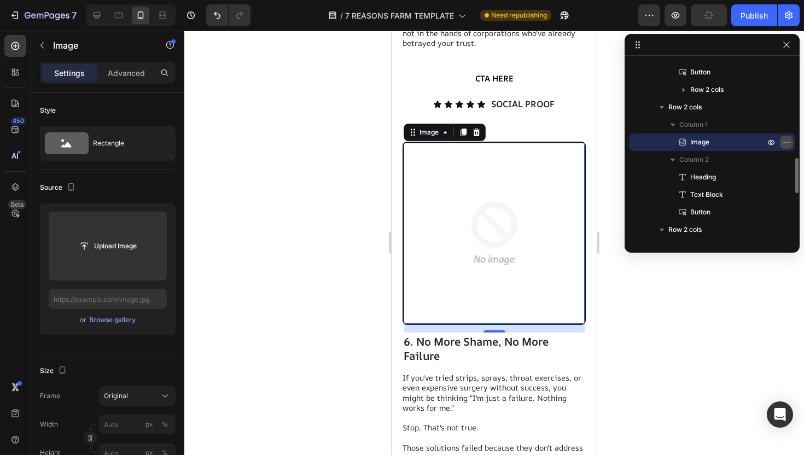
click at [785, 141] on icon "button" at bounding box center [786, 142] width 9 height 9
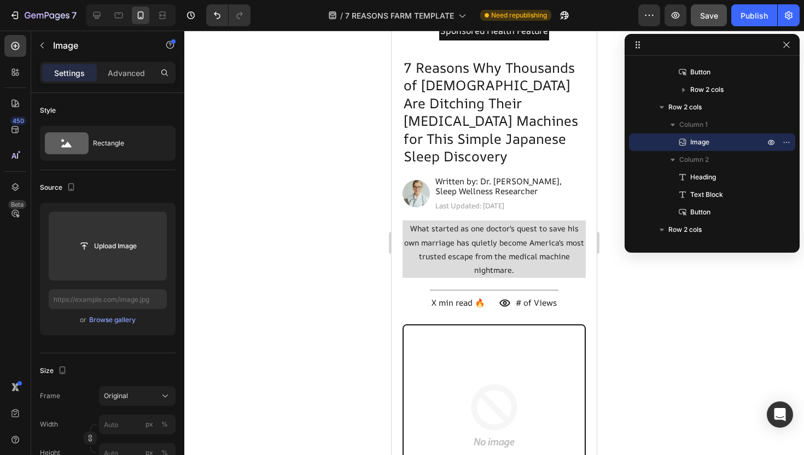
scroll to position [0, 0]
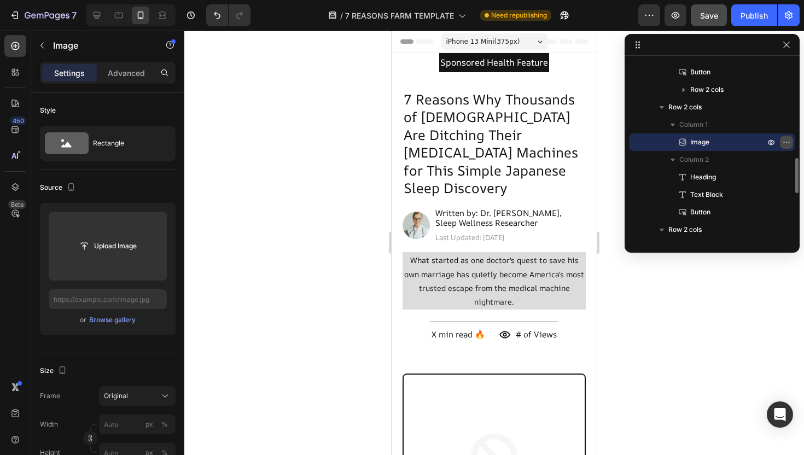
click at [788, 140] on icon "button" at bounding box center [786, 142] width 9 height 9
click at [323, 123] on div at bounding box center [494, 243] width 620 height 425
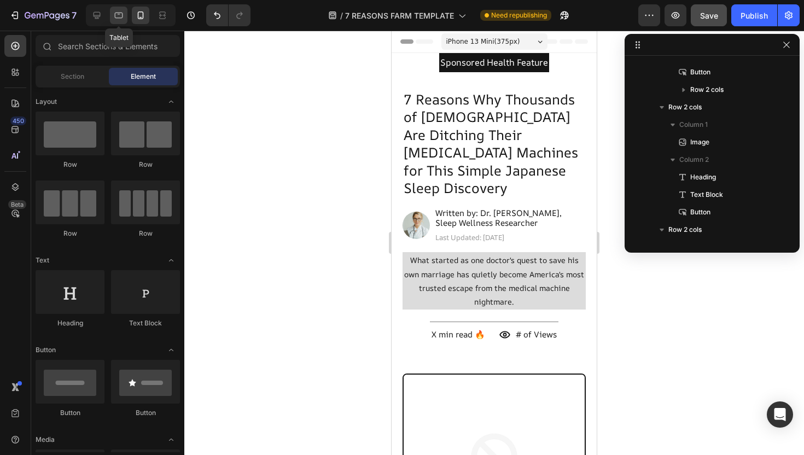
click at [120, 21] on div at bounding box center [119, 16] width 18 height 18
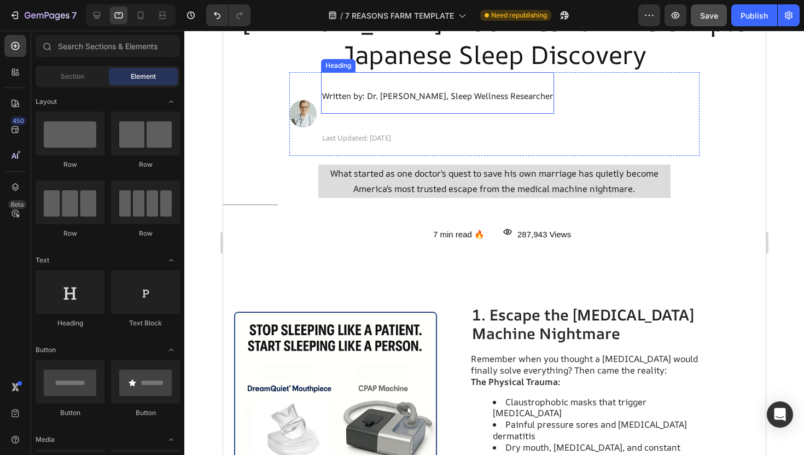
scroll to position [352, 0]
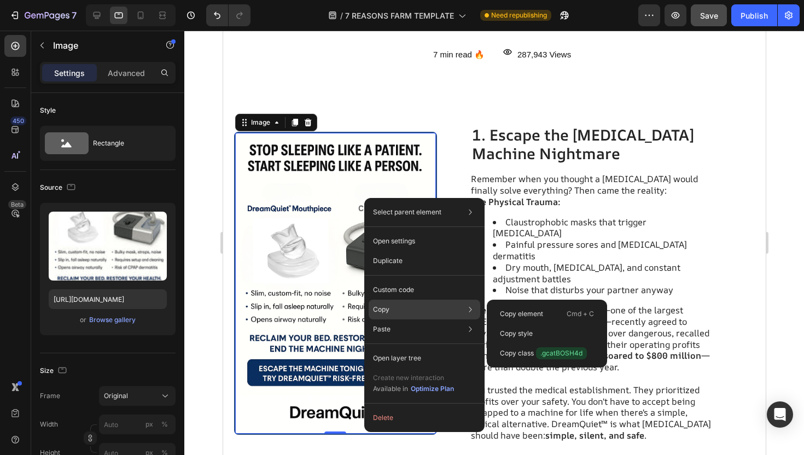
click at [401, 312] on div "Copy Copy element Cmd + C Copy style Copy class .gcatBOSH4d" at bounding box center [425, 310] width 112 height 20
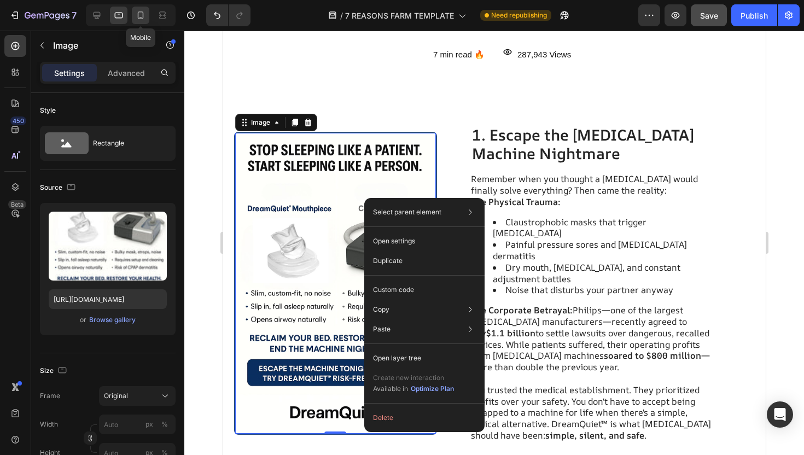
click at [144, 11] on icon at bounding box center [140, 15] width 11 height 11
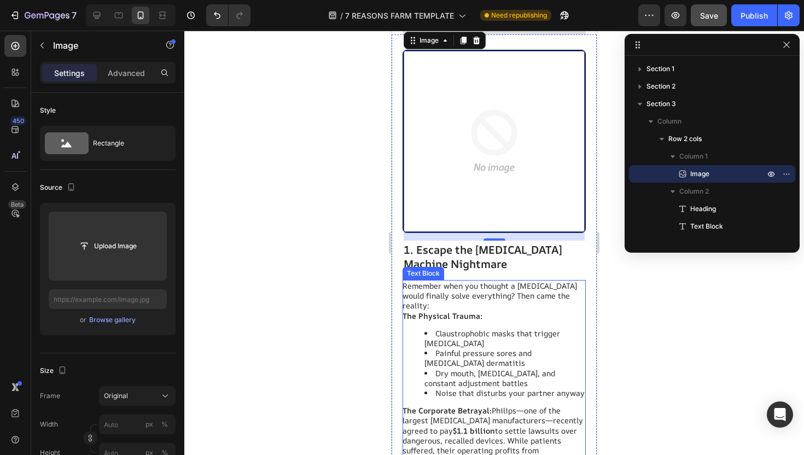
scroll to position [236, 0]
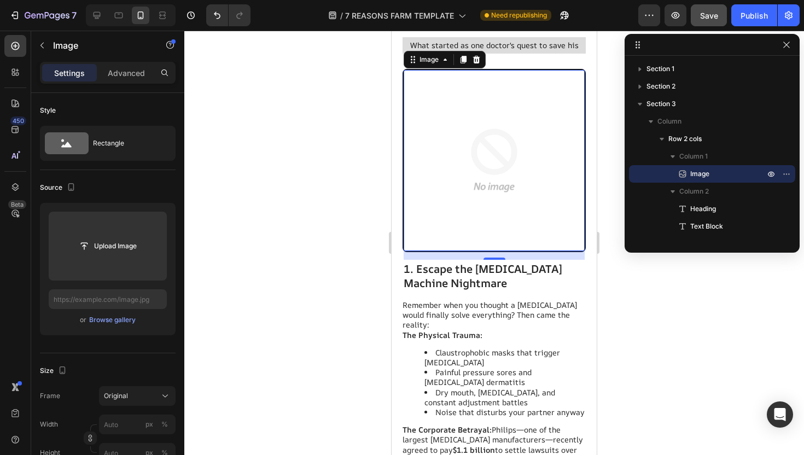
click at [454, 178] on img at bounding box center [494, 160] width 181 height 181
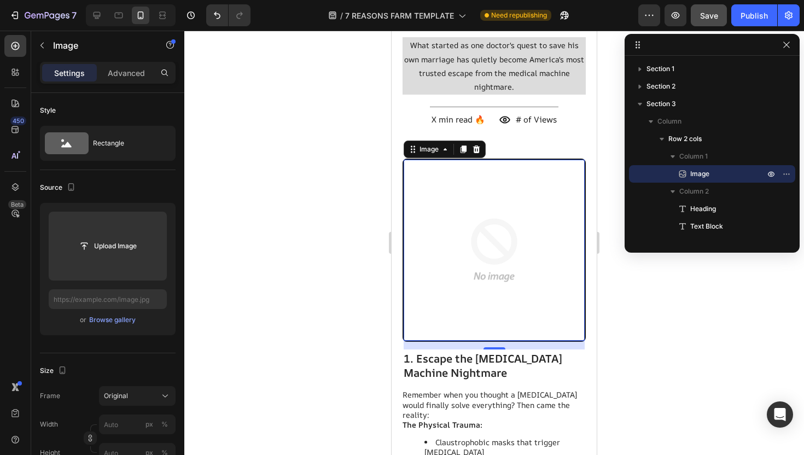
click at [464, 194] on img at bounding box center [494, 250] width 181 height 181
click at [786, 179] on button "button" at bounding box center [786, 173] width 13 height 13
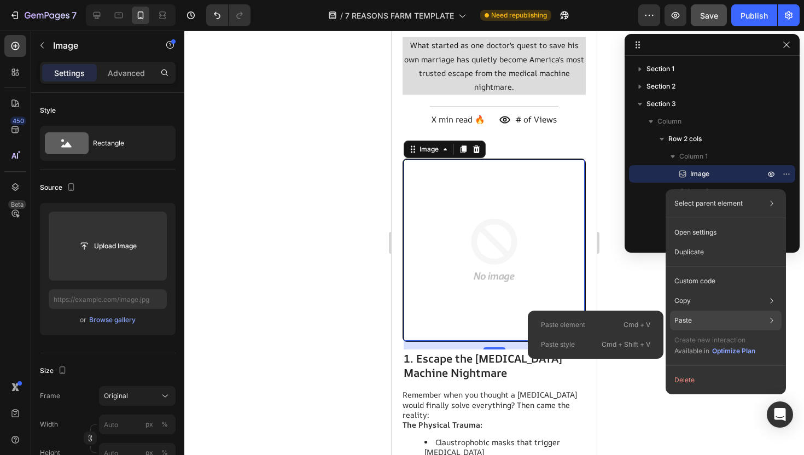
click at [717, 312] on div "Paste Paste element Cmd + V Paste style Cmd + Shift + V" at bounding box center [726, 321] width 112 height 20
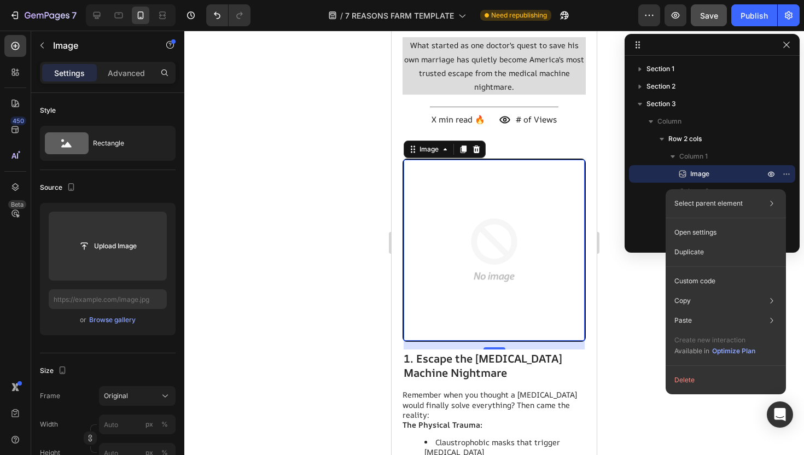
click at [468, 224] on img at bounding box center [494, 250] width 181 height 181
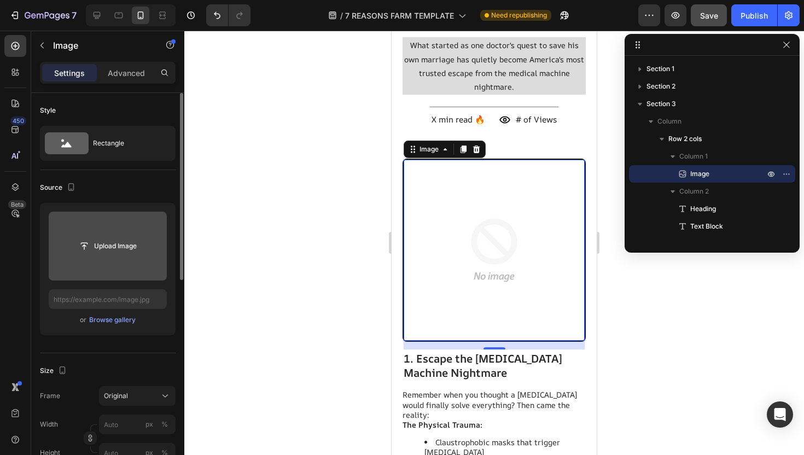
click at [102, 255] on input "file" at bounding box center [108, 246] width 76 height 19
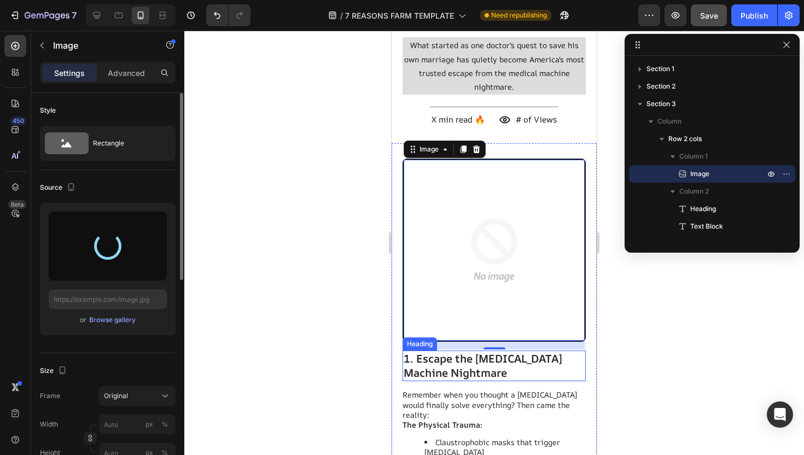
type input "[URL][DOMAIN_NAME]"
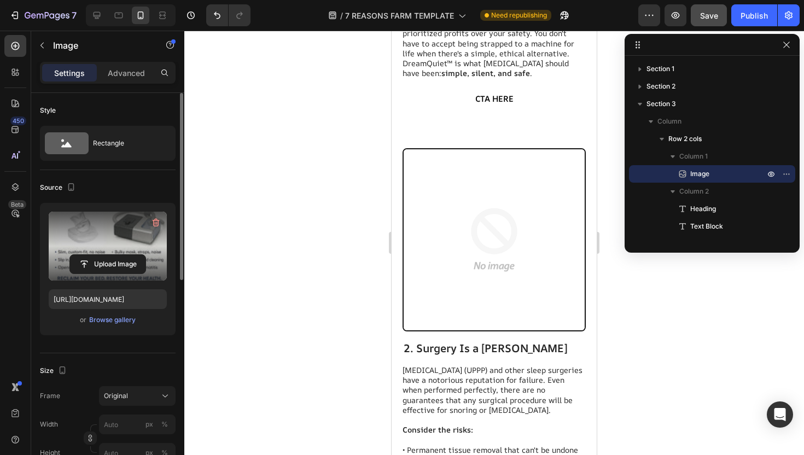
scroll to position [860, 0]
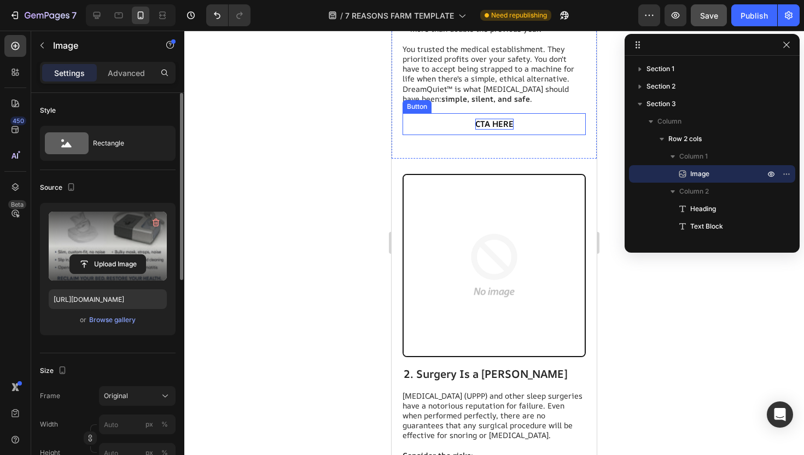
click at [497, 118] on span "CTA HERE" at bounding box center [494, 123] width 38 height 11
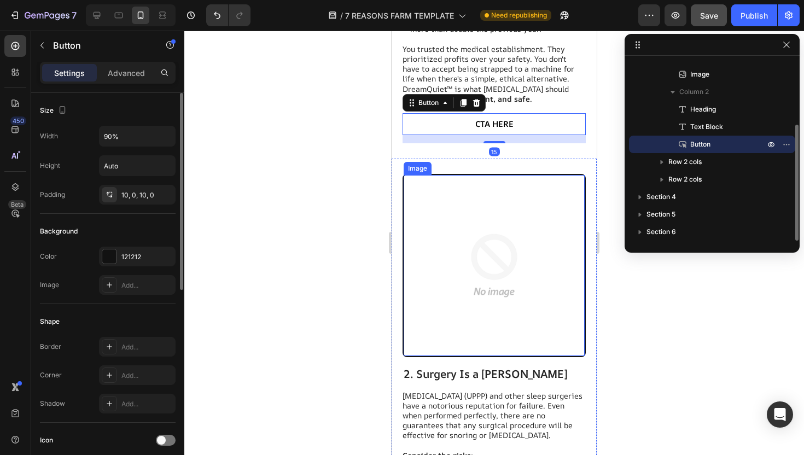
click at [490, 203] on img at bounding box center [494, 265] width 181 height 181
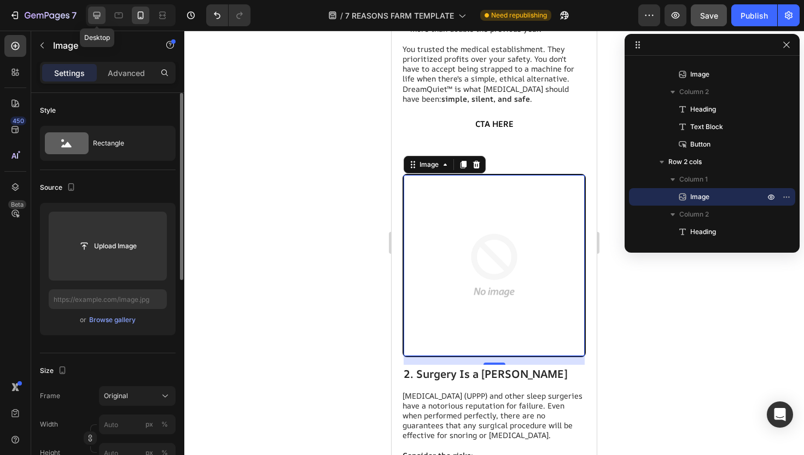
click at [102, 14] on icon at bounding box center [96, 15] width 11 height 11
type input "[URL][DOMAIN_NAME]"
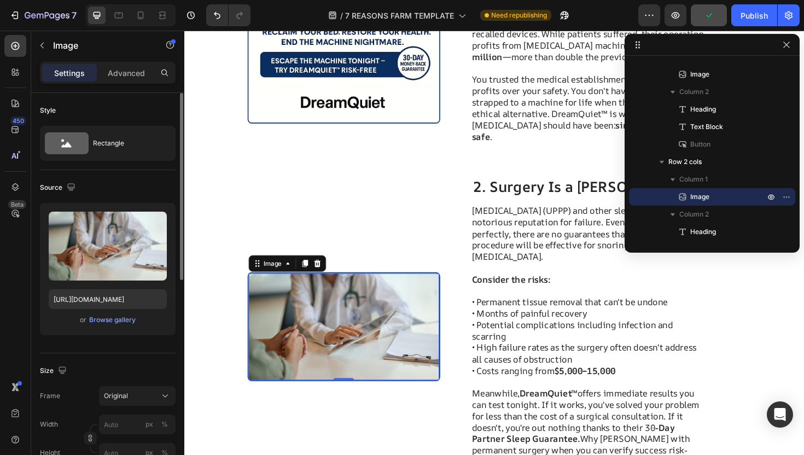
scroll to position [577, 0]
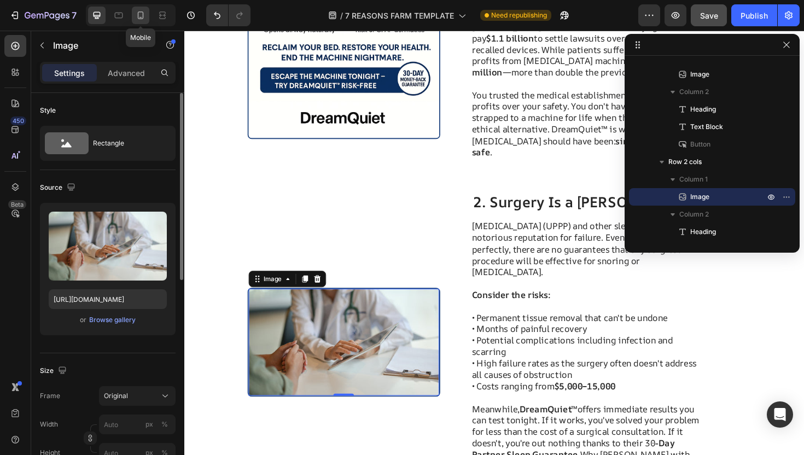
click at [140, 16] on icon at bounding box center [140, 15] width 11 height 11
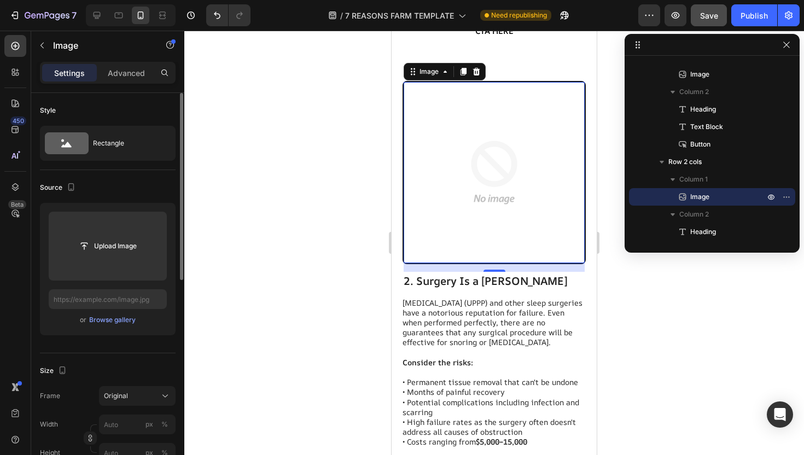
scroll to position [955, 0]
click at [495, 174] on img at bounding box center [494, 170] width 181 height 181
click at [482, 161] on img at bounding box center [494, 170] width 181 height 181
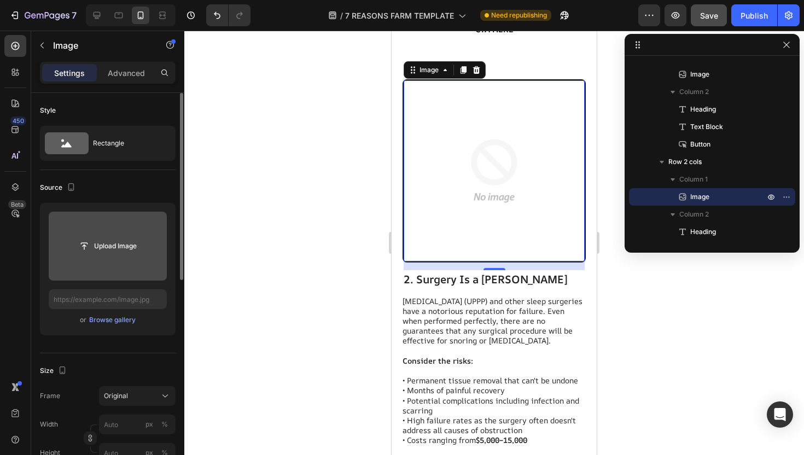
click at [131, 261] on input "file" at bounding box center [108, 246] width 118 height 69
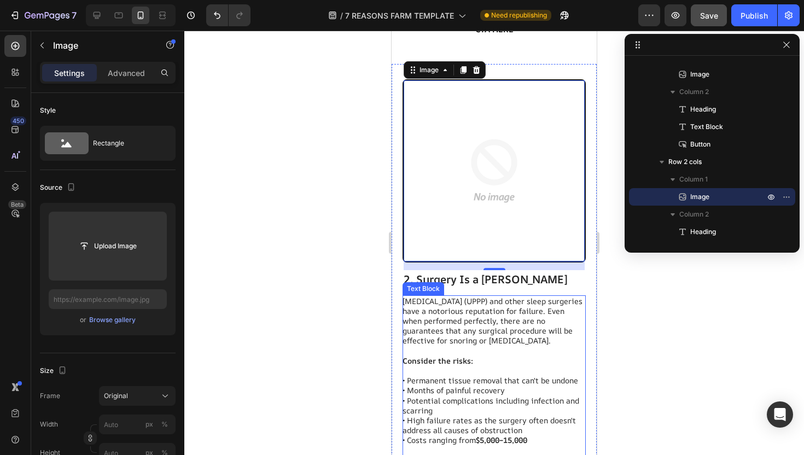
type input "[URL][DOMAIN_NAME]"
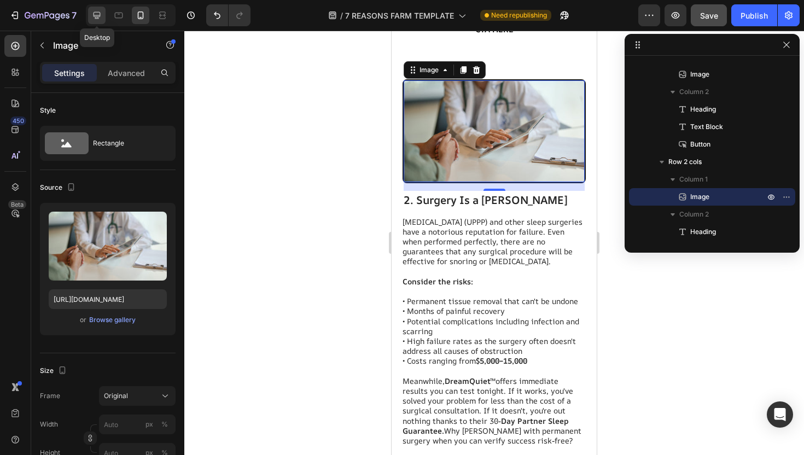
click at [98, 8] on div at bounding box center [97, 16] width 18 height 18
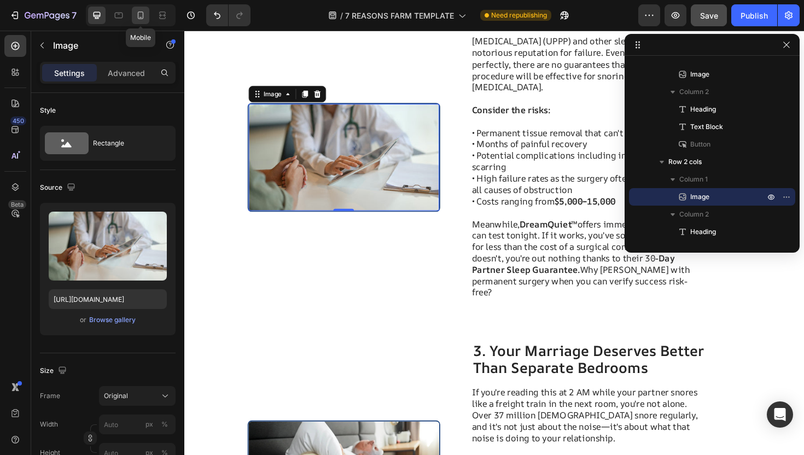
scroll to position [769, 0]
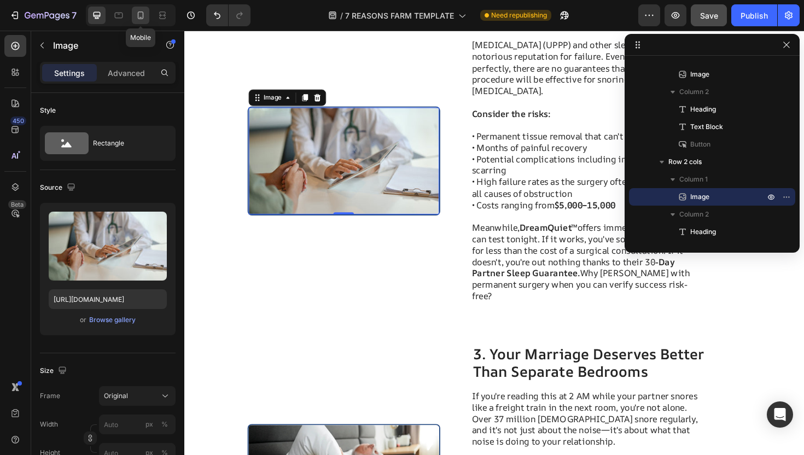
click at [143, 16] on icon at bounding box center [141, 15] width 6 height 8
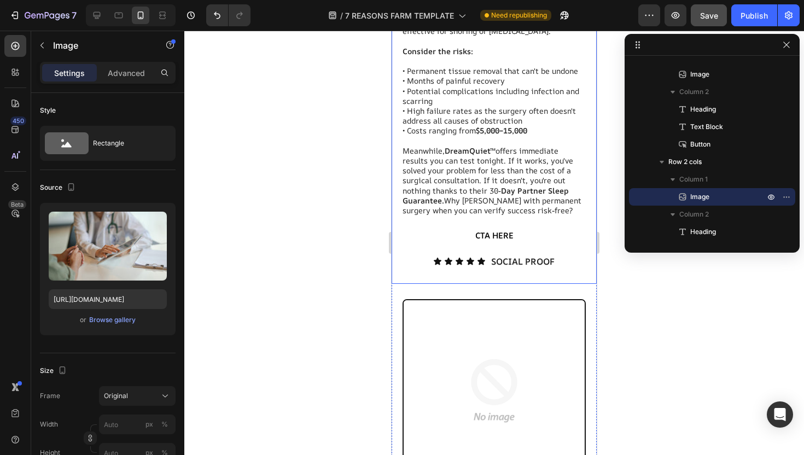
scroll to position [1334, 0]
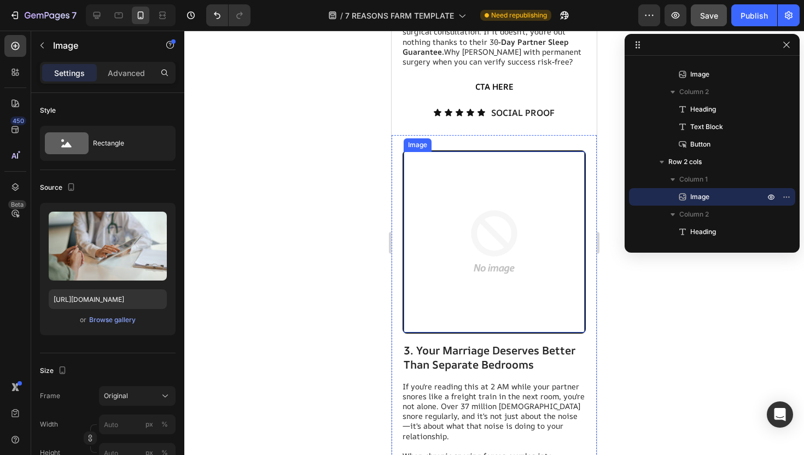
click at [480, 256] on img at bounding box center [494, 242] width 181 height 181
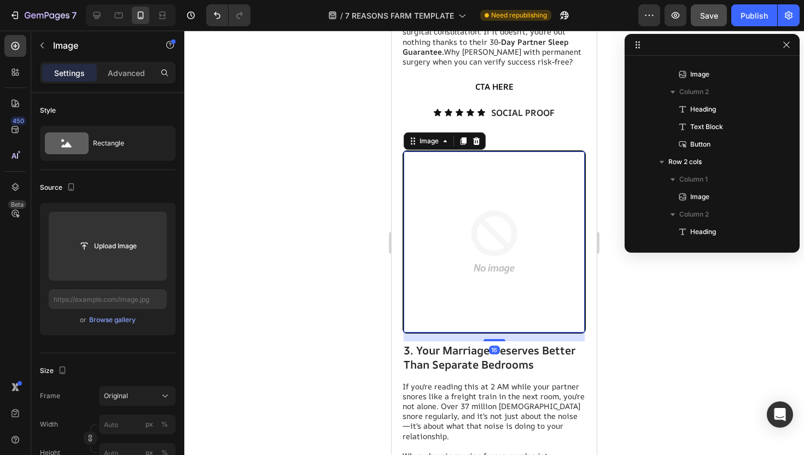
scroll to position [294, 0]
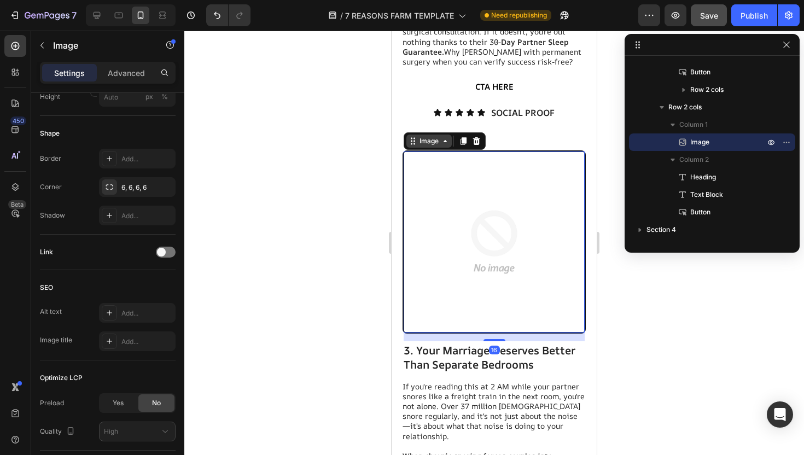
click at [417, 136] on div "Image" at bounding box center [429, 141] width 24 height 10
click at [445, 202] on img at bounding box center [494, 242] width 181 height 181
click at [482, 220] on img at bounding box center [494, 242] width 181 height 181
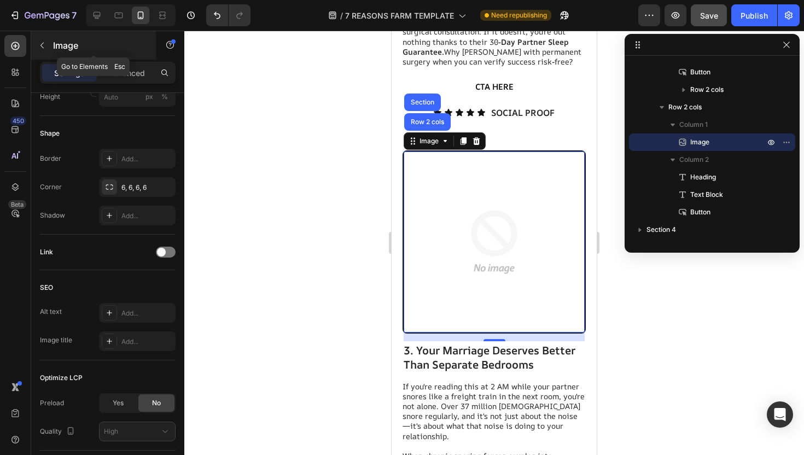
click at [45, 43] on icon "button" at bounding box center [42, 45] width 9 height 9
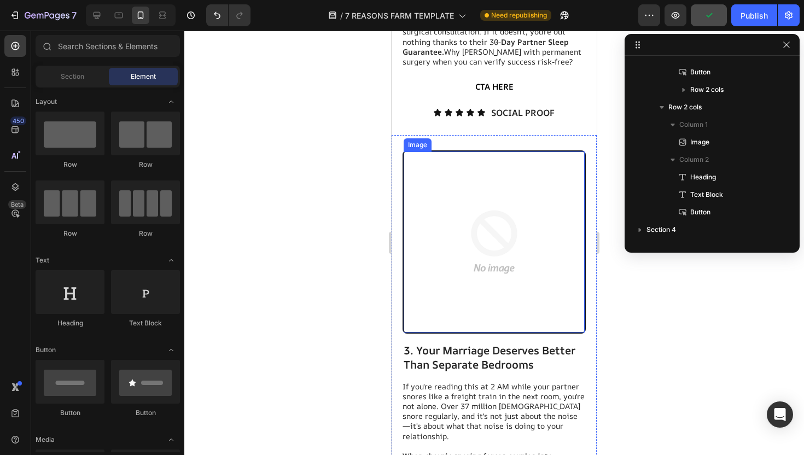
click at [514, 239] on img at bounding box center [494, 242] width 181 height 181
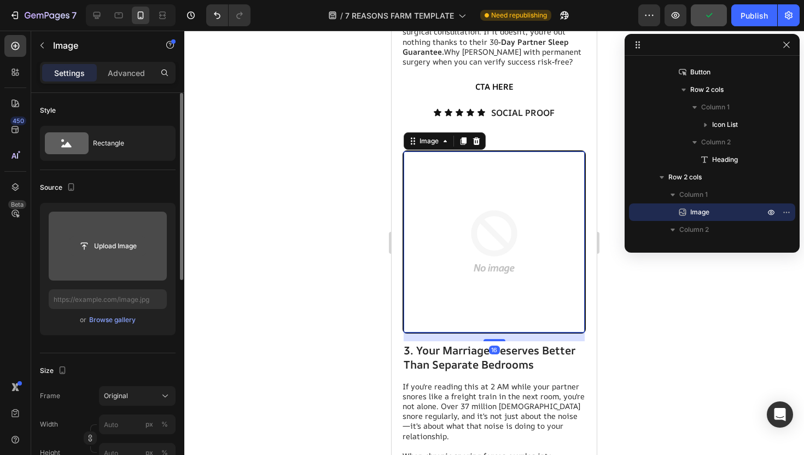
click at [141, 248] on input "file" at bounding box center [108, 246] width 76 height 19
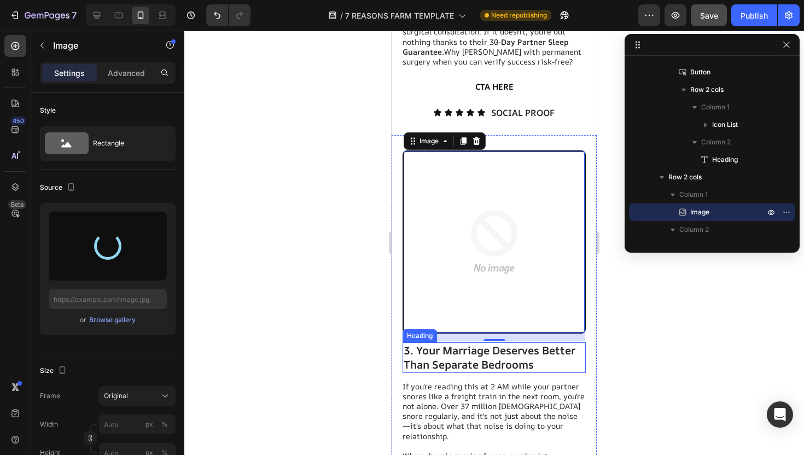
type input "[URL][DOMAIN_NAME]"
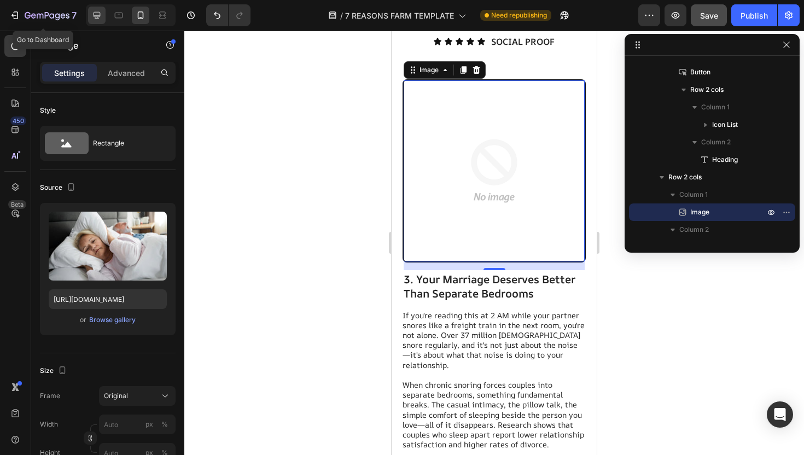
scroll to position [1701, 0]
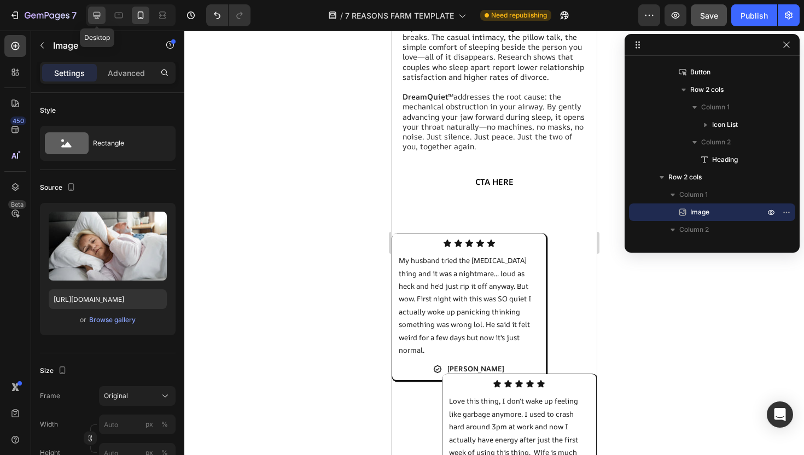
click at [100, 15] on icon at bounding box center [97, 15] width 7 height 7
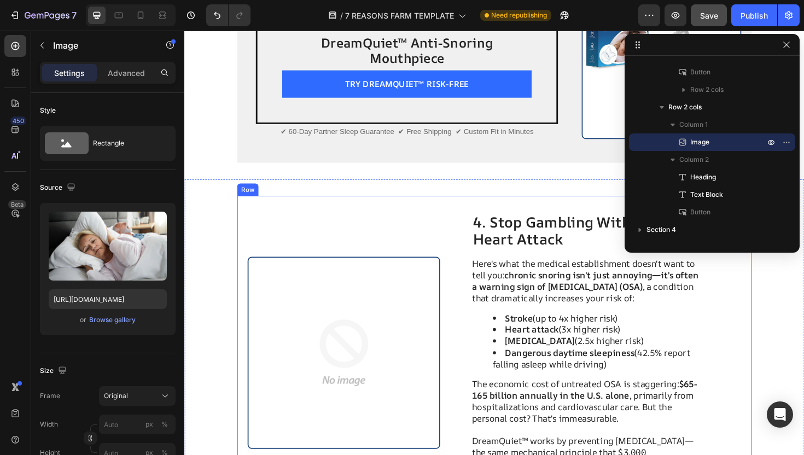
scroll to position [1519, 0]
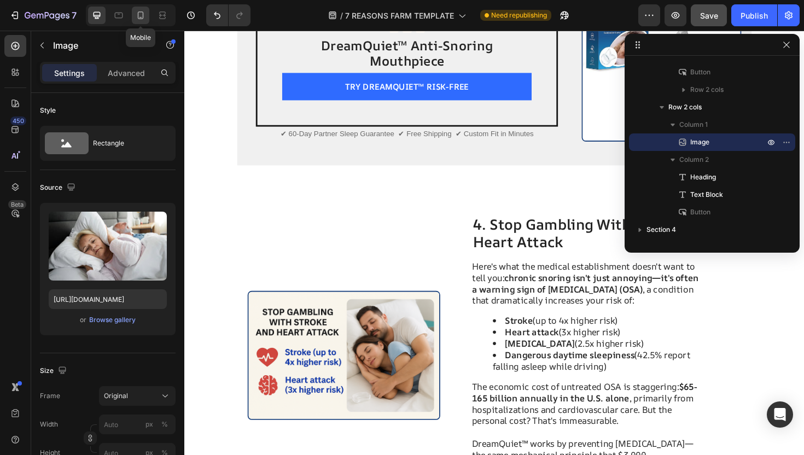
click at [143, 15] on icon at bounding box center [141, 15] width 6 height 8
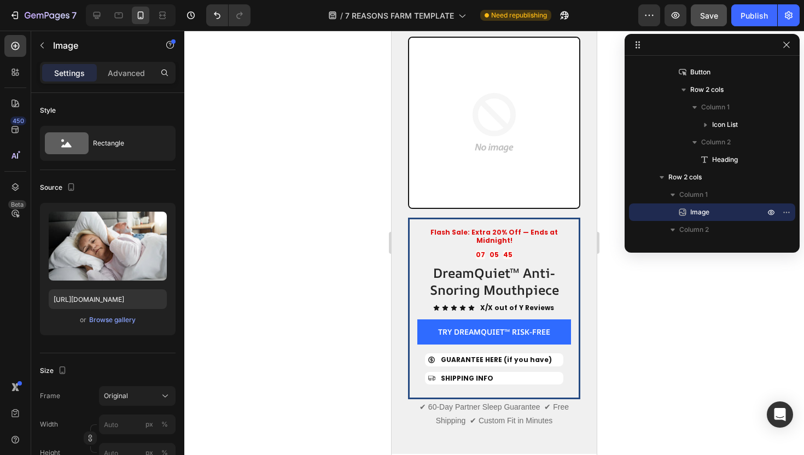
scroll to position [2172, 0]
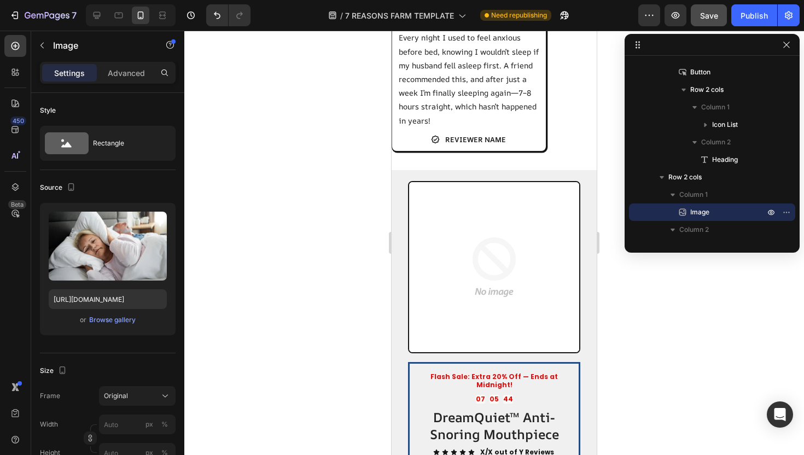
click at [483, 229] on img at bounding box center [494, 267] width 170 height 170
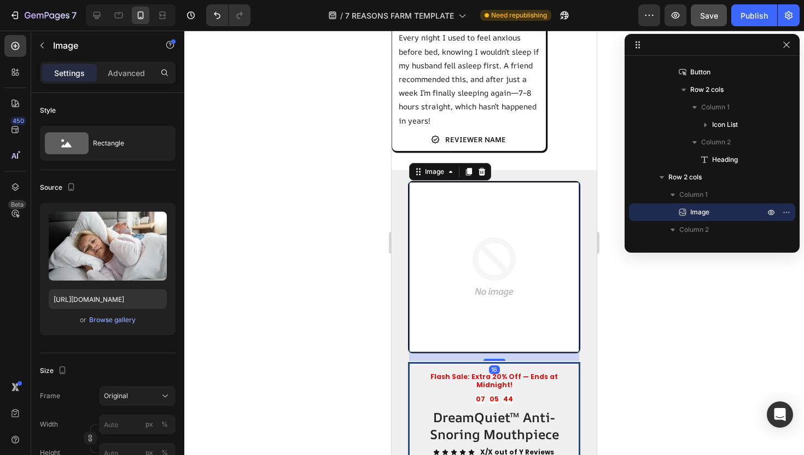
scroll to position [537, 0]
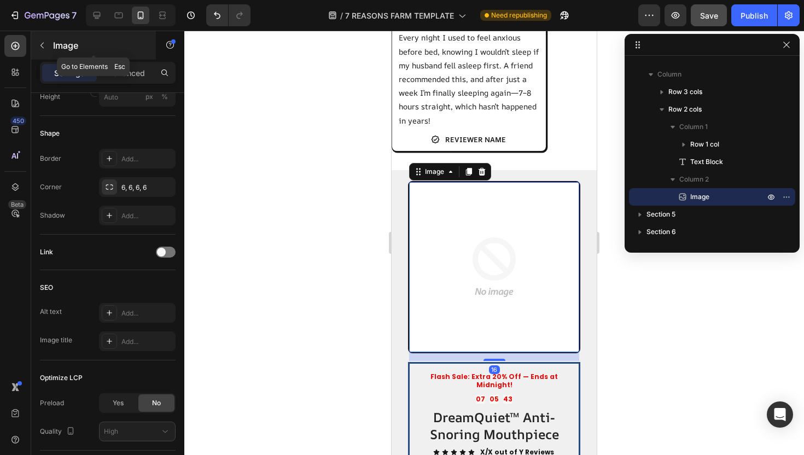
click at [41, 47] on icon "button" at bounding box center [41, 46] width 3 height 6
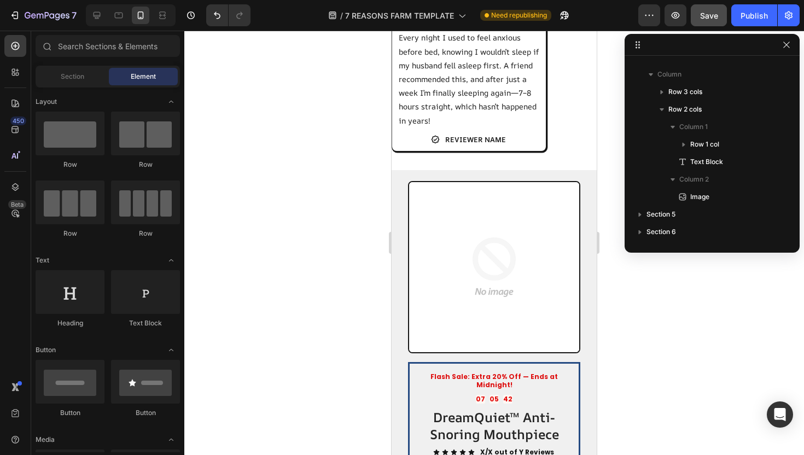
click at [484, 230] on img at bounding box center [494, 267] width 170 height 170
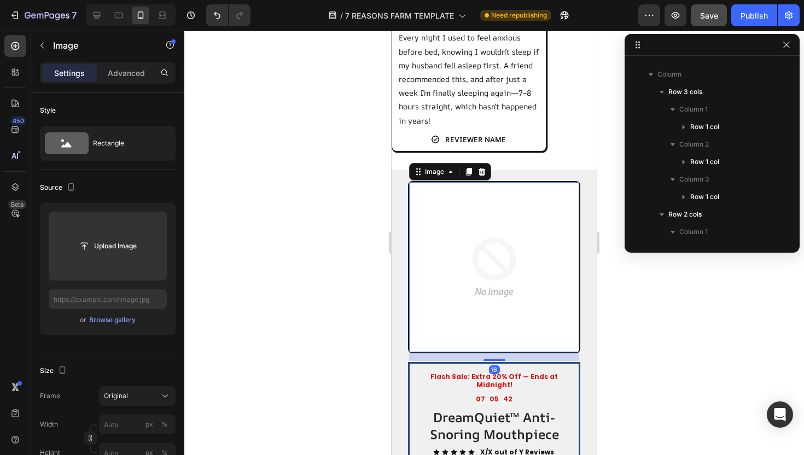
scroll to position [782, 0]
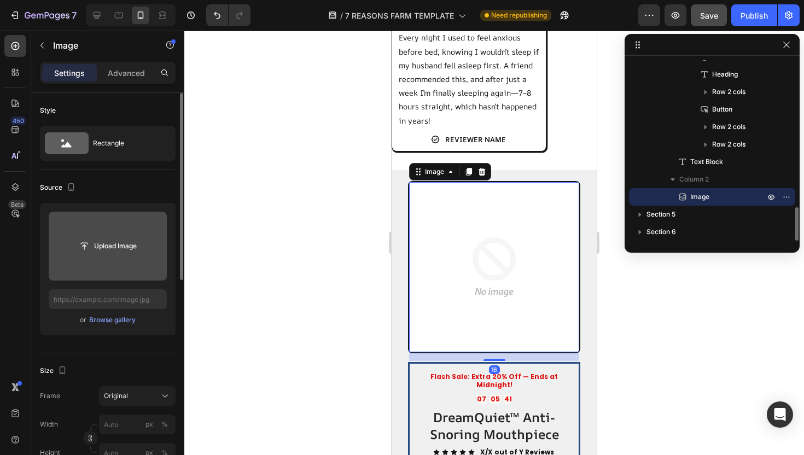
click at [139, 257] on input "file" at bounding box center [108, 246] width 118 height 69
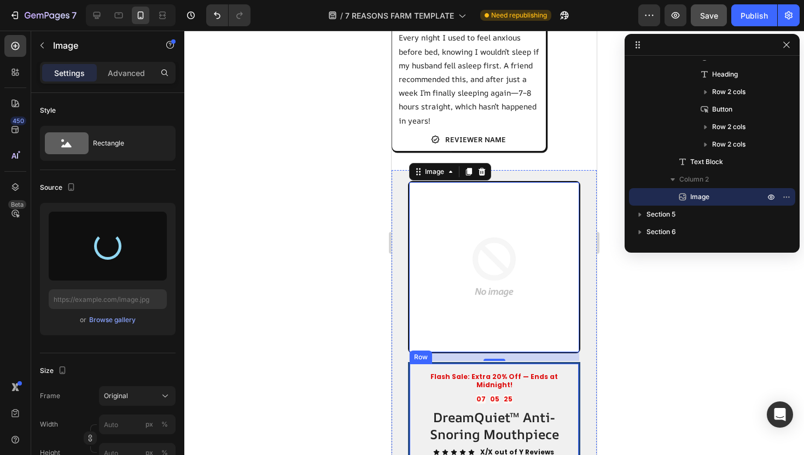
type input "[URL][DOMAIN_NAME]"
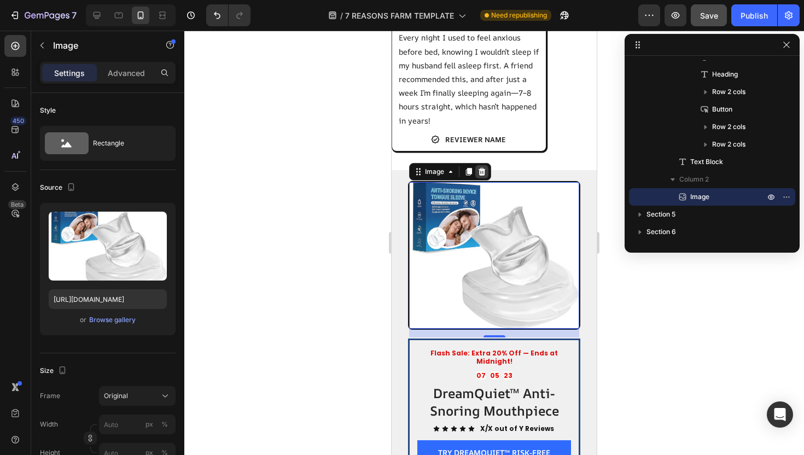
click at [486, 167] on icon at bounding box center [482, 171] width 9 height 9
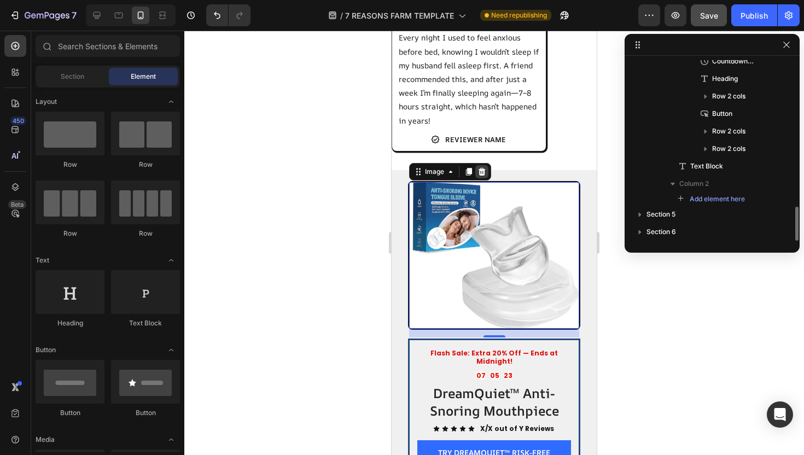
scroll to position [778, 0]
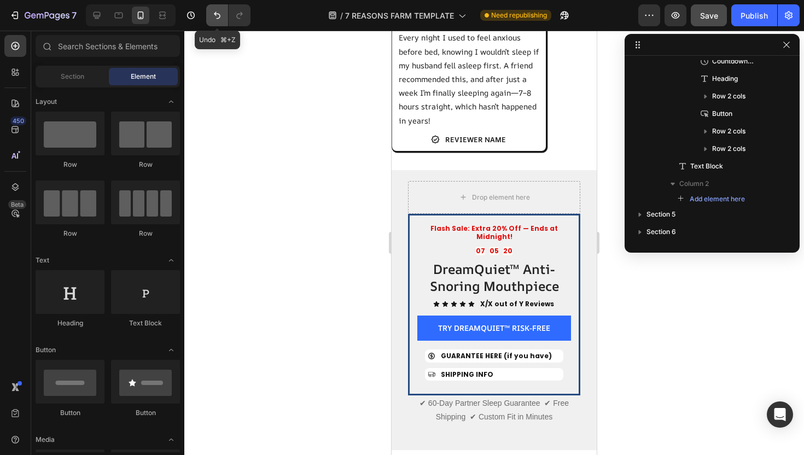
click at [213, 21] on button "Undo/Redo" at bounding box center [217, 15] width 22 height 22
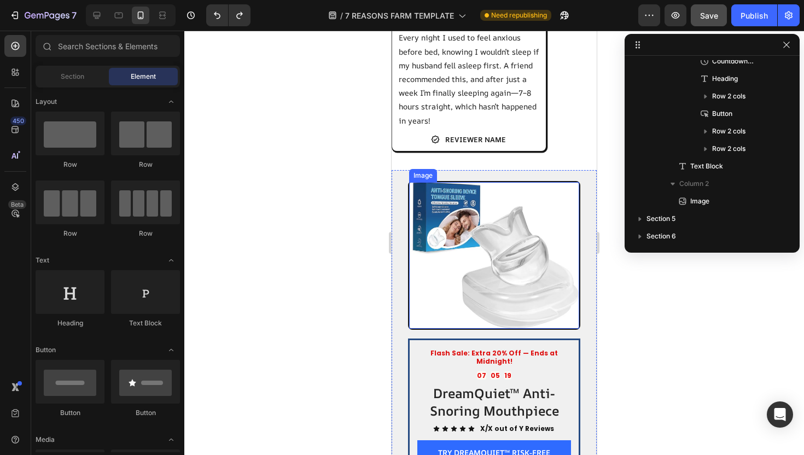
click at [455, 224] on img at bounding box center [494, 255] width 170 height 147
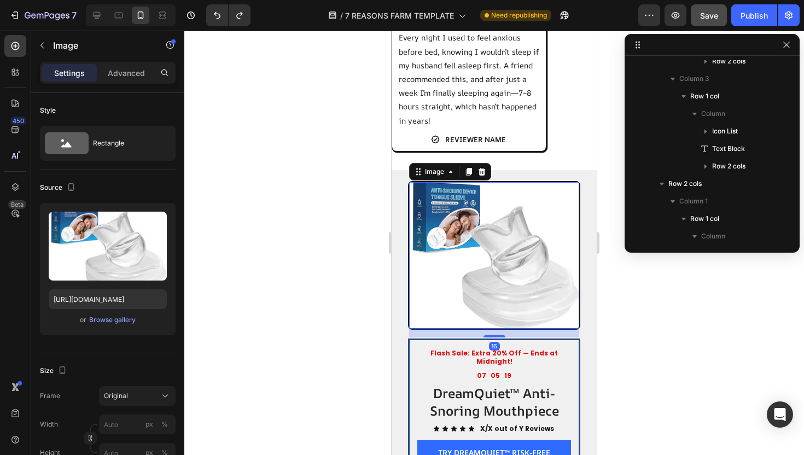
scroll to position [1203, 0]
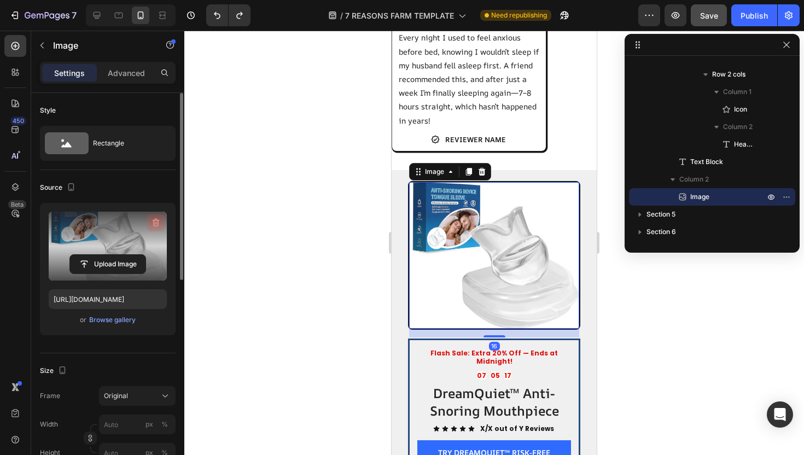
click at [156, 222] on icon "button" at bounding box center [155, 222] width 11 height 11
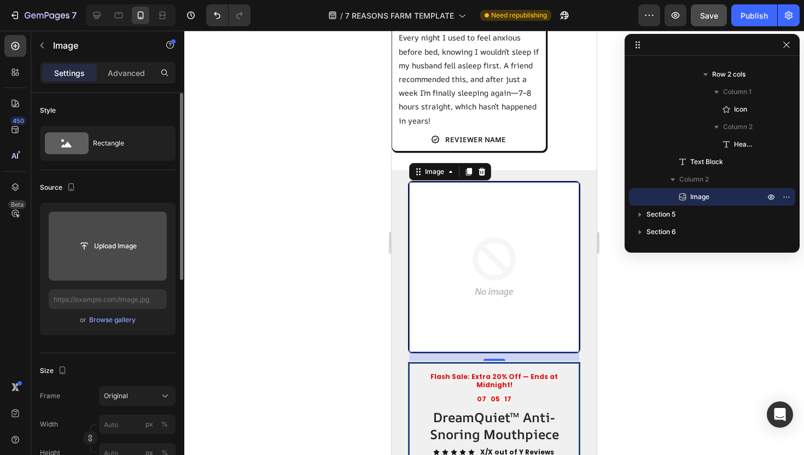
click at [102, 241] on input "file" at bounding box center [108, 246] width 76 height 19
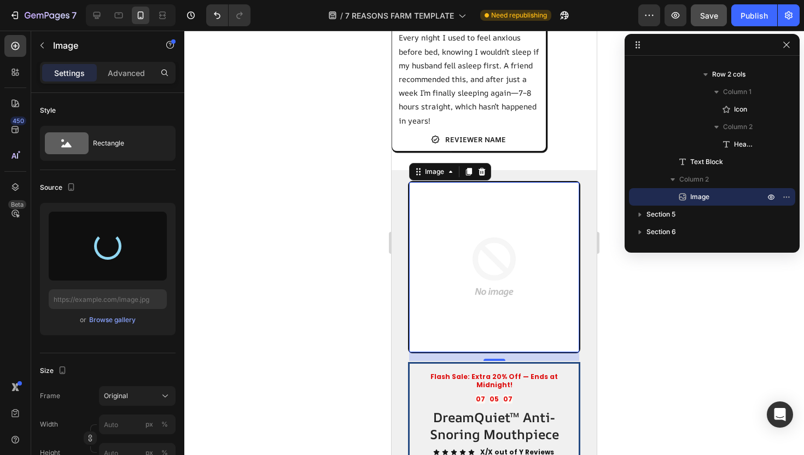
type input "https://cdn.shopify.com/s/files/1/0937/7968/9759/files/gempages_586332664403854…"
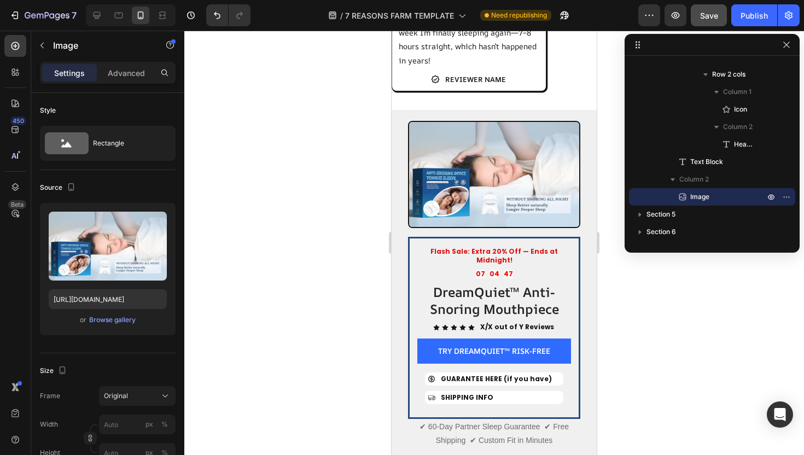
scroll to position [2405, 0]
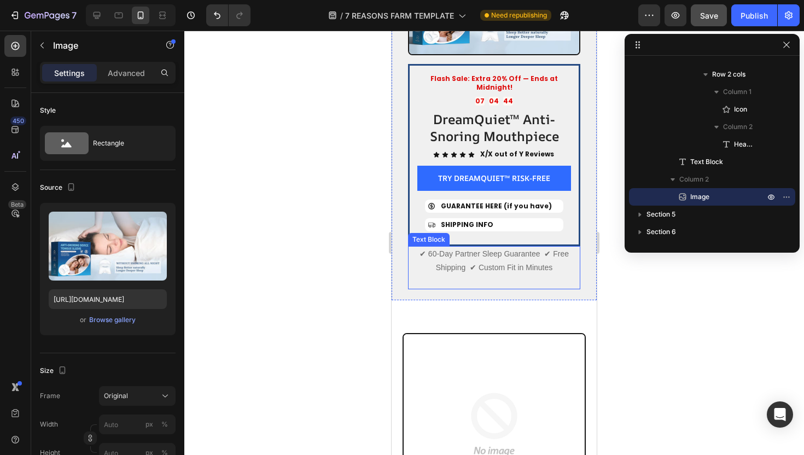
click at [487, 247] on p "✔ 60-Day Partner Sleep Guarantee ✔ Free Shipping ✔ Custom Fit in Minutes" at bounding box center [494, 268] width 170 height 42
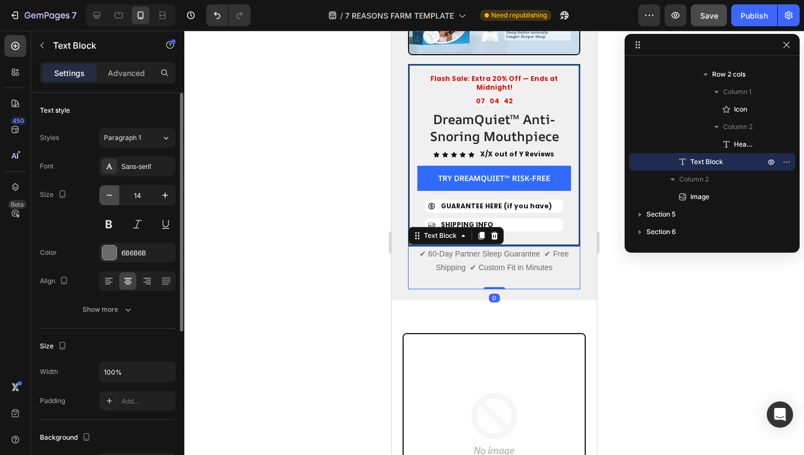
click at [115, 195] on button "button" at bounding box center [110, 195] width 20 height 20
type input "13"
click at [330, 230] on div at bounding box center [494, 243] width 620 height 425
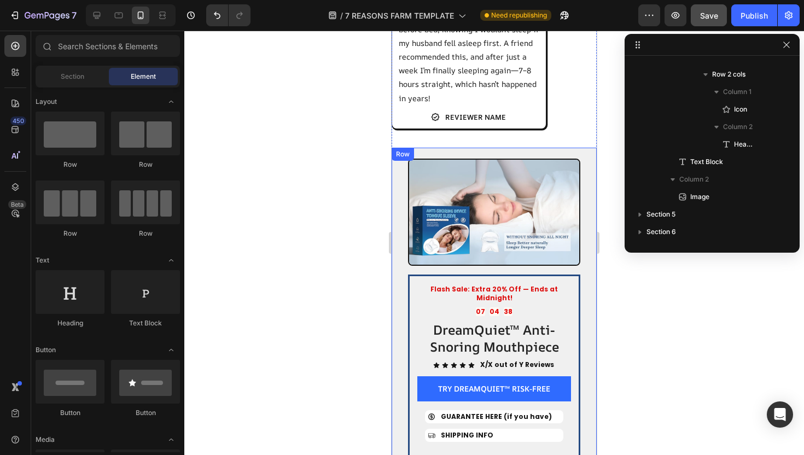
scroll to position [2223, 0]
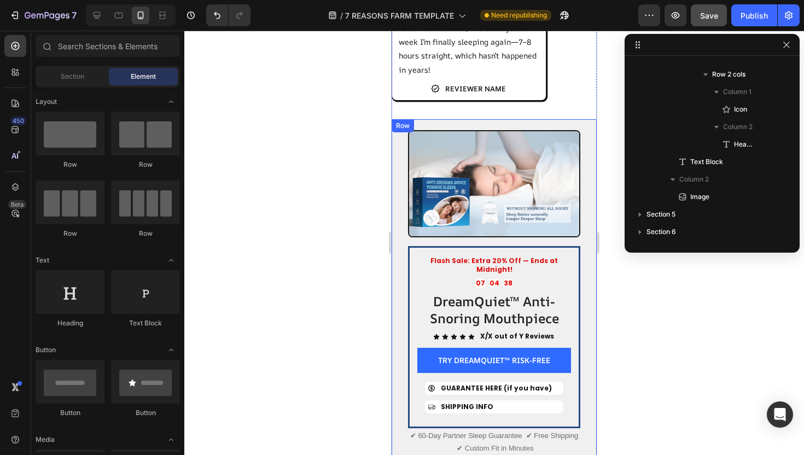
click at [490, 331] on h2 "X/X out of Y Reviews" at bounding box center [517, 336] width 76 height 11
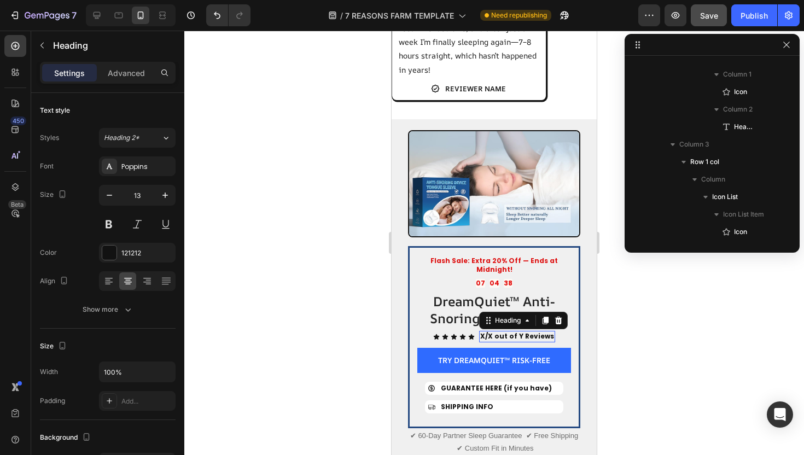
scroll to position [2315, 0]
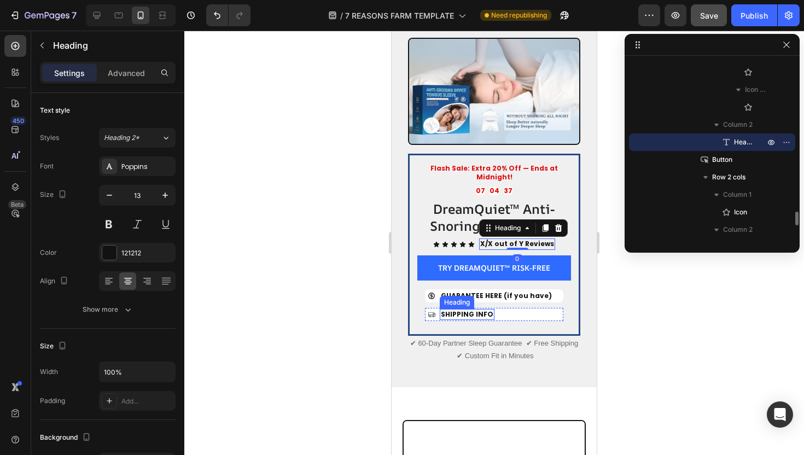
click at [482, 310] on span "SHIPPING INFO" at bounding box center [467, 314] width 53 height 9
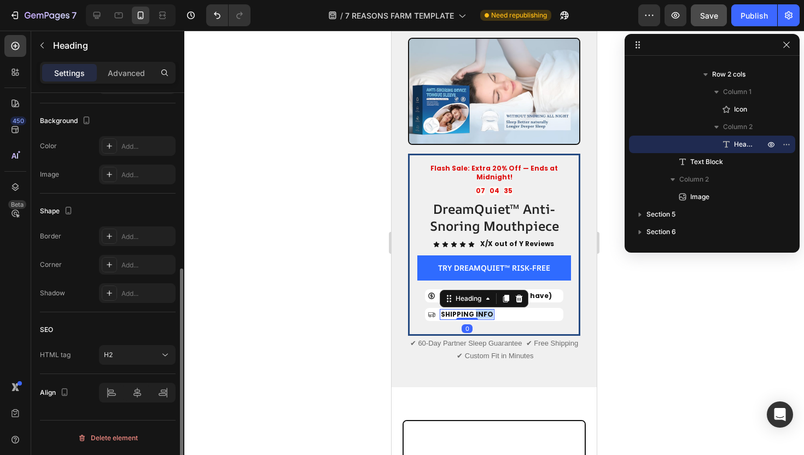
click at [482, 310] on span "SHIPPING INFO" at bounding box center [467, 314] width 53 height 9
click at [492, 291] on span "GUARANTEE HERE (if you have)" at bounding box center [496, 295] width 111 height 9
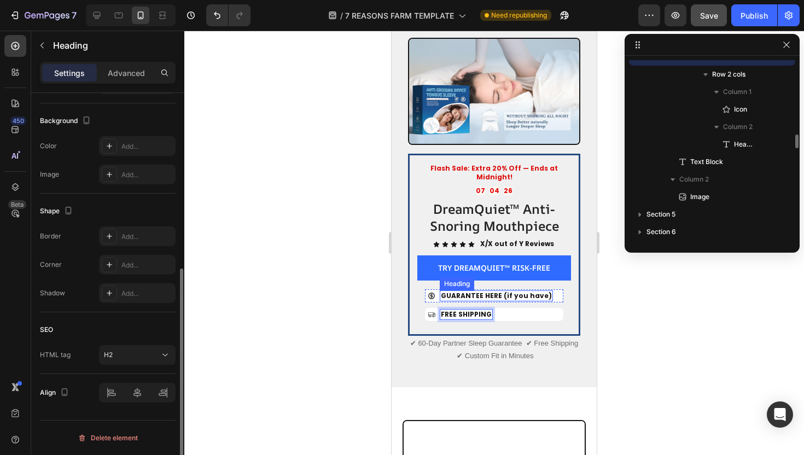
scroll to position [2028, 0]
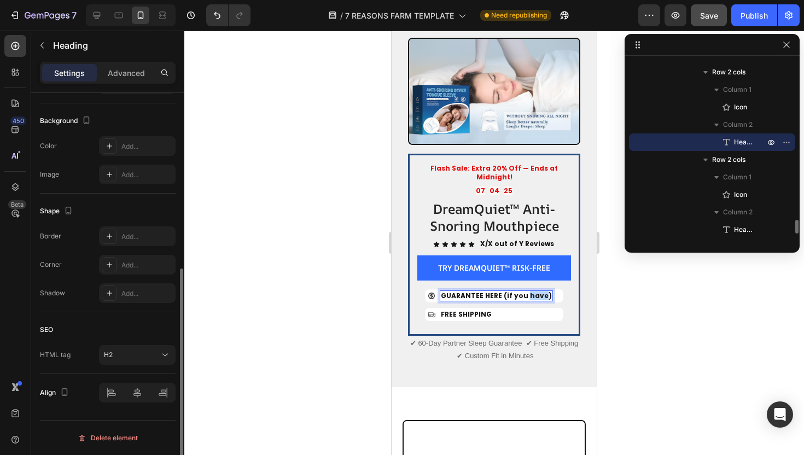
click at [528, 291] on span "GUARANTEE HERE (if you have)" at bounding box center [496, 295] width 111 height 9
click at [542, 291] on h2 "GUARANTEE HERE (if you have)" at bounding box center [496, 296] width 113 height 11
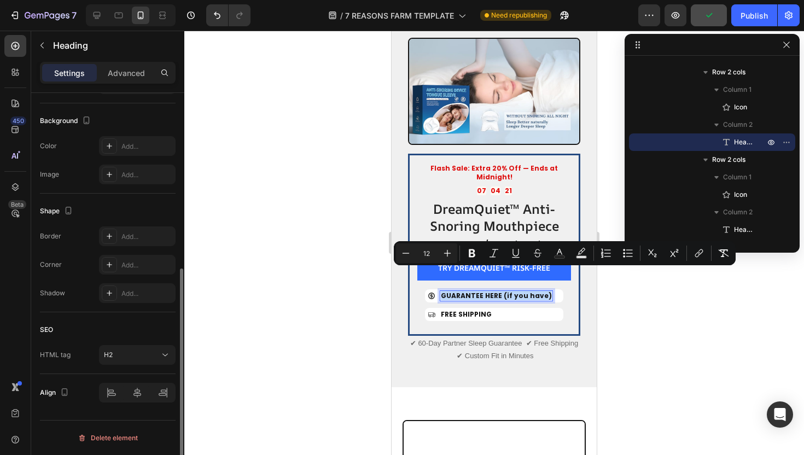
drag, startPoint x: 543, startPoint y: 275, endPoint x: 443, endPoint y: 275, distance: 99.6
click at [443, 291] on h2 "GUARANTEE HERE (if you have)" at bounding box center [496, 296] width 113 height 11
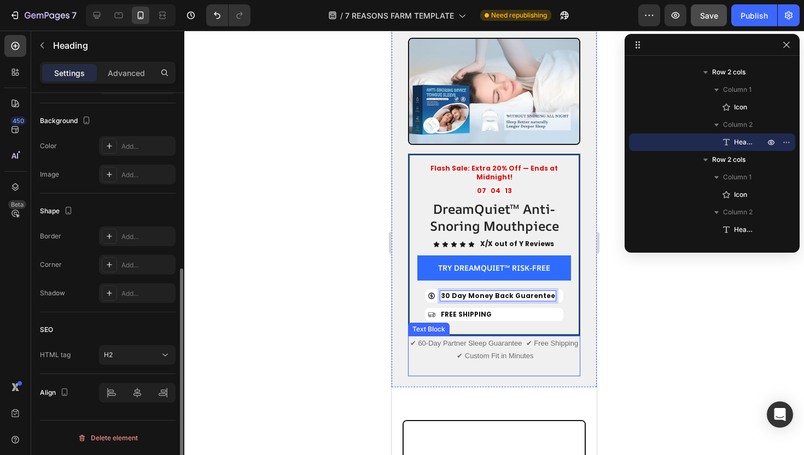
click at [430, 337] on p "✔ 60-Day Partner Sleep Guarantee ✔ Free Shipping ✔ Custom Fit in Minutes" at bounding box center [494, 356] width 170 height 38
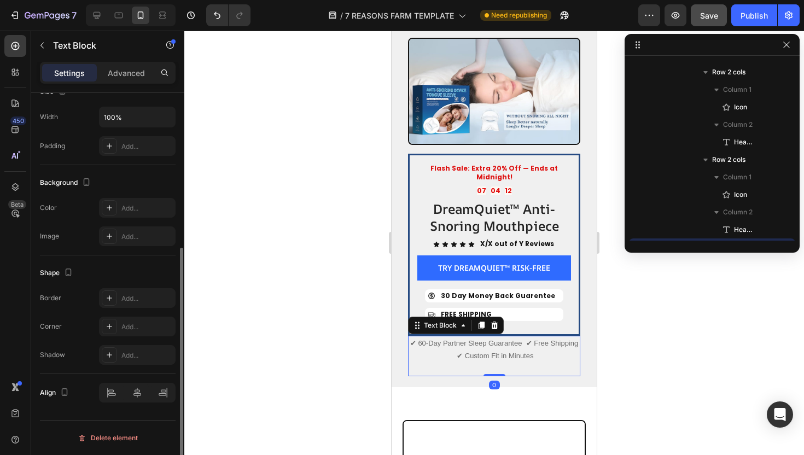
scroll to position [0, 0]
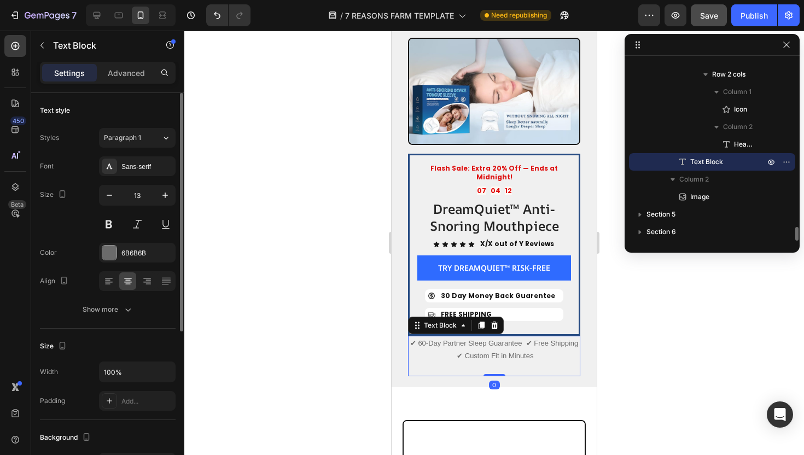
click at [430, 337] on p "✔ 60-Day Partner Sleep Guarantee ✔ Free Shipping ✔ Custom Fit in Minutes" at bounding box center [494, 356] width 170 height 38
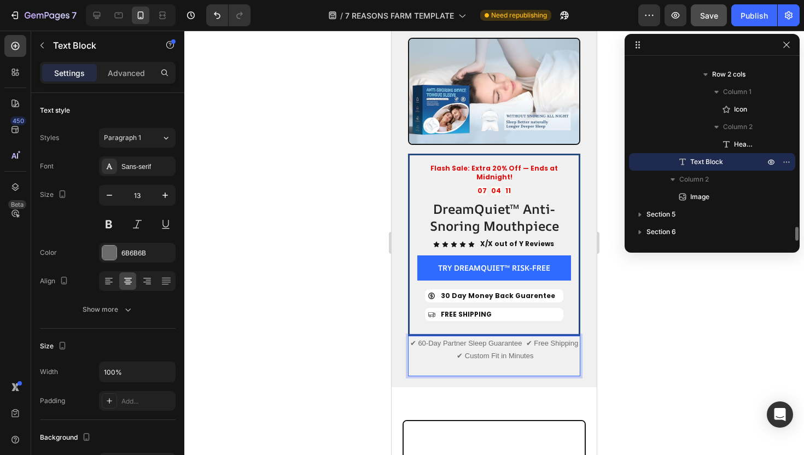
click at [425, 337] on p "✔ 60-Day Partner Sleep Guarantee ✔ Free Shipping ✔ Custom Fit in Minutes" at bounding box center [494, 356] width 170 height 38
click at [481, 163] on div "Flash Sale: Extra 20% Off — Ends at Midnight! Text Block 07 04 05 Countdown Tim…" at bounding box center [494, 244] width 154 height 163
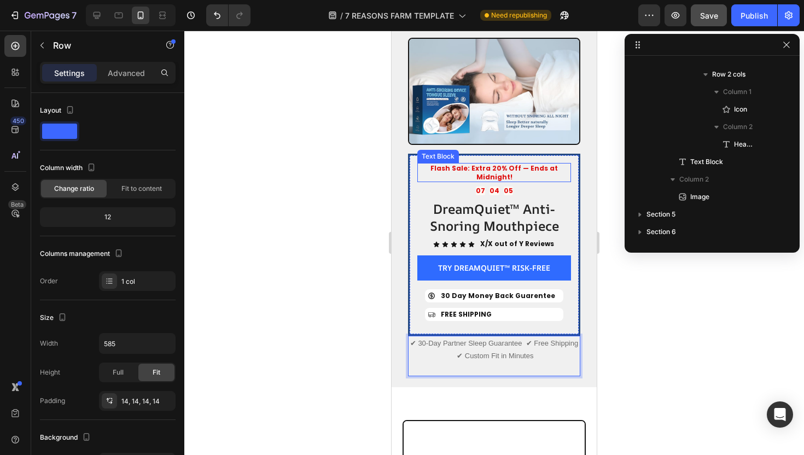
scroll to position [1590, 0]
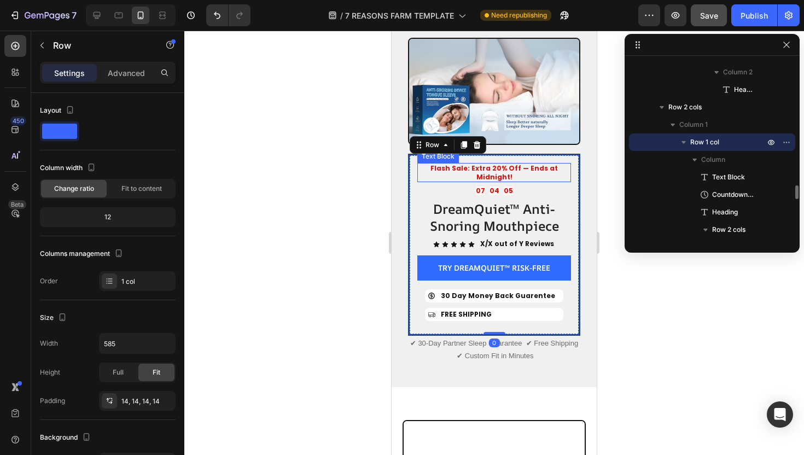
click at [473, 164] on strong "Flash Sale: Extra 20% Off — Ends at Midnight!" at bounding box center [494, 173] width 127 height 18
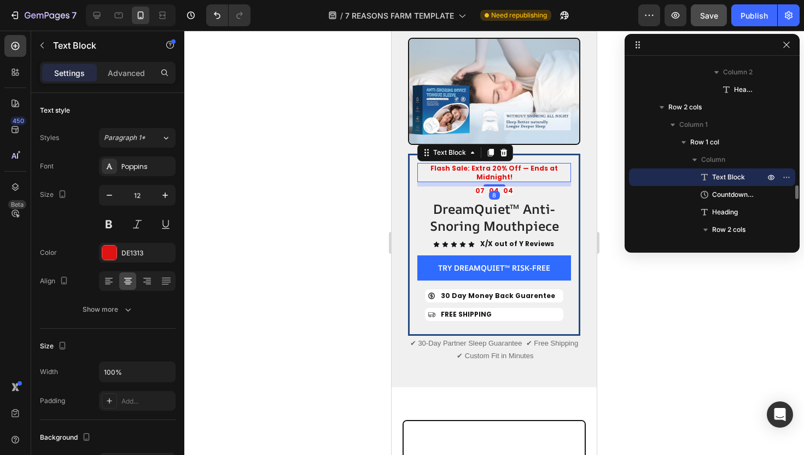
click at [464, 164] on strong "Flash Sale: Extra 20% Off — Ends at Midnight!" at bounding box center [494, 173] width 127 height 18
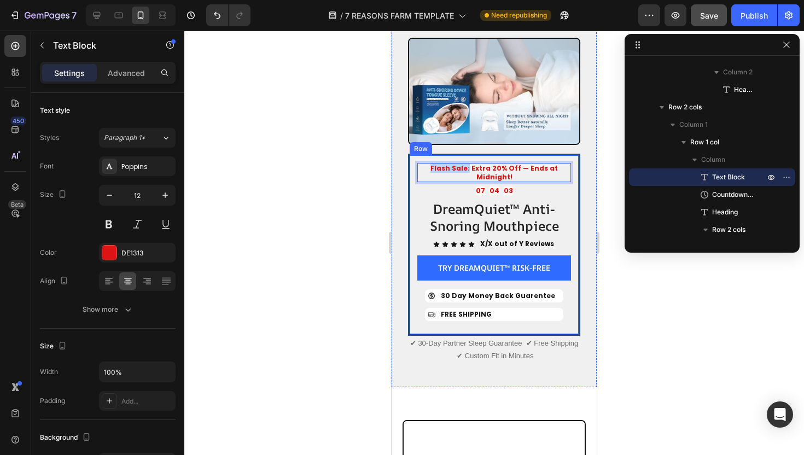
drag, startPoint x: 456, startPoint y: 154, endPoint x: 408, endPoint y: 154, distance: 47.6
click at [408, 154] on div "Flash Sale: Extra 20% Off — Ends at Midnight! Text Block 8 07 04 03 Countdown T…" at bounding box center [494, 245] width 172 height 182
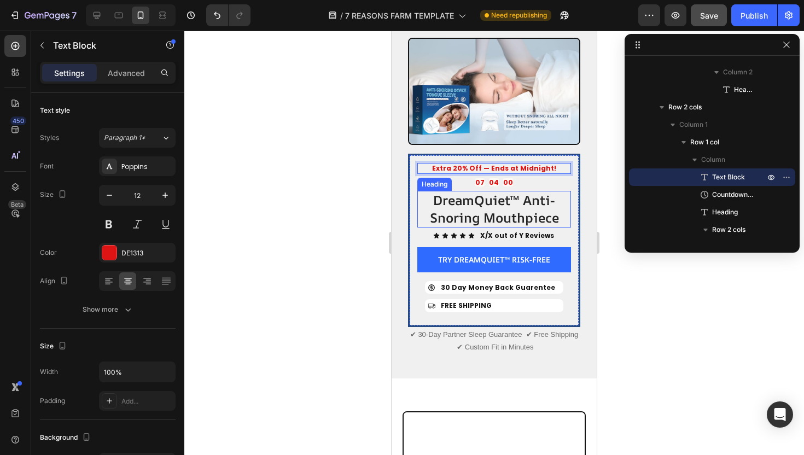
click at [475, 196] on h2 "DreamQuiet™ Anti-Snoring Mouthpiece" at bounding box center [494, 209] width 154 height 36
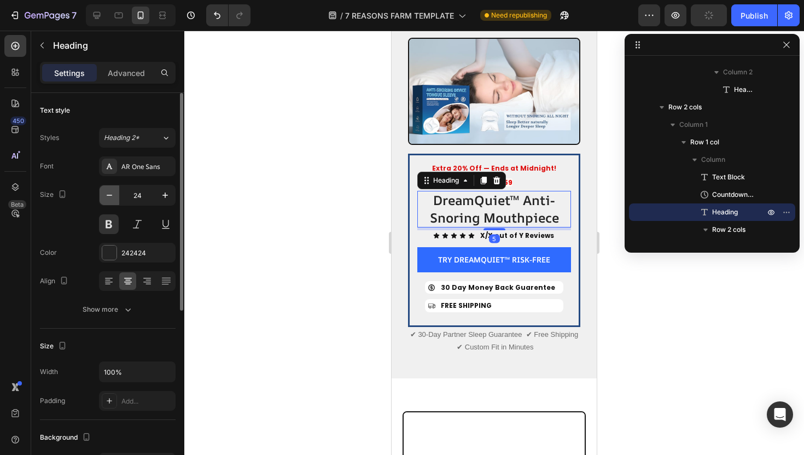
click at [109, 194] on icon "button" at bounding box center [109, 195] width 11 height 11
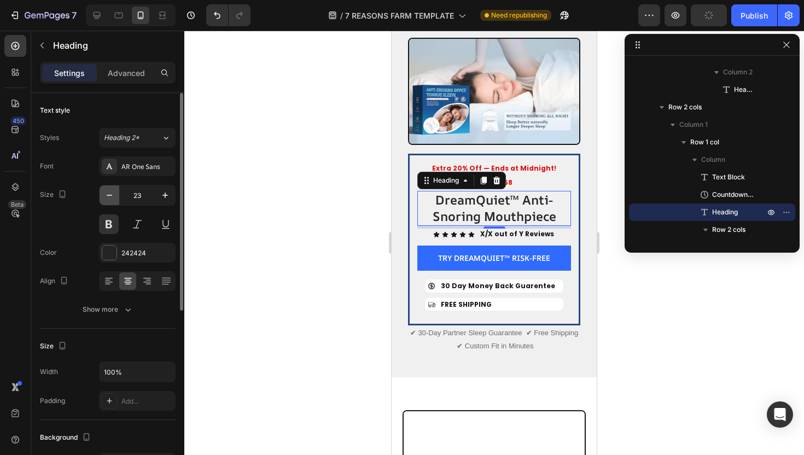
click at [109, 194] on icon "button" at bounding box center [109, 195] width 11 height 11
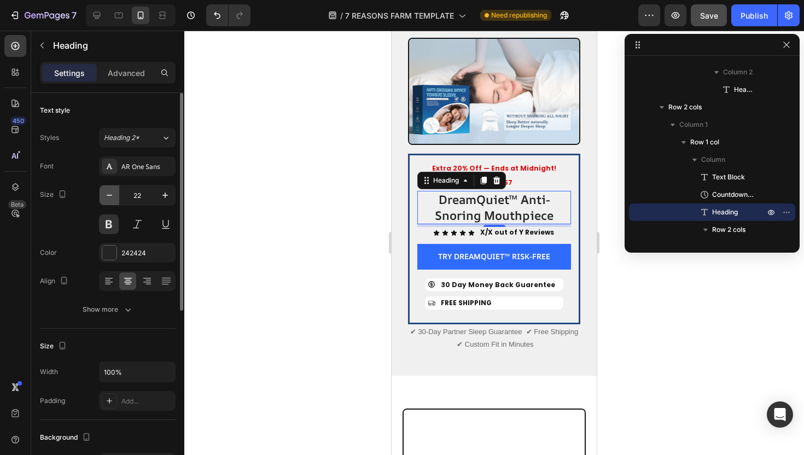
click at [109, 194] on icon "button" at bounding box center [109, 195] width 11 height 11
type input "21"
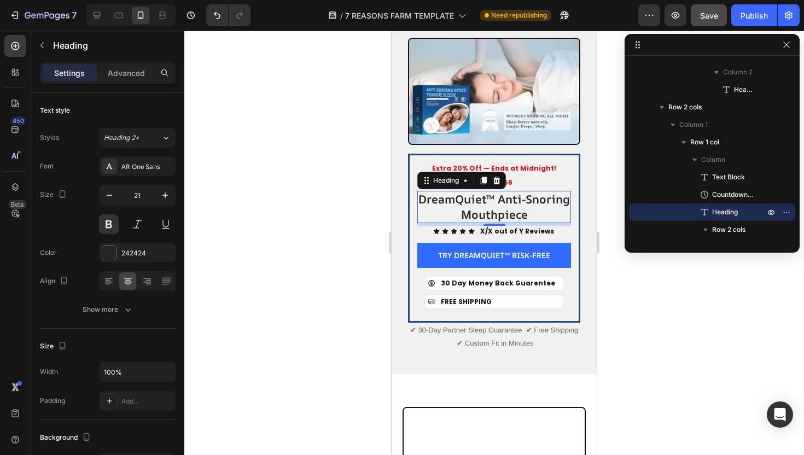
click at [361, 247] on div at bounding box center [494, 243] width 620 height 425
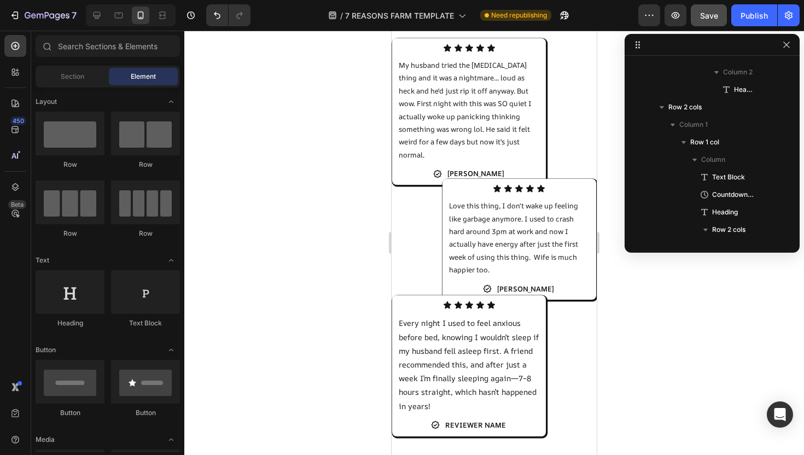
scroll to position [1595, 0]
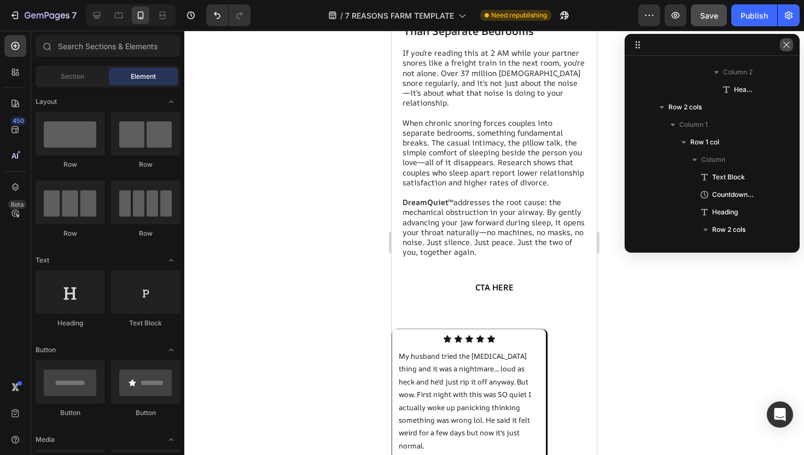
click at [790, 39] on button "button" at bounding box center [786, 44] width 13 height 13
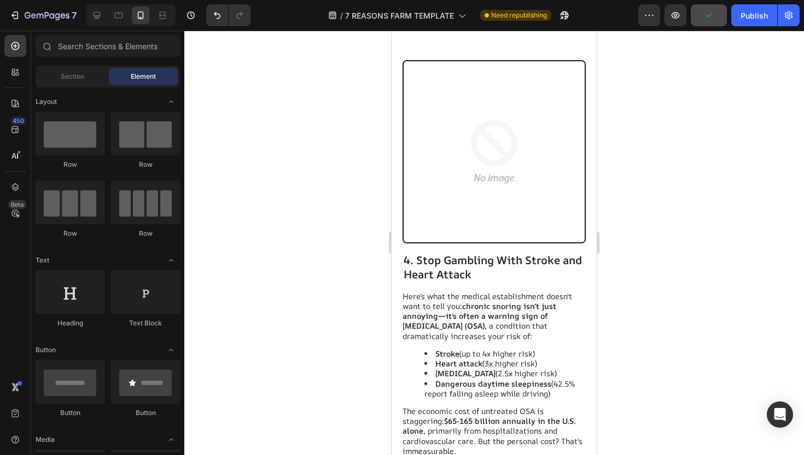
scroll to position [2664, 0]
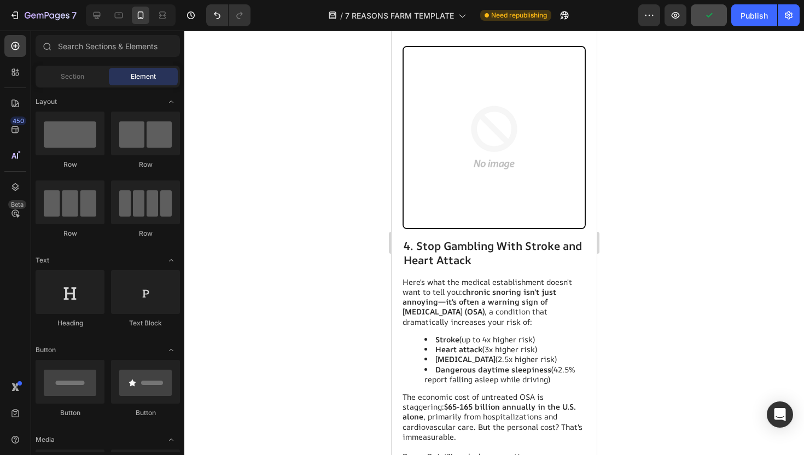
click at [488, 177] on img at bounding box center [494, 137] width 181 height 181
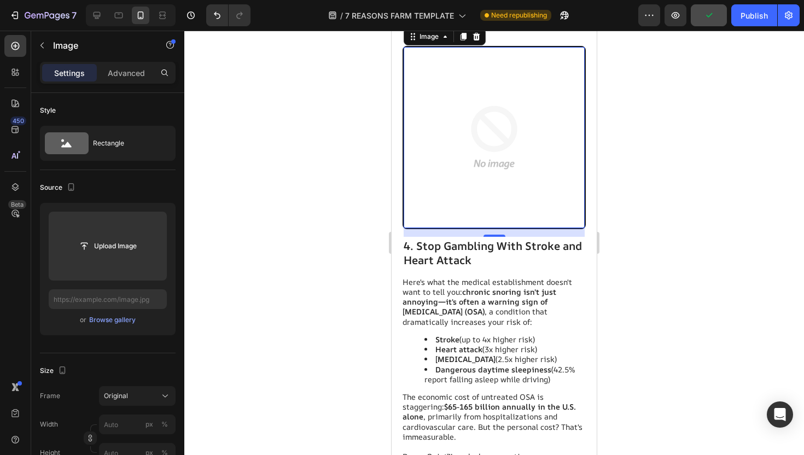
scroll to position [2625, 0]
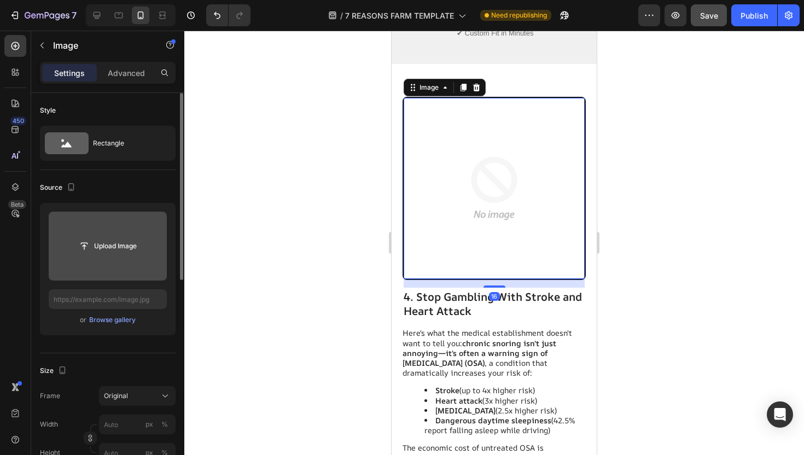
click at [147, 253] on div "Upload Image" at bounding box center [108, 246] width 118 height 20
click at [141, 234] on input "file" at bounding box center [108, 246] width 118 height 69
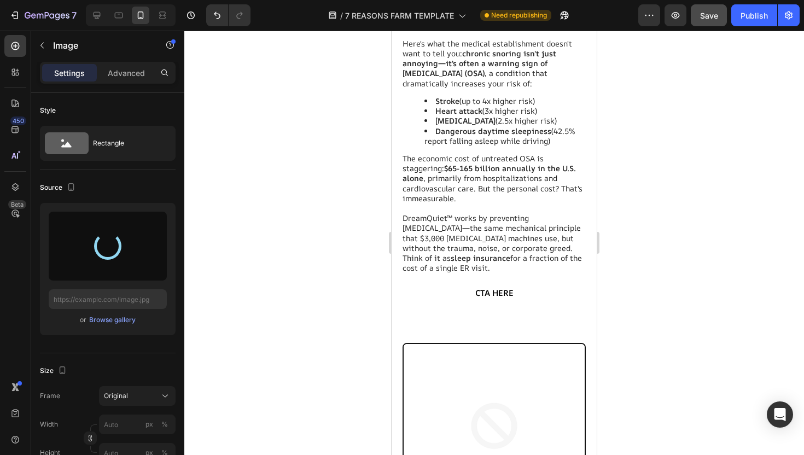
type input "[URL][DOMAIN_NAME]"
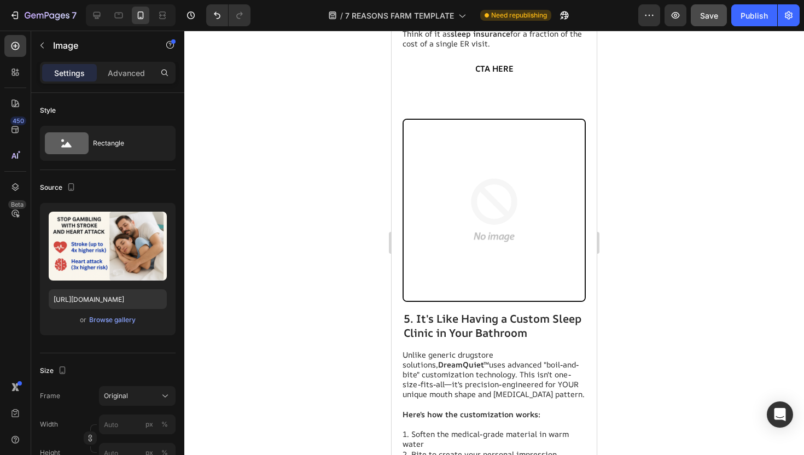
scroll to position [3006, 0]
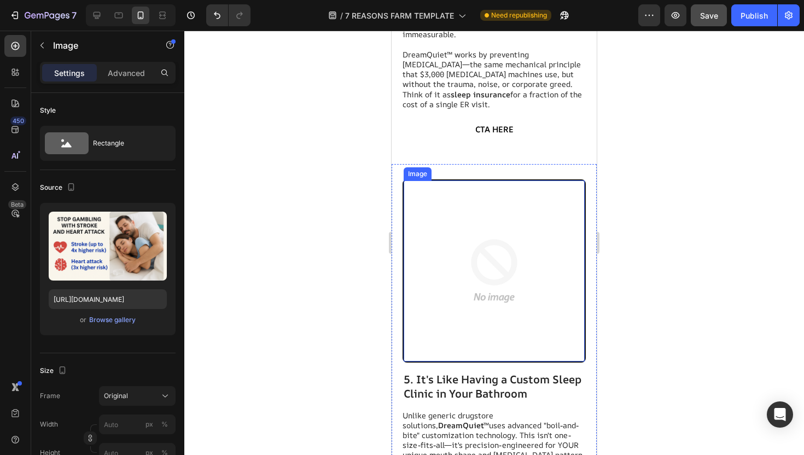
click at [479, 263] on img at bounding box center [494, 271] width 181 height 181
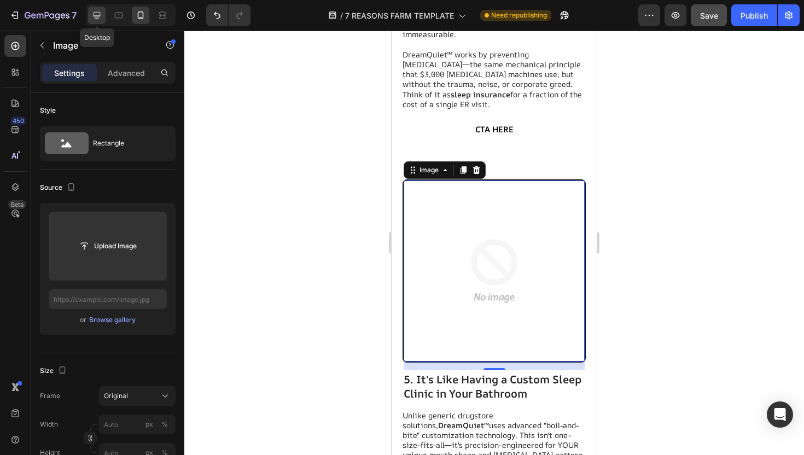
click at [101, 14] on icon at bounding box center [96, 15] width 11 height 11
type input "[URL][DOMAIN_NAME]"
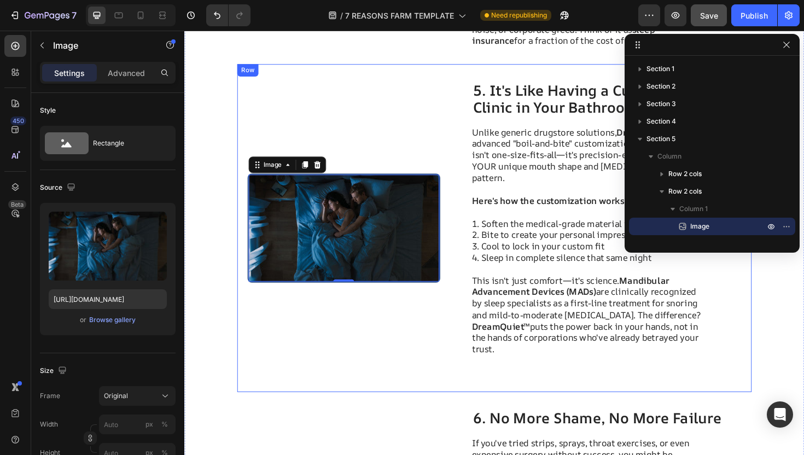
scroll to position [2948, 0]
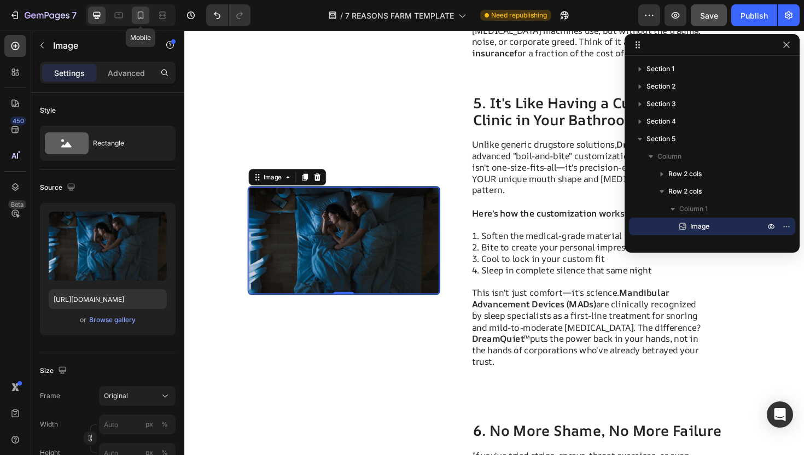
click at [140, 15] on icon at bounding box center [140, 15] width 11 height 11
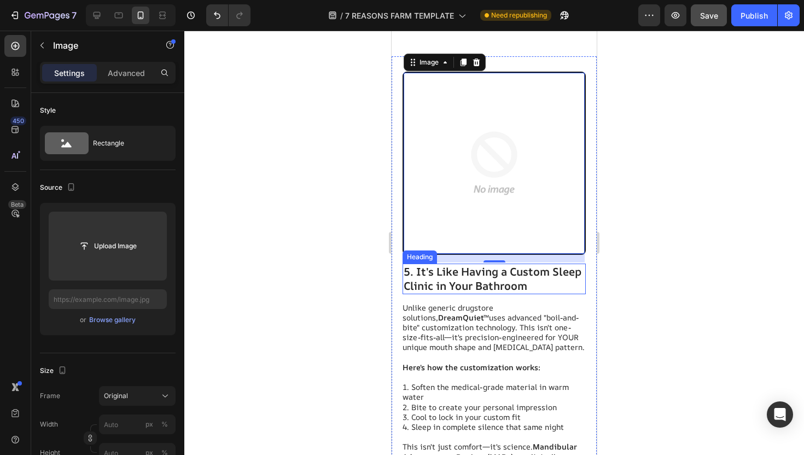
scroll to position [3116, 0]
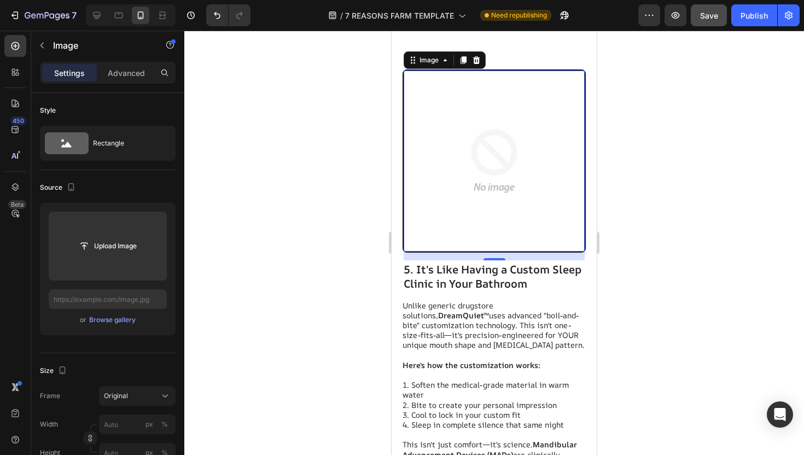
click at [486, 150] on img at bounding box center [494, 161] width 181 height 181
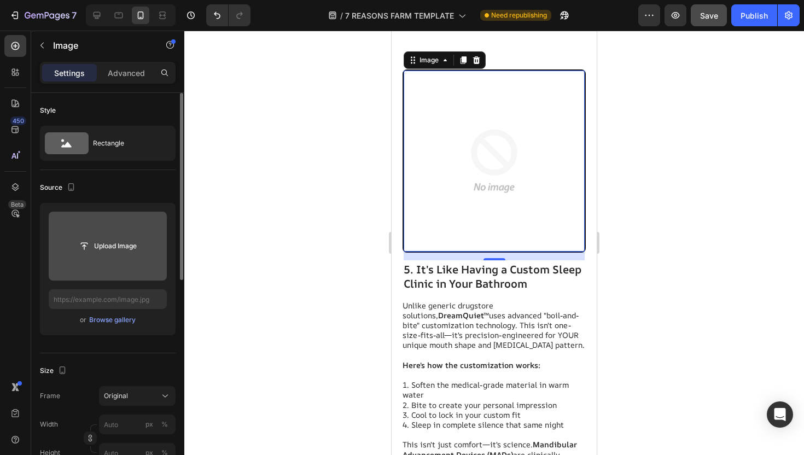
click at [135, 239] on input "file" at bounding box center [108, 246] width 76 height 19
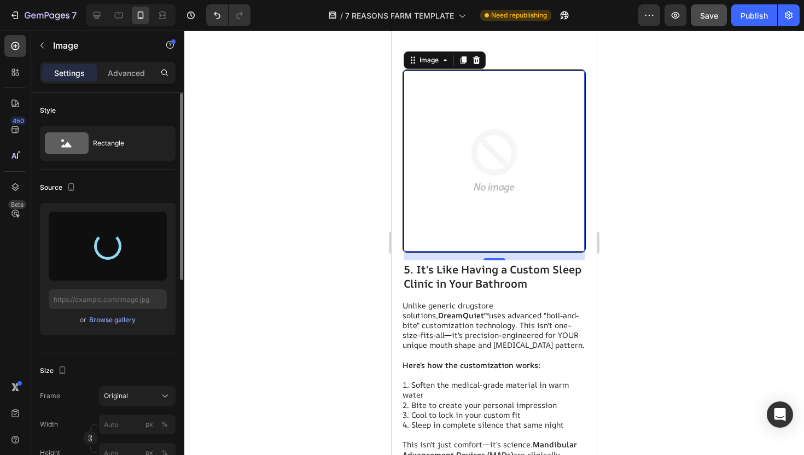
type input "https://cdn.shopify.com/s/files/1/0937/7968/9759/files/gempages_586332664403854…"
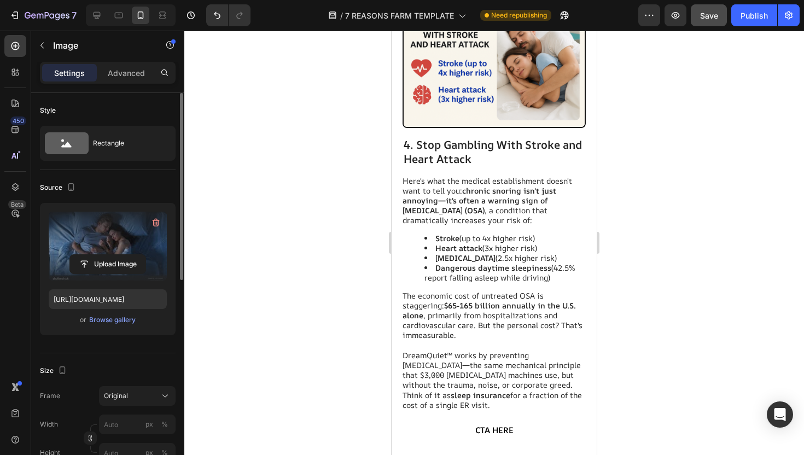
scroll to position [2555, 0]
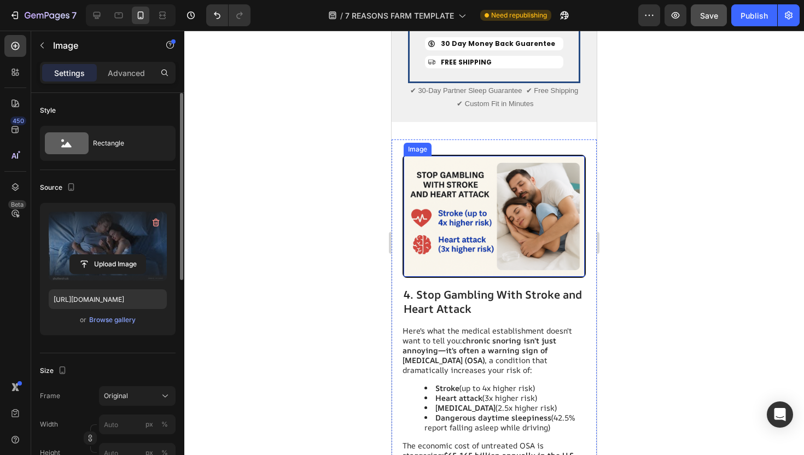
click at [490, 226] on img at bounding box center [494, 216] width 181 height 121
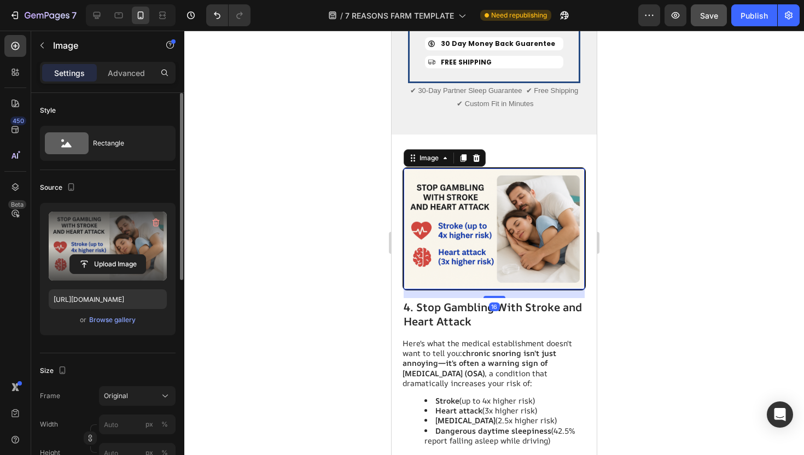
click at [121, 245] on label at bounding box center [108, 246] width 118 height 69
click at [121, 255] on input "file" at bounding box center [108, 264] width 76 height 19
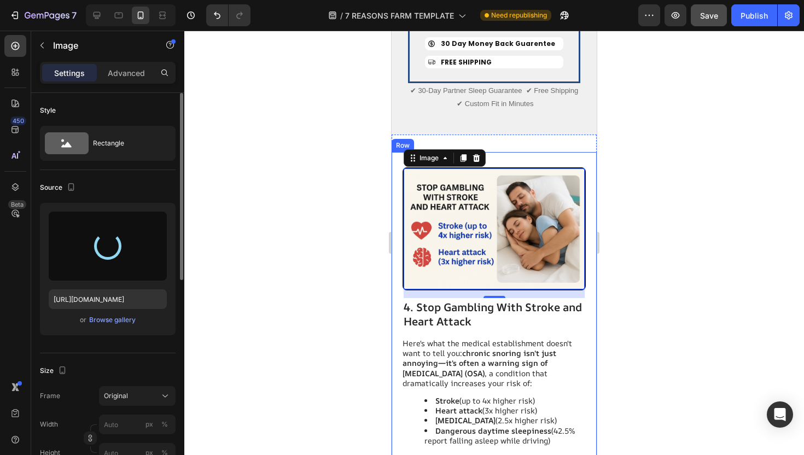
type input "https://cdn.shopify.com/s/files/1/0937/7968/9759/files/gempages_586332664403854…"
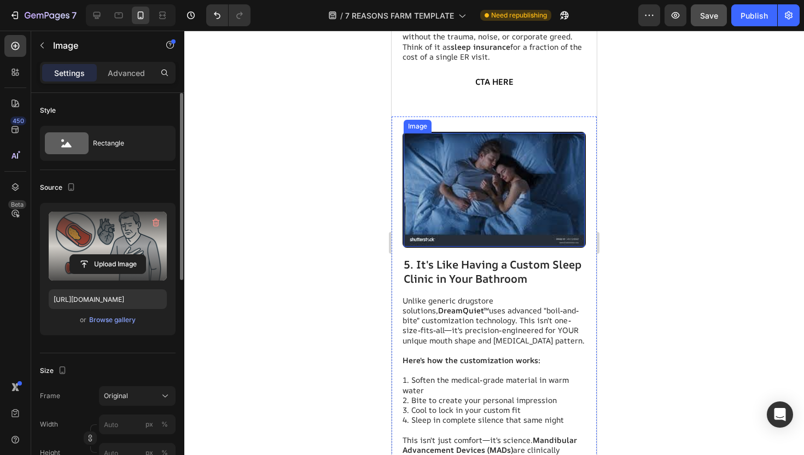
scroll to position [3131, 0]
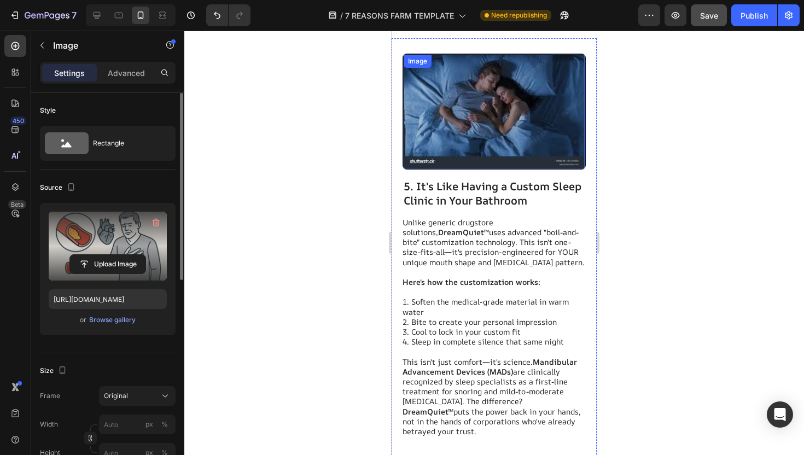
click at [490, 100] on img at bounding box center [494, 112] width 181 height 114
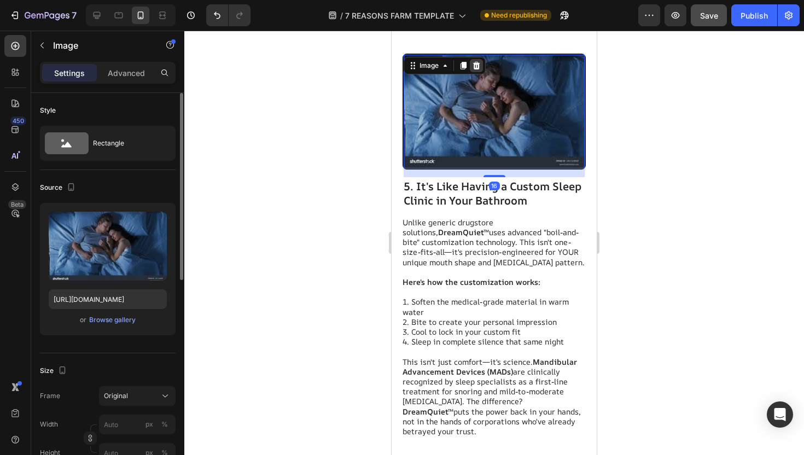
click at [475, 69] on icon at bounding box center [476, 65] width 7 height 8
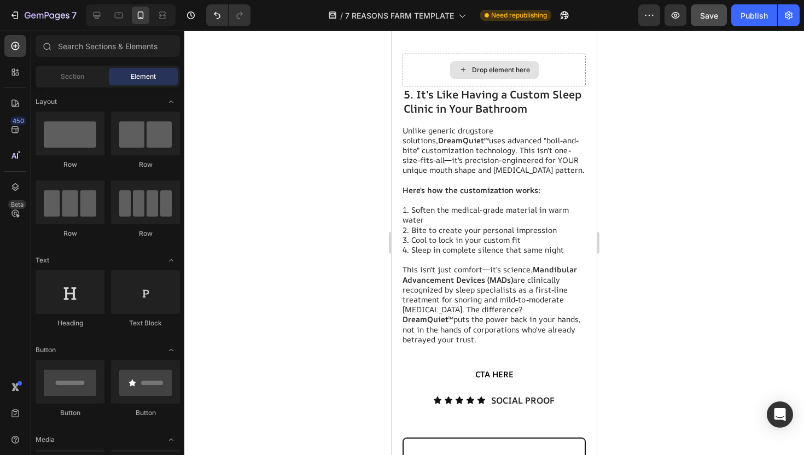
click at [475, 69] on div "Drop element here" at bounding box center [501, 70] width 58 height 9
click at [213, 16] on icon "Undo/Redo" at bounding box center [217, 15] width 11 height 11
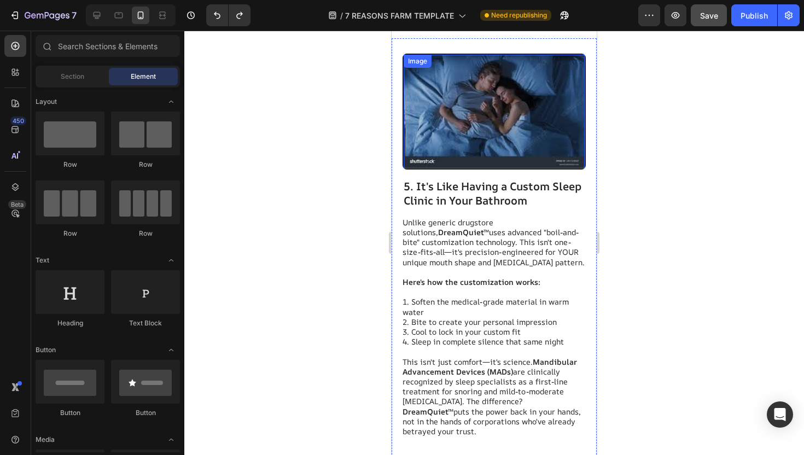
click at [461, 132] on img at bounding box center [494, 112] width 181 height 114
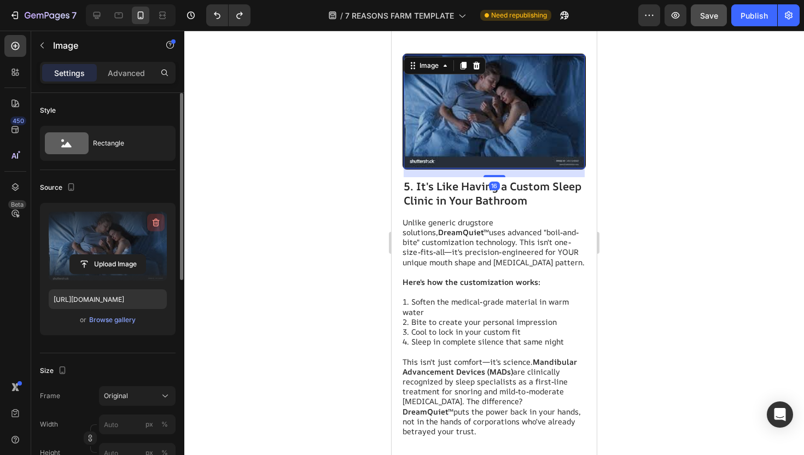
click at [155, 221] on icon "button" at bounding box center [156, 223] width 7 height 8
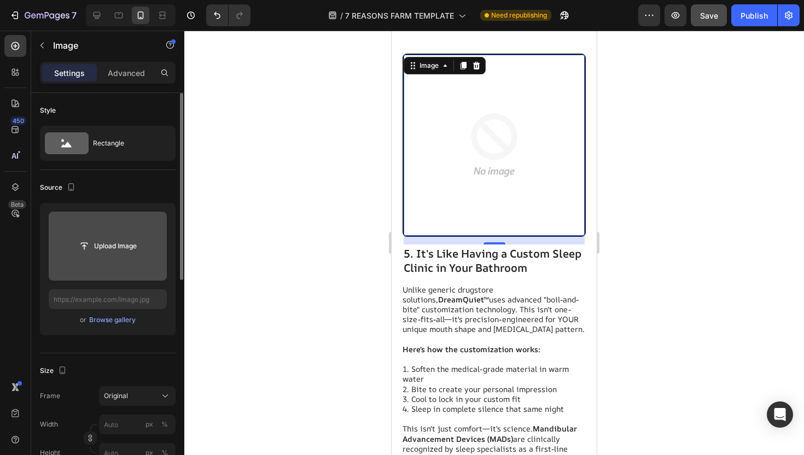
click at [106, 247] on input "file" at bounding box center [108, 246] width 76 height 19
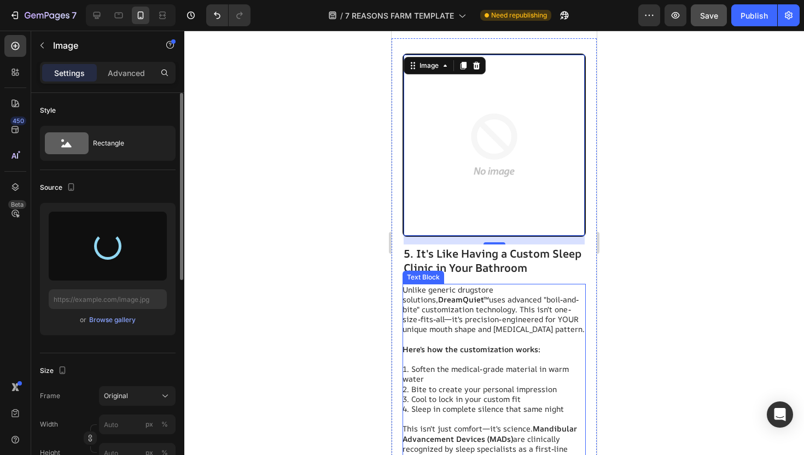
type input "[URL][DOMAIN_NAME]"
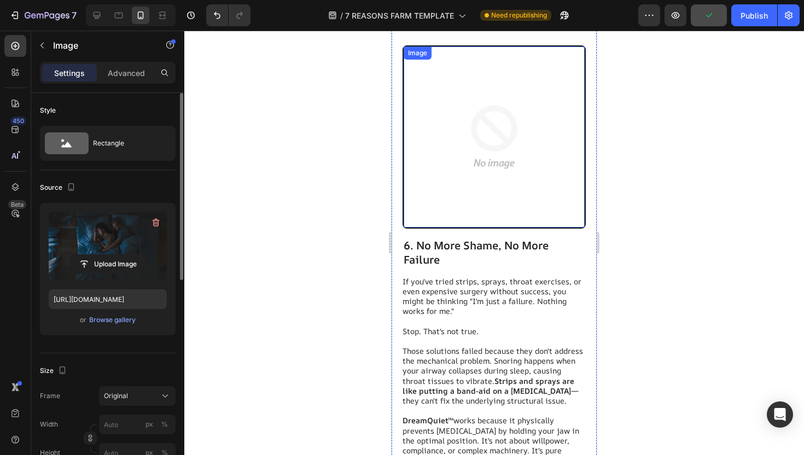
scroll to position [3608, 0]
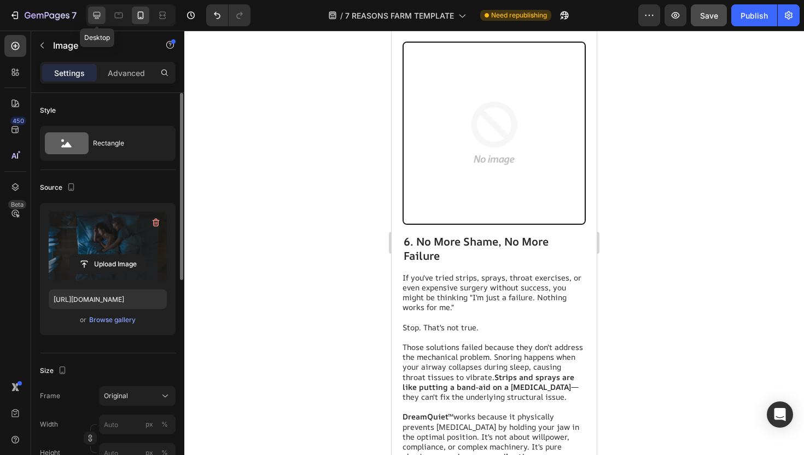
click at [96, 13] on icon at bounding box center [96, 15] width 11 height 11
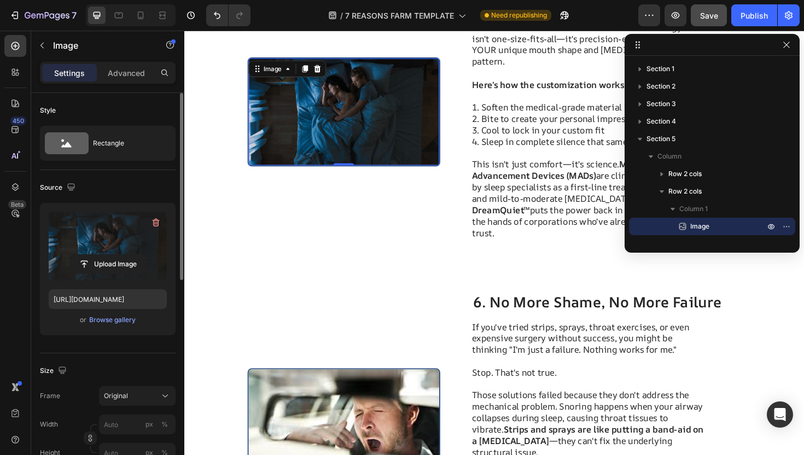
scroll to position [3075, 0]
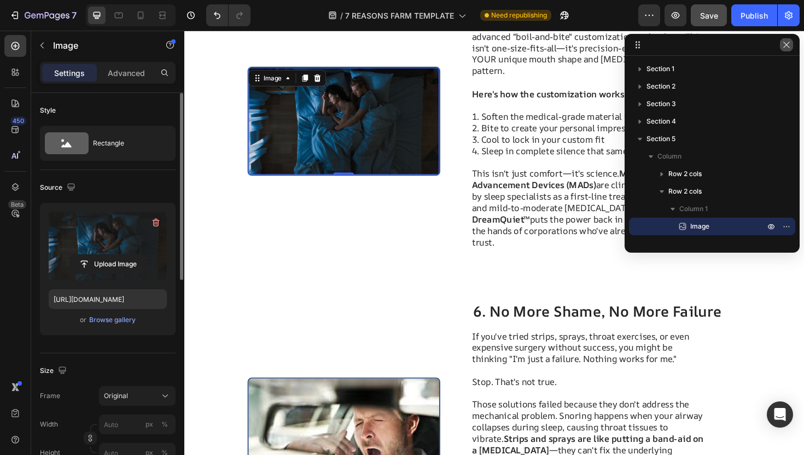
click at [782, 49] on button "button" at bounding box center [786, 44] width 13 height 13
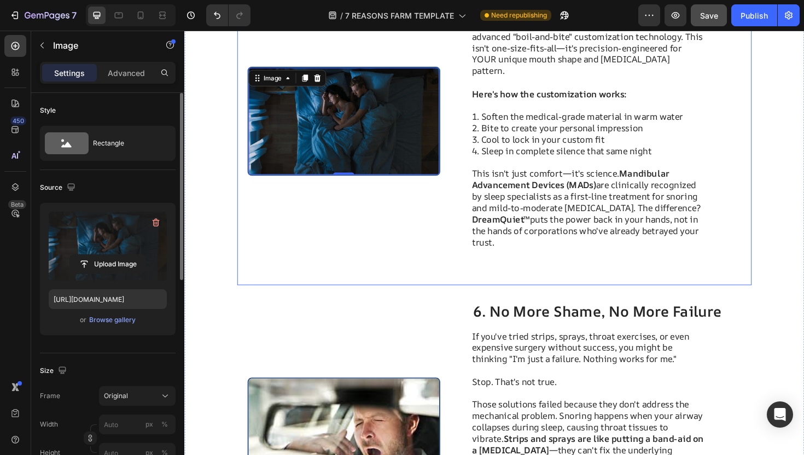
scroll to position [3333, 0]
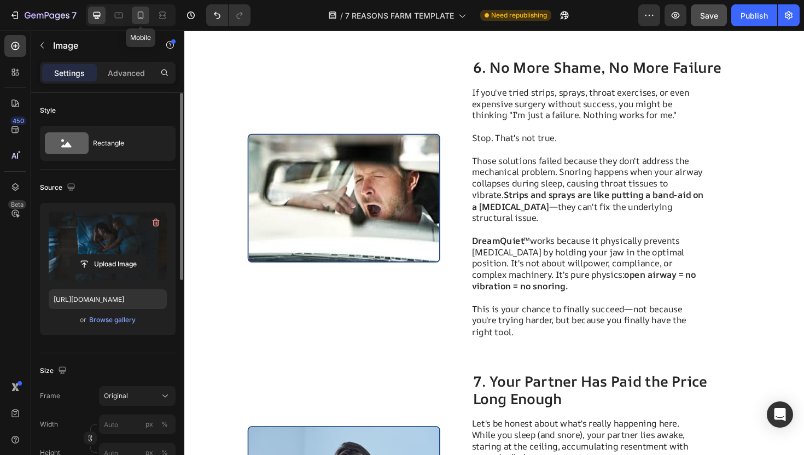
click at [146, 18] on icon at bounding box center [140, 15] width 11 height 11
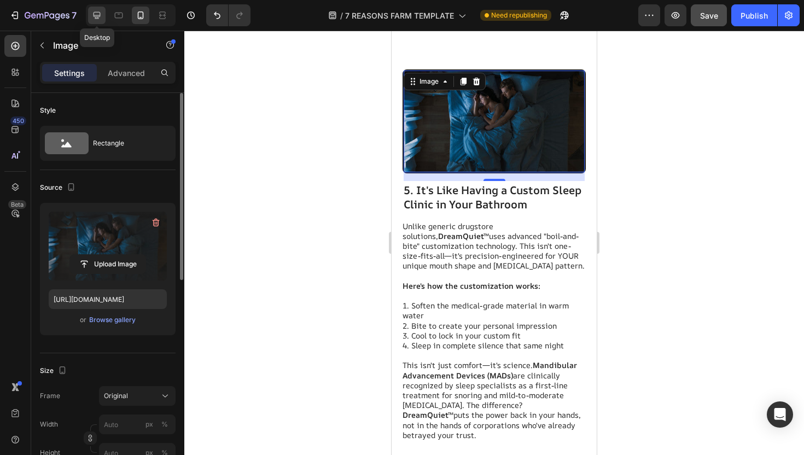
click at [92, 11] on icon at bounding box center [96, 15] width 11 height 11
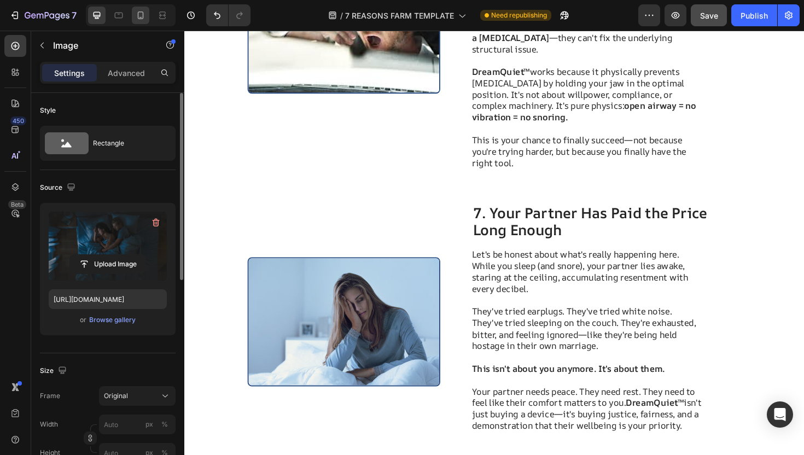
click at [140, 21] on div at bounding box center [141, 16] width 18 height 18
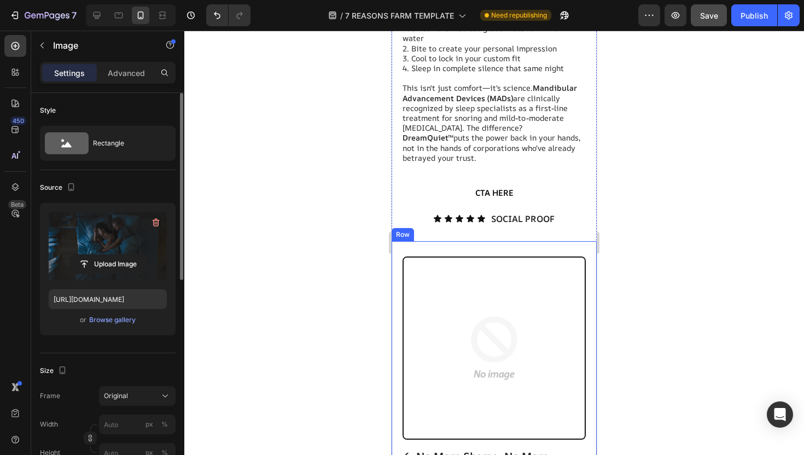
scroll to position [3473, 0]
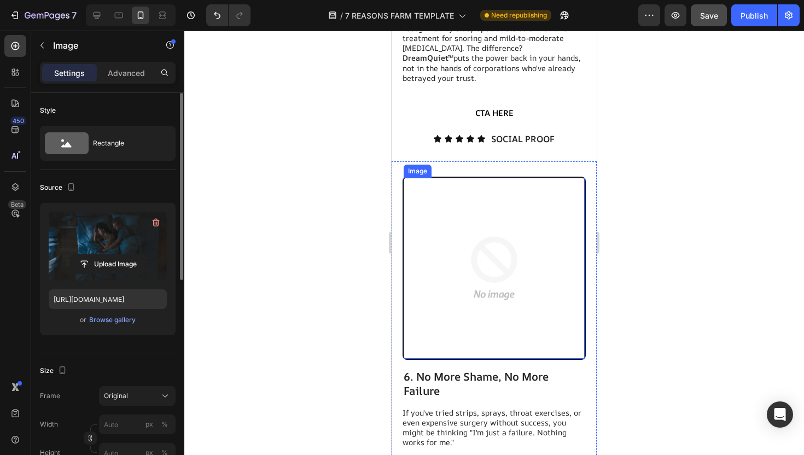
click at [463, 245] on img at bounding box center [494, 268] width 181 height 181
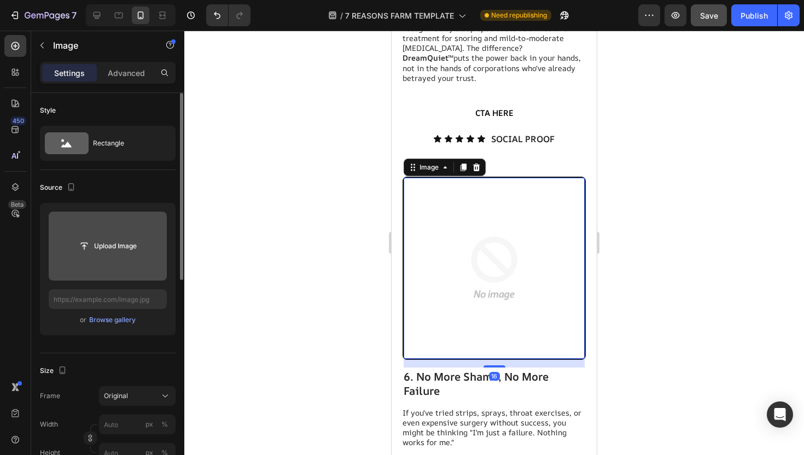
click at [121, 247] on input "file" at bounding box center [108, 246] width 76 height 19
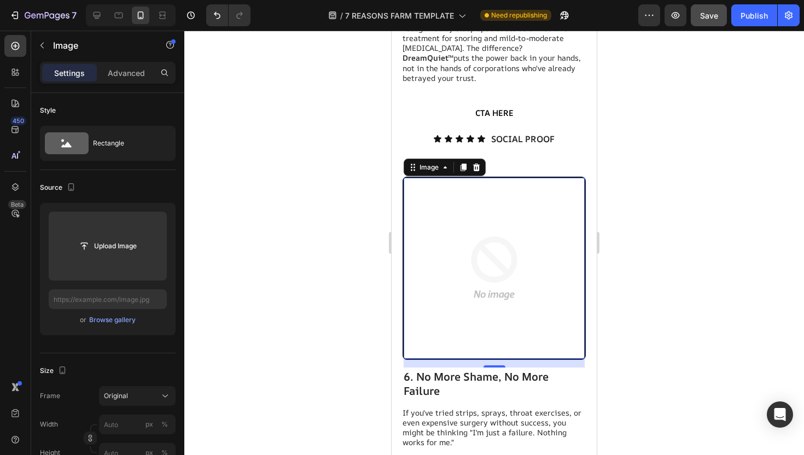
type input "[URL][DOMAIN_NAME]"
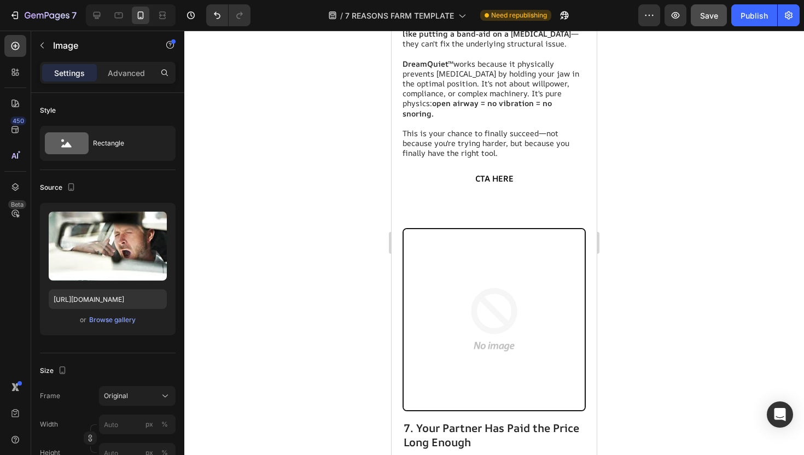
scroll to position [3959, 0]
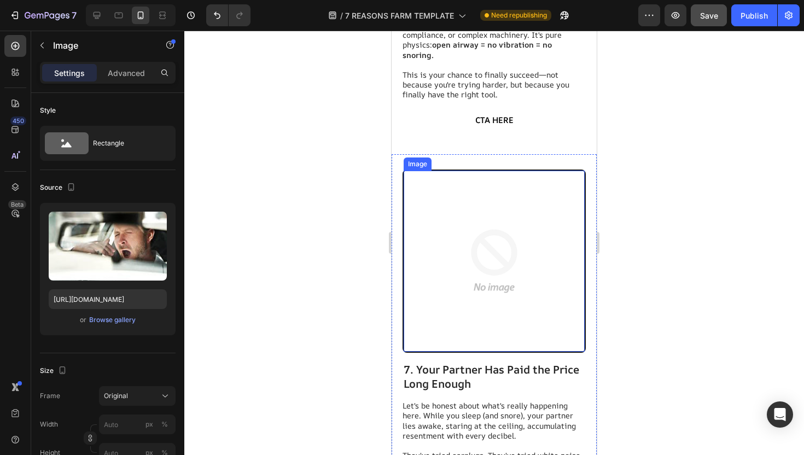
click at [470, 236] on img at bounding box center [494, 261] width 181 height 181
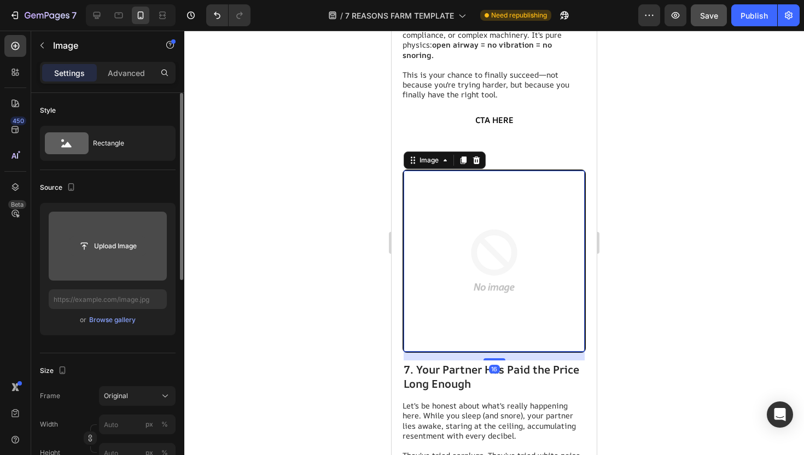
click at [131, 245] on input "file" at bounding box center [108, 246] width 76 height 19
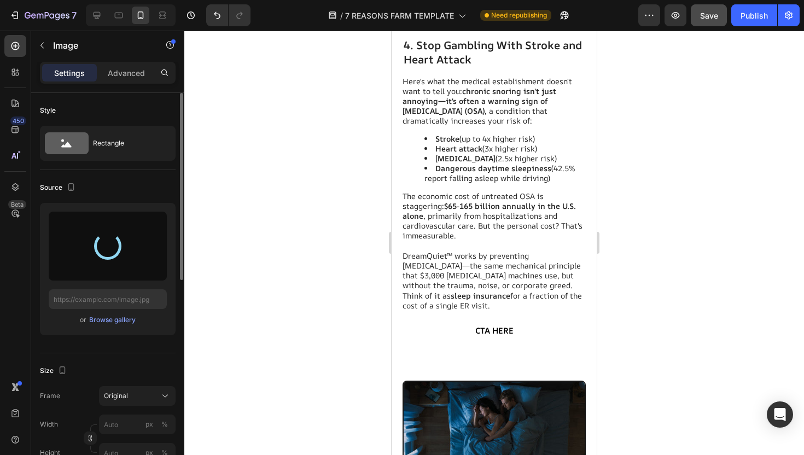
scroll to position [2636, 0]
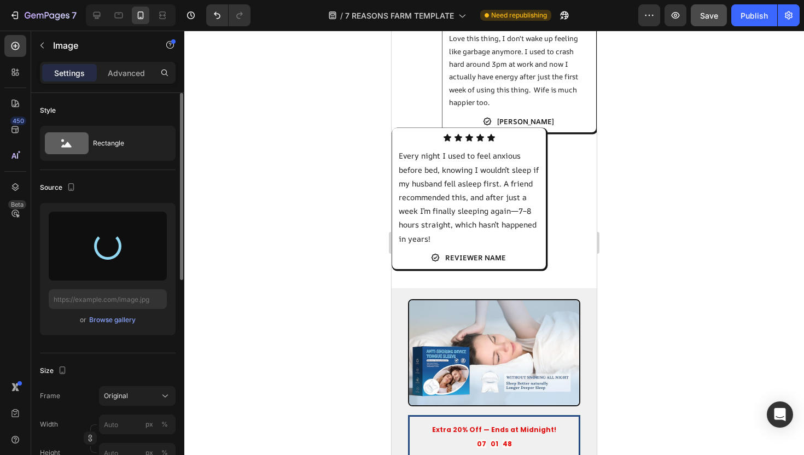
type input "https://cdn.shopify.com/s/files/1/0937/7968/9759/files/gempages_586332664403854…"
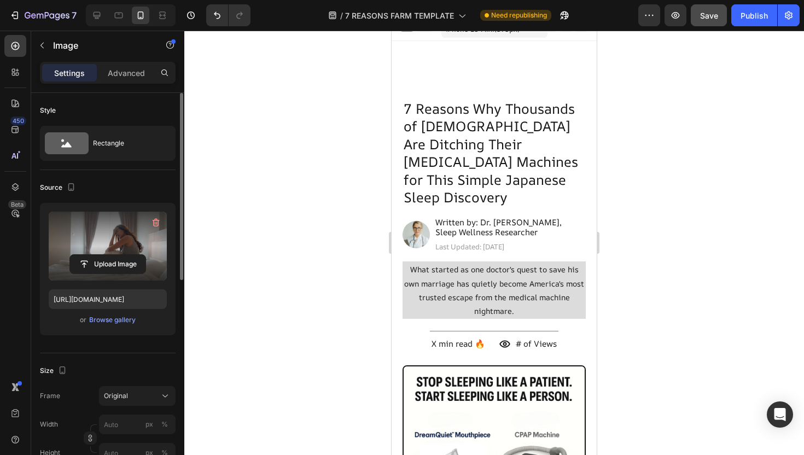
scroll to position [0, 0]
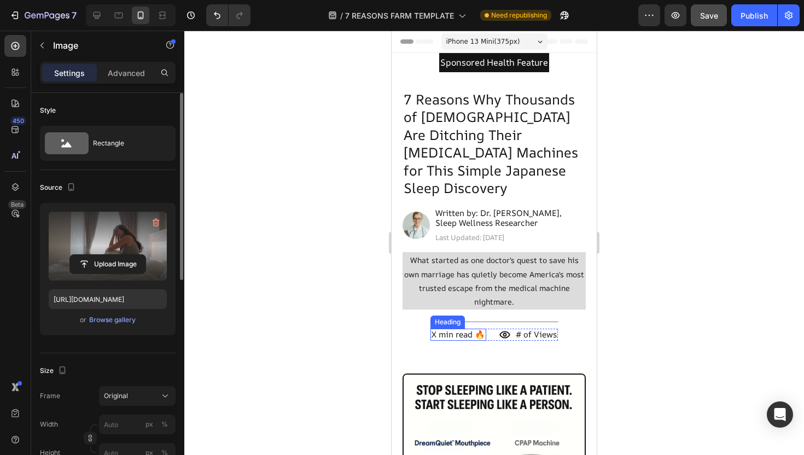
click at [440, 329] on span "X min read 🔥" at bounding box center [459, 334] width 54 height 11
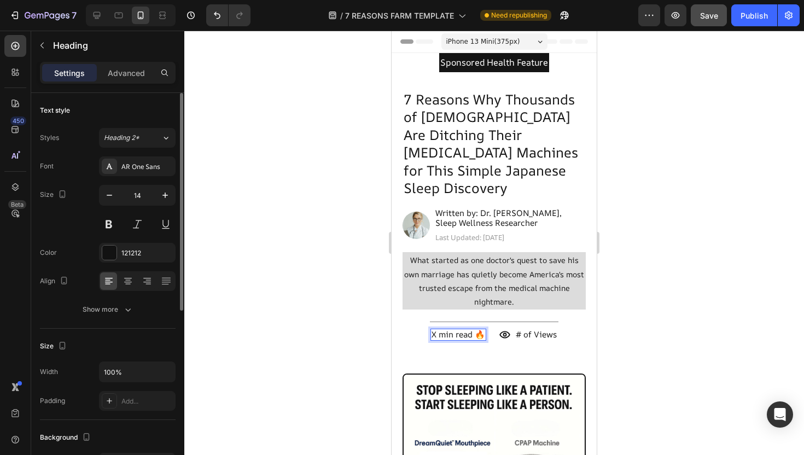
click at [437, 329] on span "X min read 🔥" at bounding box center [459, 334] width 54 height 11
click at [94, 16] on icon at bounding box center [97, 15] width 7 height 7
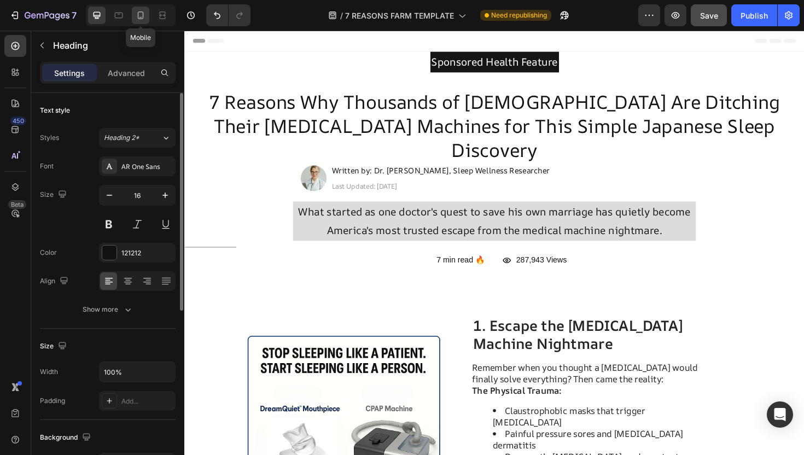
click at [141, 17] on icon at bounding box center [141, 17] width 3 height 1
type input "14"
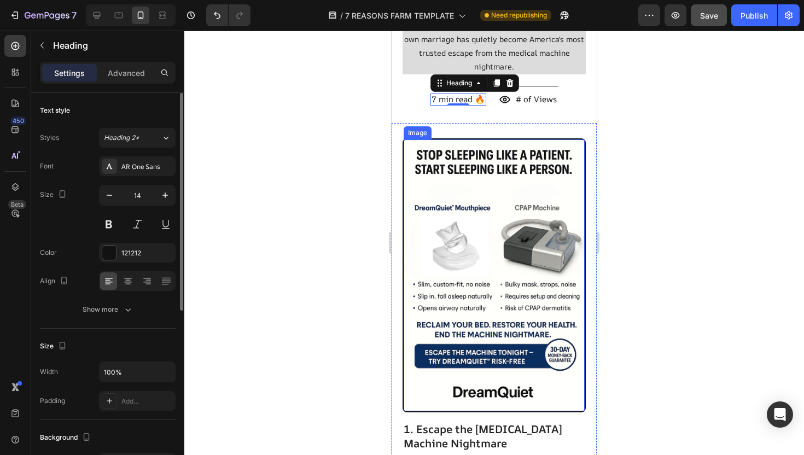
scroll to position [242, 0]
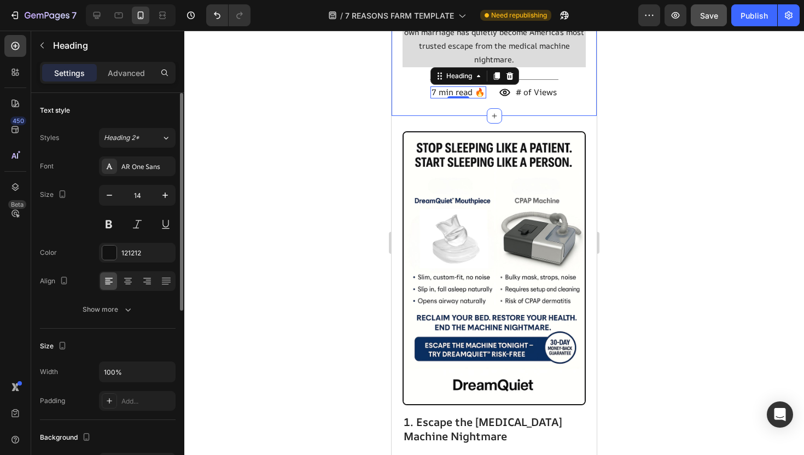
click at [516, 86] on span "# of Views" at bounding box center [536, 91] width 41 height 11
click at [520, 86] on span "# of Views" at bounding box center [536, 91] width 41 height 11
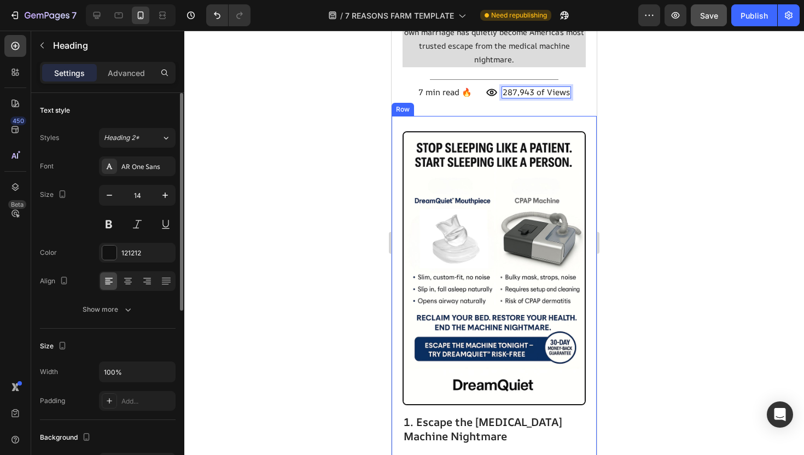
click at [618, 130] on div at bounding box center [494, 243] width 620 height 425
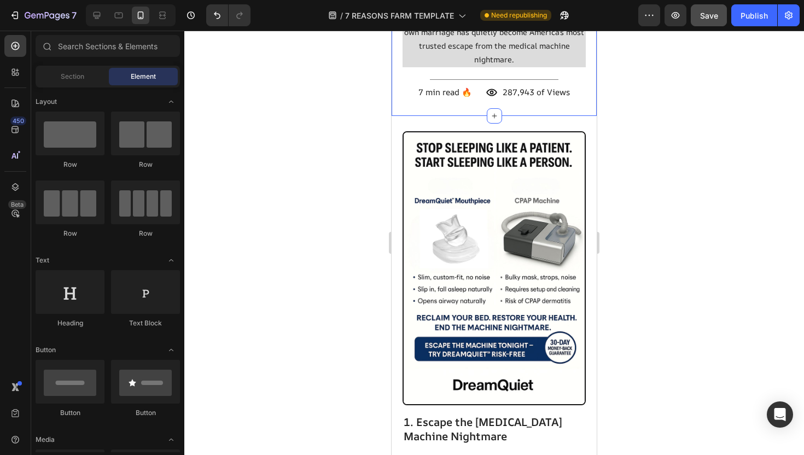
click at [541, 86] on div "⁠⁠⁠⁠⁠⁠⁠ 287,943 of Views Heading" at bounding box center [536, 92] width 69 height 12
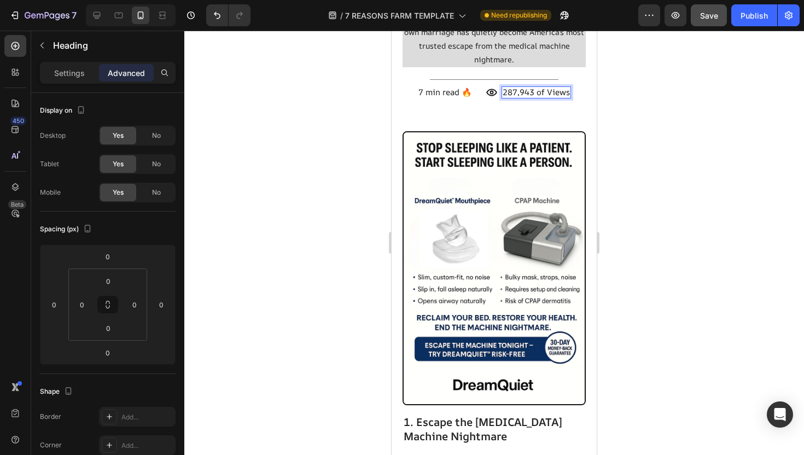
click at [542, 86] on span "287,943 of Views" at bounding box center [536, 91] width 67 height 11
click at [546, 86] on span "287,943 Views" at bounding box center [536, 91] width 59 height 11
click at [544, 86] on span "287,943 Views" at bounding box center [536, 91] width 59 height 11
click at [539, 86] on span "287,943 Views" at bounding box center [536, 91] width 57 height 11
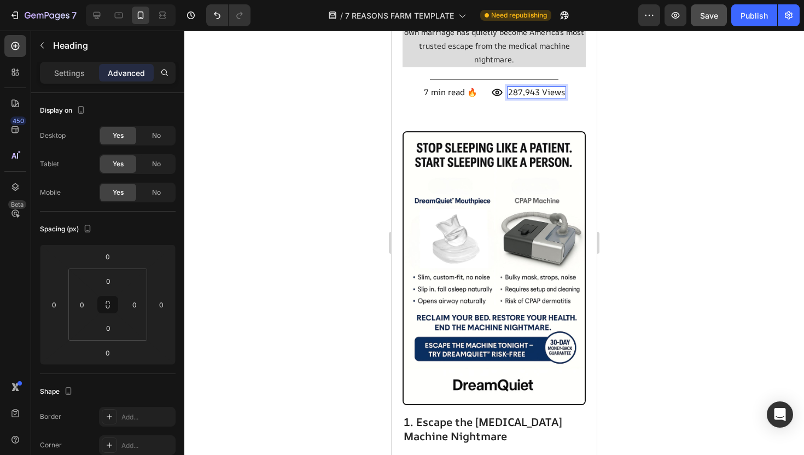
click at [540, 86] on span "287,943 Views" at bounding box center [536, 91] width 57 height 11
click at [638, 78] on div at bounding box center [494, 243] width 620 height 425
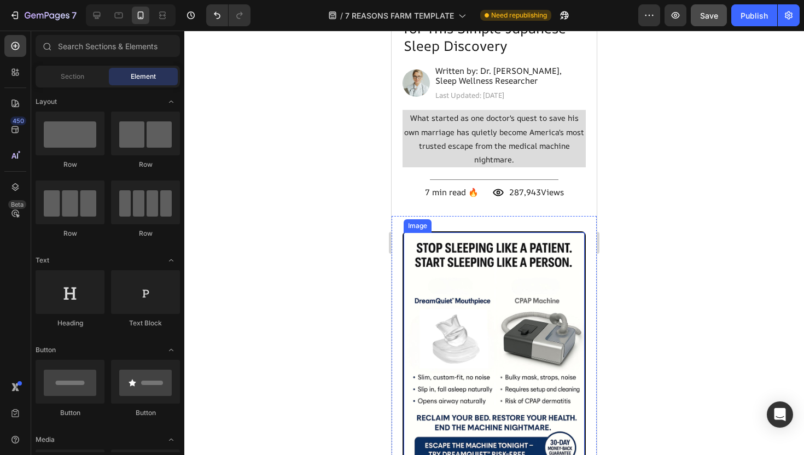
scroll to position [141, 0]
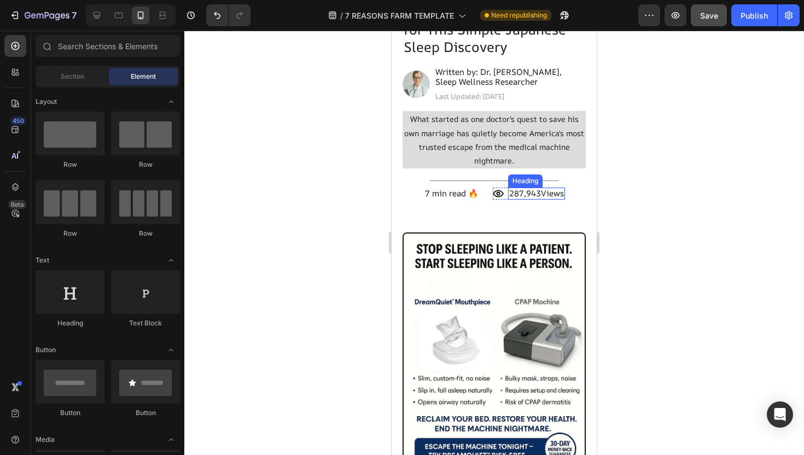
click at [550, 188] on span "287,943Views" at bounding box center [536, 193] width 55 height 11
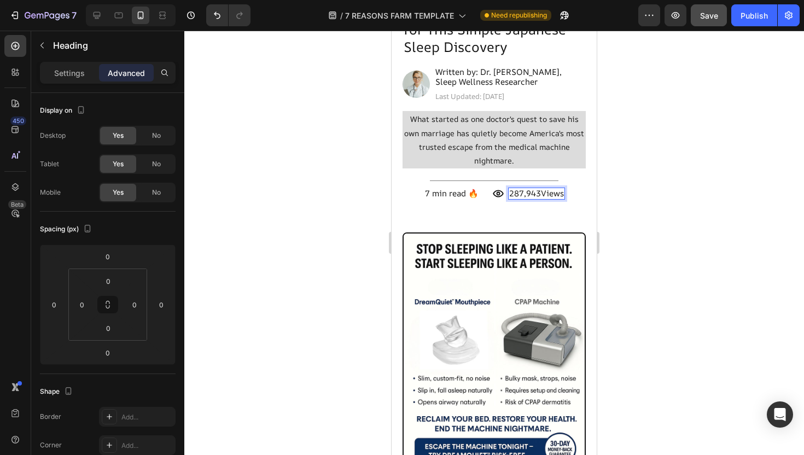
click at [538, 188] on span "287,943Views" at bounding box center [536, 193] width 55 height 11
click at [624, 153] on div at bounding box center [494, 243] width 620 height 425
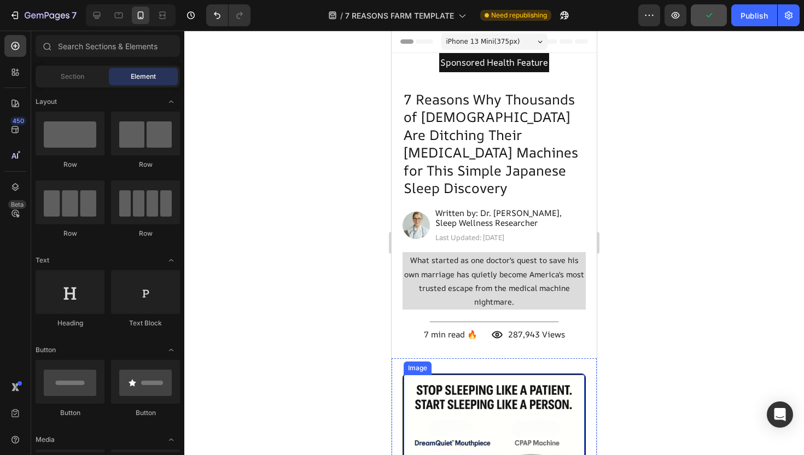
scroll to position [1, 0]
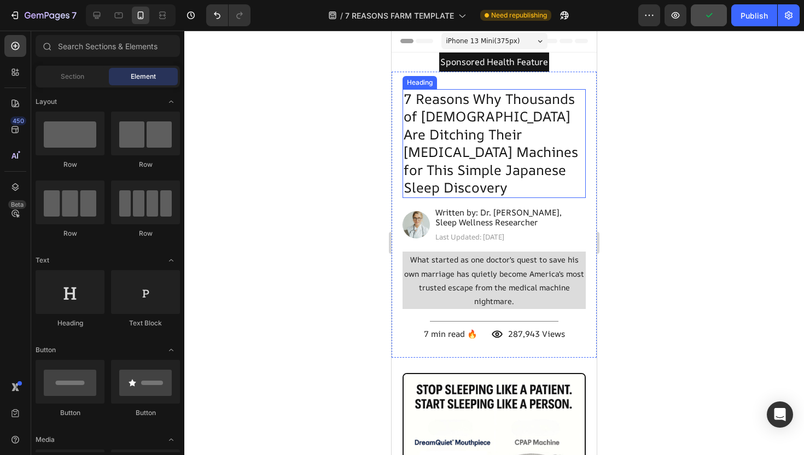
click at [446, 114] on h2 "7 Reasons Why Thousands of [DEMOGRAPHIC_DATA] Are Ditching Their [MEDICAL_DATA]…" at bounding box center [494, 143] width 183 height 109
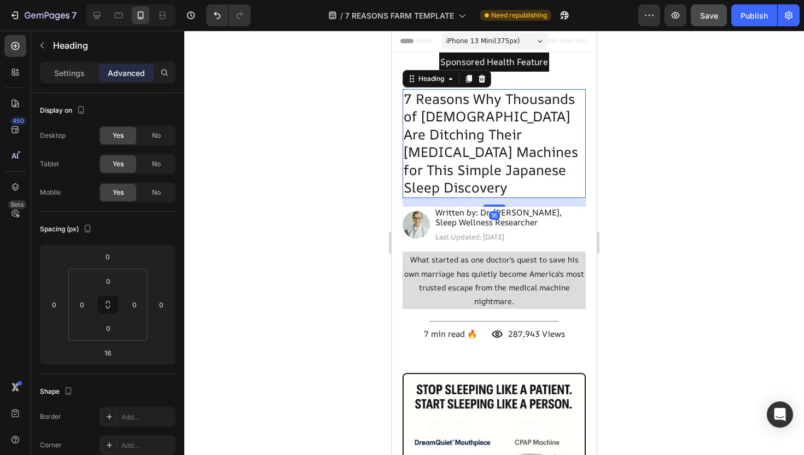
click at [519, 95] on h2 "7 Reasons Why Thousands of [DEMOGRAPHIC_DATA] Are Ditching Their [MEDICAL_DATA]…" at bounding box center [494, 143] width 183 height 109
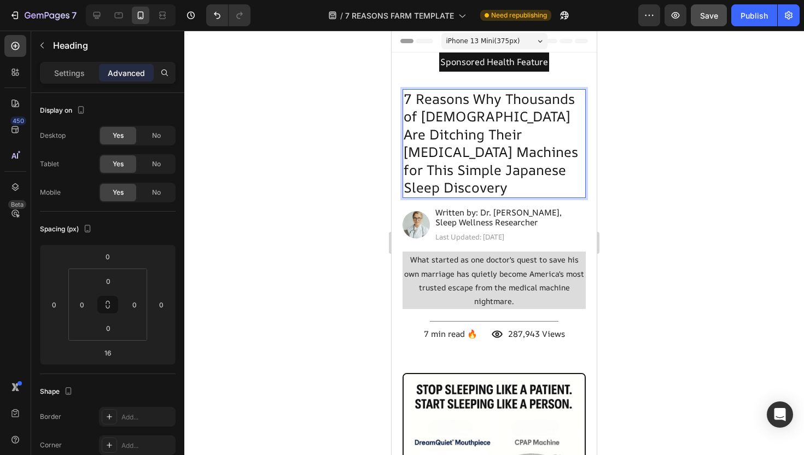
click at [509, 95] on p "7 Reasons Why Thousands of [DEMOGRAPHIC_DATA] Are Ditching Their [MEDICAL_DATA]…" at bounding box center [494, 143] width 181 height 107
click at [524, 126] on p "7 Reasons Why Thousands of [DEMOGRAPHIC_DATA] Are Ditching Their [MEDICAL_DATA]…" at bounding box center [494, 143] width 181 height 107
click at [506, 96] on p "7 Reasons Why Thousands of [DEMOGRAPHIC_DATA] Are Ditching Their [MEDICAL_DATA]…" at bounding box center [494, 143] width 181 height 107
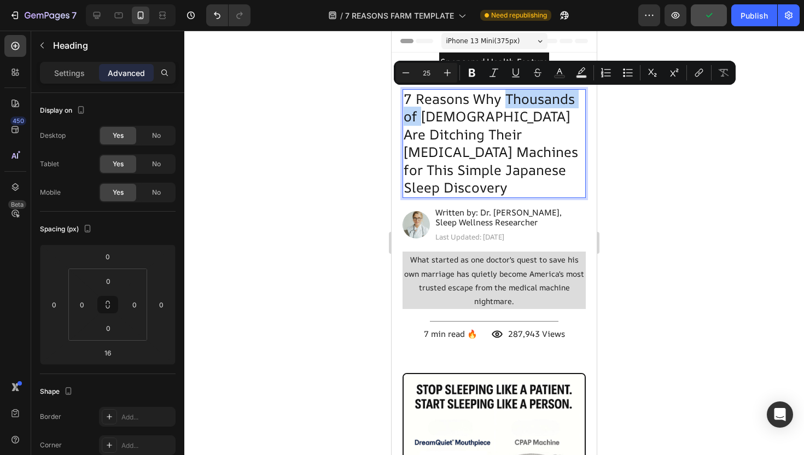
drag, startPoint x: 506, startPoint y: 96, endPoint x: 416, endPoint y: 115, distance: 91.2
click at [416, 115] on p "7 Reasons Why Thousands of [DEMOGRAPHIC_DATA] Are Ditching Their [MEDICAL_DATA]…" at bounding box center [494, 143] width 181 height 107
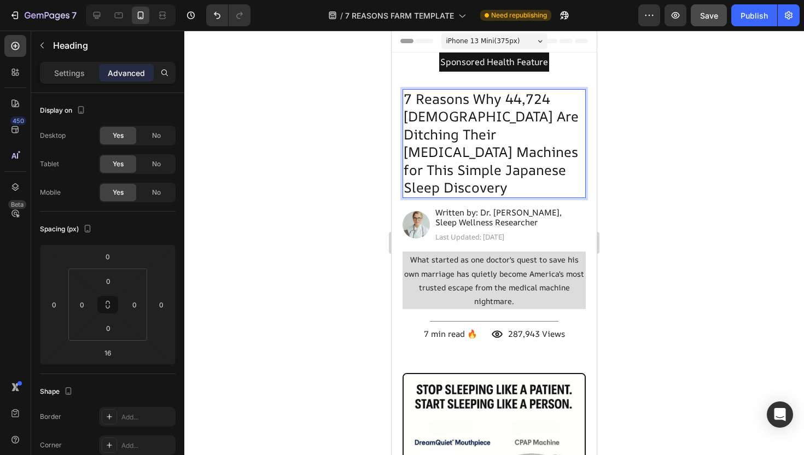
click at [471, 118] on p "7 Reasons Why 44,724 Americans Are Ditching Their CPAP Machines for This Simple…" at bounding box center [494, 143] width 181 height 107
drag, startPoint x: 497, startPoint y: 118, endPoint x: 479, endPoint y: 118, distance: 18.6
click at [479, 118] on p "7 Reasons Why 44,724 Americans Are Ditching Their CPAP Machines for This Simple…" at bounding box center [494, 143] width 181 height 107
click at [569, 120] on p "7 Reasons Why 44,724 Americans Have Ditching Their CPAP Machines for This Simpl…" at bounding box center [494, 143] width 181 height 107
click at [483, 164] on p "7 Reasons Why 44,724 Americans Have Ditched Their CPAP Machines for This Simple…" at bounding box center [494, 143] width 181 height 107
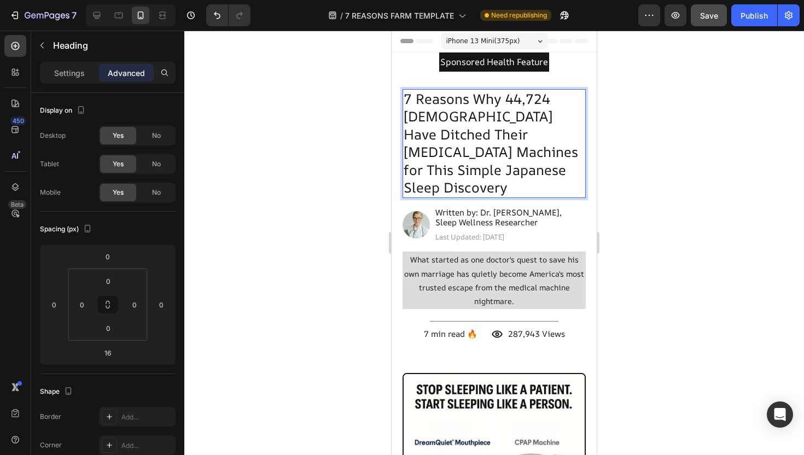
click at [345, 138] on div at bounding box center [494, 243] width 620 height 425
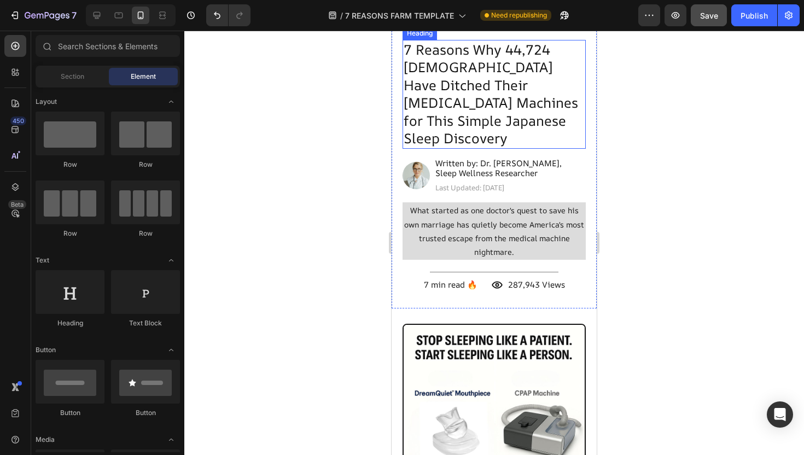
scroll to position [81, 0]
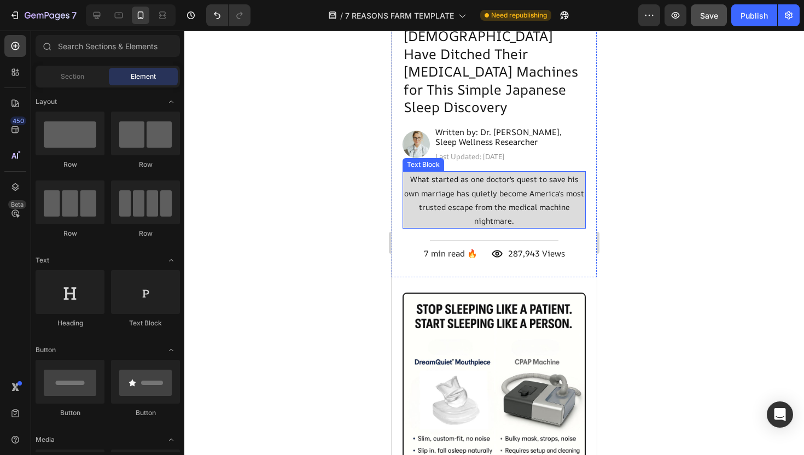
click at [482, 177] on p "What started as one doctor's quest to save his own marriage has quietly become …" at bounding box center [494, 199] width 181 height 55
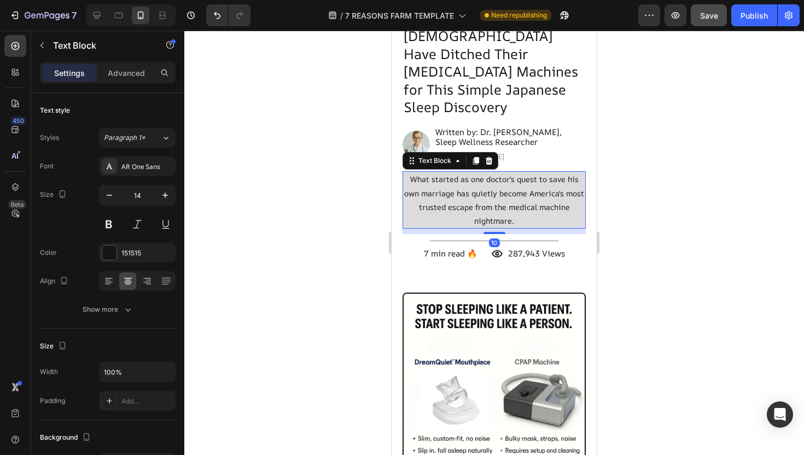
click at [509, 172] on p "What started as one doctor's quest to save his own marriage has quietly become …" at bounding box center [494, 199] width 181 height 55
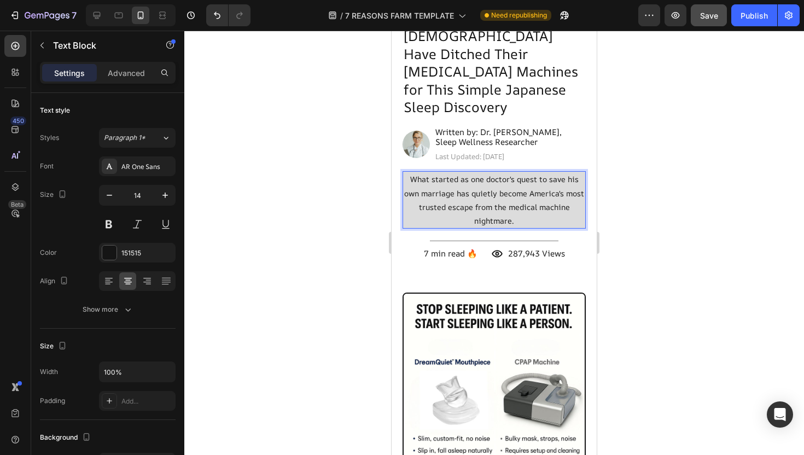
click at [554, 172] on p "What started as one doctor's quest to save his own marriage has quietly become …" at bounding box center [494, 199] width 181 height 55
click at [573, 172] on p "What started as one doctor's quest to save his own marriage has quietly become …" at bounding box center [494, 199] width 181 height 55
click at [577, 172] on p "What started as one doctor's quest to save his own marriage has quietly become …" at bounding box center [494, 199] width 181 height 55
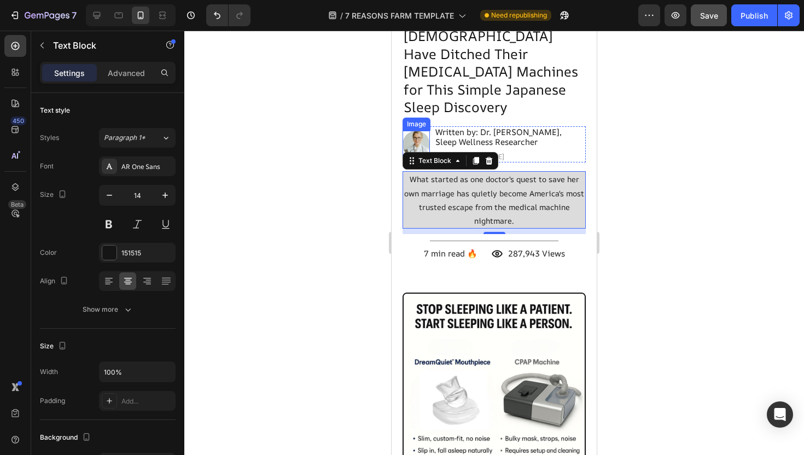
click at [420, 131] on img at bounding box center [416, 144] width 27 height 27
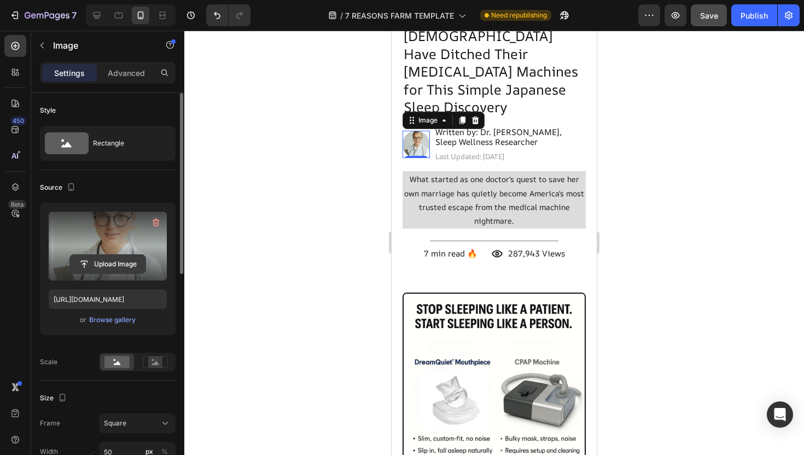
click at [119, 256] on input "file" at bounding box center [108, 264] width 76 height 19
click at [123, 228] on label at bounding box center [108, 246] width 118 height 69
click at [123, 255] on input "file" at bounding box center [108, 264] width 76 height 19
click at [121, 225] on label at bounding box center [108, 246] width 118 height 69
click at [121, 255] on input "file" at bounding box center [108, 264] width 76 height 19
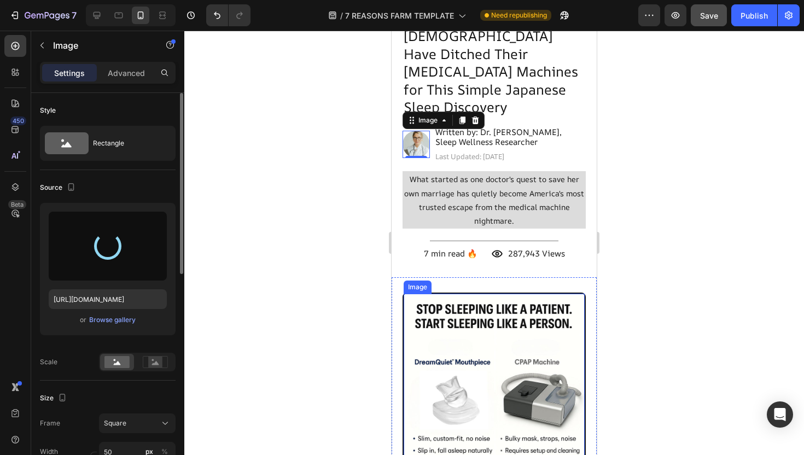
type input "https://cdn.shopify.com/s/files/1/0937/7968/9759/files/gempages_586332664403854…"
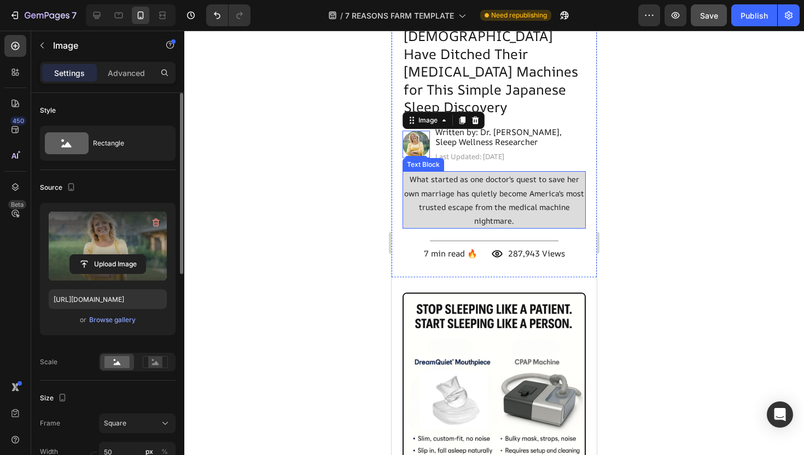
click at [675, 159] on div at bounding box center [494, 243] width 620 height 425
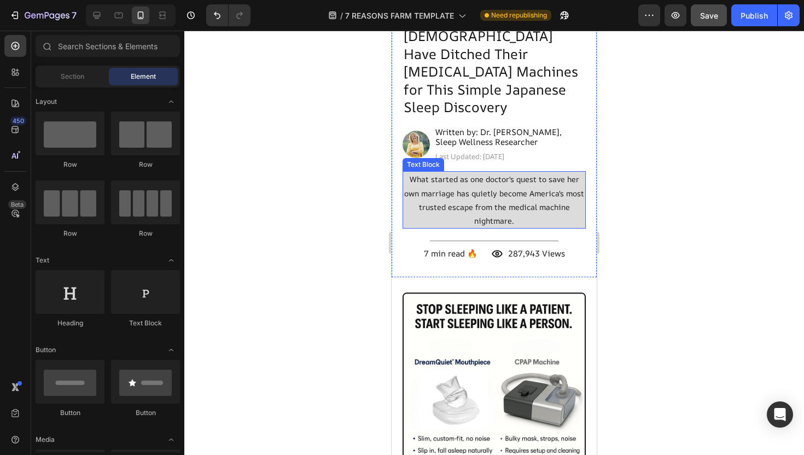
click at [500, 180] on p "What started as one doctor's quest to save her own marriage has quietly become …" at bounding box center [494, 199] width 181 height 55
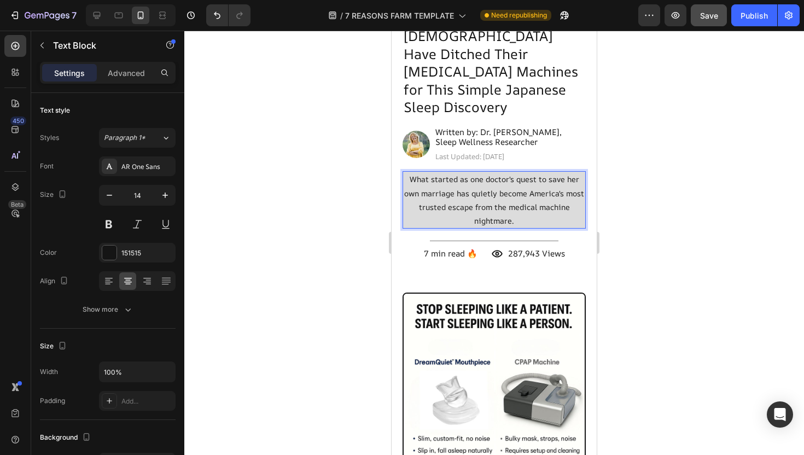
click at [575, 172] on p "What started as one doctor's quest to save her own marriage has quietly become …" at bounding box center [494, 199] width 181 height 55
click at [578, 172] on p "What started as one doctor's quest to save her own marriage has quietly become …" at bounding box center [494, 199] width 181 height 55
drag, startPoint x: 420, startPoint y: 175, endPoint x: 398, endPoint y: 175, distance: 22.4
click at [398, 175] on div "7 Reasons Why 44,724 Americans Have Ditched Their CPAP Machines for This Simple…" at bounding box center [494, 134] width 205 height 287
click at [420, 174] on p "What started as one doctor's quest to save his marriage has quietly become Amer…" at bounding box center [494, 199] width 181 height 55
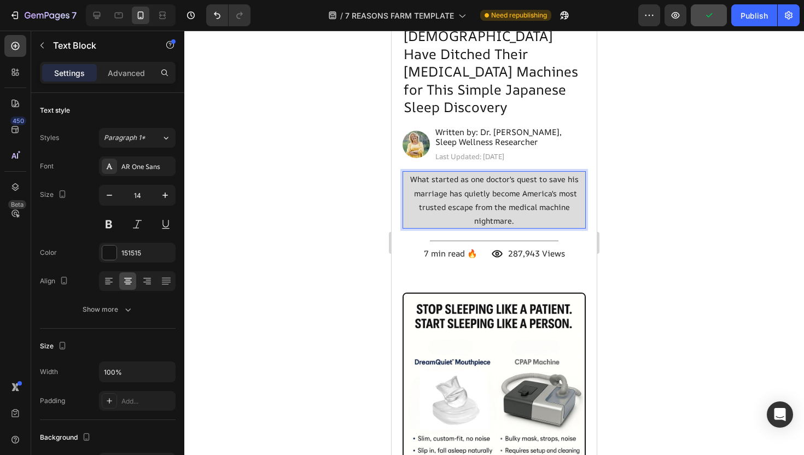
click at [419, 174] on p "What started as one doctor's quest to save his marriage has quietly become Amer…" at bounding box center [494, 199] width 181 height 55
click at [419, 175] on p "What started as one doctor's quest to save his marriage has quietly become Amer…" at bounding box center [494, 199] width 181 height 55
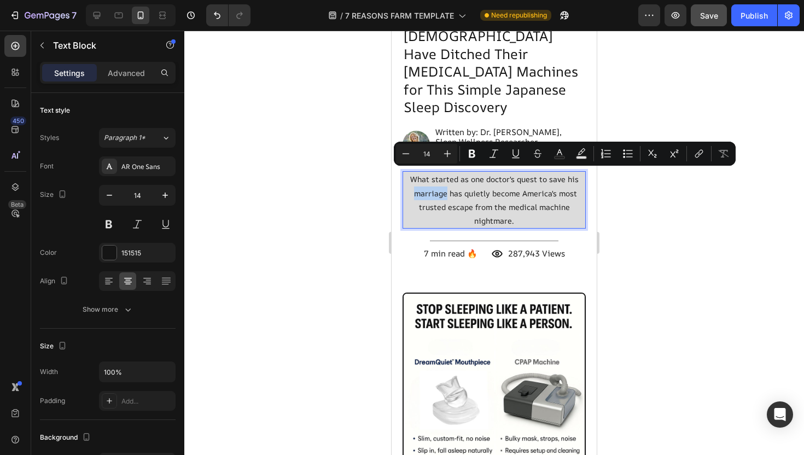
click at [417, 175] on p "What started as one doctor's quest to save his marriage has quietly become Amer…" at bounding box center [494, 199] width 181 height 55
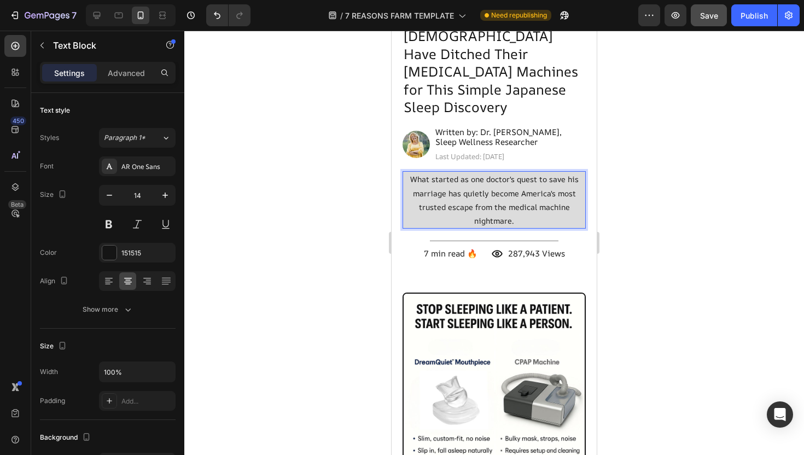
click at [510, 198] on p "What started as one doctor's quest to save his marriage has quietly become Amer…" at bounding box center [494, 199] width 181 height 55
click at [527, 199] on p "What started as one doctor's quest to save his marriage has quietly become Amer…" at bounding box center [494, 199] width 181 height 55
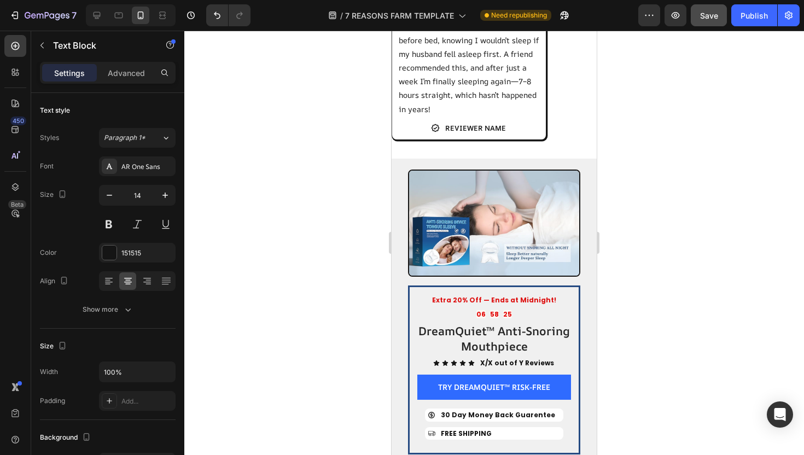
scroll to position [2416, 0]
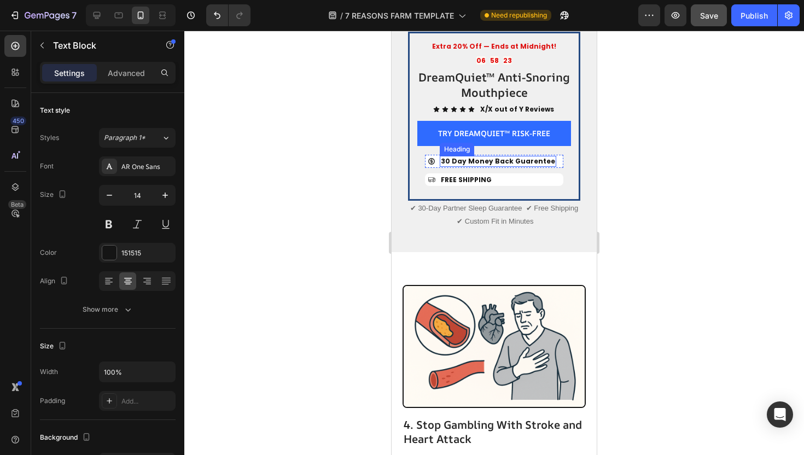
click at [498, 156] on h2 "30 Day Money Back Guarentee" at bounding box center [498, 161] width 117 height 11
click at [537, 156] on h2 "30 Day Money Back Guarentee" at bounding box center [498, 161] width 117 height 11
click at [537, 157] on p "30 Day Money Back Guarentee" at bounding box center [498, 161] width 114 height 9
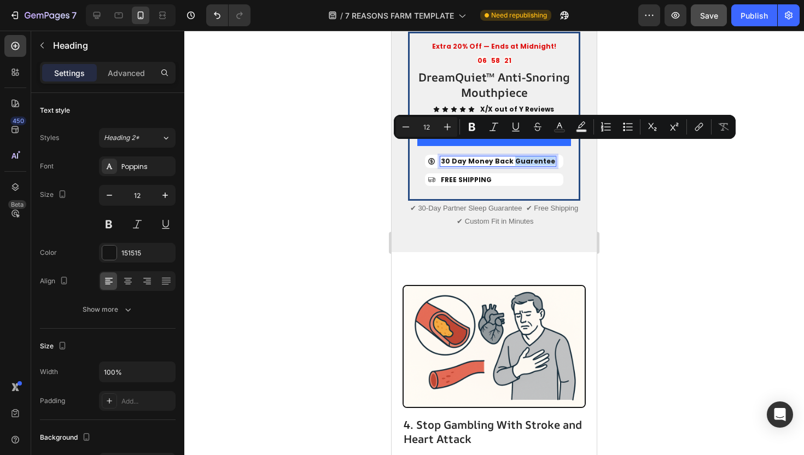
click at [526, 157] on p "30 Day Money Back Guarentee" at bounding box center [498, 161] width 114 height 9
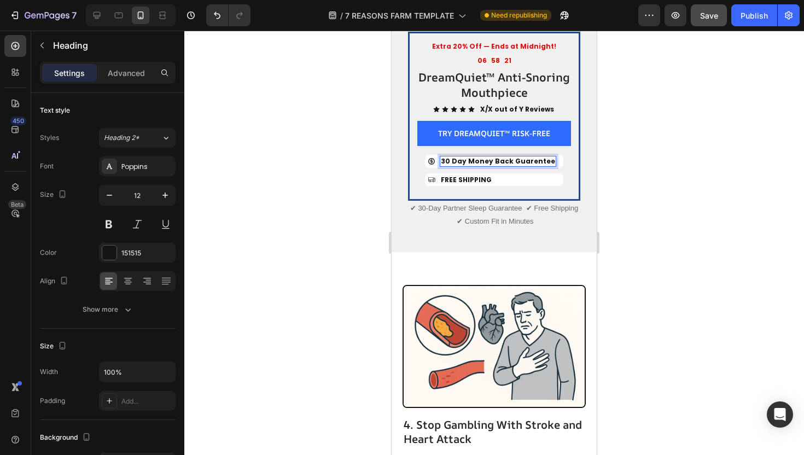
click at [524, 157] on p "30 Day Money Back Guarentee" at bounding box center [498, 161] width 114 height 9
click at [369, 160] on div at bounding box center [494, 243] width 620 height 425
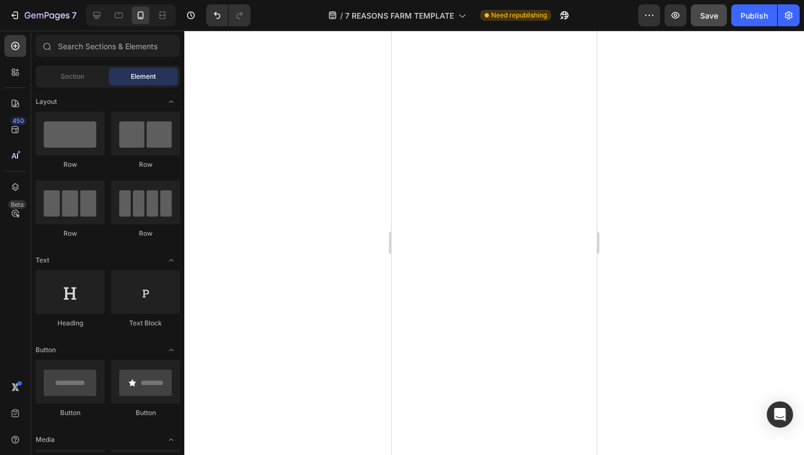
scroll to position [2107, 0]
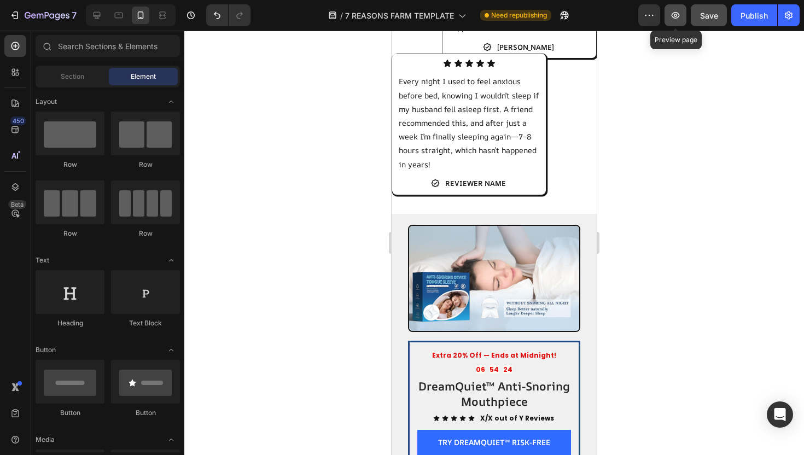
click at [666, 16] on button "button" at bounding box center [676, 15] width 22 height 22
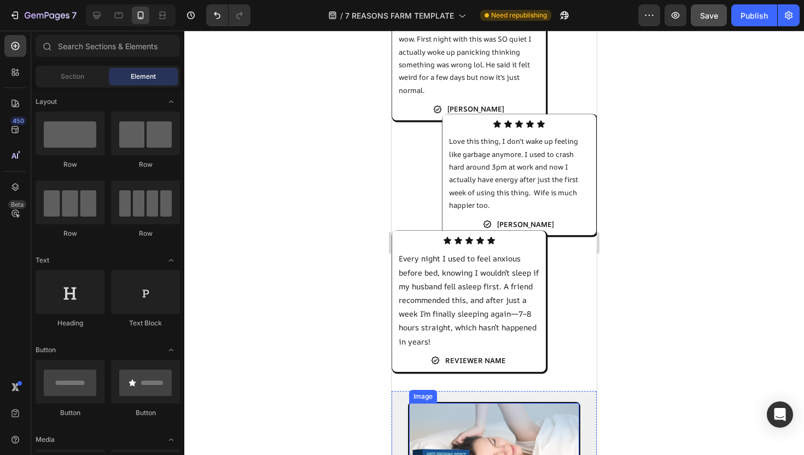
scroll to position [1927, 0]
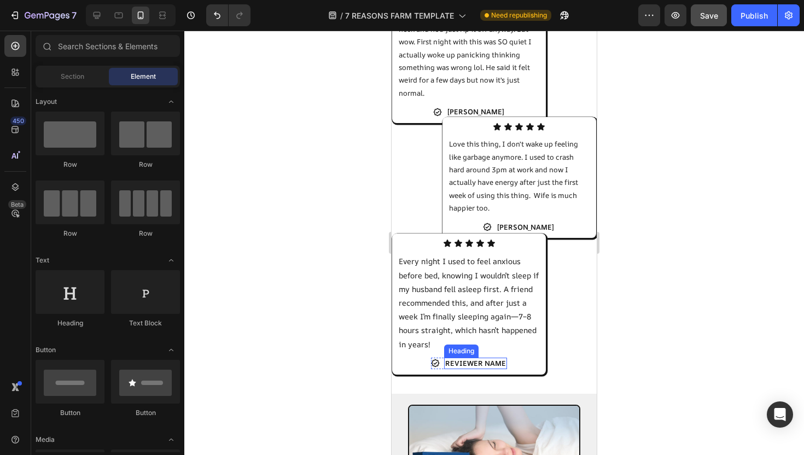
click at [495, 358] on h2 "REVIEWER NAME" at bounding box center [475, 363] width 63 height 11
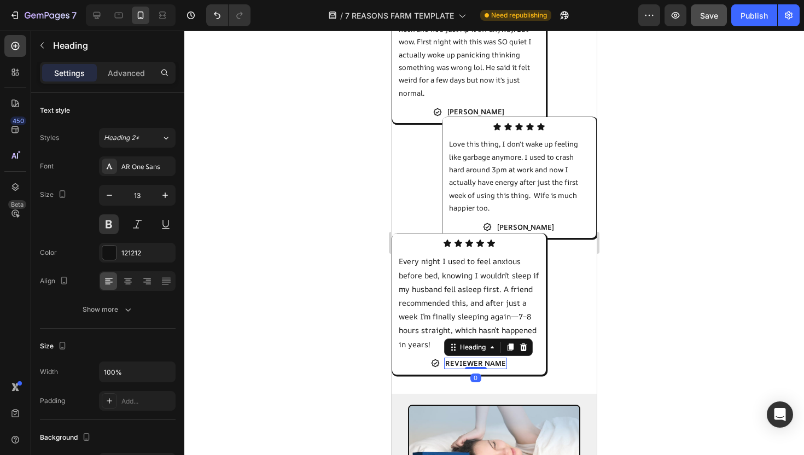
click at [492, 358] on h2 "REVIEWER NAME" at bounding box center [475, 363] width 63 height 11
click at [492, 359] on p "REVIEWER NAME" at bounding box center [475, 363] width 61 height 9
click at [480, 359] on p "TRISH M." at bounding box center [476, 363] width 57 height 9
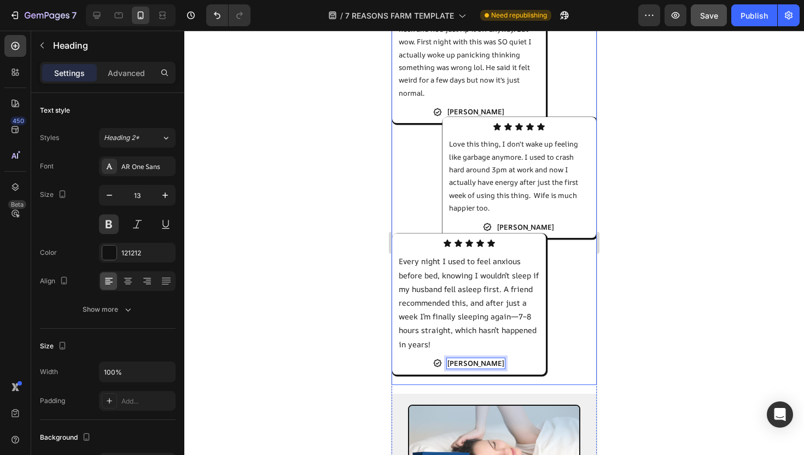
click at [631, 300] on div at bounding box center [494, 243] width 620 height 425
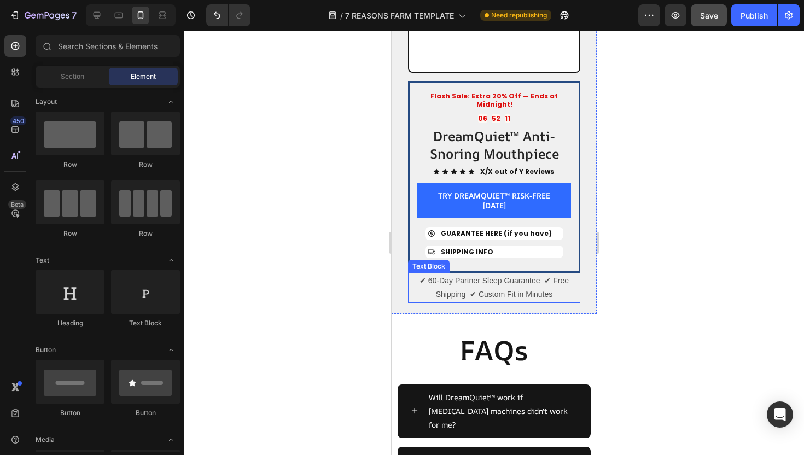
scroll to position [4626, 0]
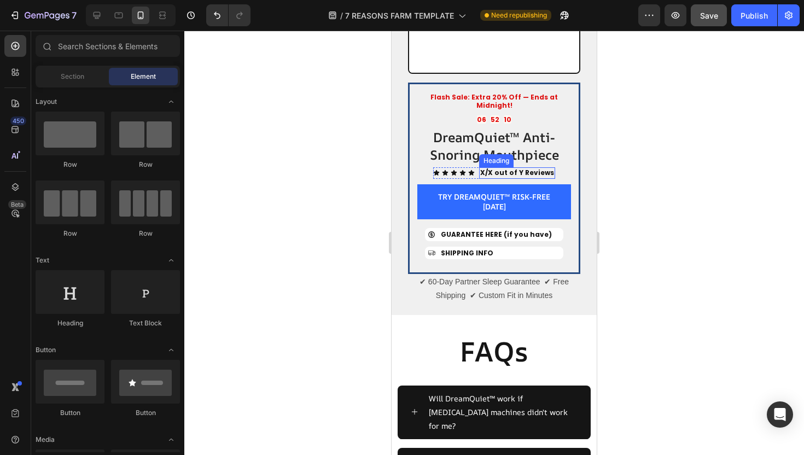
click at [503, 168] on strong "X/X out of Y Reviews" at bounding box center [517, 172] width 74 height 9
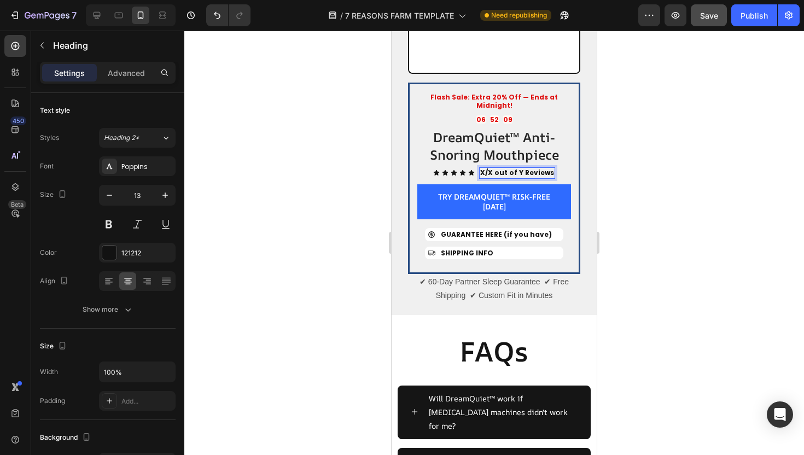
click at [491, 168] on strong "X/X out of Y Reviews" at bounding box center [517, 172] width 74 height 9
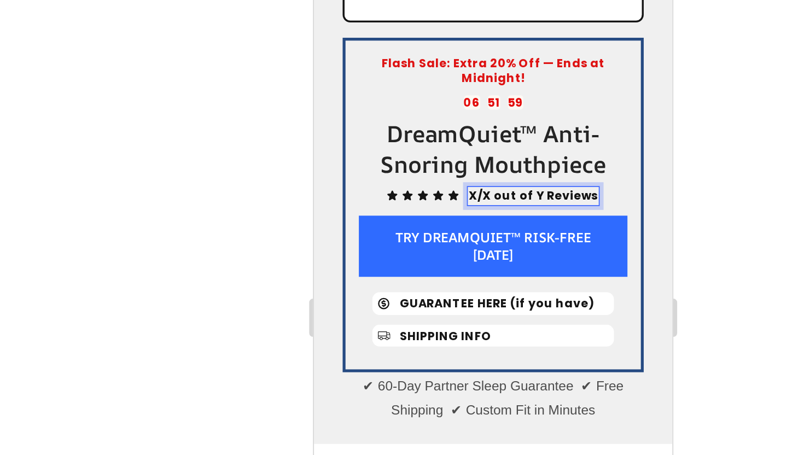
click at [414, 85] on strong "X/X out of Y Reviews" at bounding box center [440, 89] width 74 height 9
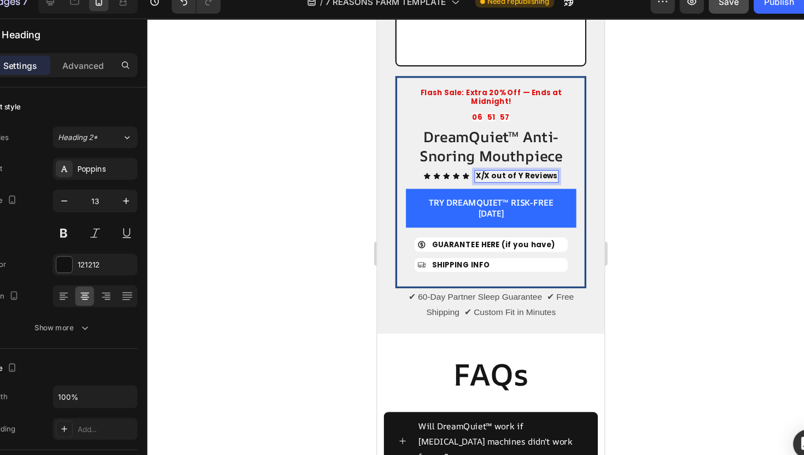
click at [472, 155] on strong "X/X out of Y Reviews" at bounding box center [503, 159] width 74 height 9
click at [484, 155] on strong "4.8/X out of Y Reviews" at bounding box center [502, 159] width 80 height 9
click at [509, 155] on strong "4.8/5 out of Y Reviews" at bounding box center [503, 159] width 80 height 9
click at [484, 155] on strong "4.8/5 out of 42,000+ Reviews" at bounding box center [503, 159] width 106 height 9
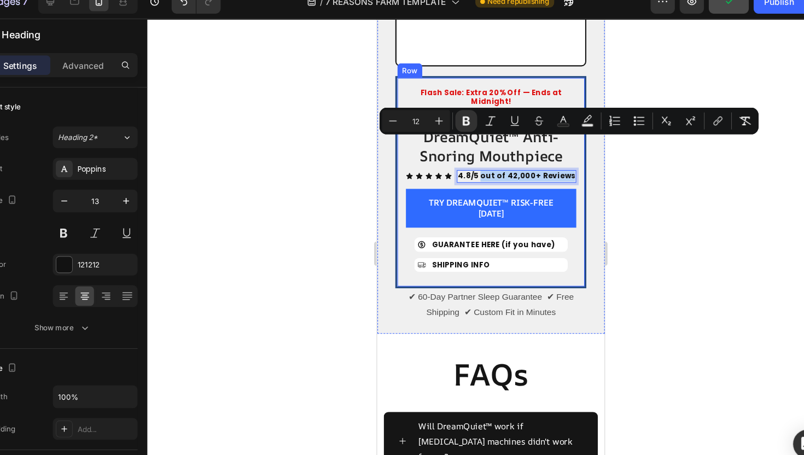
drag, startPoint x: 475, startPoint y: 130, endPoint x: 552, endPoint y: 133, distance: 76.7
click at [552, 133] on div "Flash Sale: Extra 20% Off — Ends at Midnight! Text Block 06 51 33 Countdown Tim…" at bounding box center [480, 165] width 154 height 173
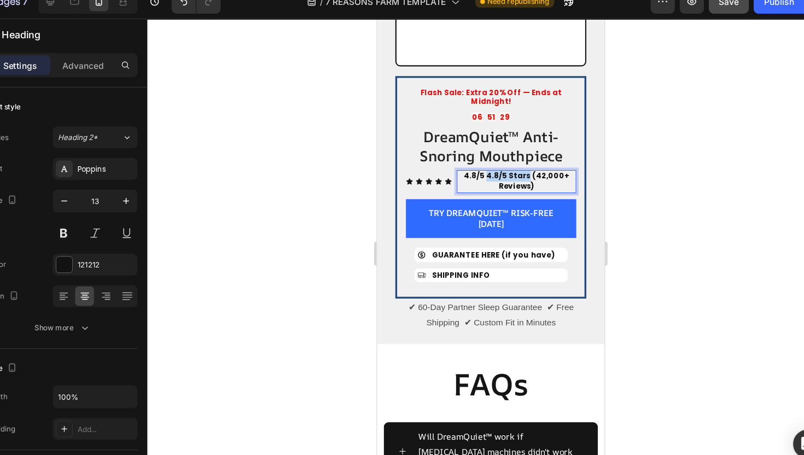
drag, startPoint x: 515, startPoint y: 130, endPoint x: 479, endPoint y: 131, distance: 36.1
click at [479, 155] on strong "4.8/5 4.8/5 Stars (42,000+ Reviews)" at bounding box center [502, 164] width 95 height 19
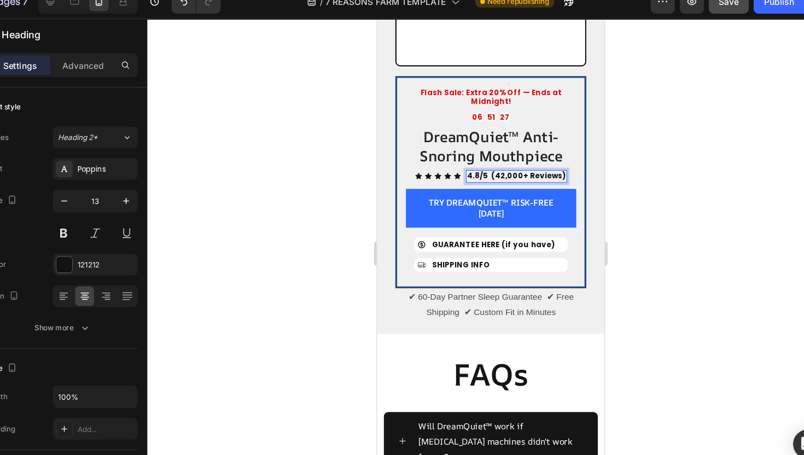
click at [480, 155] on strong "4.8/5 (42,000+ Reviews)" at bounding box center [502, 159] width 89 height 9
click at [506, 155] on strong "4.8/5 (42,000+ Reviews)" at bounding box center [503, 159] width 88 height 9
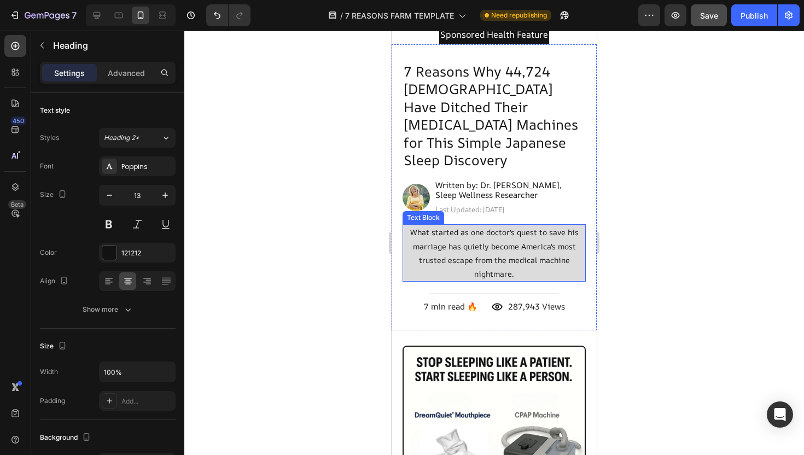
scroll to position [0, 0]
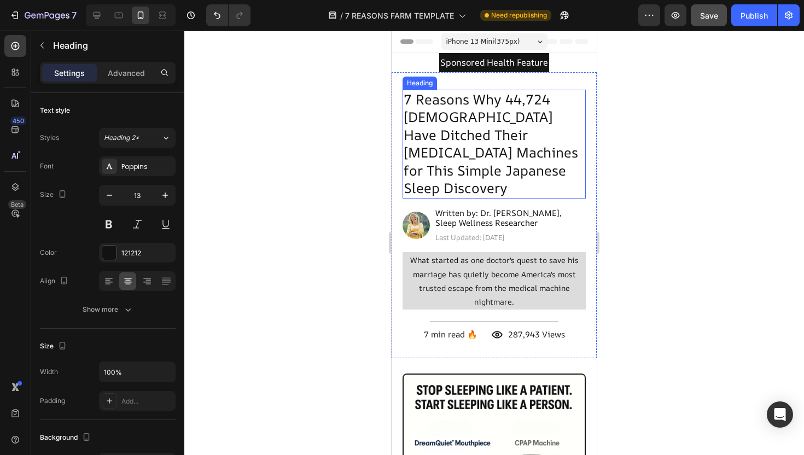
click at [470, 124] on h2 "7 Reasons Why 44,724 Americans Have Ditched Their CPAP Machines for This Simple…" at bounding box center [494, 144] width 183 height 109
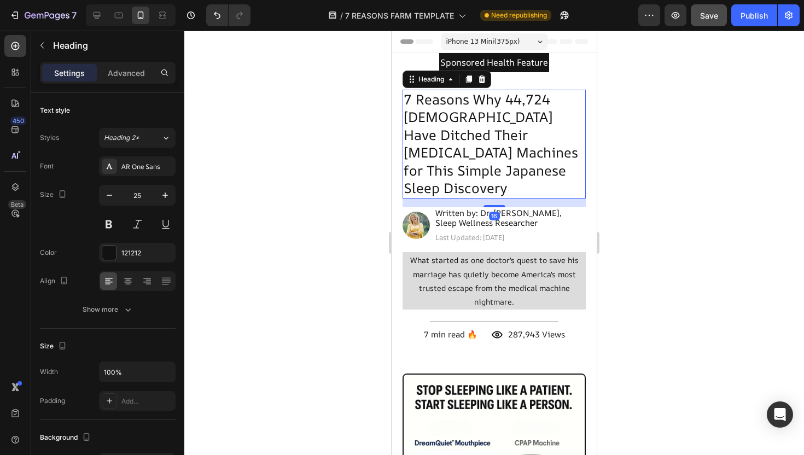
click at [479, 142] on h2 "7 Reasons Why 44,724 Americans Have Ditched Their CPAP Machines for This Simple…" at bounding box center [494, 144] width 183 height 109
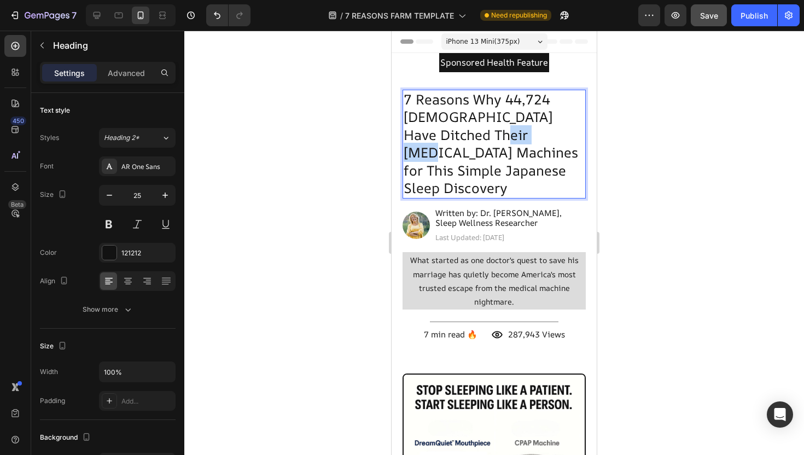
click at [479, 142] on p "7 Reasons Why 44,724 Americans Have Ditched Their CPAP Machines for This Simple…" at bounding box center [494, 144] width 181 height 107
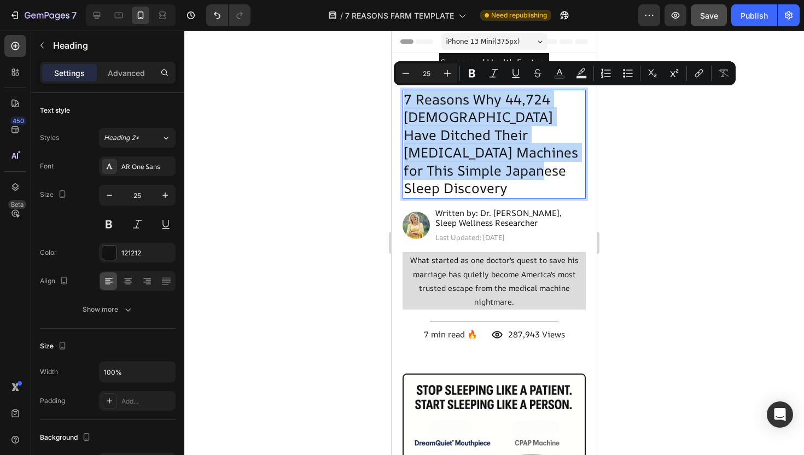
drag, startPoint x: 474, startPoint y: 168, endPoint x: 406, endPoint y: 95, distance: 99.9
click at [406, 95] on p "7 Reasons Why 44,724 Americans Have Ditched Their CPAP Machines for This Simple…" at bounding box center [494, 144] width 181 height 107
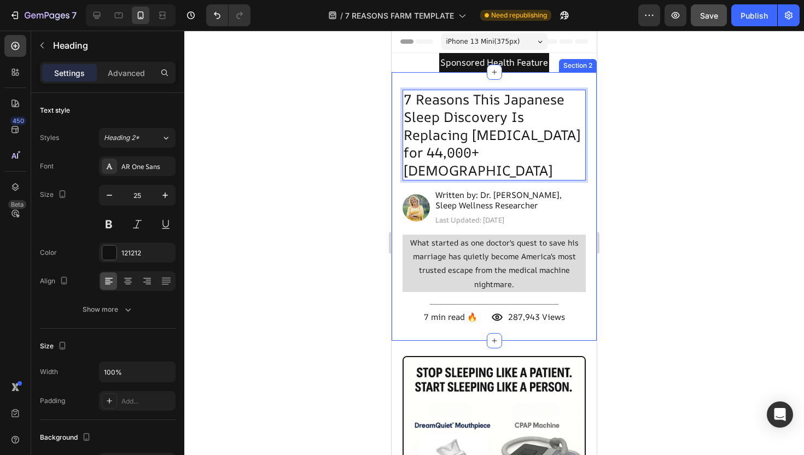
click at [623, 131] on div at bounding box center [494, 243] width 620 height 425
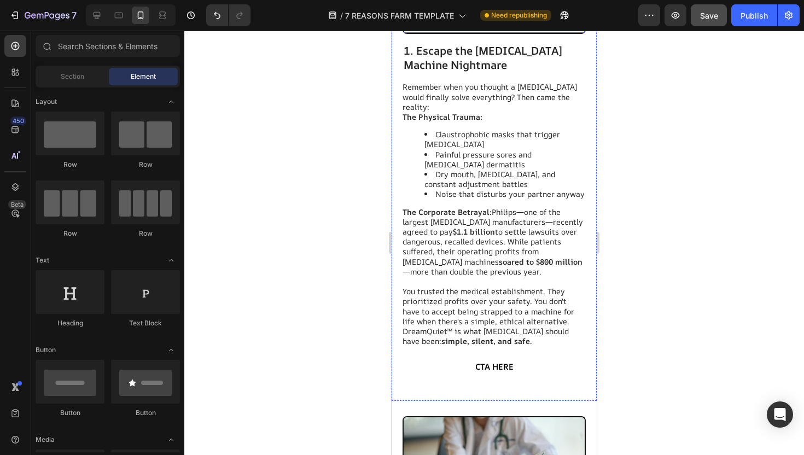
scroll to position [611, 0]
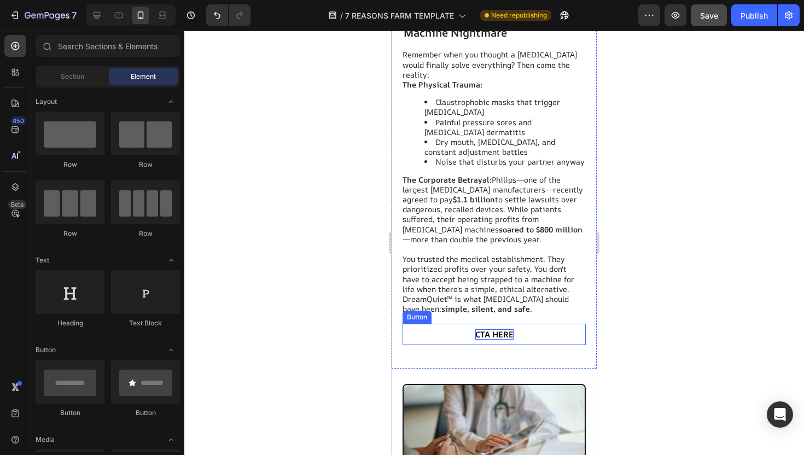
click at [501, 329] on span "CTA HERE" at bounding box center [494, 334] width 38 height 11
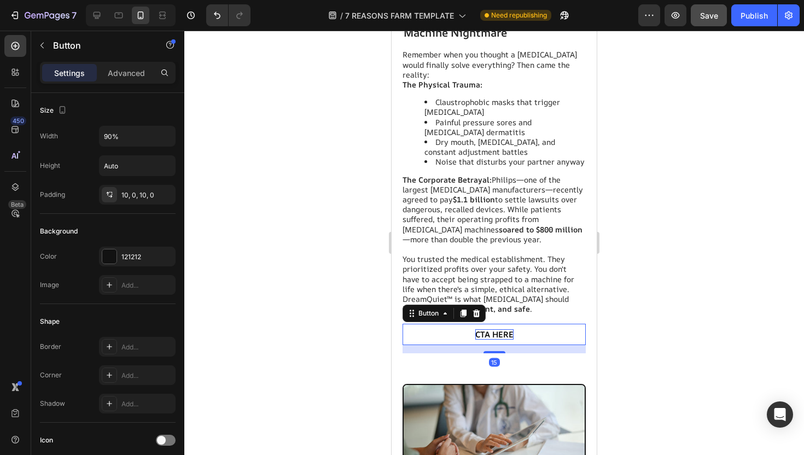
click at [496, 329] on span "CTA HERE" at bounding box center [494, 334] width 38 height 11
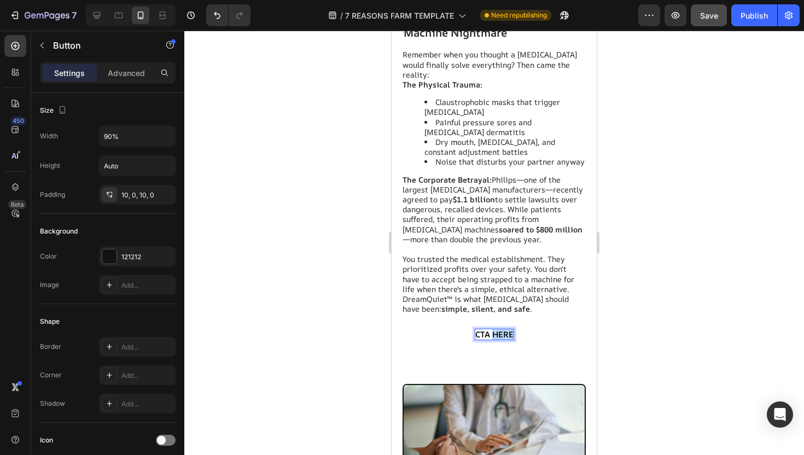
click at [496, 329] on span "CTA HERE" at bounding box center [494, 334] width 38 height 11
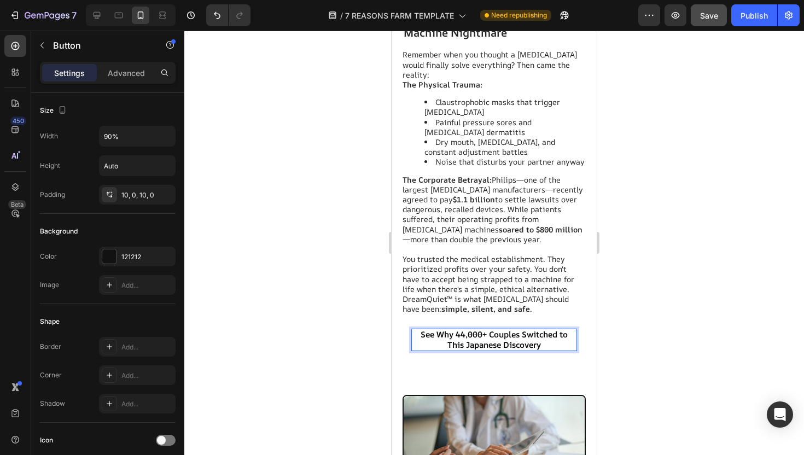
scroll to position [0, 0]
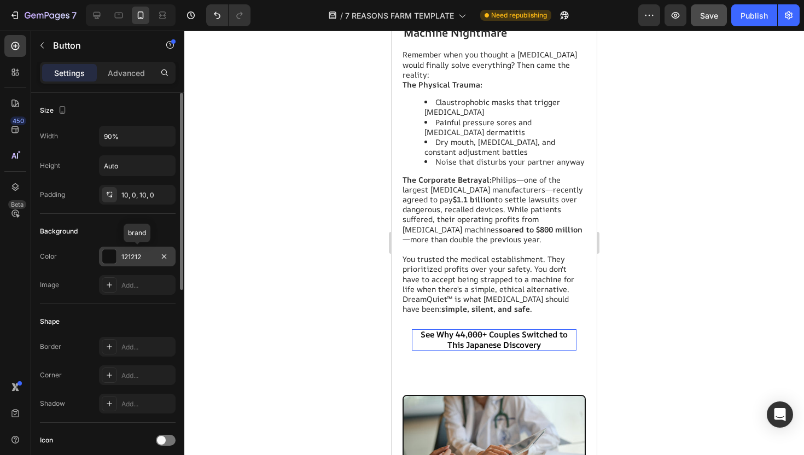
click at [140, 261] on div "121212" at bounding box center [137, 257] width 32 height 10
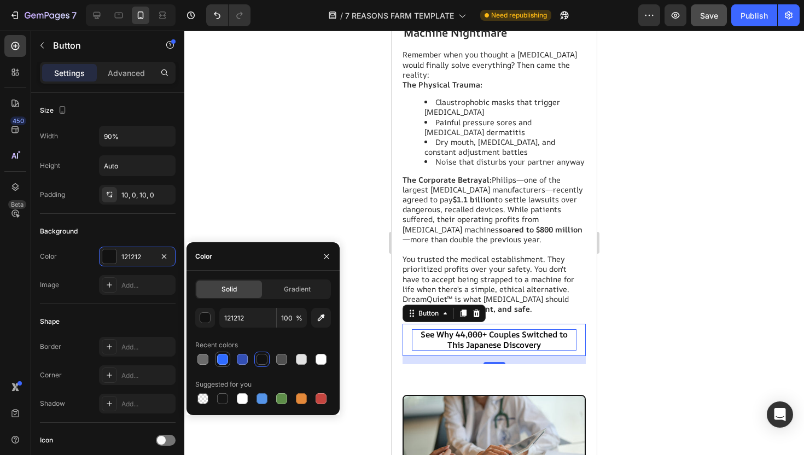
click at [229, 356] on div at bounding box center [222, 359] width 13 height 13
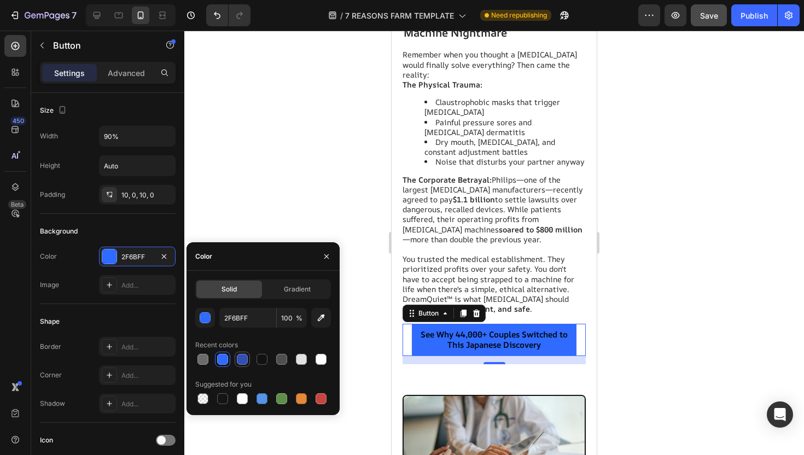
click at [244, 361] on div at bounding box center [242, 359] width 11 height 11
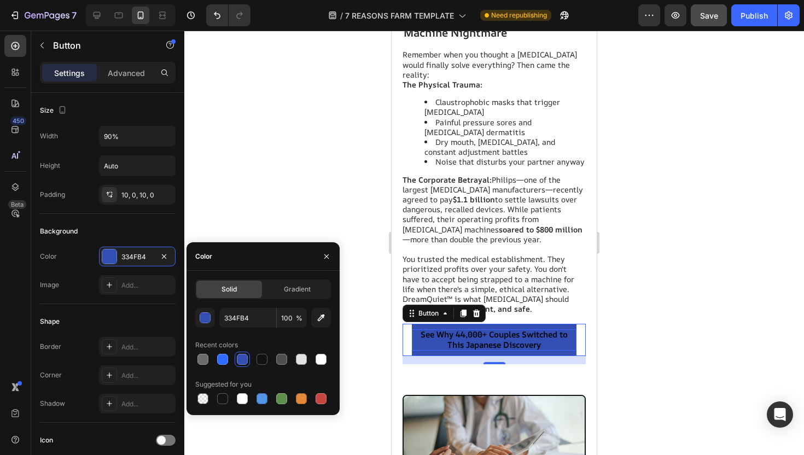
click at [231, 361] on div at bounding box center [263, 359] width 136 height 15
click at [224, 361] on div at bounding box center [222, 359] width 11 height 11
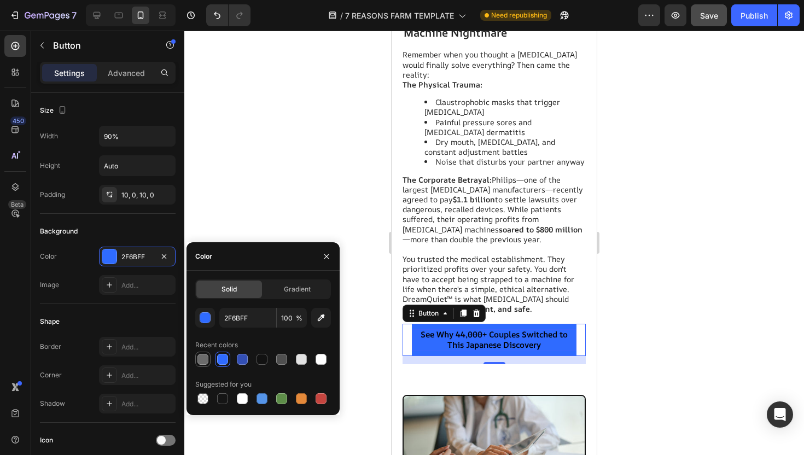
click at [206, 361] on div at bounding box center [203, 359] width 11 height 11
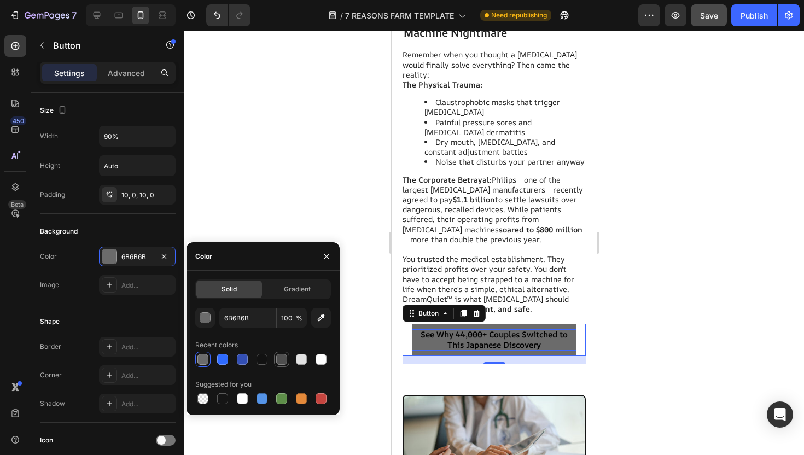
click at [288, 361] on div at bounding box center [281, 359] width 13 height 13
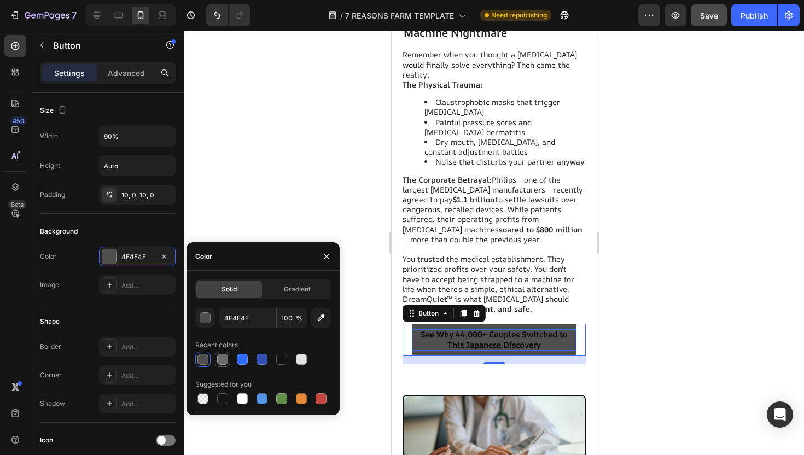
click at [227, 360] on div at bounding box center [222, 359] width 11 height 11
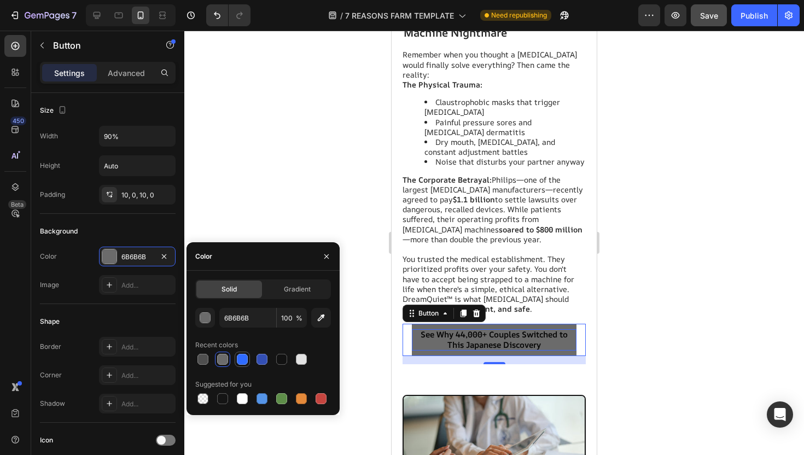
click at [240, 361] on div at bounding box center [242, 359] width 11 height 11
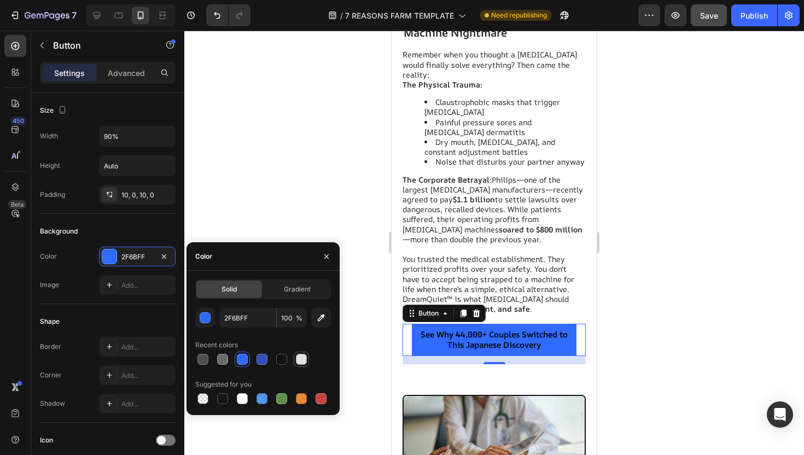
click at [303, 357] on div at bounding box center [301, 359] width 11 height 11
type input "E2E2E2"
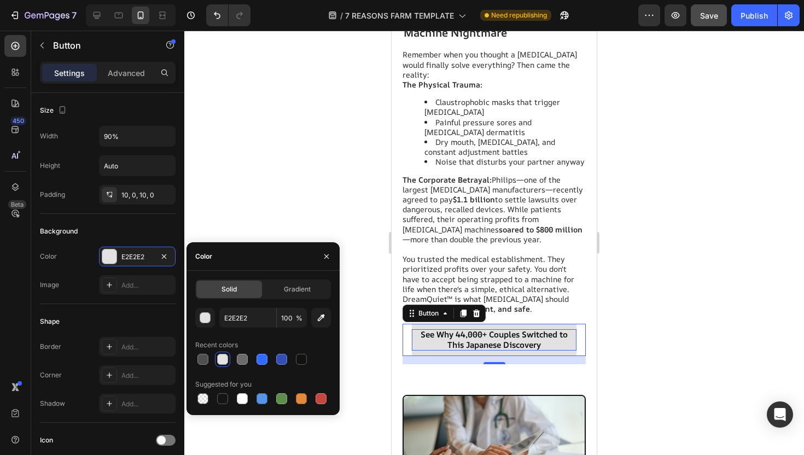
click at [286, 195] on div at bounding box center [494, 243] width 620 height 425
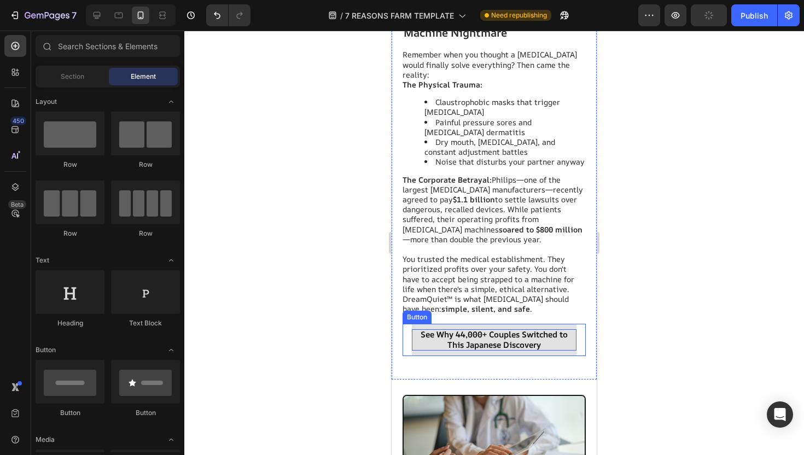
click at [549, 341] on button "See Why 44,000+ Couples Switched to This Japanese Discovery" at bounding box center [494, 340] width 165 height 32
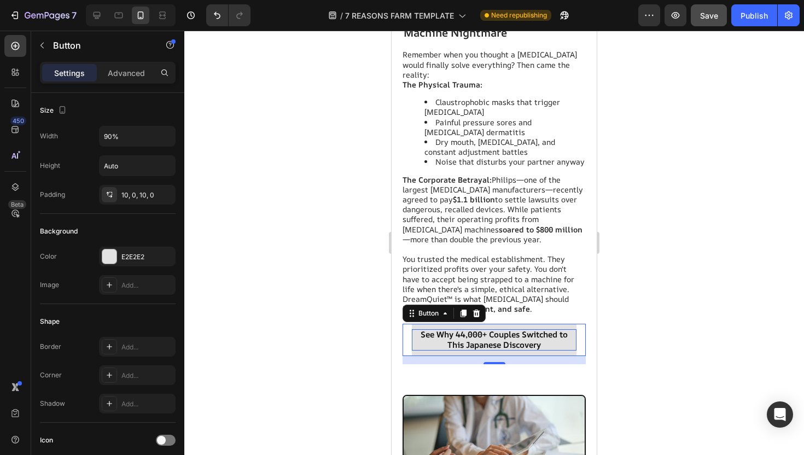
click at [293, 309] on div at bounding box center [494, 243] width 620 height 425
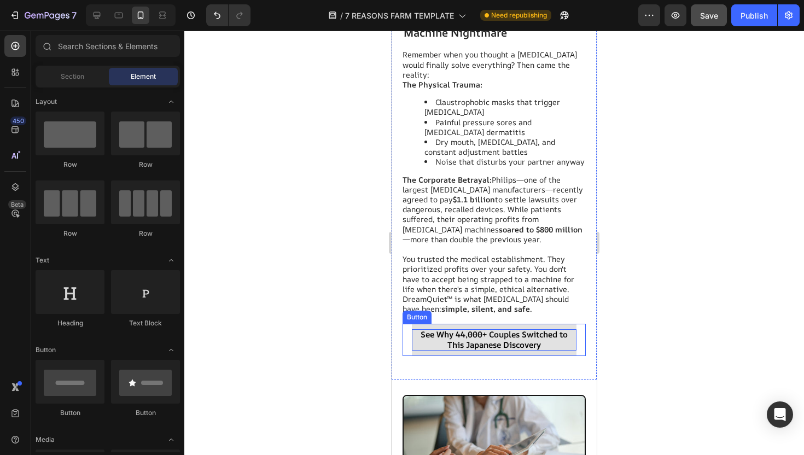
click at [432, 329] on p "See Why 44,000+ Couples Switched to This Japanese Discovery" at bounding box center [494, 339] width 165 height 21
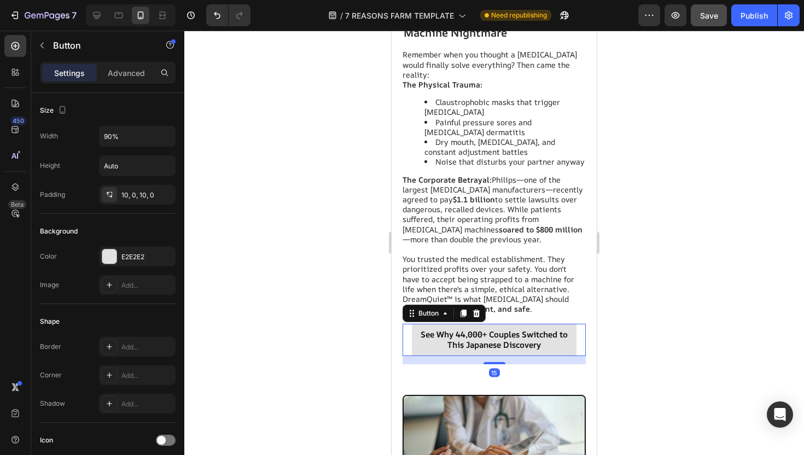
click at [297, 277] on div at bounding box center [494, 243] width 620 height 425
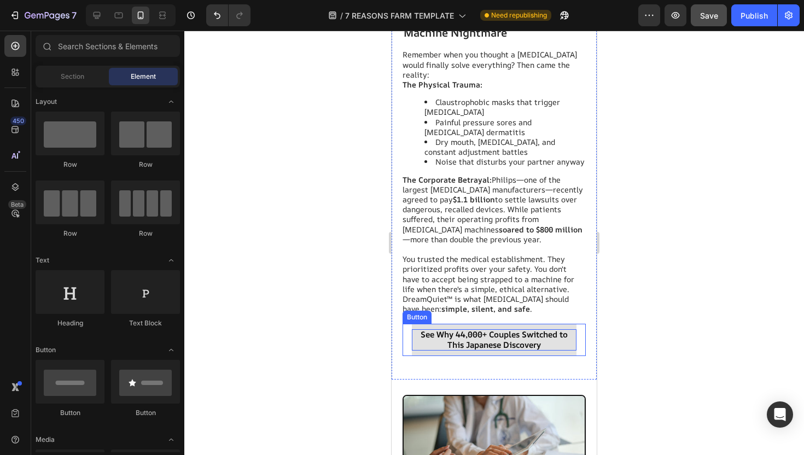
click at [461, 329] on p "See Why 44,000+ Couples Switched to This Japanese Discovery" at bounding box center [494, 339] width 165 height 21
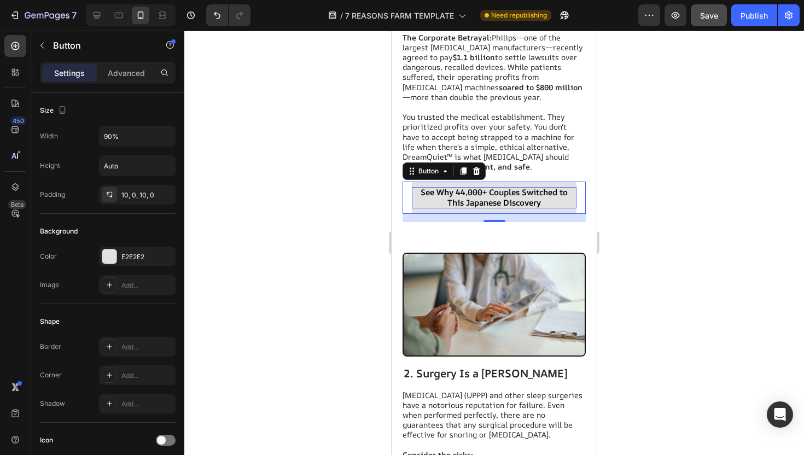
scroll to position [762, 0]
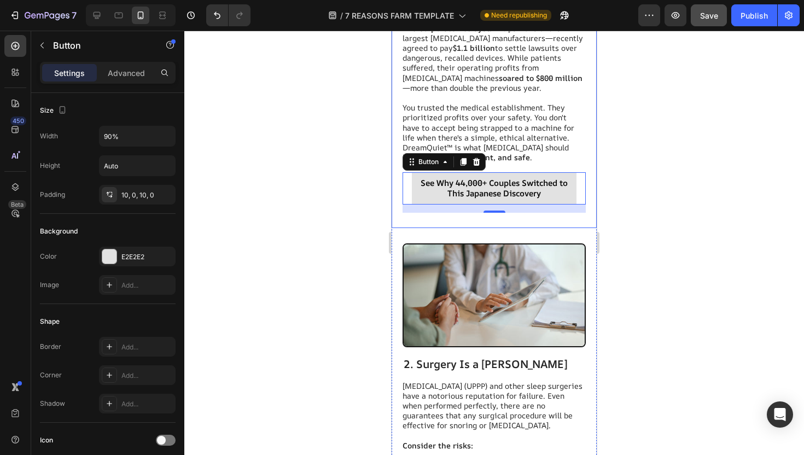
click at [632, 213] on div at bounding box center [494, 243] width 620 height 425
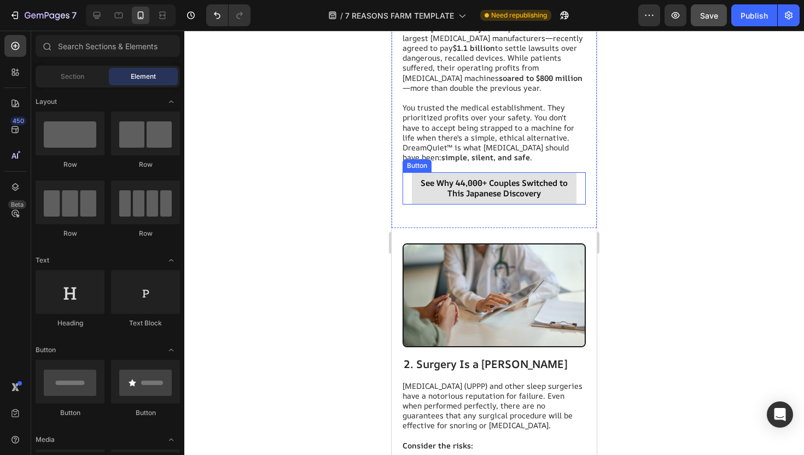
click at [555, 192] on button "See Why 44,000+ Couples Switched to This Japanese Discovery" at bounding box center [494, 188] width 165 height 32
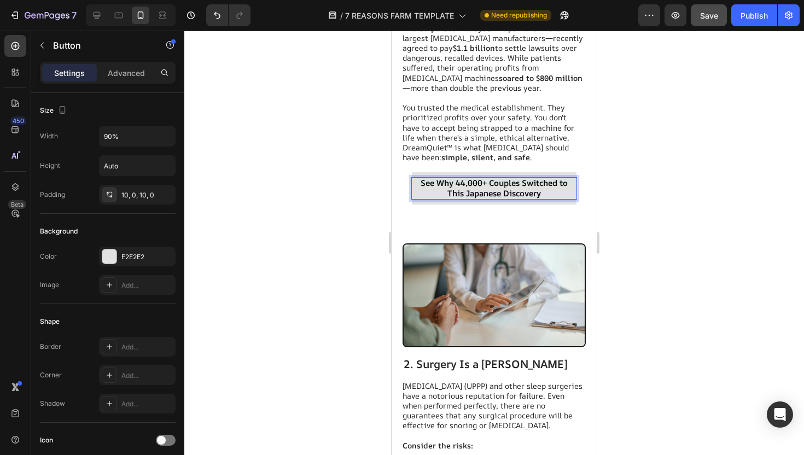
click at [421, 193] on button "See Why 44,000+ Couples Switched to This Japanese Discovery" at bounding box center [494, 188] width 165 height 32
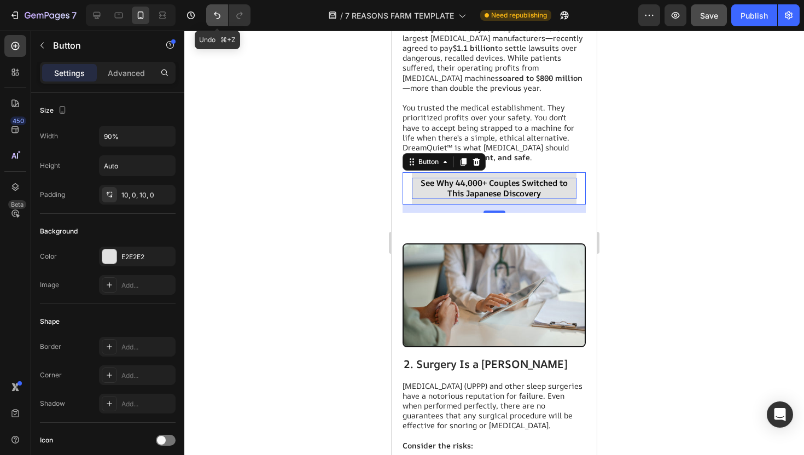
click at [211, 16] on button "Undo/Redo" at bounding box center [217, 15] width 22 height 22
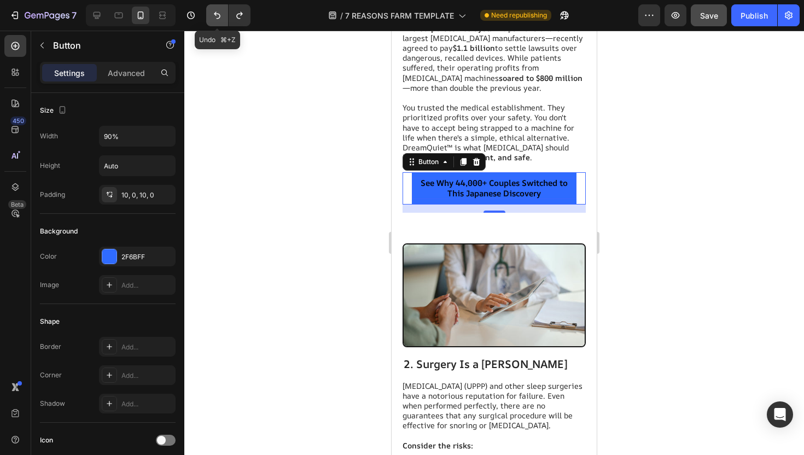
click at [213, 16] on icon "Undo/Redo" at bounding box center [217, 15] width 11 height 11
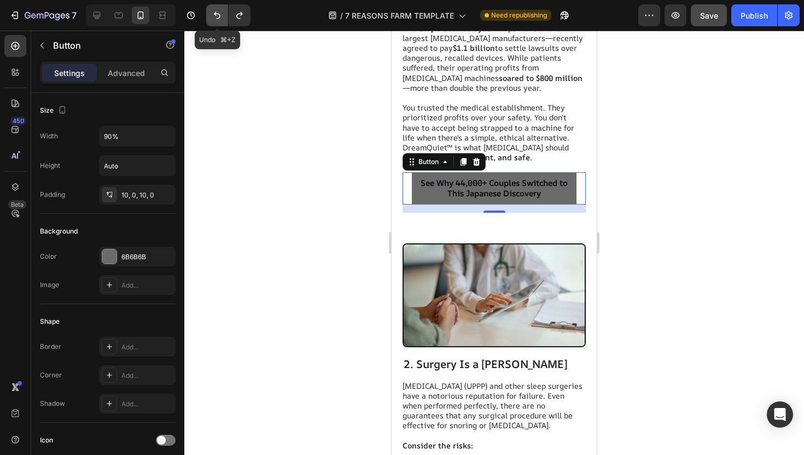
click at [213, 16] on icon "Undo/Redo" at bounding box center [217, 15] width 11 height 11
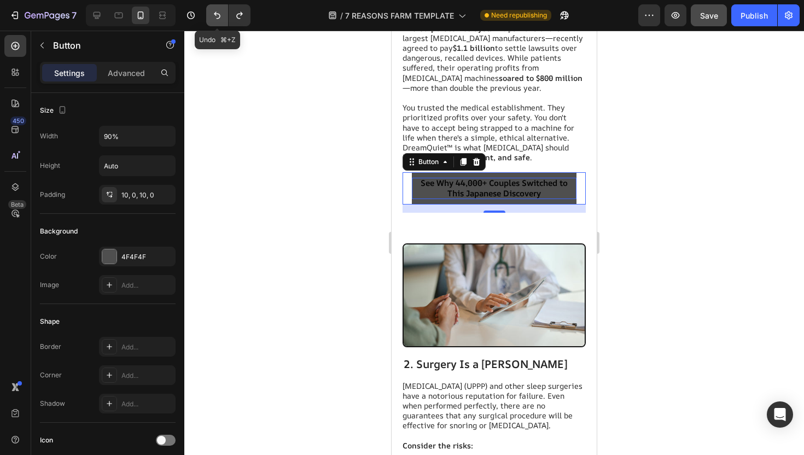
click at [213, 16] on icon "Undo/Redo" at bounding box center [217, 15] width 11 height 11
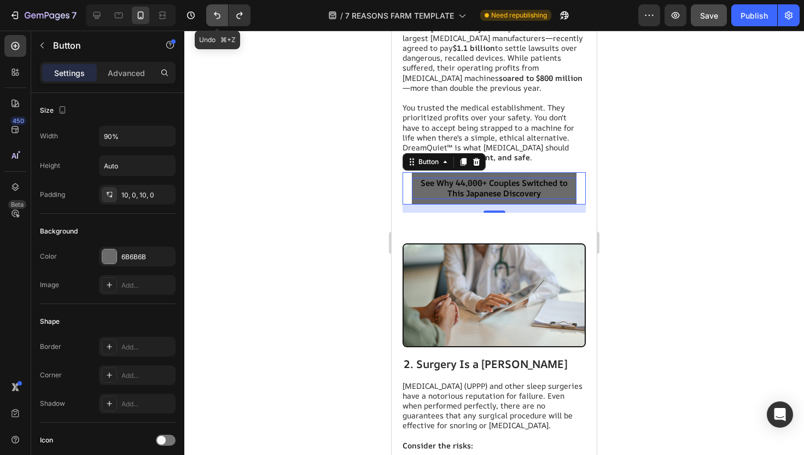
click at [213, 16] on icon "Undo/Redo" at bounding box center [217, 15] width 11 height 11
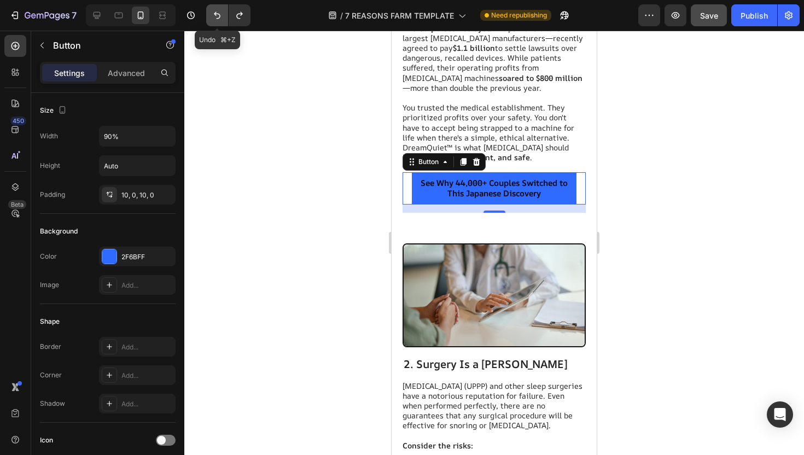
click at [213, 16] on icon "Undo/Redo" at bounding box center [217, 15] width 11 height 11
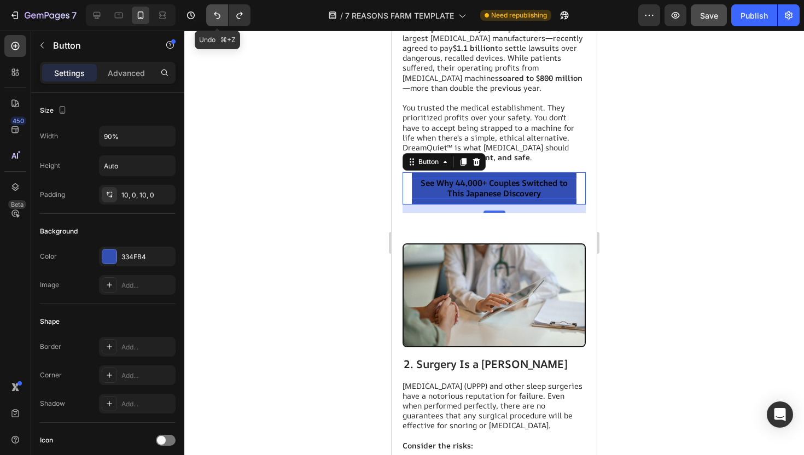
click at [213, 16] on icon "Undo/Redo" at bounding box center [217, 15] width 11 height 11
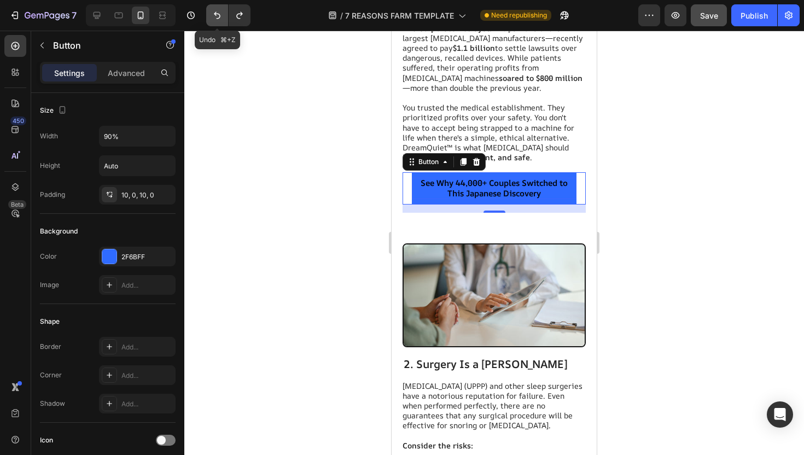
click at [213, 16] on icon "Undo/Redo" at bounding box center [217, 15] width 11 height 11
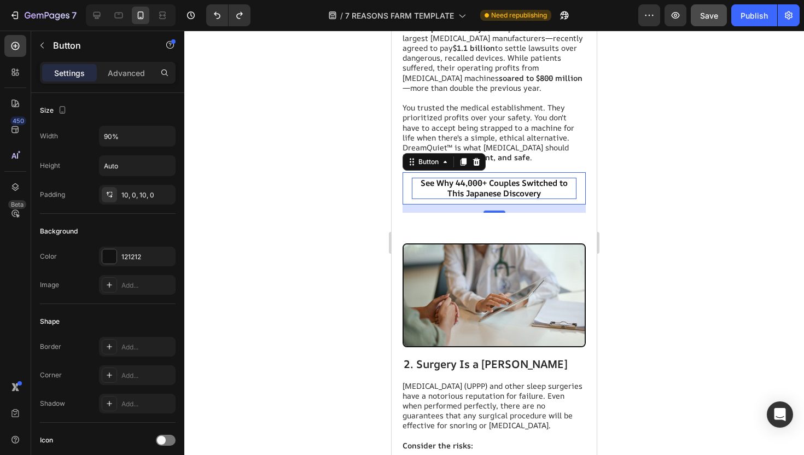
click at [288, 129] on div at bounding box center [494, 243] width 620 height 425
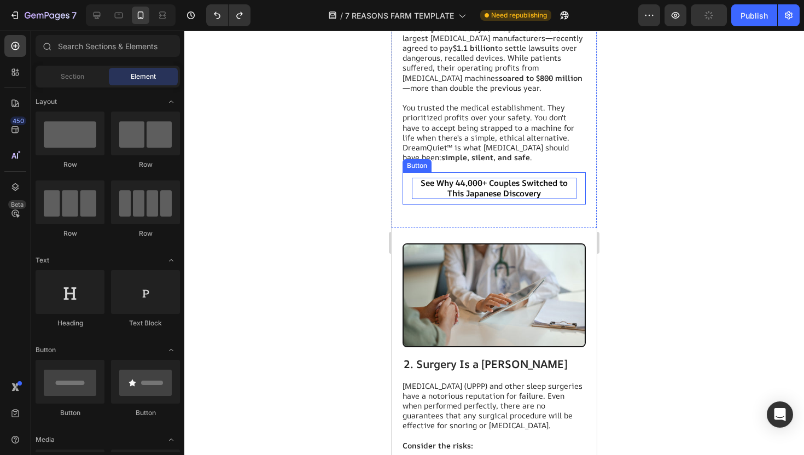
click at [435, 178] on p "See Why 44,000+ Couples Switched to This Japanese Discovery" at bounding box center [494, 188] width 165 height 21
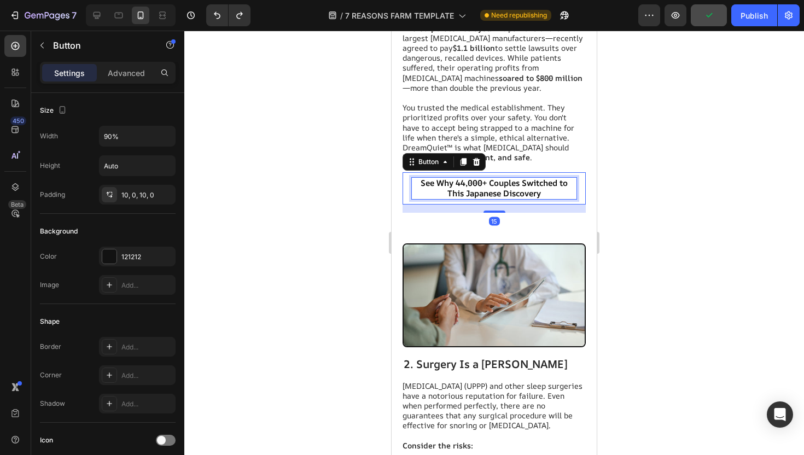
scroll to position [0, 0]
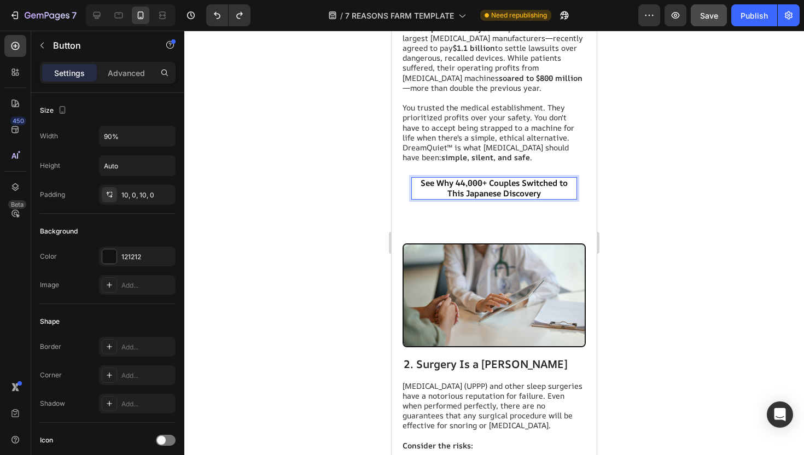
click at [442, 178] on p "See Why 44,000+ Couples Switched to This Japanese Discovery" at bounding box center [494, 188] width 165 height 21
click at [477, 185] on p "See Why 44,000+ Couples Switched to This Japanese Discovery" at bounding box center [494, 188] width 165 height 21
drag, startPoint x: 548, startPoint y: 185, endPoint x: 421, endPoint y: 176, distance: 127.8
click at [421, 178] on p "See Why 44,000+ Couples Switched to This Japanese Discovery" at bounding box center [494, 188] width 165 height 21
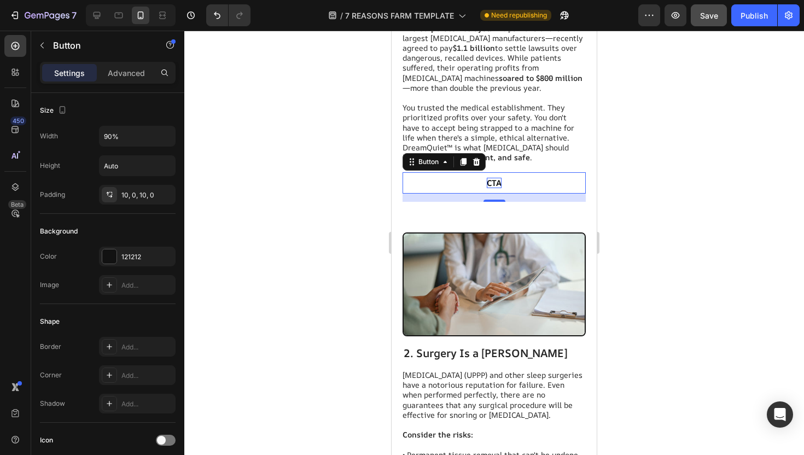
click at [246, 164] on div at bounding box center [494, 243] width 620 height 425
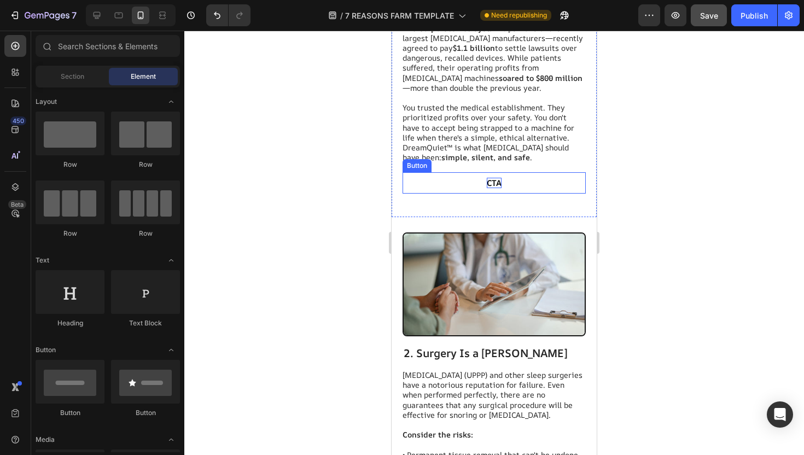
click at [450, 172] on button "CTA" at bounding box center [494, 183] width 165 height 22
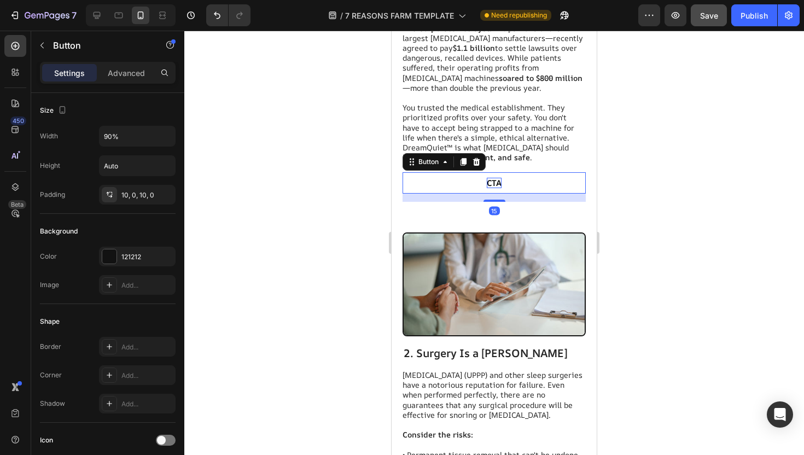
click at [353, 187] on div at bounding box center [494, 243] width 620 height 425
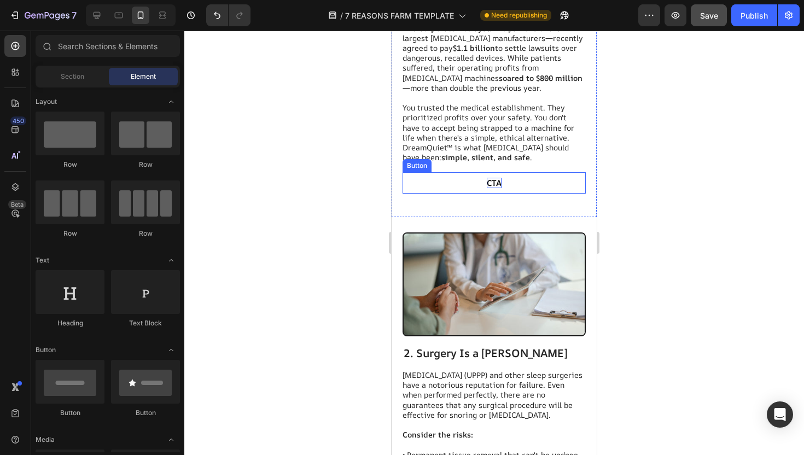
click at [473, 172] on button "CTA" at bounding box center [494, 183] width 165 height 22
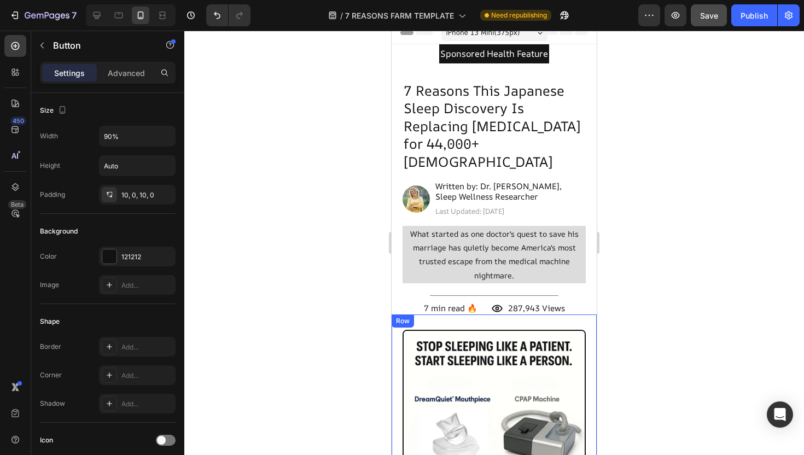
scroll to position [9, 0]
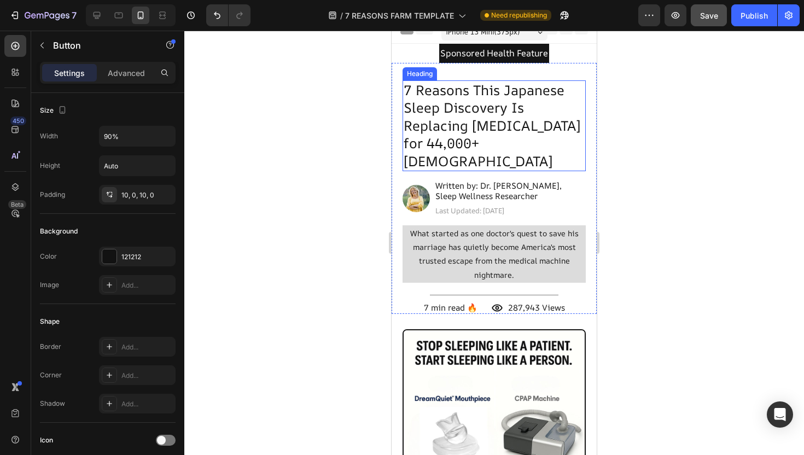
click at [484, 108] on h2 "7 Reasons This Japanese Sleep Discovery Is Replacing CPAP for 44,000+ Americans" at bounding box center [494, 125] width 183 height 91
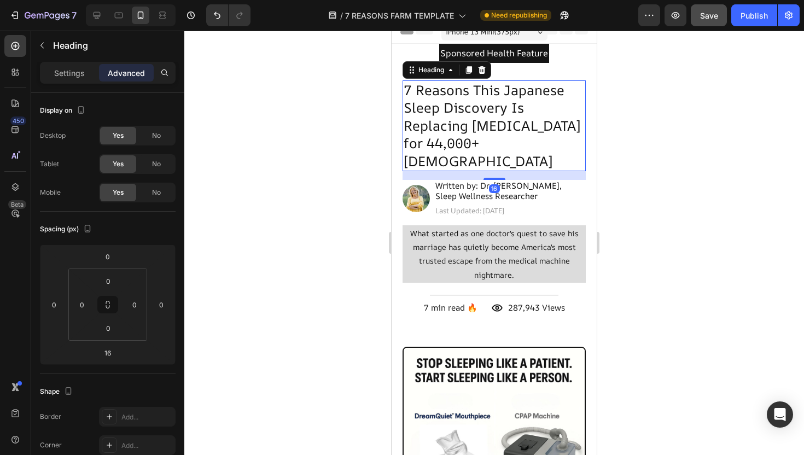
click at [486, 139] on h2 "7 Reasons This Japanese Sleep Discovery Is Replacing CPAP for 44,000+ Americans" at bounding box center [494, 125] width 183 height 91
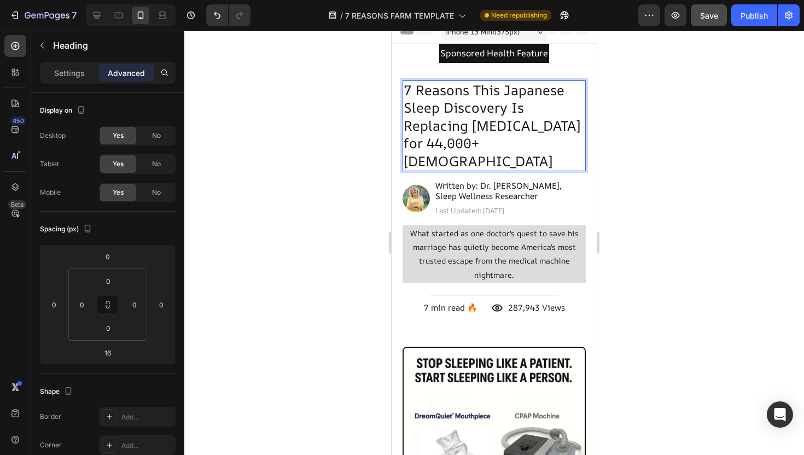
click at [486, 139] on p "7 Reasons This Japanese Sleep Discovery Is Replacing CPAP for 44,000+ Americans" at bounding box center [494, 126] width 181 height 89
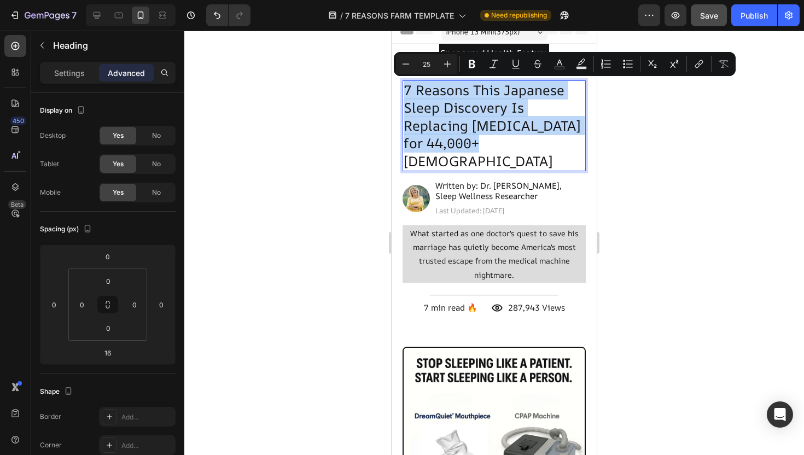
drag, startPoint x: 486, startPoint y: 139, endPoint x: 413, endPoint y: 86, distance: 89.8
click at [413, 86] on p "7 Reasons This Japanese Sleep Discovery Is Replacing CPAP for 44,000+ Americans" at bounding box center [494, 126] width 181 height 89
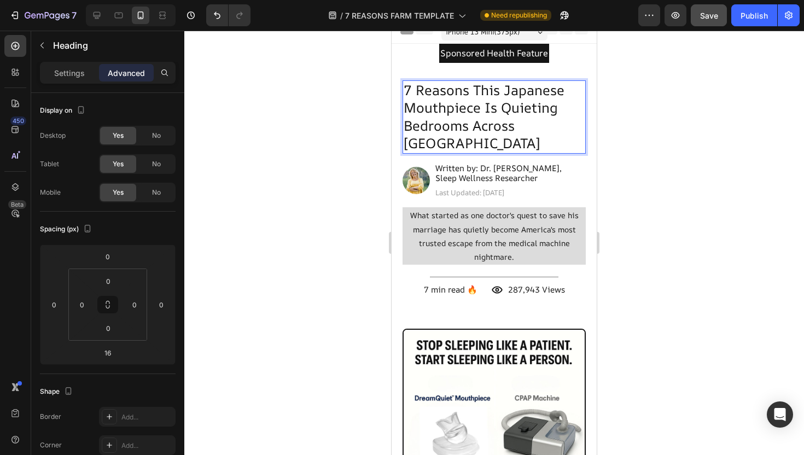
click at [337, 115] on div at bounding box center [494, 243] width 620 height 425
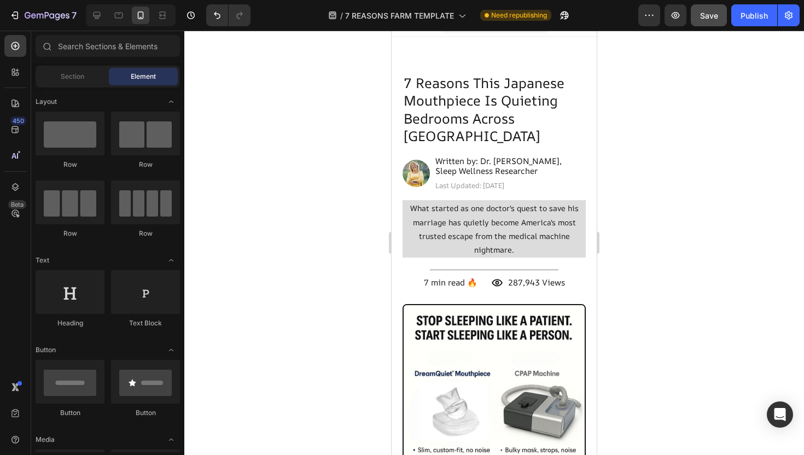
scroll to position [0, 0]
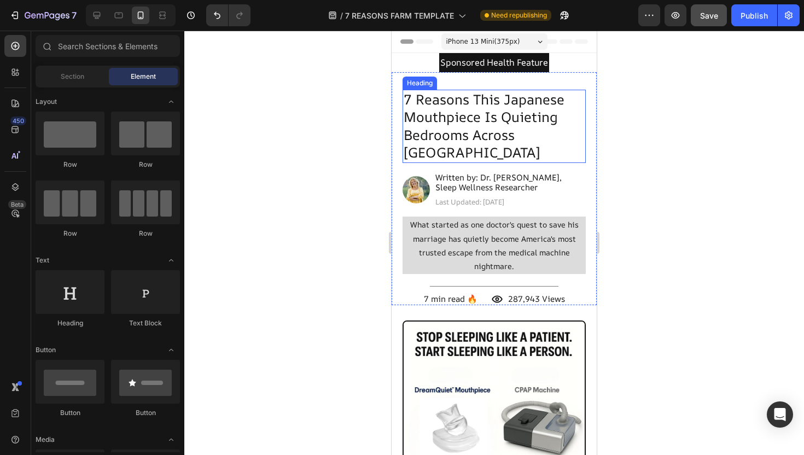
click at [465, 105] on h2 "7 Reasons This Japanese Mouthpiece Is Quieting Bedrooms Across [GEOGRAPHIC_DATA]" at bounding box center [494, 126] width 183 height 73
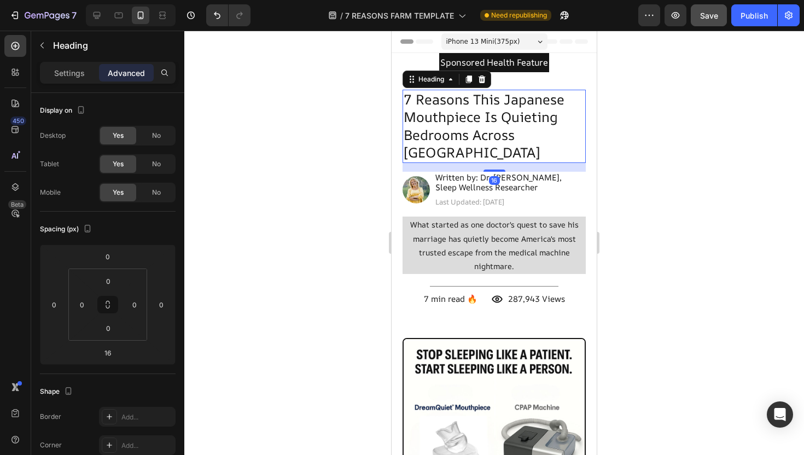
click at [465, 105] on h2 "7 Reasons This Japanese Mouthpiece Is Quieting Bedrooms Across [GEOGRAPHIC_DATA]" at bounding box center [494, 126] width 183 height 73
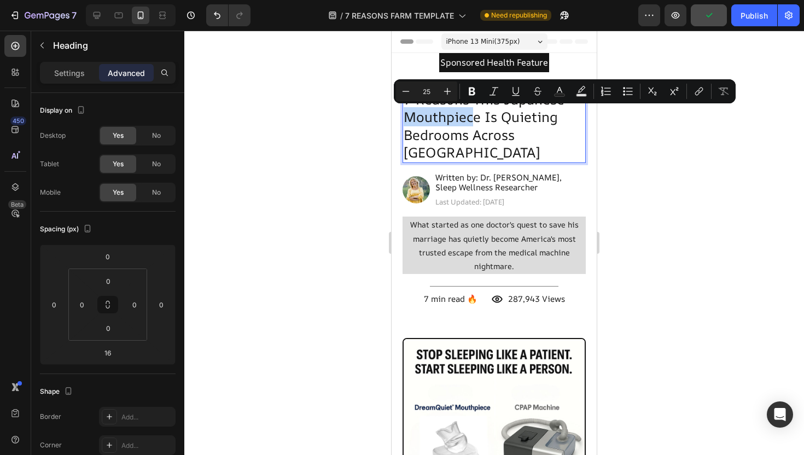
drag, startPoint x: 476, startPoint y: 119, endPoint x: 409, endPoint y: 118, distance: 67.3
click at [409, 118] on p "7 Reasons This Japanese Mouthpiece Is Quieting Bedrooms Across [GEOGRAPHIC_DATA]" at bounding box center [494, 126] width 181 height 71
click at [488, 122] on p "7 Reasons This Japanese Mouthpiece Is Quieting Bedrooms Across [GEOGRAPHIC_DATA]" at bounding box center [494, 126] width 181 height 71
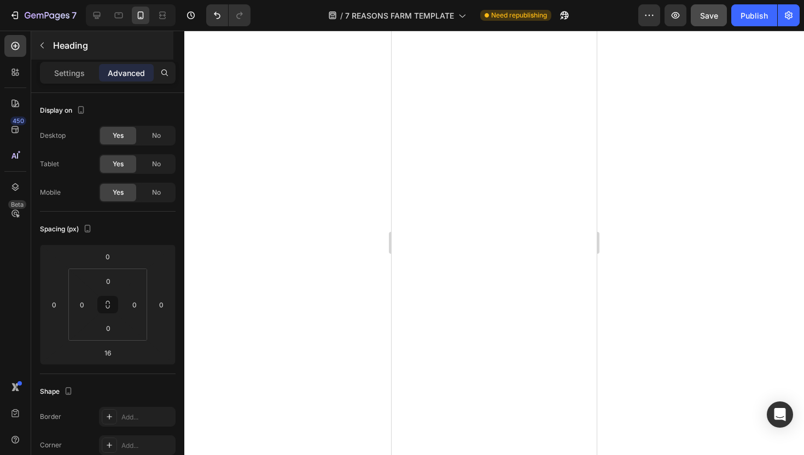
scroll to position [2608, 0]
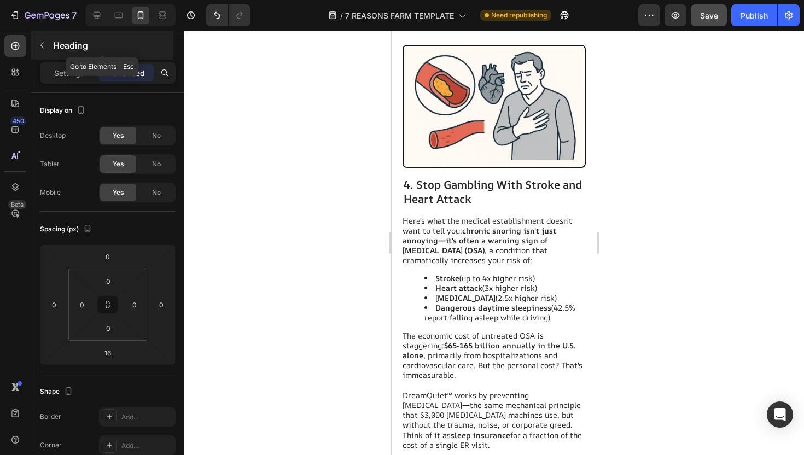
click at [45, 46] on icon "button" at bounding box center [42, 45] width 9 height 9
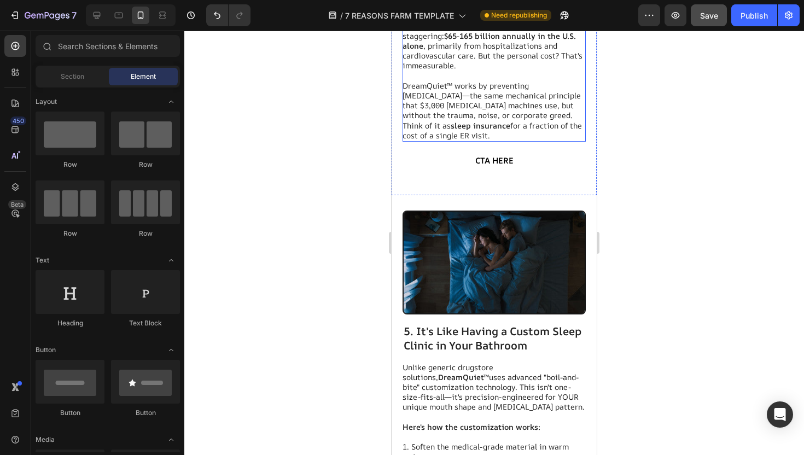
scroll to position [2910, 0]
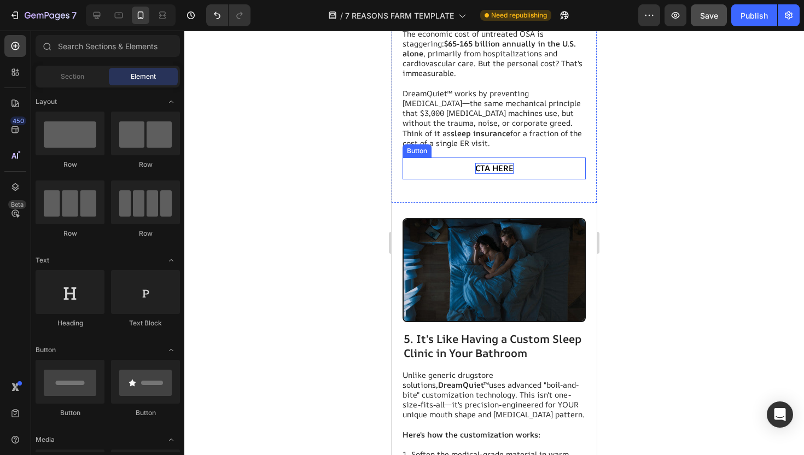
click at [485, 166] on span "CTA HERE" at bounding box center [494, 168] width 38 height 11
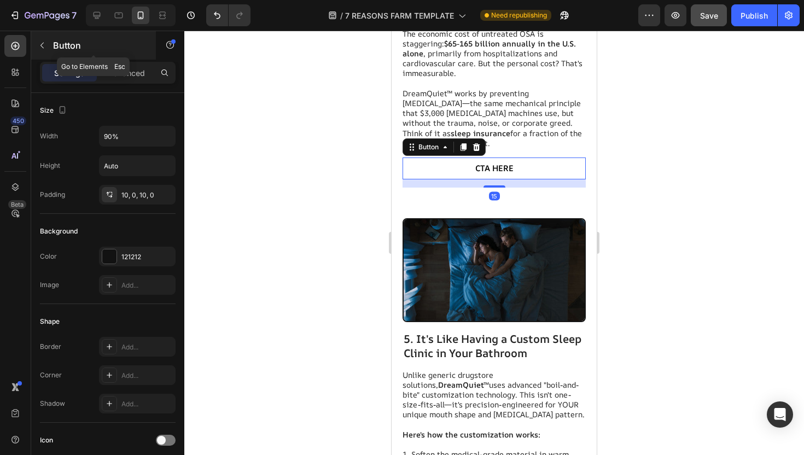
click at [40, 40] on button "button" at bounding box center [42, 46] width 18 height 18
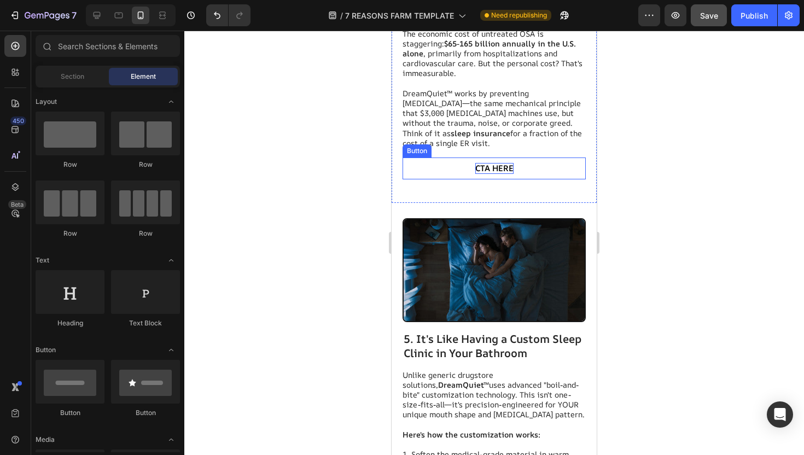
click at [490, 167] on span "CTA HERE" at bounding box center [494, 168] width 38 height 11
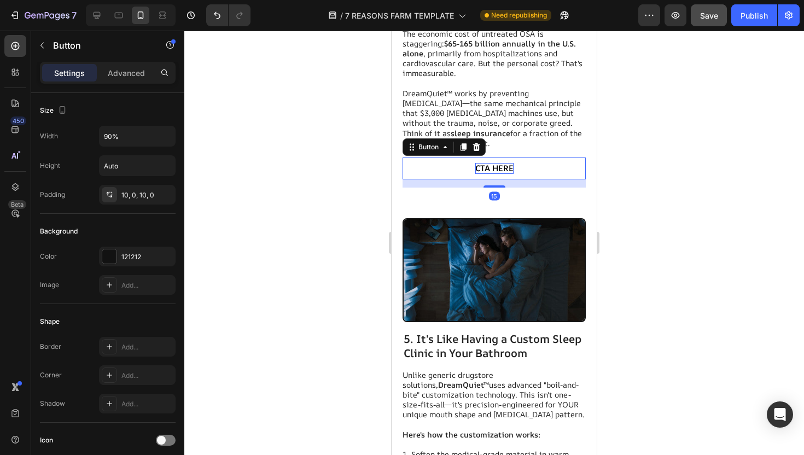
click at [490, 167] on span "CTA HERE" at bounding box center [494, 168] width 38 height 11
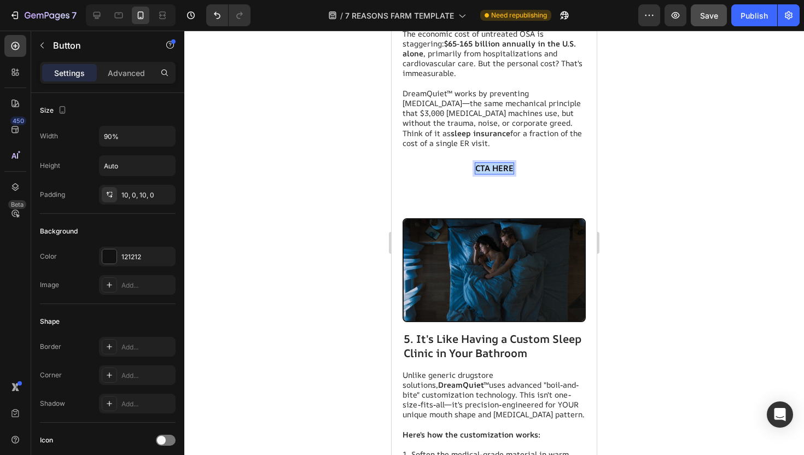
drag, startPoint x: 512, startPoint y: 166, endPoint x: 476, endPoint y: 166, distance: 36.1
click at [476, 166] on span "CTA HERE" at bounding box center [494, 168] width 38 height 11
click at [304, 179] on div at bounding box center [494, 243] width 620 height 425
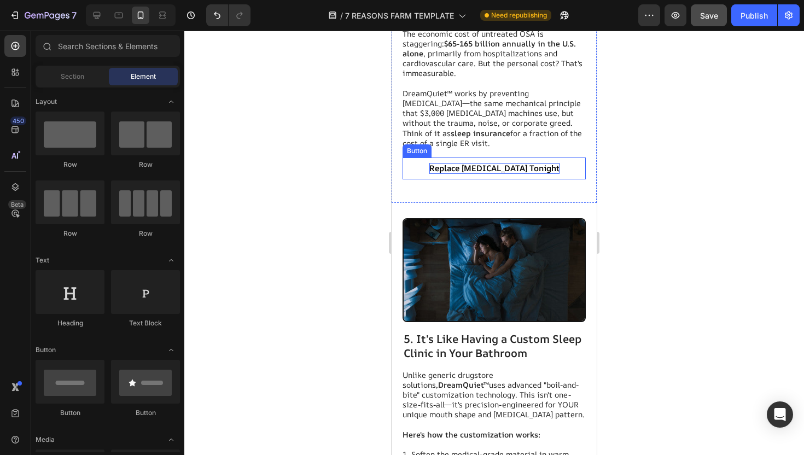
click at [434, 162] on button "Replace [MEDICAL_DATA] Tonight" at bounding box center [494, 169] width 165 height 22
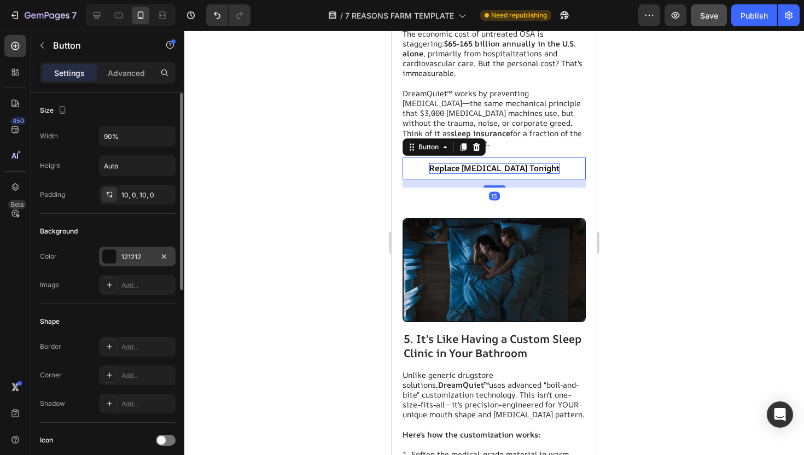
click at [127, 259] on div "121212" at bounding box center [137, 257] width 32 height 10
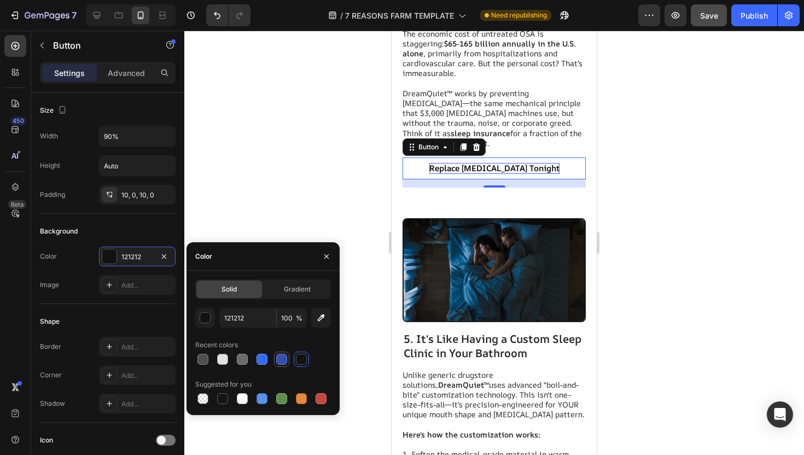
click at [277, 359] on div at bounding box center [281, 359] width 11 height 11
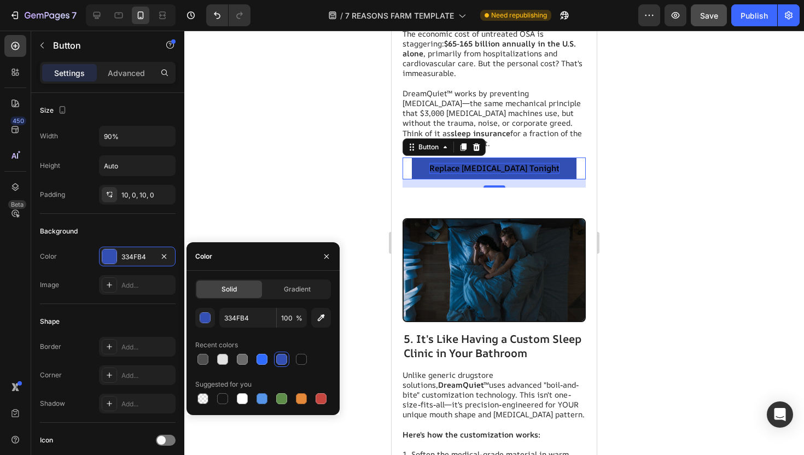
click at [270, 359] on div at bounding box center [263, 359] width 136 height 15
click at [266, 359] on div at bounding box center [262, 359] width 11 height 11
type input "2F6BFF"
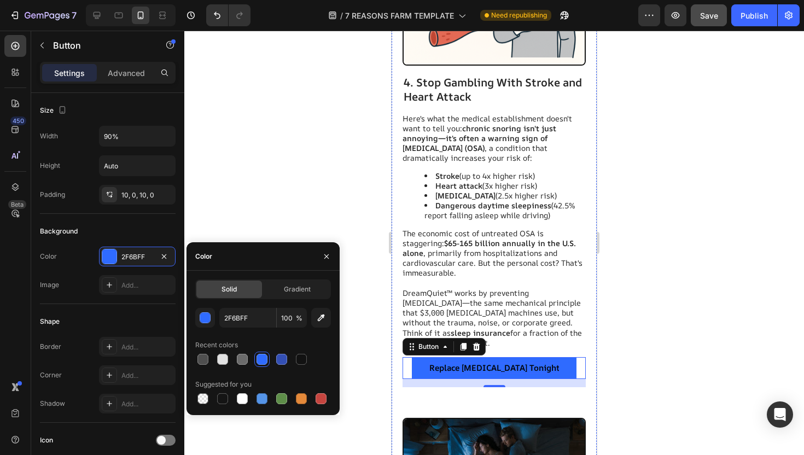
scroll to position [2711, 0]
click at [511, 375] on button "Replace [MEDICAL_DATA] Tonight" at bounding box center [494, 368] width 165 height 22
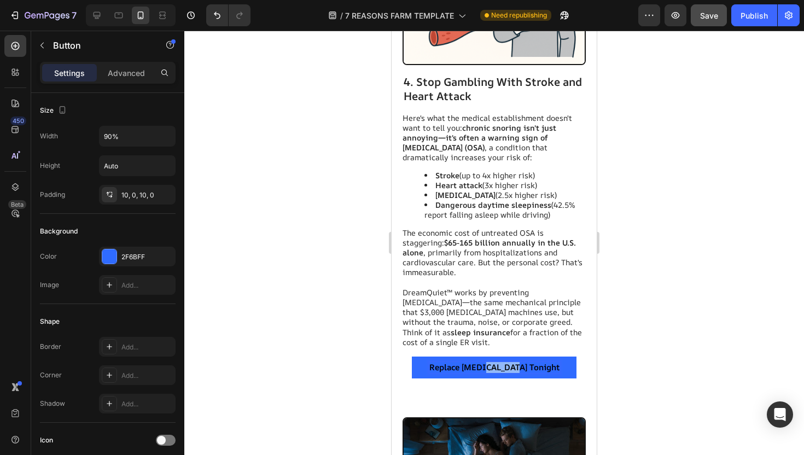
click at [509, 369] on span "Replace [MEDICAL_DATA] Tonight" at bounding box center [495, 367] width 130 height 11
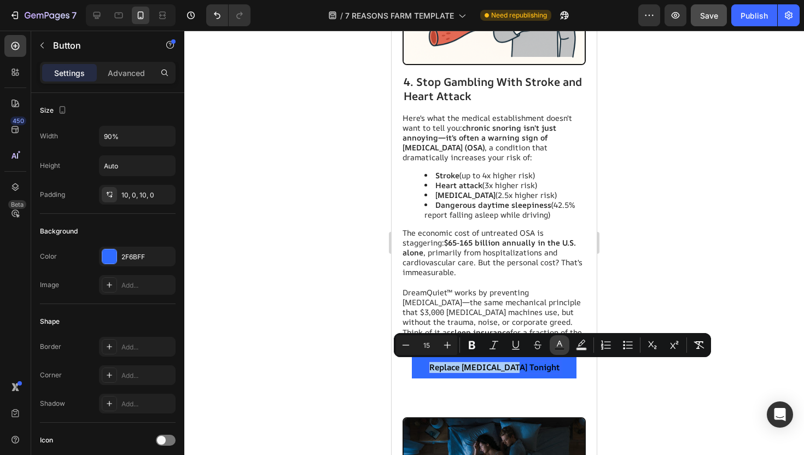
click at [561, 348] on rect "Editor contextual toolbar" at bounding box center [560, 349] width 10 height 3
type input "000000"
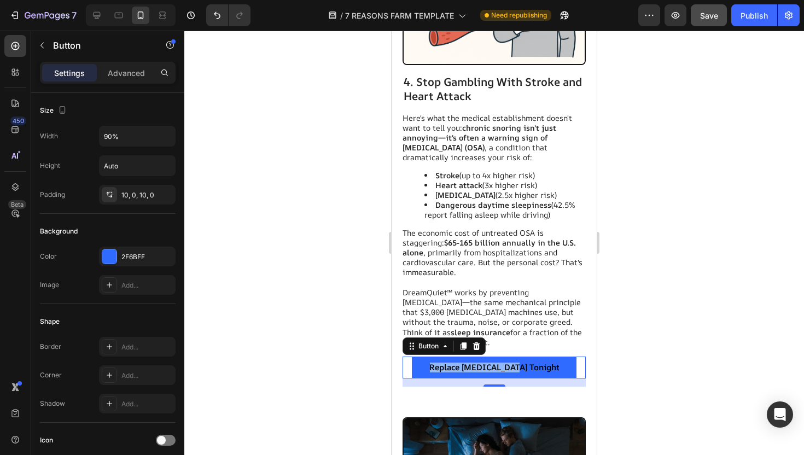
click at [514, 367] on span "Replace [MEDICAL_DATA] Tonight" at bounding box center [495, 367] width 130 height 11
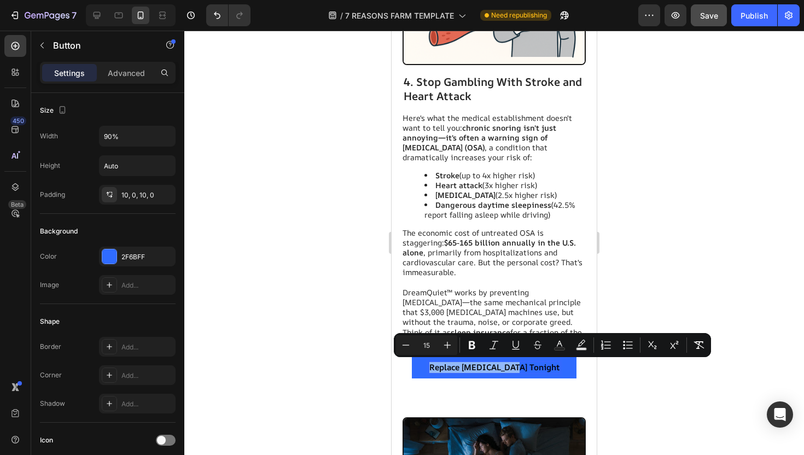
click at [514, 367] on span "Replace [MEDICAL_DATA] Tonight" at bounding box center [495, 367] width 130 height 11
click at [579, 348] on rect "Editor contextual toolbar" at bounding box center [582, 349] width 10 height 3
type input "000000"
type input "77"
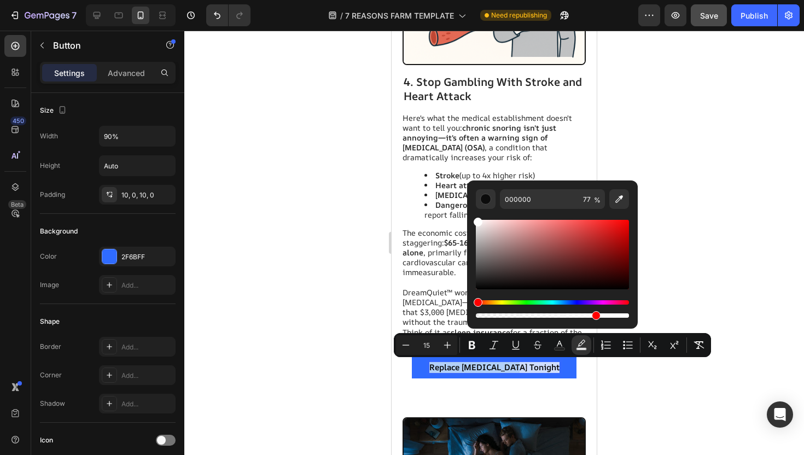
type input "FFFFFF"
drag, startPoint x: 481, startPoint y: 286, endPoint x: 471, endPoint y: 189, distance: 96.9
click at [471, 189] on div "FFFFFF 77 %" at bounding box center [552, 251] width 171 height 140
click at [333, 219] on div at bounding box center [494, 243] width 620 height 425
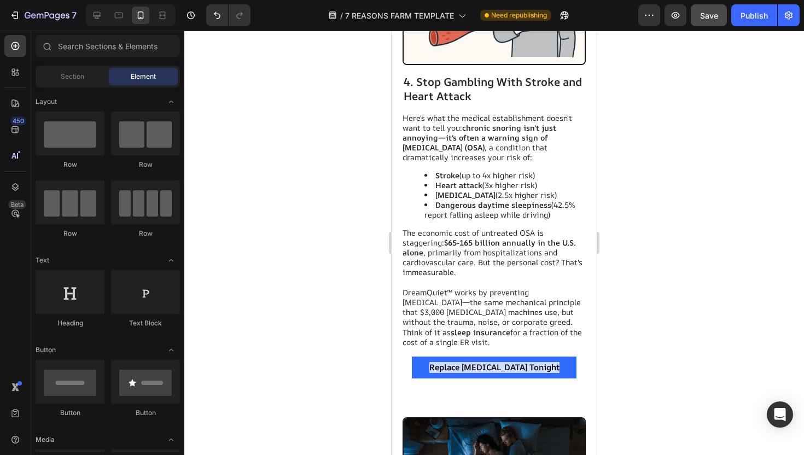
click at [612, 275] on div at bounding box center [494, 243] width 620 height 425
click at [523, 373] on button "Replace [MEDICAL_DATA] Tonight" at bounding box center [494, 368] width 165 height 22
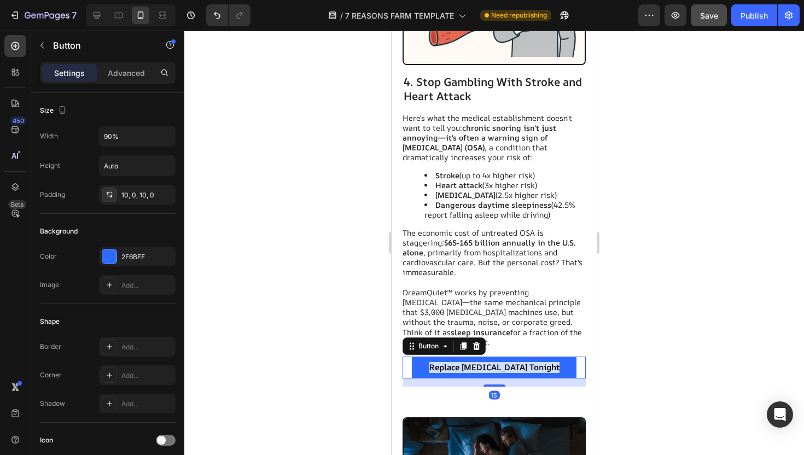
click at [392, 362] on div "Image 4. Stop Gambling With Stroke and Heart Attack Heading Here's what the med…" at bounding box center [494, 164] width 205 height 475
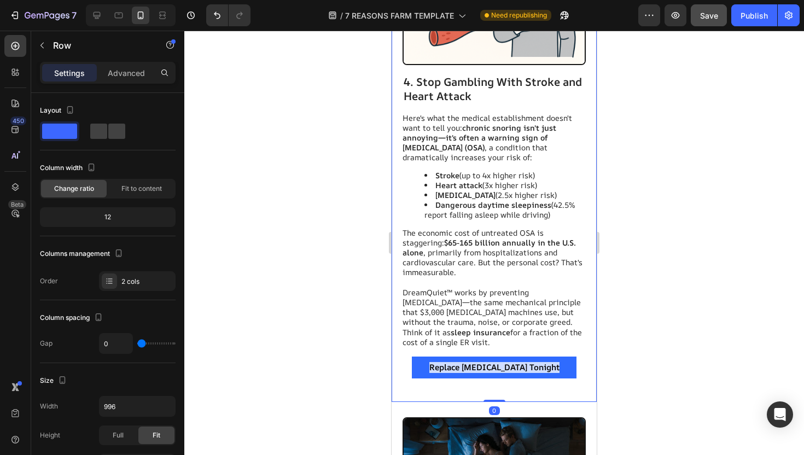
click at [363, 370] on div at bounding box center [494, 243] width 620 height 425
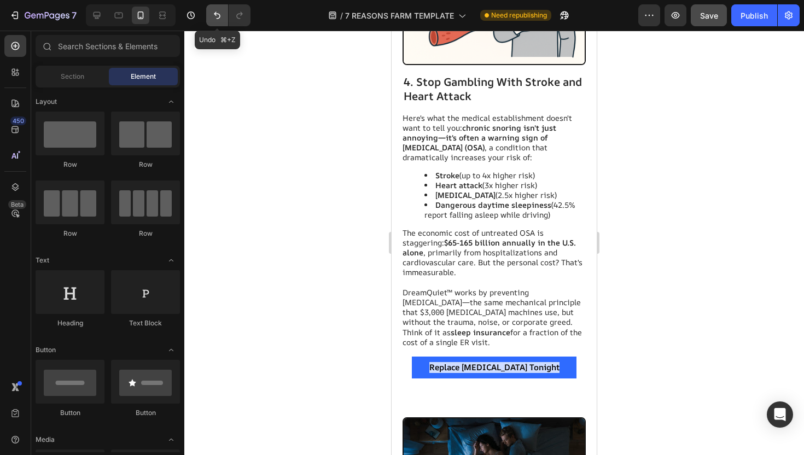
click at [224, 18] on button "Undo/Redo" at bounding box center [217, 15] width 22 height 22
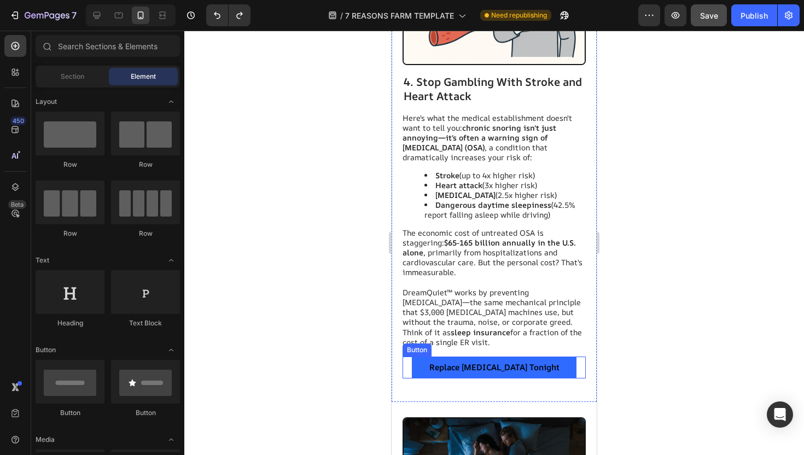
click at [477, 364] on span "Replace [MEDICAL_DATA] Tonight" at bounding box center [495, 367] width 130 height 11
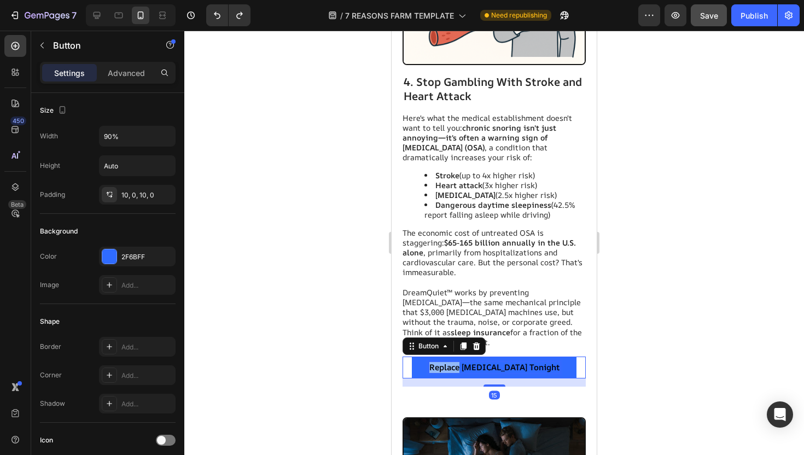
click at [477, 368] on span "Replace [MEDICAL_DATA] Tonight" at bounding box center [495, 367] width 130 height 11
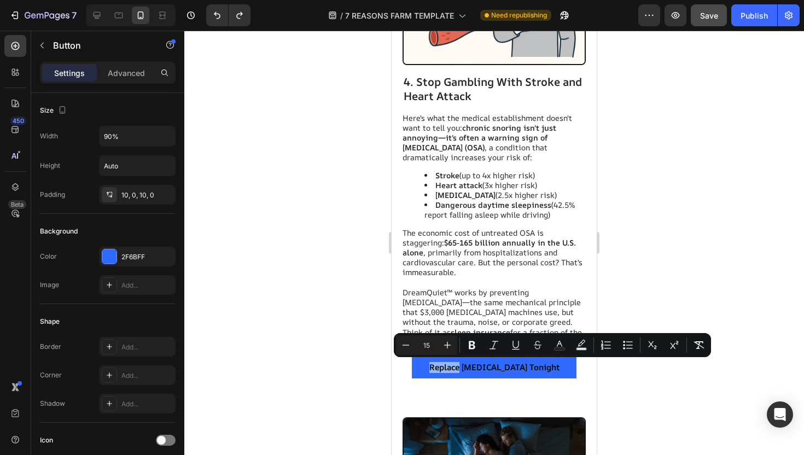
click at [457, 367] on span "Replace [MEDICAL_DATA] Tonight" at bounding box center [495, 367] width 130 height 11
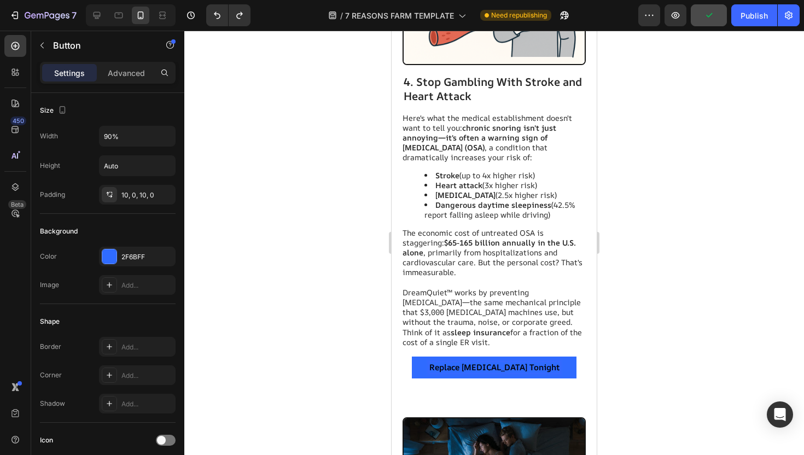
drag, startPoint x: 453, startPoint y: 368, endPoint x: 556, endPoint y: 369, distance: 103.4
click at [545, 363] on button "Replace [MEDICAL_DATA] Tonight" at bounding box center [494, 368] width 165 height 22
click at [618, 310] on div at bounding box center [494, 243] width 620 height 425
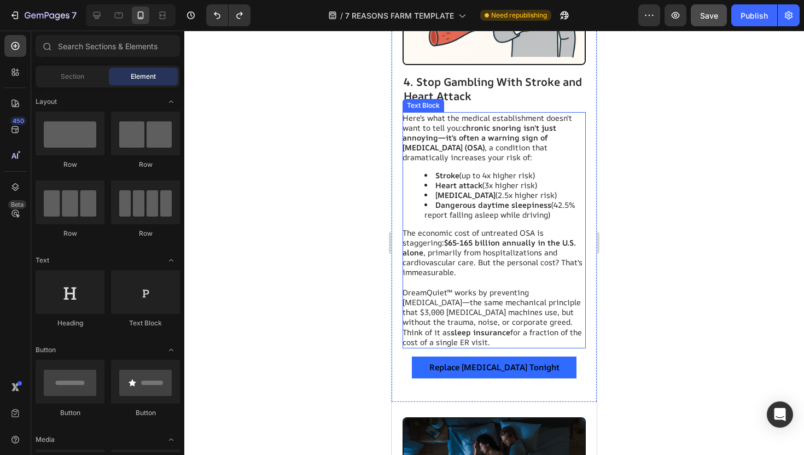
scroll to position [2824, 0]
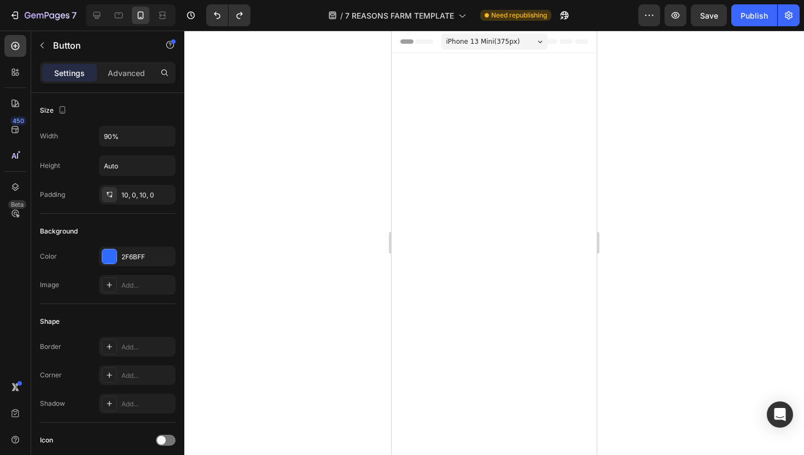
scroll to position [2824, 0]
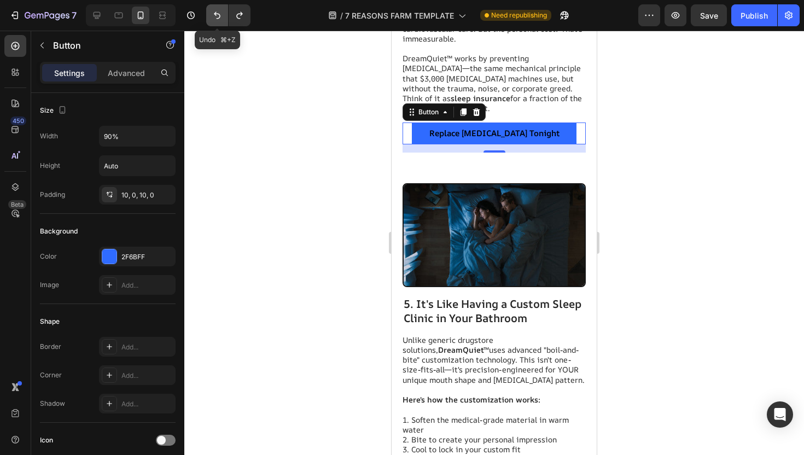
click at [216, 15] on icon "Undo/Redo" at bounding box center [217, 15] width 7 height 7
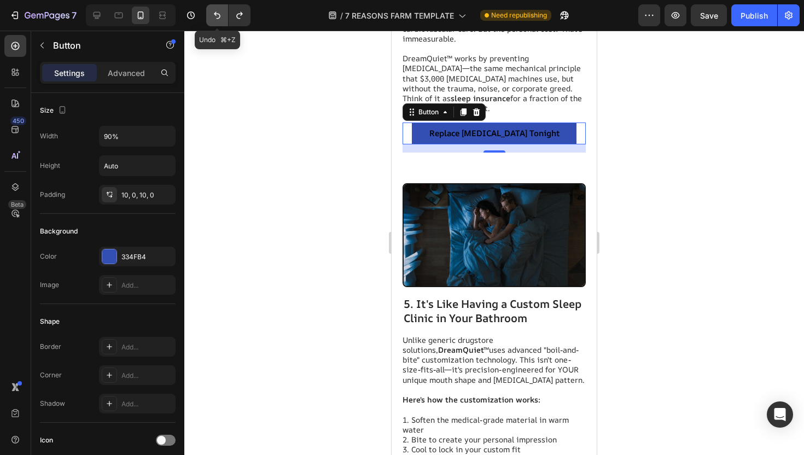
click at [216, 15] on icon "Undo/Redo" at bounding box center [217, 15] width 7 height 7
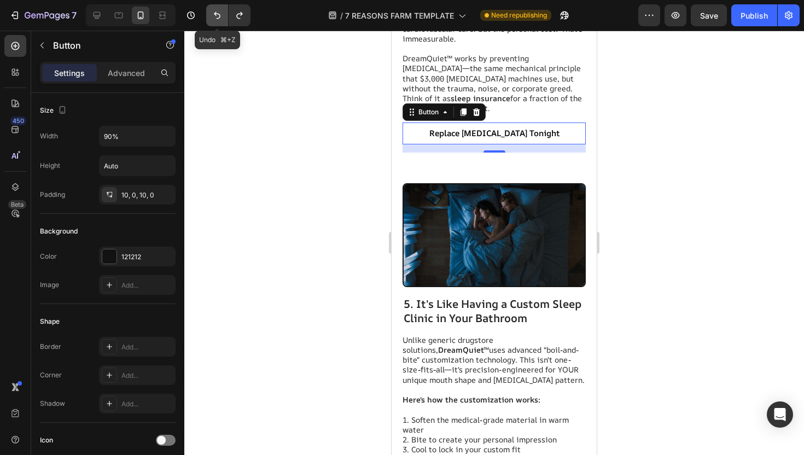
click at [216, 15] on icon "Undo/Redo" at bounding box center [217, 15] width 7 height 7
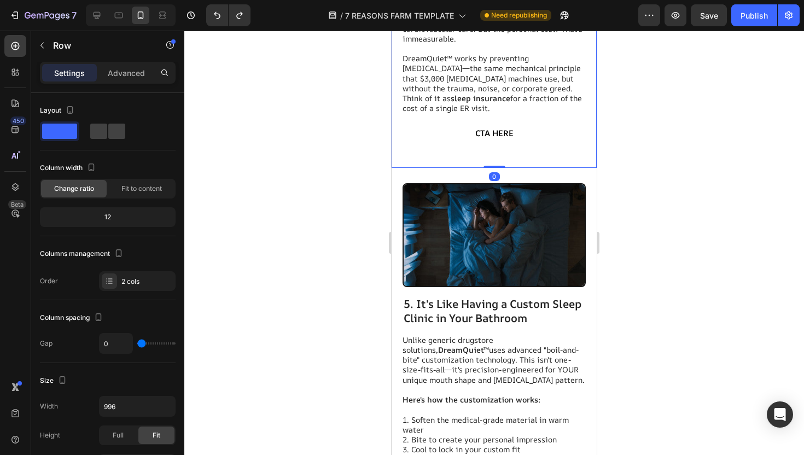
click at [355, 253] on div at bounding box center [494, 243] width 620 height 425
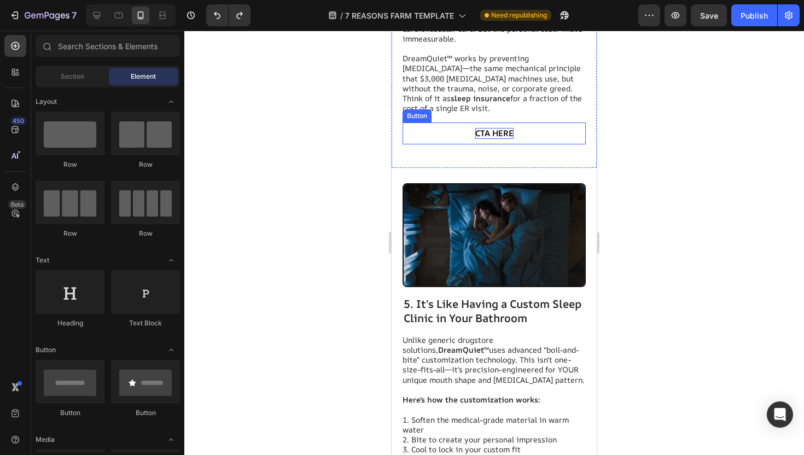
click at [484, 139] on span "CTA HERE" at bounding box center [494, 132] width 38 height 11
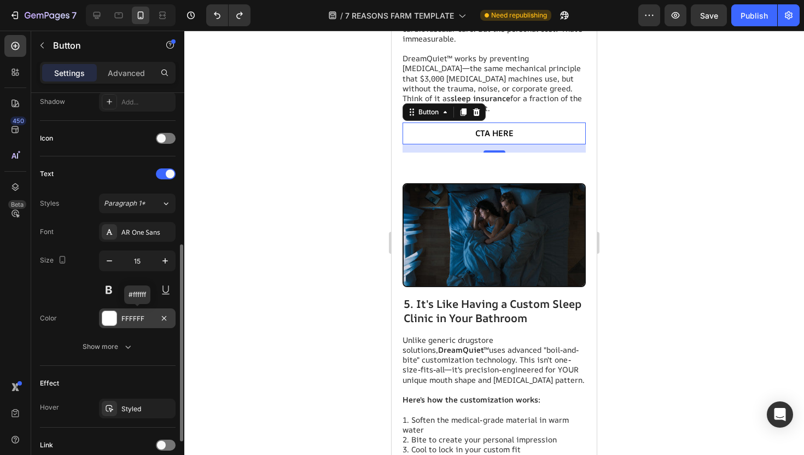
scroll to position [391, 0]
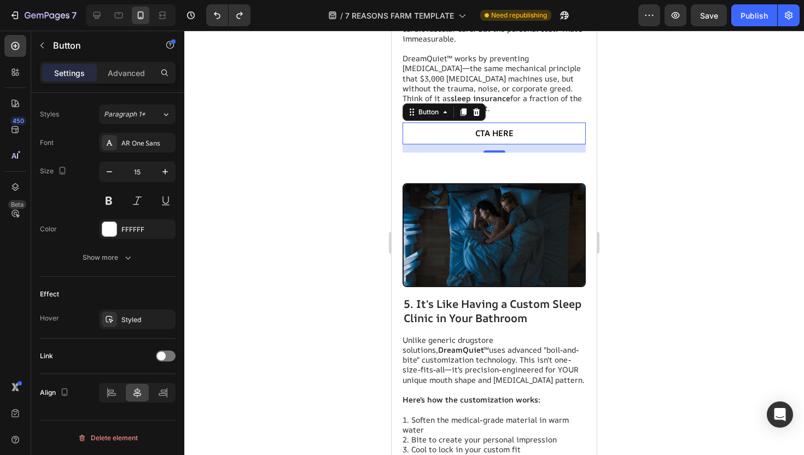
click at [281, 260] on div at bounding box center [494, 243] width 620 height 425
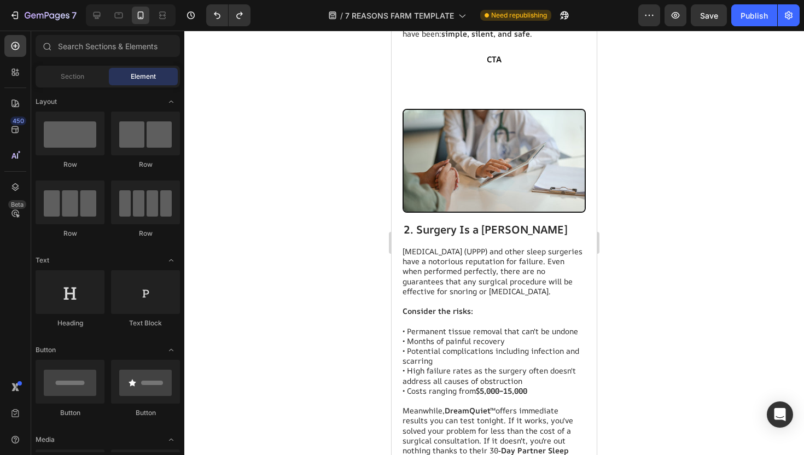
scroll to position [657, 0]
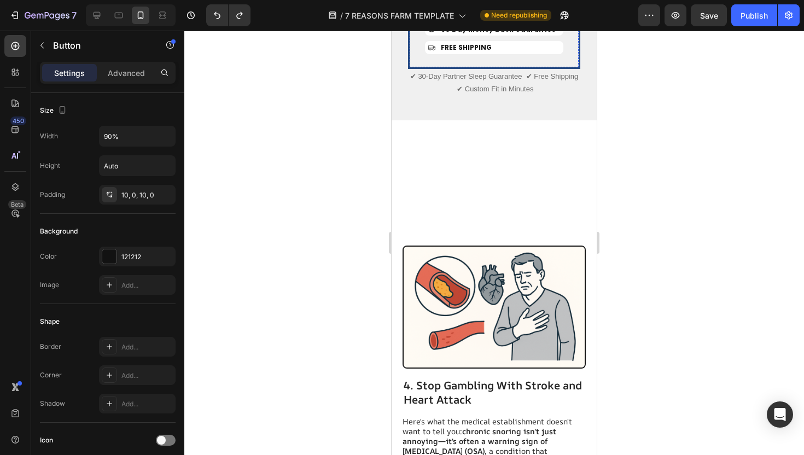
scroll to position [2270, 0]
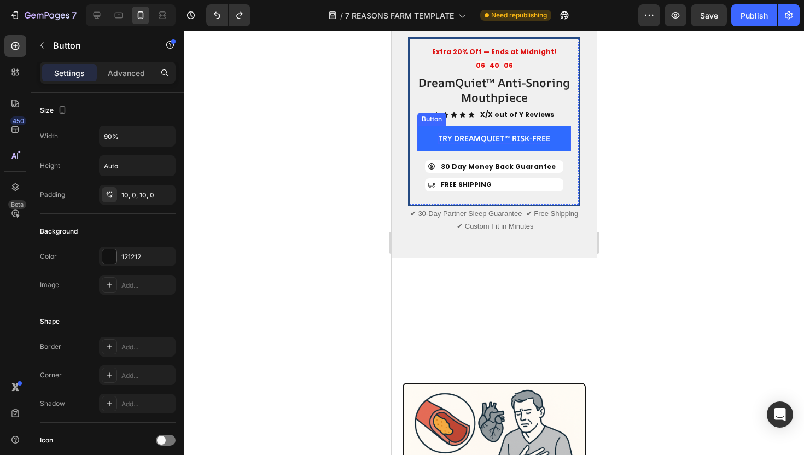
click at [518, 143] on p "TRY DREAMQUIET™ RISK-FREE" at bounding box center [494, 139] width 112 height 10
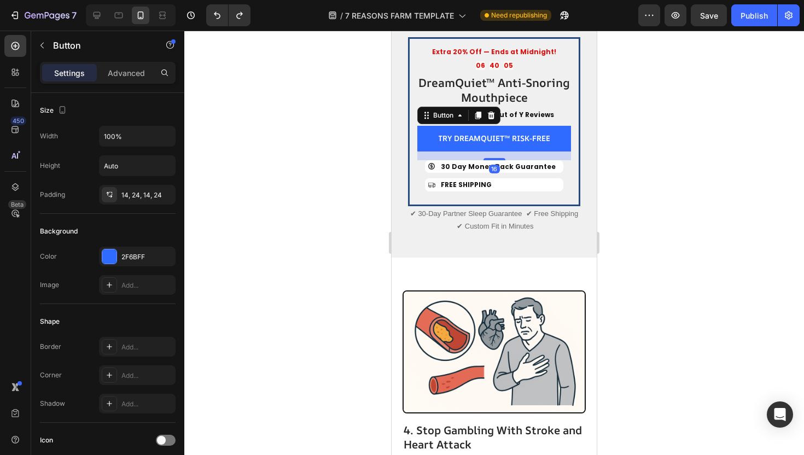
scroll to position [391, 0]
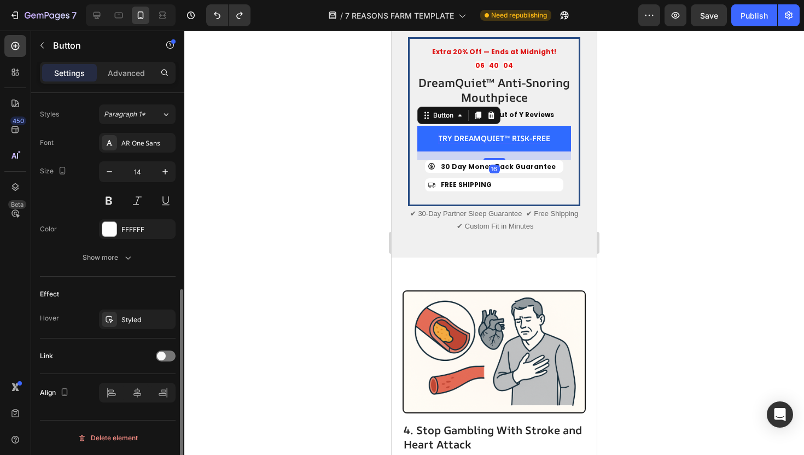
click at [514, 143] on p "TRY DREAMQUIET™ RISK-FREE" at bounding box center [494, 139] width 112 height 10
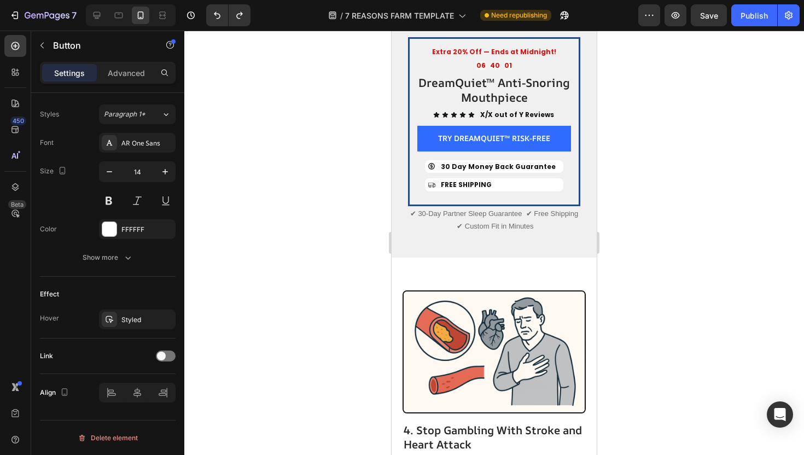
click at [440, 143] on p "TRY DREAMQUIET™ RISK-FREE" at bounding box center [494, 139] width 112 height 10
click at [415, 206] on div "Extra 20% Off — Ends at Midnight! Text Block 06 40 00 Countdown Timer DreamQuie…" at bounding box center [494, 121] width 172 height 169
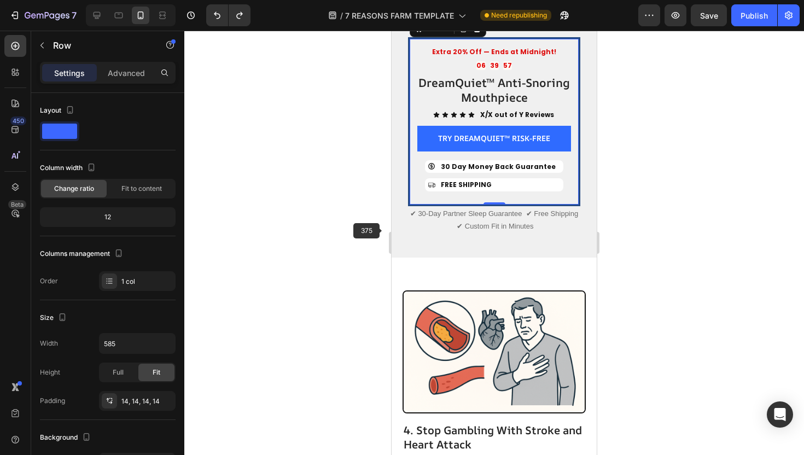
click at [364, 227] on div at bounding box center [494, 243] width 620 height 425
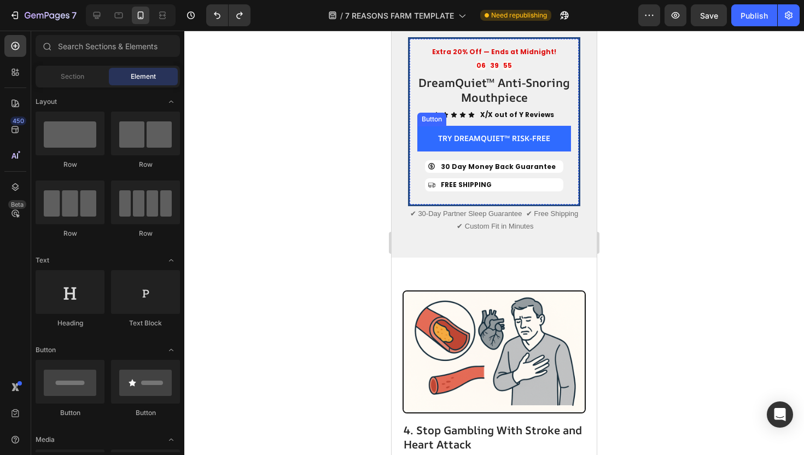
click at [429, 151] on button "TRY DREAMQUIET™ RISK-FREE" at bounding box center [494, 138] width 154 height 25
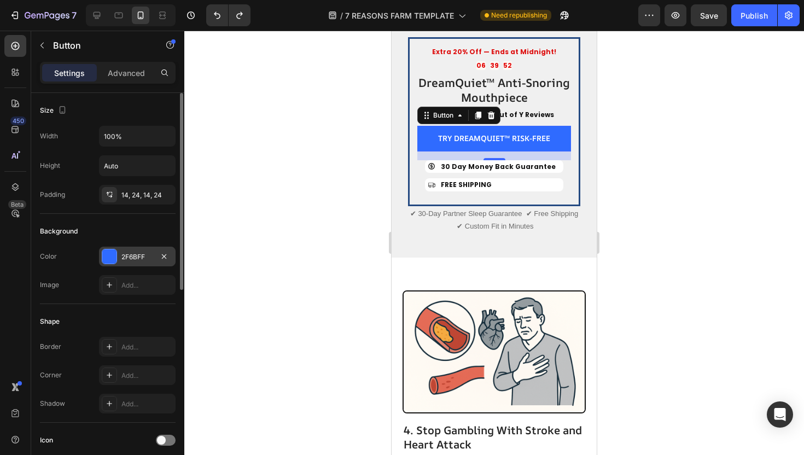
click at [129, 256] on div "2F6BFF" at bounding box center [137, 257] width 32 height 10
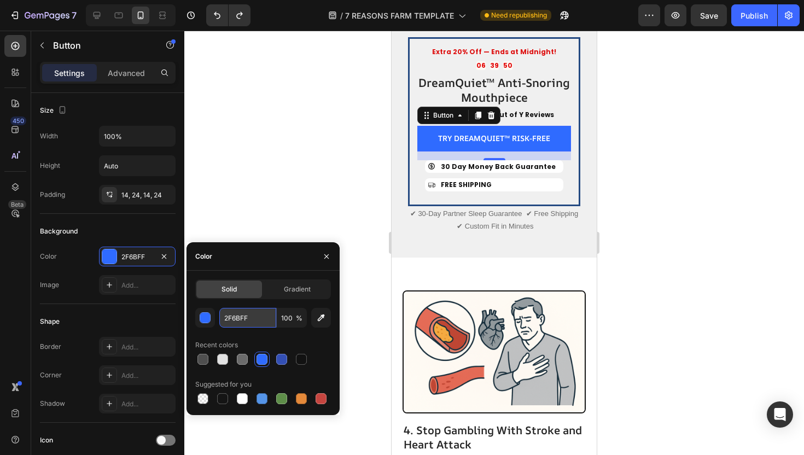
drag, startPoint x: 248, startPoint y: 312, endPoint x: 253, endPoint y: 317, distance: 7.4
click at [253, 317] on input "2F6BFF" at bounding box center [247, 318] width 57 height 20
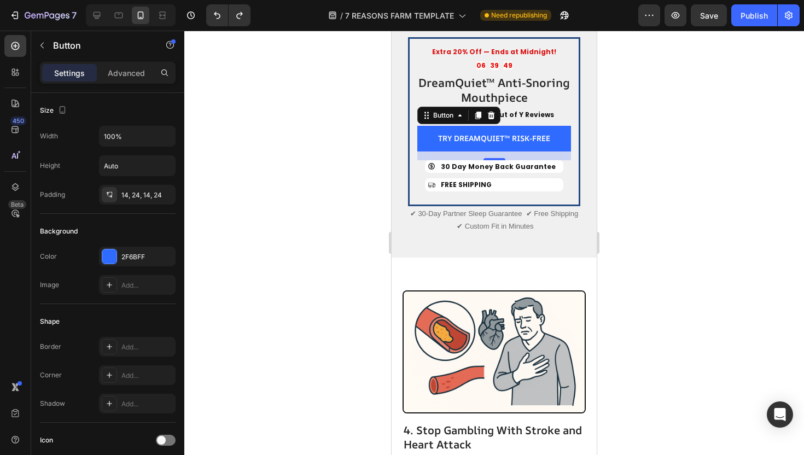
click at [235, 194] on div at bounding box center [494, 243] width 620 height 425
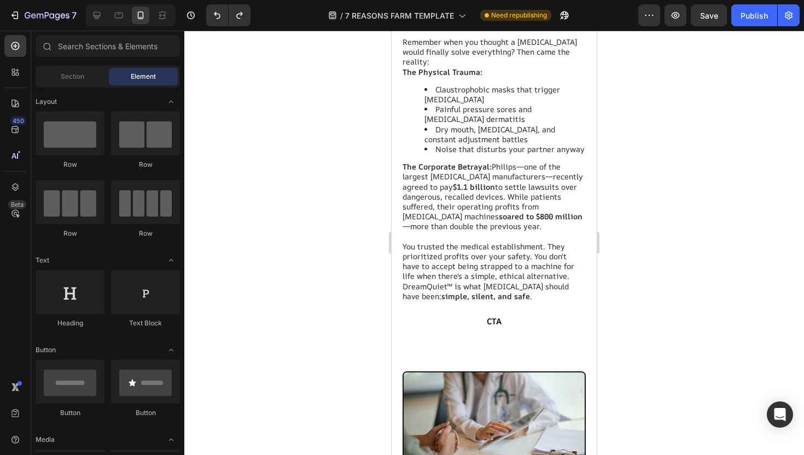
scroll to position [699, 0]
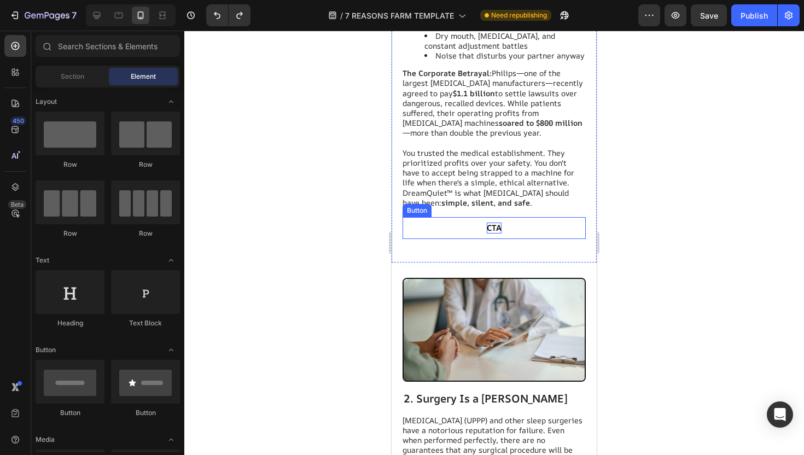
click at [497, 223] on p "CTA" at bounding box center [494, 228] width 15 height 11
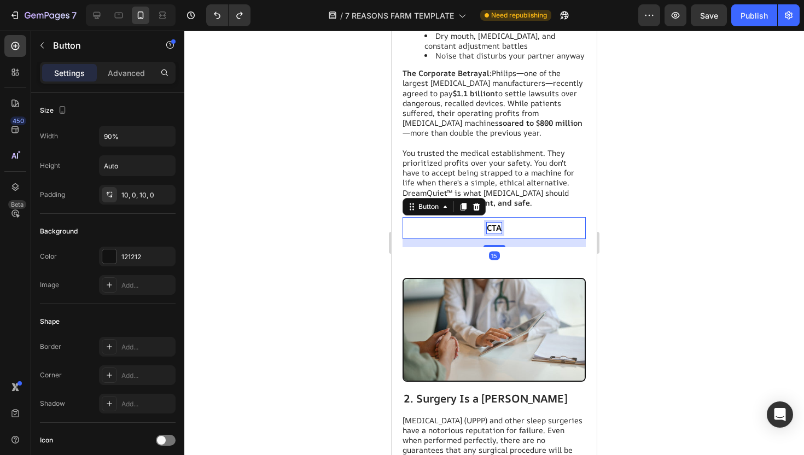
click at [497, 223] on p "CTA" at bounding box center [494, 228] width 15 height 11
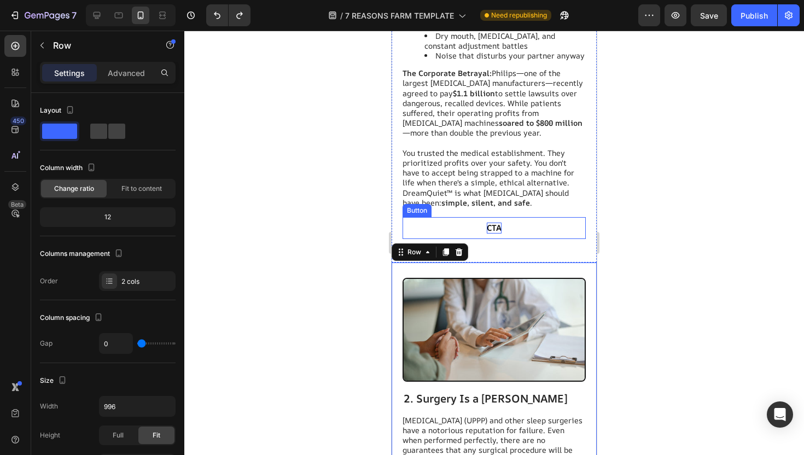
click at [496, 223] on p "CTA" at bounding box center [494, 228] width 15 height 11
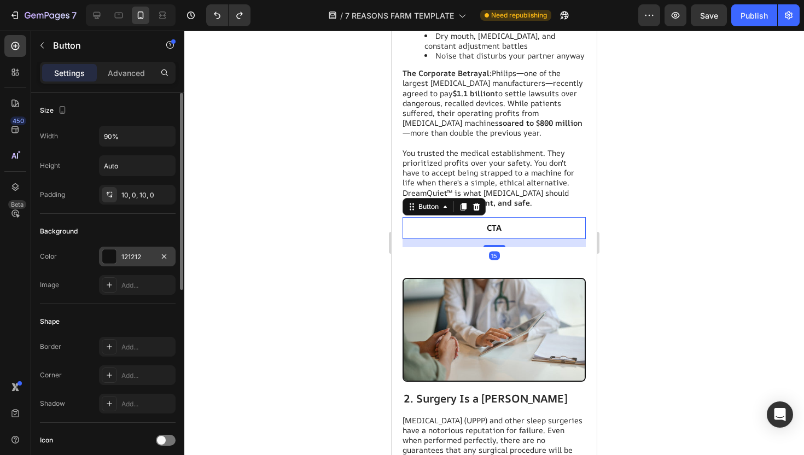
click at [150, 256] on div "121212" at bounding box center [137, 257] width 32 height 10
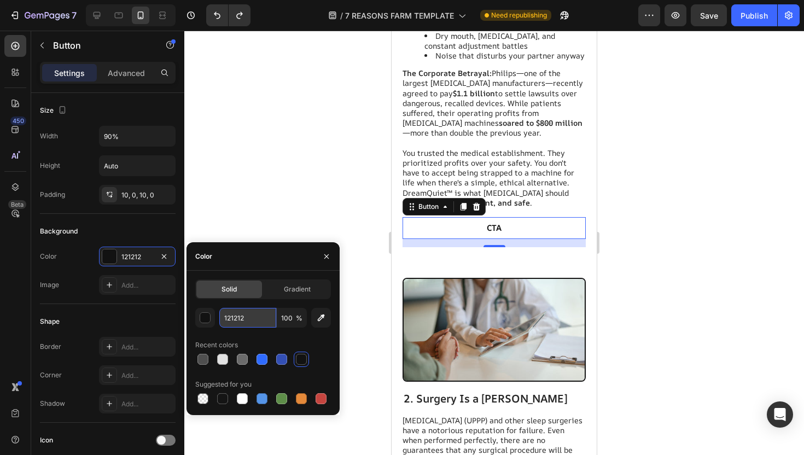
drag, startPoint x: 247, startPoint y: 312, endPoint x: 244, endPoint y: 321, distance: 8.7
click at [244, 321] on input "121212" at bounding box center [247, 318] width 57 height 20
paste input "2F6BFF"
type input "2F6BFF"
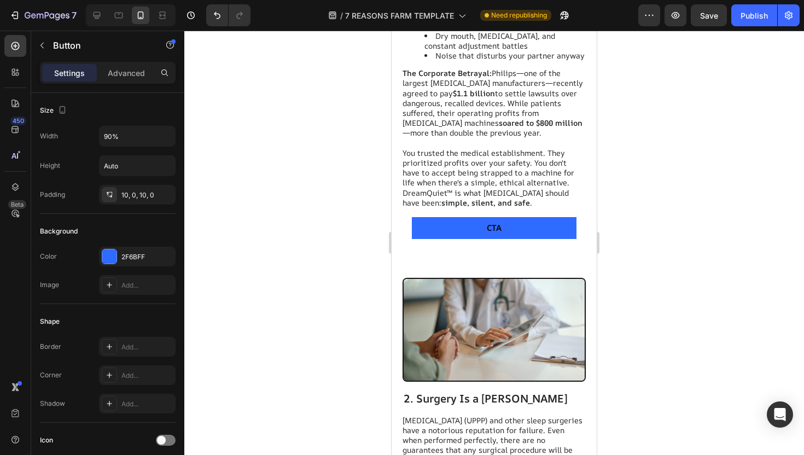
click at [494, 223] on p "CTA" at bounding box center [494, 228] width 15 height 11
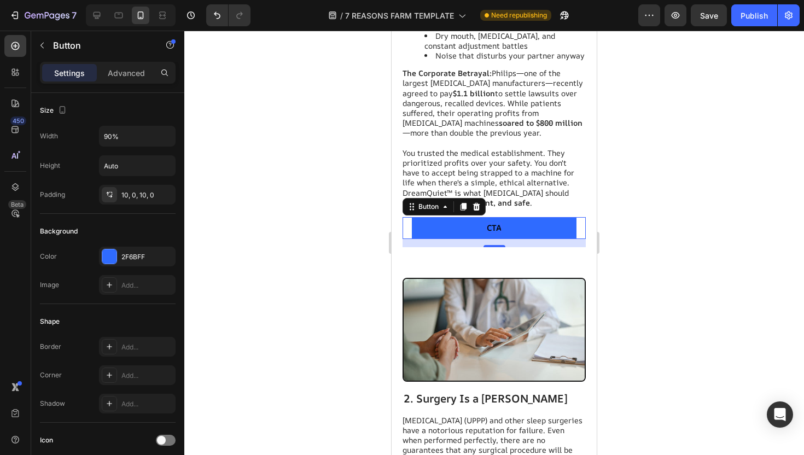
click at [503, 217] on button "CTA" at bounding box center [494, 228] width 165 height 22
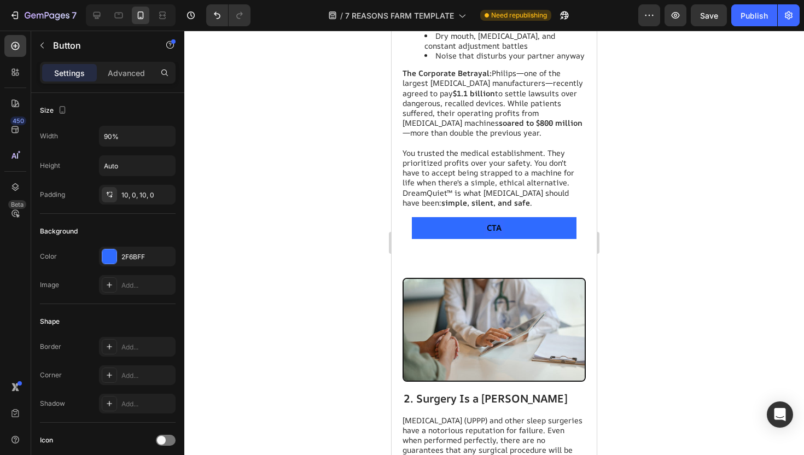
click at [498, 223] on p "CTA" at bounding box center [494, 228] width 15 height 11
drag, startPoint x: 501, startPoint y: 217, endPoint x: 484, endPoint y: 217, distance: 17.0
click at [484, 217] on button "CTA" at bounding box center [494, 228] width 165 height 22
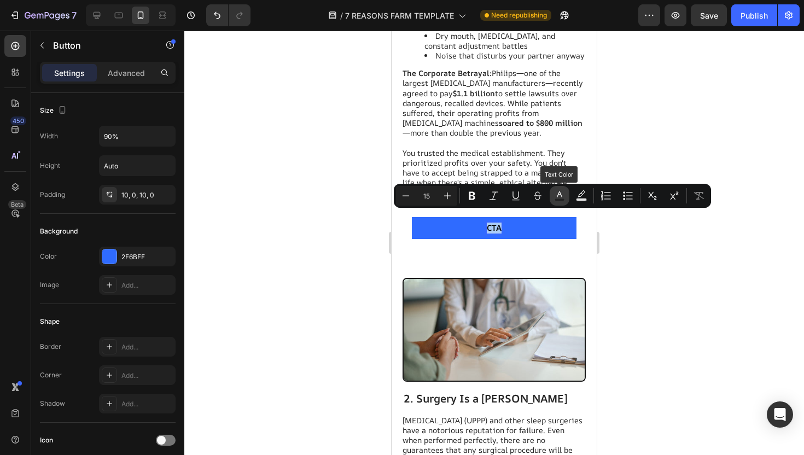
click at [560, 190] on button "Text Color" at bounding box center [560, 196] width 20 height 20
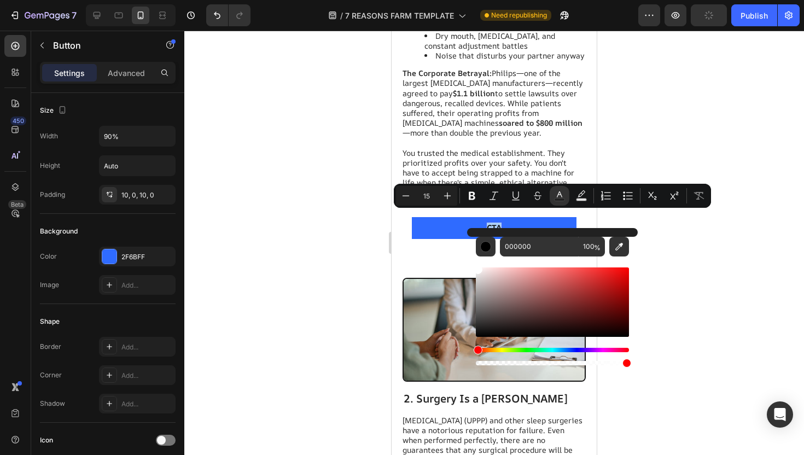
drag, startPoint x: 479, startPoint y: 333, endPoint x: 471, endPoint y: 240, distance: 93.3
click at [471, 240] on div "000000 100 %" at bounding box center [552, 298] width 171 height 140
type input "FFFFFF"
click at [324, 224] on div at bounding box center [494, 243] width 620 height 425
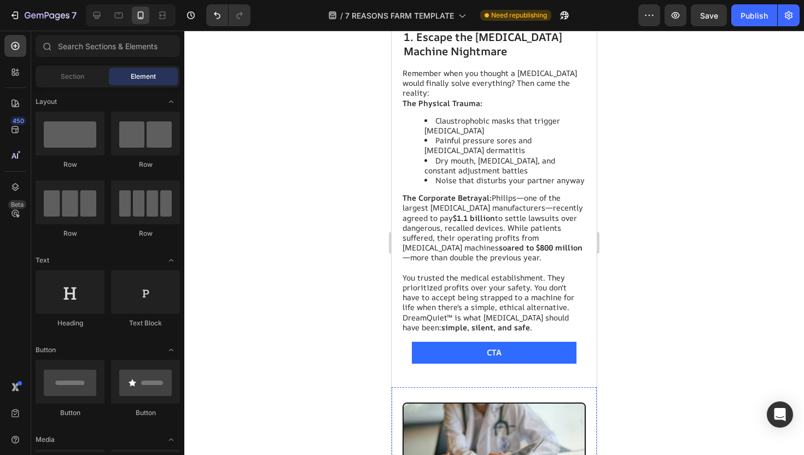
scroll to position [585, 0]
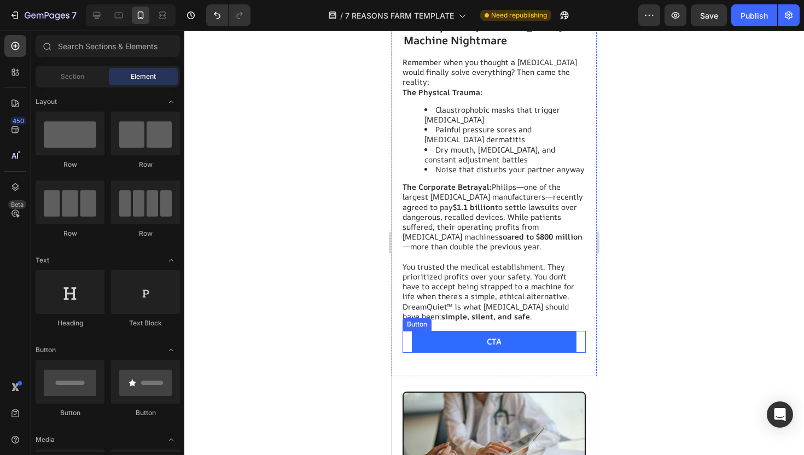
click at [499, 336] on span "CTA" at bounding box center [494, 341] width 15 height 11
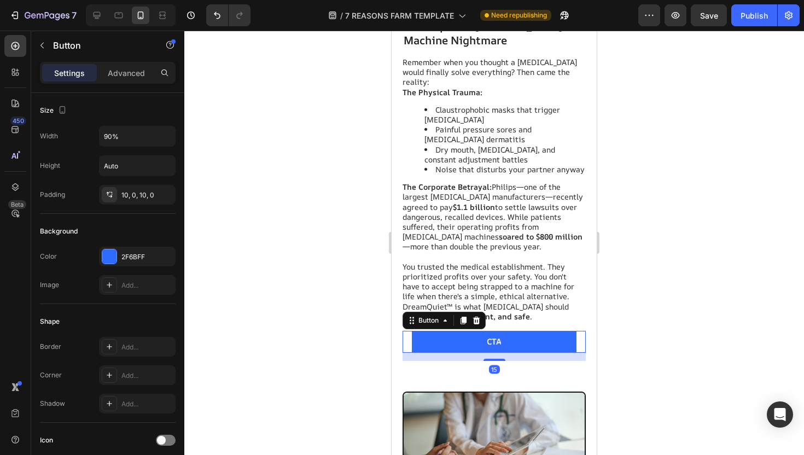
click at [492, 336] on span "CTA" at bounding box center [494, 341] width 15 height 11
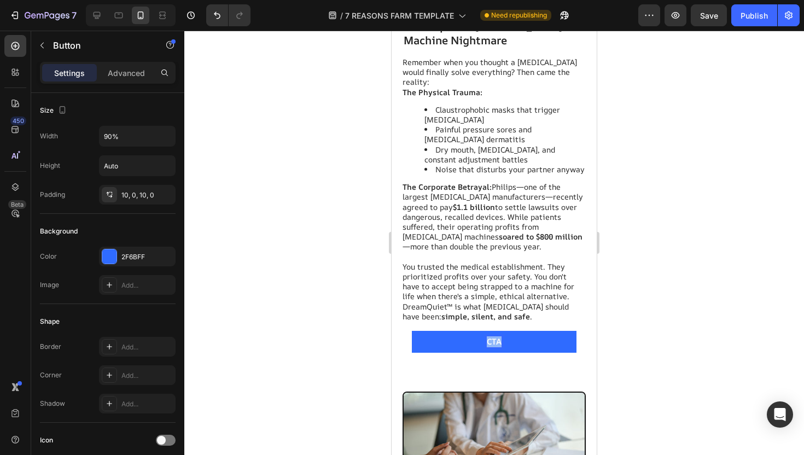
click at [492, 336] on span "CTA" at bounding box center [494, 341] width 15 height 11
click at [630, 275] on div at bounding box center [494, 243] width 620 height 425
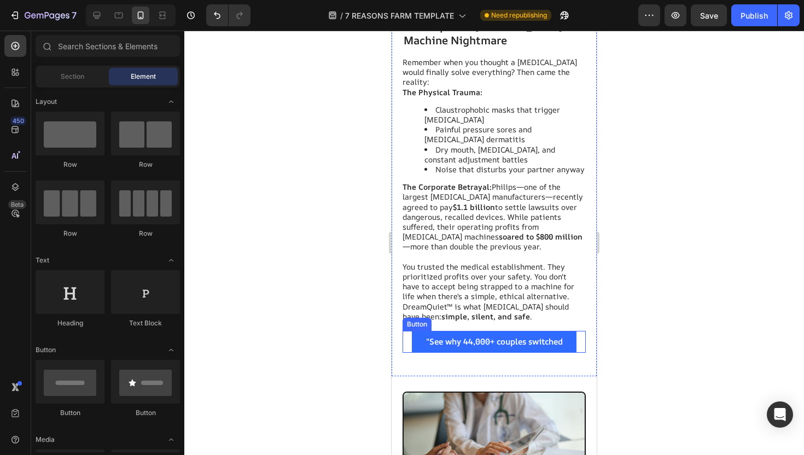
click at [513, 336] on span "“See why 44,000+ couples switched" at bounding box center [494, 341] width 137 height 11
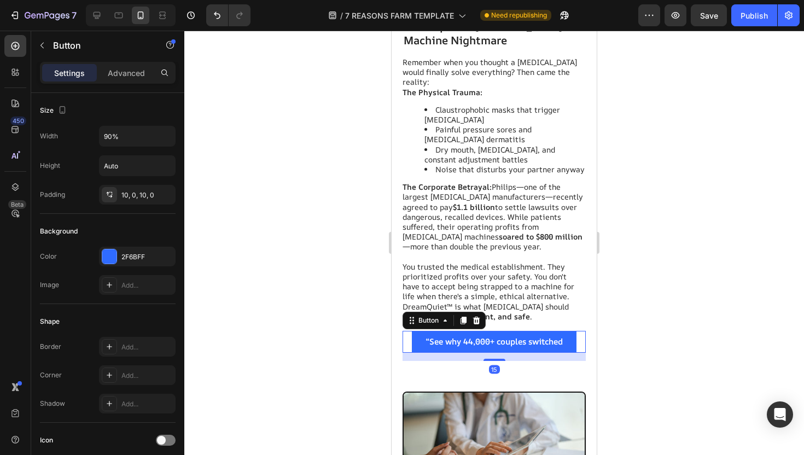
click at [646, 283] on div at bounding box center [494, 243] width 620 height 425
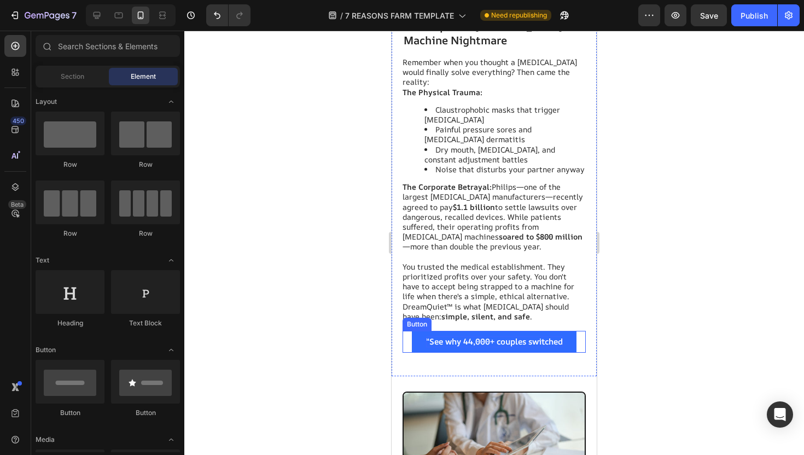
click at [516, 336] on span "“See why 44,000+ couples switched" at bounding box center [494, 341] width 137 height 11
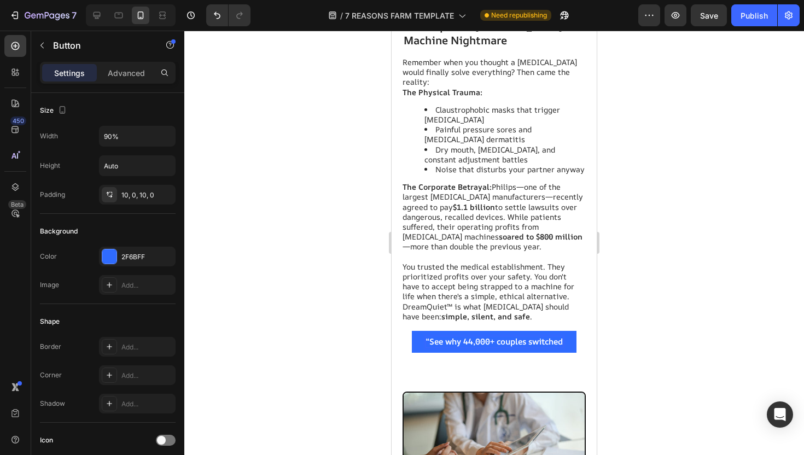
click at [431, 336] on span "“See why 44,000+ couples switched" at bounding box center [494, 341] width 137 height 11
click at [428, 336] on span "“See why 44,000+ couples switched" at bounding box center [494, 341] width 137 height 11
click at [530, 336] on span "See why 44,000+ couples switched" at bounding box center [495, 341] width 134 height 11
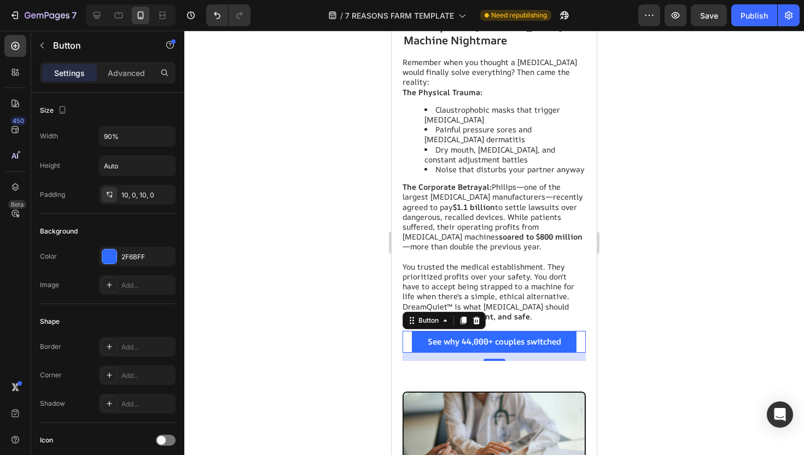
click at [684, 276] on div at bounding box center [494, 243] width 620 height 425
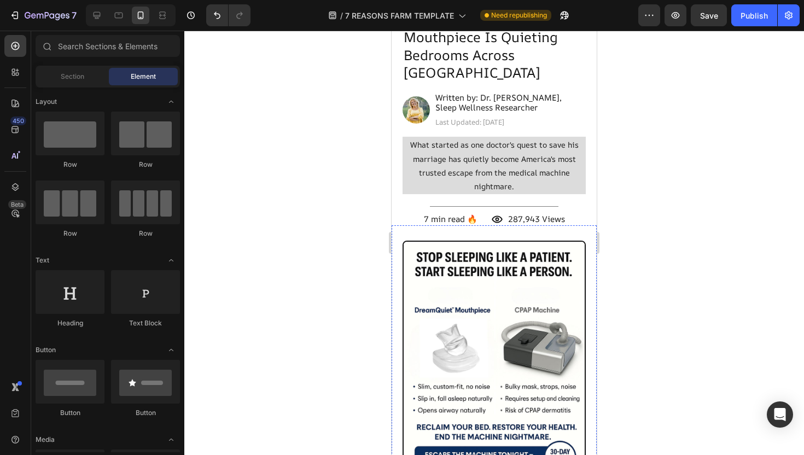
scroll to position [0, 0]
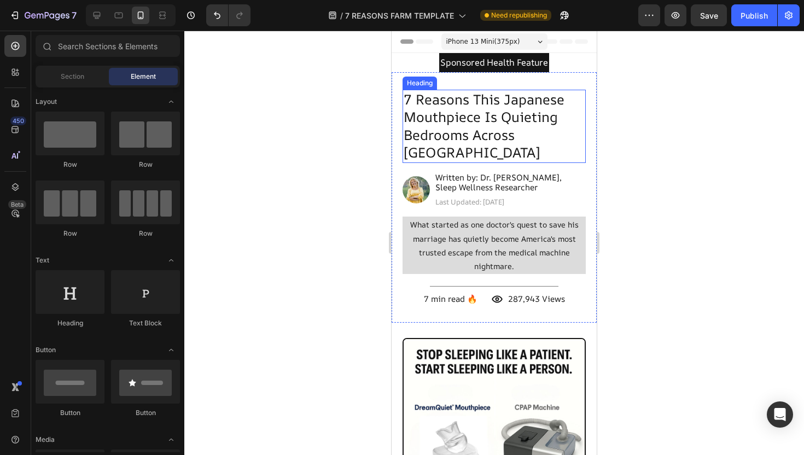
click at [492, 124] on h2 "7 Reasons This Japanese Mouthpiece Is Quieting Bedrooms Across [GEOGRAPHIC_DATA]" at bounding box center [494, 126] width 183 height 73
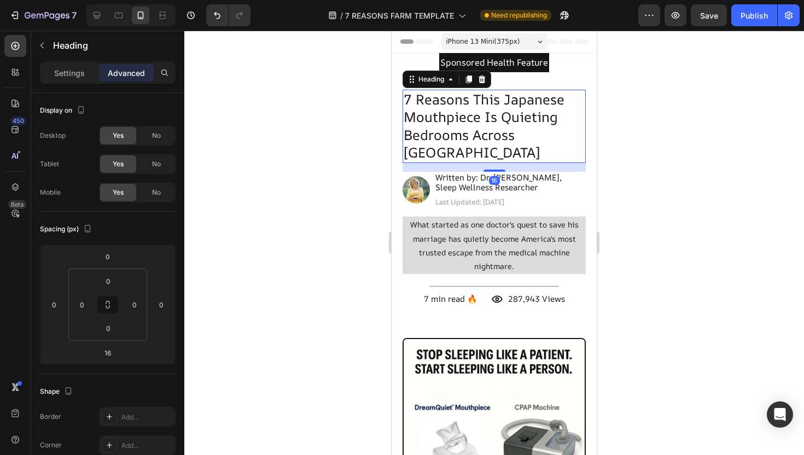
click at [655, 188] on div at bounding box center [494, 243] width 620 height 425
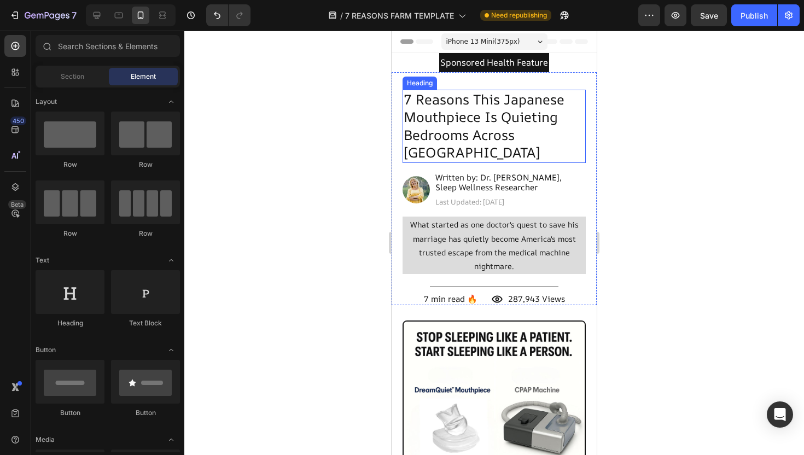
click at [485, 106] on h2 "7 Reasons This Japanese Mouthpiece Is Quieting Bedrooms Across [GEOGRAPHIC_DATA]" at bounding box center [494, 126] width 183 height 73
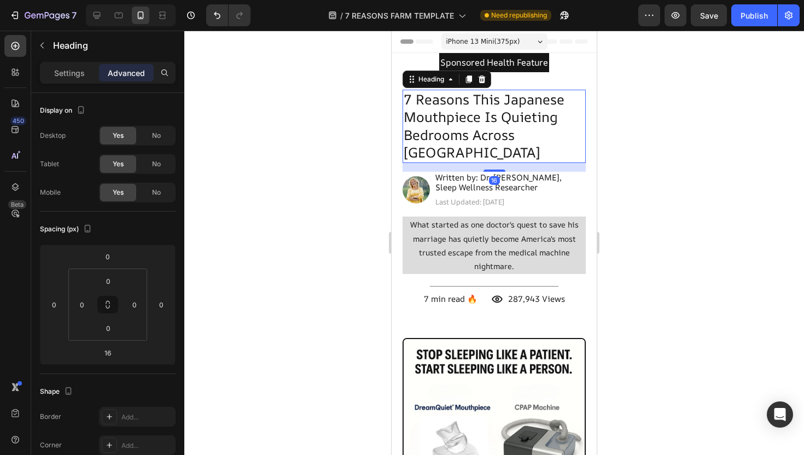
click at [446, 91] on h2 "7 Reasons This Japanese Mouthpiece Is Quieting Bedrooms Across [GEOGRAPHIC_DATA]" at bounding box center [494, 126] width 183 height 73
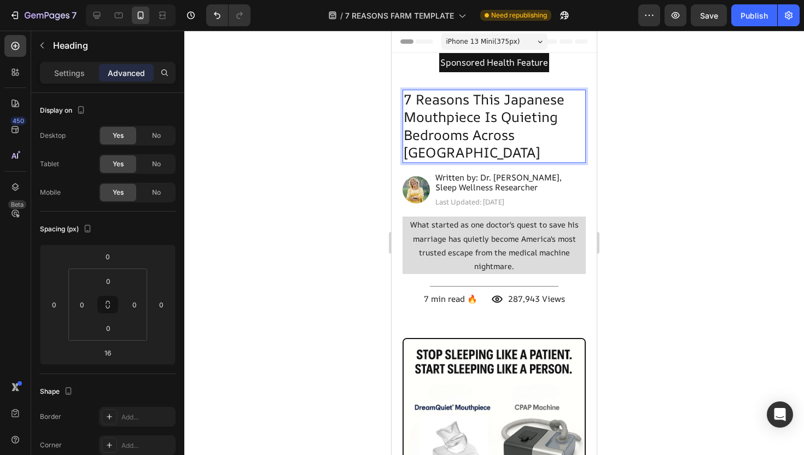
click at [414, 100] on p "7 Reasons This Japanese Mouthpiece Is Quieting Bedrooms Across [GEOGRAPHIC_DATA]" at bounding box center [494, 126] width 181 height 71
click at [472, 98] on p "7 Reasons This Japanese Mouthpiece Is Quieting Bedrooms Across [GEOGRAPHIC_DATA]" at bounding box center [494, 126] width 181 height 71
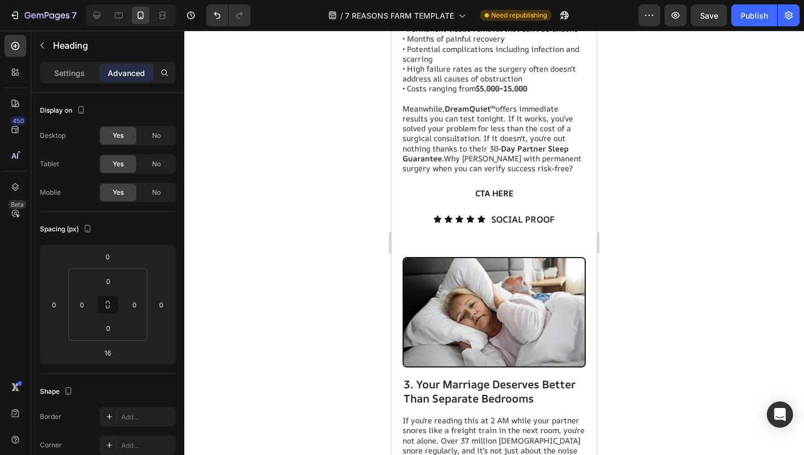
scroll to position [1216, 0]
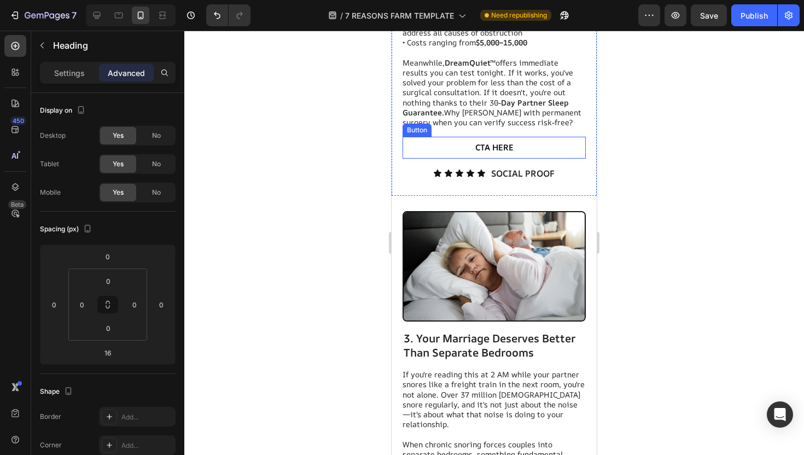
click at [502, 137] on button "CTA HERE" at bounding box center [494, 148] width 165 height 22
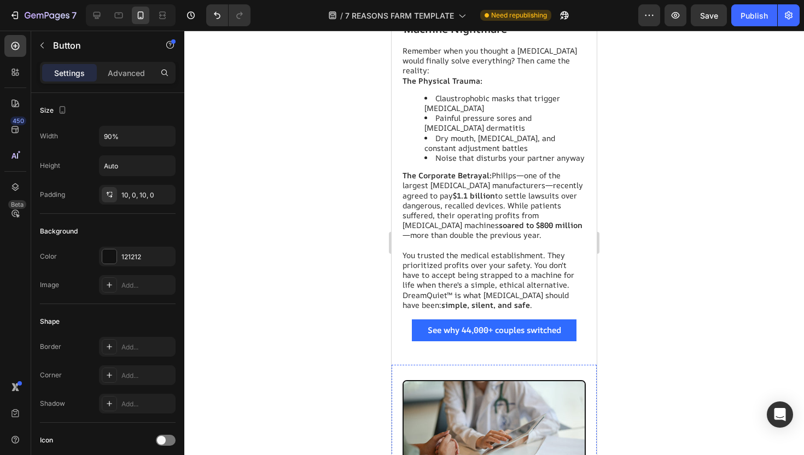
scroll to position [639, 0]
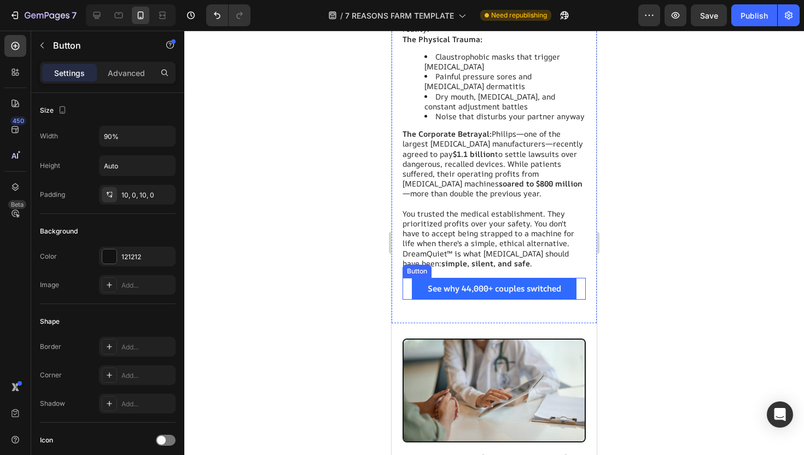
click at [421, 278] on button "See why 44,000+ couples switched" at bounding box center [494, 289] width 165 height 22
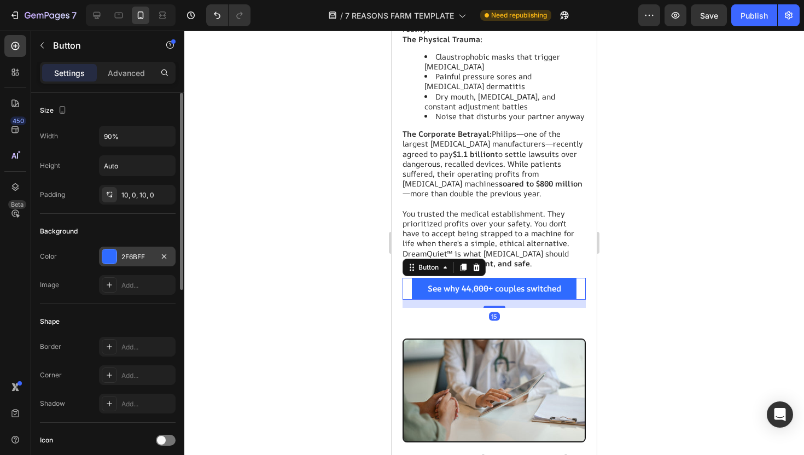
click at [136, 253] on div "2F6BFF" at bounding box center [137, 257] width 32 height 10
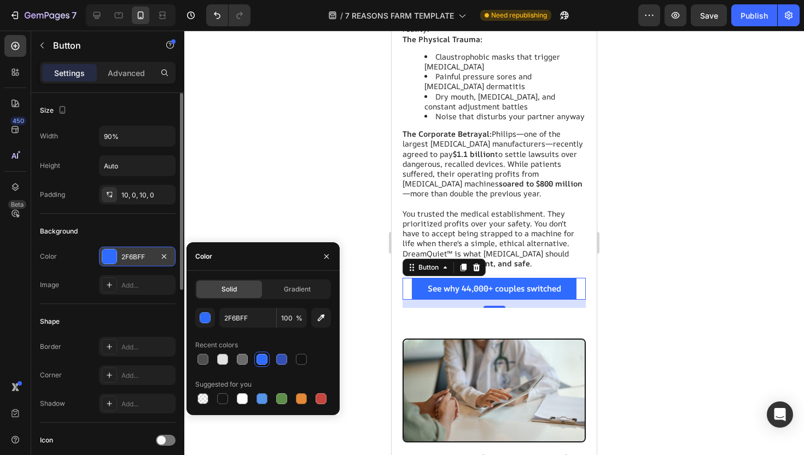
click at [150, 255] on div "2F6BFF" at bounding box center [137, 257] width 32 height 10
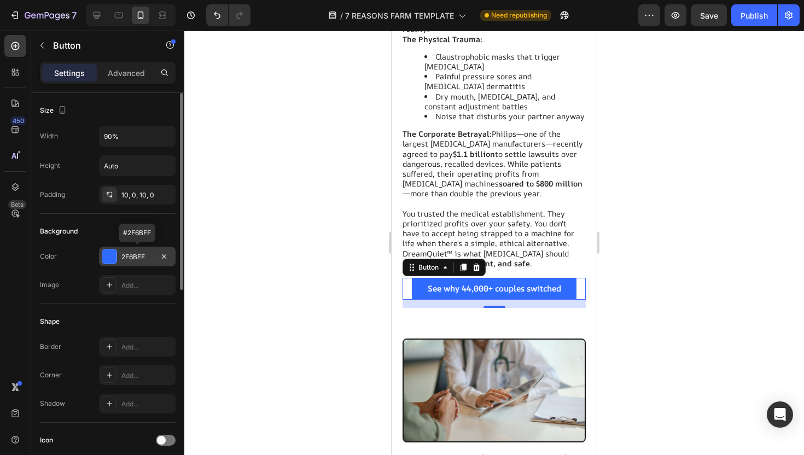
click at [142, 254] on div "2F6BFF" at bounding box center [137, 257] width 32 height 10
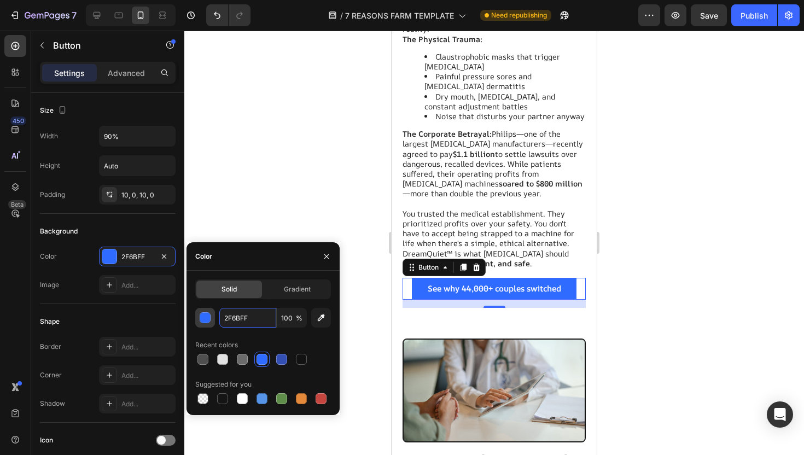
drag, startPoint x: 254, startPoint y: 316, endPoint x: 205, endPoint y: 316, distance: 49.8
click at [205, 316] on div "2F6BFF 100 %" at bounding box center [263, 318] width 136 height 20
drag, startPoint x: 245, startPoint y: 313, endPoint x: 262, endPoint y: 315, distance: 17.1
click at [262, 315] on input "2F6BFF" at bounding box center [247, 318] width 57 height 20
click at [324, 252] on icon "button" at bounding box center [326, 256] width 9 height 9
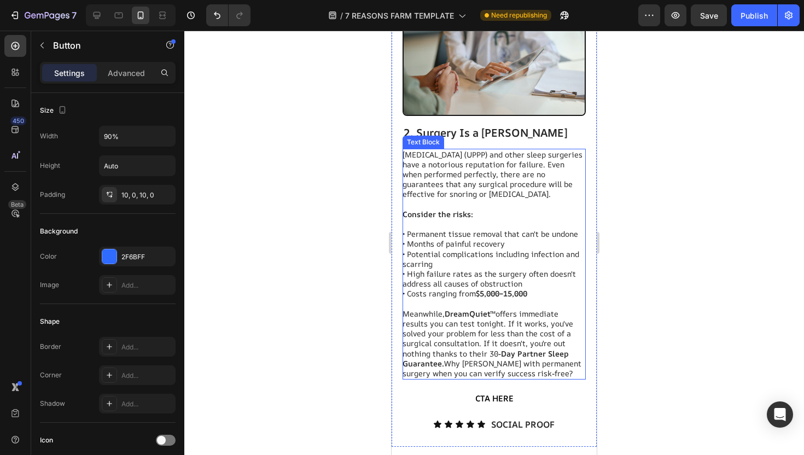
scroll to position [1054, 0]
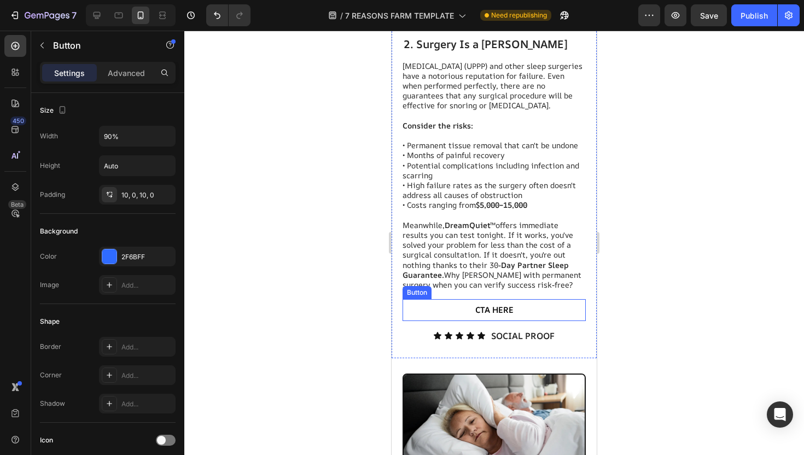
click at [457, 301] on button "CTA HERE" at bounding box center [494, 310] width 165 height 22
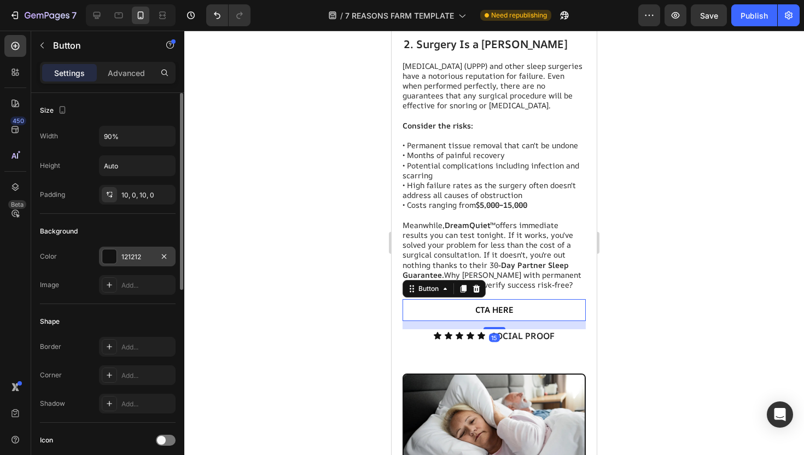
click at [142, 253] on div "121212" at bounding box center [137, 257] width 32 height 10
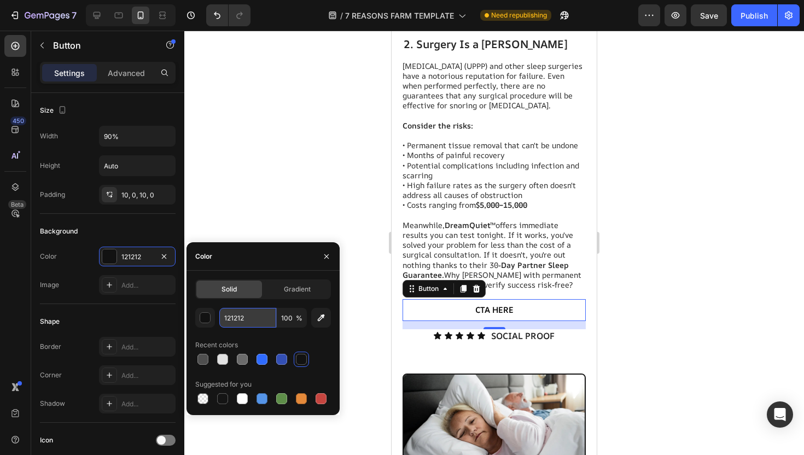
paste input "2F6BFF"
type input "2F6BFF"
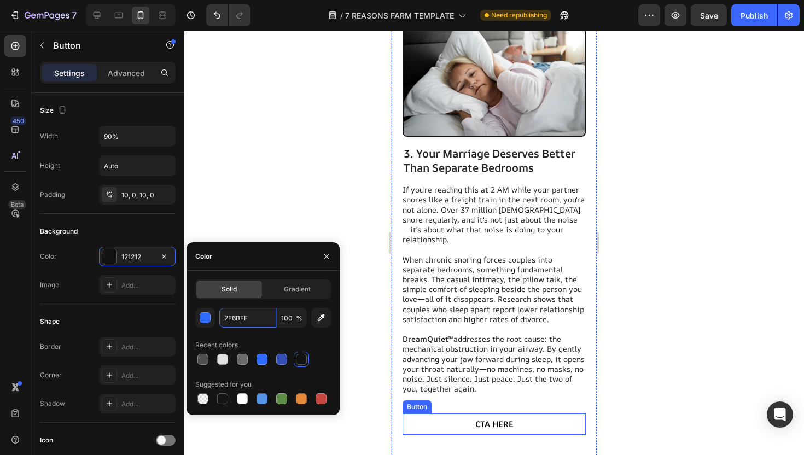
scroll to position [1638, 0]
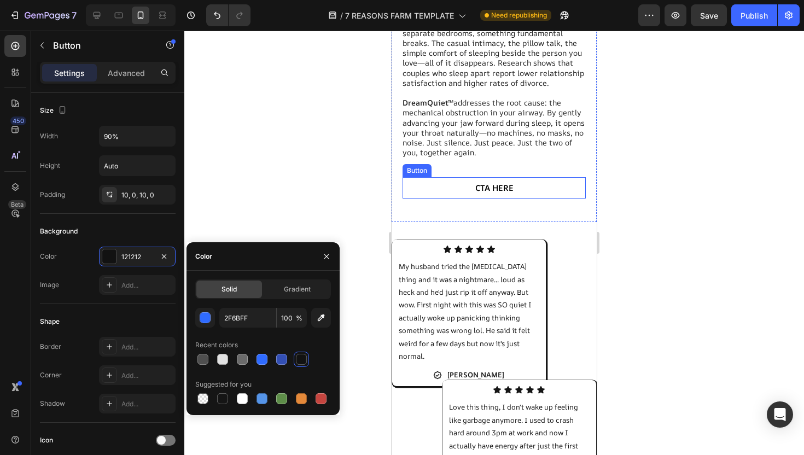
click at [465, 180] on button "CTA HERE" at bounding box center [494, 188] width 165 height 22
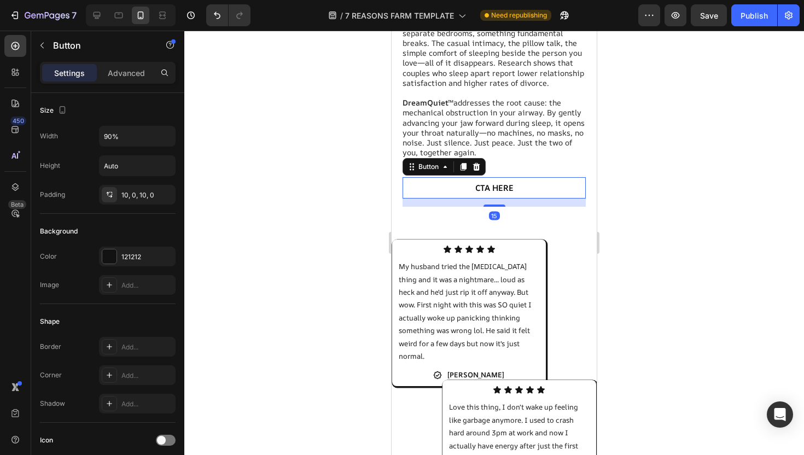
click at [433, 177] on button "CTA HERE" at bounding box center [494, 188] width 165 height 22
click at [130, 258] on div "121212" at bounding box center [137, 257] width 32 height 10
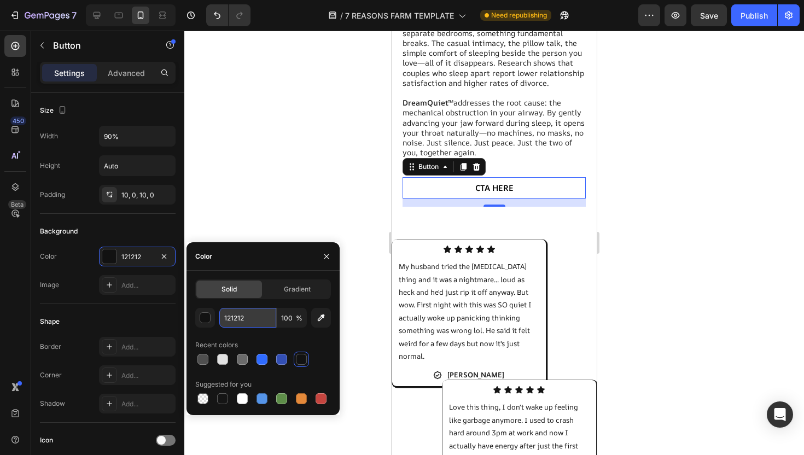
drag, startPoint x: 247, startPoint y: 315, endPoint x: 229, endPoint y: 315, distance: 18.6
click at [229, 315] on input "121212" at bounding box center [247, 318] width 57 height 20
drag, startPoint x: 257, startPoint y: 322, endPoint x: 223, endPoint y: 322, distance: 33.9
click at [223, 322] on input "121212" at bounding box center [247, 318] width 57 height 20
drag, startPoint x: 259, startPoint y: 317, endPoint x: 222, endPoint y: 317, distance: 37.2
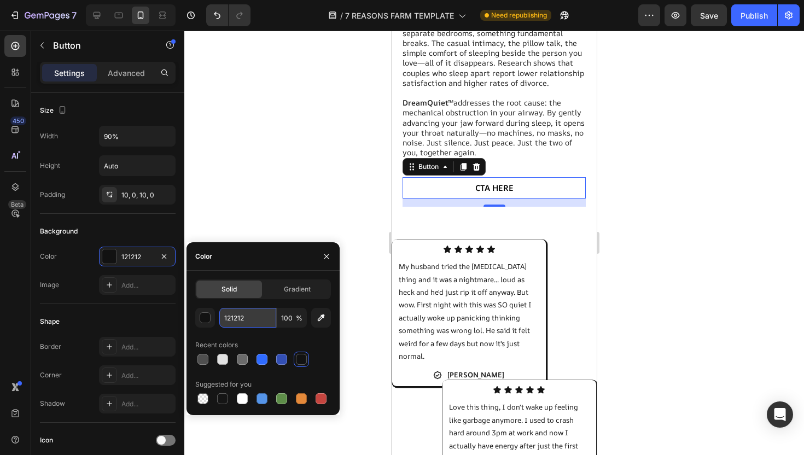
click at [222, 317] on input "121212" at bounding box center [247, 318] width 57 height 20
paste input "2F6BFF"
type input "2F6BFF"
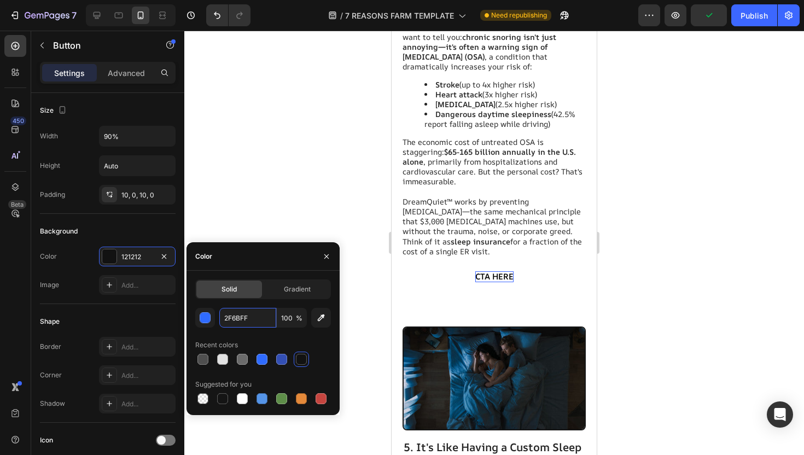
scroll to position [2800, 0]
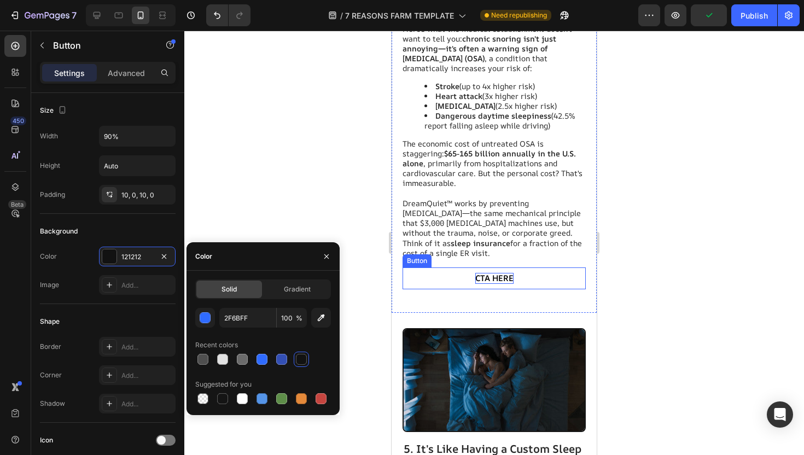
click at [491, 276] on span "CTA HERE" at bounding box center [494, 277] width 38 height 11
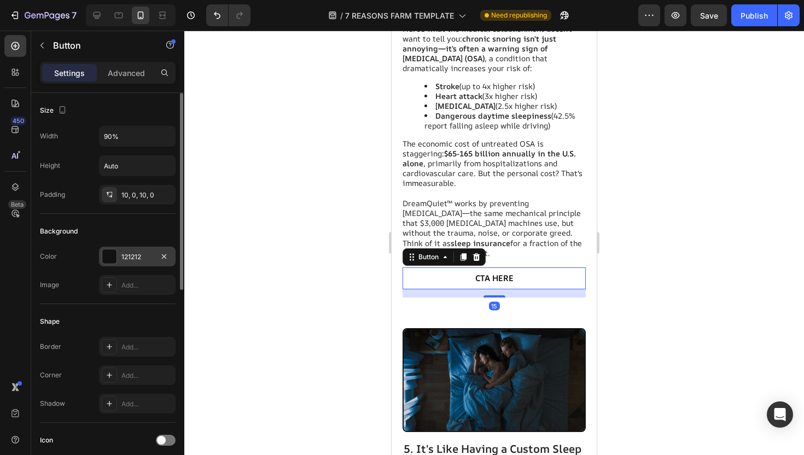
click at [130, 250] on div "121212" at bounding box center [137, 257] width 77 height 20
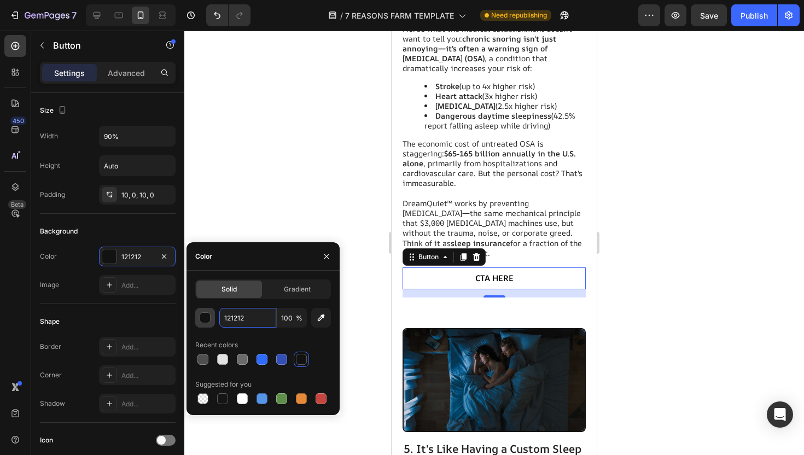
drag, startPoint x: 250, startPoint y: 322, endPoint x: 196, endPoint y: 320, distance: 53.7
click at [196, 320] on div "121212 100 %" at bounding box center [263, 318] width 136 height 20
drag, startPoint x: 248, startPoint y: 316, endPoint x: 222, endPoint y: 316, distance: 26.3
click at [222, 316] on input "121212" at bounding box center [247, 318] width 57 height 20
paste input "2F6BFF"
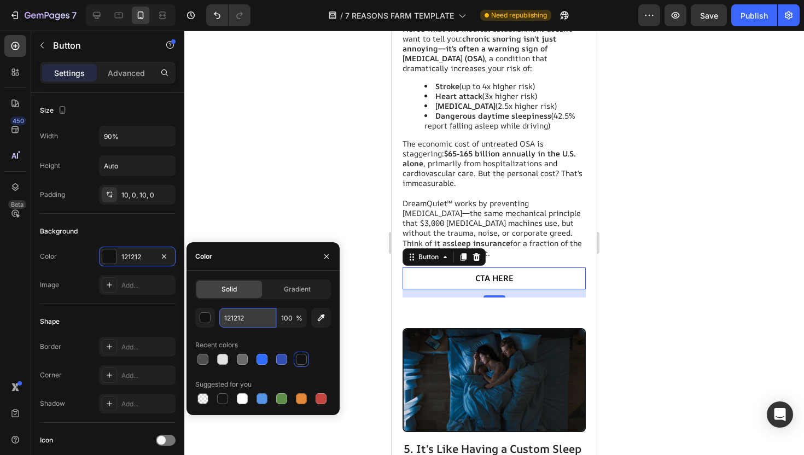
type input "2F6BFF"
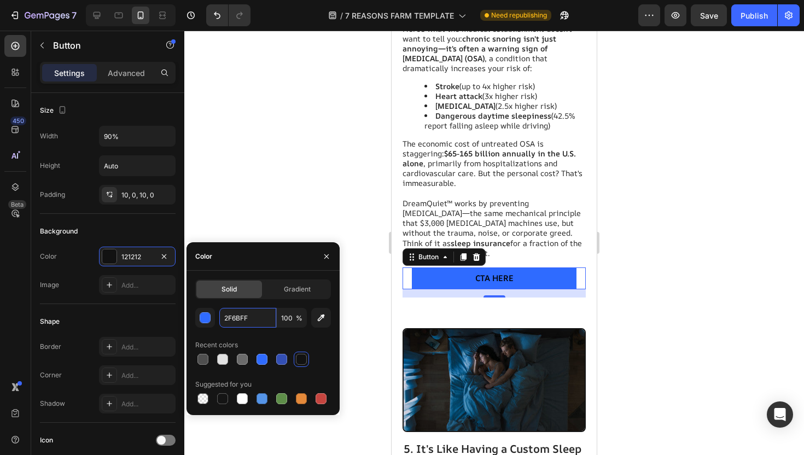
scroll to position [3153, 0]
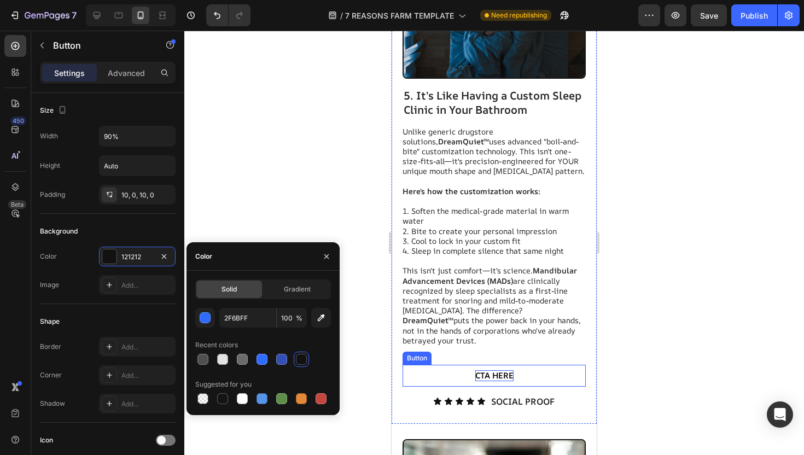
click at [484, 370] on span "CTA HERE" at bounding box center [494, 375] width 38 height 11
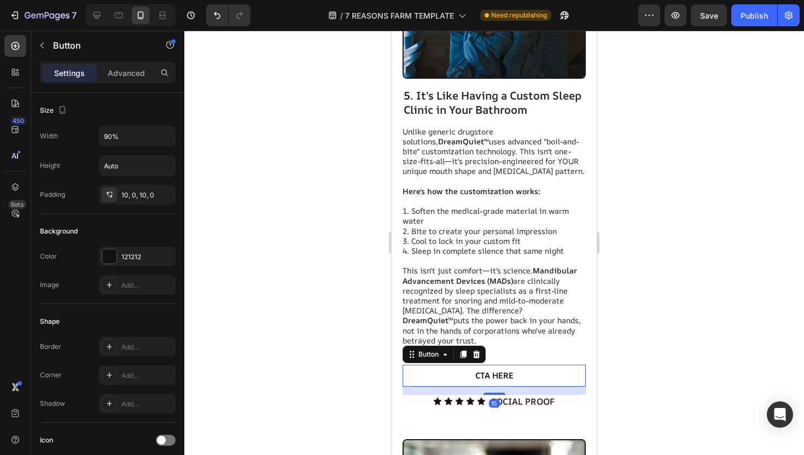
click at [449, 365] on button "CTA HERE" at bounding box center [494, 376] width 165 height 22
click at [152, 265] on div "121212" at bounding box center [137, 257] width 77 height 20
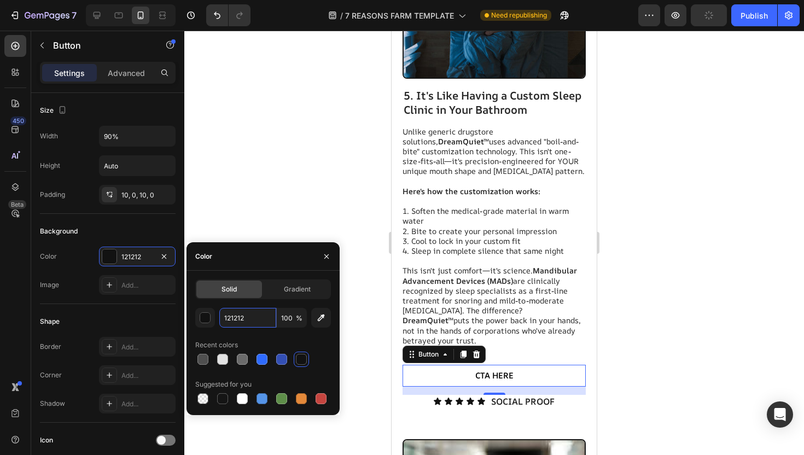
drag, startPoint x: 253, startPoint y: 318, endPoint x: 192, endPoint y: 312, distance: 61.6
click at [192, 312] on div "Solid Gradient 121212 100 % Recent colors Suggested for you" at bounding box center [263, 343] width 153 height 127
drag, startPoint x: 261, startPoint y: 315, endPoint x: 223, endPoint y: 315, distance: 38.3
click at [223, 315] on input "121212" at bounding box center [247, 318] width 57 height 20
type input "v"
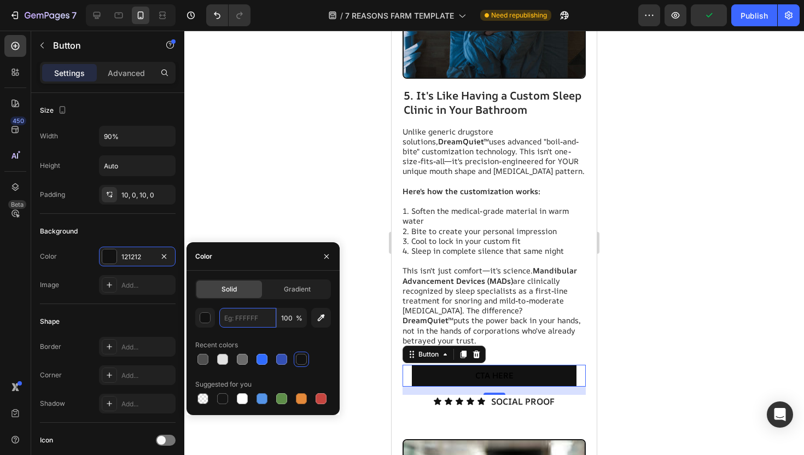
paste input "2F6BFF"
type input "2F6BFF"
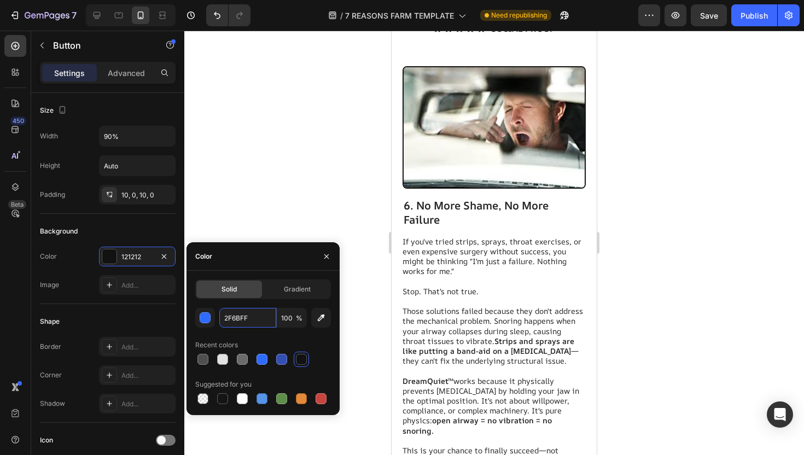
scroll to position [3610, 0]
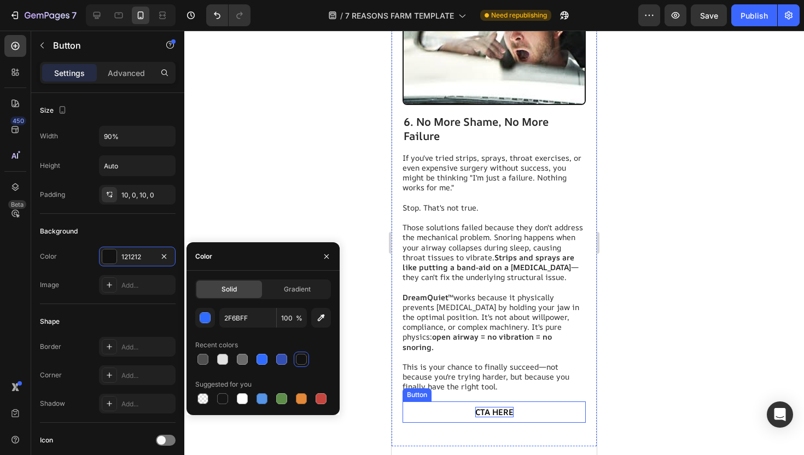
click at [494, 407] on span "CTA HERE" at bounding box center [494, 412] width 38 height 11
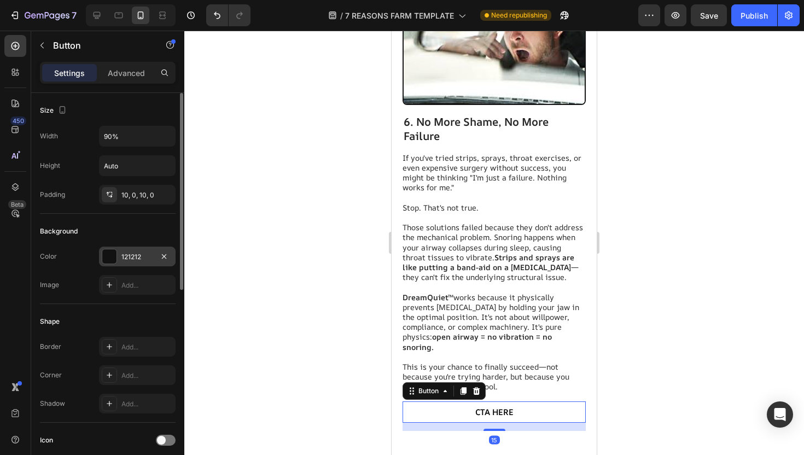
click at [149, 259] on div "121212" at bounding box center [137, 257] width 32 height 10
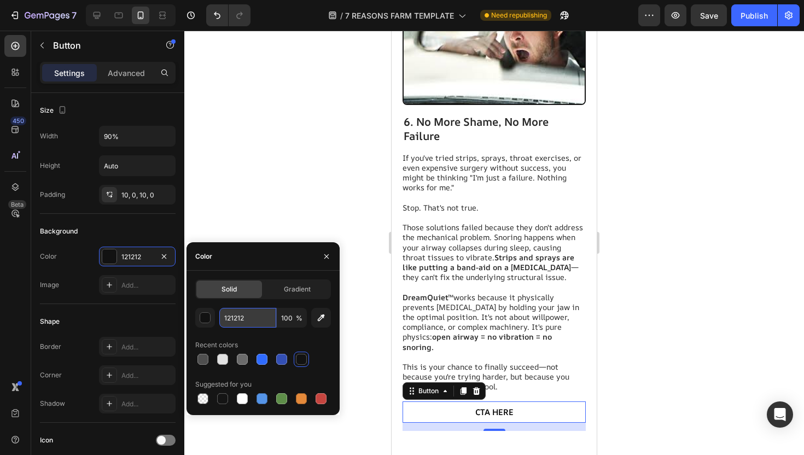
click at [246, 323] on input "121212" at bounding box center [247, 318] width 57 height 20
click at [247, 316] on input "121212" at bounding box center [247, 318] width 57 height 20
drag, startPoint x: 224, startPoint y: 316, endPoint x: 252, endPoint y: 316, distance: 27.4
click at [252, 316] on input "121212" at bounding box center [247, 318] width 57 height 20
paste input "2F6BFF"
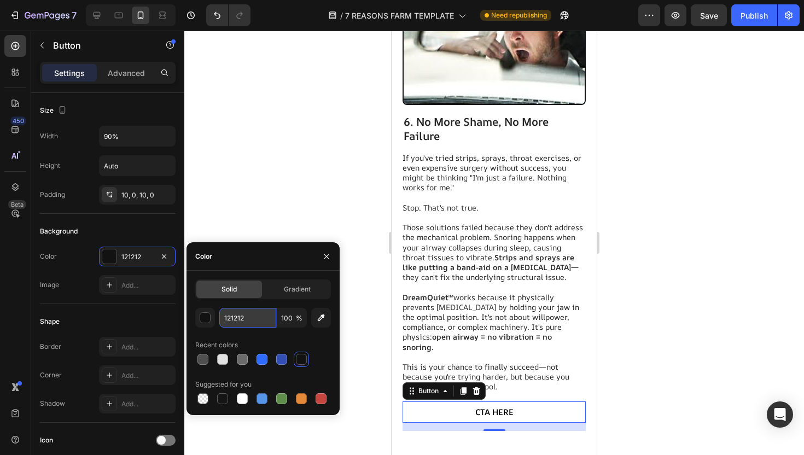
type input "2F6BFF"
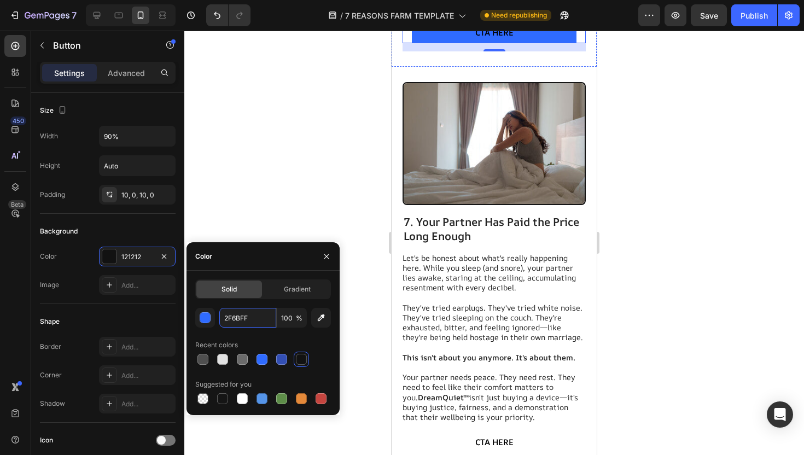
scroll to position [4052, 0]
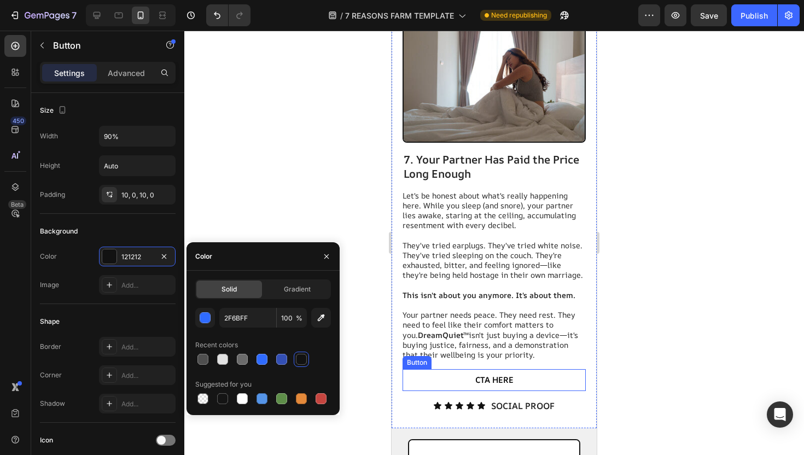
click at [465, 369] on button "CTA HERE" at bounding box center [494, 380] width 165 height 22
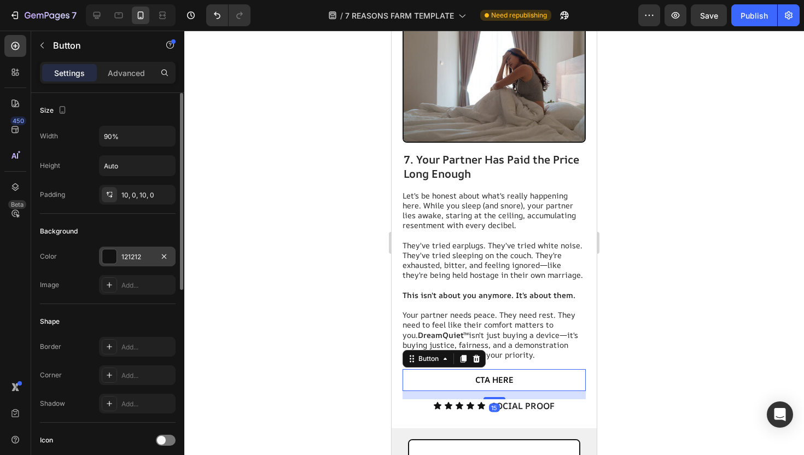
click at [139, 257] on div "121212" at bounding box center [137, 257] width 32 height 10
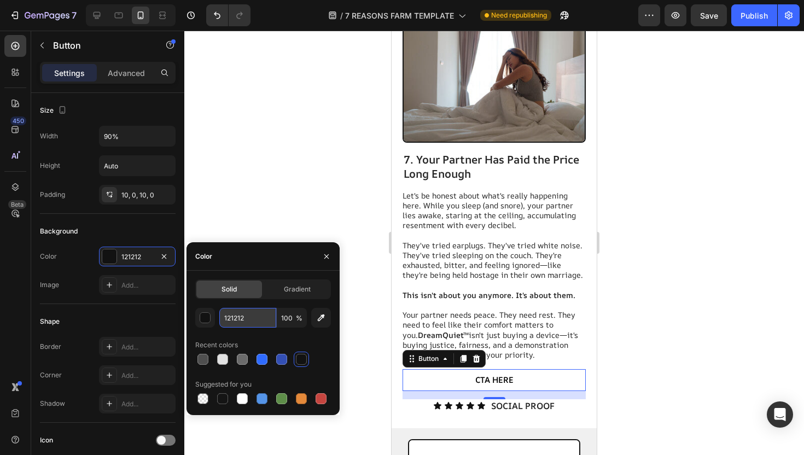
click at [245, 319] on input "121212" at bounding box center [247, 318] width 57 height 20
paste input "2F6BFF"
type input "2F6BFF"
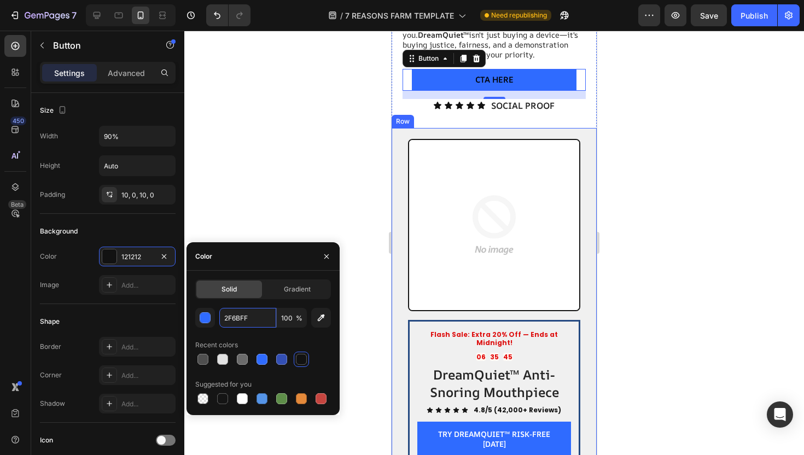
scroll to position [4514, 0]
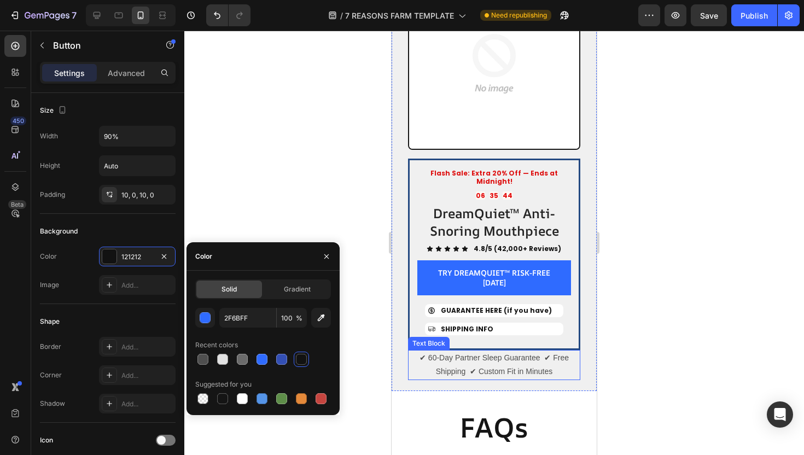
click at [484, 351] on p "✔ 60-Day Partner Sleep Guarantee ✔ Free Shipping ✔ Custom Fit in Minutes" at bounding box center [494, 364] width 170 height 27
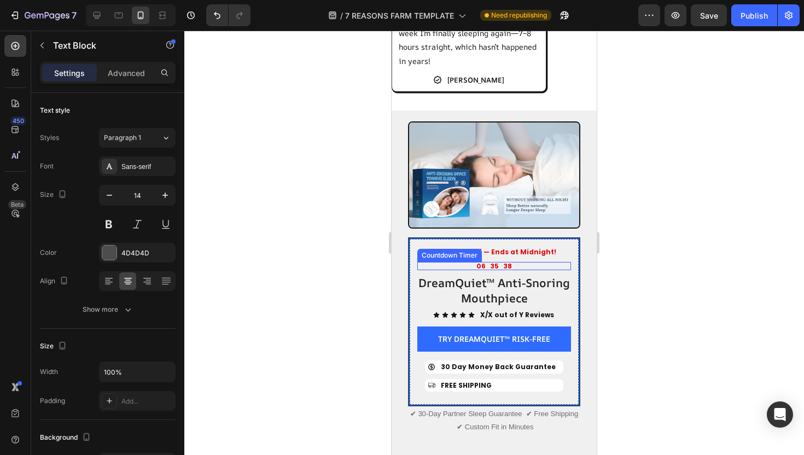
scroll to position [2240, 0]
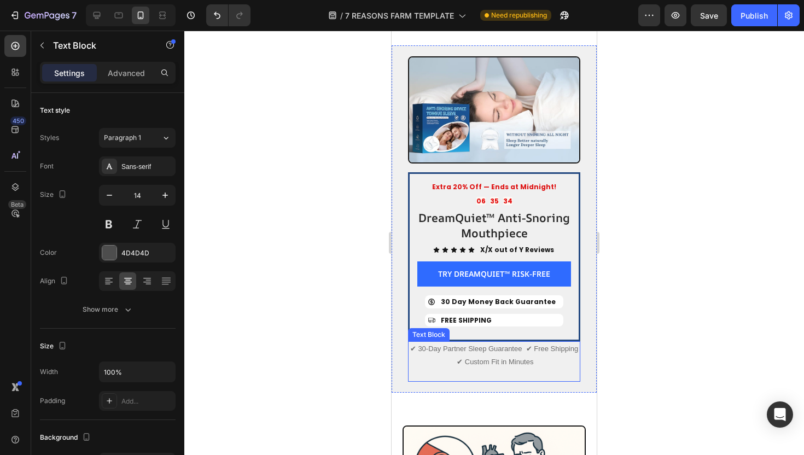
click at [489, 343] on p "✔ 30-Day Partner Sleep Guarantee ✔ Free Shipping ✔ Custom Fit in Minutes" at bounding box center [494, 362] width 170 height 38
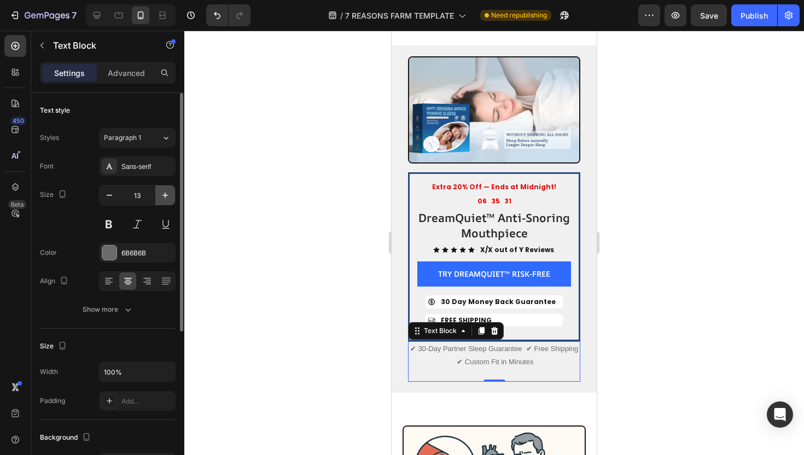
click at [160, 196] on icon "button" at bounding box center [165, 195] width 11 height 11
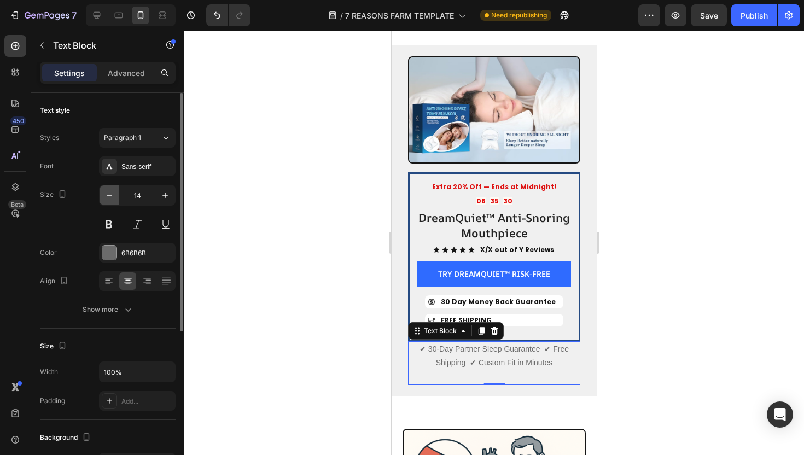
click at [106, 194] on icon "button" at bounding box center [109, 195] width 11 height 11
type input "13"
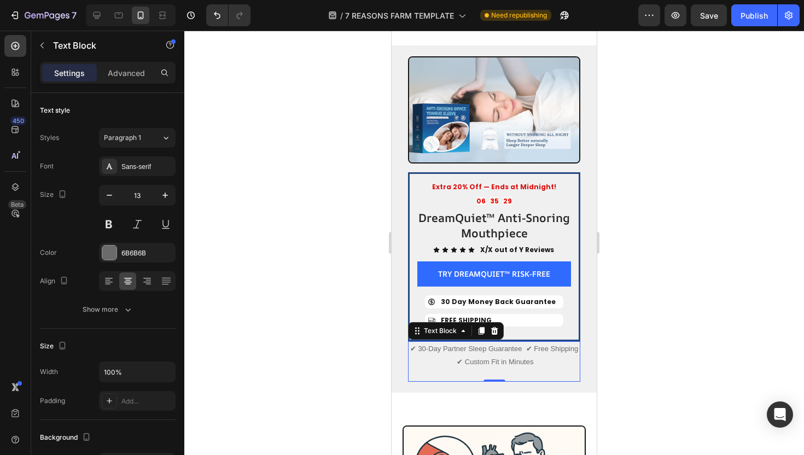
click at [299, 263] on div at bounding box center [494, 243] width 620 height 425
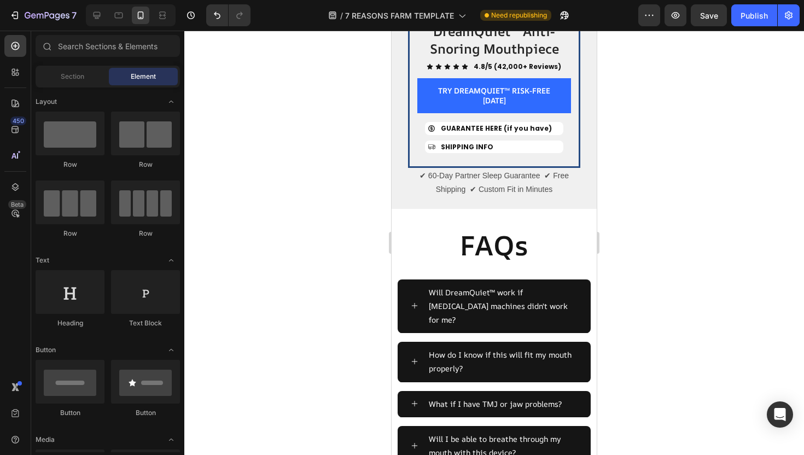
scroll to position [4711, 0]
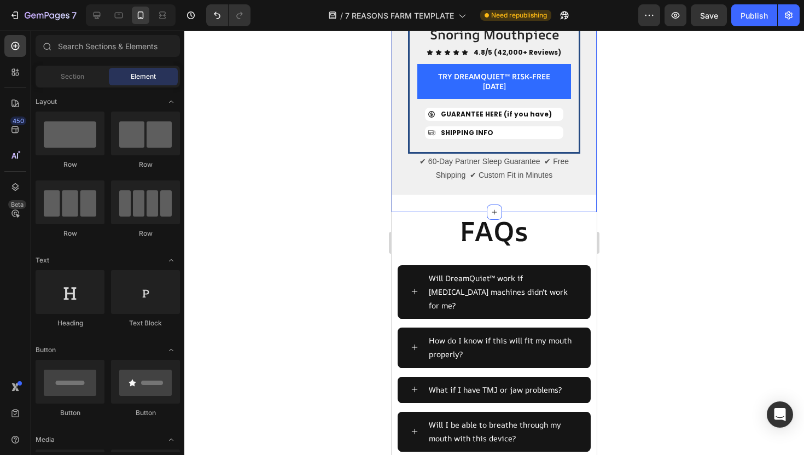
click at [508, 155] on p "✔ 60-Day Partner Sleep Guarantee ✔ Free Shipping ✔ Custom Fit in Minutes" at bounding box center [494, 168] width 170 height 27
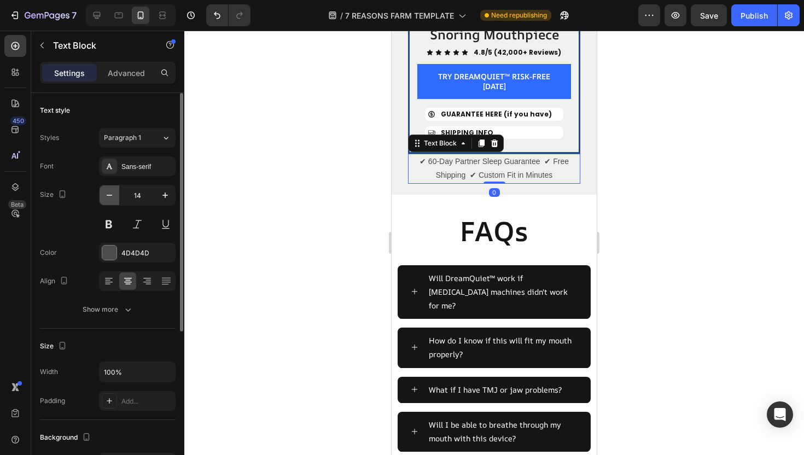
click at [105, 195] on icon "button" at bounding box center [109, 195] width 11 height 11
type input "13"
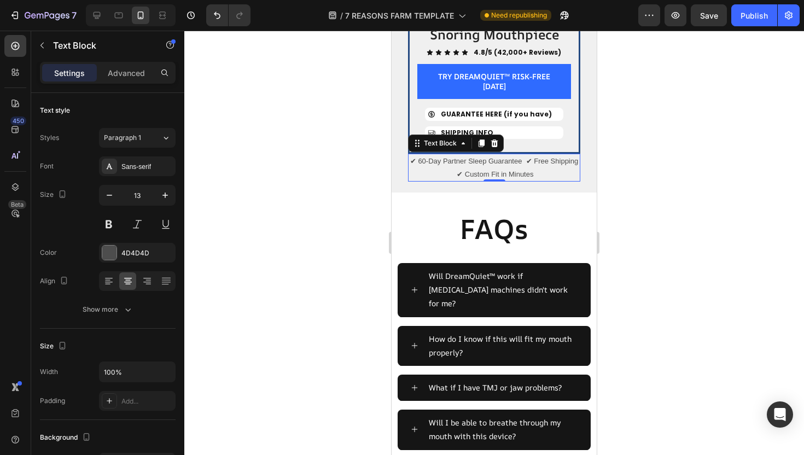
click at [313, 159] on div at bounding box center [494, 243] width 620 height 425
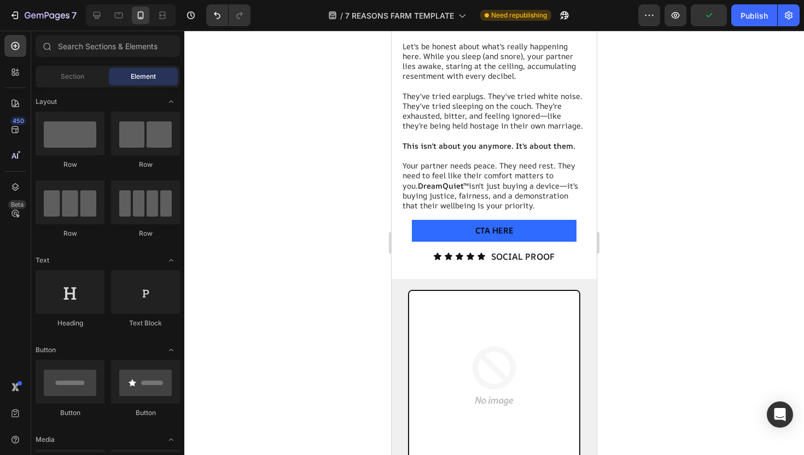
scroll to position [4227, 0]
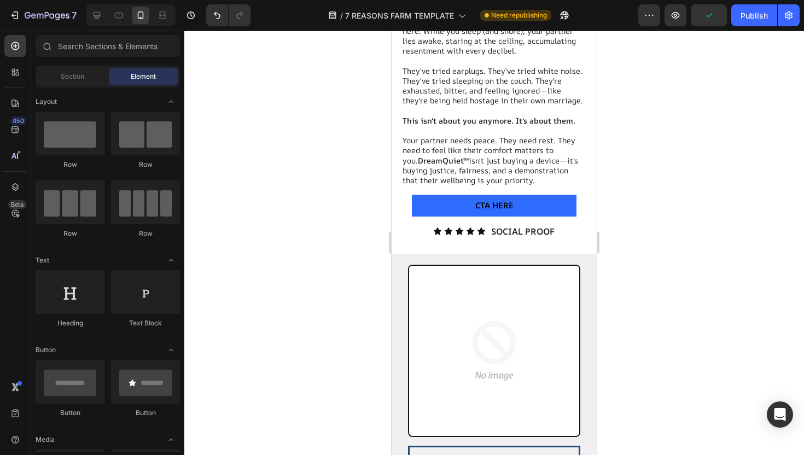
click at [503, 318] on img at bounding box center [494, 351] width 170 height 170
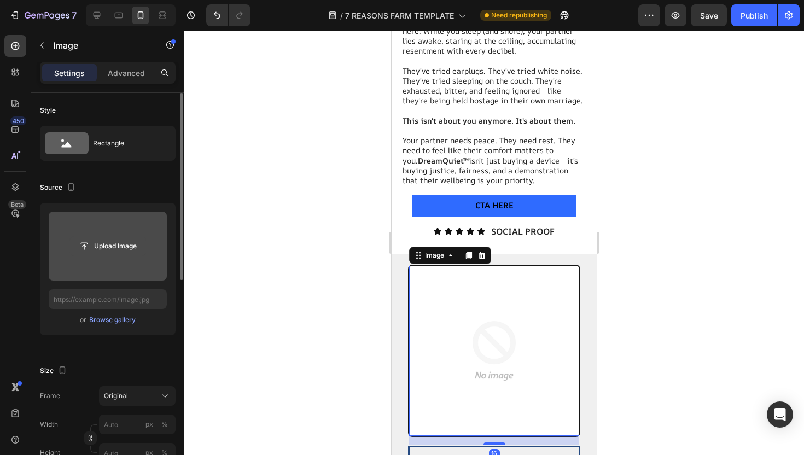
click at [123, 248] on input "file" at bounding box center [108, 246] width 76 height 19
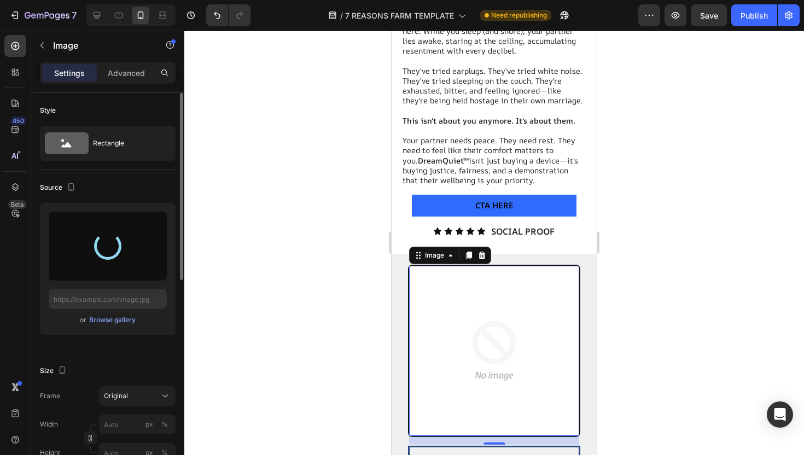
type input "https://cdn.shopify.com/s/files/1/0937/7968/9759/files/gempages_586332664403854…"
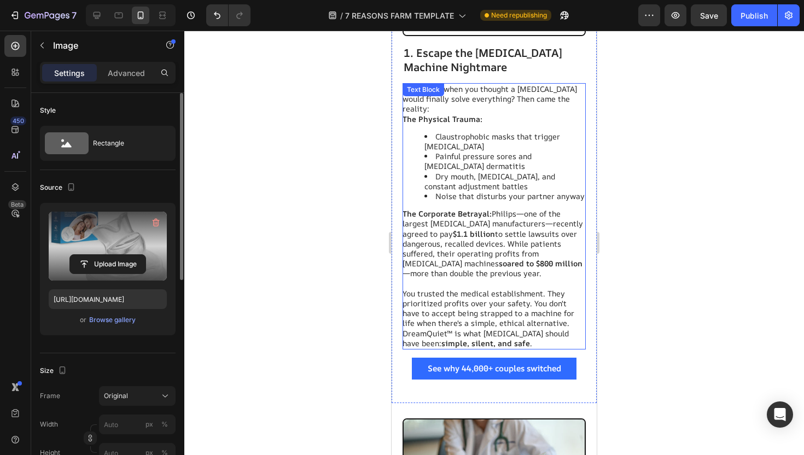
scroll to position [564, 0]
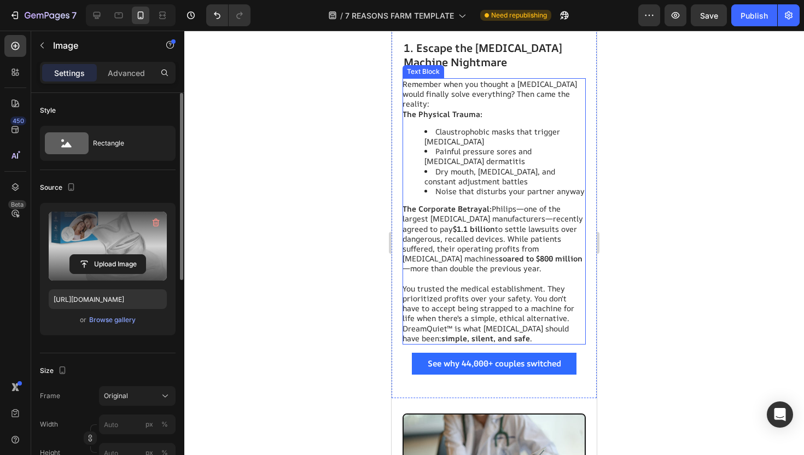
click at [512, 358] on span "See why 44,000+ couples switched" at bounding box center [495, 363] width 134 height 11
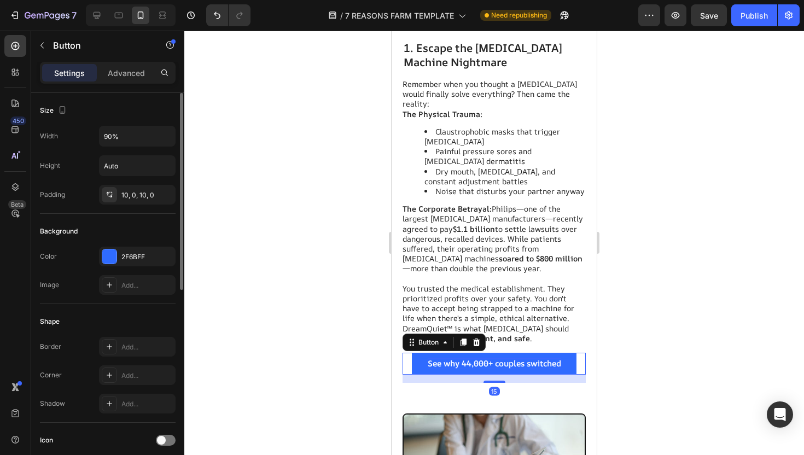
click at [512, 358] on span "See why 44,000+ couples switched" at bounding box center [495, 363] width 134 height 11
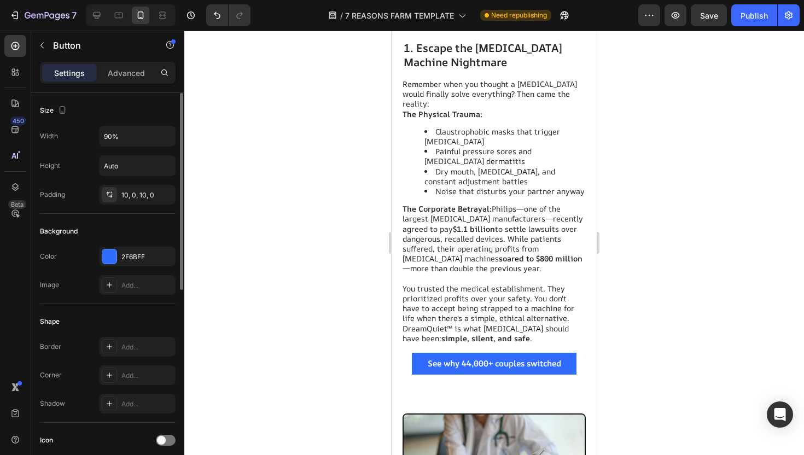
click at [549, 358] on span "See why 44,000+ couples switched" at bounding box center [495, 363] width 134 height 11
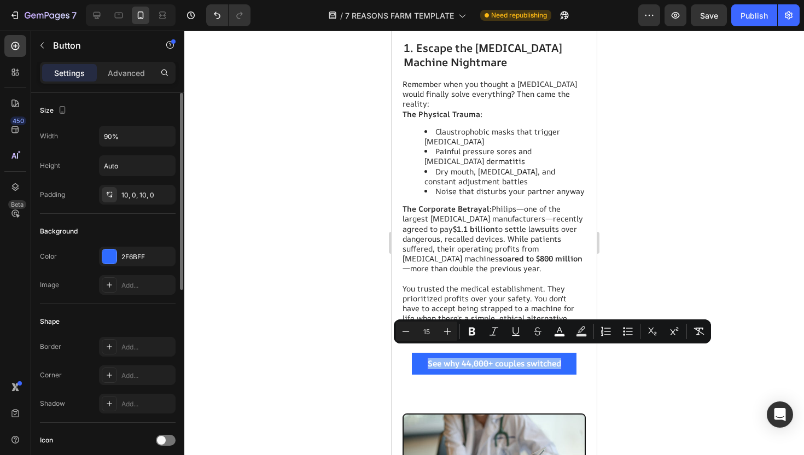
drag, startPoint x: 562, startPoint y: 352, endPoint x: 427, endPoint y: 355, distance: 135.2
click at [428, 358] on span "See why 44,000+ couples switched" at bounding box center [495, 363] width 134 height 11
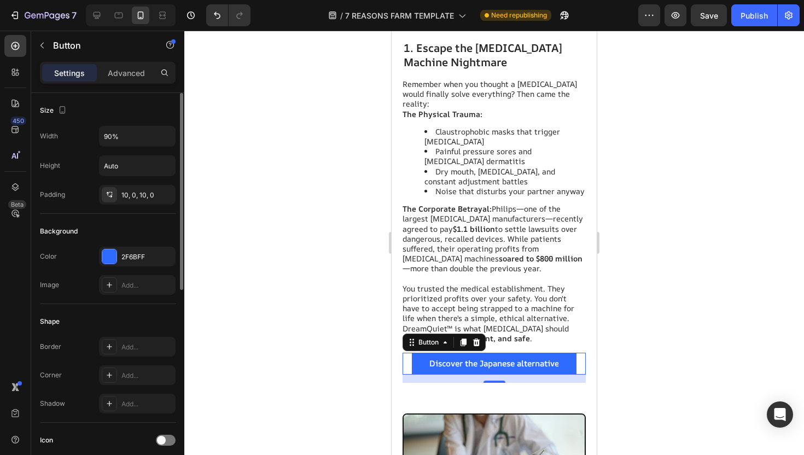
click at [350, 343] on div at bounding box center [494, 243] width 620 height 425
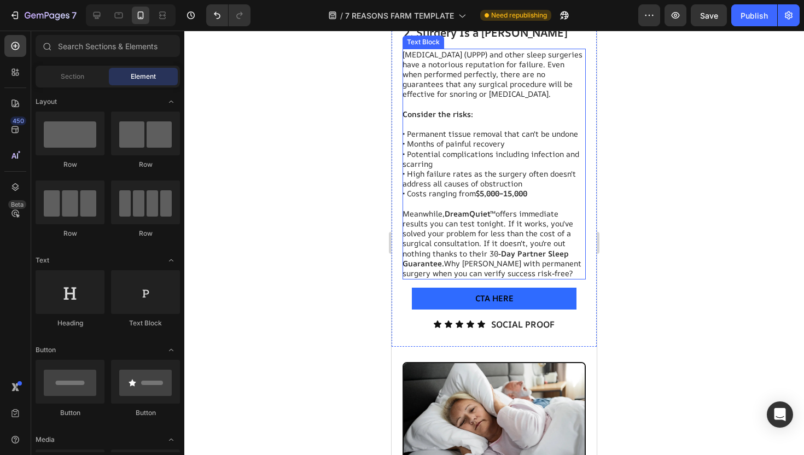
scroll to position [1083, 0]
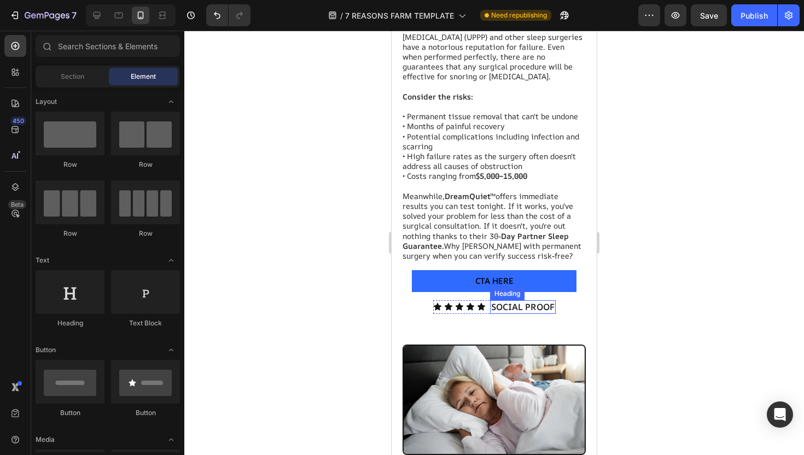
click at [491, 275] on span "CTA HERE" at bounding box center [494, 280] width 38 height 11
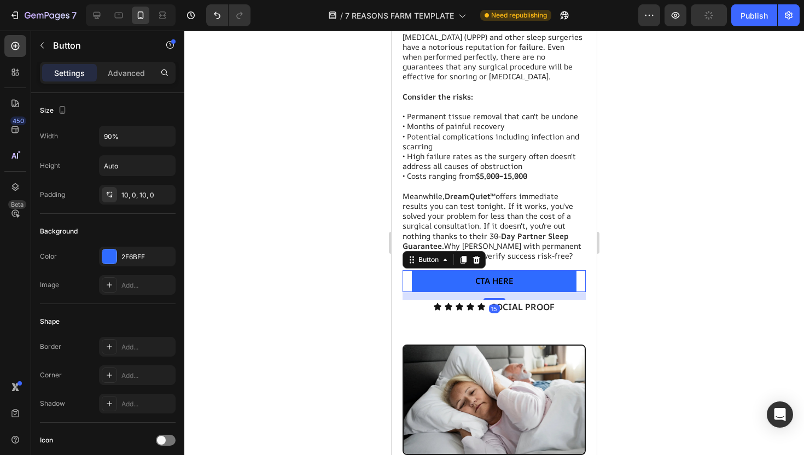
click at [491, 275] on span "CTA HERE" at bounding box center [494, 280] width 38 height 11
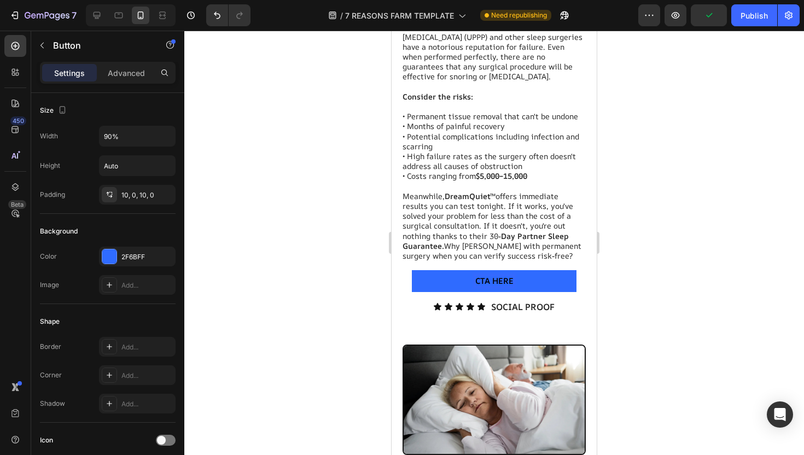
click at [493, 275] on span "CTA HERE" at bounding box center [494, 280] width 38 height 11
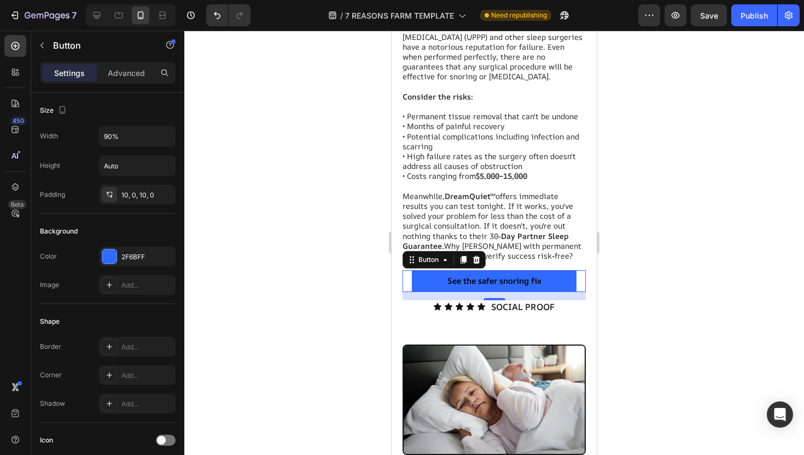
drag, startPoint x: 545, startPoint y: 270, endPoint x: 535, endPoint y: 270, distance: 10.4
click at [535, 270] on button "See the safer snoring fix" at bounding box center [494, 281] width 165 height 22
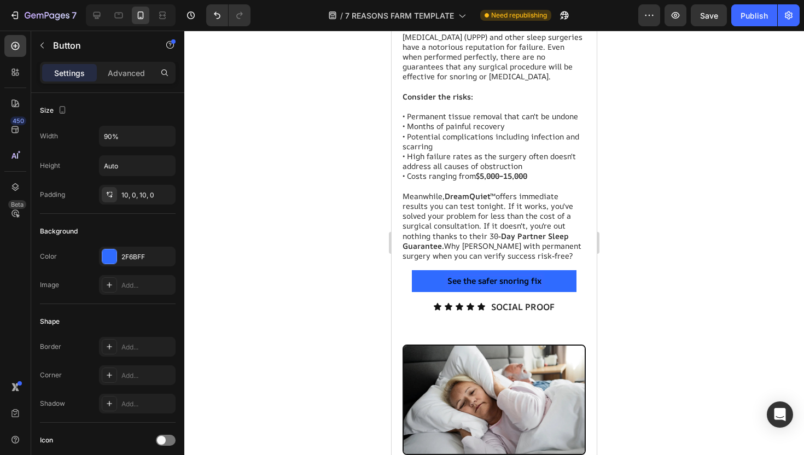
click at [533, 276] on p "See the safer snoring fix" at bounding box center [495, 281] width 94 height 11
click at [529, 276] on p "See the safer snoring fix" at bounding box center [495, 281] width 94 height 11
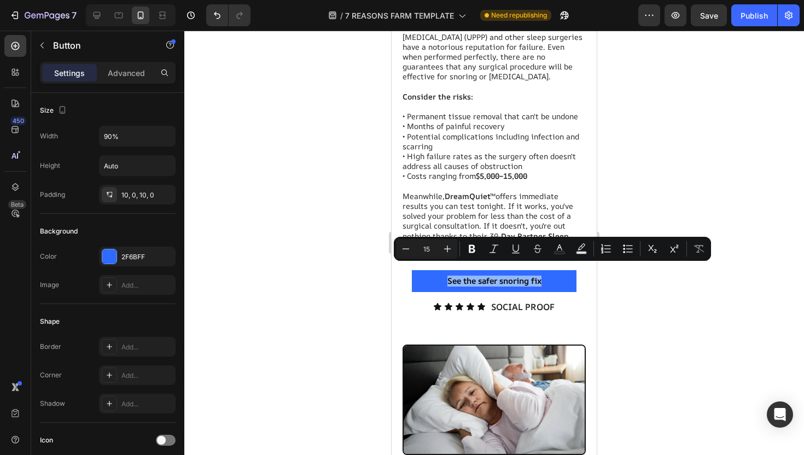
drag, startPoint x: 541, startPoint y: 270, endPoint x: 446, endPoint y: 266, distance: 94.7
click at [448, 276] on p "See the safer snoring fix" at bounding box center [495, 281] width 94 height 11
click at [556, 248] on icon "Editor contextual toolbar" at bounding box center [559, 248] width 11 height 11
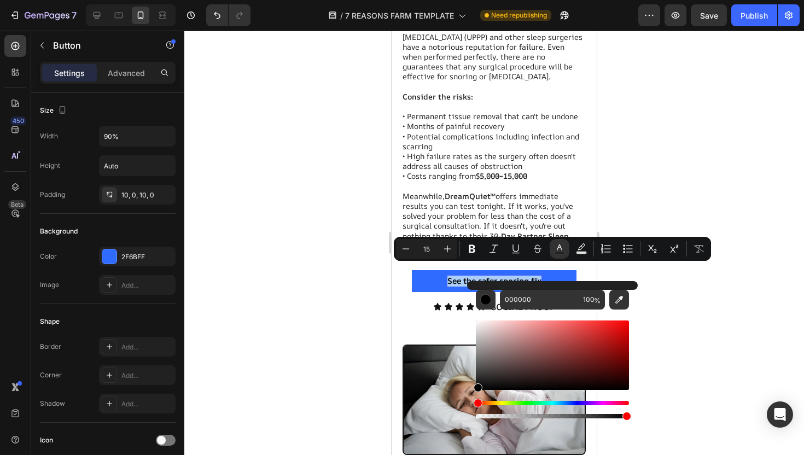
click at [483, 321] on div "Editor contextual toolbar" at bounding box center [552, 355] width 153 height 69
type input "F9F9F9"
drag, startPoint x: 875, startPoint y: 352, endPoint x: 459, endPoint y: 316, distance: 418.0
click at [451, 275] on span "See the safer snoring fix" at bounding box center [495, 280] width 94 height 11
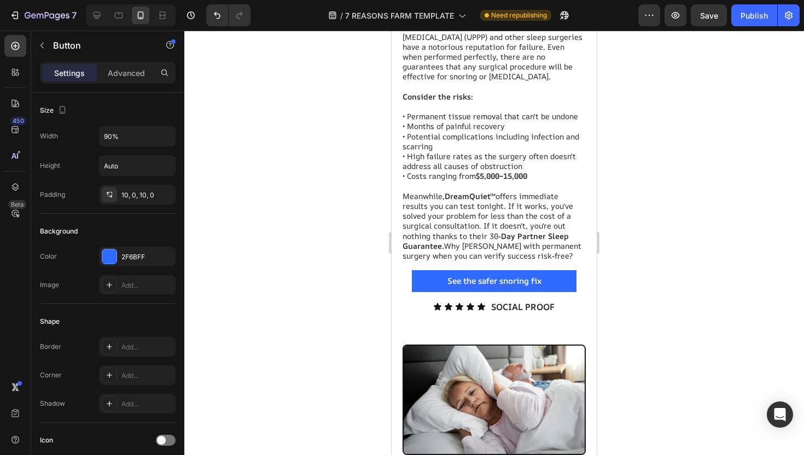
click at [467, 275] on span "See the safer snoring fix" at bounding box center [495, 280] width 94 height 11
click at [483, 275] on span "See The safer snoring fix" at bounding box center [494, 280] width 96 height 11
click at [507, 275] on span "See The Safer snoring fix" at bounding box center [494, 280] width 97 height 11
click at [539, 275] on span "See The Safer Snoring fix" at bounding box center [494, 280] width 98 height 11
click at [535, 275] on span "See The Safer Snoring fix" at bounding box center [494, 280] width 98 height 11
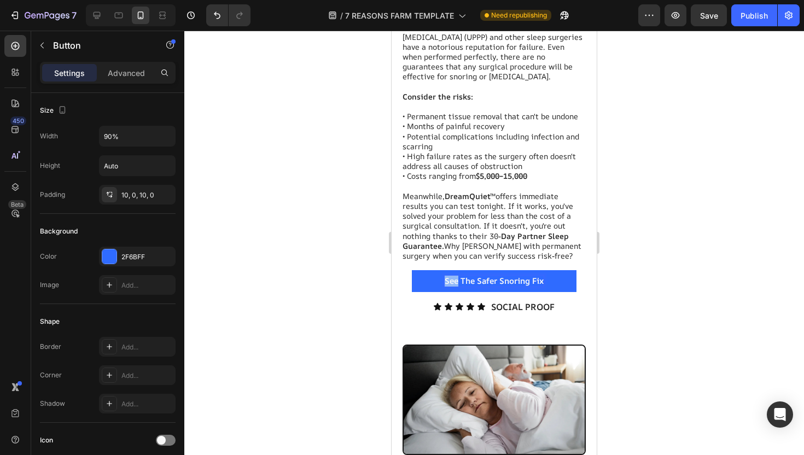
drag, startPoint x: 457, startPoint y: 274, endPoint x: 444, endPoint y: 274, distance: 12.6
click at [445, 275] on span "See The Safer Snoring Fix" at bounding box center [494, 280] width 99 height 11
click at [625, 269] on div at bounding box center [494, 243] width 620 height 425
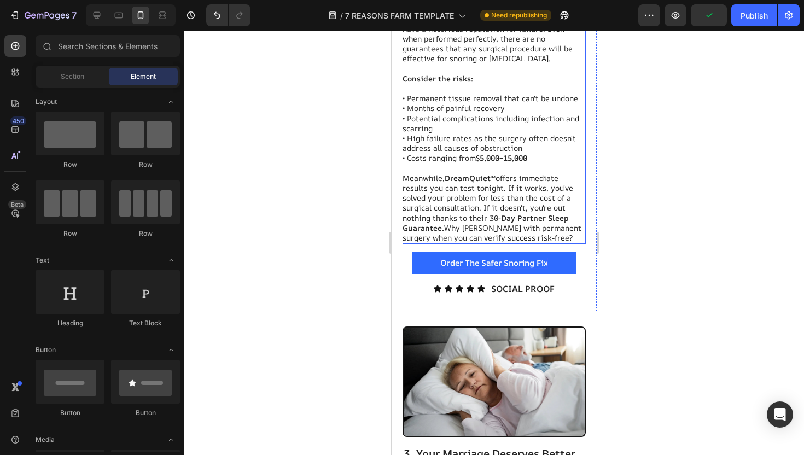
scroll to position [1101, 0]
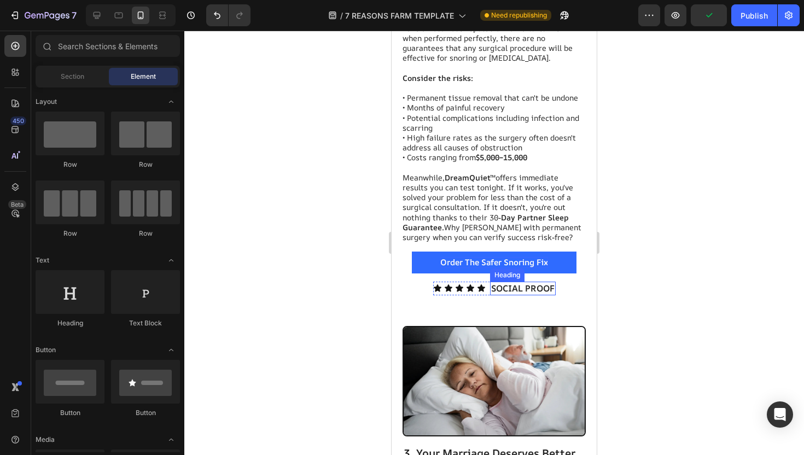
click at [519, 282] on div "SOCIAL PROOF Heading" at bounding box center [523, 289] width 66 height 14
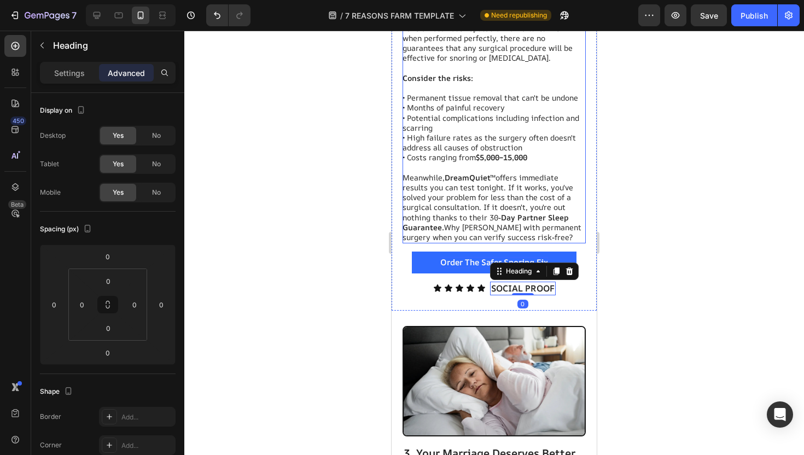
click at [619, 182] on div at bounding box center [494, 243] width 620 height 425
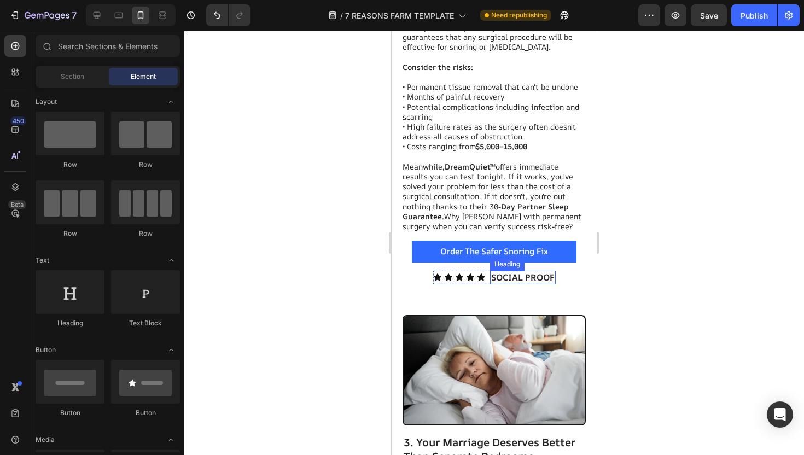
scroll to position [1205, 0]
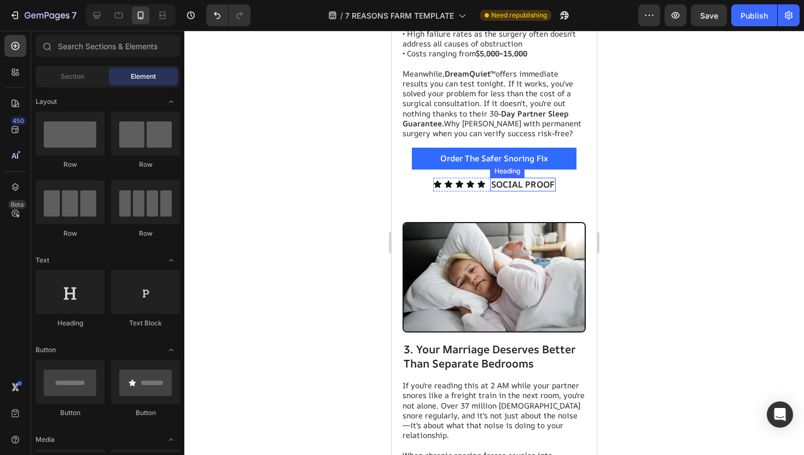
click at [504, 178] on h2 "SOCIAL PROOF" at bounding box center [523, 185] width 66 height 14
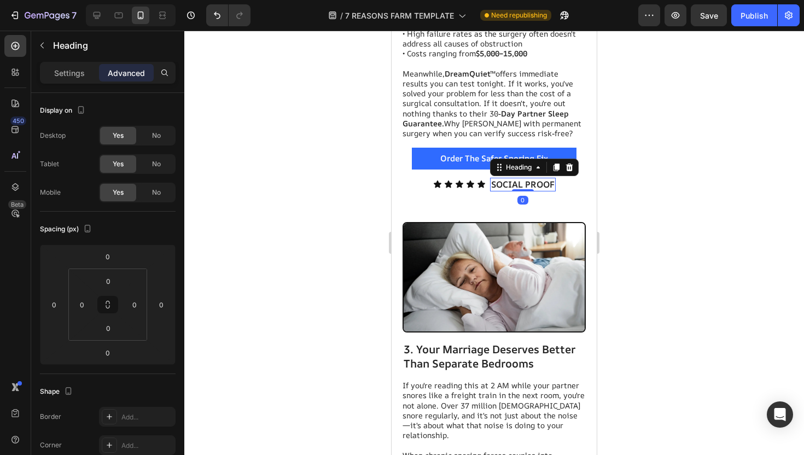
click at [505, 178] on h2 "SOCIAL PROOF" at bounding box center [523, 185] width 66 height 14
click at [498, 179] on p "SOCIAL PROOF" at bounding box center [522, 184] width 63 height 11
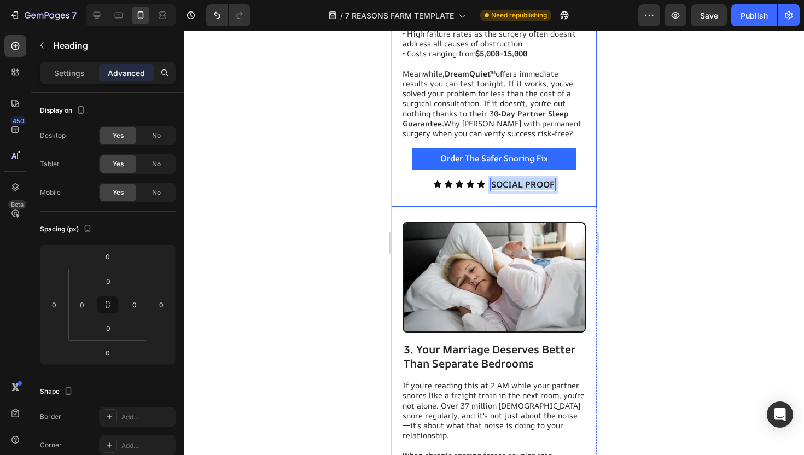
drag, startPoint x: 492, startPoint y: 173, endPoint x: 556, endPoint y: 175, distance: 64.1
click at [556, 175] on div "2. Surgery Is a Gamble Heading Uvulopalatopharyngoplasty (UPPP) and other sleep…" at bounding box center [494, 38] width 183 height 307
click at [704, 238] on div at bounding box center [494, 243] width 620 height 425
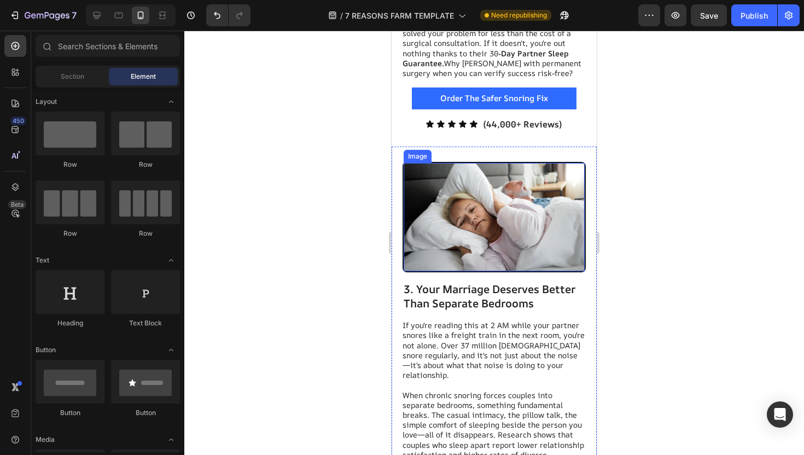
scroll to position [1391, 0]
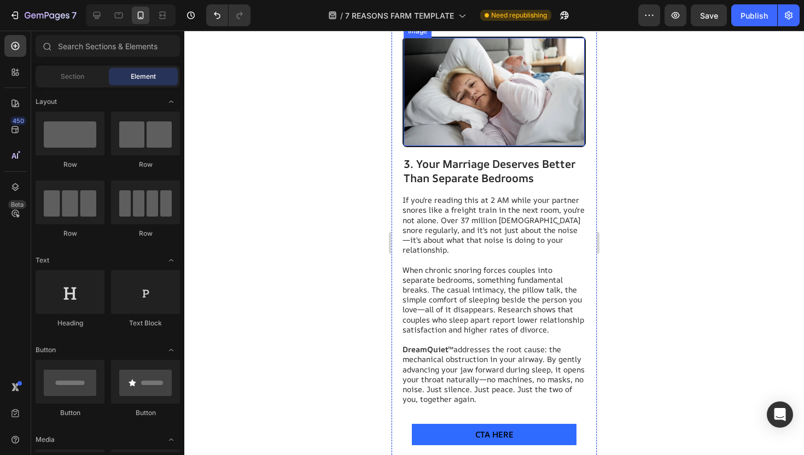
click at [503, 255] on p "When chronic snoring forces couples into separate bedrooms, something fundament…" at bounding box center [494, 295] width 182 height 80
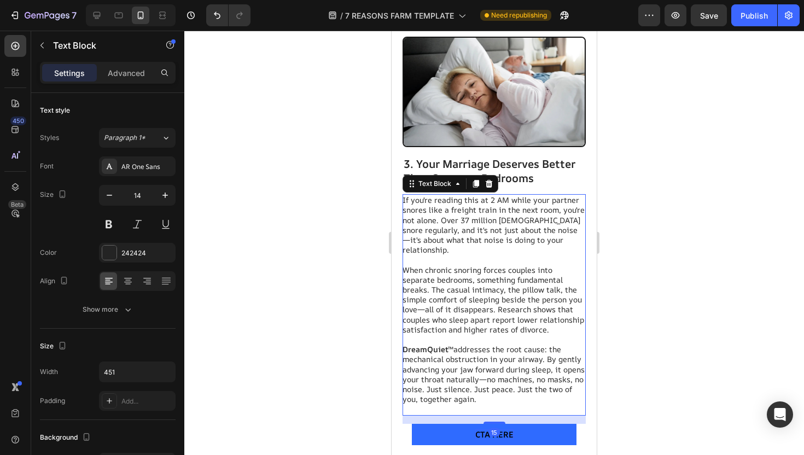
click at [495, 428] on div "15" at bounding box center [494, 432] width 11 height 9
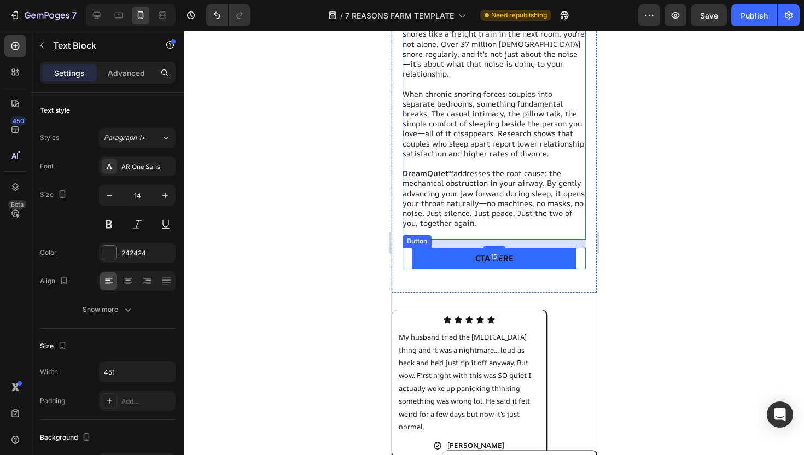
click at [502, 253] on span "CTA HERE" at bounding box center [494, 258] width 38 height 11
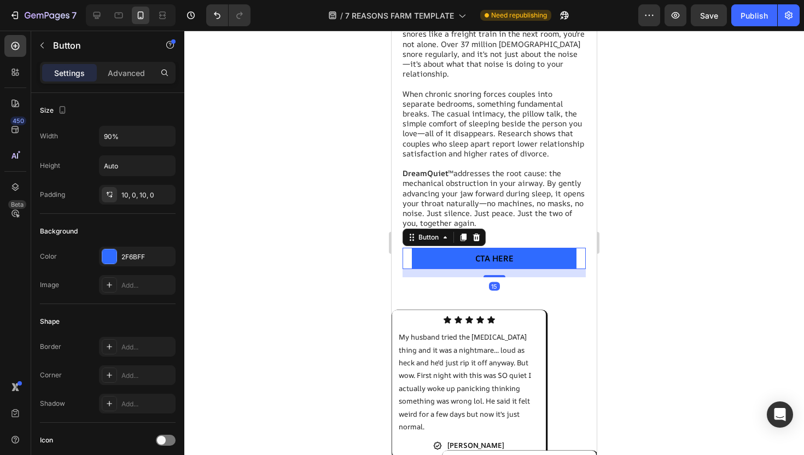
click at [500, 253] on span "CTA HERE" at bounding box center [494, 258] width 38 height 11
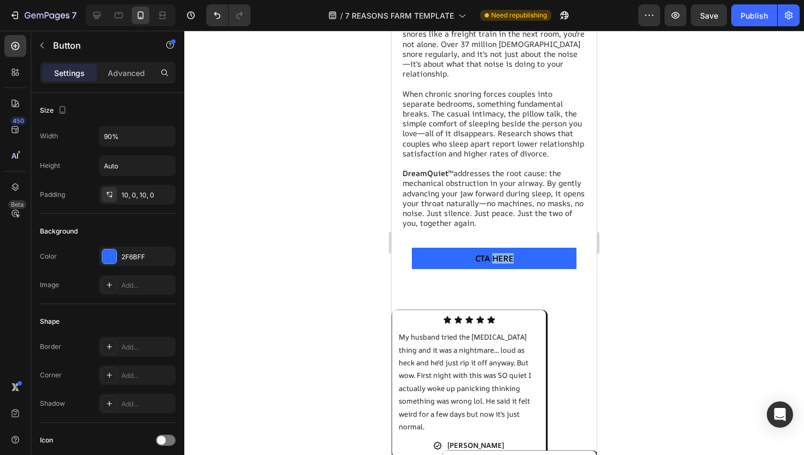
click at [500, 253] on span "CTA HERE" at bounding box center [494, 258] width 38 height 11
click at [473, 253] on p "Bring peace back tonight" at bounding box center [494, 258] width 97 height 11
click at [497, 253] on p "Bring Peace back tonight" at bounding box center [494, 258] width 97 height 11
click at [517, 253] on p "Bring Peace Back tonight" at bounding box center [494, 258] width 97 height 11
click at [541, 253] on p "Bring Peace Back Tonight" at bounding box center [494, 258] width 98 height 11
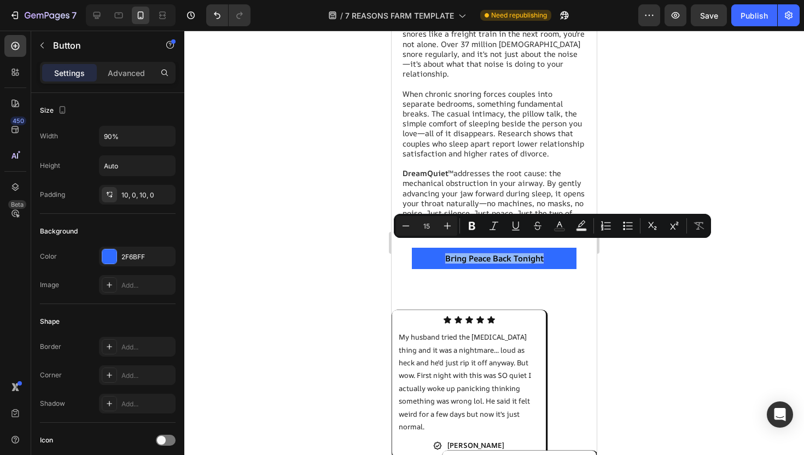
drag, startPoint x: 544, startPoint y: 248, endPoint x: 421, endPoint y: 248, distance: 123.1
click at [421, 248] on button "Bring Peace Back Tonight" at bounding box center [494, 259] width 165 height 22
click at [554, 224] on button "Text Color" at bounding box center [560, 226] width 20 height 20
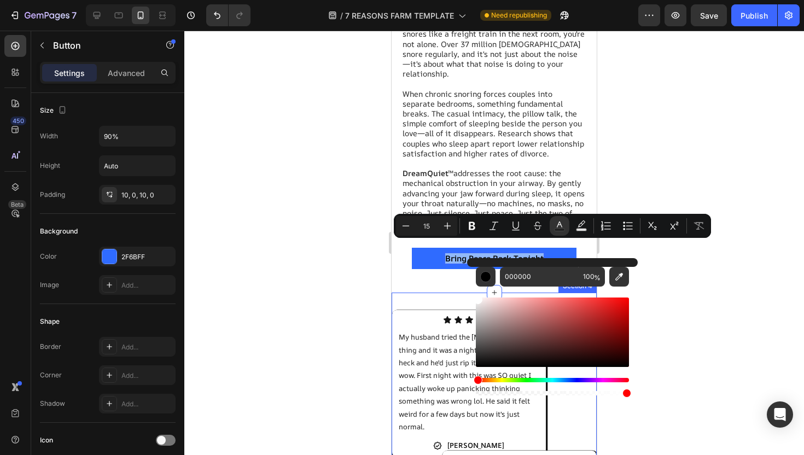
drag, startPoint x: 895, startPoint y: 343, endPoint x: 461, endPoint y: 292, distance: 436.3
type input "FFFFFF"
click at [340, 265] on div at bounding box center [494, 243] width 620 height 425
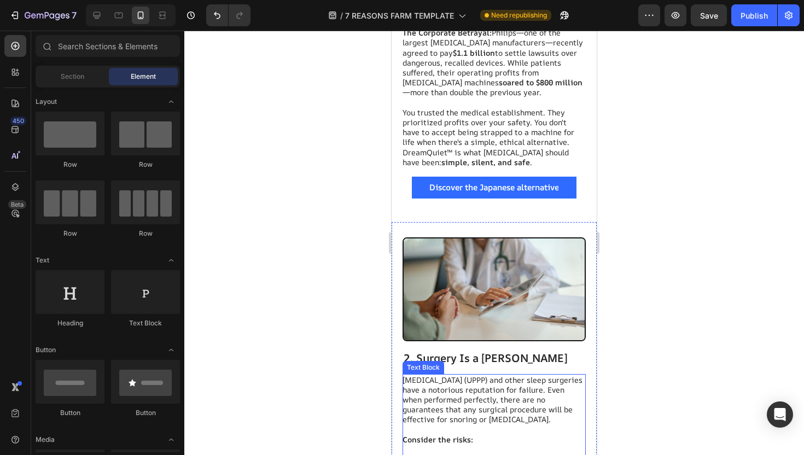
scroll to position [654, 0]
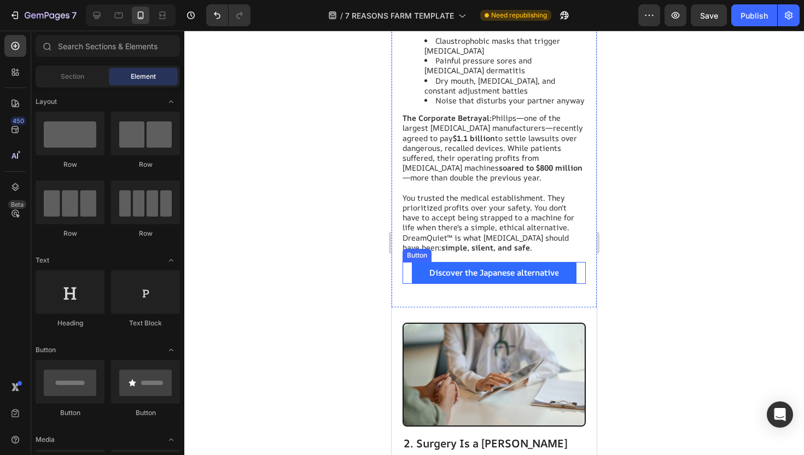
click at [513, 267] on span "Discover the Japanese alternative" at bounding box center [495, 272] width 130 height 11
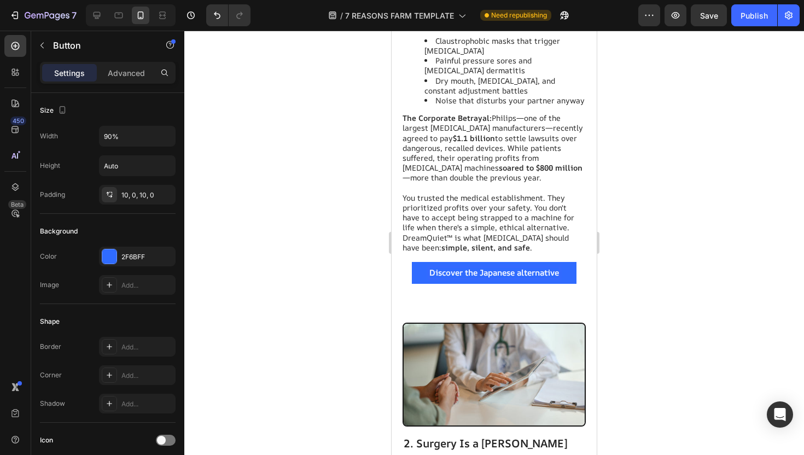
click at [522, 267] on span "Discover the Japanese alternative" at bounding box center [495, 272] width 130 height 11
click at [456, 267] on span "Discover the Japanese Alternative" at bounding box center [494, 272] width 131 height 11
drag, startPoint x: 462, startPoint y: 262, endPoint x: 424, endPoint y: 262, distance: 38.3
click at [424, 262] on button "Discover the Japanese Alternative" at bounding box center [494, 273] width 165 height 22
click at [412, 262] on button "Try the Japanese Alternative" at bounding box center [494, 273] width 165 height 22
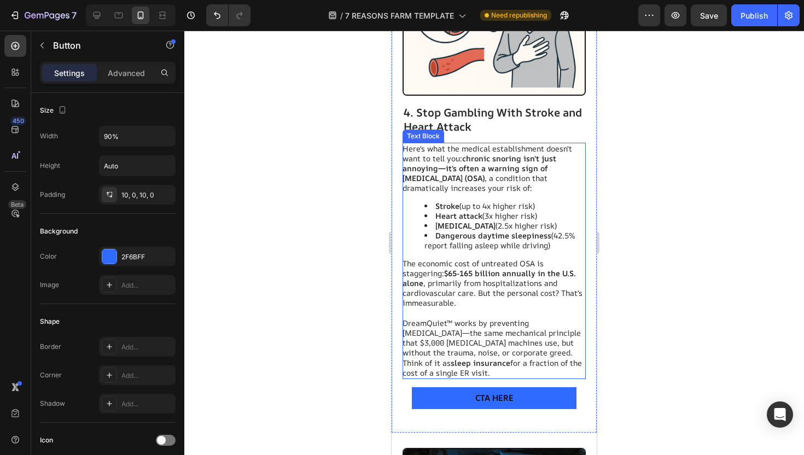
scroll to position [2757, 0]
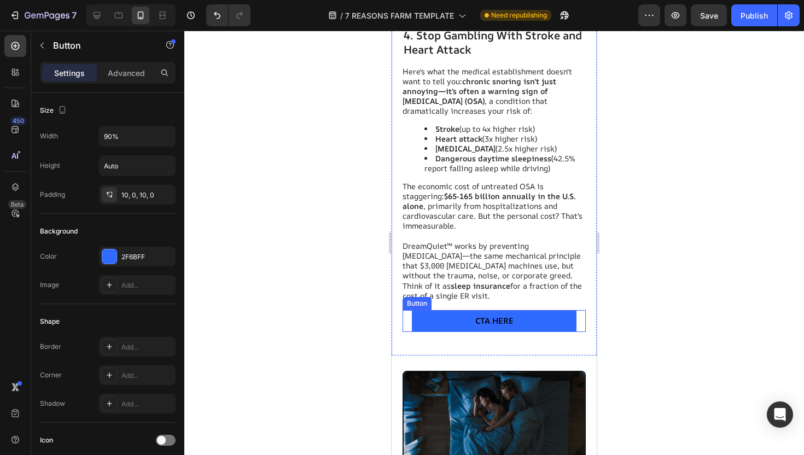
click at [495, 320] on span "CTA HERE" at bounding box center [494, 320] width 38 height 11
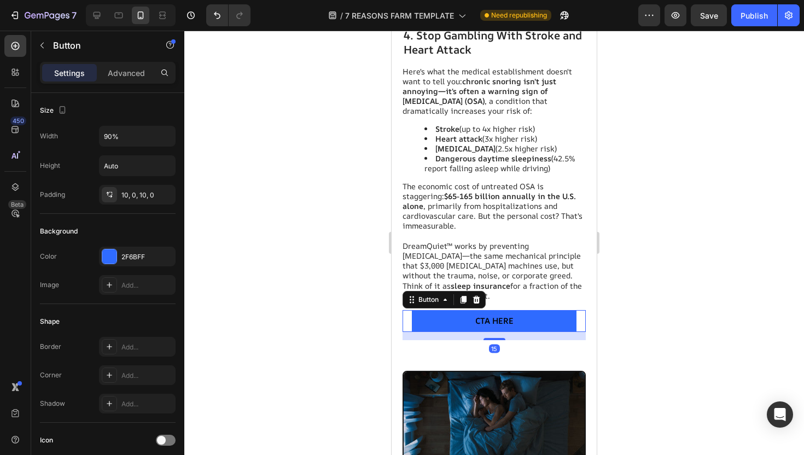
click at [495, 320] on span "CTA HERE" at bounding box center [494, 320] width 38 height 11
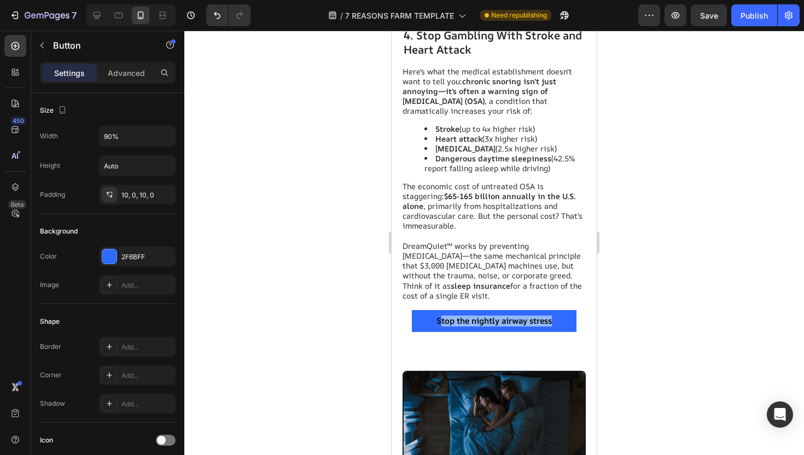
drag, startPoint x: 554, startPoint y: 321, endPoint x: 438, endPoint y: 320, distance: 115.5
click at [438, 320] on span "Stop the nightly airway stress" at bounding box center [494, 320] width 115 height 11
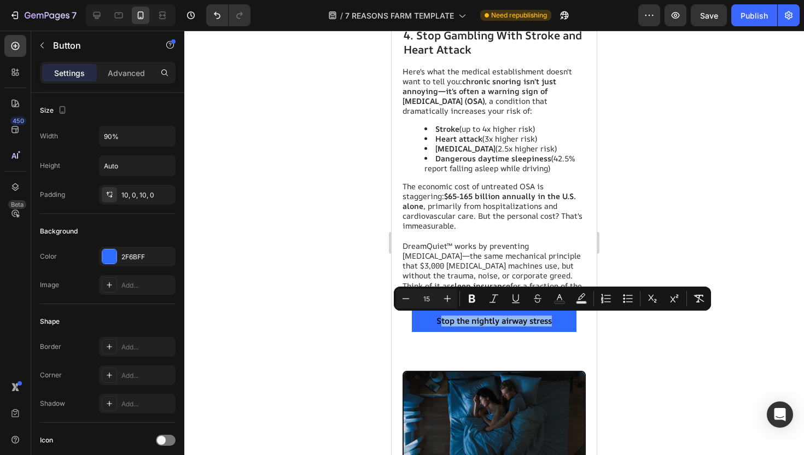
click at [428, 317] on button "Stop the nightly airway stress" at bounding box center [494, 321] width 165 height 22
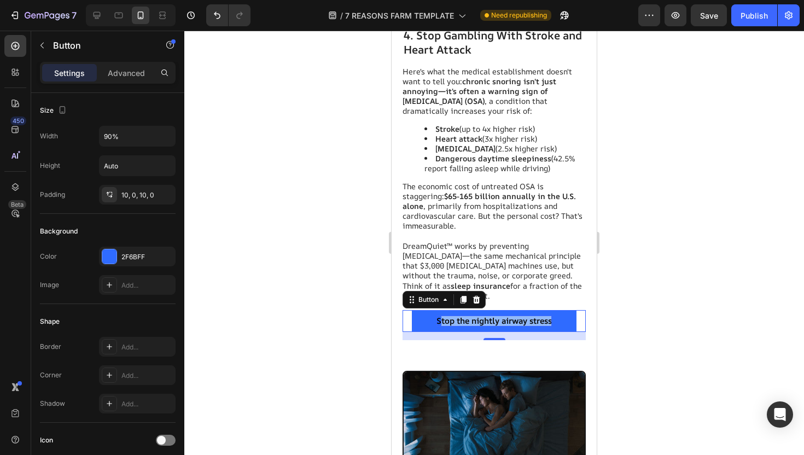
click at [437, 318] on span "Stop the nightly airway stress" at bounding box center [494, 320] width 115 height 11
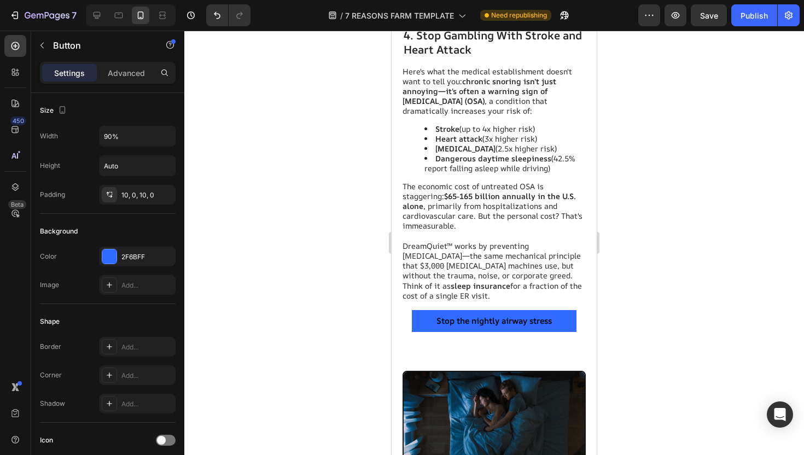
click at [439, 319] on span "Stop the nightly airway stress" at bounding box center [494, 320] width 115 height 11
click at [438, 319] on span "Stop the nightly airway stress" at bounding box center [494, 320] width 115 height 11
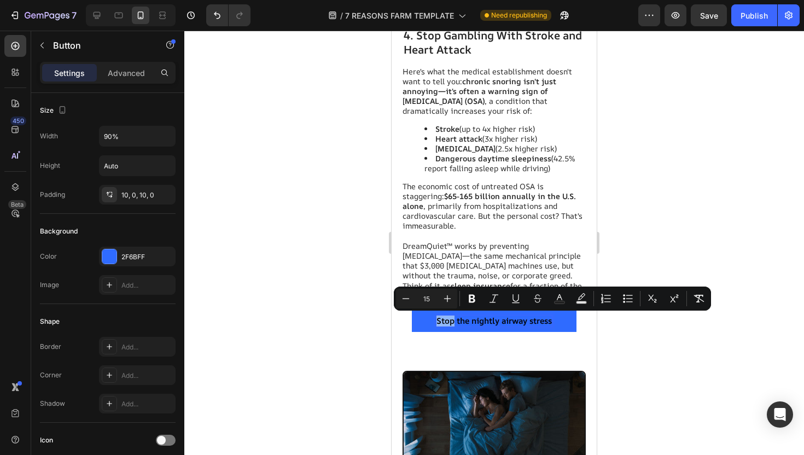
click at [438, 319] on span "Stop the nightly airway stress" at bounding box center [494, 320] width 115 height 11
drag, startPoint x: 437, startPoint y: 320, endPoint x: 553, endPoint y: 314, distance: 115.6
click at [553, 314] on button "Stop the nightly airway stress" at bounding box center [494, 321] width 165 height 22
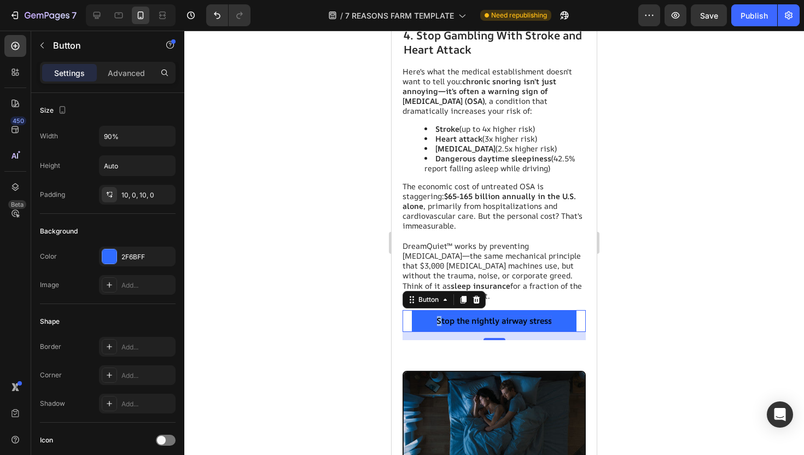
click at [552, 320] on span "Stop the nightly airway stress" at bounding box center [494, 320] width 115 height 11
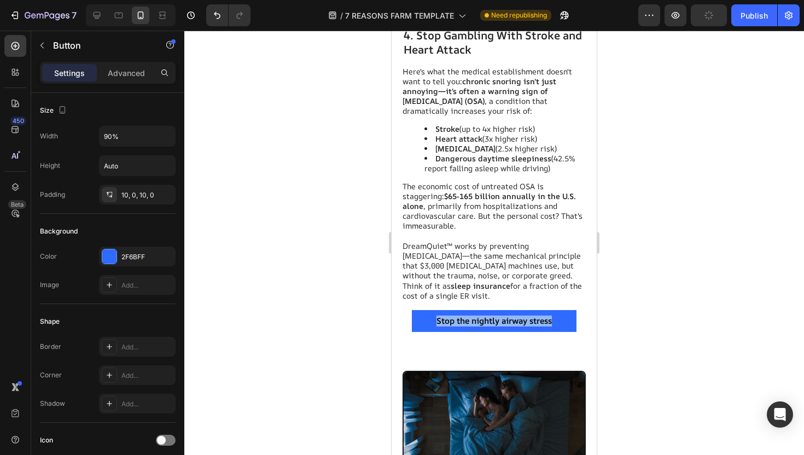
drag, startPoint x: 553, startPoint y: 320, endPoint x: 415, endPoint y: 321, distance: 137.9
click at [415, 321] on button "Stop the nightly airway stress" at bounding box center [494, 321] width 165 height 22
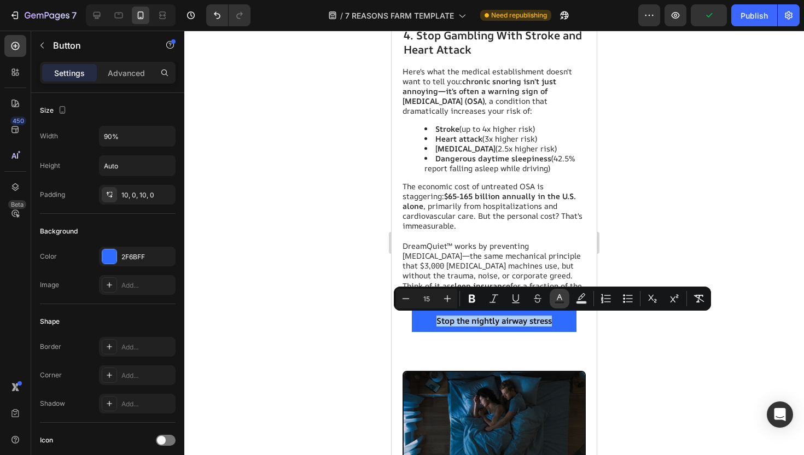
click at [560, 295] on icon "Editor contextual toolbar" at bounding box center [559, 298] width 11 height 11
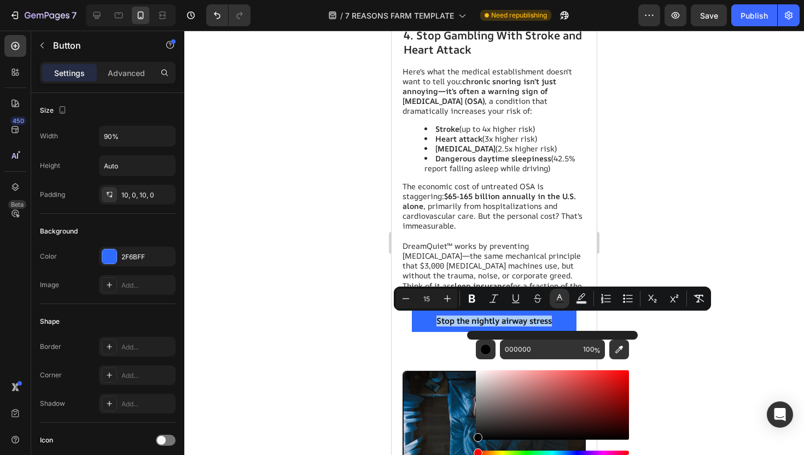
click at [486, 381] on div "Editor contextual toolbar" at bounding box center [552, 404] width 153 height 69
drag, startPoint x: 878, startPoint y: 411, endPoint x: 458, endPoint y: 355, distance: 424.1
type input "FFFFFF"
click at [304, 320] on div at bounding box center [494, 243] width 620 height 425
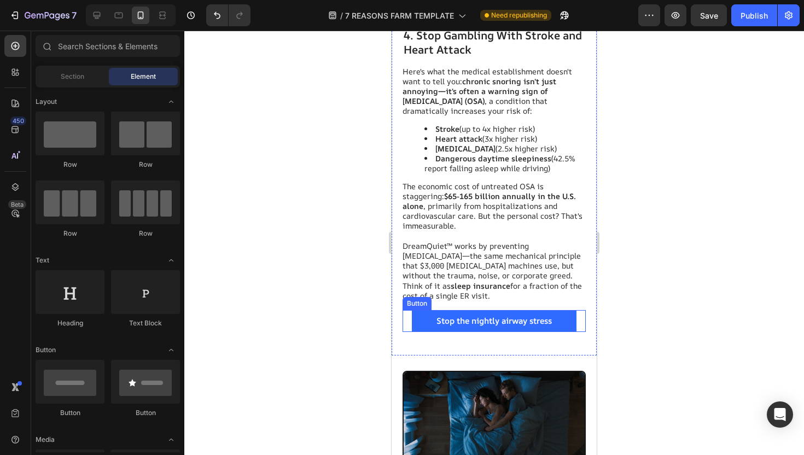
click at [497, 312] on button "Stop the nightly airway stress" at bounding box center [494, 321] width 165 height 22
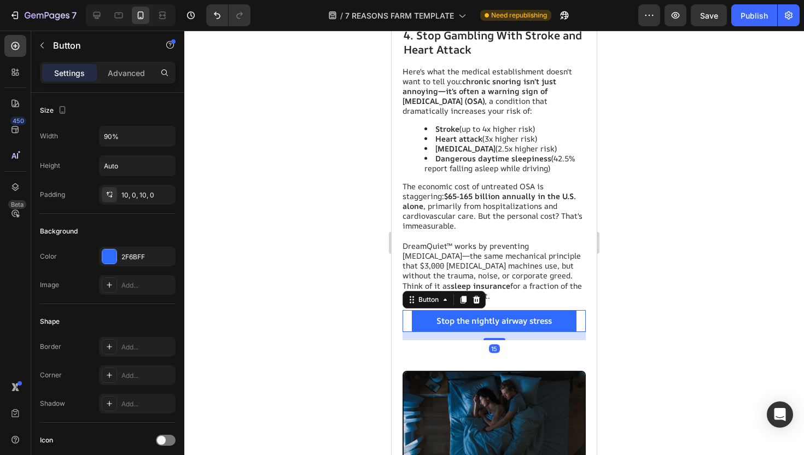
click at [456, 315] on button "Stop the nightly airway stress" at bounding box center [494, 321] width 165 height 22
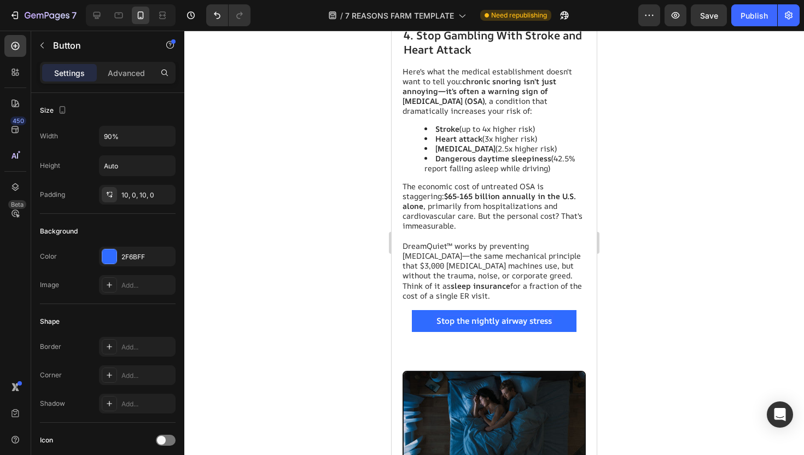
click at [460, 322] on span "Stop the nightly airway stress" at bounding box center [494, 320] width 115 height 11
click at [479, 321] on span "Stop The nightly airway stress" at bounding box center [494, 320] width 117 height 11
click at [505, 315] on button "Stop The Nightly airway stress" at bounding box center [494, 321] width 165 height 22
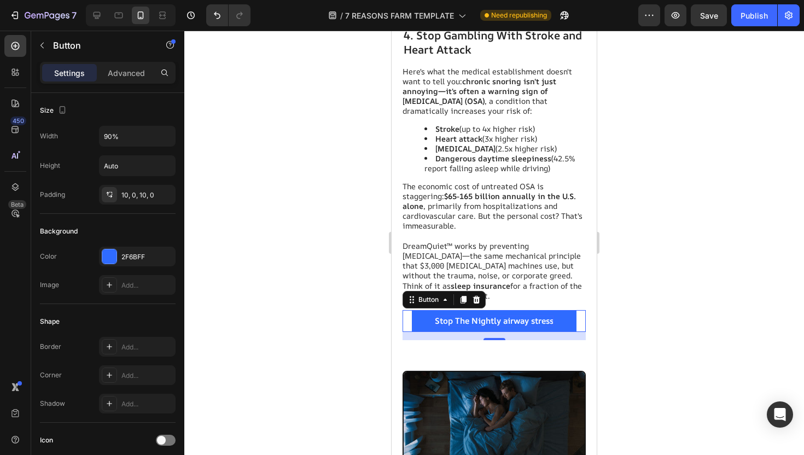
click at [506, 320] on span "Stop The Nightly airway stress" at bounding box center [494, 320] width 119 height 11
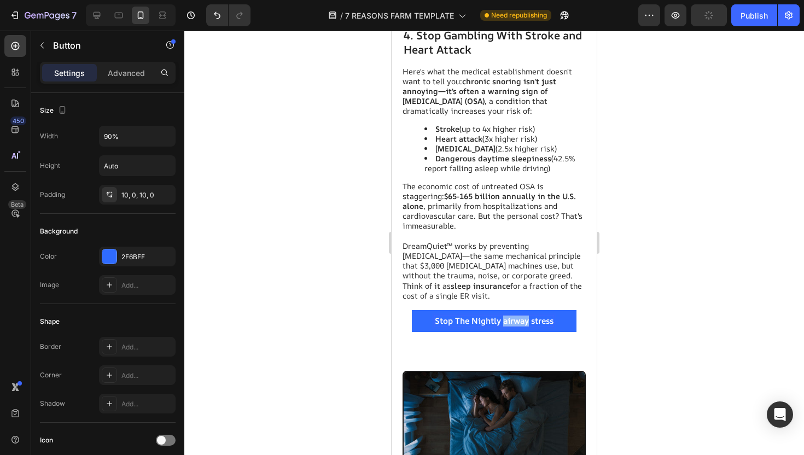
click at [506, 320] on span "Stop The Nightly airway stress" at bounding box center [494, 320] width 119 height 11
click at [536, 325] on span "Stop The Nightly Airway stress" at bounding box center [494, 320] width 120 height 11
click at [633, 303] on div at bounding box center [494, 243] width 620 height 425
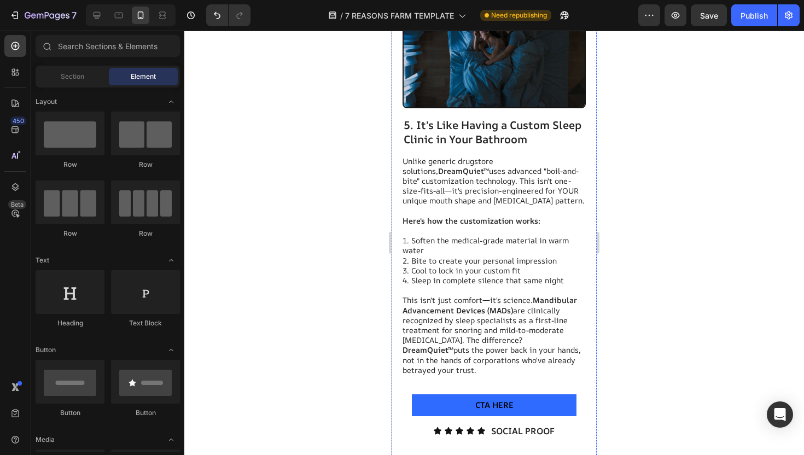
scroll to position [3134, 0]
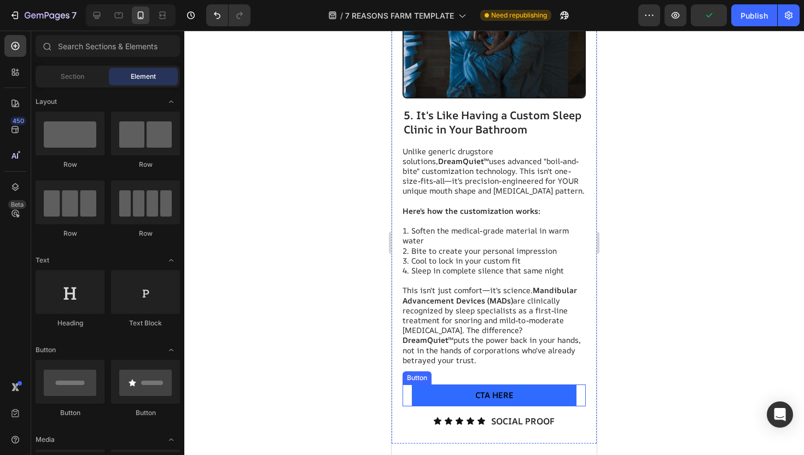
click at [488, 390] on span "CTA HERE" at bounding box center [494, 395] width 38 height 11
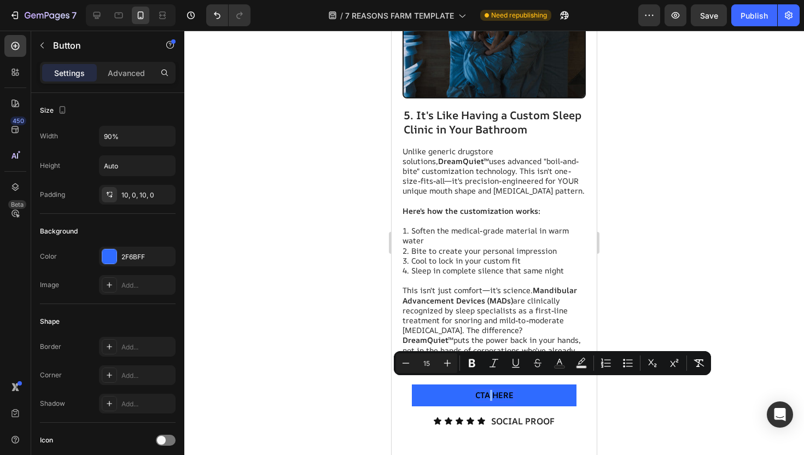
click at [488, 390] on span "CTA HERE" at bounding box center [494, 395] width 38 height 11
click at [479, 390] on span "CTA HERE" at bounding box center [494, 395] width 38 height 11
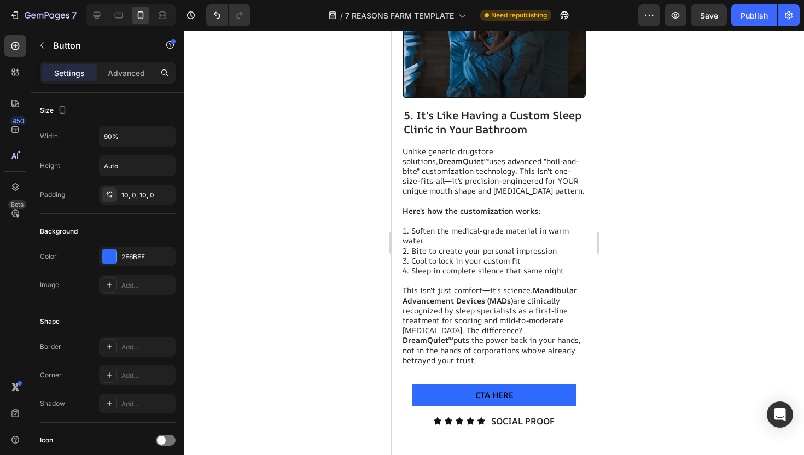
drag, startPoint x: 478, startPoint y: 385, endPoint x: 516, endPoint y: 382, distance: 38.4
click at [516, 385] on button "CTA HERE" at bounding box center [494, 396] width 165 height 22
click at [510, 390] on span "CTA HERE" at bounding box center [494, 395] width 38 height 11
click at [412, 385] on button "Try" at bounding box center [494, 396] width 165 height 22
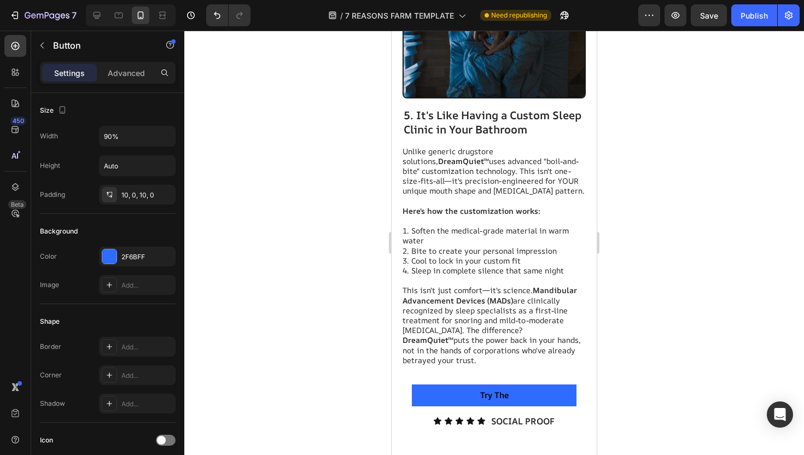
click at [412, 385] on button "Try The" at bounding box center [494, 396] width 165 height 22
click at [412, 385] on button "Try The Device" at bounding box center [494, 396] width 165 height 22
click at [412, 385] on button "Try The Device That" at bounding box center [494, 396] width 165 height 22
click at [412, 385] on button "Try The Device That Actuall" at bounding box center [494, 396] width 165 height 22
click at [653, 379] on div at bounding box center [494, 243] width 620 height 425
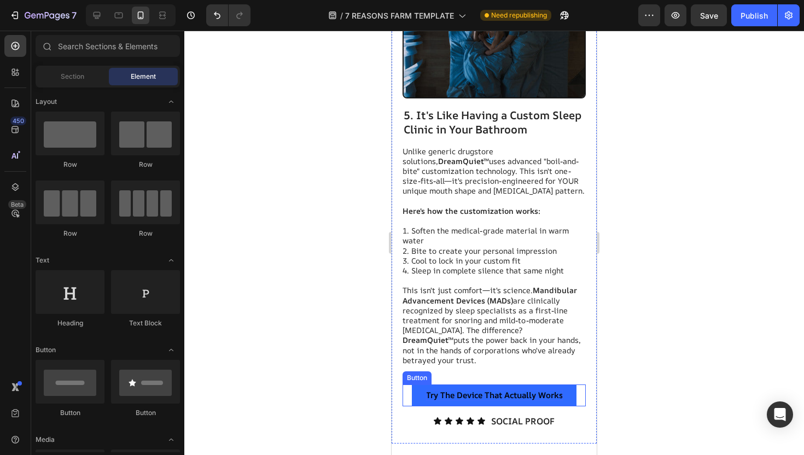
click at [542, 390] on p "Try The Device That Actually Works" at bounding box center [494, 395] width 137 height 11
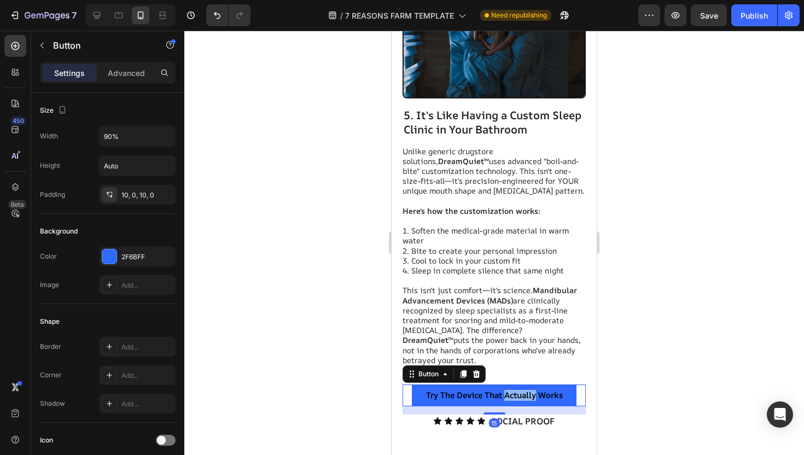
click at [535, 390] on p "Try The Device That Actually Works" at bounding box center [494, 395] width 137 height 11
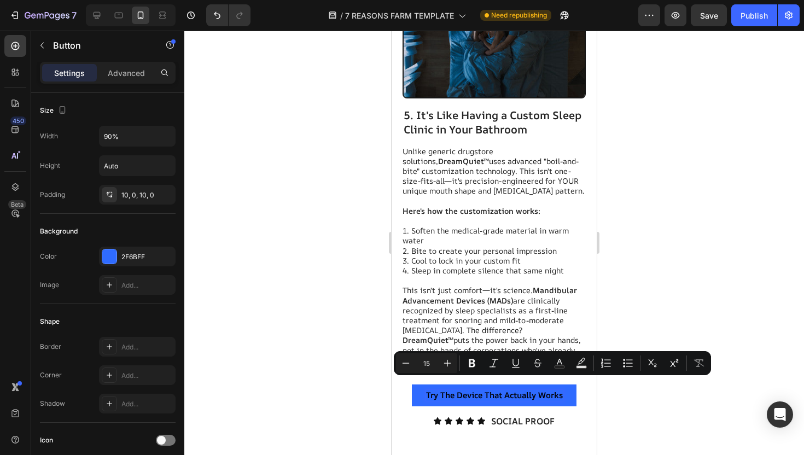
click at [553, 390] on p "Try The Device That Actually Works" at bounding box center [494, 395] width 137 height 11
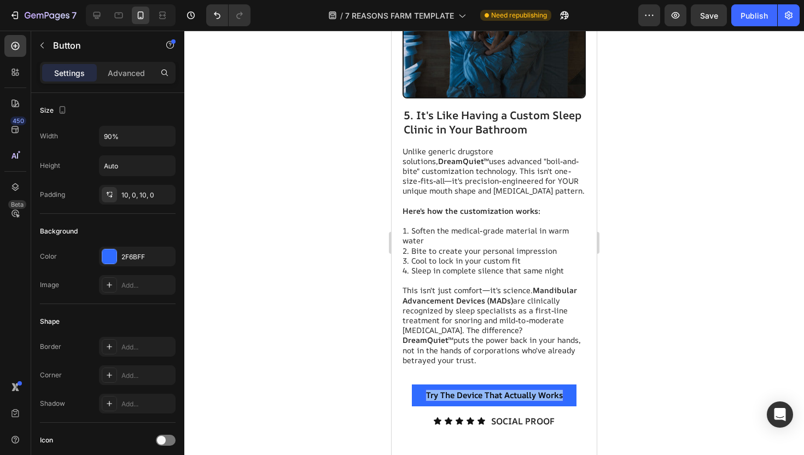
drag, startPoint x: 562, startPoint y: 385, endPoint x: 420, endPoint y: 384, distance: 142.8
click at [420, 385] on button "Try The Device That Actually Works" at bounding box center [494, 396] width 165 height 22
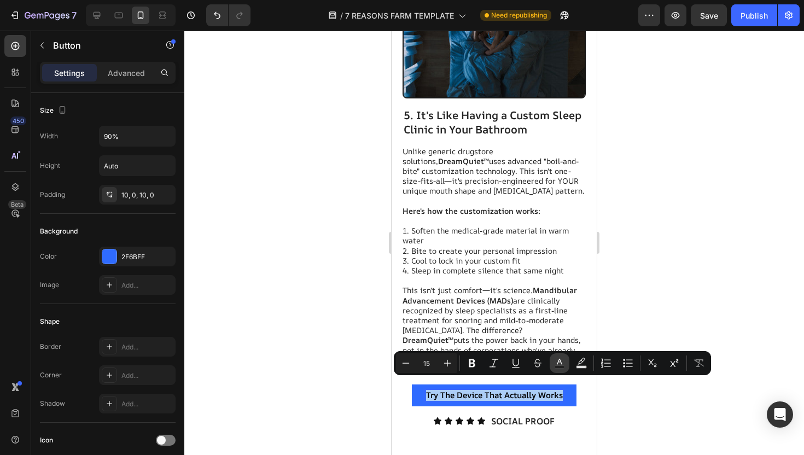
click at [567, 361] on button "Text Color" at bounding box center [560, 363] width 20 height 20
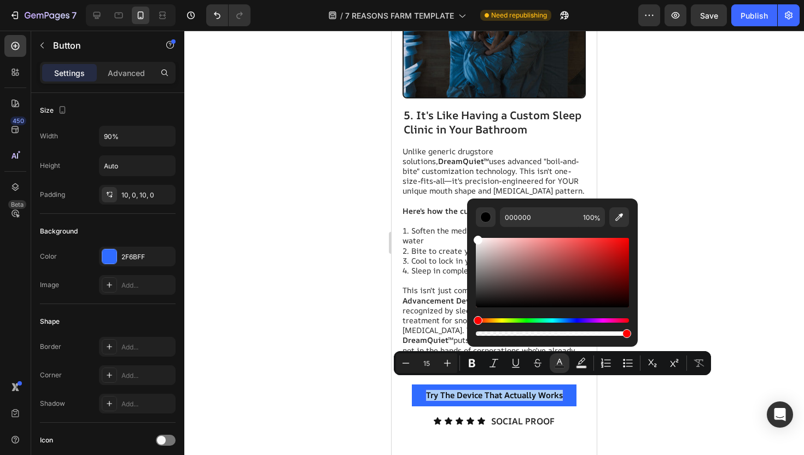
drag, startPoint x: 490, startPoint y: 261, endPoint x: 468, endPoint y: 200, distance: 64.4
click at [468, 200] on div "000000 100 %" at bounding box center [552, 269] width 171 height 140
type input "FFFFFF"
click at [312, 219] on div at bounding box center [494, 243] width 620 height 425
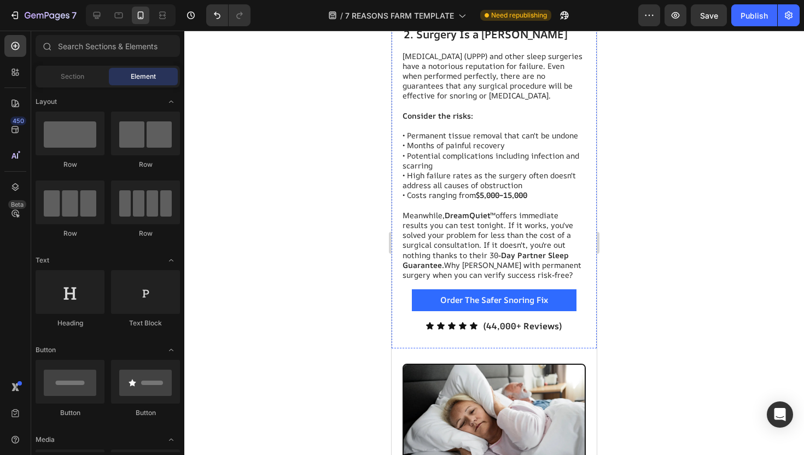
scroll to position [1065, 0]
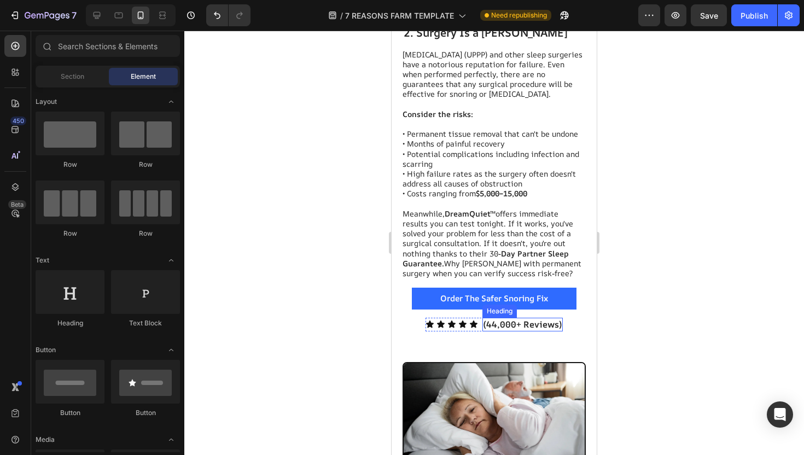
click at [496, 318] on h2 "(44,000+ Reviews)" at bounding box center [523, 325] width 80 height 14
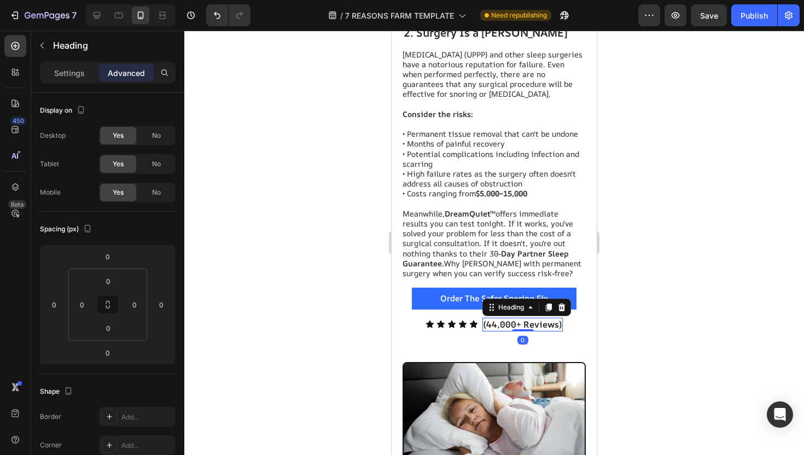
click at [496, 318] on h2 "(44,000+ Reviews)" at bounding box center [523, 325] width 80 height 14
click at [496, 319] on p "(44,000+ Reviews)" at bounding box center [523, 324] width 78 height 11
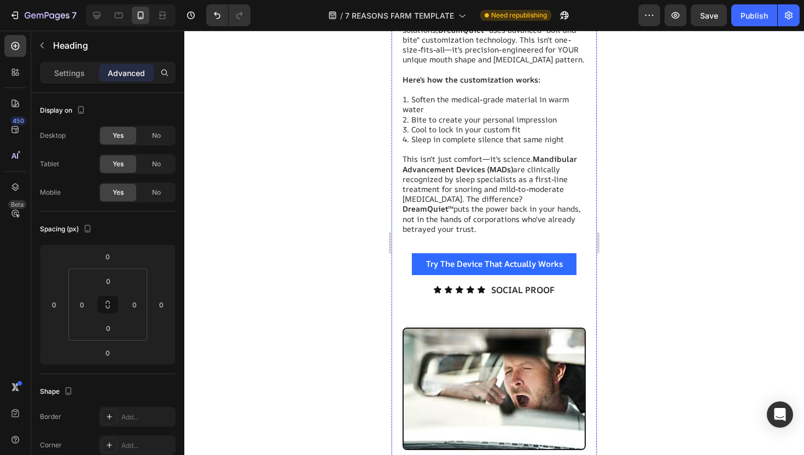
scroll to position [3266, 0]
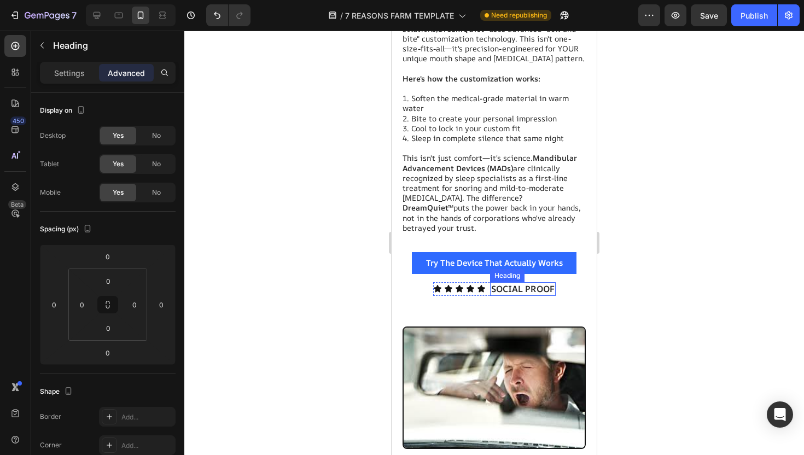
click at [508, 282] on h2 "SOCIAL PROOF" at bounding box center [523, 289] width 66 height 14
click at [518, 283] on p "PROOF" at bounding box center [523, 288] width 30 height 11
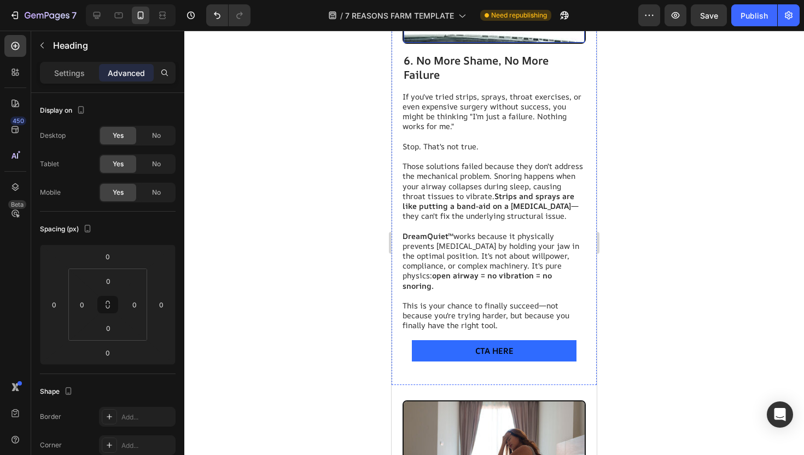
scroll to position [3675, 0]
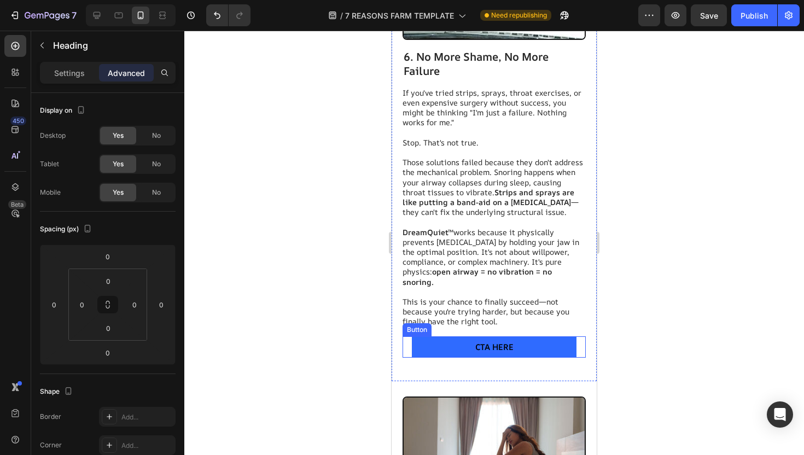
click at [504, 341] on span "CTA HERE" at bounding box center [494, 346] width 38 height 11
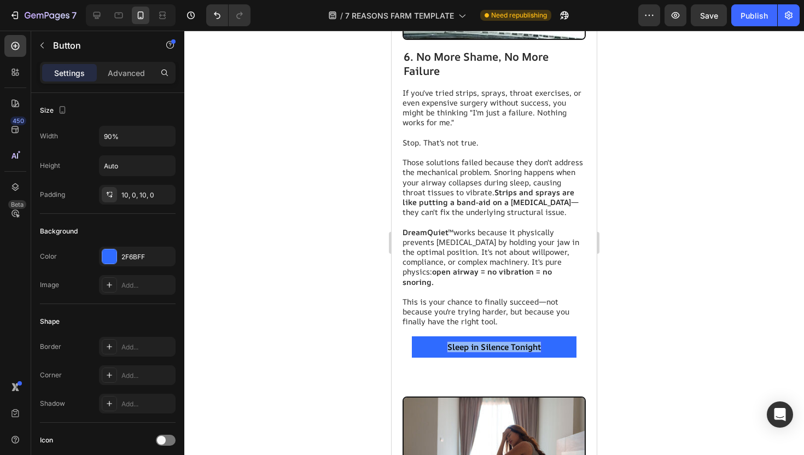
drag, startPoint x: 542, startPoint y: 325, endPoint x: 449, endPoint y: 324, distance: 93.0
click at [449, 342] on p "Sleep in Silence Tonight" at bounding box center [495, 347] width 94 height 11
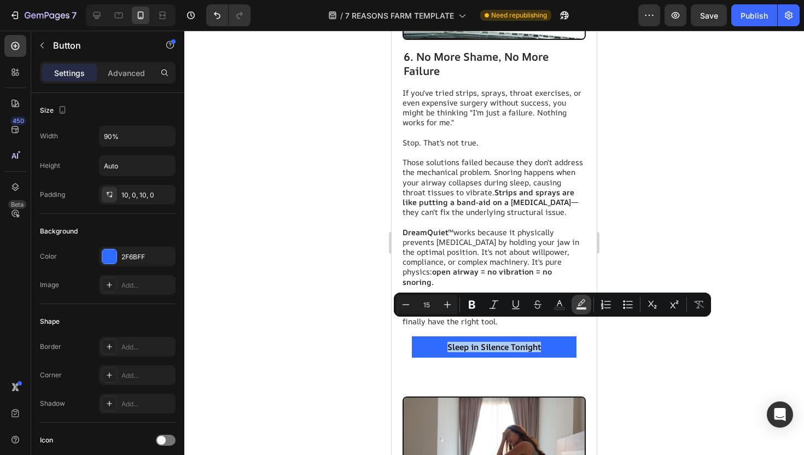
click at [578, 303] on icon "Editor contextual toolbar" at bounding box center [581, 304] width 11 height 11
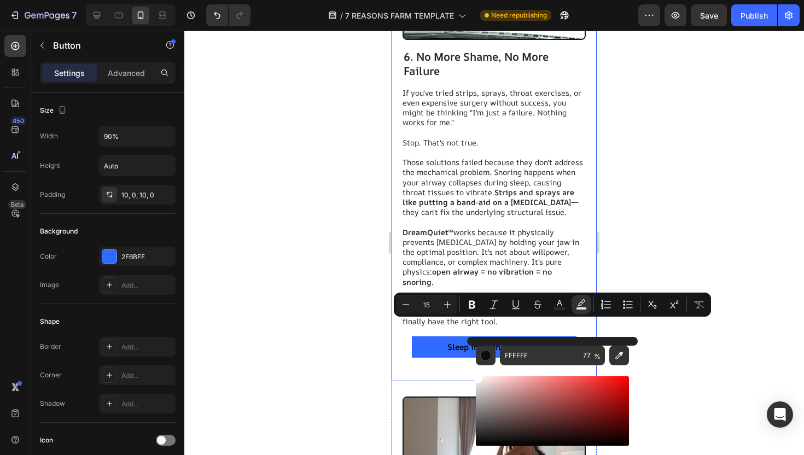
drag, startPoint x: 898, startPoint y: 427, endPoint x: 446, endPoint y: 352, distance: 458.1
drag, startPoint x: 480, startPoint y: 382, endPoint x: 476, endPoint y: 454, distance: 72.4
click at [476, 454] on div "Editor contextual toolbar" at bounding box center [552, 425] width 153 height 102
type input "000000"
click at [217, 16] on icon "Undo/Redo" at bounding box center [217, 15] width 11 height 11
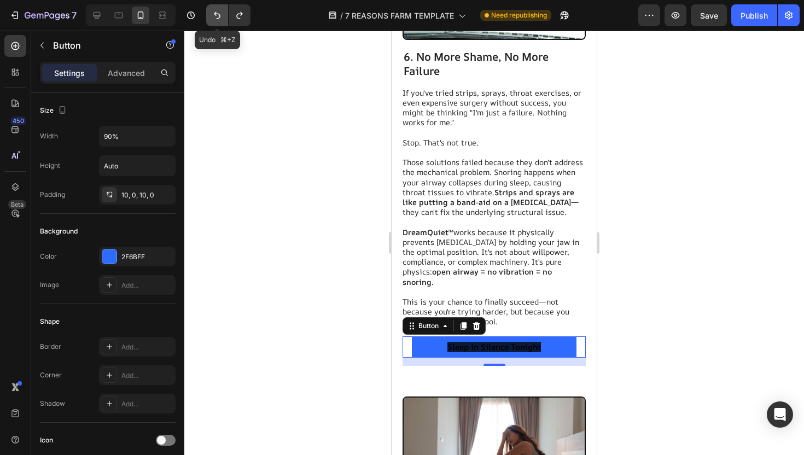
click at [217, 16] on icon "Undo/Redo" at bounding box center [217, 15] width 11 height 11
click at [519, 342] on p "Sleep in Silence Tonight" at bounding box center [495, 347] width 94 height 11
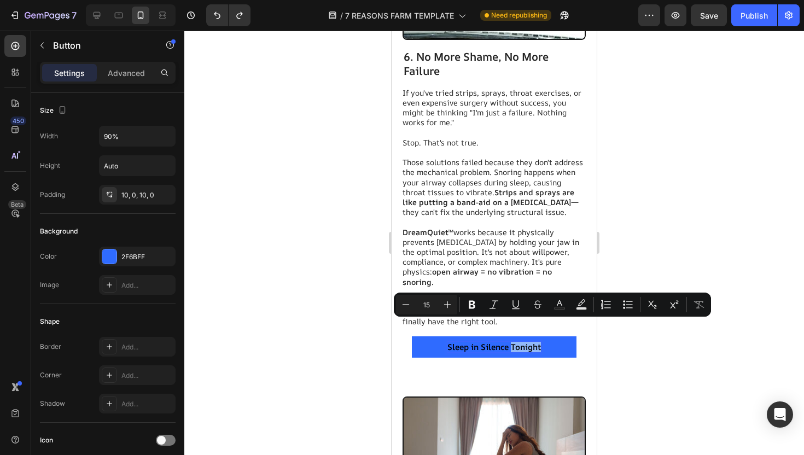
click at [522, 342] on p "Sleep in Silence Tonight" at bounding box center [495, 347] width 94 height 11
click at [536, 342] on p "Sleep in Silence Tonight" at bounding box center [495, 347] width 94 height 11
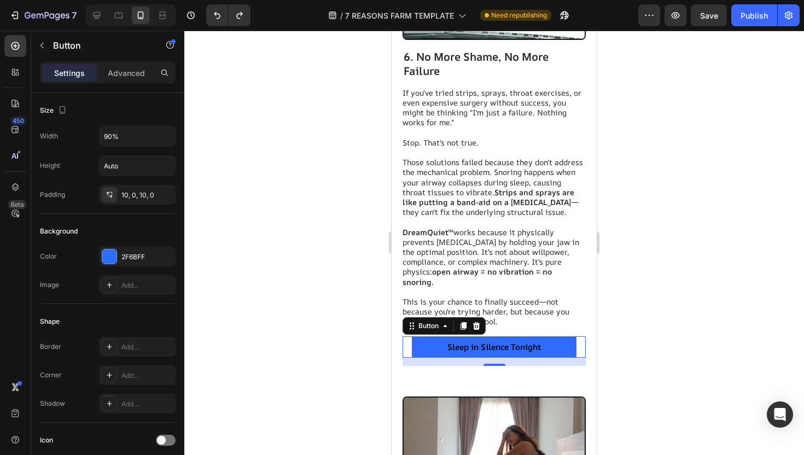
click at [445, 337] on button "Sleep in Silence Tonight" at bounding box center [494, 348] width 165 height 22
click at [457, 342] on p "Sleep in Silence Tonight" at bounding box center [495, 347] width 94 height 11
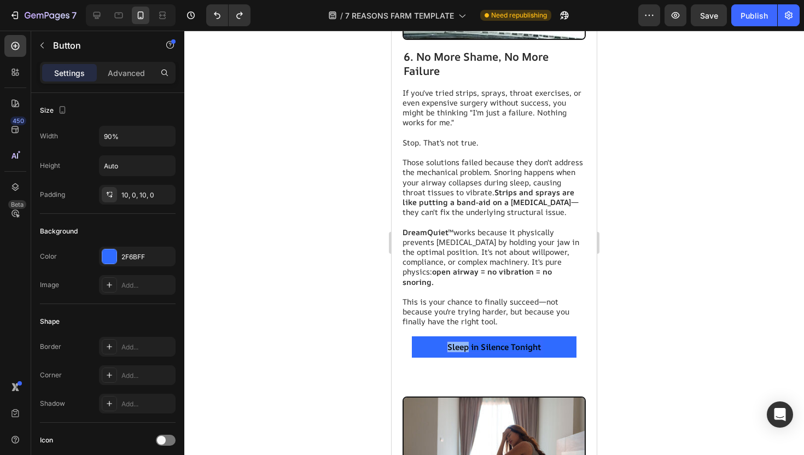
click at [457, 342] on p "Sleep in Silence Tonight" at bounding box center [495, 347] width 94 height 11
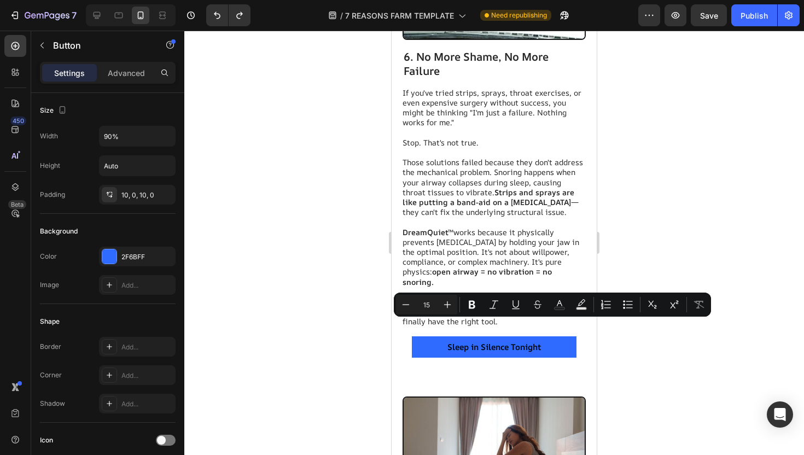
click at [472, 342] on p "Sleep in Silence Tonight" at bounding box center [495, 347] width 94 height 11
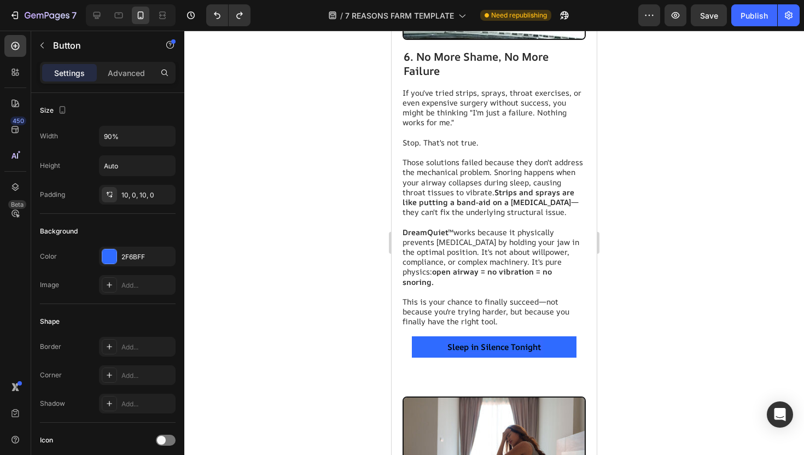
click at [540, 342] on p "Sleep in Silence Tonight" at bounding box center [495, 347] width 94 height 11
drag, startPoint x: 541, startPoint y: 327, endPoint x: 445, endPoint y: 327, distance: 95.8
click at [445, 337] on button "Sleep in Silence Tonight" at bounding box center [494, 348] width 165 height 22
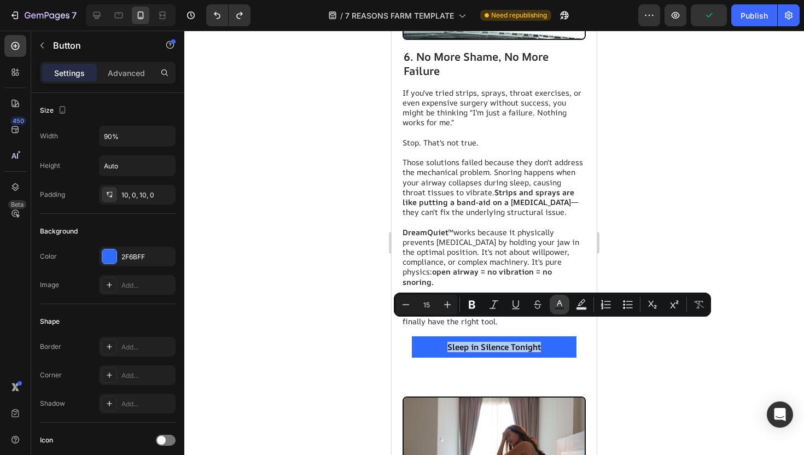
click at [564, 305] on icon "Editor contextual toolbar" at bounding box center [559, 304] width 11 height 11
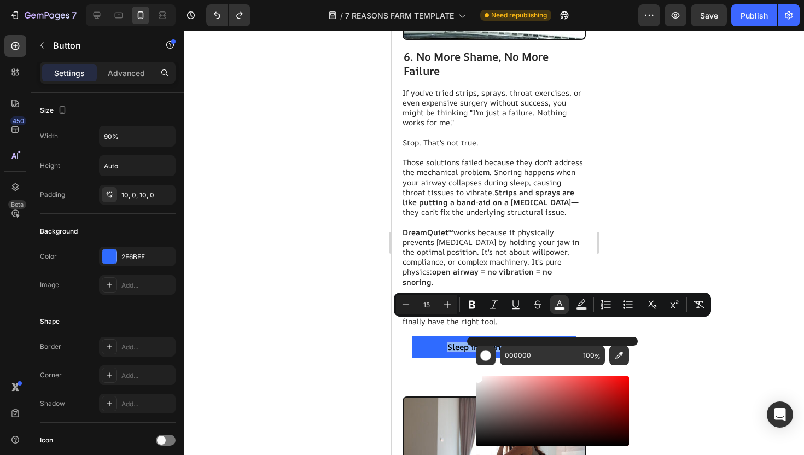
type input "FFFFFF"
drag, startPoint x: 896, startPoint y: 441, endPoint x: 460, endPoint y: 364, distance: 443.4
click at [336, 340] on div at bounding box center [494, 243] width 620 height 425
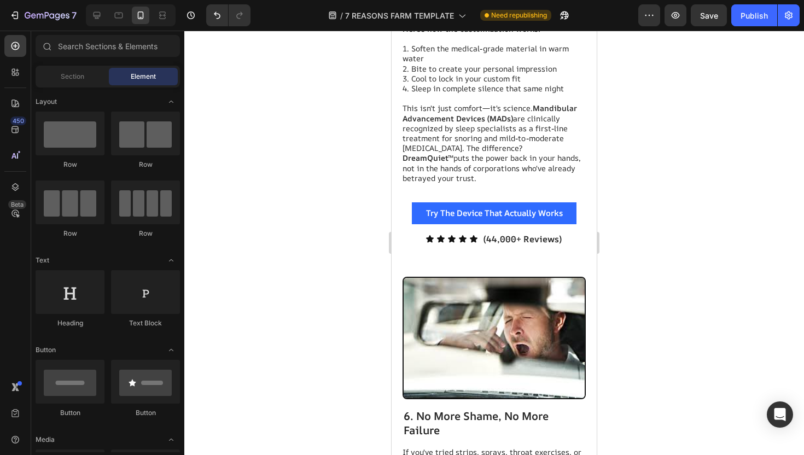
scroll to position [3275, 0]
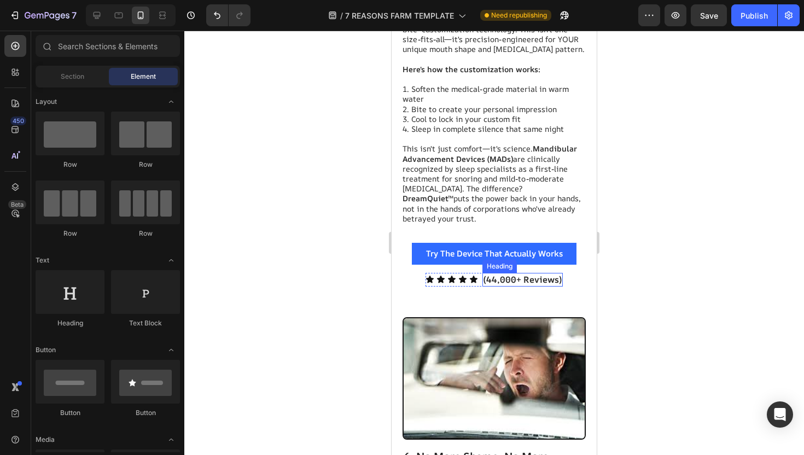
click at [541, 274] on p "(44,000+ Reviews)" at bounding box center [523, 279] width 78 height 11
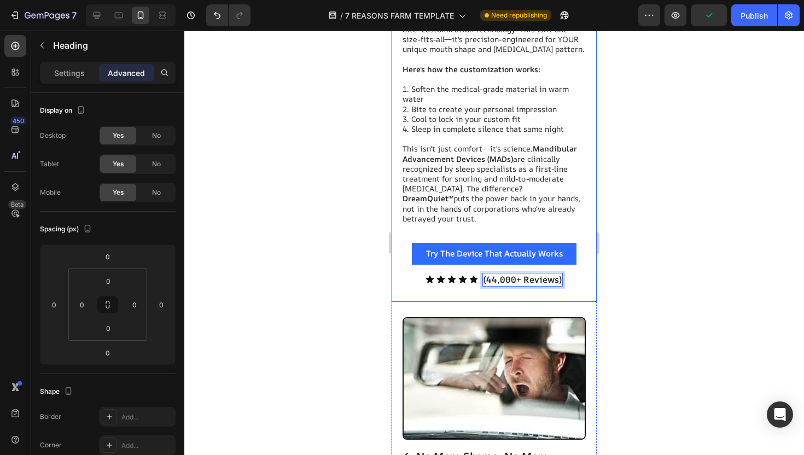
drag, startPoint x: 484, startPoint y: 268, endPoint x: 563, endPoint y: 268, distance: 79.3
click at [563, 268] on div "5. It's Like Having a Custom Sleep Clinic in Your Bathroom Heading Unlike gener…" at bounding box center [494, 126] width 183 height 321
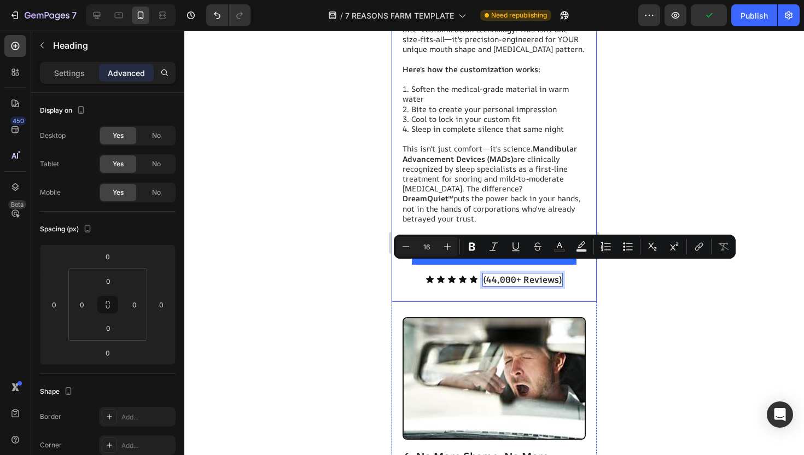
copy p "(44,000+ Reviews)"
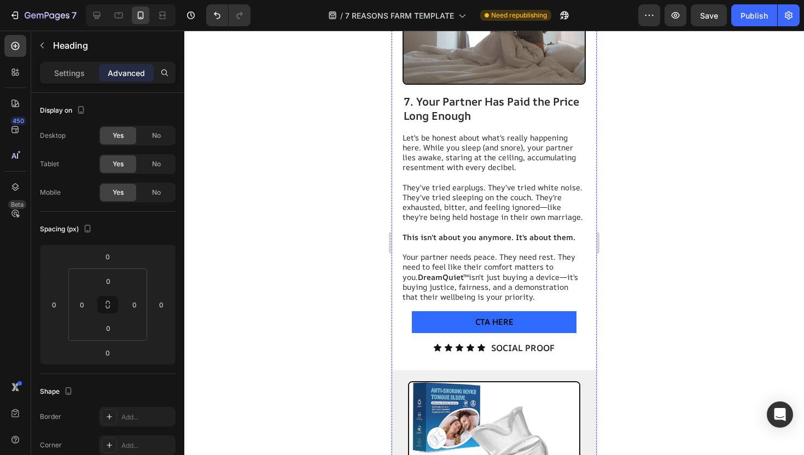
scroll to position [4160, 0]
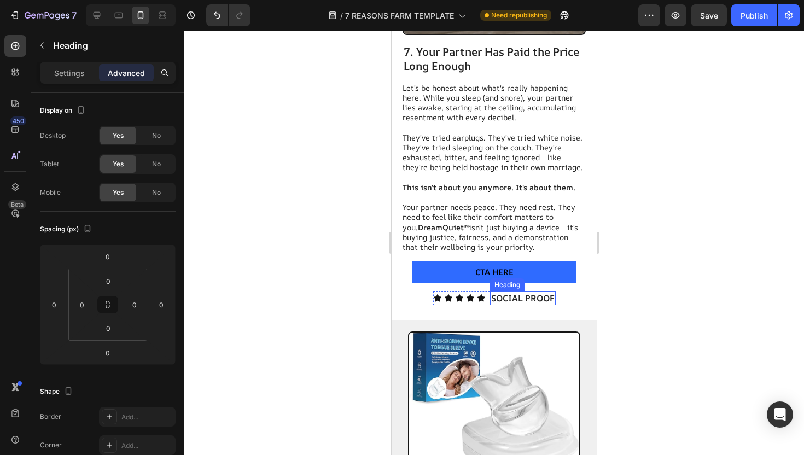
click at [526, 292] on h2 "SOCIAL PROOF" at bounding box center [523, 299] width 66 height 14
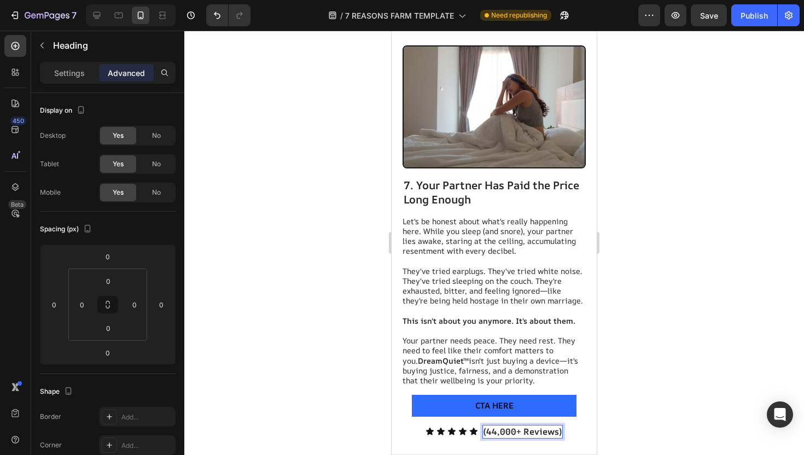
scroll to position [4021, 0]
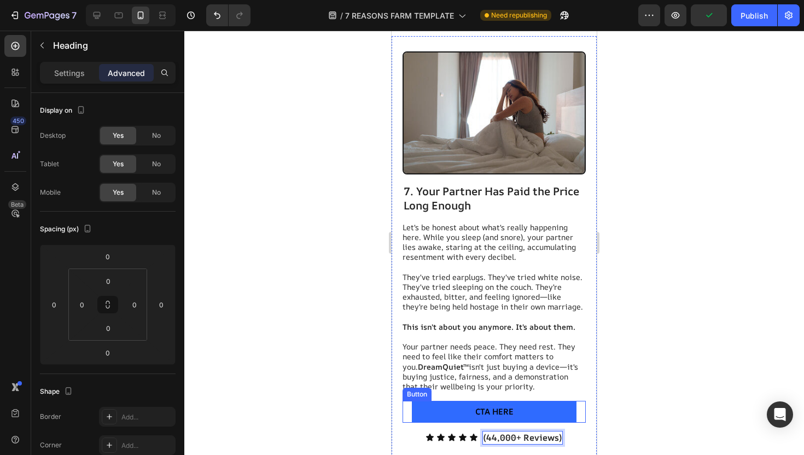
click at [501, 406] on span "CTA HERE" at bounding box center [494, 411] width 38 height 11
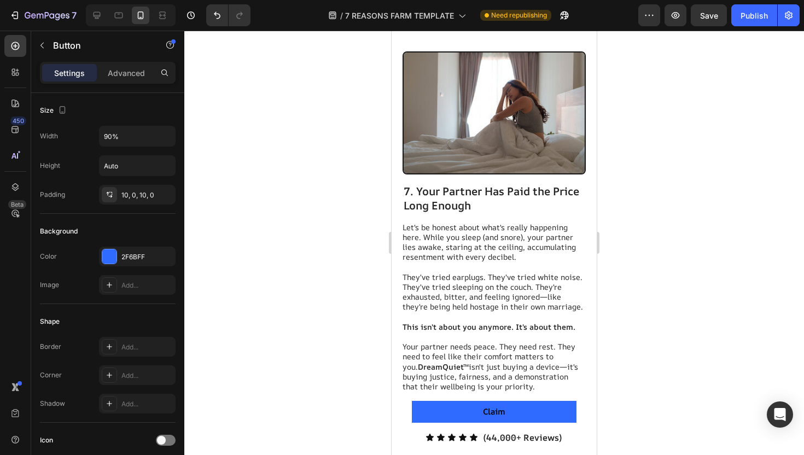
click at [412, 401] on button "Claim" at bounding box center [494, 412] width 165 height 22
click at [412, 401] on button "Claim 20%" at bounding box center [494, 412] width 165 height 22
click at [412, 401] on button "Claim 20% Off" at bounding box center [494, 412] width 165 height 22
click at [412, 401] on button "Claim 20% Off +" at bounding box center [494, 412] width 165 height 22
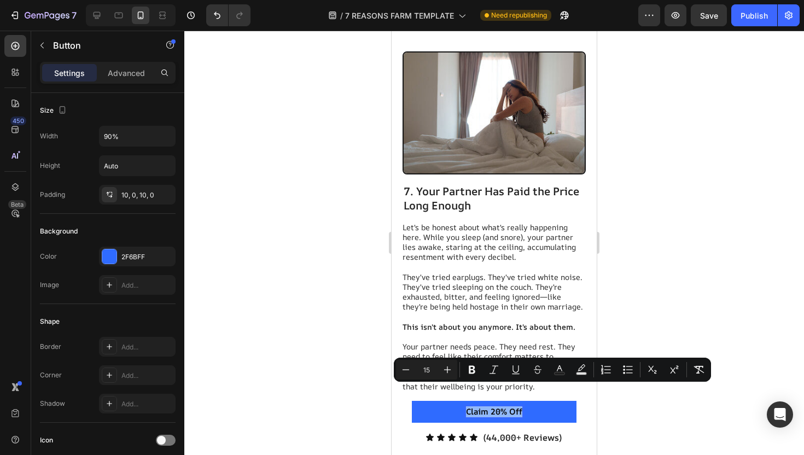
drag, startPoint x: 522, startPoint y: 392, endPoint x: 450, endPoint y: 390, distance: 72.3
click at [450, 401] on button "Claim 20% Off" at bounding box center [494, 412] width 165 height 22
click at [584, 368] on icon "Editor contextual toolbar" at bounding box center [581, 369] width 11 height 11
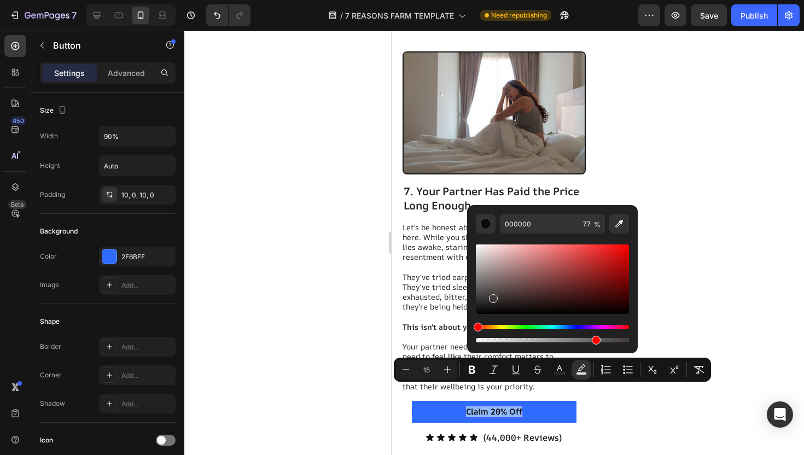
type input "FFFFFF"
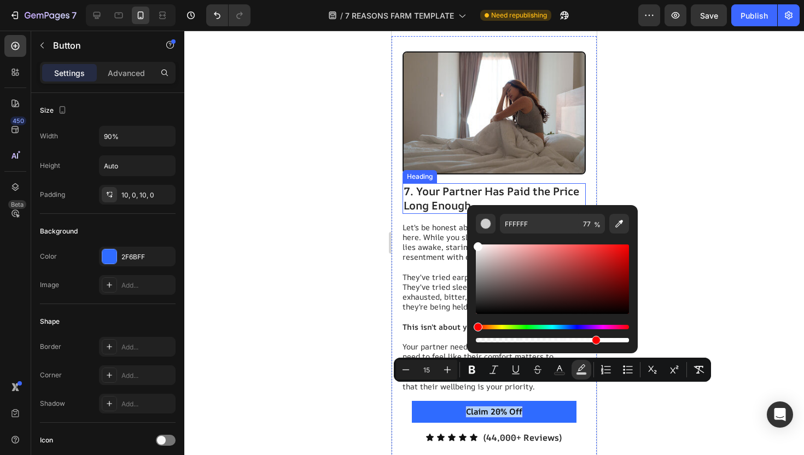
drag, startPoint x: 884, startPoint y: 333, endPoint x: 455, endPoint y: 186, distance: 453.5
click at [295, 279] on div at bounding box center [494, 243] width 620 height 425
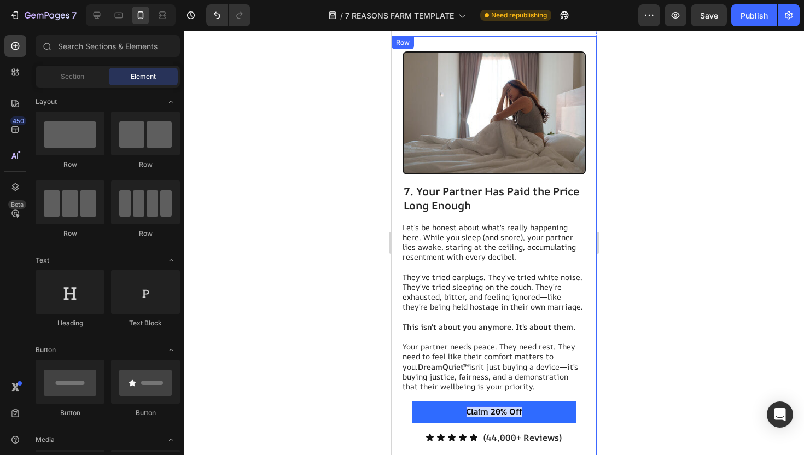
click at [610, 342] on div at bounding box center [494, 243] width 620 height 425
click at [504, 406] on span "Claim 20% Off" at bounding box center [494, 411] width 56 height 11
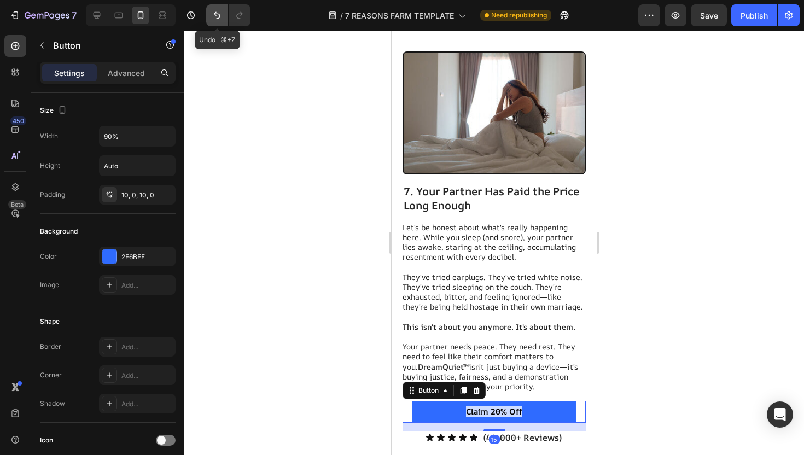
click at [216, 15] on icon "Undo/Redo" at bounding box center [217, 15] width 7 height 7
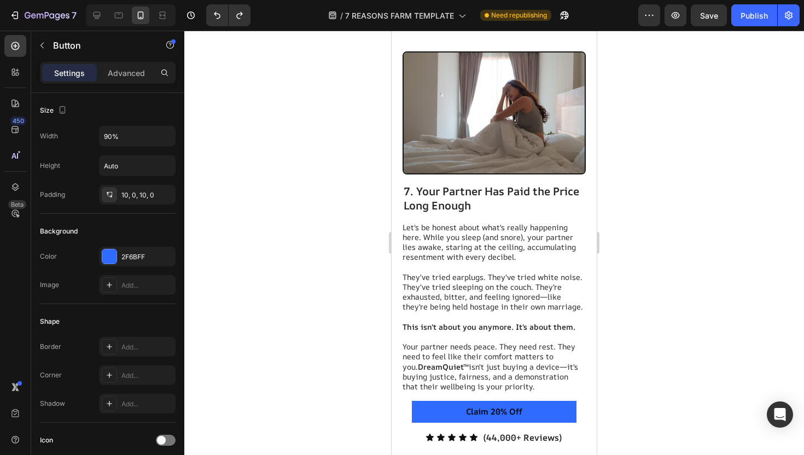
click at [490, 406] on span "Claim 20% Off" at bounding box center [494, 411] width 56 height 11
click at [511, 406] on span "Claim 20% Off" at bounding box center [494, 411] width 56 height 11
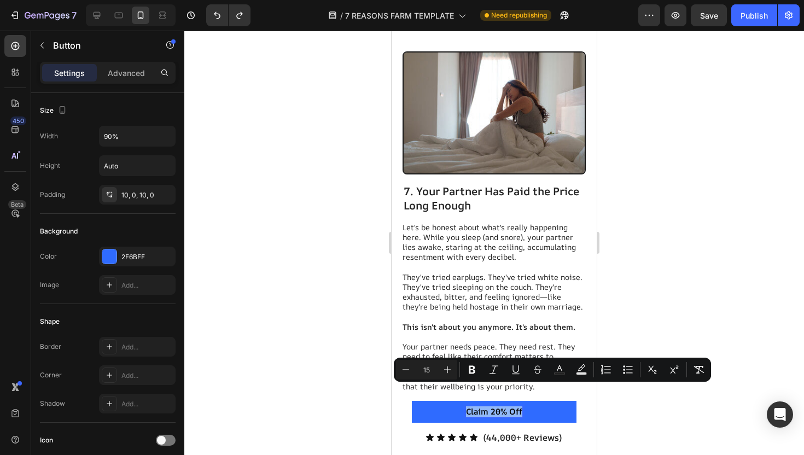
drag, startPoint x: 522, startPoint y: 390, endPoint x: 450, endPoint y: 390, distance: 71.7
click at [450, 401] on button "Claim 20% Off" at bounding box center [494, 412] width 165 height 22
click at [558, 373] on rect "Editor contextual toolbar" at bounding box center [560, 374] width 10 height 3
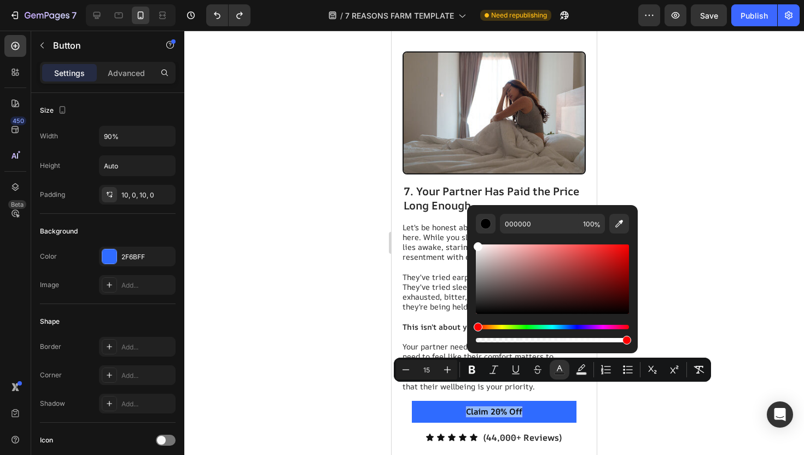
drag, startPoint x: 912, startPoint y: 314, endPoint x: 464, endPoint y: 236, distance: 454.3
type input "FFFFFF"
click at [294, 241] on div at bounding box center [494, 243] width 620 height 425
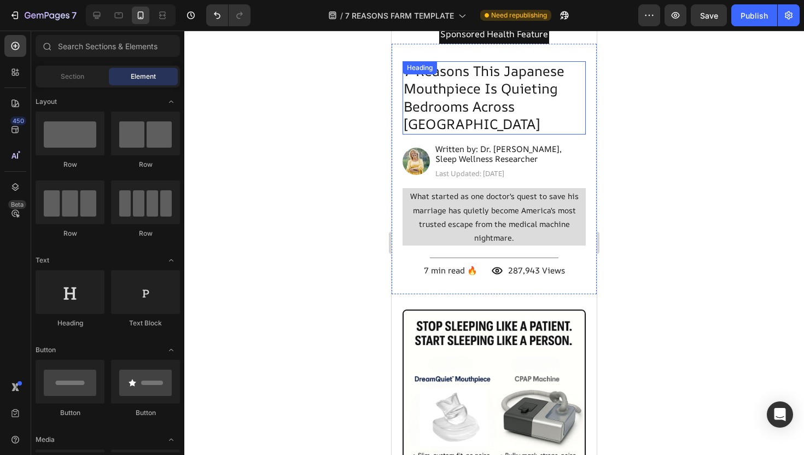
scroll to position [0, 0]
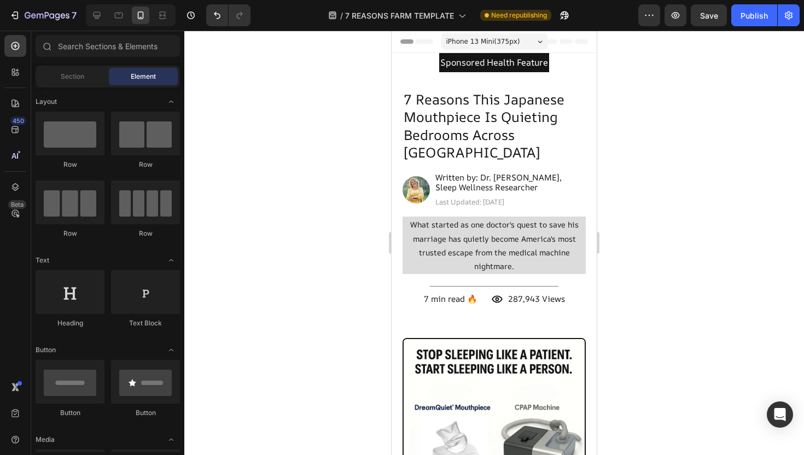
click at [531, 38] on div "iPhone 13 Mini ( 375 px)" at bounding box center [495, 41] width 106 height 16
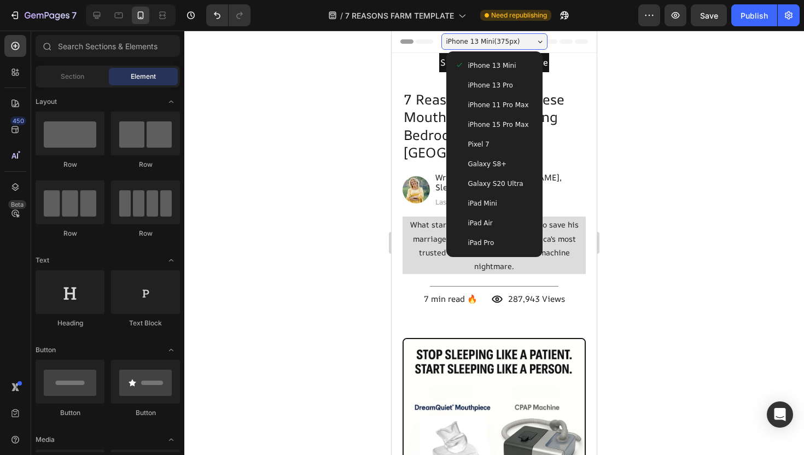
click at [519, 119] on span "iPhone 15 Pro Max" at bounding box center [498, 124] width 61 height 11
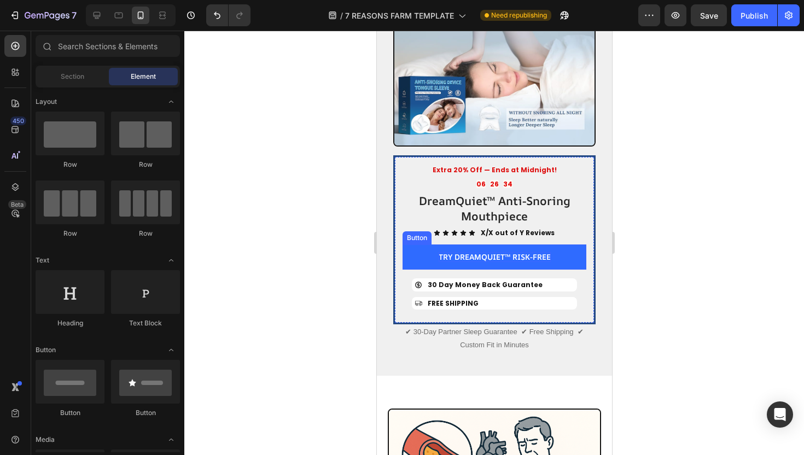
scroll to position [2171, 0]
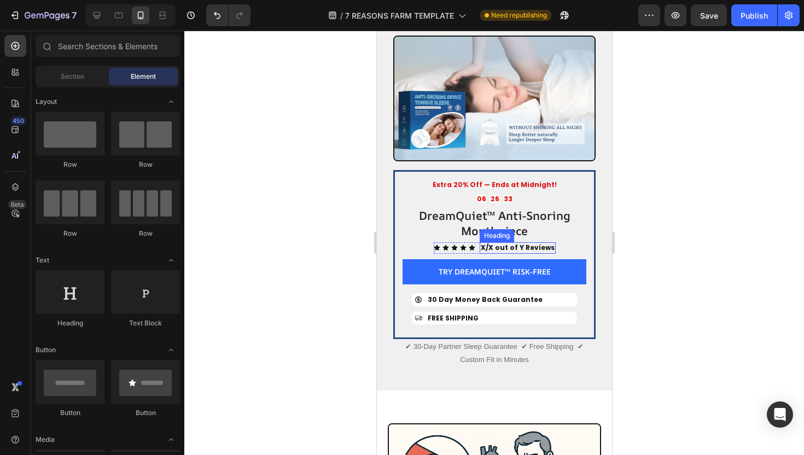
click at [506, 247] on strong "X/X out of Y Reviews" at bounding box center [517, 247] width 74 height 9
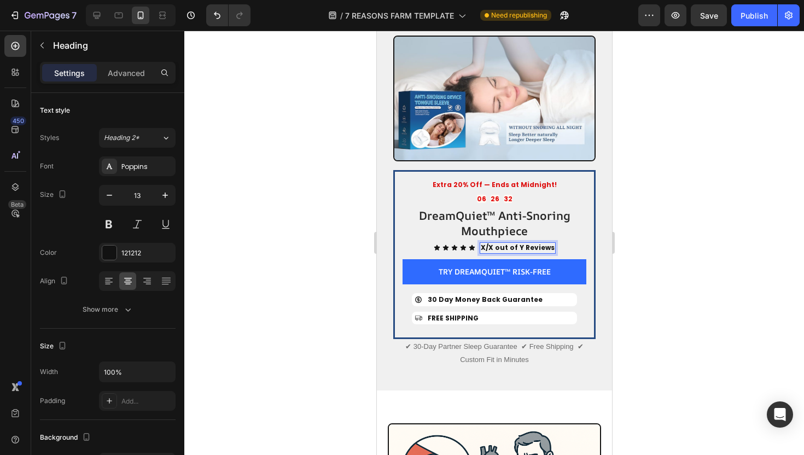
click at [494, 247] on strong "X/X out of Y Reviews" at bounding box center [517, 247] width 74 height 9
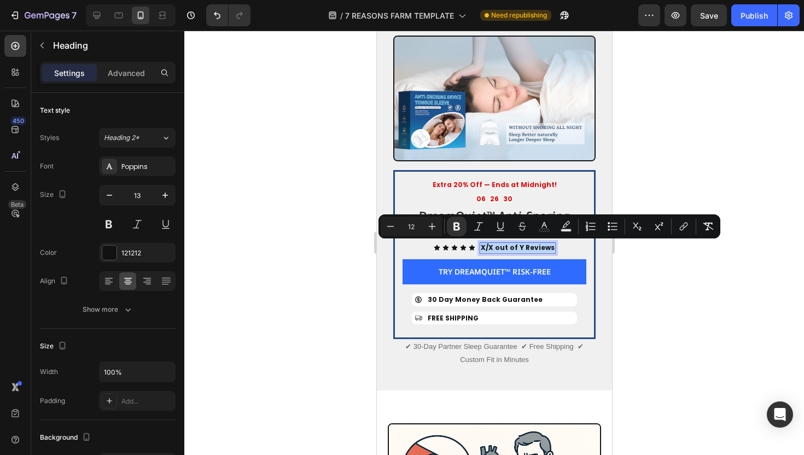
drag, startPoint x: 484, startPoint y: 247, endPoint x: 539, endPoint y: 246, distance: 55.3
click at [539, 246] on strong "X/X out of Y Reviews" at bounding box center [517, 247] width 74 height 9
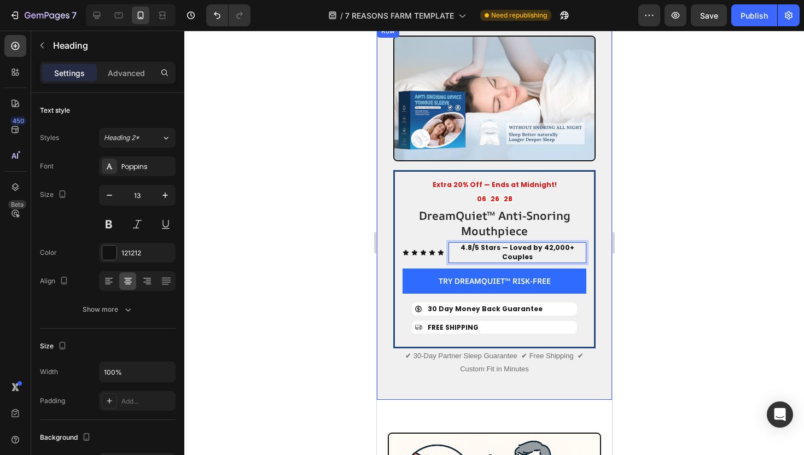
click at [622, 261] on div at bounding box center [494, 243] width 620 height 425
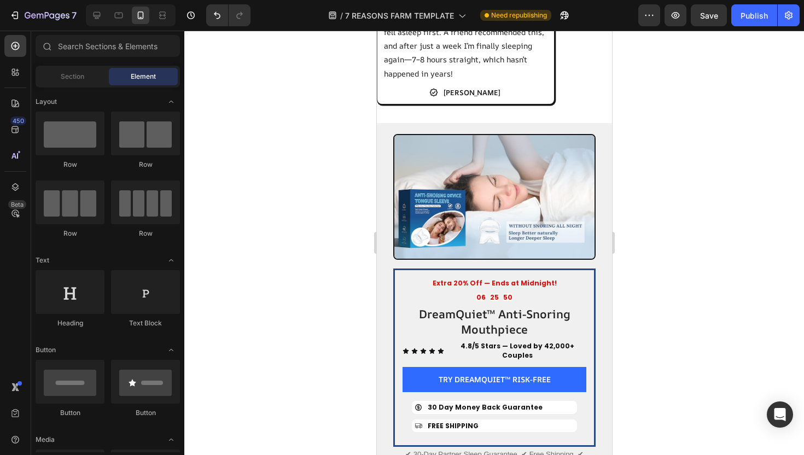
scroll to position [2108, 0]
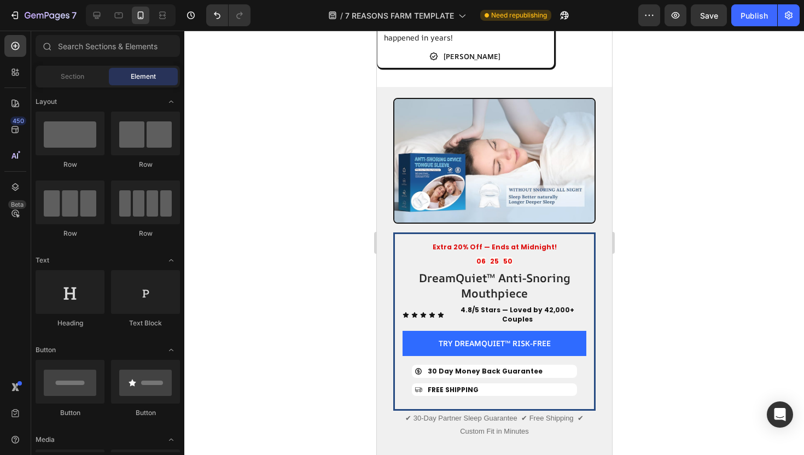
click at [530, 294] on h2 "DreamQuiet™ Anti-Snoring Mouthpiece" at bounding box center [494, 286] width 184 height 32
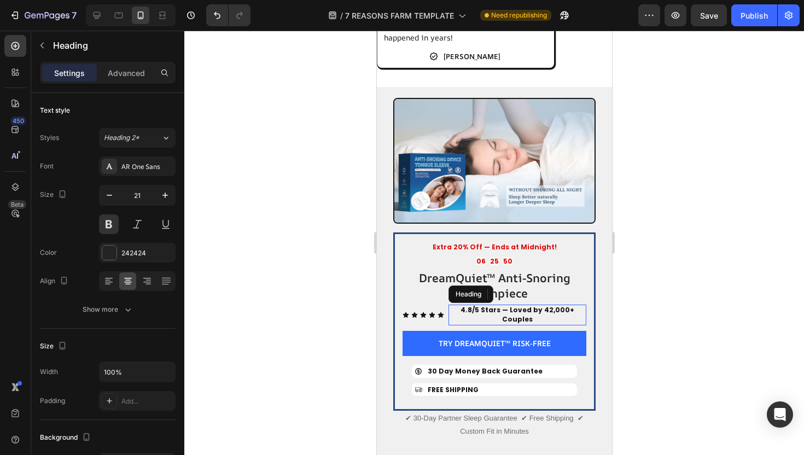
click at [536, 305] on strong "4.8/5 Stars — Loved by 42,000+ Couples" at bounding box center [517, 314] width 114 height 19
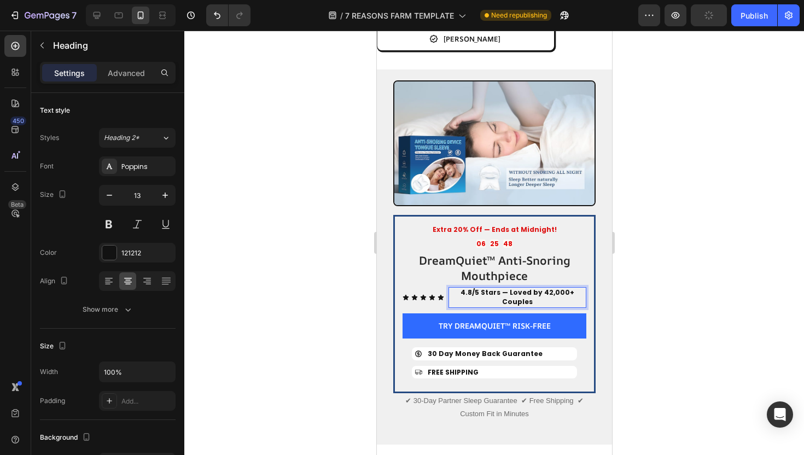
click at [534, 293] on strong "4.8/5 Stars — Loved by 42,000+ Couples" at bounding box center [517, 297] width 114 height 19
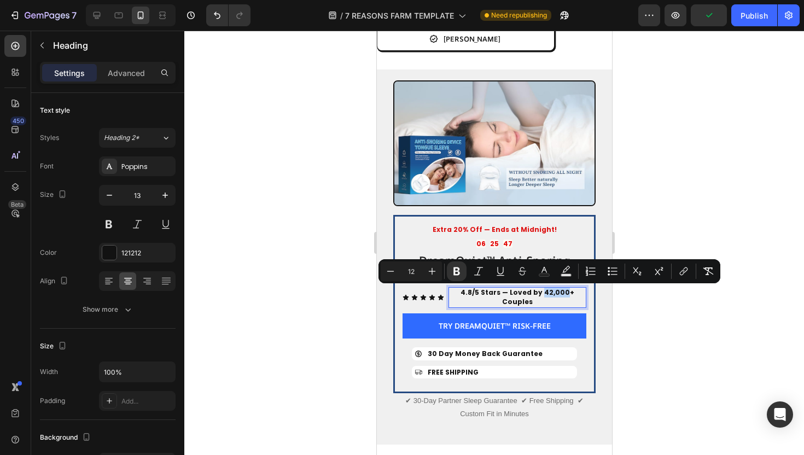
click at [534, 293] on strong "4.8/5 Stars — Loved by 42,000+ Couples" at bounding box center [517, 297] width 114 height 19
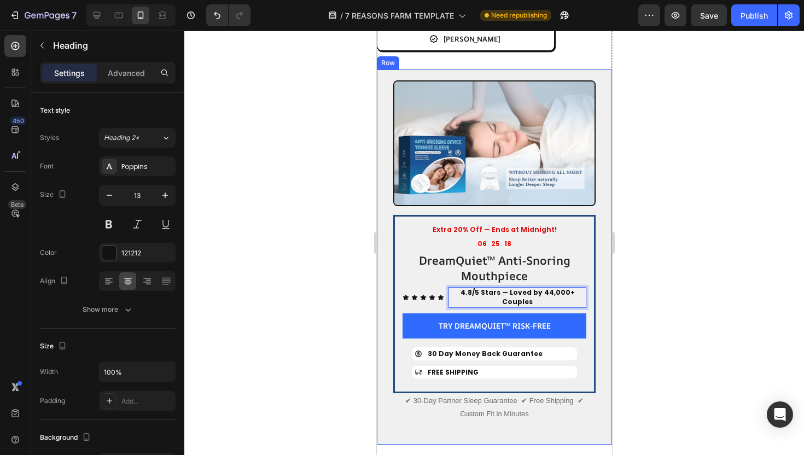
click at [653, 266] on div at bounding box center [494, 243] width 620 height 425
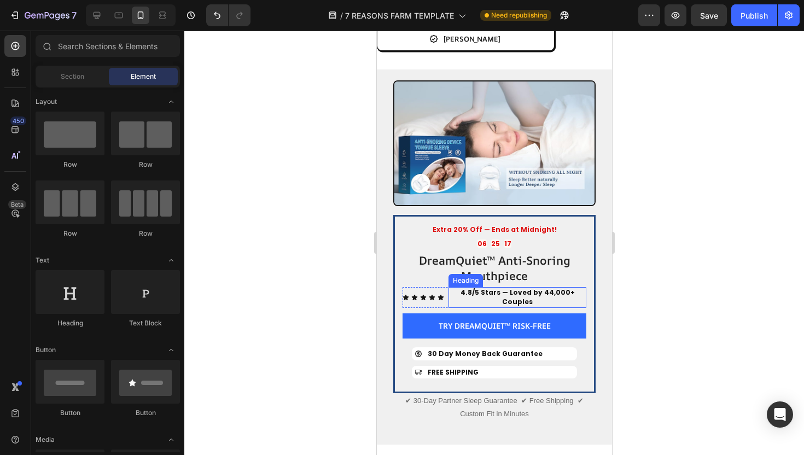
click at [555, 291] on strong "4.8/5 Stars — Loved by 44,000+ Couples" at bounding box center [517, 297] width 114 height 19
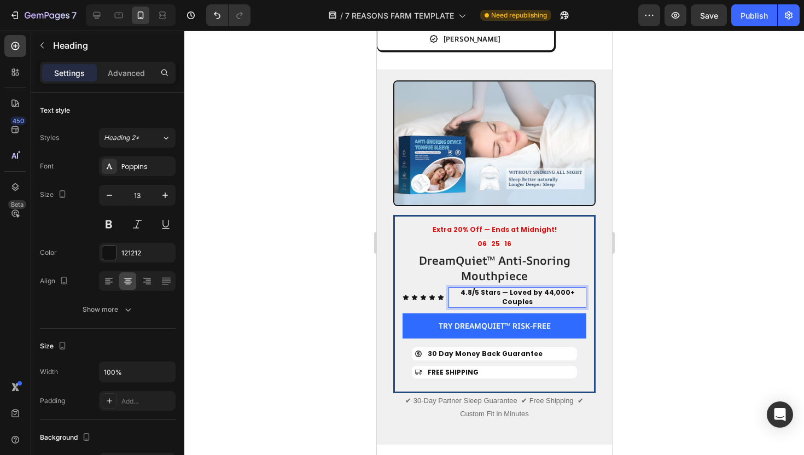
click at [558, 292] on strong "4.8/5 Stars — Loved by 44,000+ Couples" at bounding box center [517, 297] width 114 height 19
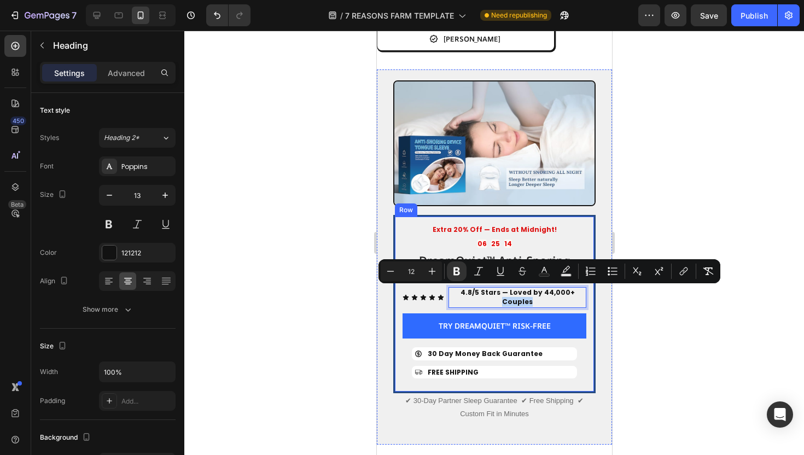
drag, startPoint x: 556, startPoint y: 291, endPoint x: 588, endPoint y: 291, distance: 32.3
click at [588, 291] on div "Extra 20% Off — Ends at Midnight! Text Block 06 25 14 Countdown Timer DreamQuie…" at bounding box center [494, 304] width 202 height 178
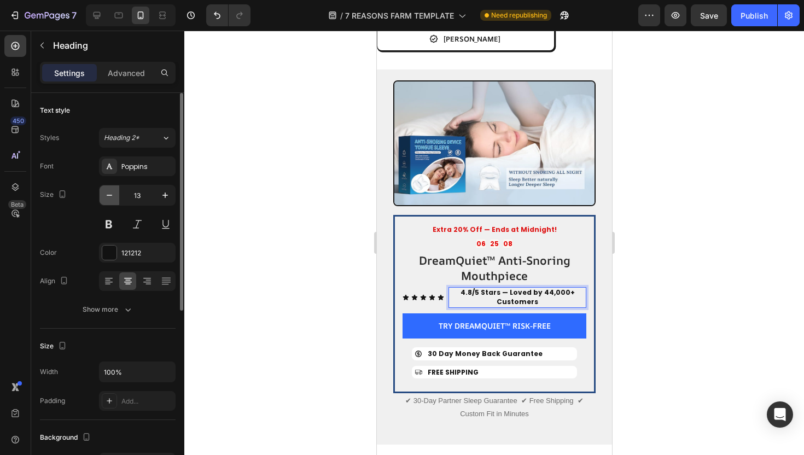
click at [110, 199] on icon "button" at bounding box center [109, 195] width 11 height 11
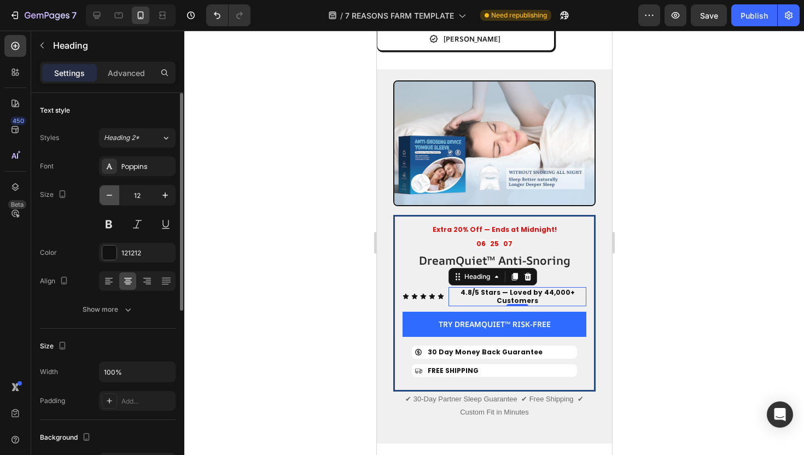
click at [110, 199] on icon "button" at bounding box center [109, 195] width 11 height 11
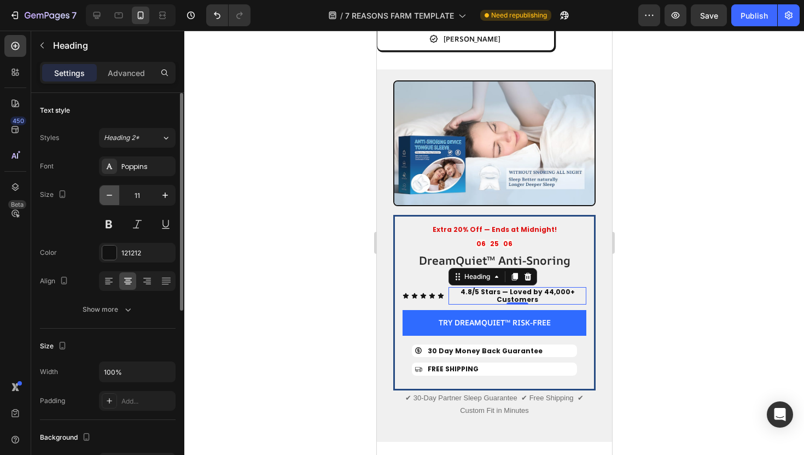
click at [110, 199] on icon "button" at bounding box center [109, 195] width 11 height 11
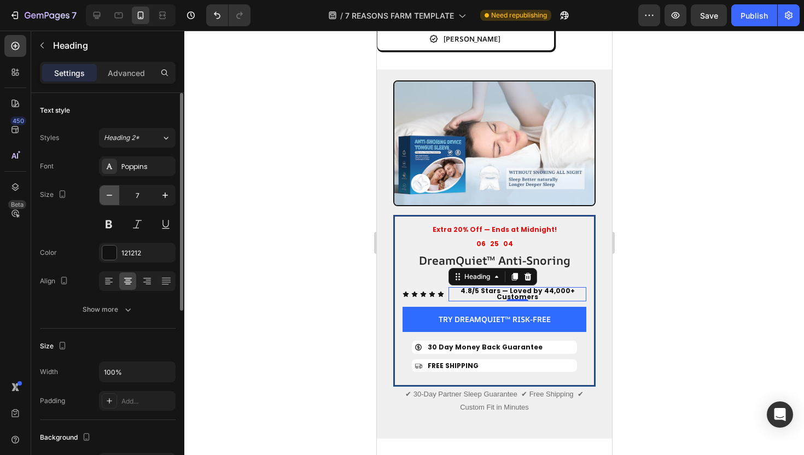
click at [110, 199] on icon "button" at bounding box center [109, 195] width 11 height 11
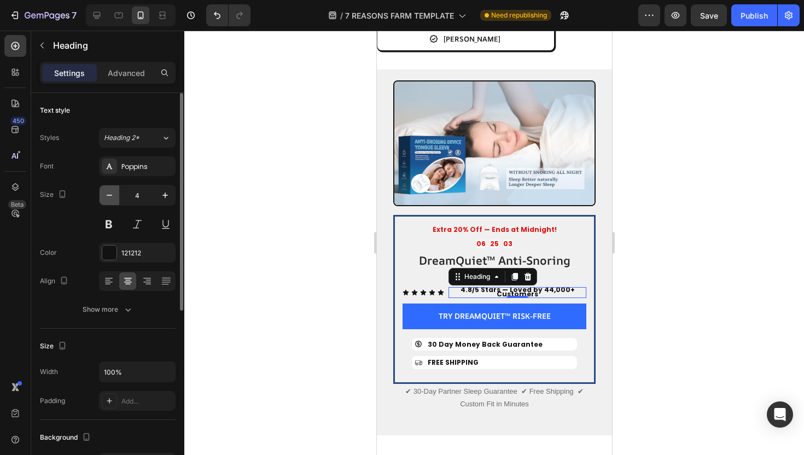
click at [110, 199] on icon "button" at bounding box center [109, 195] width 11 height 11
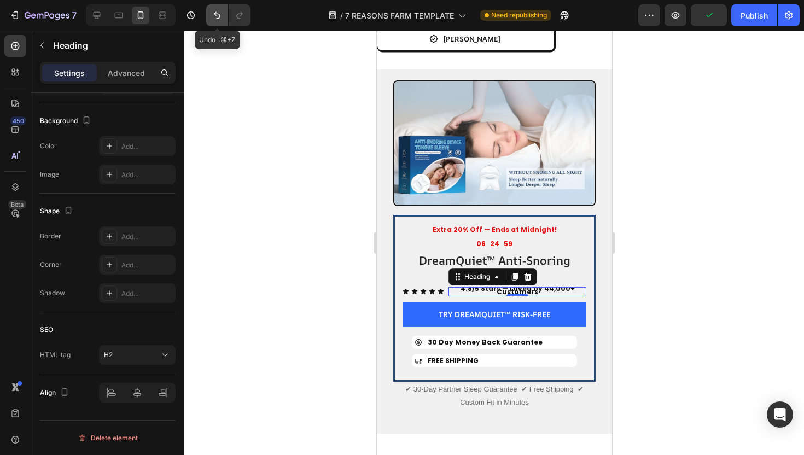
click at [222, 20] on icon "Undo/Redo" at bounding box center [217, 15] width 11 height 11
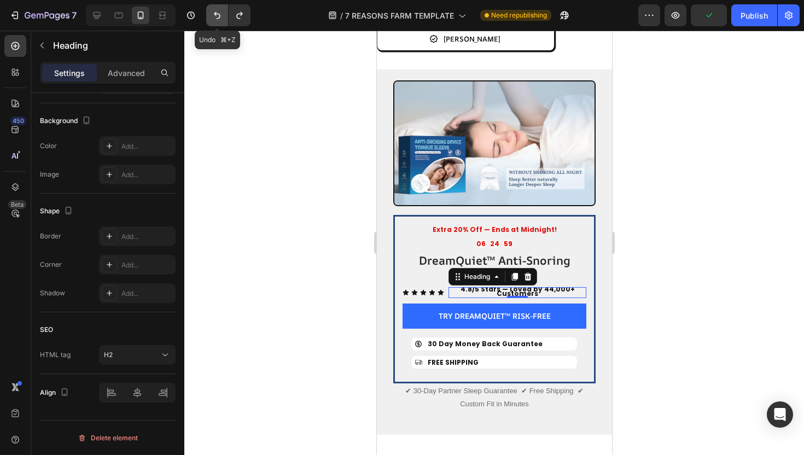
click at [222, 20] on icon "Undo/Redo" at bounding box center [217, 15] width 11 height 11
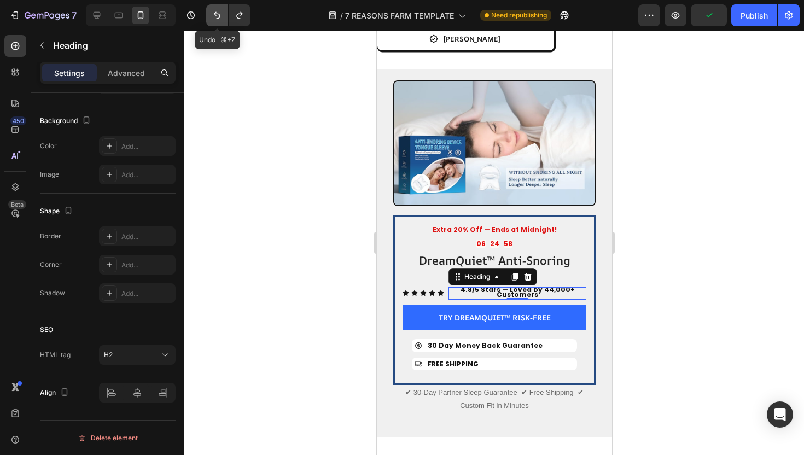
click at [222, 20] on icon "Undo/Redo" at bounding box center [217, 15] width 11 height 11
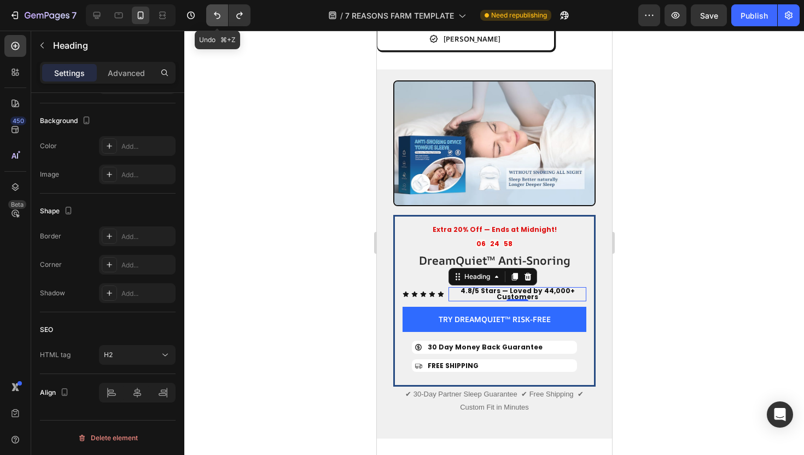
click at [222, 20] on icon "Undo/Redo" at bounding box center [217, 15] width 11 height 11
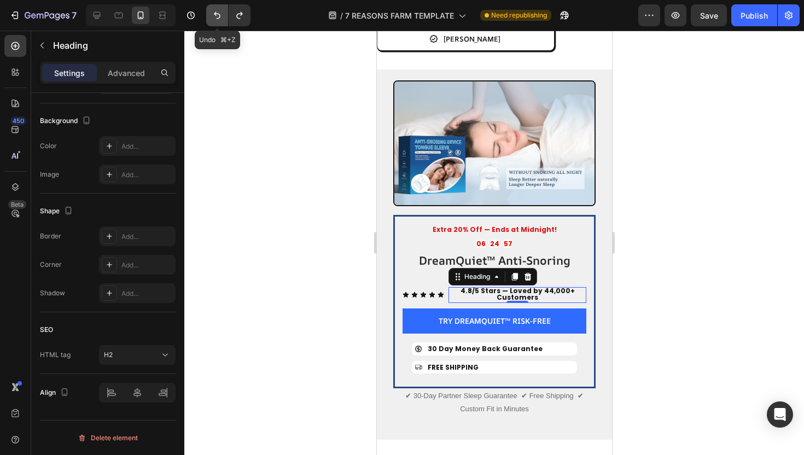
click at [222, 20] on icon "Undo/Redo" at bounding box center [217, 15] width 11 height 11
type input "9"
click at [222, 20] on icon "Undo/Redo" at bounding box center [217, 15] width 11 height 11
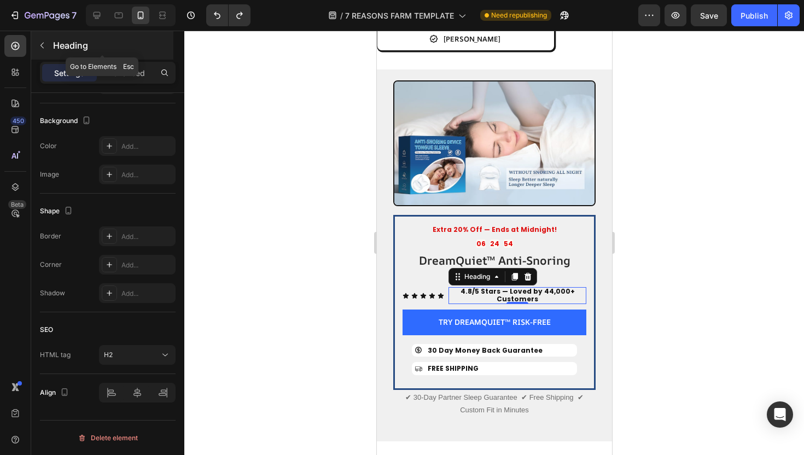
click at [45, 49] on icon "button" at bounding box center [42, 45] width 9 height 9
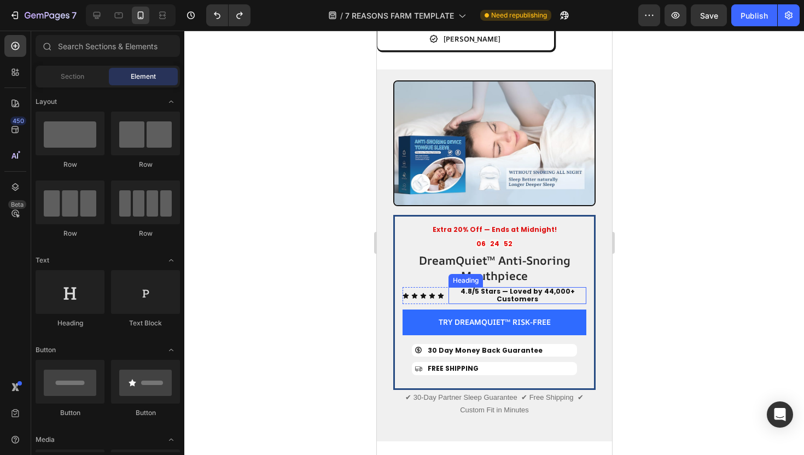
click at [507, 293] on strong "4.8/5 Stars — Loved by 44,000+ Customers" at bounding box center [517, 295] width 114 height 17
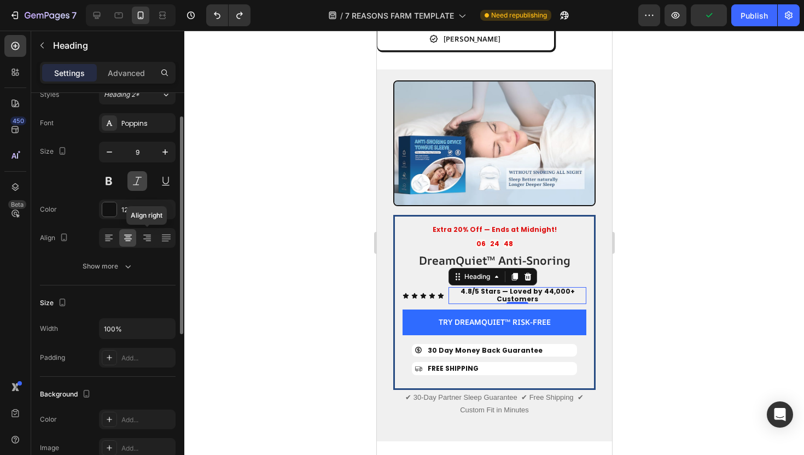
scroll to position [47, 0]
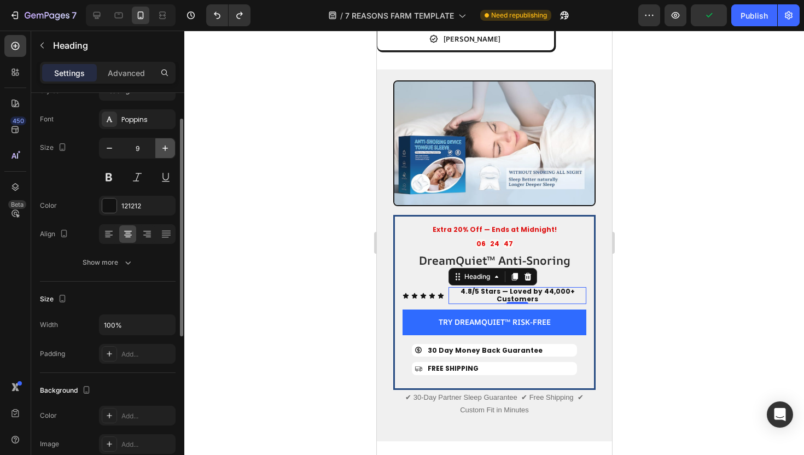
click at [166, 147] on icon "button" at bounding box center [165, 148] width 11 height 11
type input "10"
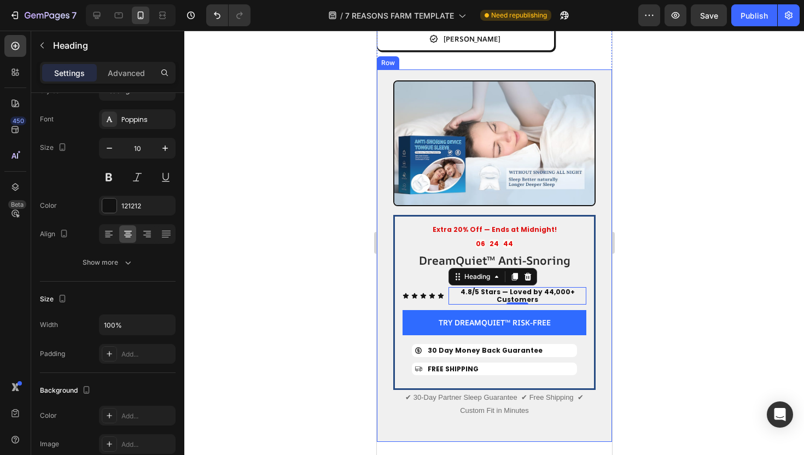
click at [341, 312] on div at bounding box center [494, 243] width 620 height 425
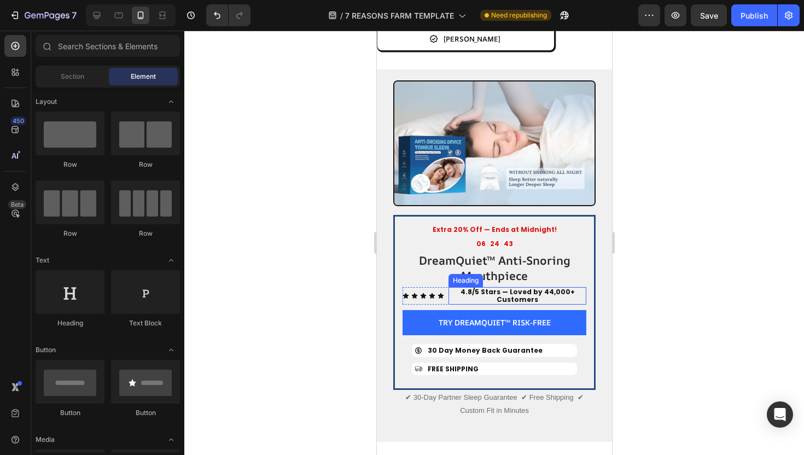
click at [512, 287] on strong "4.8/5 Stars — Loved by 44,000+ Customers" at bounding box center [517, 295] width 114 height 17
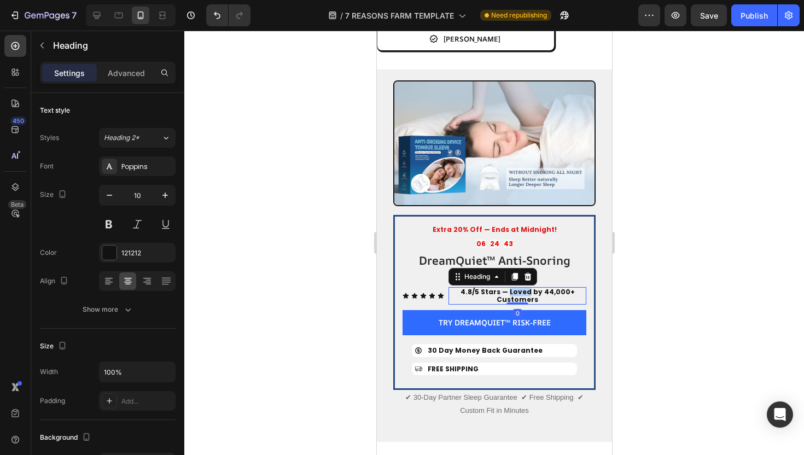
click at [512, 294] on strong "4.8/5 Stars — Loved by 44,000+ Customers" at bounding box center [517, 295] width 114 height 17
click at [538, 298] on p "4.8/5 Stars — Loved by 44,000+ Customers" at bounding box center [517, 295] width 136 height 15
drag, startPoint x: 541, startPoint y: 298, endPoint x: 465, endPoint y: 291, distance: 75.8
click at [465, 292] on p "4.8/5 Stars — Loved by 44,000+ Customers" at bounding box center [517, 295] width 136 height 15
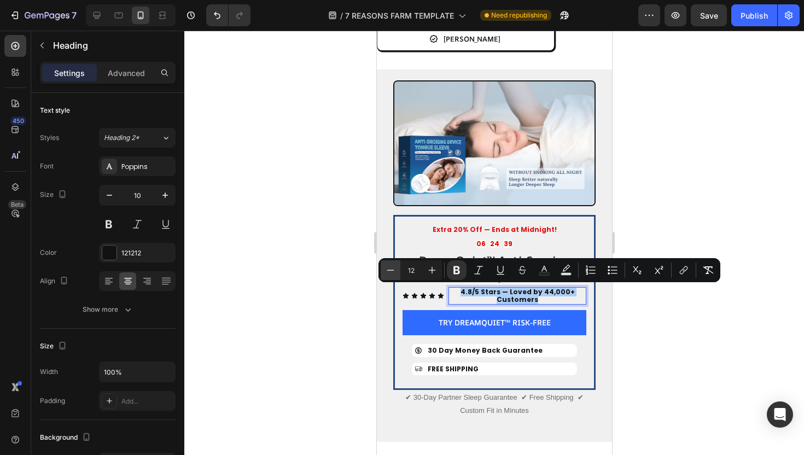
click at [394, 270] on icon "Editor contextual toolbar" at bounding box center [390, 270] width 11 height 11
type input "11"
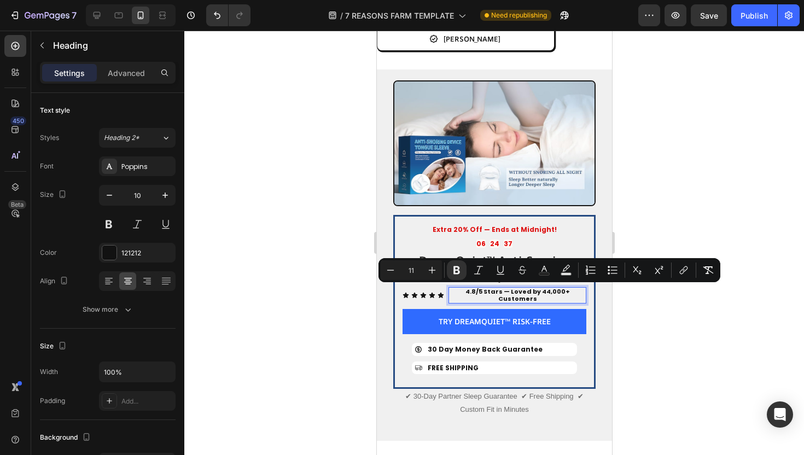
click at [318, 279] on div at bounding box center [494, 243] width 620 height 425
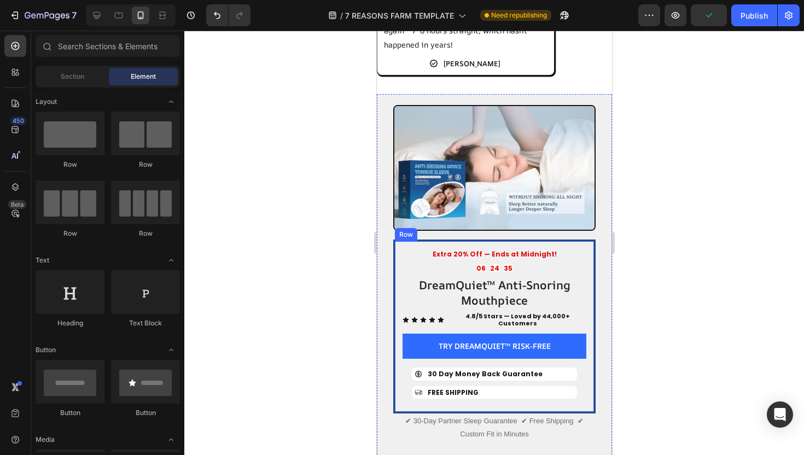
scroll to position [2081, 0]
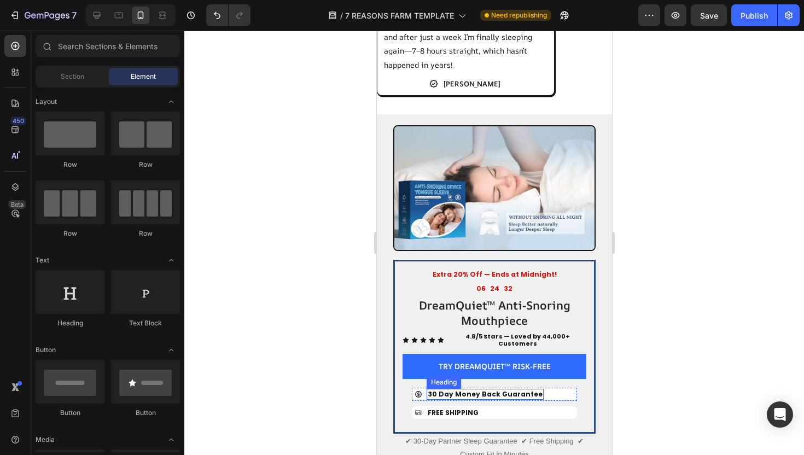
click at [514, 389] on h2 "30 Day Money Back Guarantee" at bounding box center [484, 394] width 117 height 11
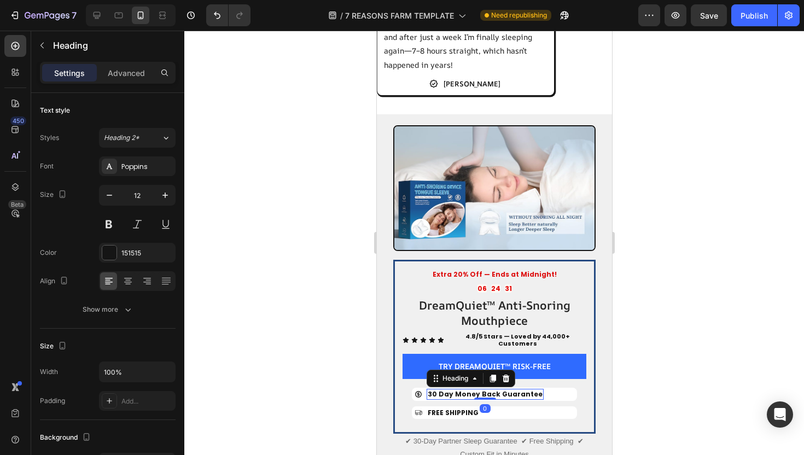
click at [709, 281] on div at bounding box center [494, 243] width 620 height 425
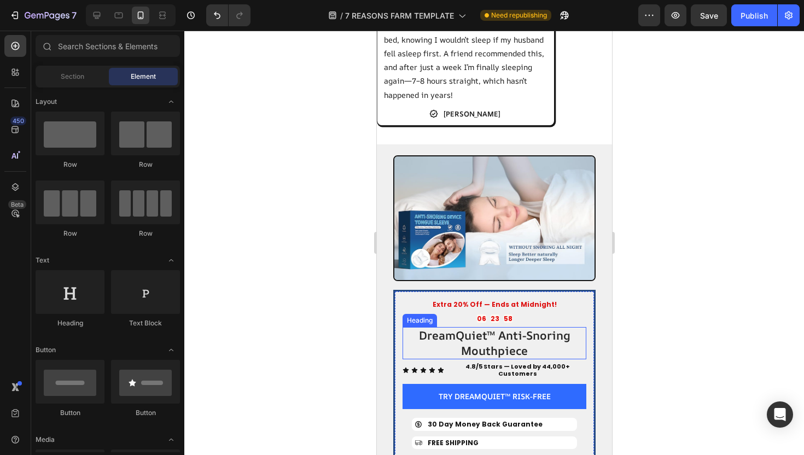
scroll to position [2109, 0]
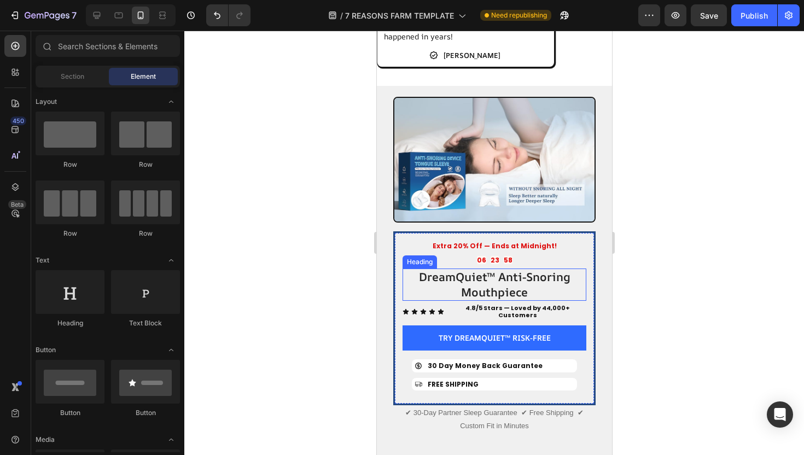
click at [522, 375] on div "Extra 20% Off — Ends at Midnight! Text Block 06 23 58 Countdown Timer DreamQuie…" at bounding box center [494, 318] width 202 height 174
click at [507, 370] on div "Extra 20% Off — Ends at Midnight! Text Block 06 23 58 Countdown Timer DreamQuie…" at bounding box center [494, 318] width 184 height 155
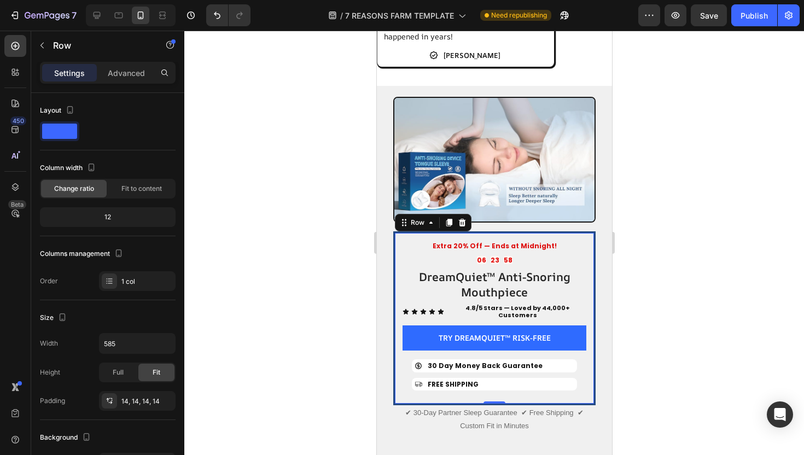
scroll to position [2152, 0]
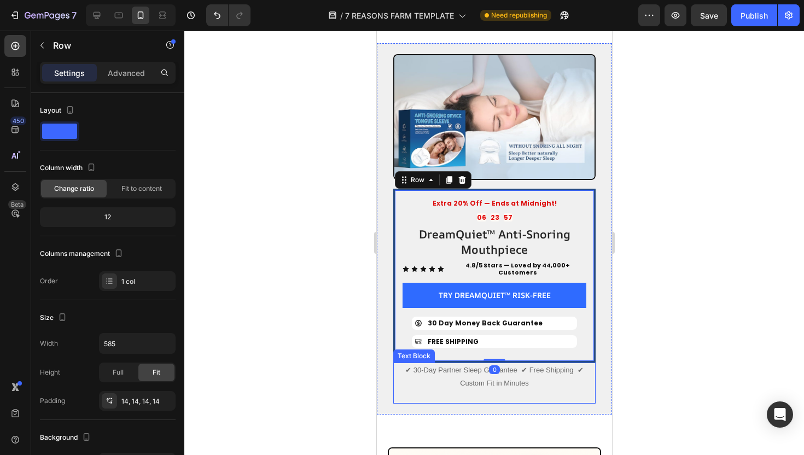
click at [497, 379] on p "✔ 30-Day Partner Sleep Guarantee ✔ Free Shipping ✔ Custom Fit in Minutes" at bounding box center [494, 383] width 200 height 38
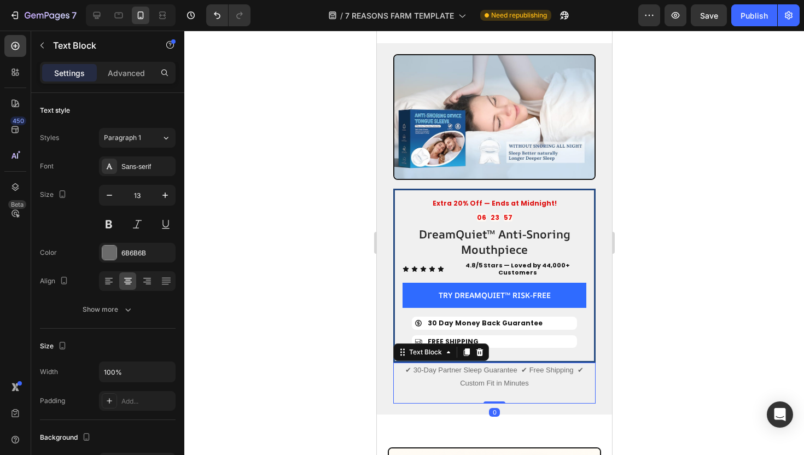
click at [578, 364] on p "✔ 30-Day Partner Sleep Guarantee ✔ Free Shipping ✔ Custom Fit in Minutes" at bounding box center [494, 383] width 200 height 38
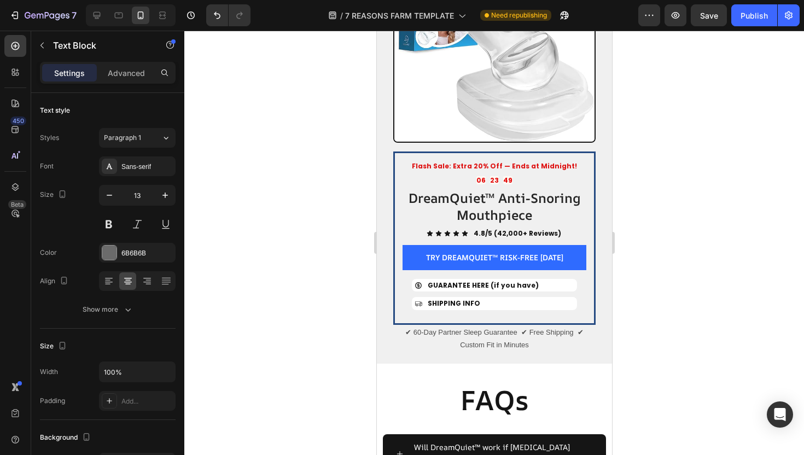
scroll to position [4421, 0]
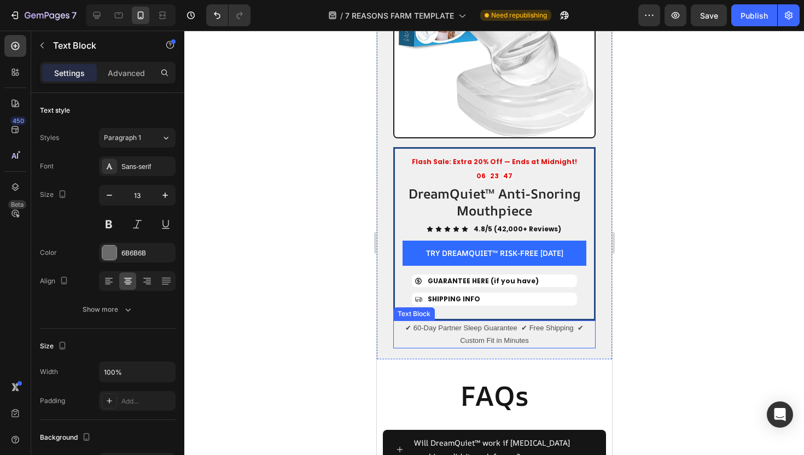
click at [576, 322] on p "✔ 60-Day Partner Sleep Guarantee ✔ Free Shipping ✔ Custom Fit in Minutes" at bounding box center [494, 335] width 200 height 26
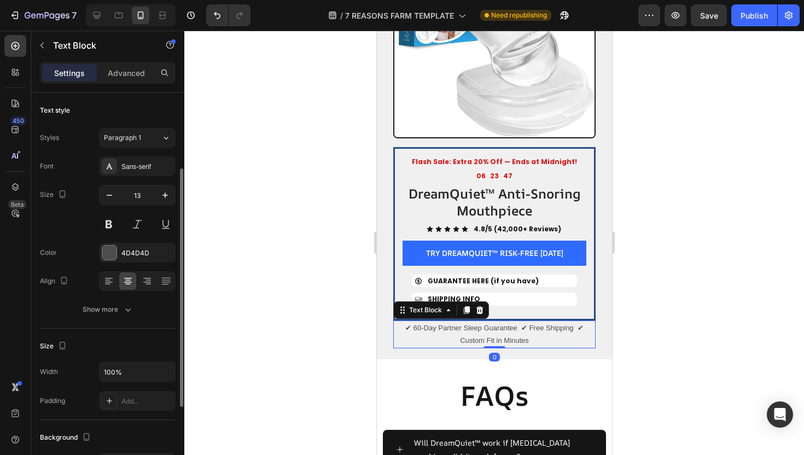
scroll to position [47, 0]
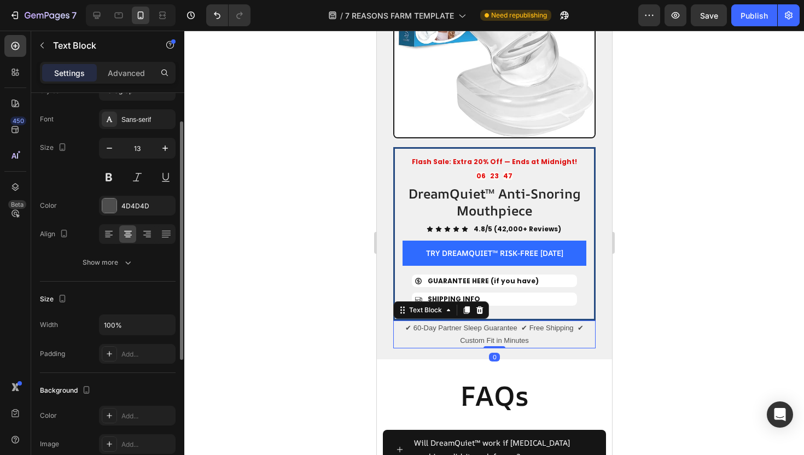
click at [576, 322] on p "✔ 60-Day Partner Sleep Guarantee ✔ Free Shipping ✔ Custom Fit in Minutes" at bounding box center [494, 335] width 200 height 26
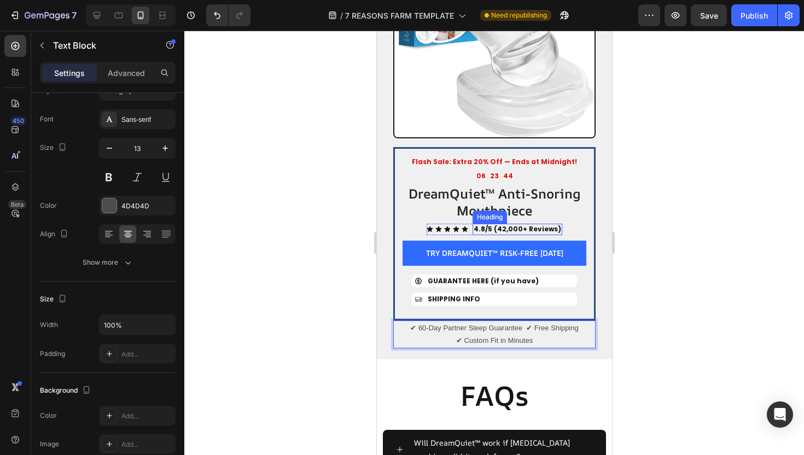
click at [508, 224] on strong "4.8/5 (42,000+ Reviews)" at bounding box center [517, 228] width 88 height 9
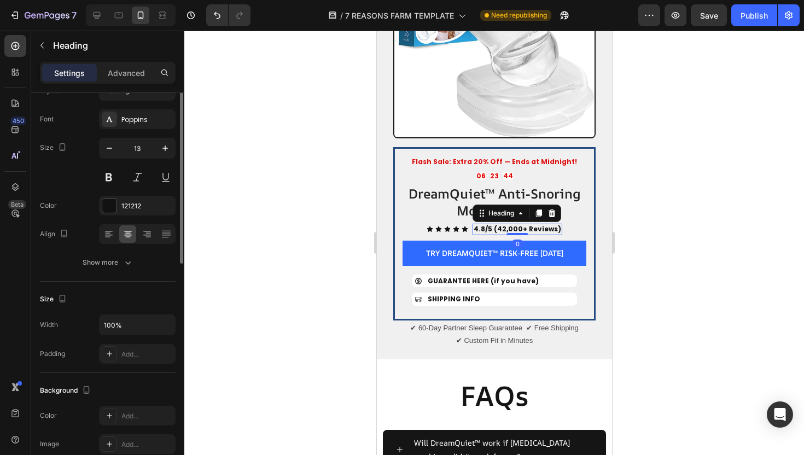
scroll to position [0, 0]
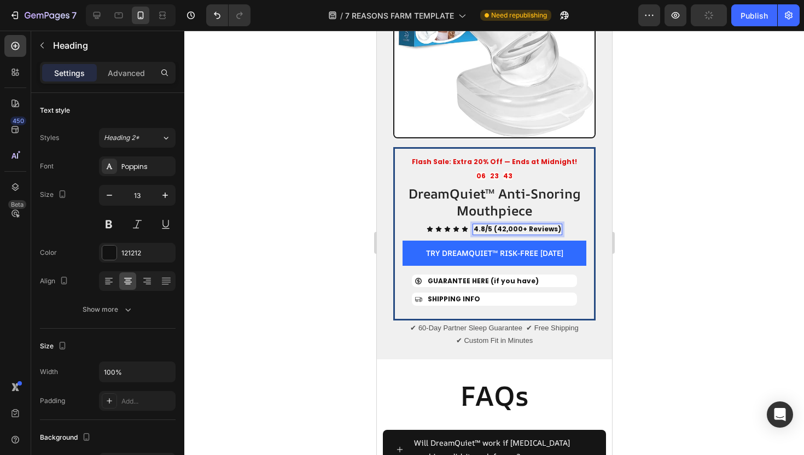
click at [503, 224] on strong "4.8/5 (42,000+ Reviews)" at bounding box center [517, 228] width 88 height 9
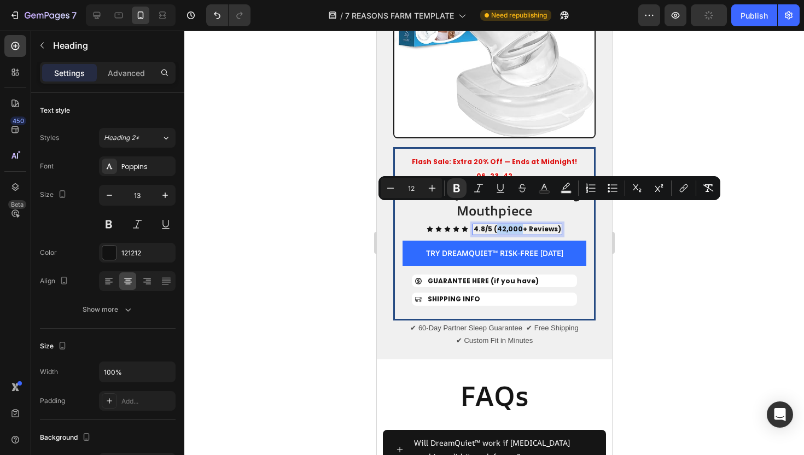
click at [505, 224] on strong "4.8/5 (42,000+ Reviews)" at bounding box center [517, 228] width 88 height 9
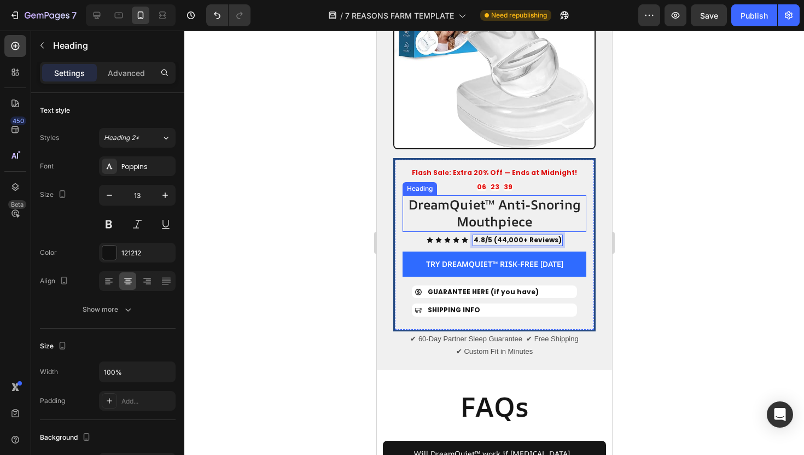
scroll to position [4409, 0]
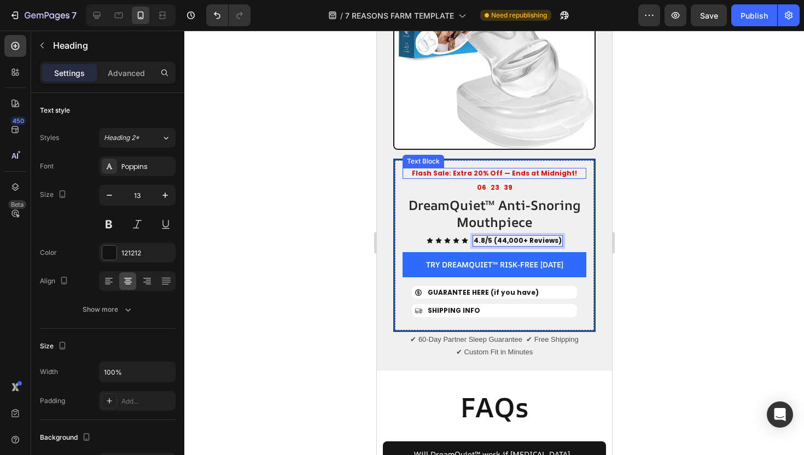
click at [479, 169] on strong "Flash Sale: Extra 20% Off — Ends at Midnight!" at bounding box center [493, 173] width 165 height 9
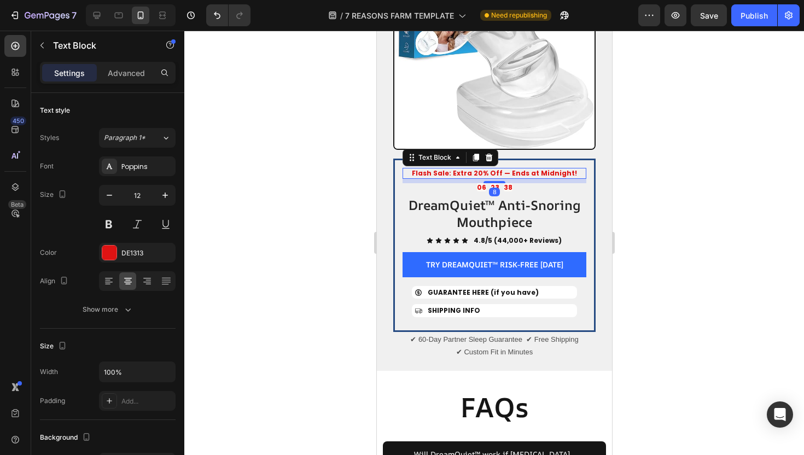
click at [459, 169] on strong "Flash Sale: Extra 20% Off — Ends at Midnight!" at bounding box center [493, 173] width 165 height 9
drag, startPoint x: 456, startPoint y: 153, endPoint x: 411, endPoint y: 153, distance: 44.9
click at [411, 169] on p "Flash Sale: Extra 20% Off — Ends at Midnight!" at bounding box center [494, 173] width 182 height 9
click at [344, 160] on div at bounding box center [494, 243] width 620 height 425
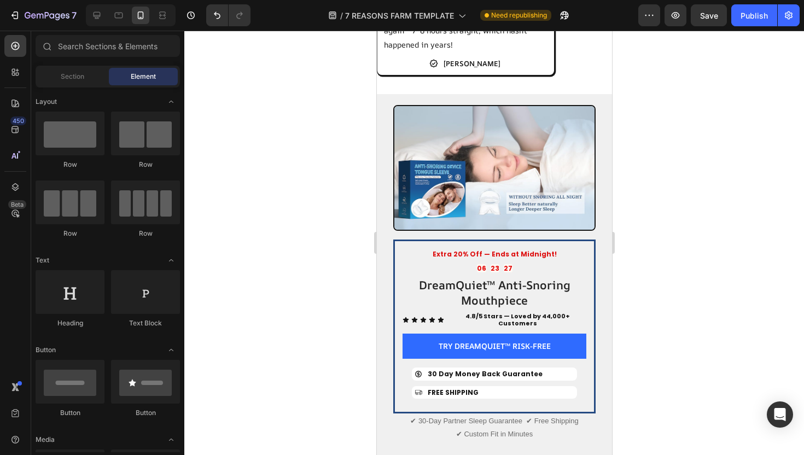
scroll to position [2175, 0]
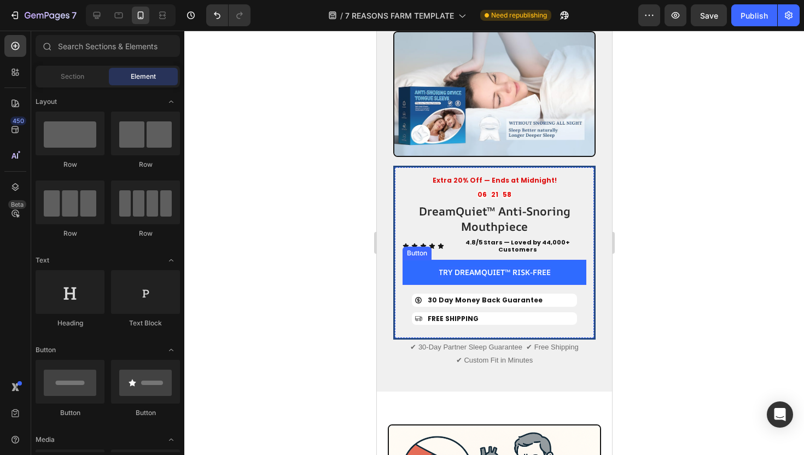
click at [519, 268] on p "TRY DREAMQUIET™ RISK-FREE" at bounding box center [494, 273] width 112 height 10
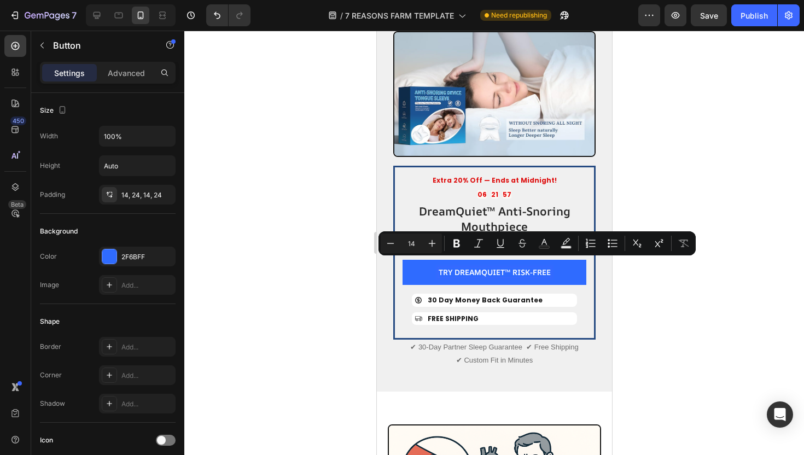
click at [550, 268] on p "TRY DREAMQUIET™ RISK-FREE" at bounding box center [494, 273] width 112 height 10
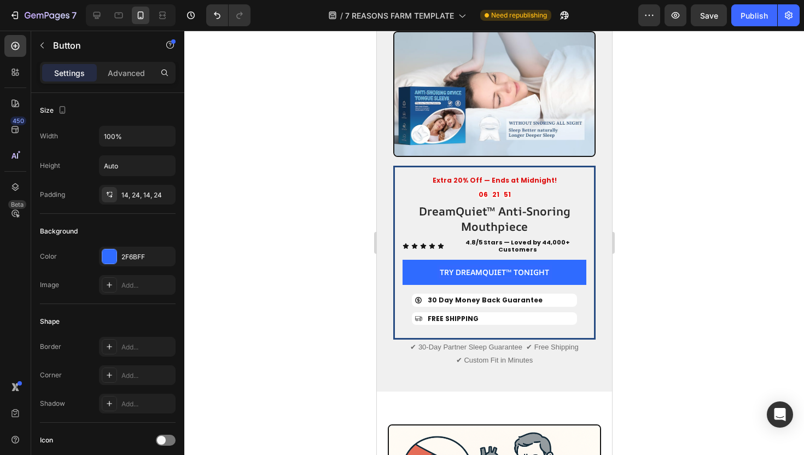
click at [338, 293] on div at bounding box center [494, 243] width 620 height 425
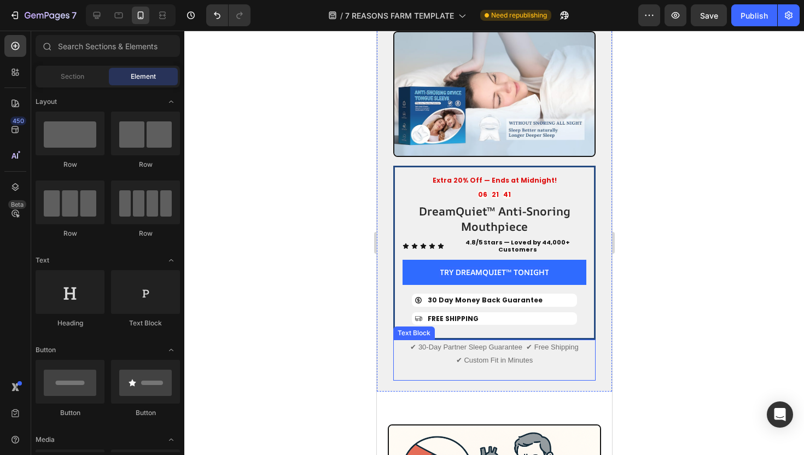
click at [498, 354] on p "✔ Custom Fit in Minutes" at bounding box center [494, 367] width 200 height 26
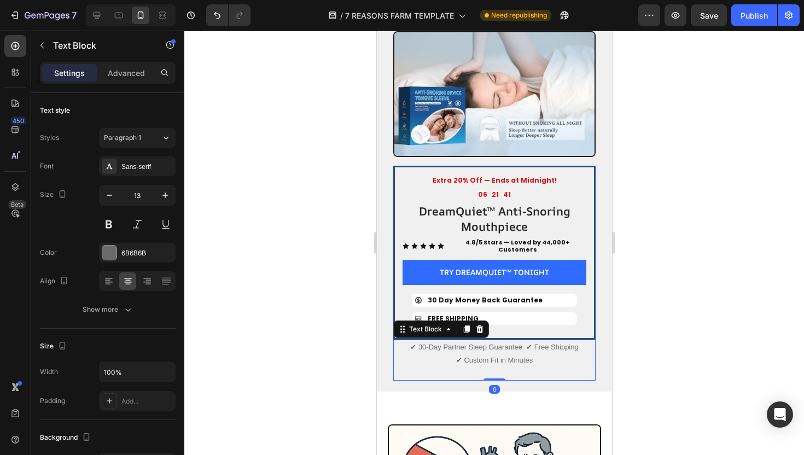
click at [498, 354] on p "✔ Custom Fit in Minutes" at bounding box center [494, 367] width 200 height 26
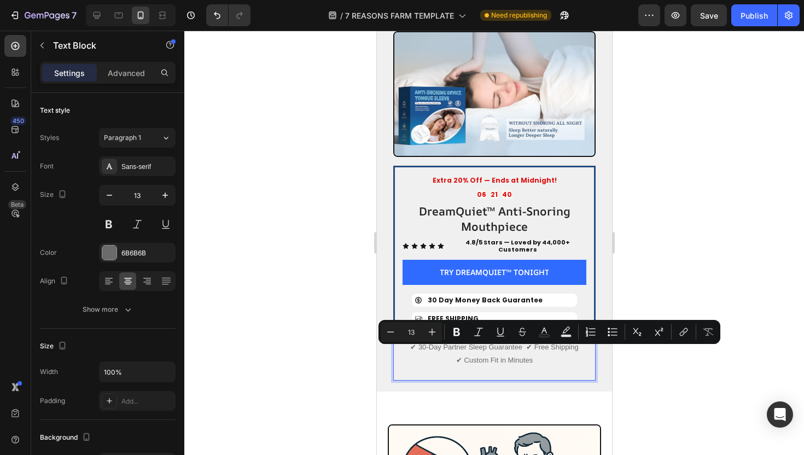
click at [507, 354] on p "✔ Custom Fit in Minutes" at bounding box center [494, 367] width 200 height 26
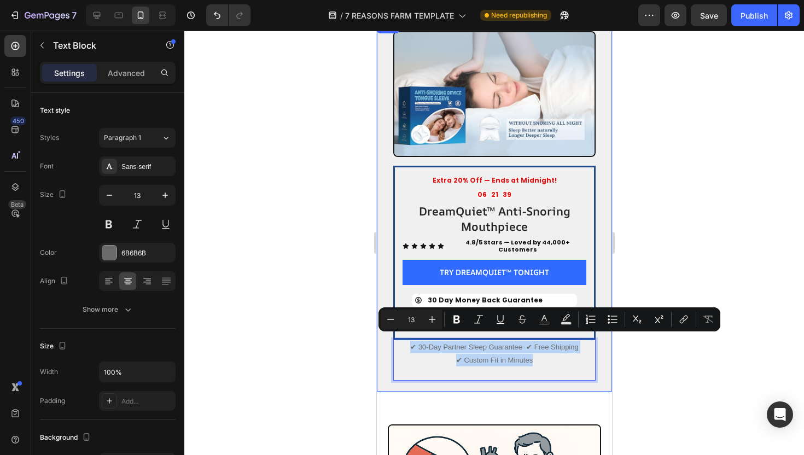
drag, startPoint x: 534, startPoint y: 348, endPoint x: 386, endPoint y: 340, distance: 148.0
click at [386, 340] on div "Extra 20% Off — Ends at Midnight! Text Block 06 21 39 Countdown Timer DreamQuie…" at bounding box center [493, 206] width 235 height 372
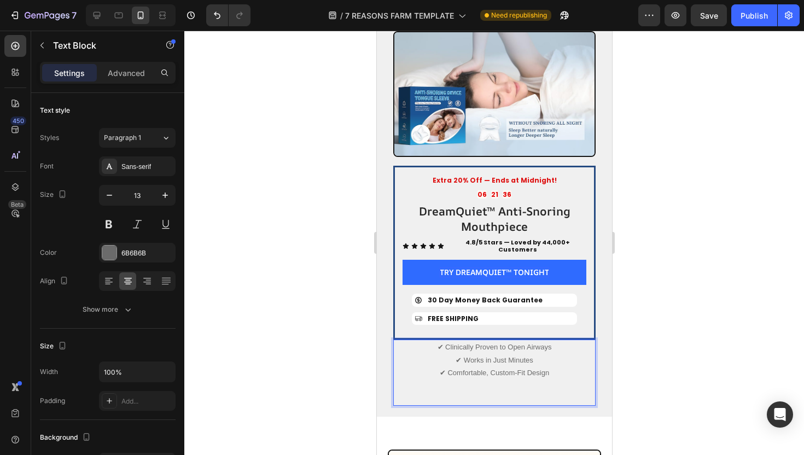
click at [457, 356] on p "✔ Clinically Proven to Open Airways ✔ Works in Just Minutes ✔ Comfortable, Cust…" at bounding box center [494, 373] width 200 height 64
drag, startPoint x: 504, startPoint y: 352, endPoint x: 497, endPoint y: 352, distance: 7.7
click at [497, 352] on p "✔ Clinically Proven to Open Airways ✔ Works in Just Minutes ✔ Comfortable, Cust…" at bounding box center [494, 373] width 200 height 64
click at [500, 352] on p "✔ Clinically Proven to Open Airways ✔ Works in Jt Minutes ✔ Comfortable, Custom…" at bounding box center [494, 373] width 200 height 64
click at [503, 353] on p "✔ Clinically Proven to Open Airways ✔ Works in Jt Minutes ✔ Comfortable, Custom…" at bounding box center [494, 373] width 200 height 64
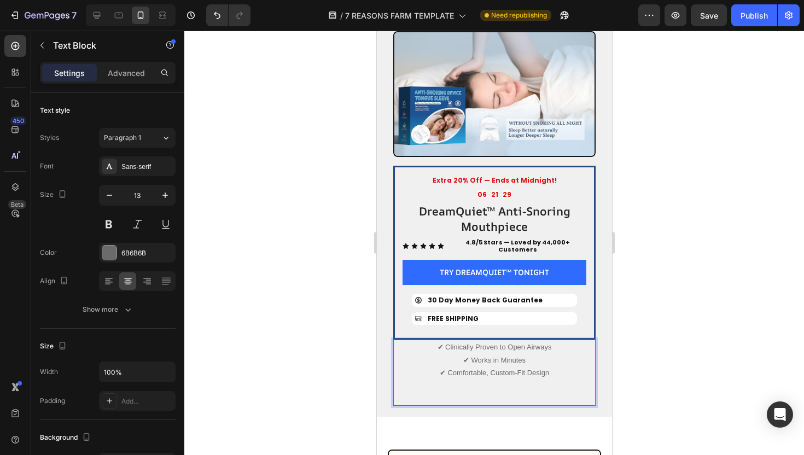
click at [480, 341] on p "✔ Clinically Proven to Open Airways ✔ Works in Minutes ✔ Comfortable, Custom-Fi…" at bounding box center [494, 373] width 200 height 64
drag, startPoint x: 491, startPoint y: 368, endPoint x: 449, endPoint y: 368, distance: 42.1
click at [449, 368] on p "✔ Clinically Proven to Open Airways ✔ Works in Minutes ✔ Comfortable, Custom-Fi…" at bounding box center [494, 373] width 200 height 64
click at [467, 356] on p "✔ Clinically Proven to Open Airways ✔ Works in Minutes ✔ Custom-Fit Design" at bounding box center [494, 373] width 200 height 64
click at [458, 367] on p "✔ Clinically Proven to Open Airways ✔ Works in Minutes ✔ Custom-Fit Design" at bounding box center [494, 373] width 200 height 64
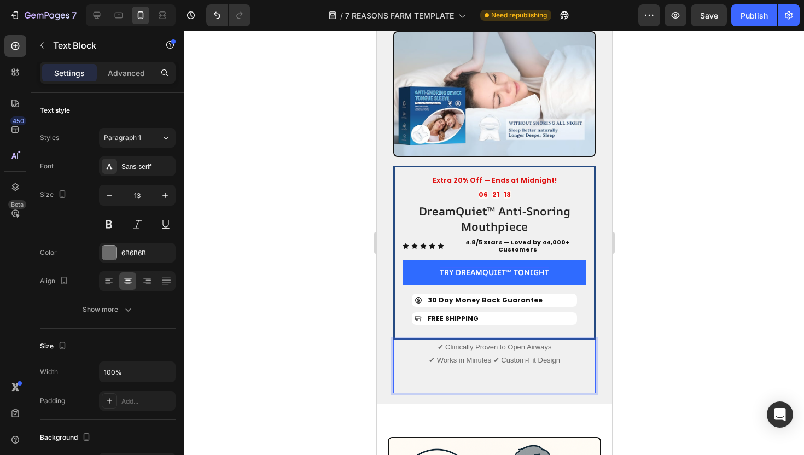
click at [425, 356] on p "✔ Clinically Proven to Open Airways ✔ Works in Minutes ✔ Custom-Fit Design" at bounding box center [494, 366] width 200 height 51
click at [579, 341] on p "✔ Clinically Proven to Open Airways ✔ Works in Minutes ✔ Custom-Fit Design" at bounding box center [494, 366] width 200 height 51
click at [584, 341] on p "✔ Clinically Proven to Open Airways ✔ Works in Minutes ✔ Custom-Fit Design" at bounding box center [494, 366] width 200 height 51
click at [582, 341] on p "✔ Clinically Proven to Open Airways ✔ Works in Minutes ✔ Custom-Fit Design" at bounding box center [494, 366] width 200 height 51
click at [519, 341] on p "✔ Clinically Proven to Open Airways ✔ Works in Minutes" at bounding box center [494, 347] width 200 height 13
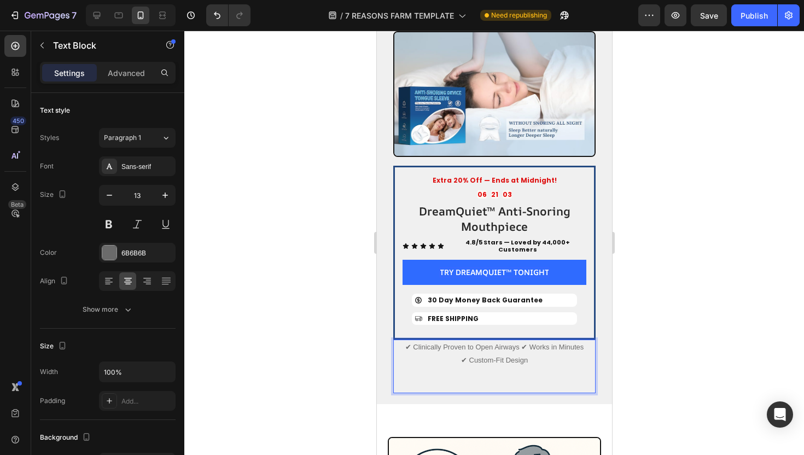
click at [520, 343] on p "✔ Clinically Proven to Open Airways ✔ Works in Minutes" at bounding box center [494, 347] width 200 height 13
click at [331, 317] on div at bounding box center [494, 243] width 620 height 425
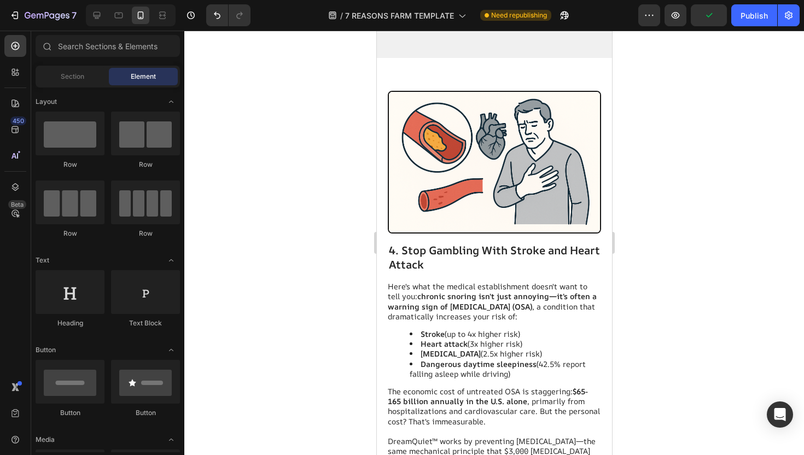
scroll to position [2170, 0]
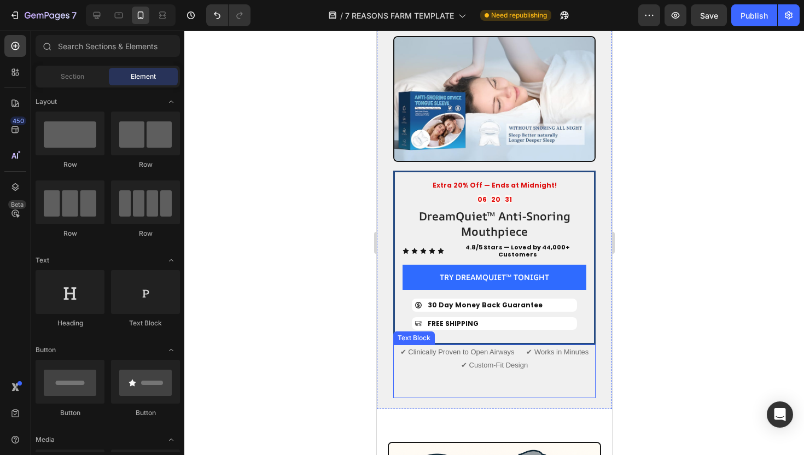
click at [530, 359] on p "✔ Custom-Fit Design" at bounding box center [494, 378] width 200 height 38
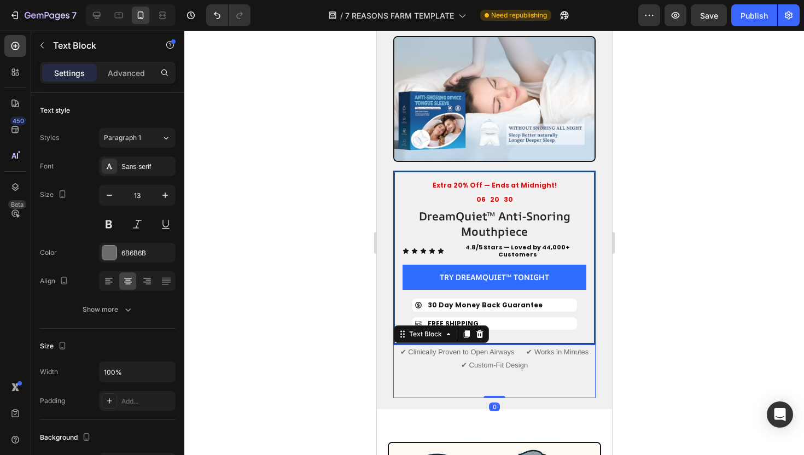
click at [526, 347] on p "✔ Clinically Proven to Open Airways ✔ Works in Minutes" at bounding box center [494, 352] width 200 height 13
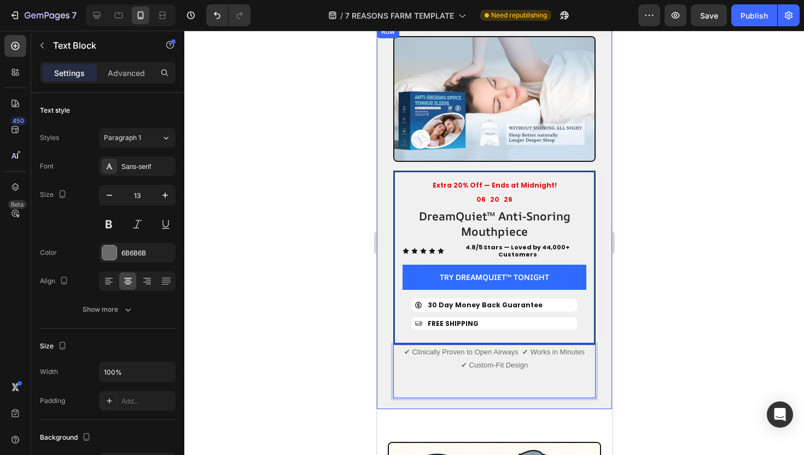
click at [320, 295] on div at bounding box center [494, 243] width 620 height 425
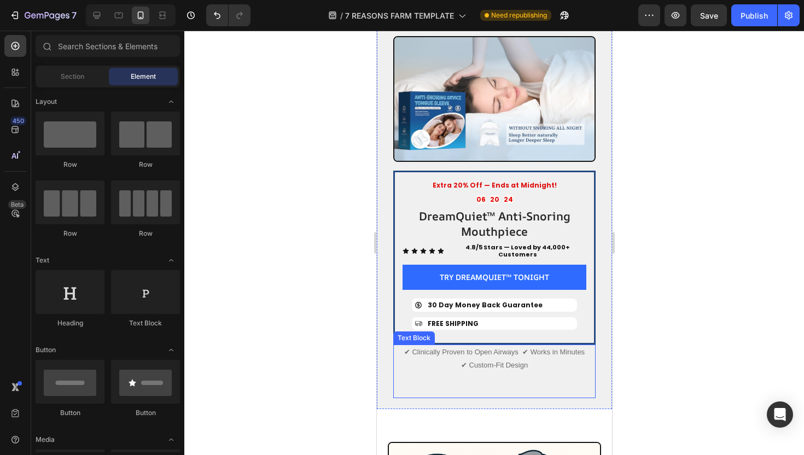
click at [511, 359] on p "✔ Custom-Fit Design" at bounding box center [494, 378] width 200 height 38
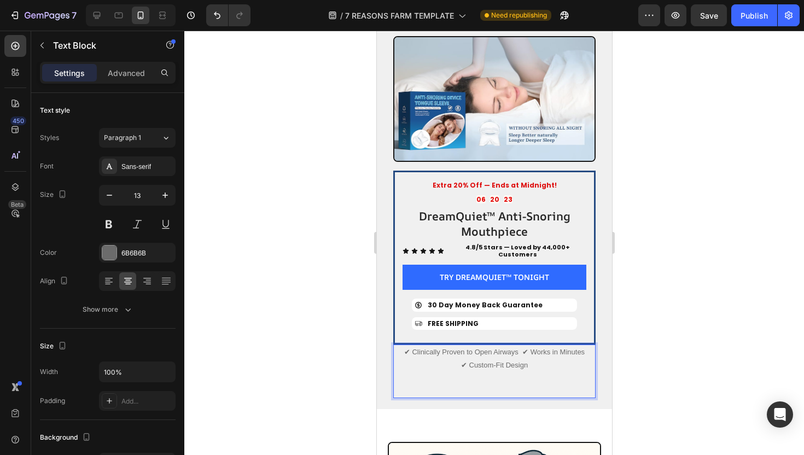
click at [526, 359] on p "✔ Custom-Fit Design" at bounding box center [494, 378] width 200 height 38
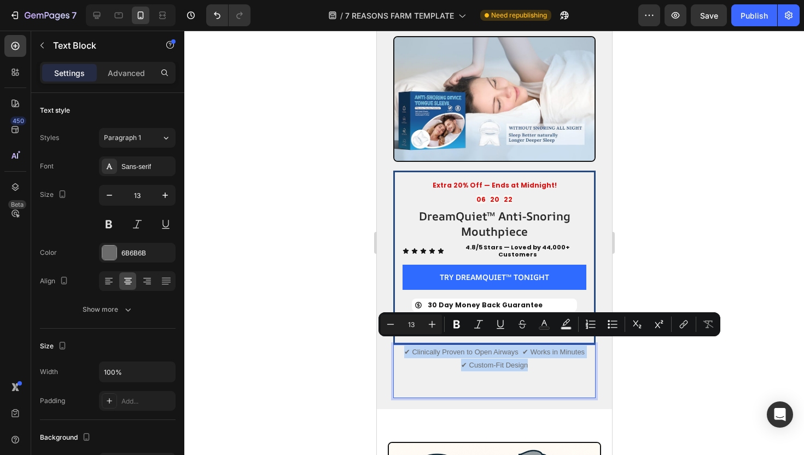
drag, startPoint x: 542, startPoint y: 357, endPoint x: 402, endPoint y: 346, distance: 140.5
click at [402, 346] on div "✔ Clinically Proven to Open Airways ✔ Works in Minutes ✔ Custom-Fit Design" at bounding box center [494, 372] width 202 height 54
copy div "✔ Clinically Proven to Open Airways ✔ Works in Minutes ✔ Custom-Fit Design"
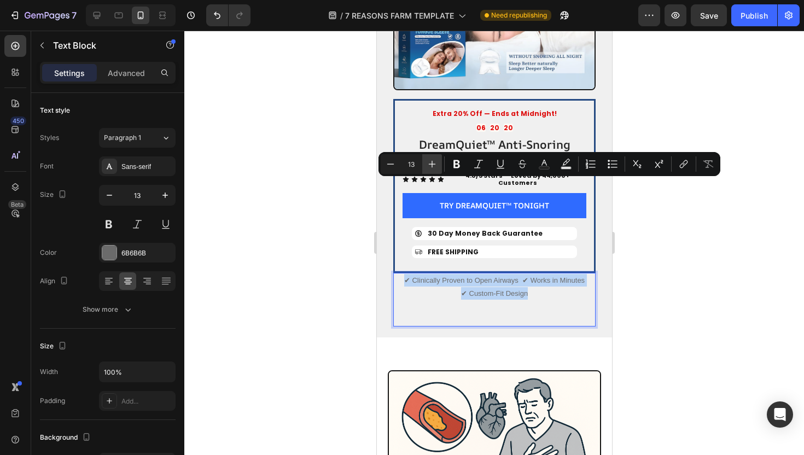
type input "16"
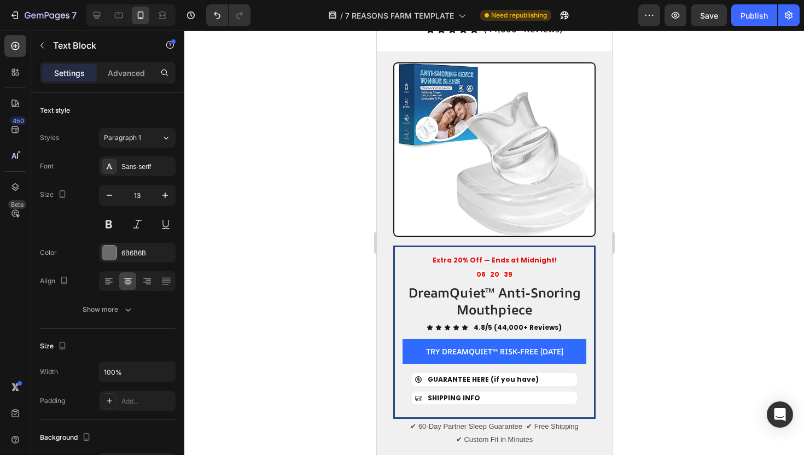
scroll to position [4562, 0]
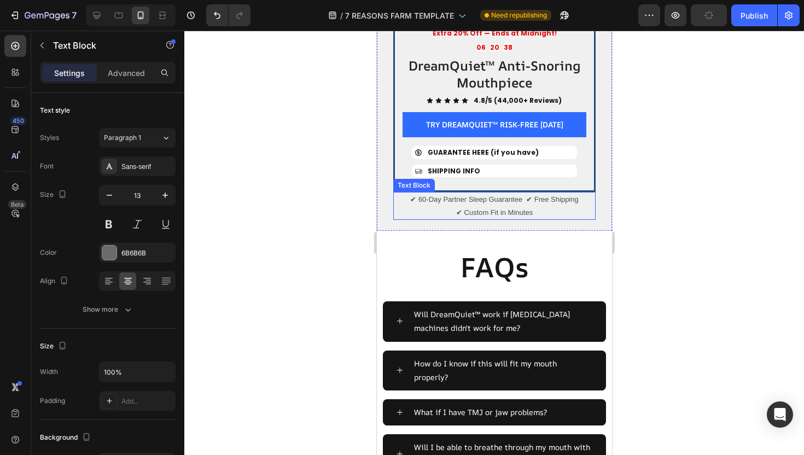
click at [512, 193] on p "✔ 60-Day Partner Sleep Guarantee ✔ Free Shipping" at bounding box center [494, 199] width 200 height 13
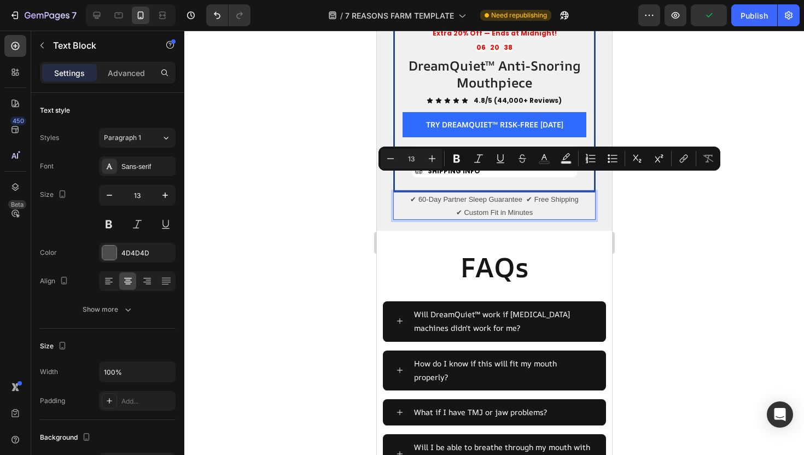
click at [533, 193] on p "✔ 60-Day Partner Sleep Guarantee ✔ Free Shipping" at bounding box center [494, 199] width 200 height 13
drag, startPoint x: 535, startPoint y: 191, endPoint x: 409, endPoint y: 182, distance: 126.2
click at [409, 192] on div "✔ 60-Day Partner Sleep Guarantee ✔ Free Shipping ✔ Custom Fit in Minutes" at bounding box center [494, 206] width 202 height 28
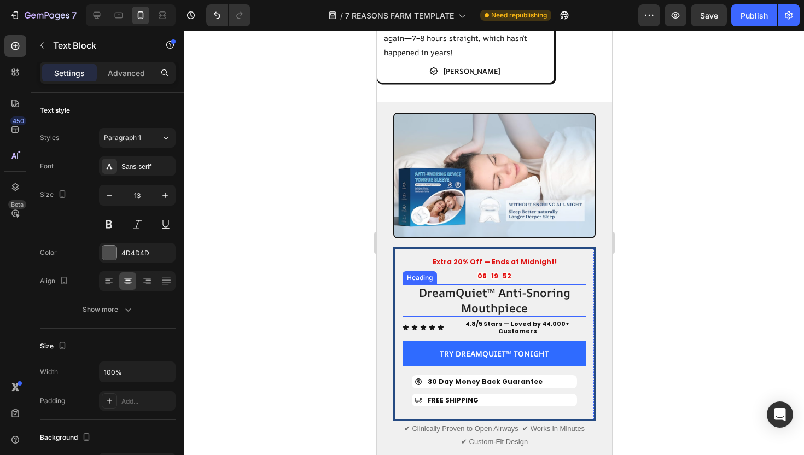
scroll to position [2103, 0]
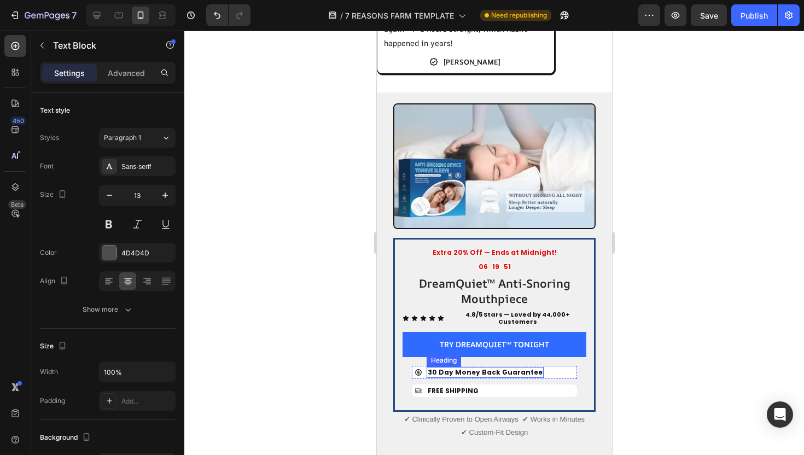
click at [518, 368] on h2 "30 Day Money Back Guarantee" at bounding box center [484, 372] width 117 height 11
click at [539, 366] on div "Icon 30 Day Money Back Guarantee Heading 0 Row" at bounding box center [493, 372] width 165 height 13
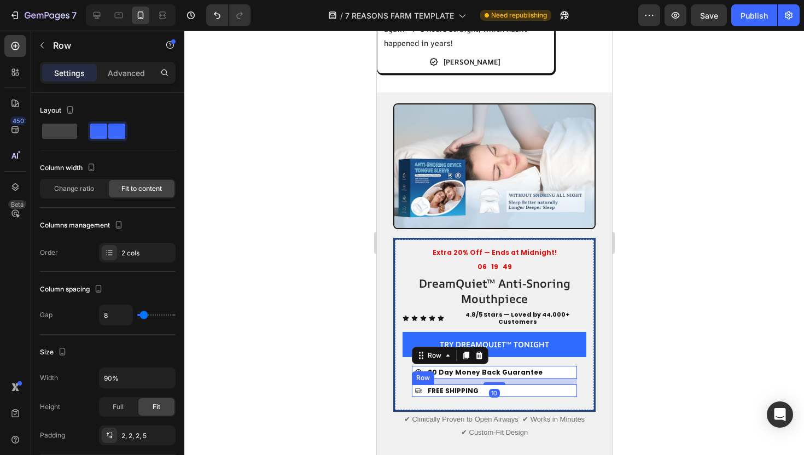
click at [525, 385] on div "Icon FREE SHIPPING Heading Row" at bounding box center [493, 391] width 165 height 13
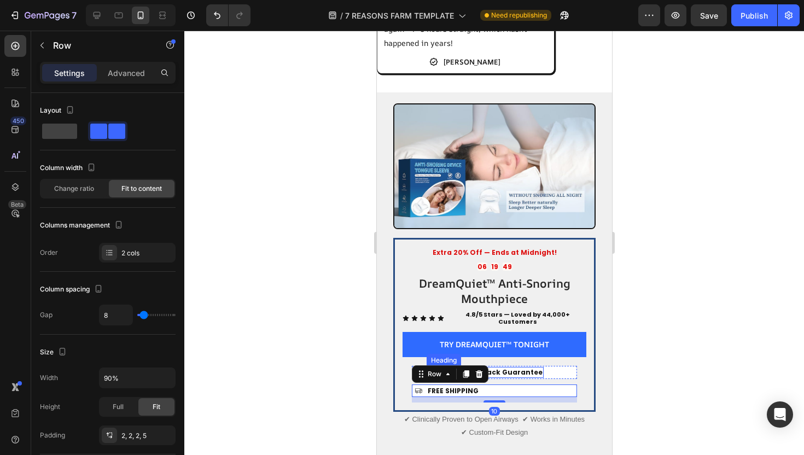
click at [529, 368] on h2 "30 Day Money Back Guarantee" at bounding box center [484, 372] width 117 height 11
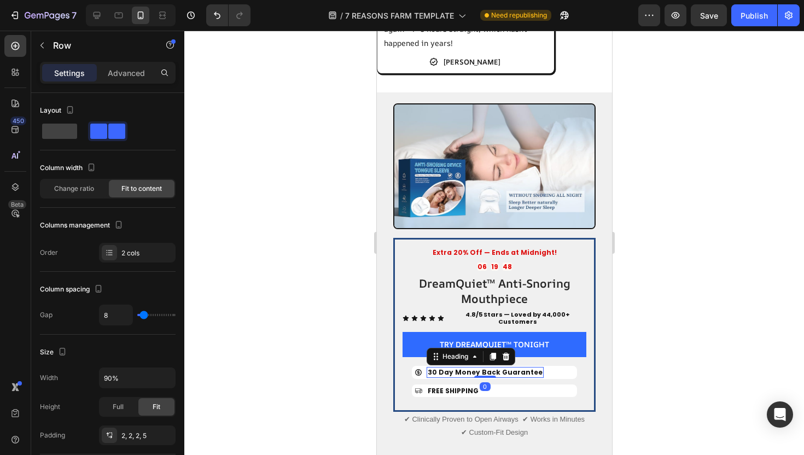
click at [535, 366] on div "Icon 30 Day Money Back Guarantee Heading 0 Row" at bounding box center [493, 372] width 165 height 13
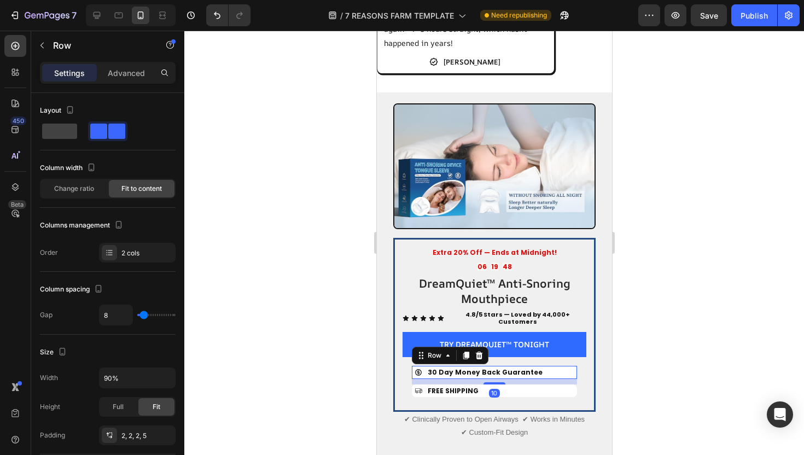
click at [535, 366] on div "Icon 30 Day Money Back Guarantee Heading Row 10" at bounding box center [493, 372] width 165 height 13
click at [527, 367] on h2 "30 Day Money Back Guarantee" at bounding box center [484, 372] width 117 height 11
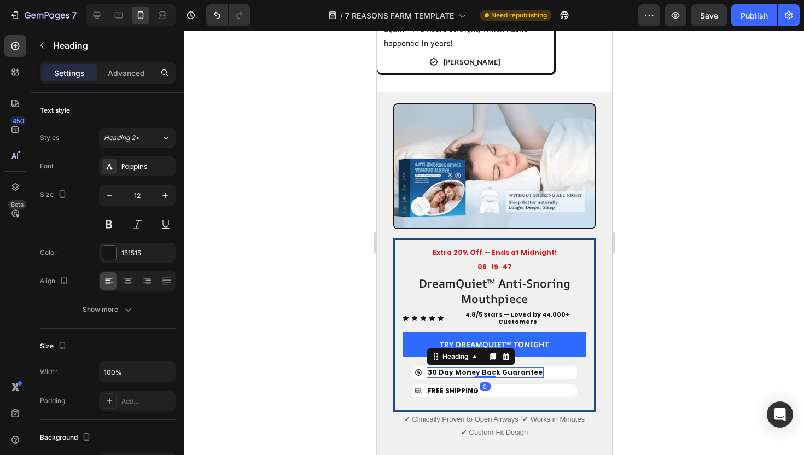
click at [525, 367] on h2 "30 Day Money Back Guarantee" at bounding box center [484, 372] width 117 height 11
click at [470, 368] on p "30 Day Money Back Guarantee" at bounding box center [484, 372] width 115 height 9
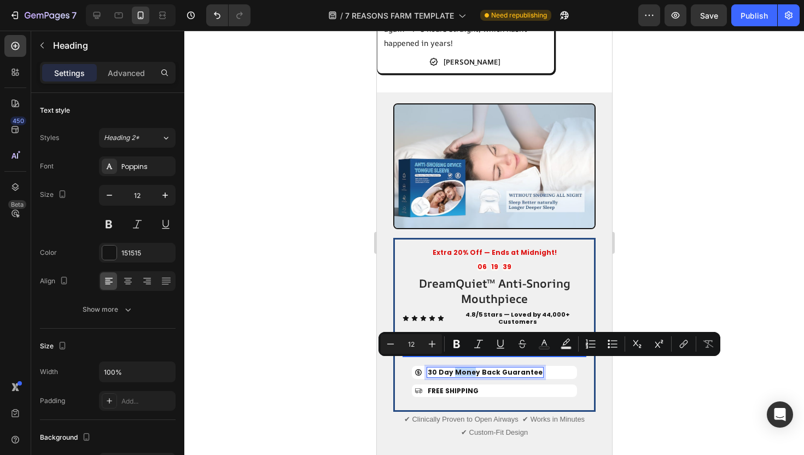
drag, startPoint x: 454, startPoint y: 365, endPoint x: 471, endPoint y: 364, distance: 17.5
click at [471, 368] on p "30 Day Money Back Guarantee" at bounding box center [484, 372] width 115 height 9
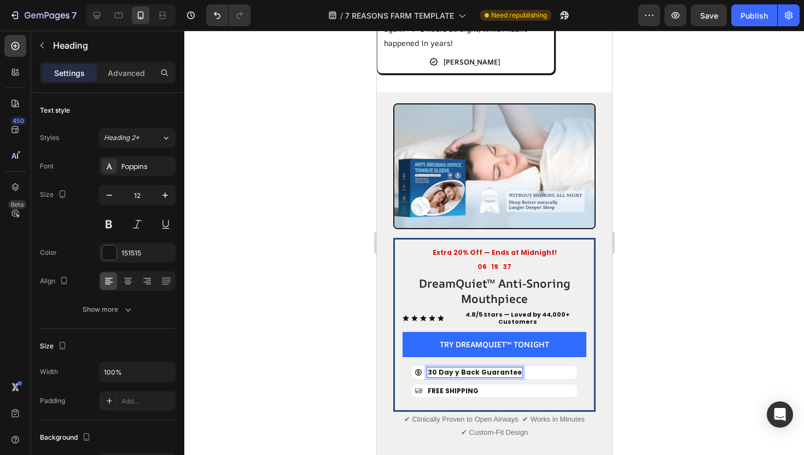
click at [455, 368] on p "30 Day y Back Guarantee" at bounding box center [474, 372] width 94 height 9
click at [515, 368] on p "30 Day Partner Sleep Back Guarantee" at bounding box center [497, 372] width 140 height 9
click at [619, 350] on div at bounding box center [494, 243] width 620 height 425
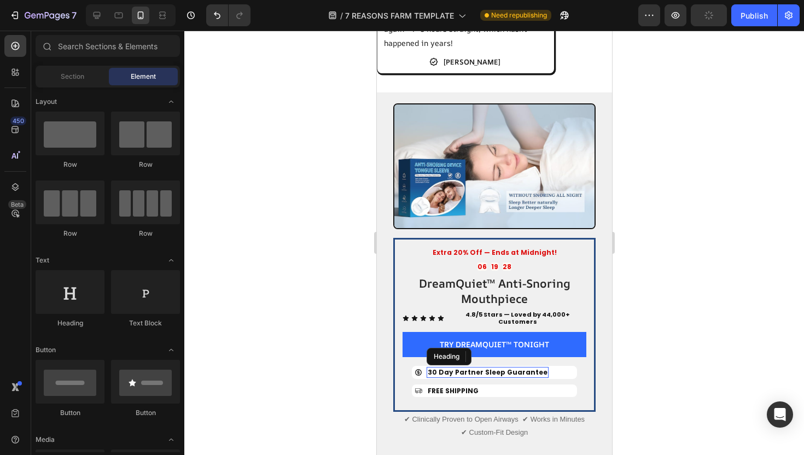
click at [527, 367] on h2 "30 Day Partner Sleep Guarantee" at bounding box center [487, 372] width 122 height 11
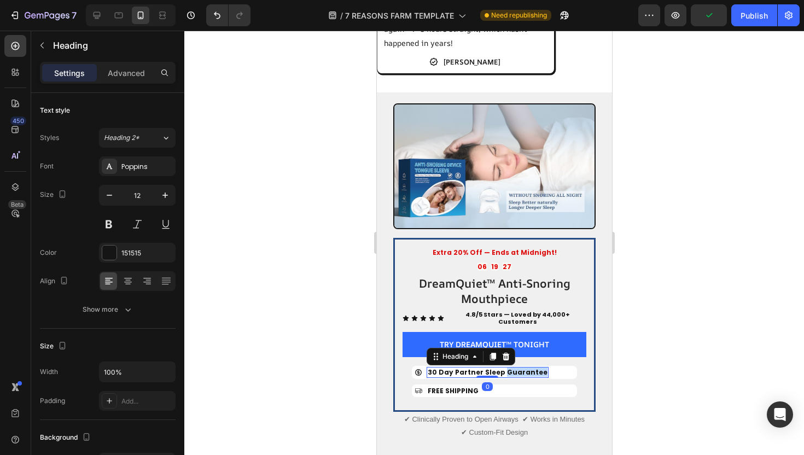
click at [527, 368] on p "30 Day Partner Sleep Guarantee" at bounding box center [487, 372] width 120 height 9
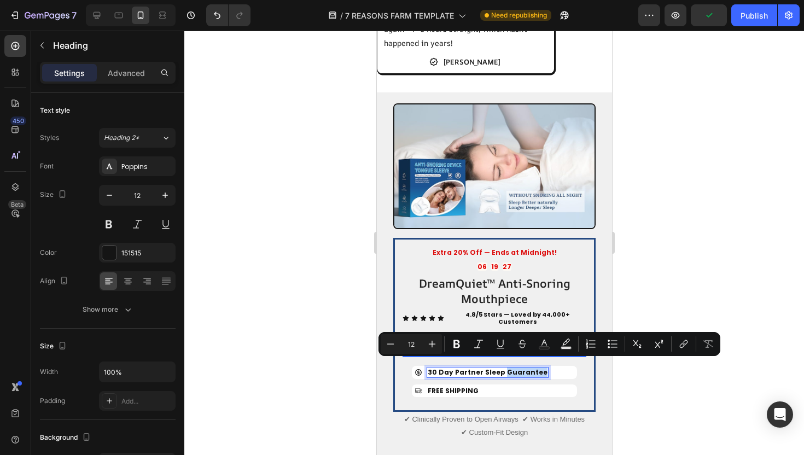
click at [541, 366] on div "Icon 30 Day Partner Sleep Guarantee Heading 0 Row" at bounding box center [493, 372] width 165 height 13
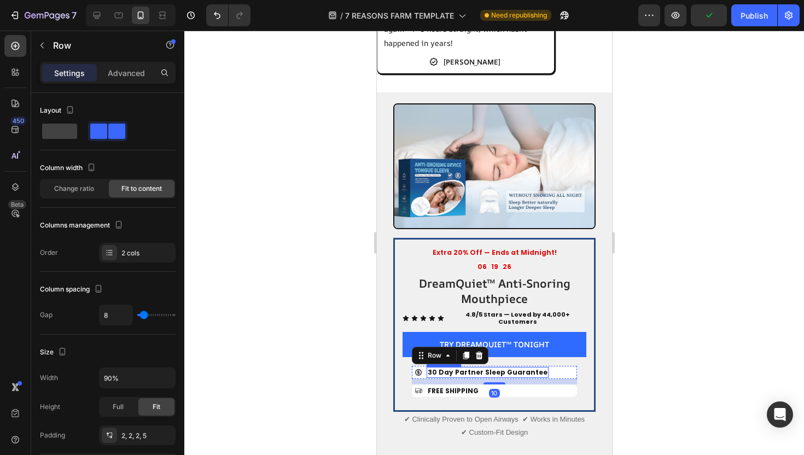
click at [530, 368] on p "30 Day Partner Sleep Guarantee" at bounding box center [487, 372] width 120 height 9
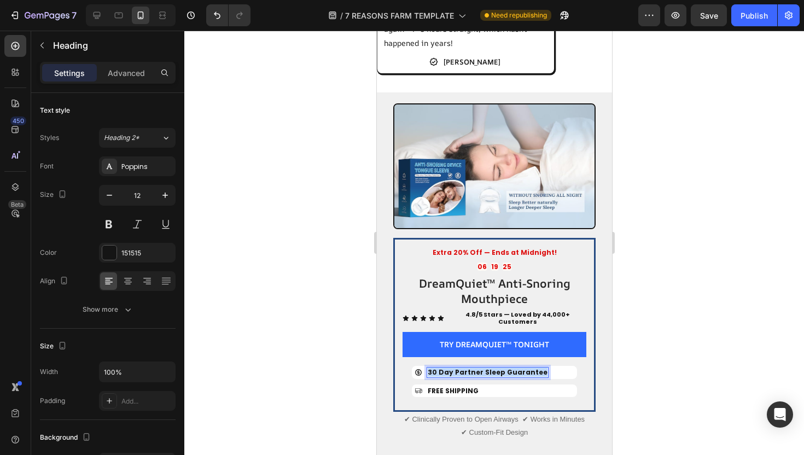
click at [530, 368] on p "30 Day Partner Sleep Guarantee" at bounding box center [487, 372] width 120 height 9
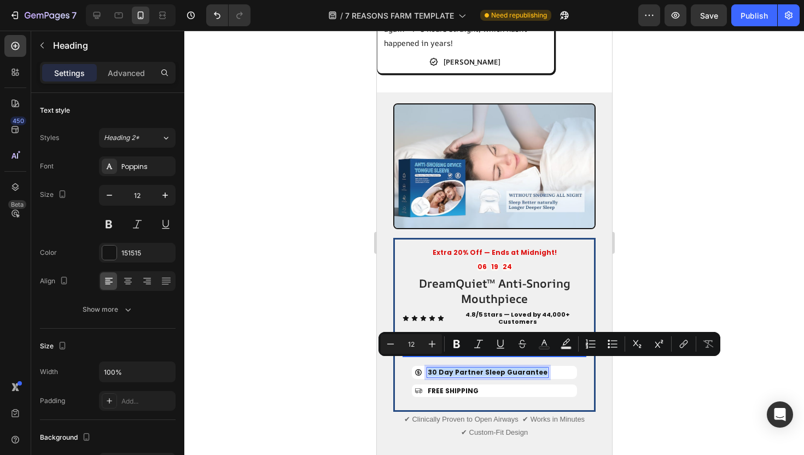
copy p "30 Day Partner Sleep Guarantee"
click at [685, 400] on div at bounding box center [494, 243] width 620 height 425
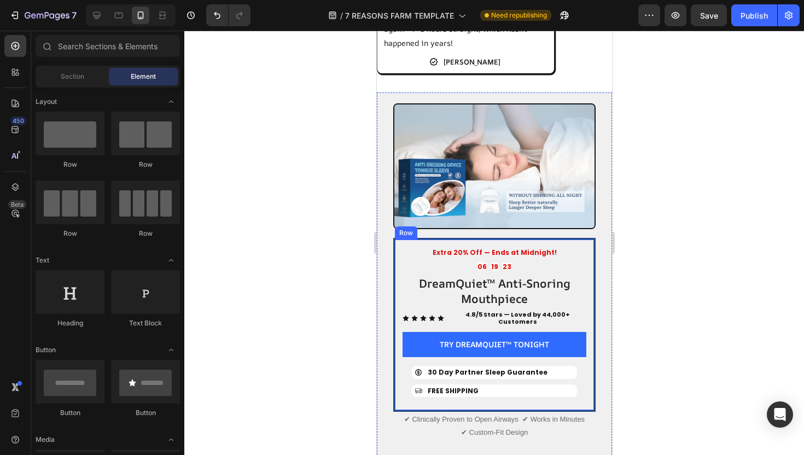
click at [488, 385] on div "Icon FREE SHIPPING Heading Row" at bounding box center [493, 391] width 165 height 13
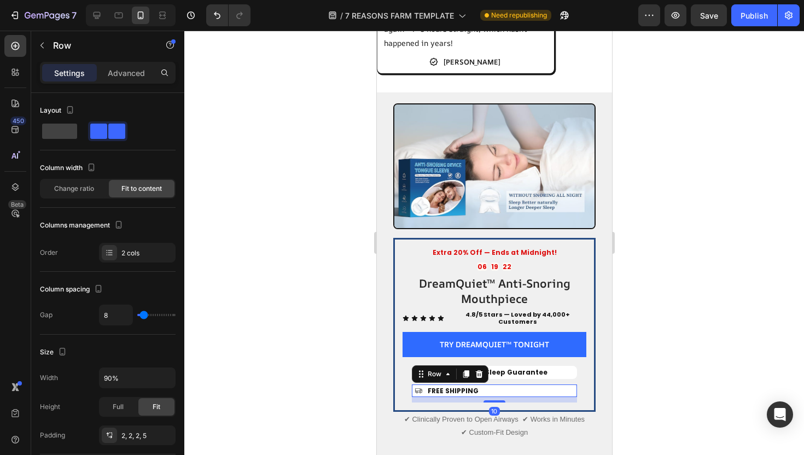
click at [473, 386] on h2 "FREE SHIPPING" at bounding box center [452, 391] width 53 height 11
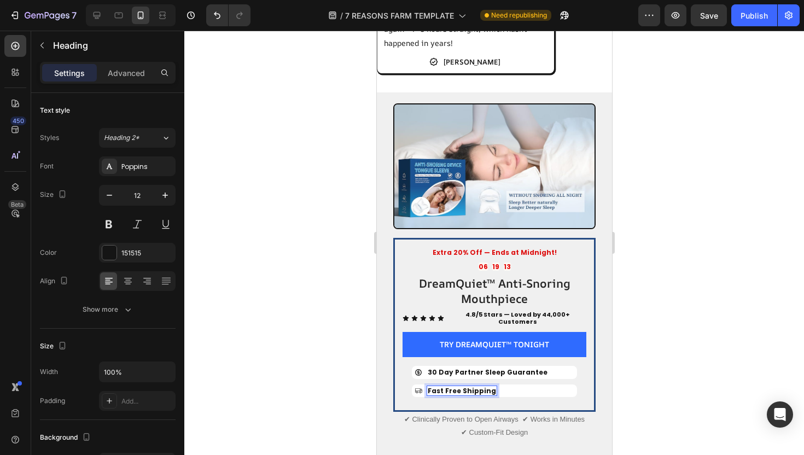
click at [678, 317] on div at bounding box center [494, 243] width 620 height 425
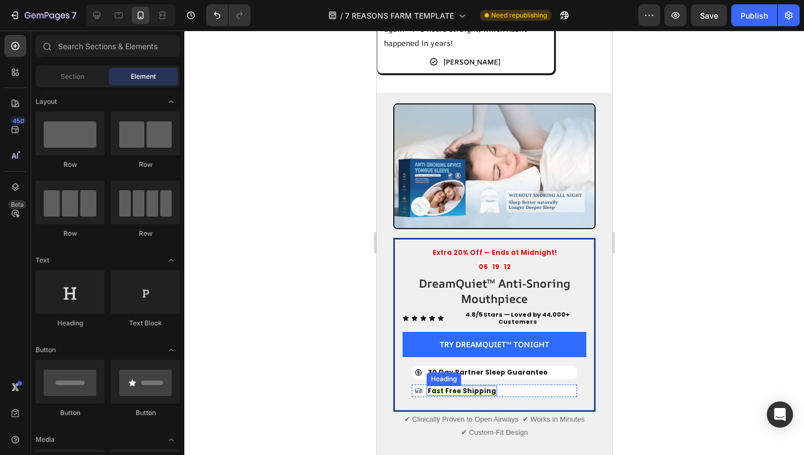
click at [462, 387] on p "Fast Free Shipping" at bounding box center [461, 391] width 68 height 9
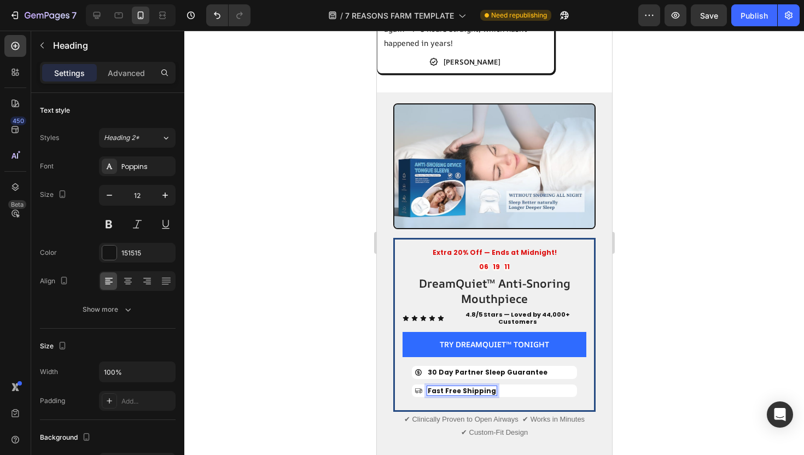
click at [439, 387] on p "Fast Free Shipping" at bounding box center [461, 391] width 68 height 9
click at [442, 387] on p "Fast Free Shipping" at bounding box center [461, 391] width 68 height 9
click at [312, 349] on div at bounding box center [494, 243] width 620 height 425
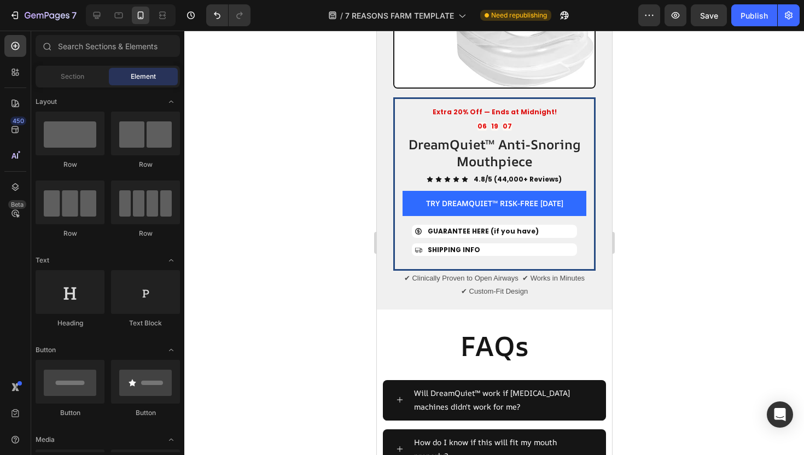
scroll to position [4387, 0]
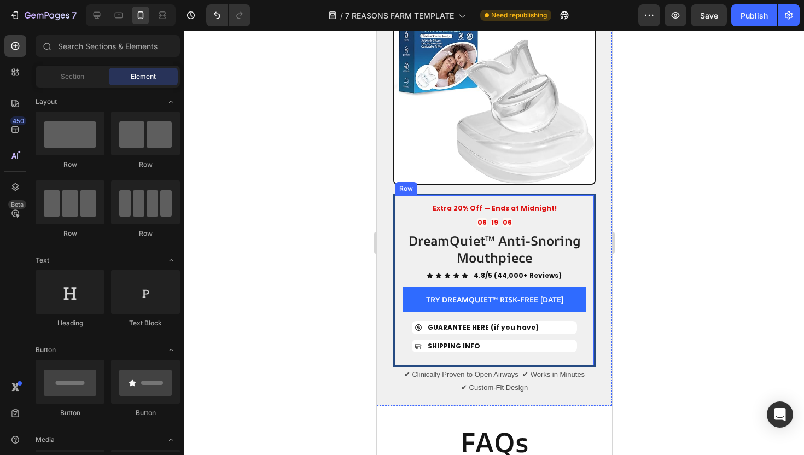
click at [502, 323] on span "GUARANTEE HERE (if you have)" at bounding box center [482, 327] width 111 height 9
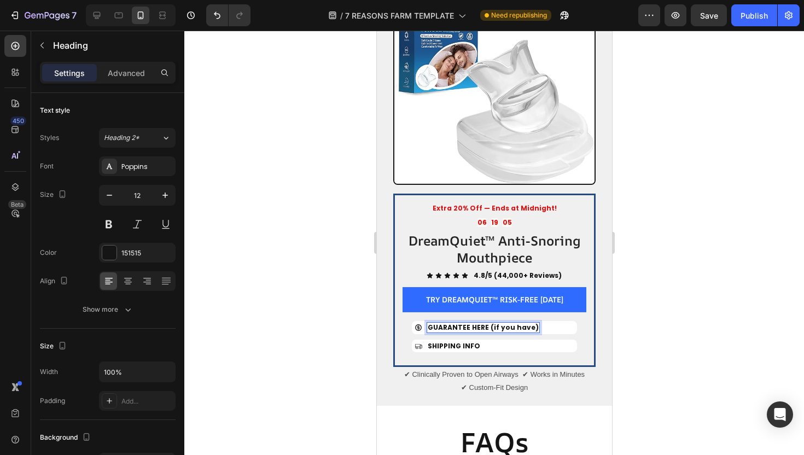
click at [502, 323] on span "GUARANTEE HERE (if you have)" at bounding box center [482, 327] width 111 height 9
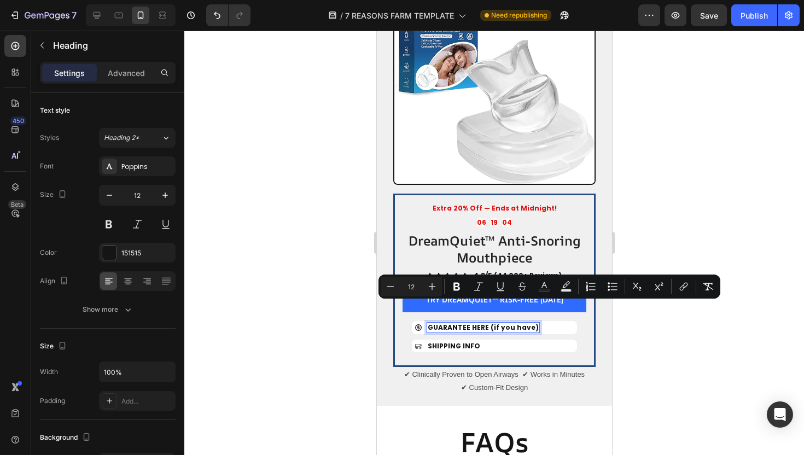
click at [528, 323] on span "GUARANTEE HERE (if you have)" at bounding box center [482, 327] width 111 height 9
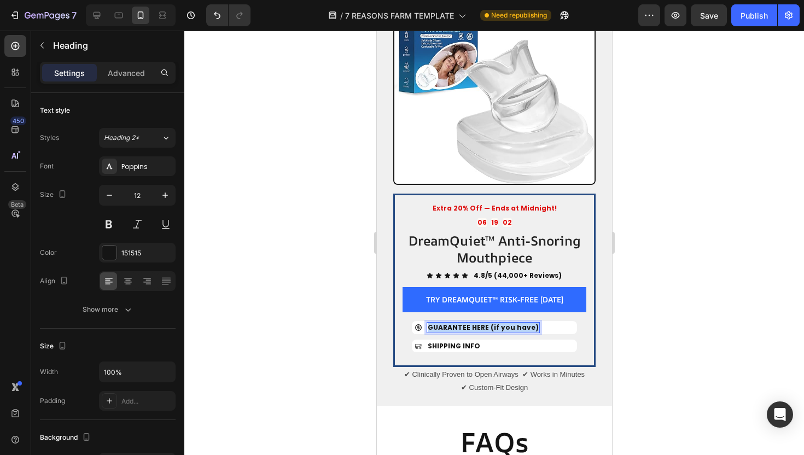
drag, startPoint x: 528, startPoint y: 306, endPoint x: 428, endPoint y: 305, distance: 99.6
click at [428, 323] on span "GUARANTEE HERE (if you have)" at bounding box center [482, 327] width 111 height 9
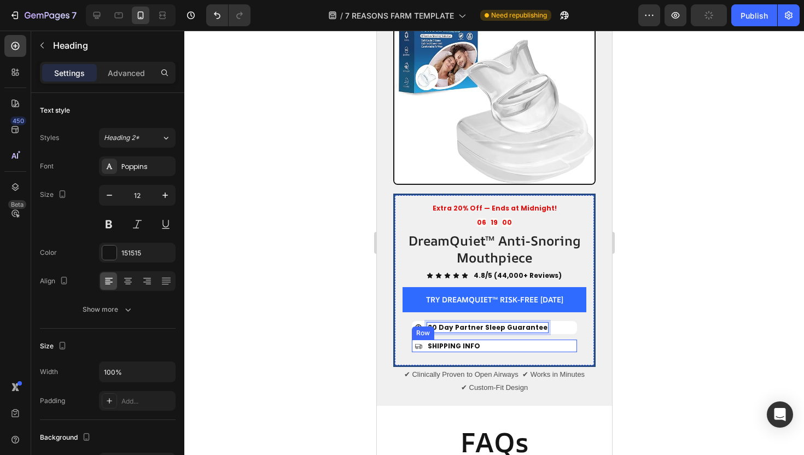
click at [479, 340] on div "Icon SHIPPING INFO Heading Row" at bounding box center [493, 346] width 165 height 13
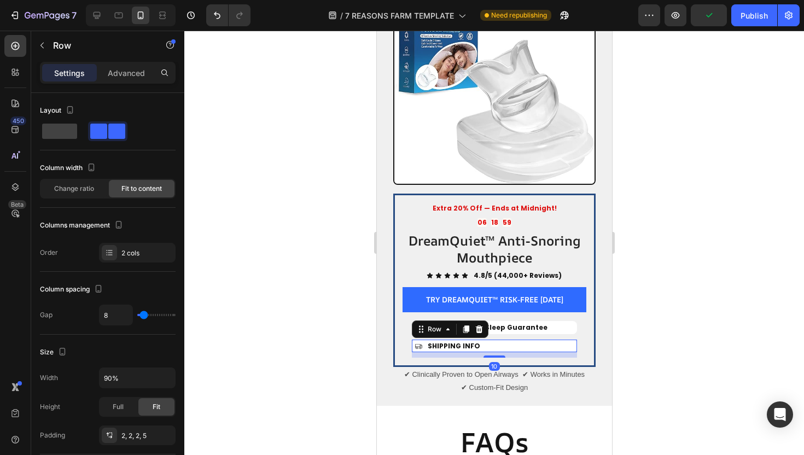
click at [479, 340] on div "Icon SHIPPING INFO Heading Row 10" at bounding box center [493, 346] width 165 height 13
click at [463, 341] on span "SHIPPING INFO" at bounding box center [453, 345] width 53 height 9
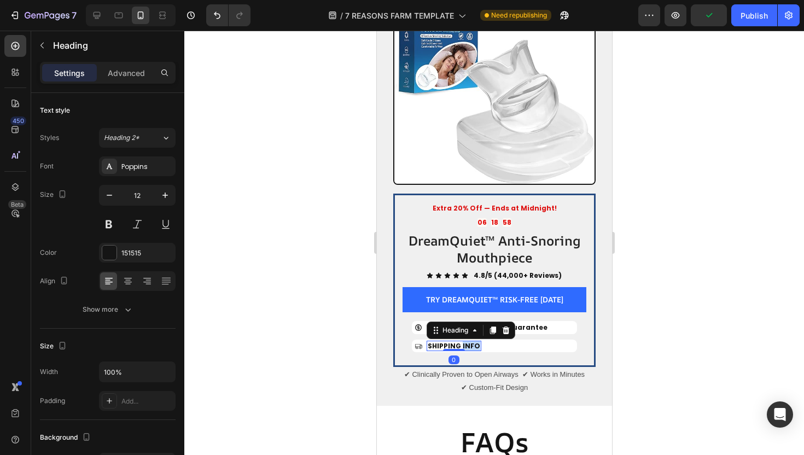
click at [463, 341] on span "SHIPPING INFO" at bounding box center [453, 345] width 53 height 9
click at [321, 278] on div at bounding box center [494, 243] width 620 height 425
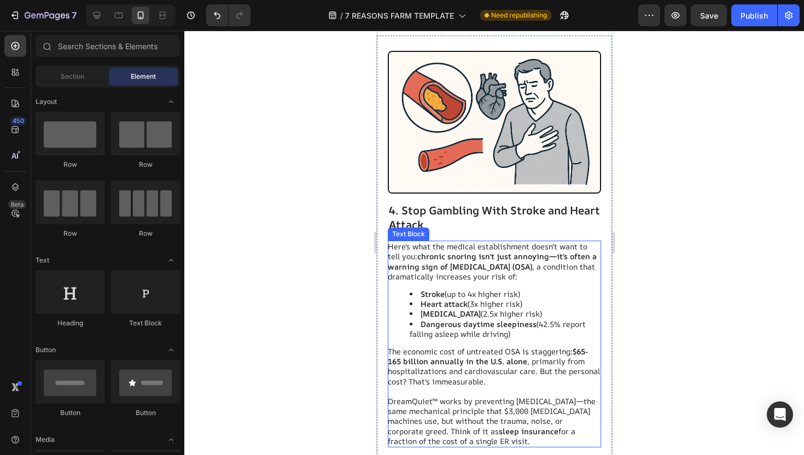
scroll to position [2186, 0]
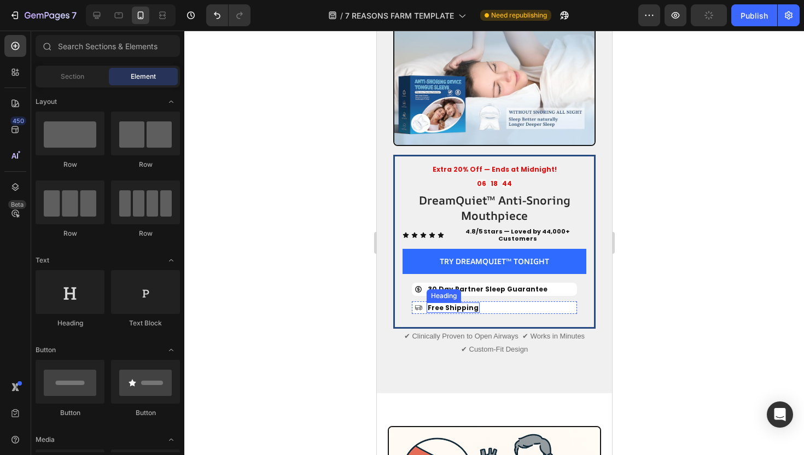
click at [456, 303] on h2 "Free Shipping" at bounding box center [452, 308] width 53 height 11
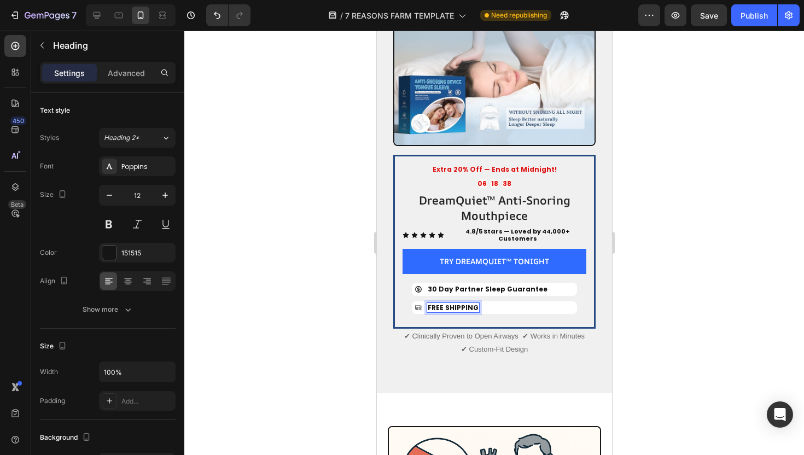
click at [333, 282] on div at bounding box center [494, 243] width 620 height 425
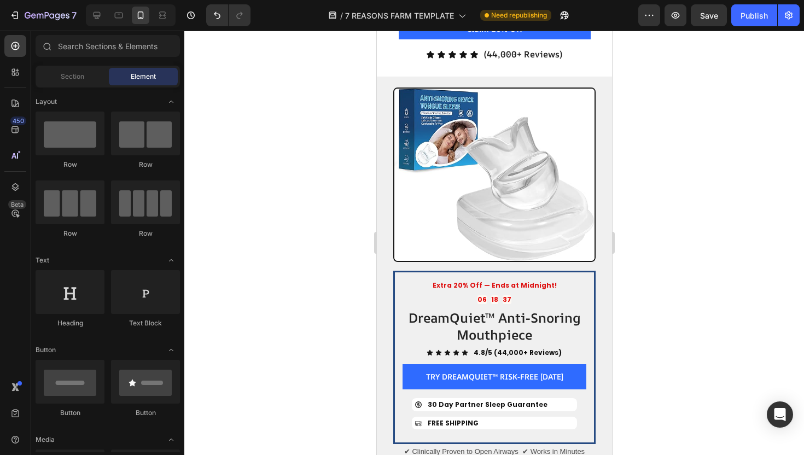
scroll to position [4360, 0]
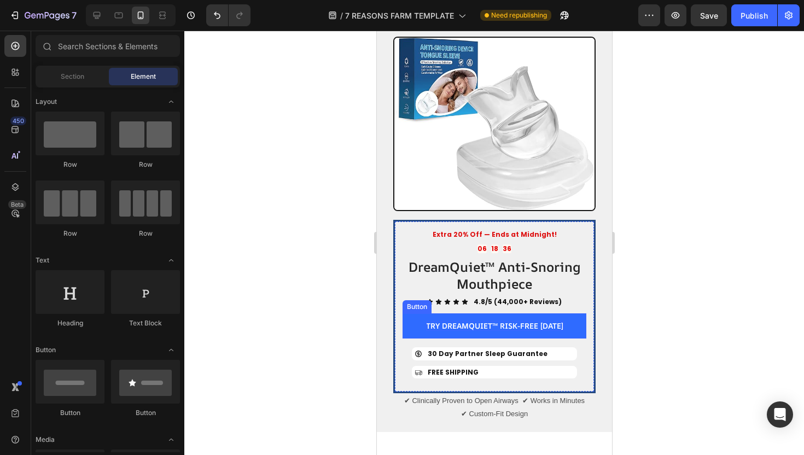
click at [502, 321] on p "TRY DREAMQUIET™ RISK-FREE TODAY" at bounding box center [494, 326] width 137 height 10
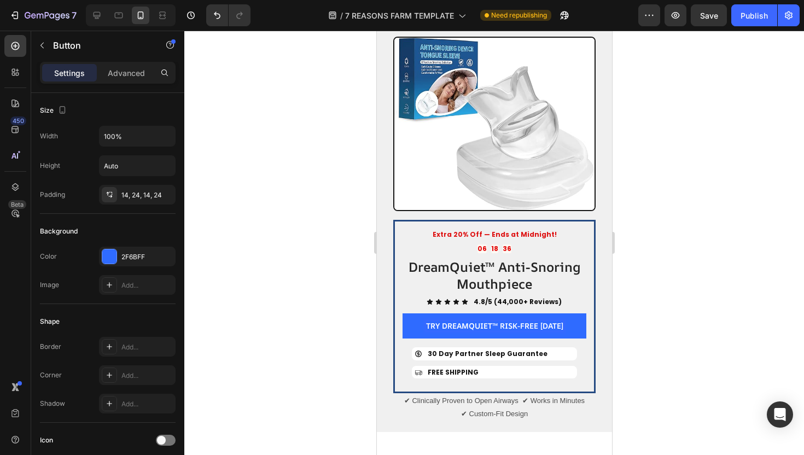
click at [532, 321] on p "TRY DREAMQUIET™ RISK-FREE TODAY" at bounding box center [494, 326] width 137 height 10
drag, startPoint x: 563, startPoint y: 304, endPoint x: 500, endPoint y: 308, distance: 63.6
click at [500, 321] on p "TRY DREAMQUIET™ RISK-FREE TODAY" at bounding box center [494, 326] width 137 height 10
click at [450, 321] on p "TRY DREAMQUIET™ TONIGHT" at bounding box center [493, 326] width 109 height 10
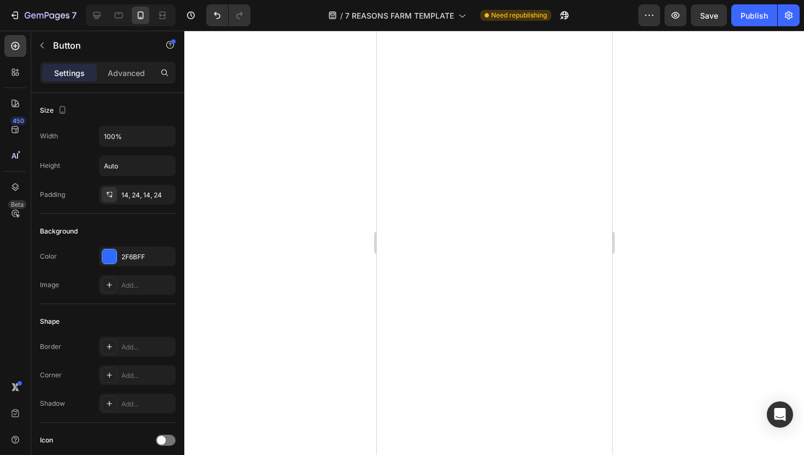
scroll to position [511, 0]
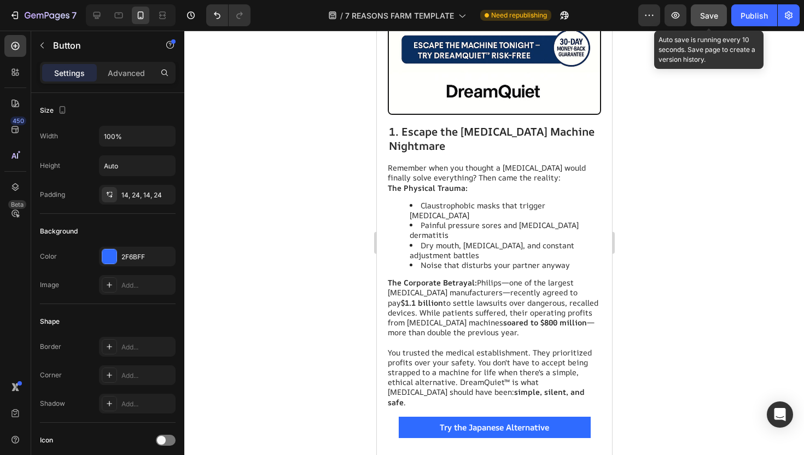
click at [700, 17] on span "Save" at bounding box center [709, 15] width 18 height 9
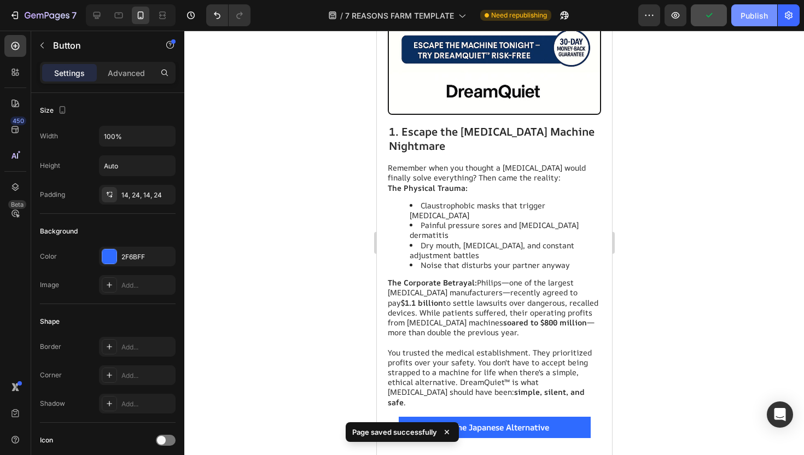
click at [770, 19] on button "Publish" at bounding box center [755, 15] width 46 height 22
click at [335, 161] on div at bounding box center [494, 243] width 620 height 425
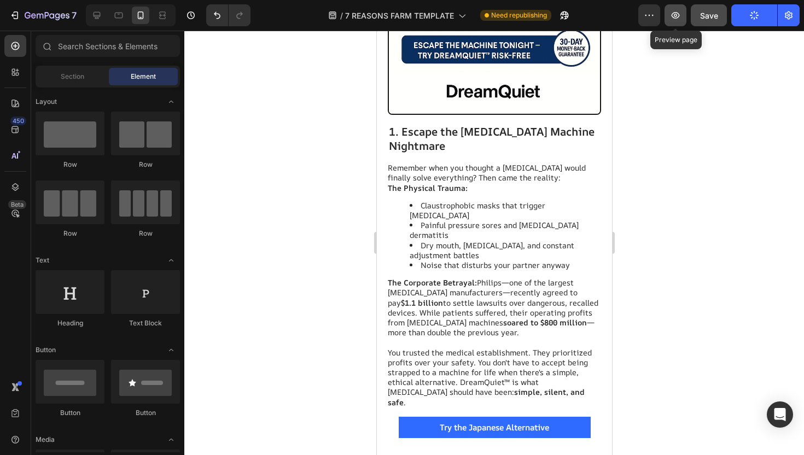
click at [681, 12] on icon "button" at bounding box center [675, 15] width 11 height 11
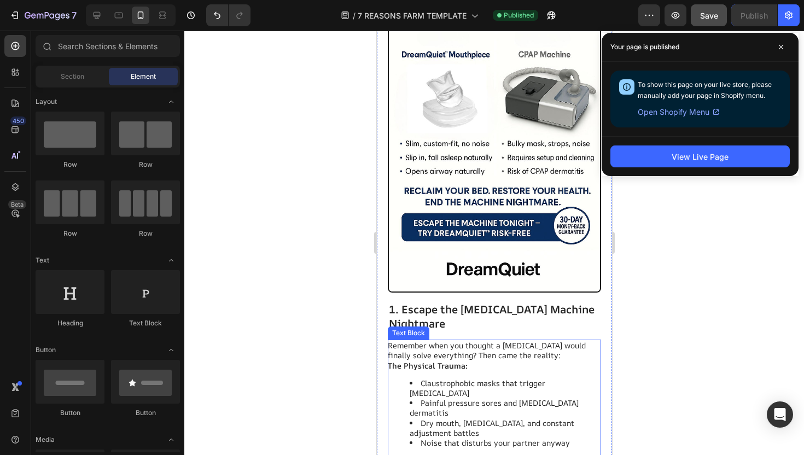
scroll to position [0, 0]
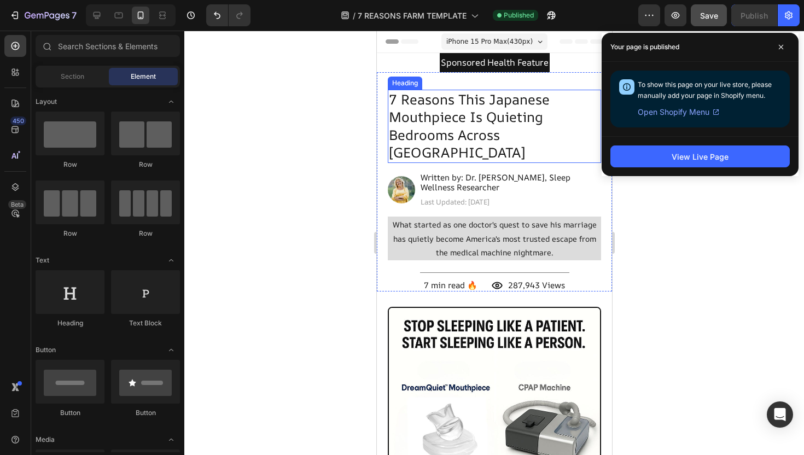
click at [451, 113] on h2 "7 Reasons This Japanese Mouthpiece Is Quieting Bedrooms Across America" at bounding box center [493, 126] width 213 height 73
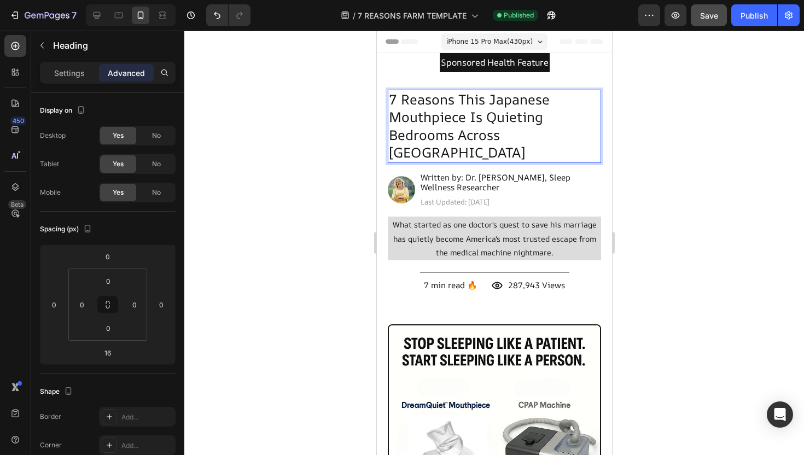
click at [549, 141] on p "7 Reasons This Japanese Mouthpiece Is Quieting Bedrooms Across America" at bounding box center [493, 126] width 211 height 71
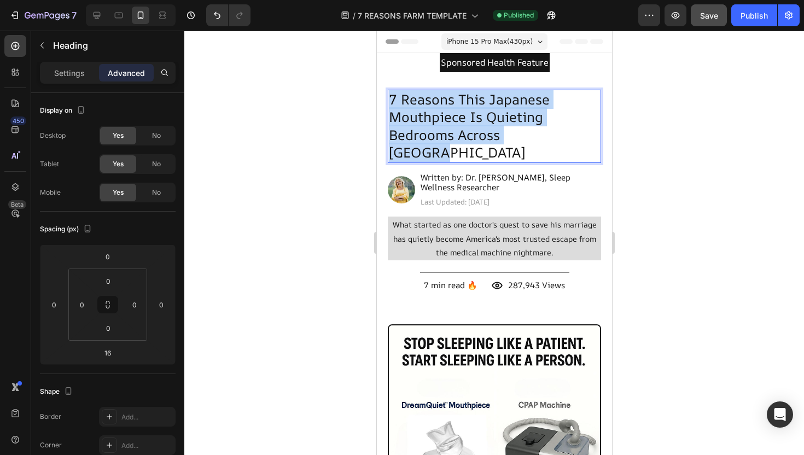
drag, startPoint x: 559, startPoint y: 140, endPoint x: 387, endPoint y: 96, distance: 177.2
click at [387, 96] on h2 "7 Reasons This Japanese Mouthpiece Is Quieting Bedrooms Across America" at bounding box center [493, 126] width 213 height 73
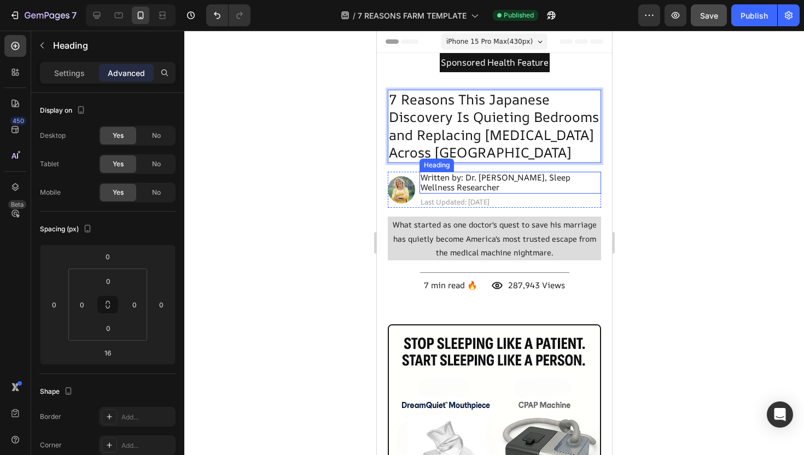
click at [709, 189] on div at bounding box center [494, 243] width 620 height 425
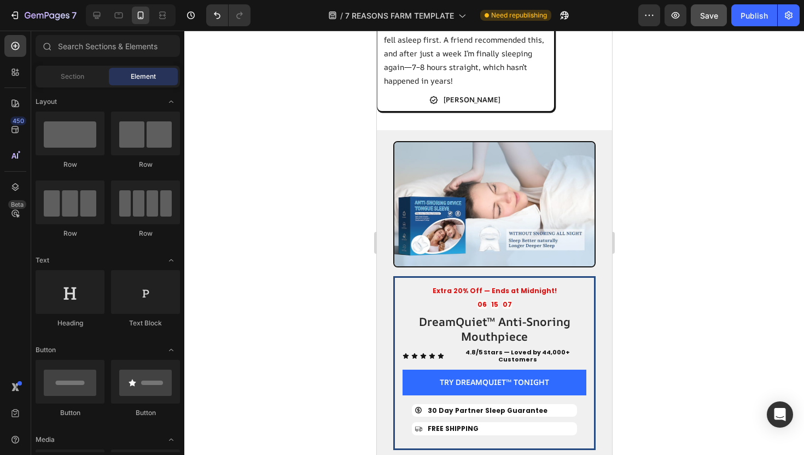
scroll to position [2160, 0]
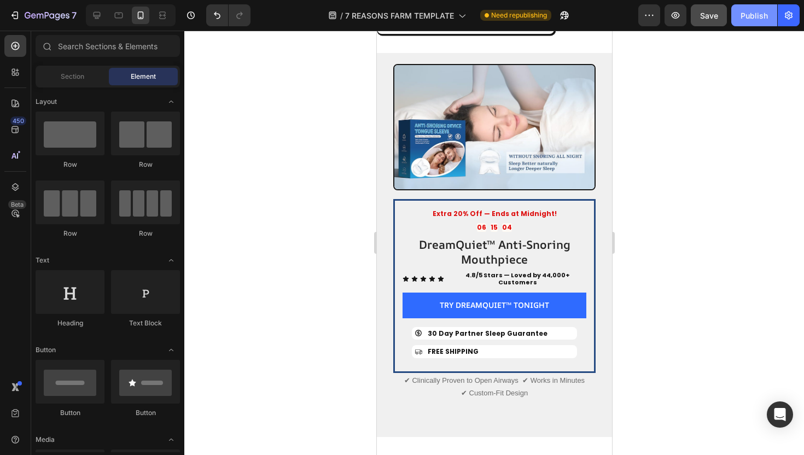
click at [757, 20] on div "Publish" at bounding box center [754, 15] width 27 height 11
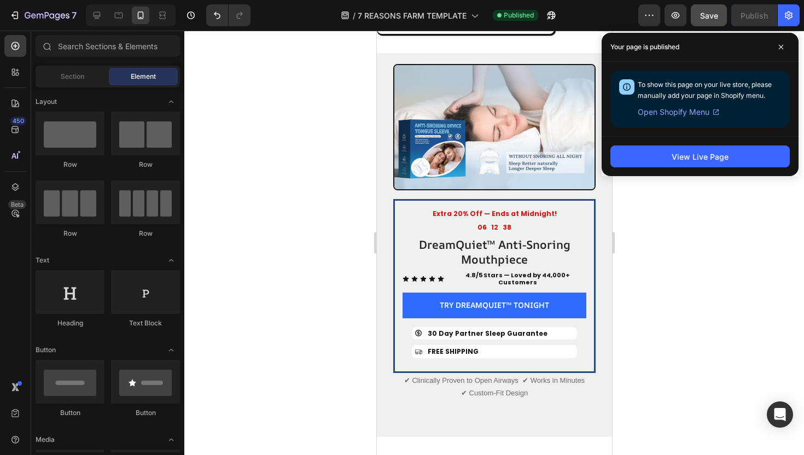
click at [683, 113] on span "Open Shopify Menu" at bounding box center [674, 112] width 72 height 13
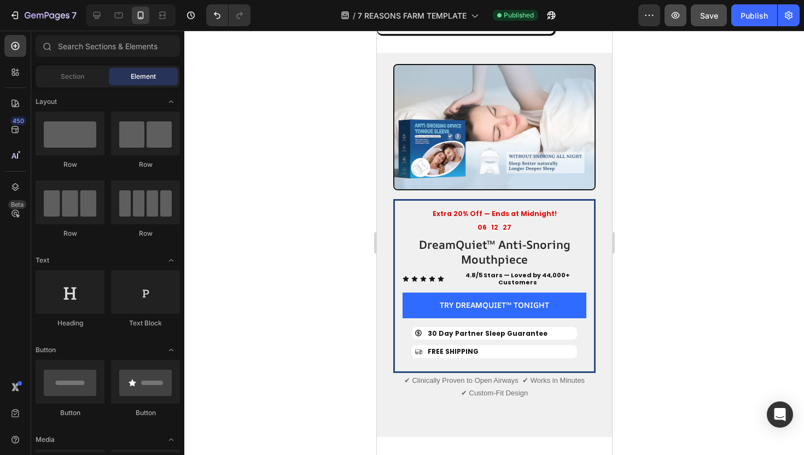
click at [672, 24] on button "button" at bounding box center [676, 15] width 22 height 22
click at [478, 301] on p "TRY DREAMQUIET™ TONIGHT" at bounding box center [493, 305] width 109 height 10
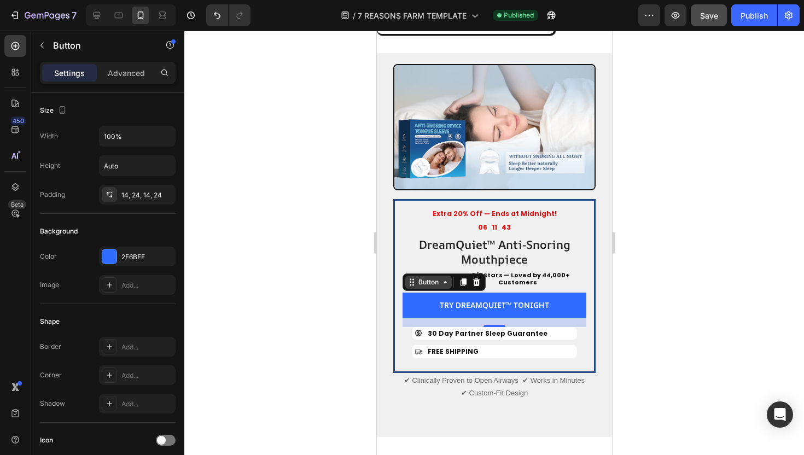
click at [439, 277] on div "Button" at bounding box center [428, 282] width 25 height 10
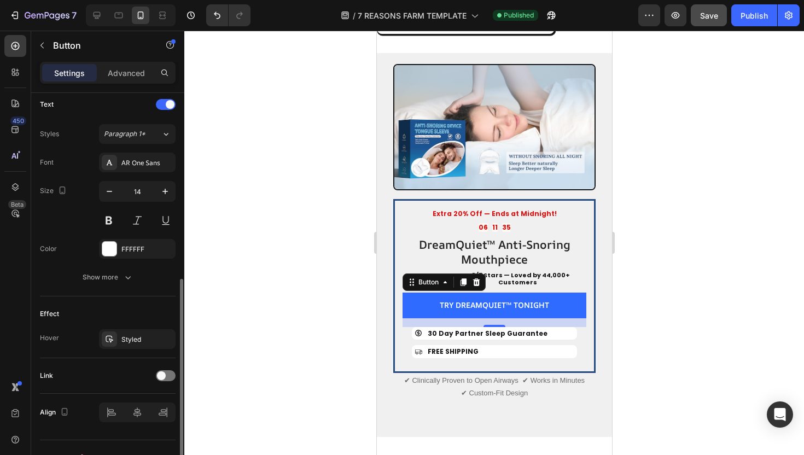
scroll to position [391, 0]
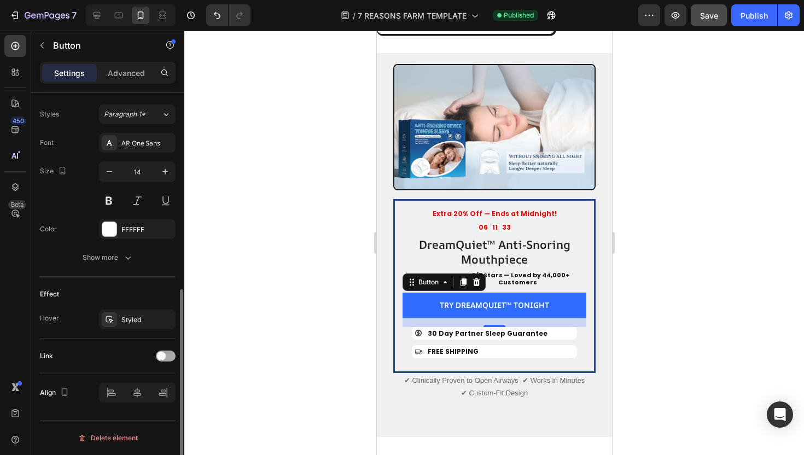
click at [161, 357] on span at bounding box center [161, 356] width 9 height 9
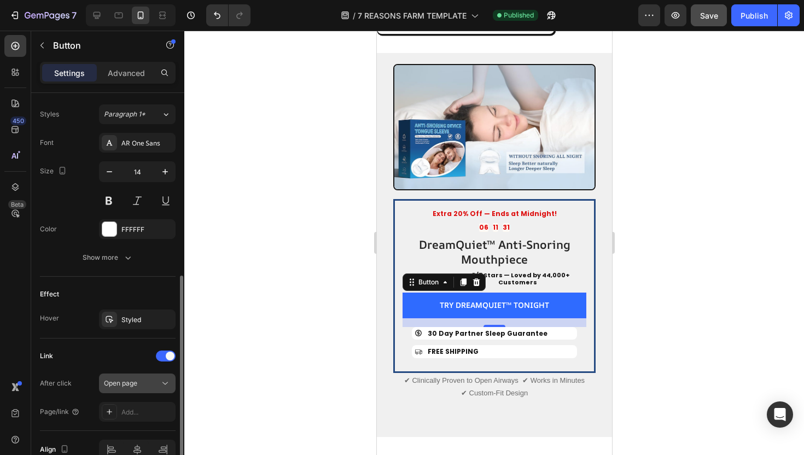
click at [144, 386] on div "Open page" at bounding box center [132, 384] width 56 height 10
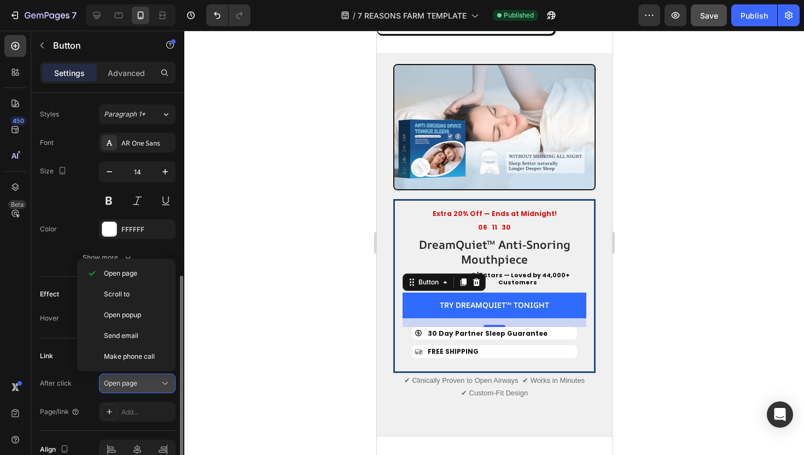
click at [145, 381] on div "Open page" at bounding box center [132, 384] width 56 height 10
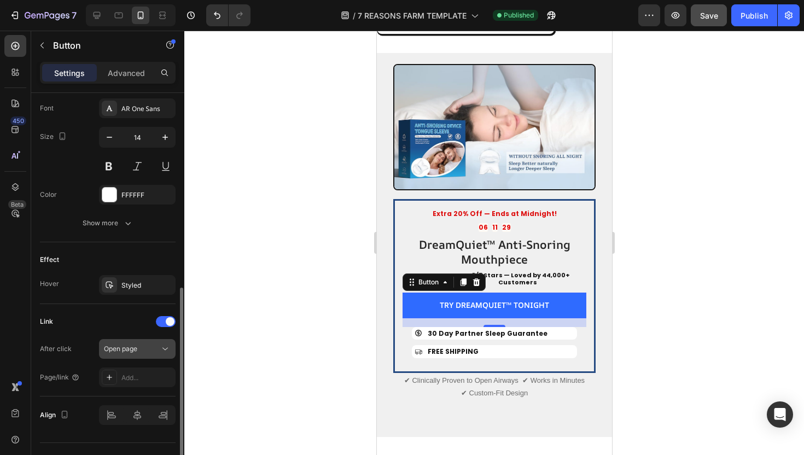
scroll to position [428, 0]
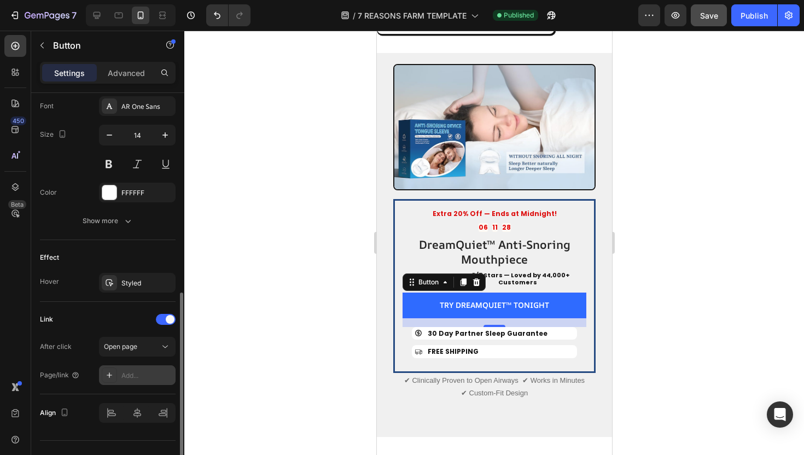
click at [143, 379] on div "Add..." at bounding box center [146, 376] width 51 height 10
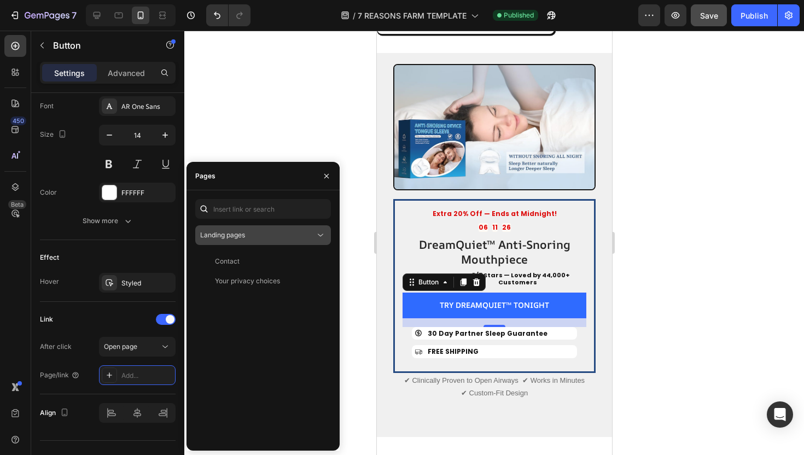
click at [245, 235] on span "Landing pages" at bounding box center [222, 235] width 45 height 8
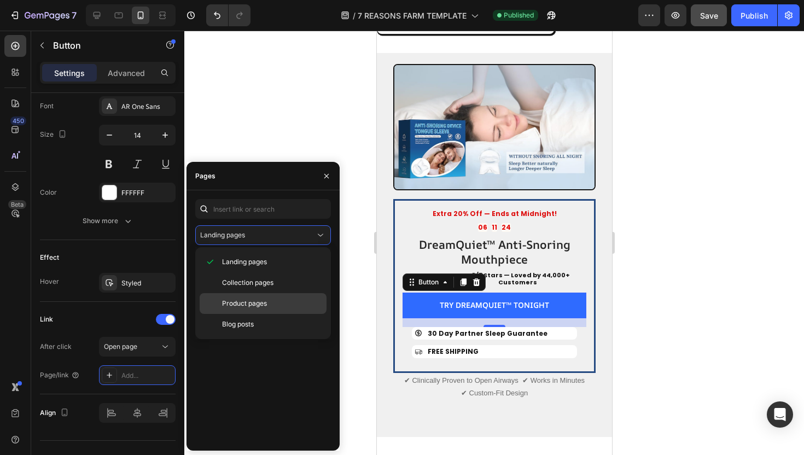
click at [253, 297] on div "Product pages" at bounding box center [263, 303] width 127 height 21
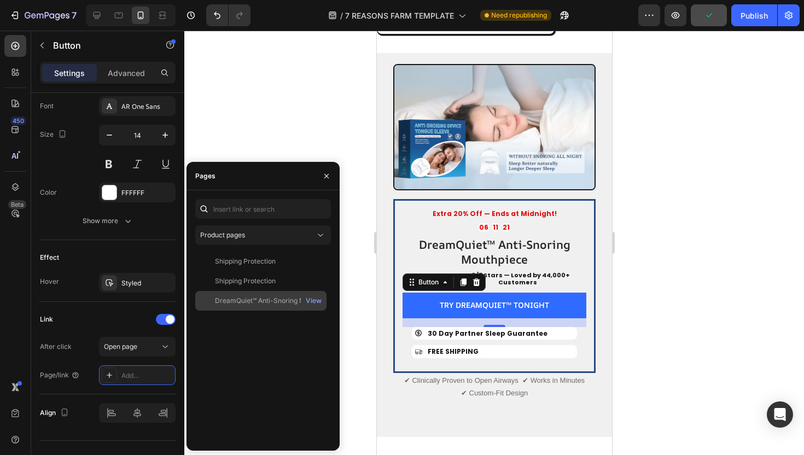
click at [275, 298] on div "DreamQuiet™ Anti-Snoring Mouthpiece" at bounding box center [267, 301] width 105 height 10
click at [313, 297] on div "View" at bounding box center [314, 301] width 16 height 10
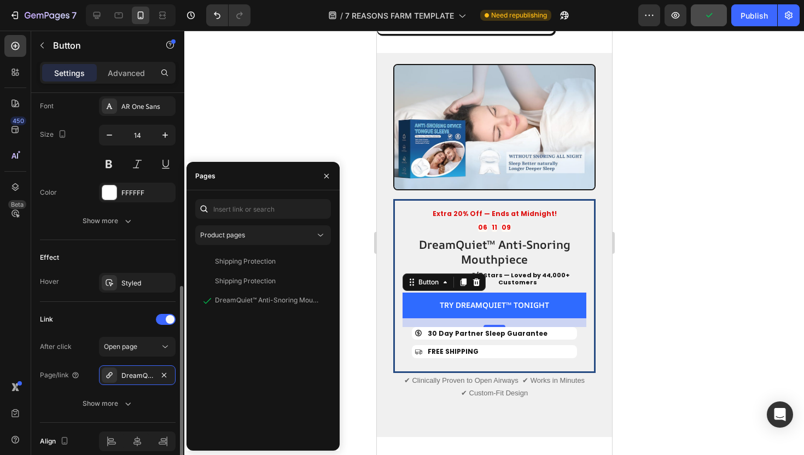
click at [82, 318] on div "Link" at bounding box center [108, 320] width 136 height 18
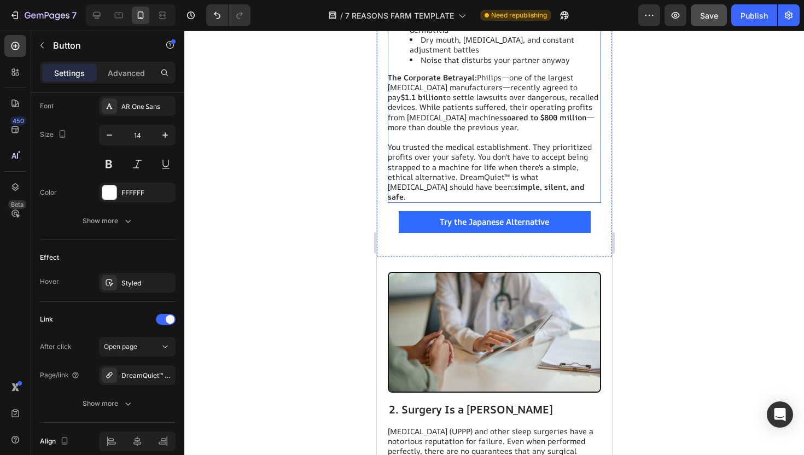
scroll to position [749, 0]
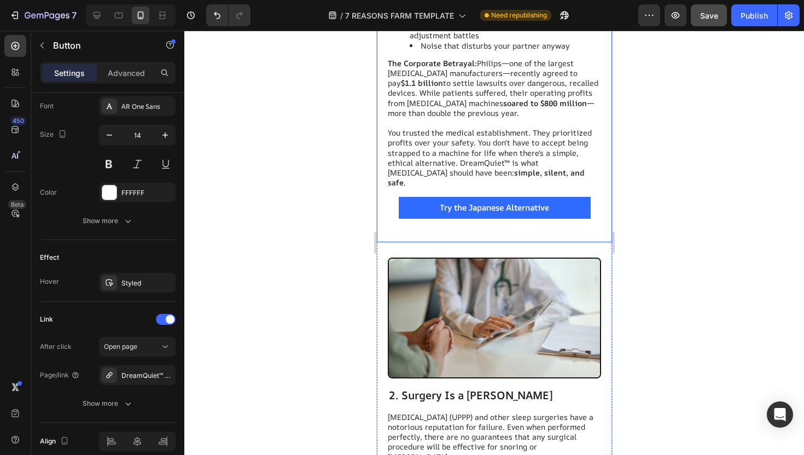
click at [487, 202] on span "Try the Japanese Alternative" at bounding box center [493, 207] width 109 height 11
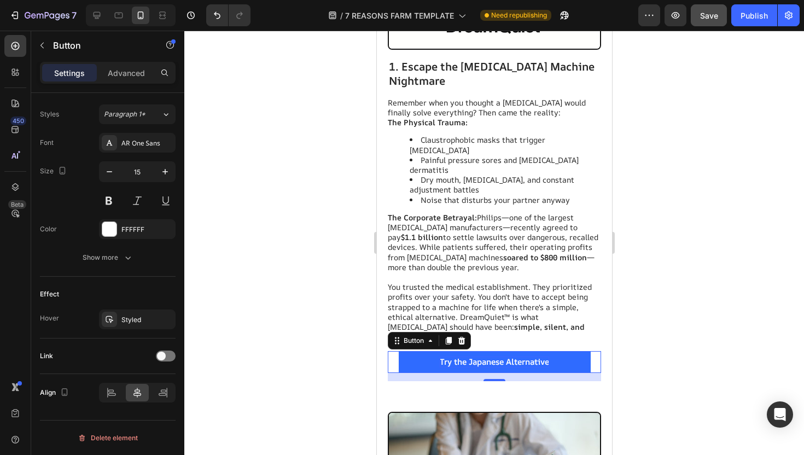
scroll to position [593, 0]
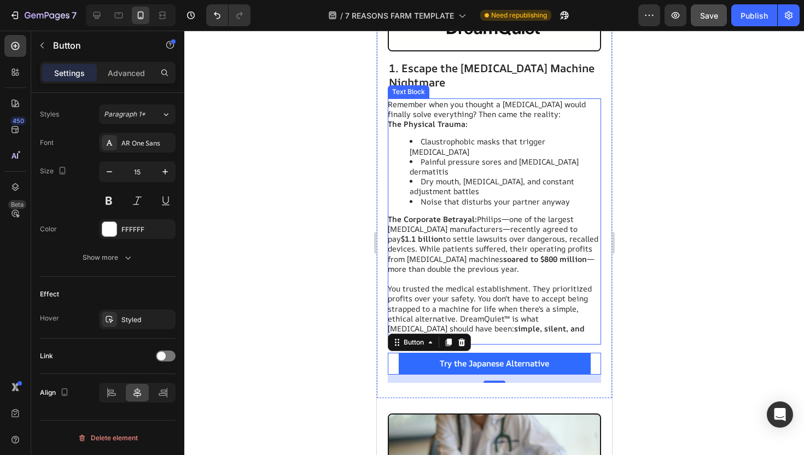
click at [494, 274] on p at bounding box center [493, 279] width 212 height 10
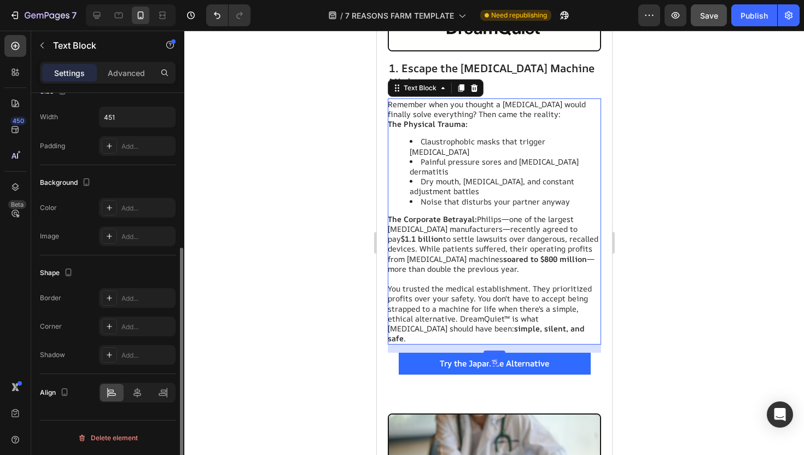
scroll to position [0, 0]
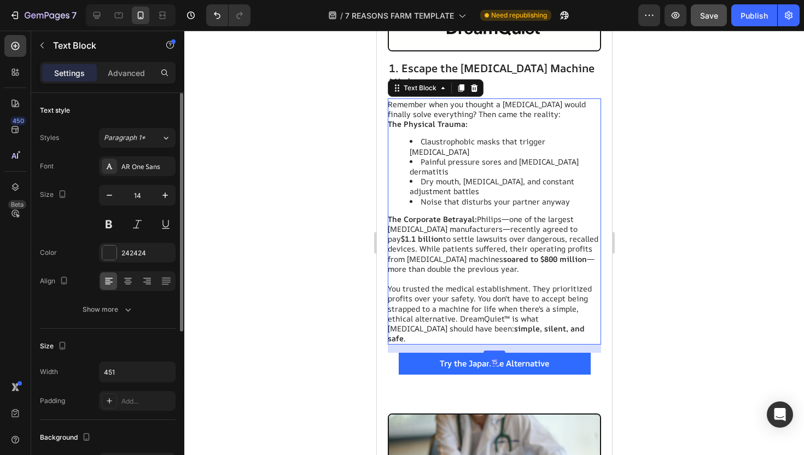
click at [464, 284] on p "You trusted the medical establishment. They prioritized profits over your safet…" at bounding box center [493, 314] width 212 height 60
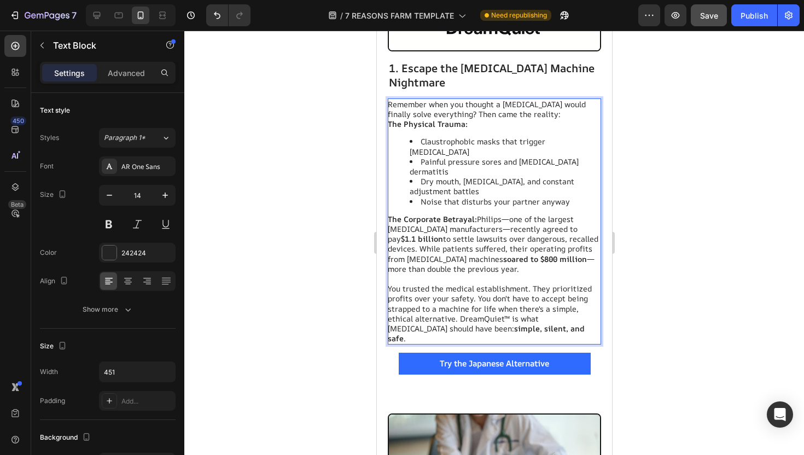
click at [481, 284] on p "You trusted the medical establishment. They prioritized profits over your safet…" at bounding box center [493, 314] width 212 height 60
click at [474, 284] on p "You trusted the medical establishment. They prioritized profits over your safet…" at bounding box center [493, 314] width 212 height 60
click at [466, 284] on p "You trusted the medical establishment. They prioritized profits over your safet…" at bounding box center [493, 314] width 212 height 60
click at [471, 358] on span "Try the Japanese Alternative" at bounding box center [493, 363] width 109 height 11
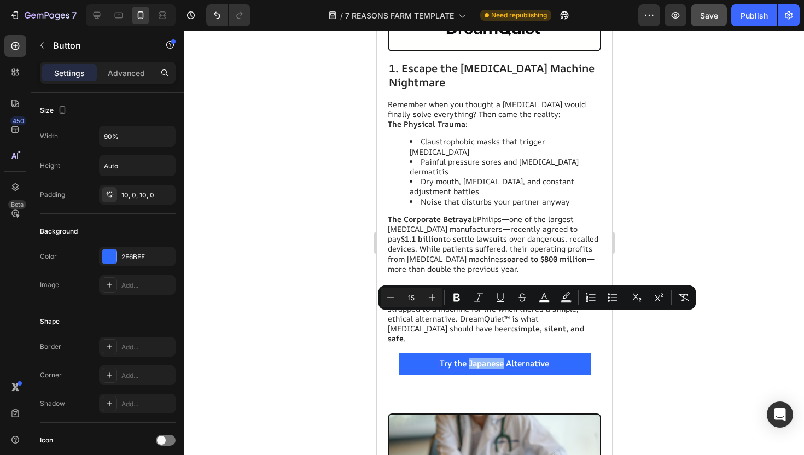
click at [461, 358] on span "Try the Japanese Alternative" at bounding box center [493, 363] width 109 height 11
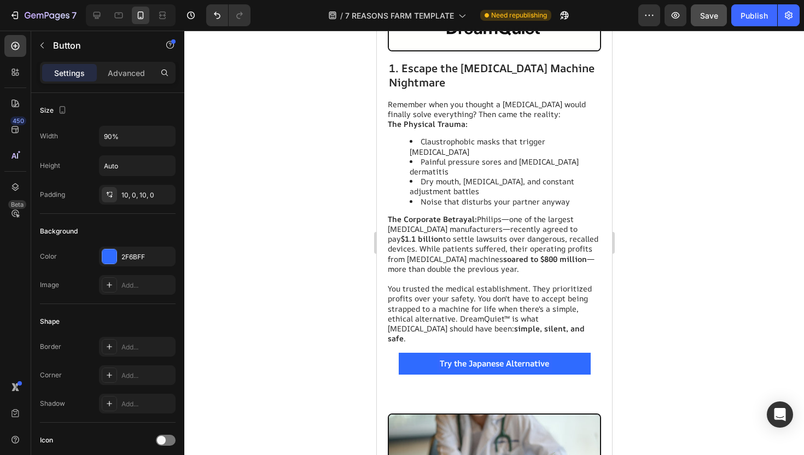
click at [544, 358] on span "Try the Japanese Alternative" at bounding box center [493, 363] width 109 height 11
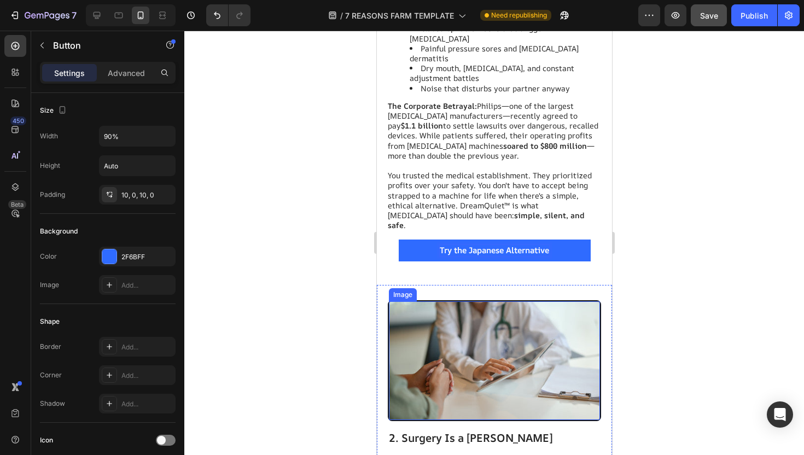
scroll to position [699, 0]
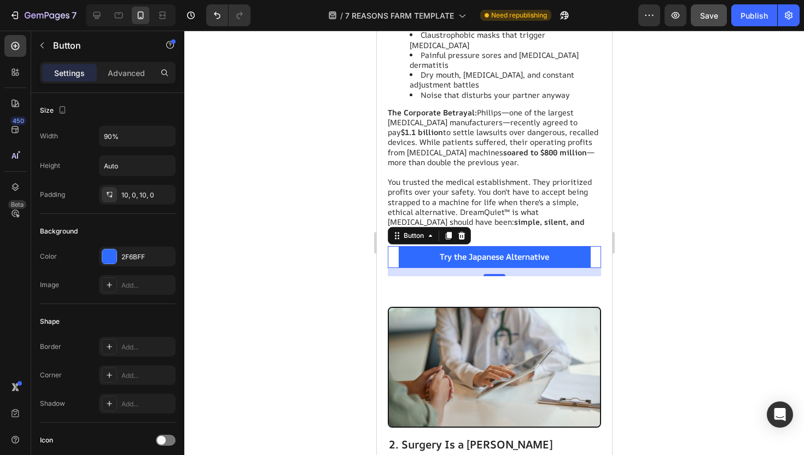
click at [553, 246] on button "Try the Japanese Alternative" at bounding box center [494, 257] width 192 height 22
click at [547, 251] on span "Try the Japanese Alternative" at bounding box center [493, 256] width 109 height 11
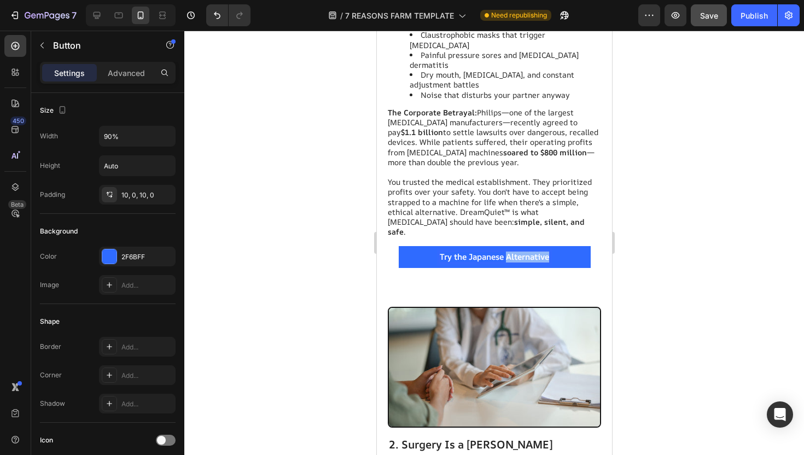
click at [547, 251] on span "Try the Japanese Alternative" at bounding box center [493, 256] width 109 height 11
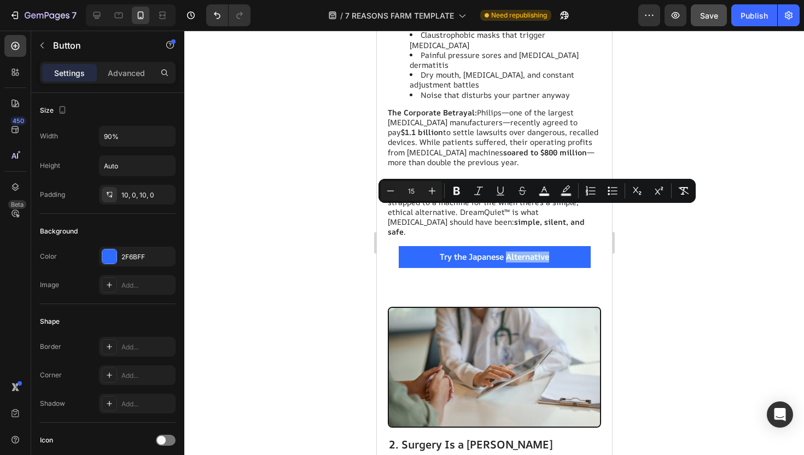
click at [510, 251] on span "Try the Japanese Alternative" at bounding box center [493, 256] width 109 height 11
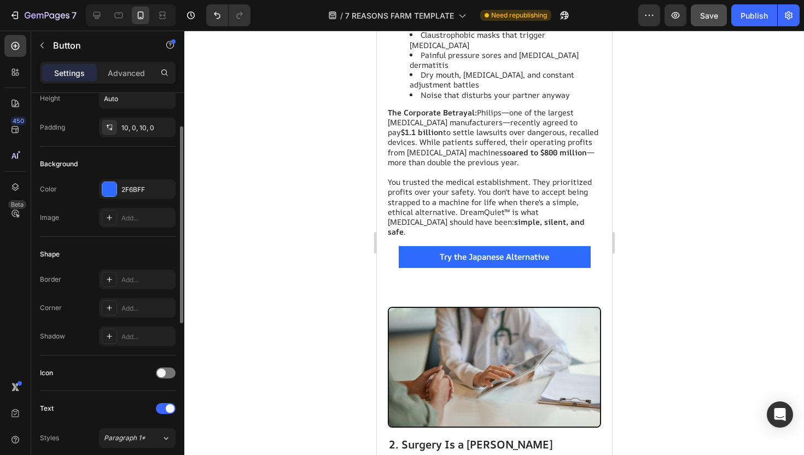
scroll to position [0, 0]
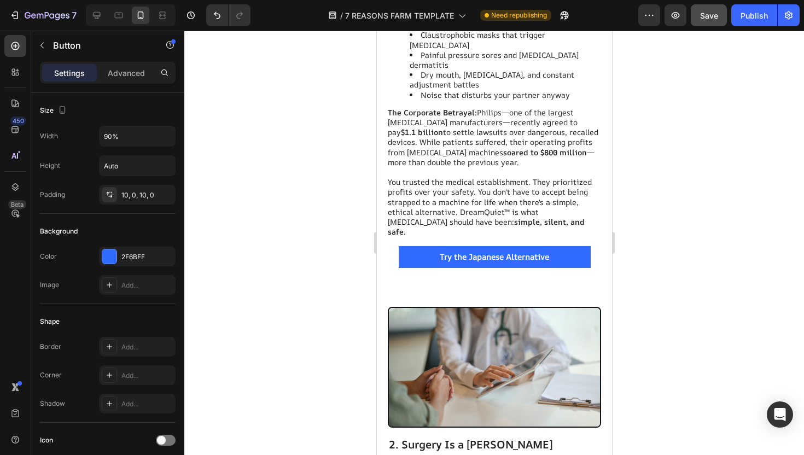
click at [404, 246] on button "Try the Japanese Alternative" at bounding box center [494, 257] width 192 height 22
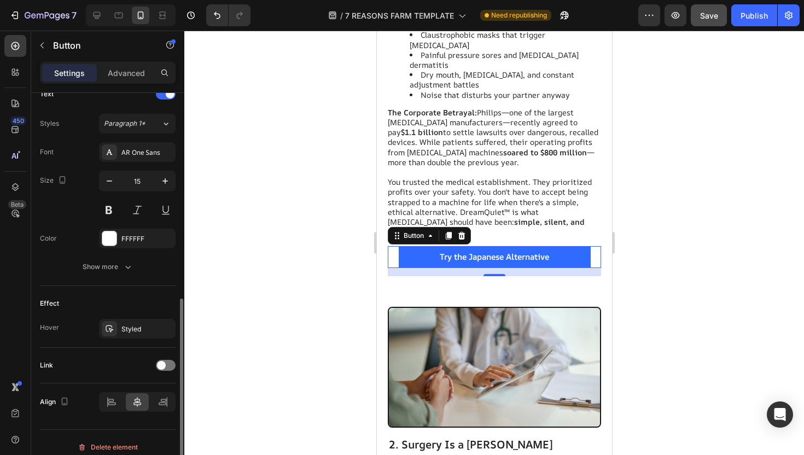
scroll to position [391, 0]
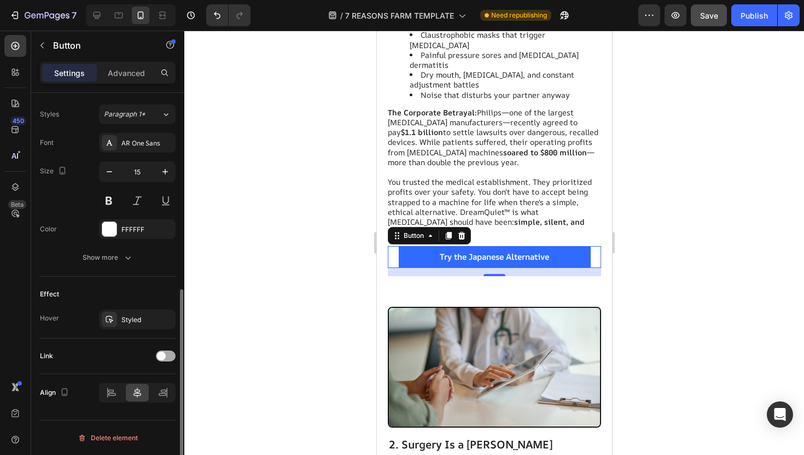
click at [167, 357] on div at bounding box center [166, 356] width 20 height 11
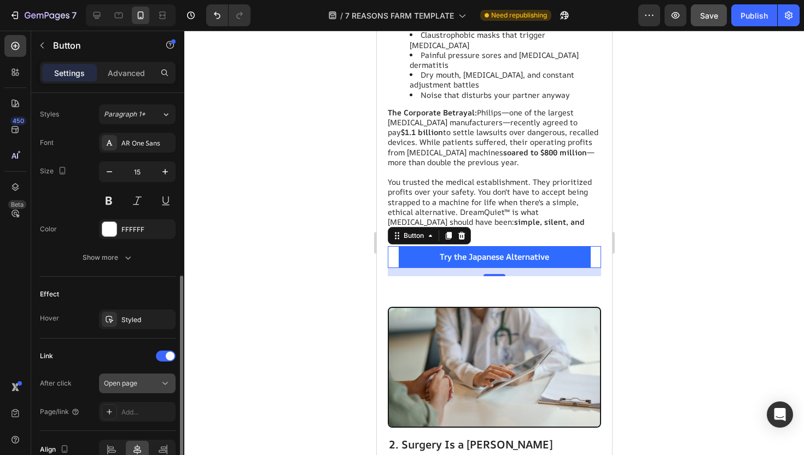
click at [144, 385] on div "Open page" at bounding box center [132, 384] width 56 height 10
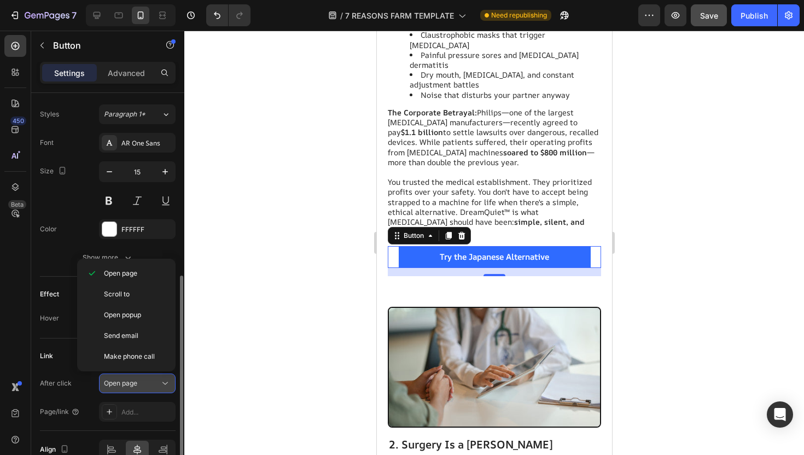
click at [144, 385] on div "Open page" at bounding box center [132, 384] width 56 height 10
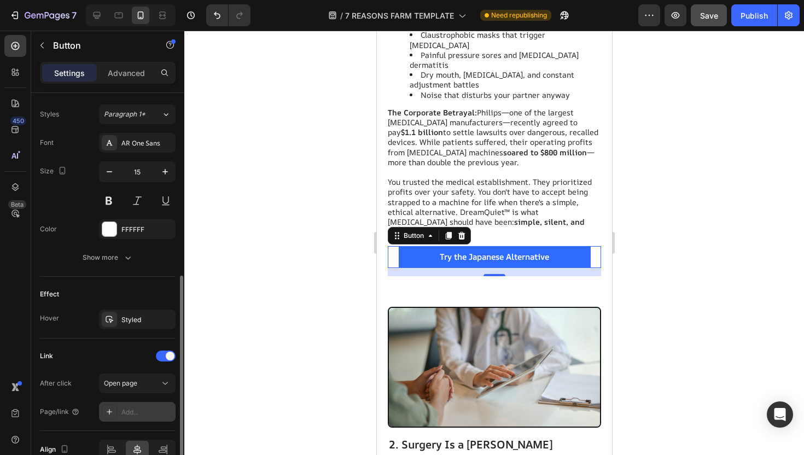
click at [146, 408] on div "Add..." at bounding box center [146, 413] width 51 height 10
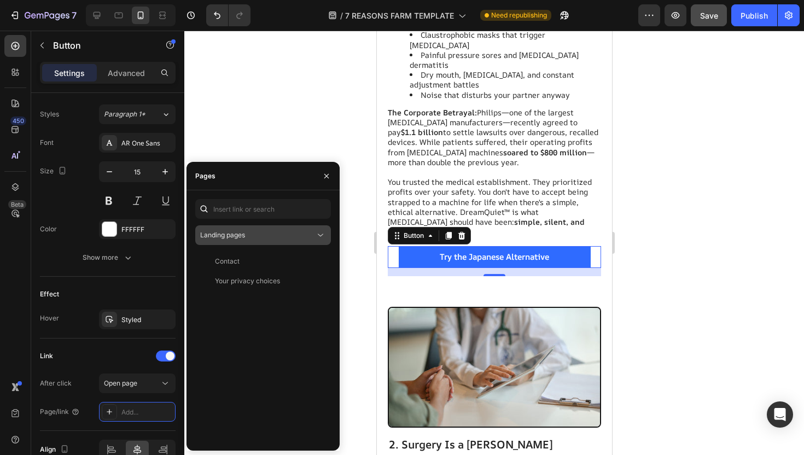
click at [263, 234] on div "Landing pages" at bounding box center [257, 235] width 115 height 10
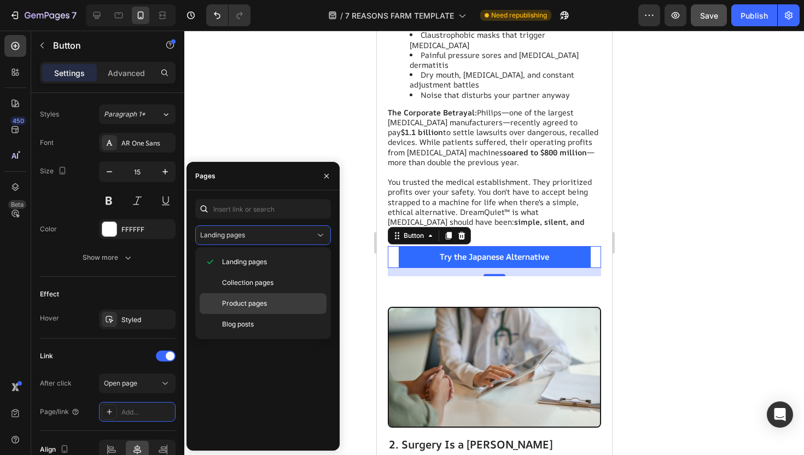
click at [258, 306] on span "Product pages" at bounding box center [244, 304] width 45 height 10
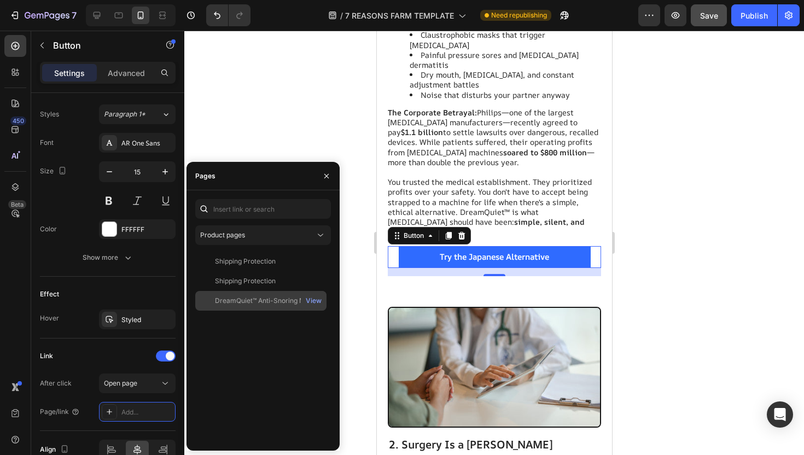
click at [291, 305] on div "DreamQuiet™ Anti-Snoring Mouthpiece" at bounding box center [267, 301] width 105 height 10
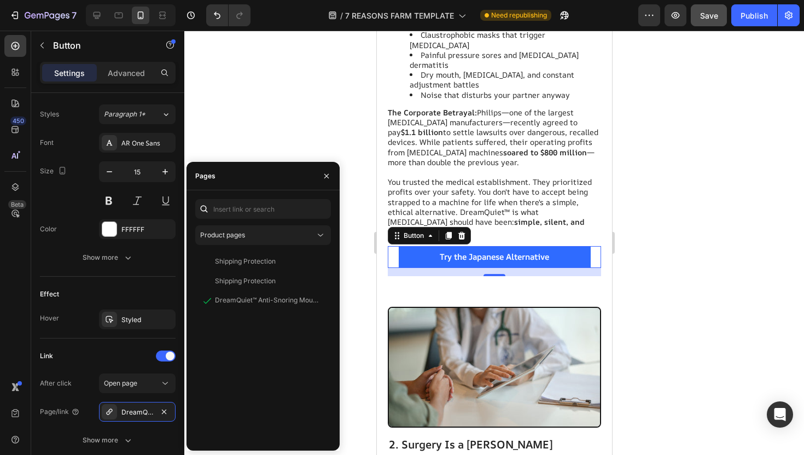
click at [300, 133] on div at bounding box center [494, 243] width 620 height 425
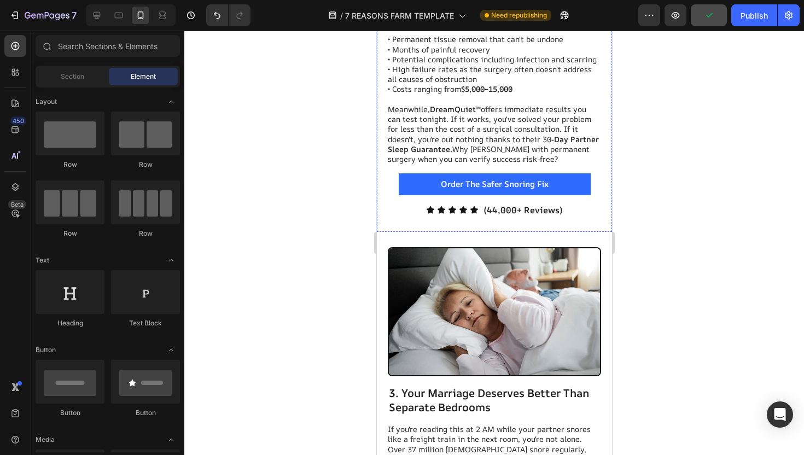
scroll to position [1366, 0]
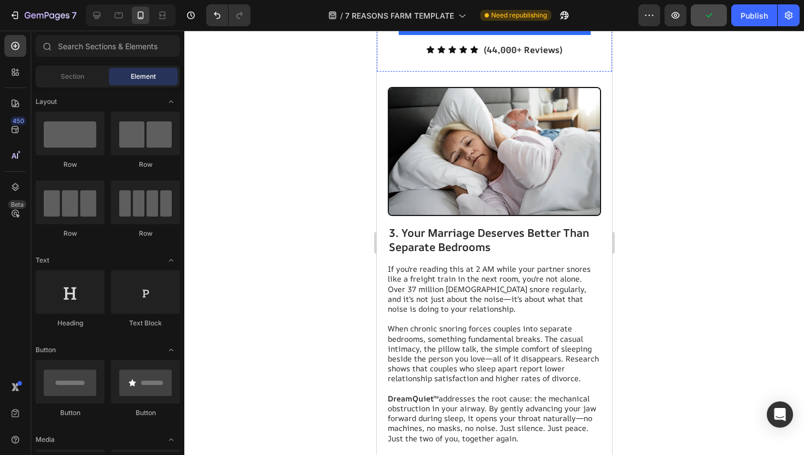
click at [408, 264] on p "If you're reading this at 2 AM while your partner snores like a freight train i…" at bounding box center [493, 289] width 212 height 50
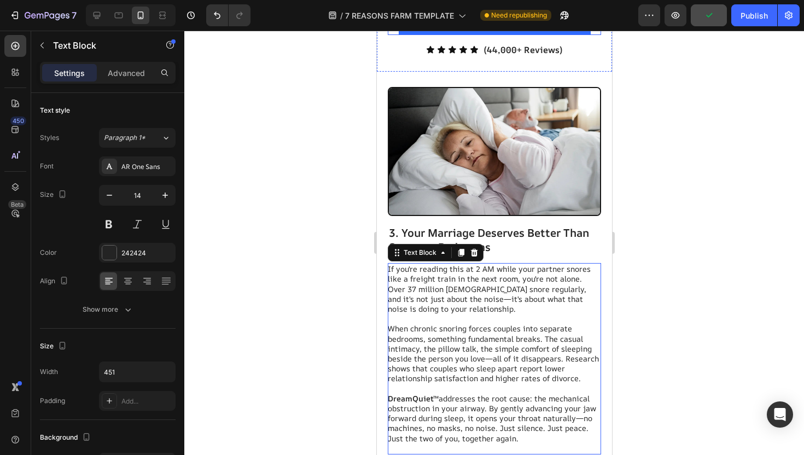
scroll to position [1142, 0]
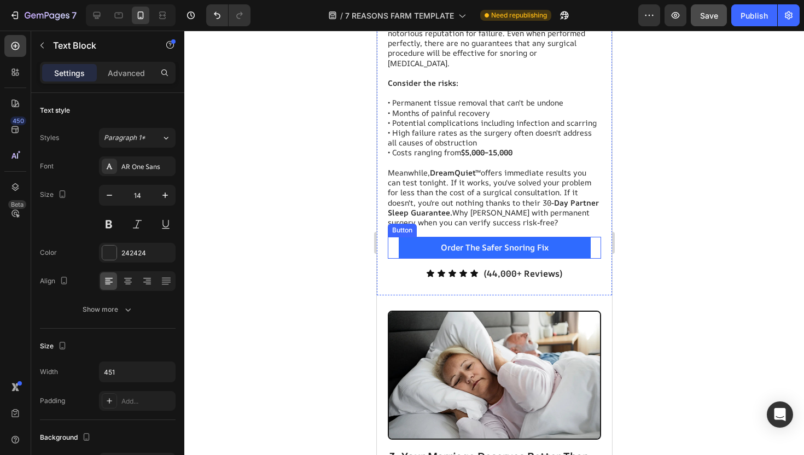
click at [415, 237] on button "Order The Safer Snoring Fix" at bounding box center [494, 248] width 192 height 22
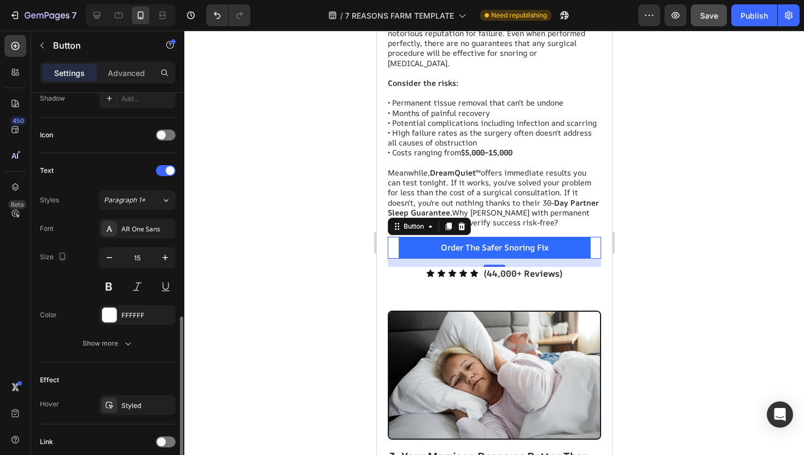
scroll to position [391, 0]
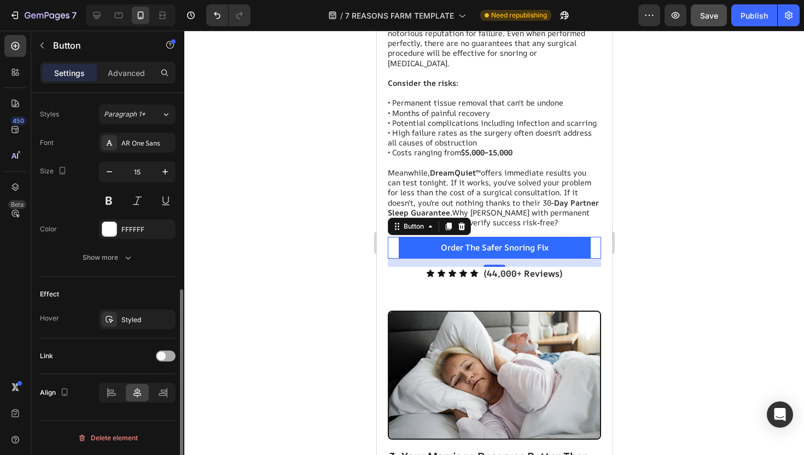
click at [159, 354] on span at bounding box center [161, 356] width 9 height 9
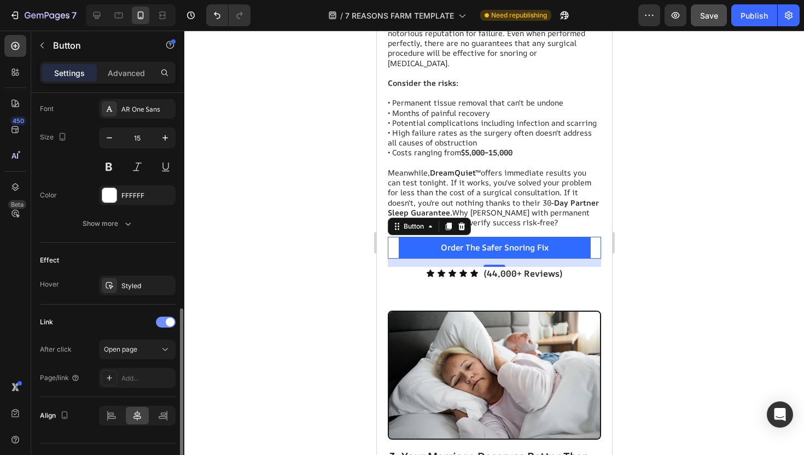
scroll to position [448, 0]
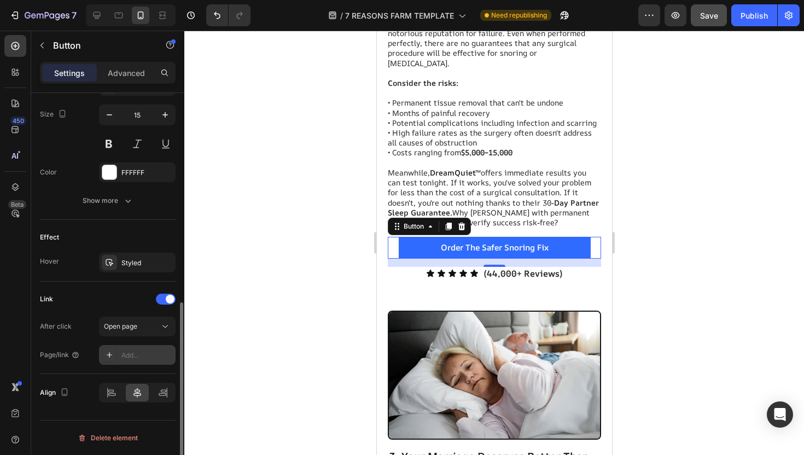
click at [145, 355] on div "Add..." at bounding box center [146, 356] width 51 height 10
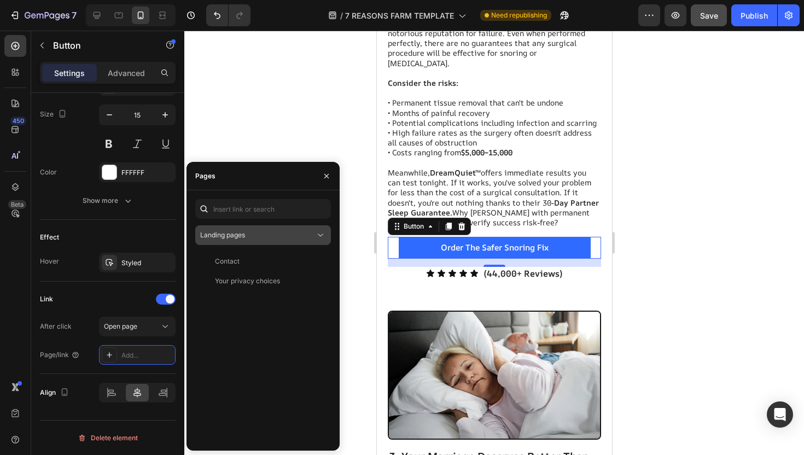
click at [227, 237] on span "Landing pages" at bounding box center [222, 235] width 45 height 8
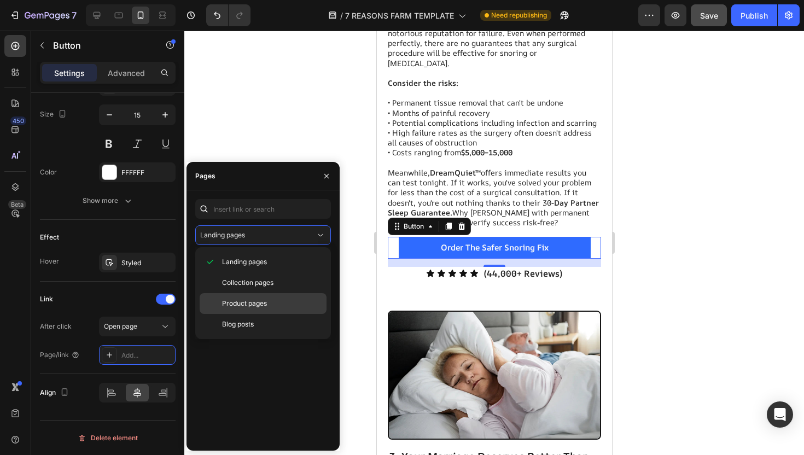
click at [235, 301] on span "Product pages" at bounding box center [244, 304] width 45 height 10
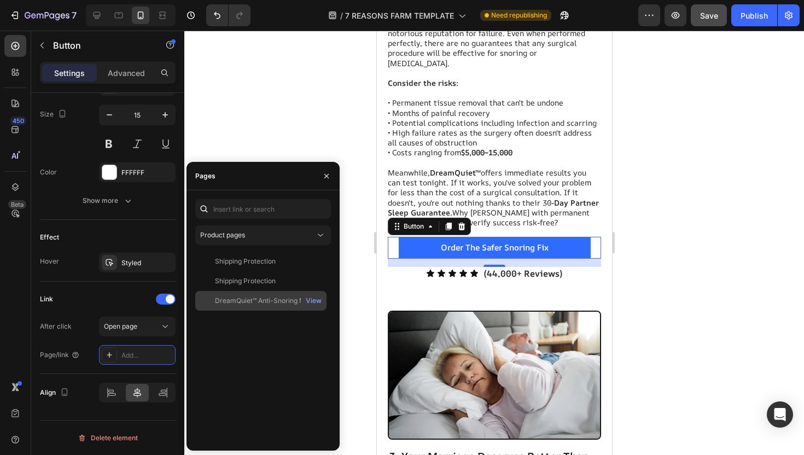
click at [258, 301] on div "DreamQuiet™ Anti-Snoring Mouthpiece" at bounding box center [267, 301] width 105 height 10
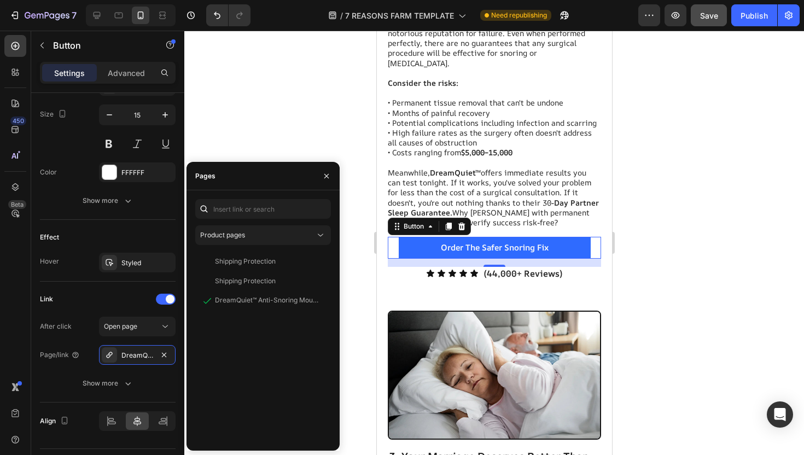
click at [293, 136] on div at bounding box center [494, 243] width 620 height 425
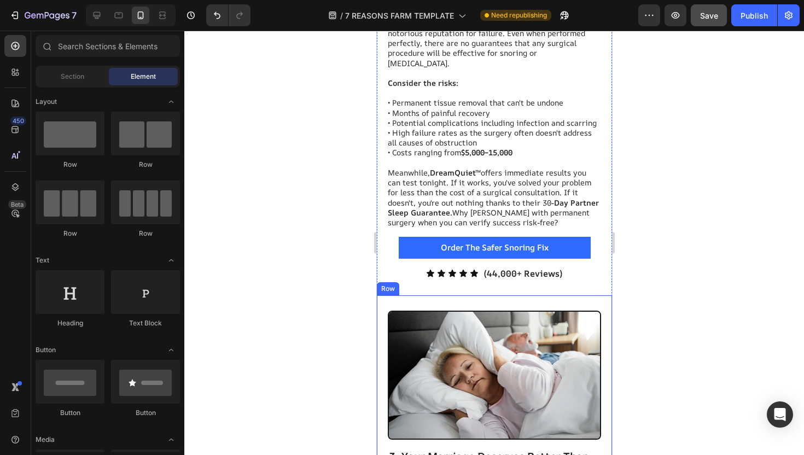
scroll to position [1203, 0]
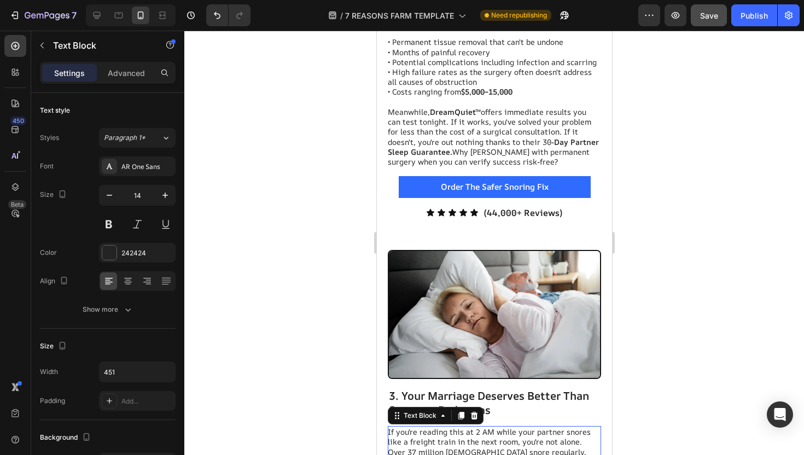
scroll to position [1506, 0]
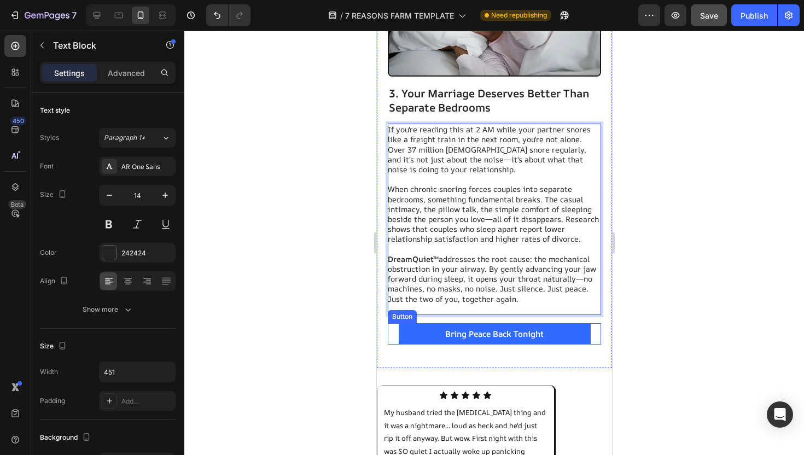
click at [450, 328] on span "Bring Peace Back Tonight" at bounding box center [494, 333] width 98 height 11
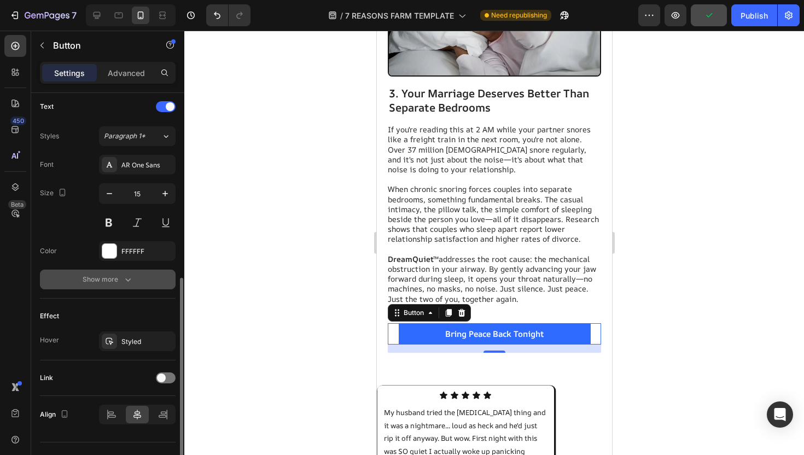
scroll to position [391, 0]
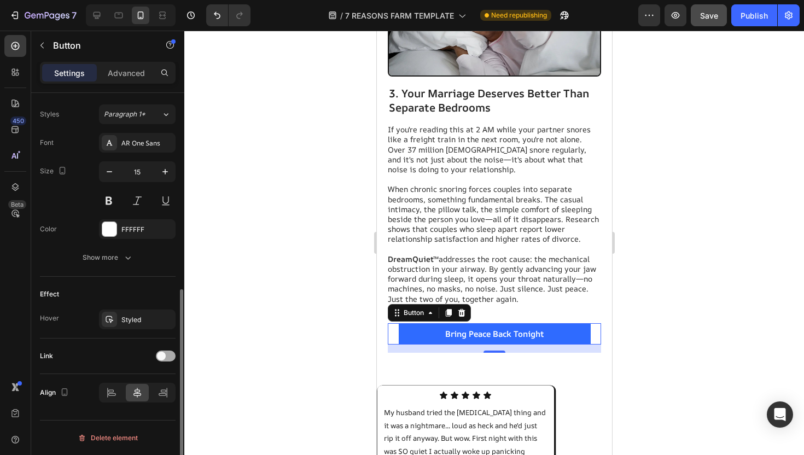
click at [164, 357] on span at bounding box center [161, 356] width 9 height 9
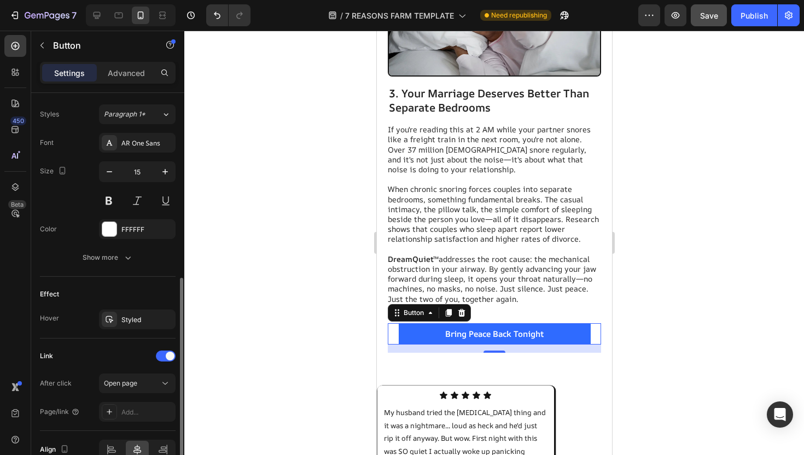
scroll to position [424, 0]
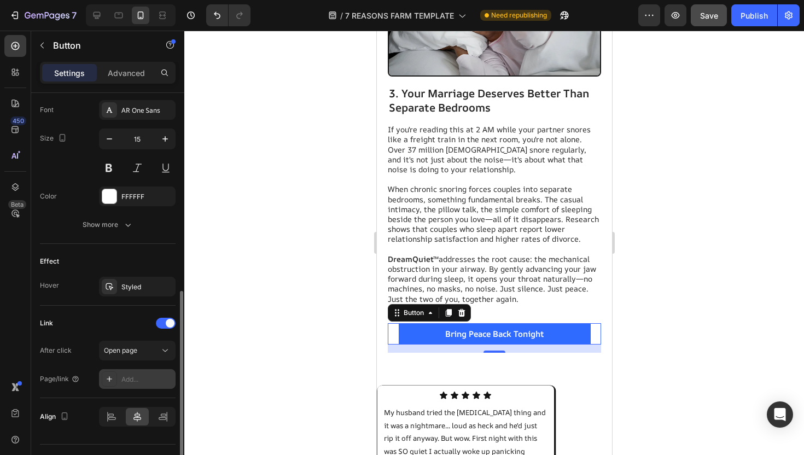
click at [136, 370] on div "Add..." at bounding box center [137, 379] width 77 height 20
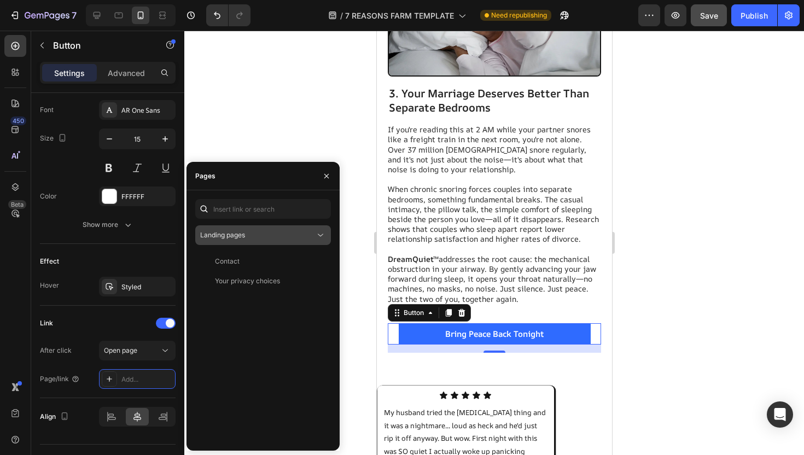
click at [235, 240] on div "Landing pages" at bounding box center [263, 235] width 126 height 11
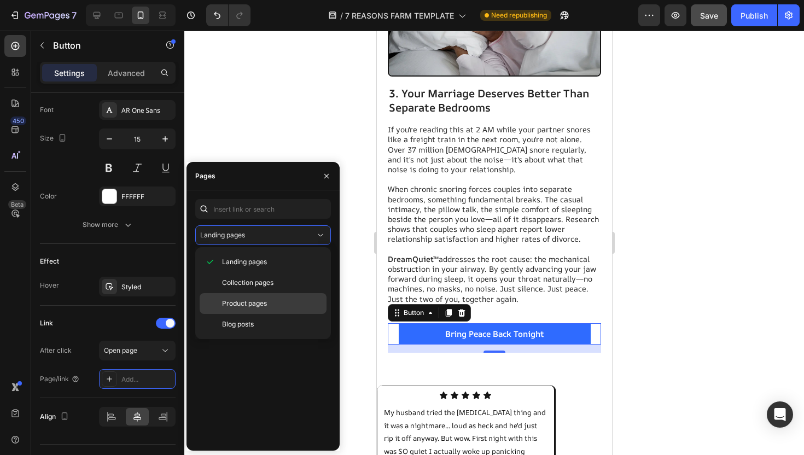
click at [253, 311] on div "Product pages" at bounding box center [263, 303] width 127 height 21
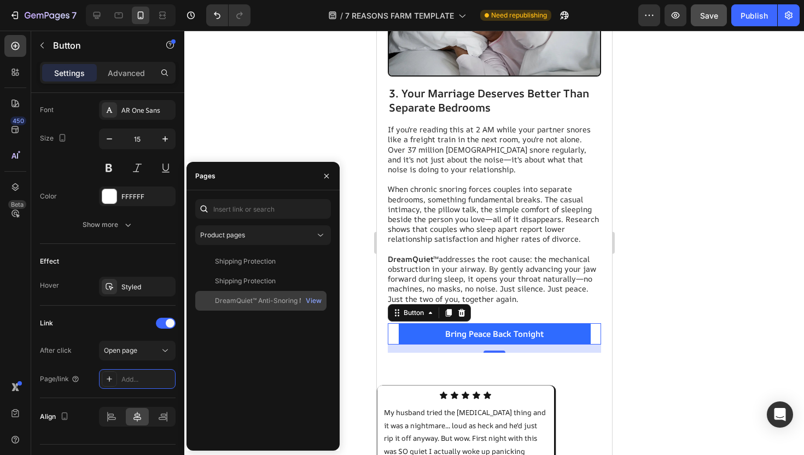
click at [274, 297] on div "DreamQuiet™ Anti-Snoring Mouthpiece" at bounding box center [267, 301] width 105 height 10
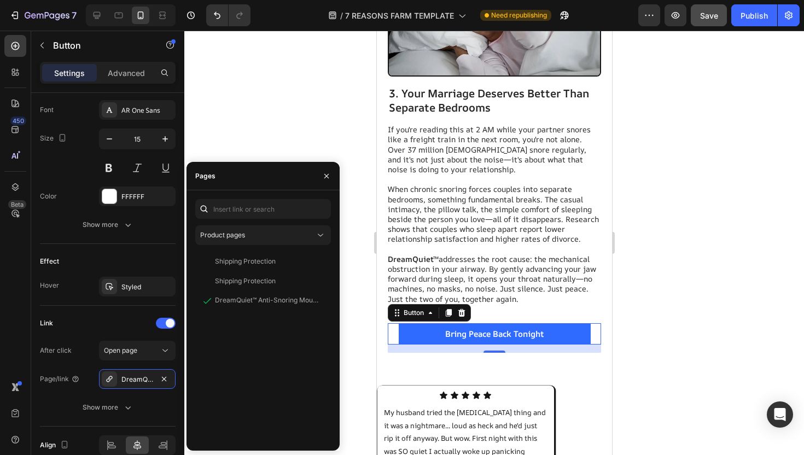
click at [668, 240] on div at bounding box center [494, 243] width 620 height 425
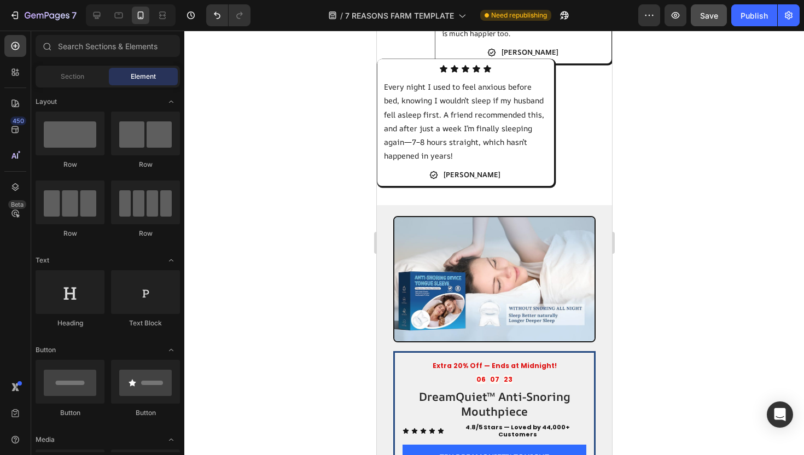
scroll to position [2087, 0]
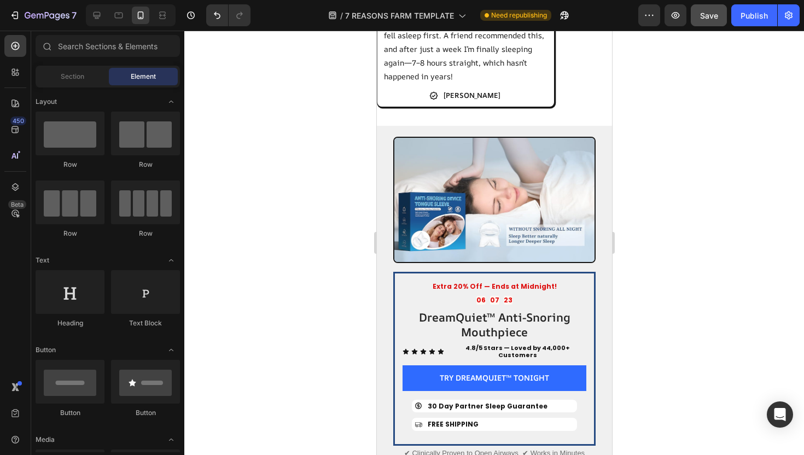
click at [497, 309] on h2 "DreamQuiet™ Anti-Snoring Mouthpiece" at bounding box center [494, 325] width 184 height 32
click at [488, 309] on h2 "DreamQuiet™ Anti-Snoring Mouthpiece" at bounding box center [494, 325] width 184 height 32
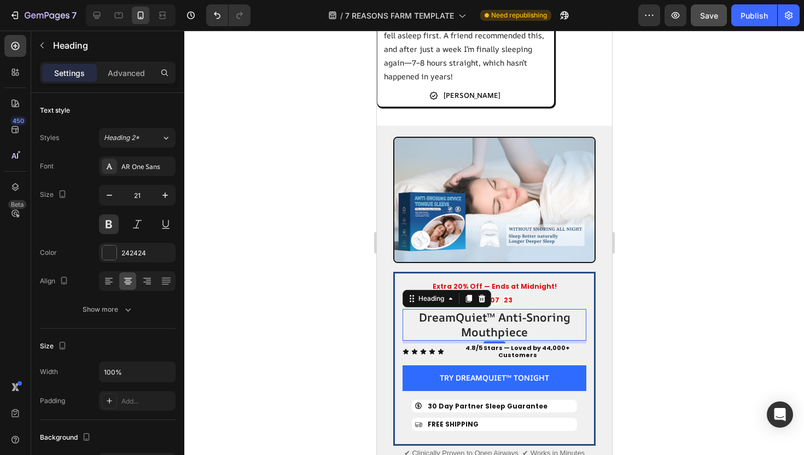
scroll to position [2224, 0]
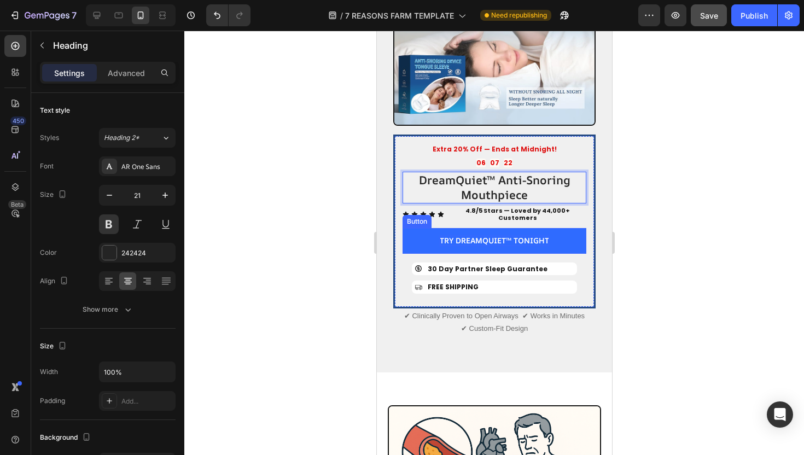
click at [456, 236] on p "TRY DREAMQUIET™ TONIGHT" at bounding box center [493, 241] width 109 height 10
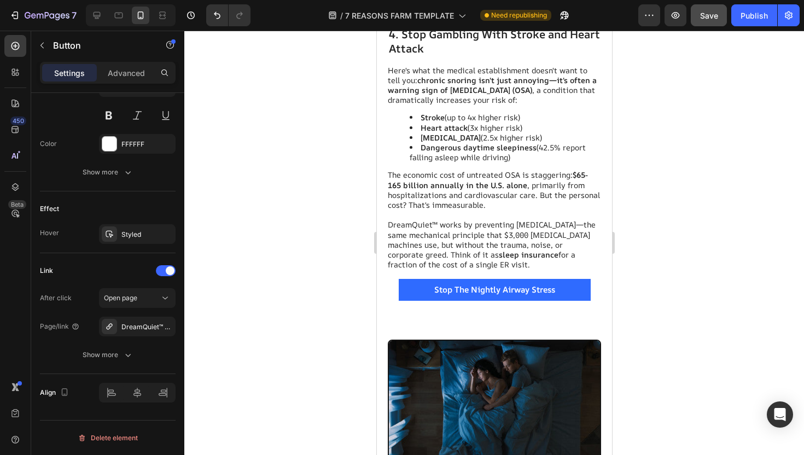
scroll to position [2855, 0]
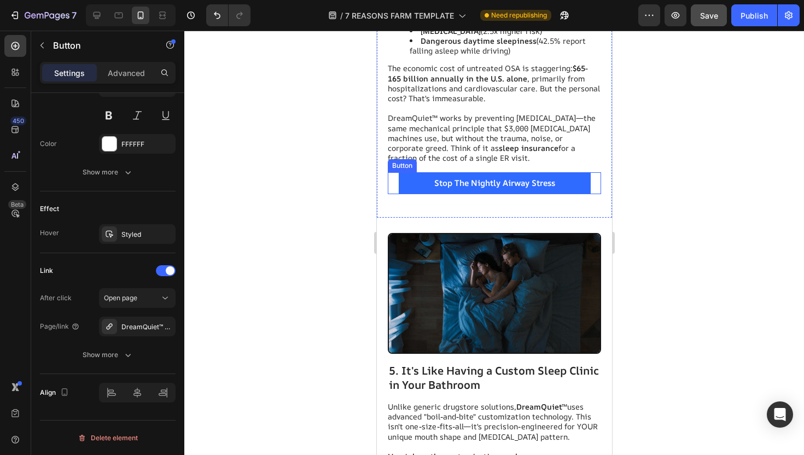
click at [416, 184] on button "Stop The Nightly Airway Stress" at bounding box center [494, 183] width 192 height 22
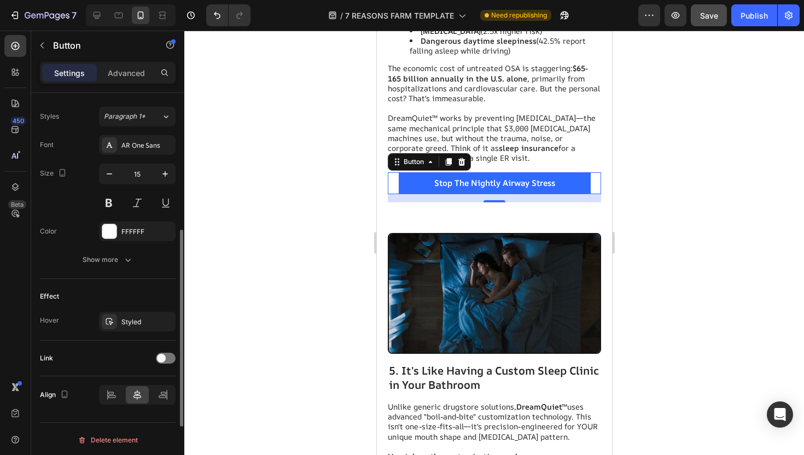
scroll to position [391, 0]
click at [164, 355] on span at bounding box center [161, 356] width 9 height 9
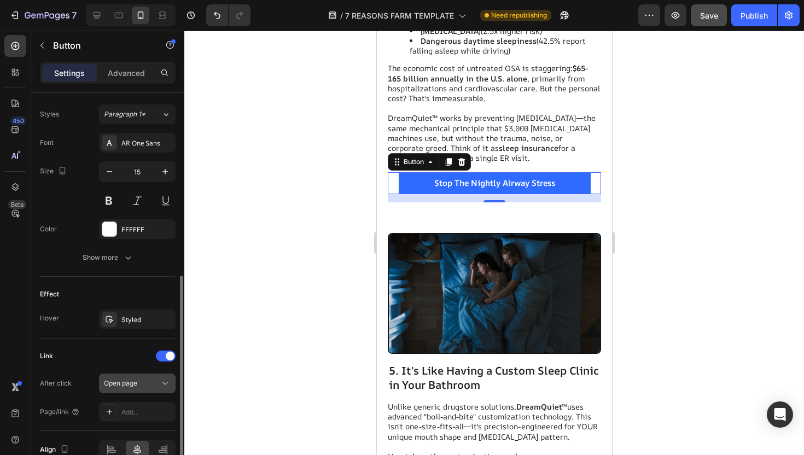
click at [135, 384] on span "Open page" at bounding box center [120, 383] width 33 height 8
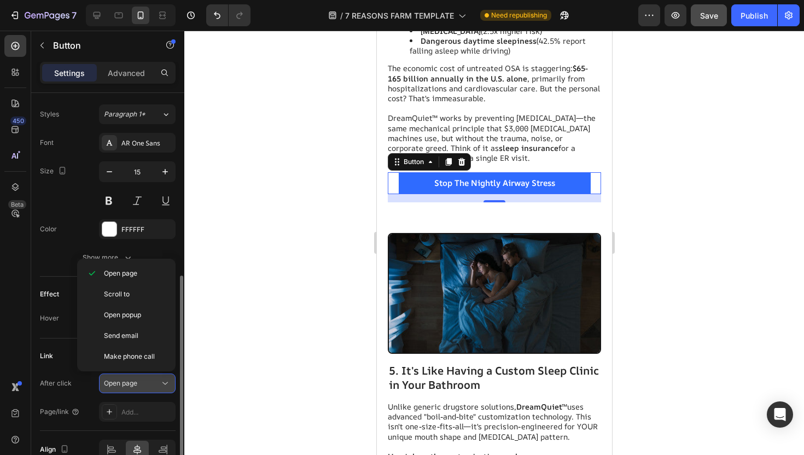
click at [142, 387] on div "Open page" at bounding box center [132, 384] width 56 height 10
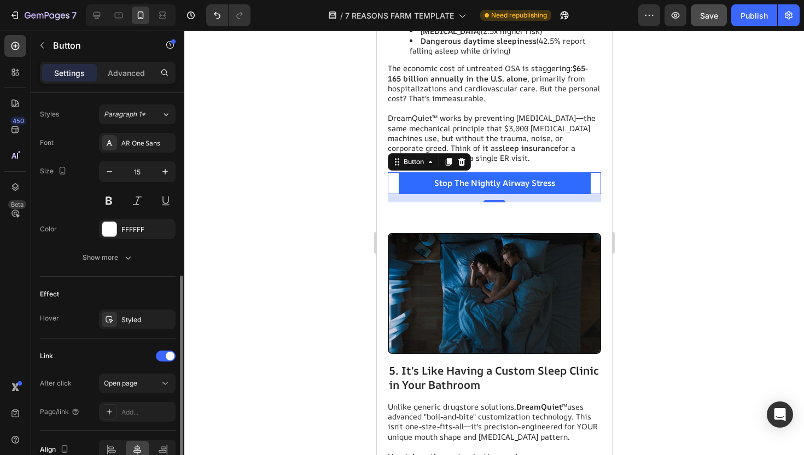
click at [142, 402] on div "After click Open page Page/link Add..." at bounding box center [108, 398] width 136 height 48
click at [142, 410] on div "Add..." at bounding box center [146, 413] width 51 height 10
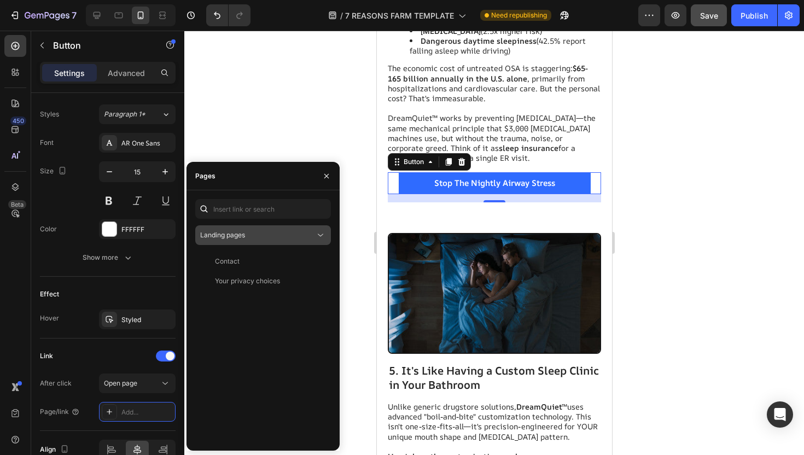
click at [249, 232] on div "Landing pages" at bounding box center [257, 235] width 115 height 10
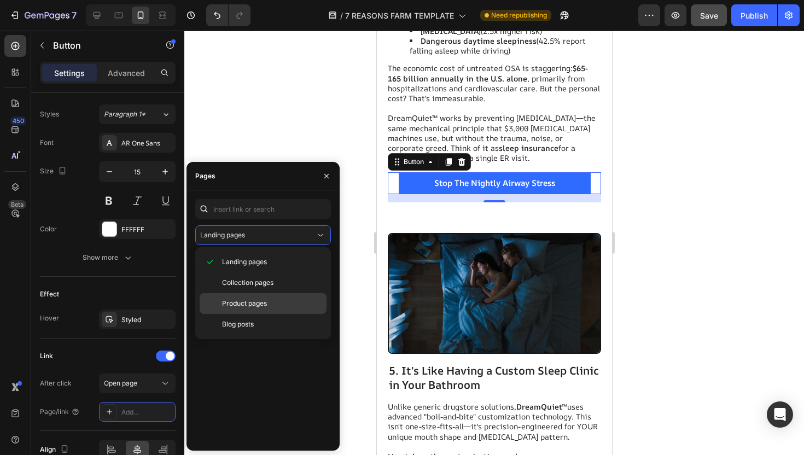
click at [251, 301] on span "Product pages" at bounding box center [244, 304] width 45 height 10
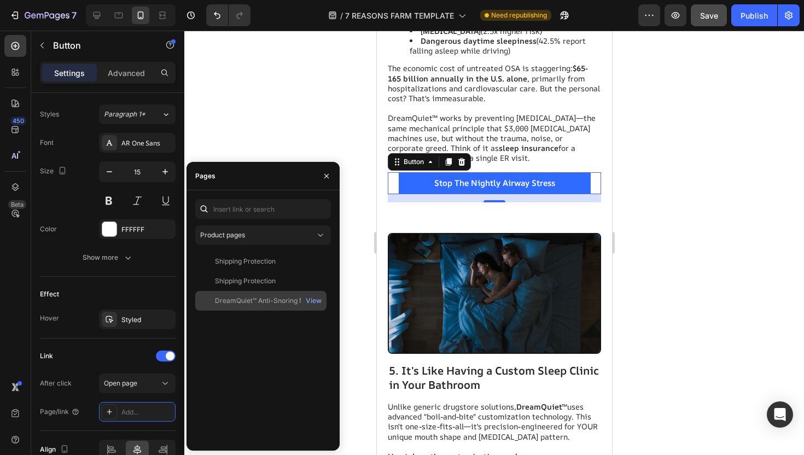
click at [285, 301] on div "DreamQuiet™ Anti-Snoring Mouthpiece" at bounding box center [267, 301] width 105 height 10
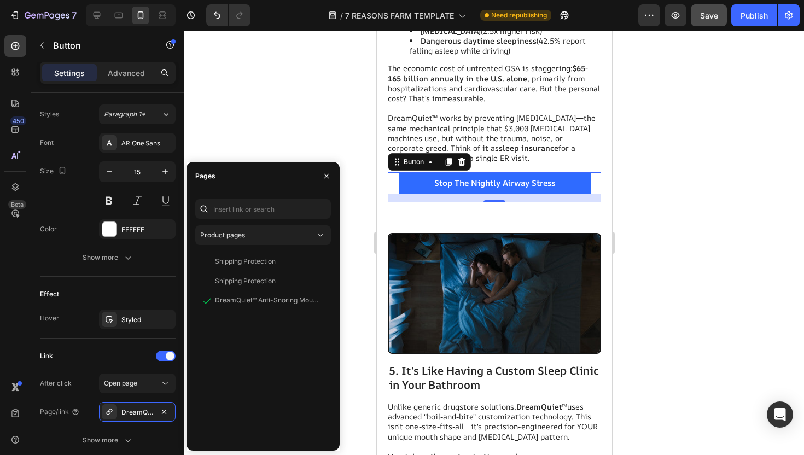
click at [317, 130] on div at bounding box center [494, 243] width 620 height 425
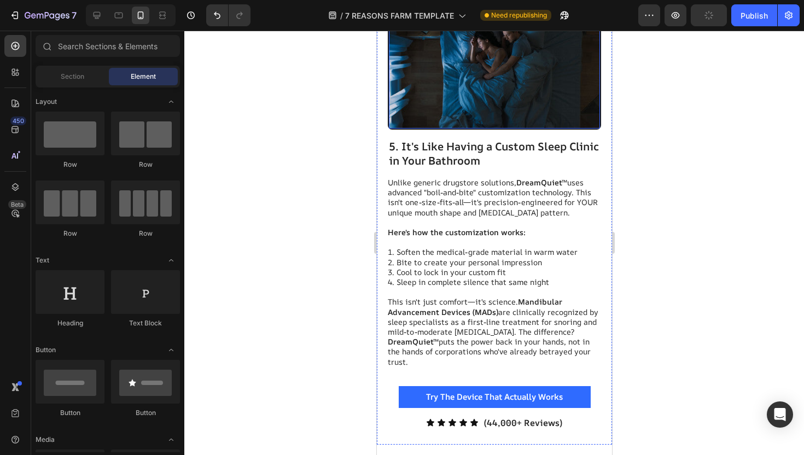
scroll to position [3102, 0]
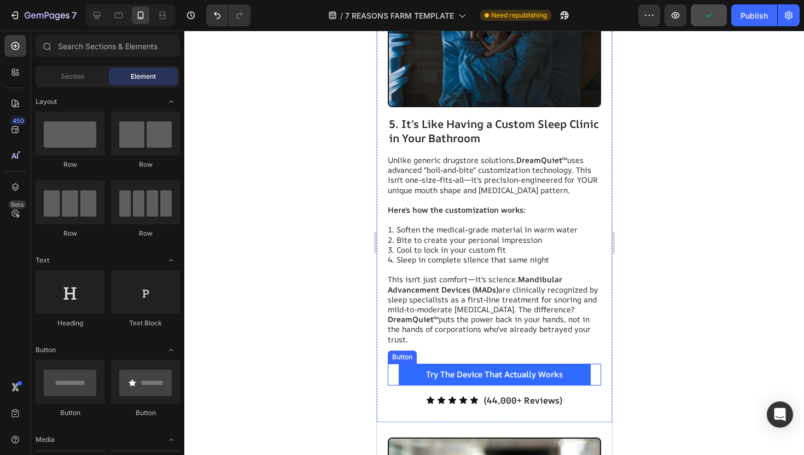
click at [459, 377] on span "Try The Device That Actually Works" at bounding box center [494, 374] width 137 height 11
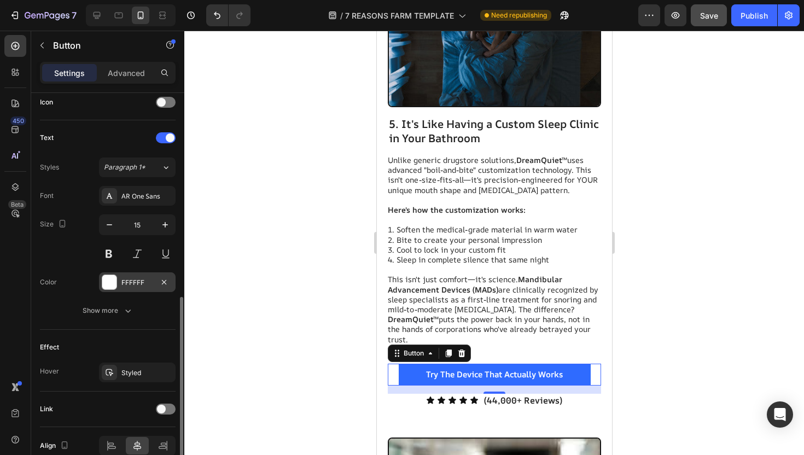
scroll to position [332, 0]
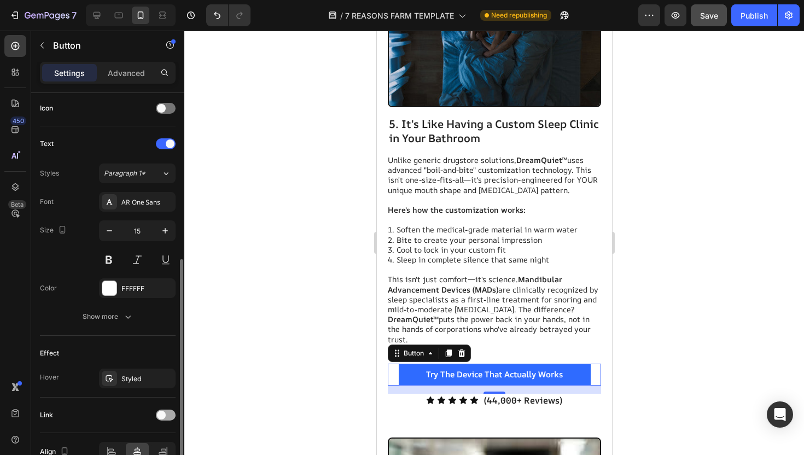
click at [164, 420] on div at bounding box center [166, 415] width 20 height 11
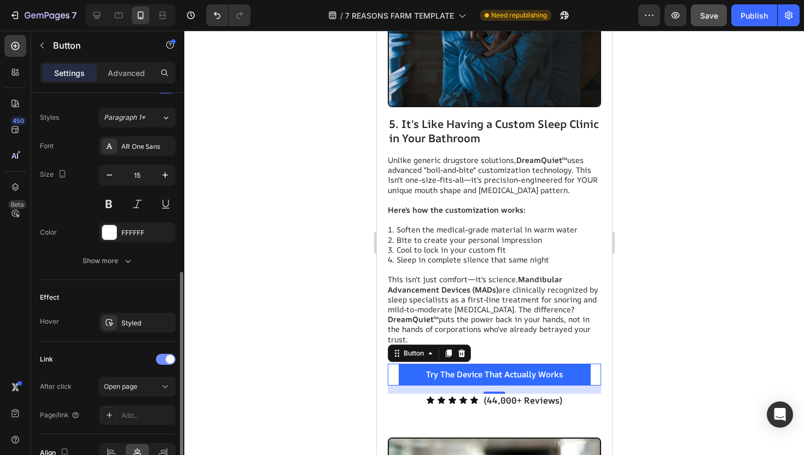
scroll to position [388, 0]
click at [151, 408] on div "Add..." at bounding box center [137, 415] width 77 height 20
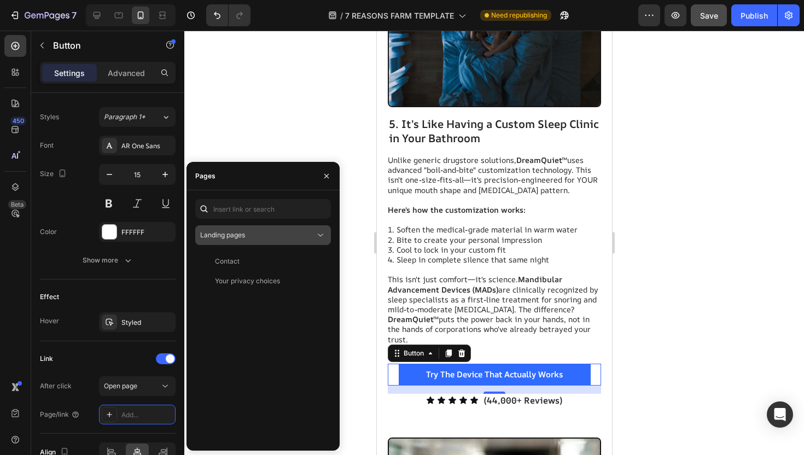
click at [239, 232] on span "Landing pages" at bounding box center [222, 235] width 45 height 8
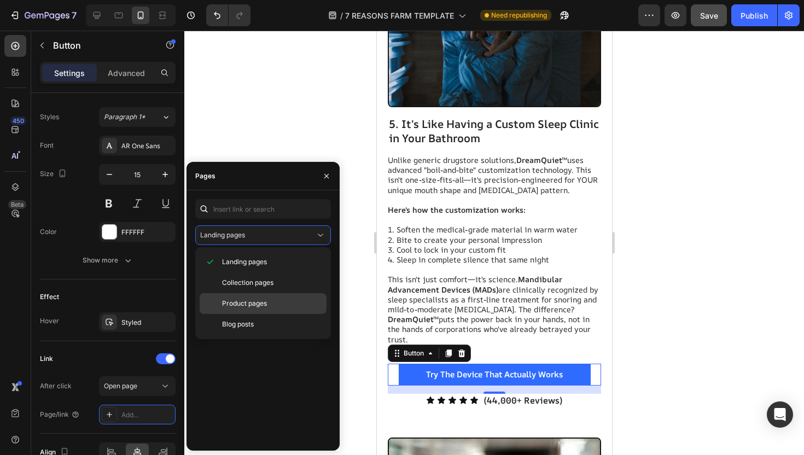
click at [262, 303] on span "Product pages" at bounding box center [244, 304] width 45 height 10
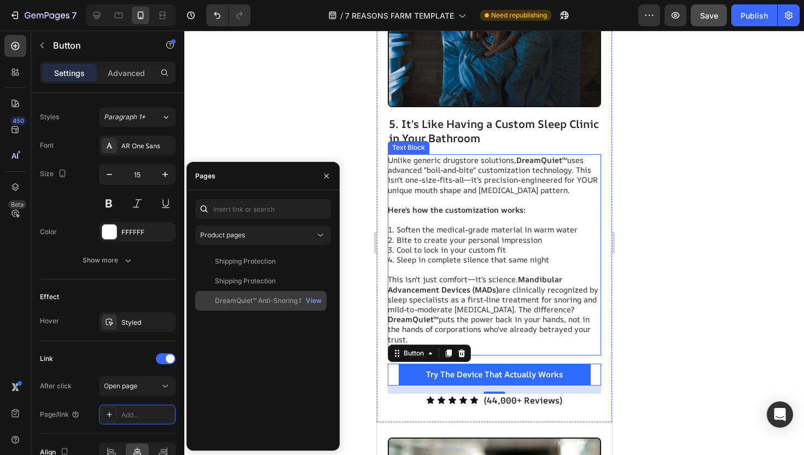
click at [288, 298] on div "DreamQuiet™ Anti-Snoring Mouthpiece" at bounding box center [267, 301] width 105 height 10
click at [309, 150] on div at bounding box center [494, 243] width 620 height 425
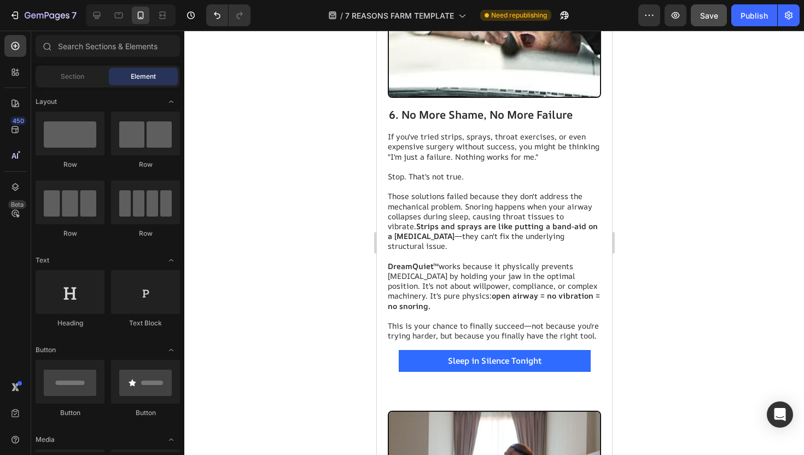
scroll to position [3585, 0]
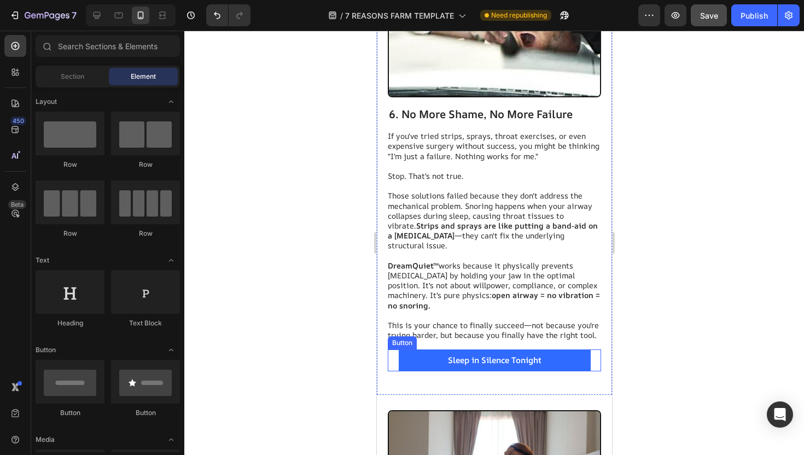
click at [477, 355] on span "Sleep in Silence Tonight" at bounding box center [495, 360] width 94 height 11
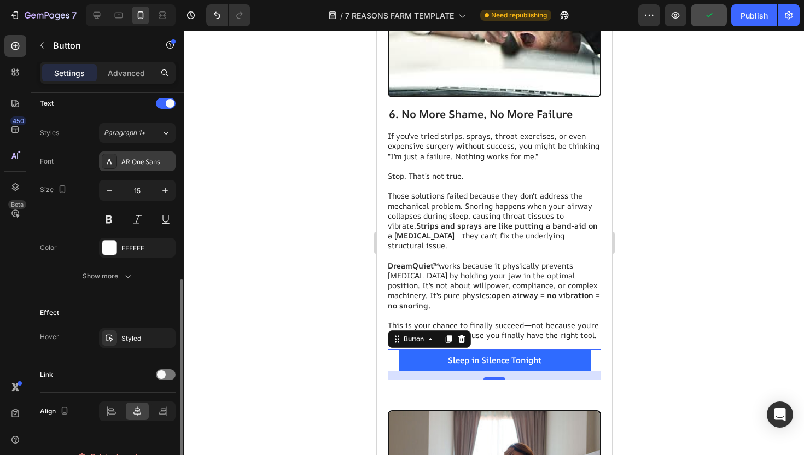
scroll to position [374, 0]
click at [170, 376] on div at bounding box center [166, 373] width 20 height 11
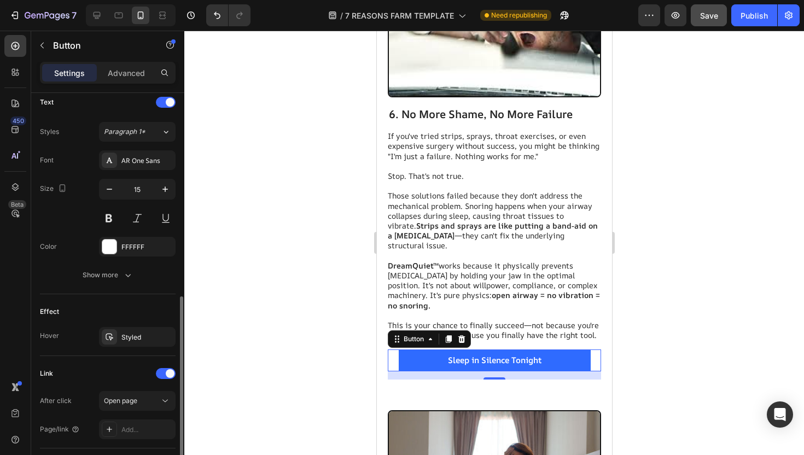
scroll to position [448, 0]
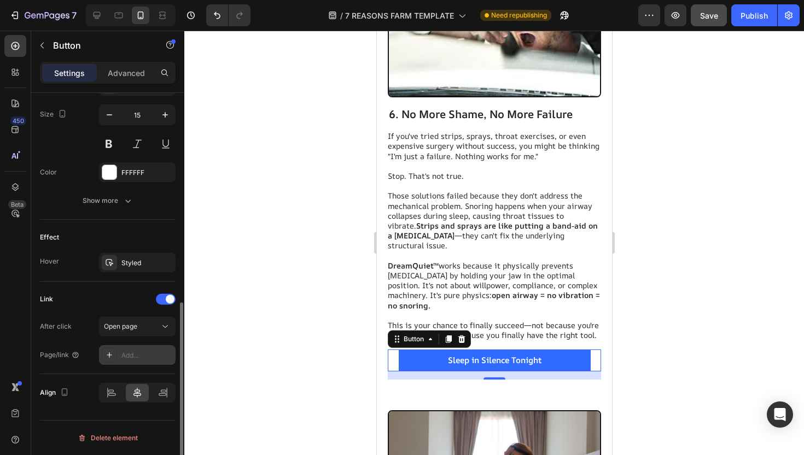
click at [132, 351] on div "Add..." at bounding box center [146, 356] width 51 height 10
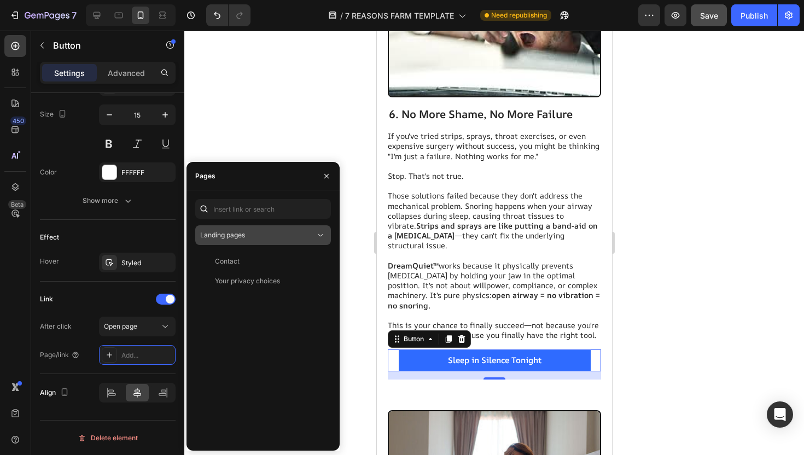
click at [218, 239] on span "Landing pages" at bounding box center [222, 235] width 45 height 10
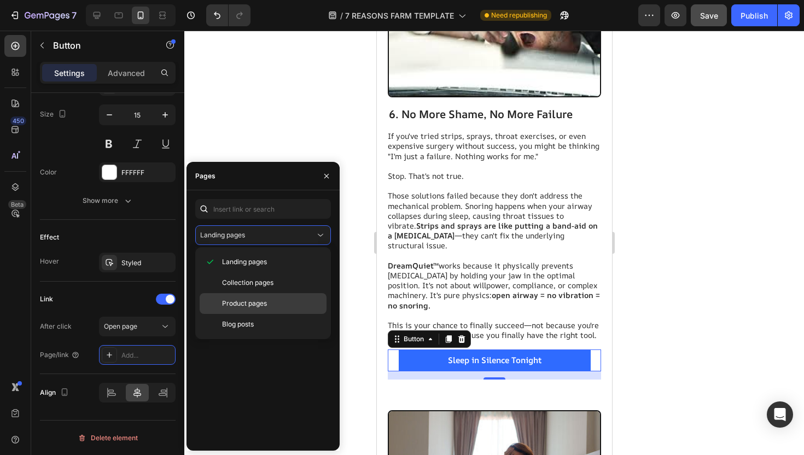
click at [243, 299] on span "Product pages" at bounding box center [244, 304] width 45 height 10
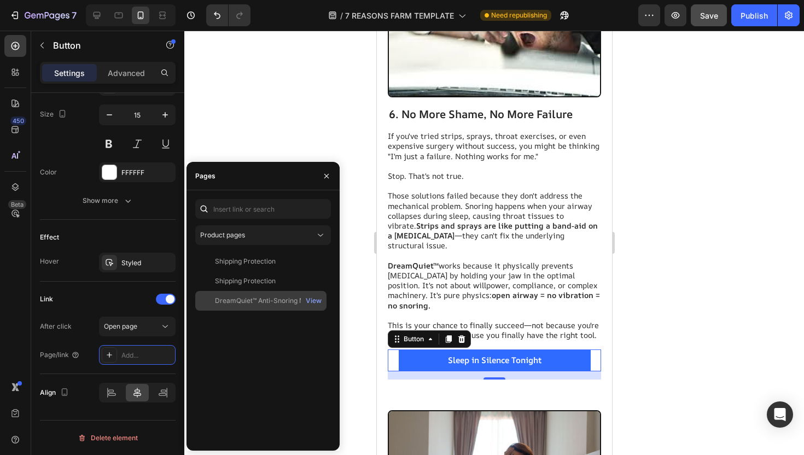
click at [262, 297] on div "DreamQuiet™ Anti-Snoring Mouthpiece" at bounding box center [267, 301] width 105 height 10
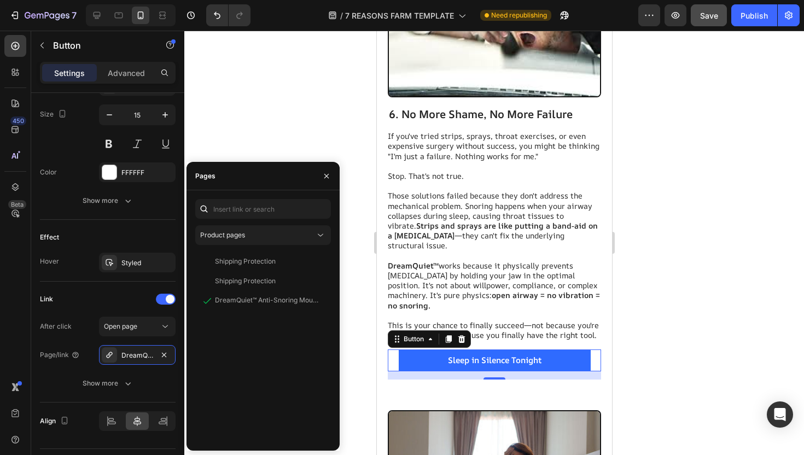
click at [313, 121] on div at bounding box center [494, 243] width 620 height 425
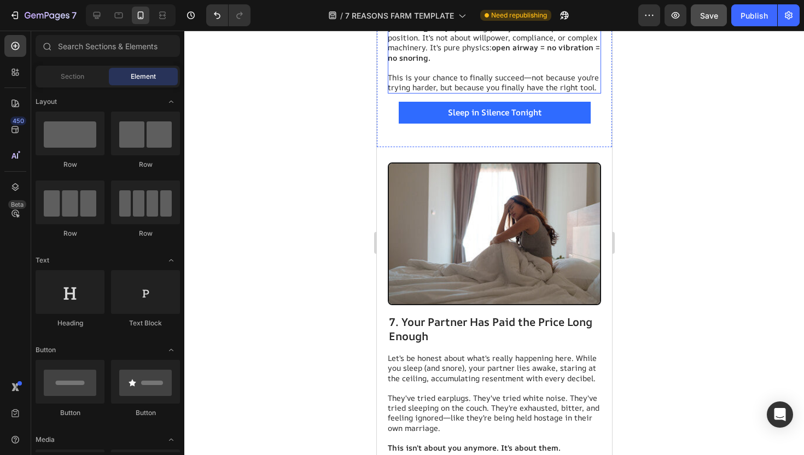
scroll to position [3937, 0]
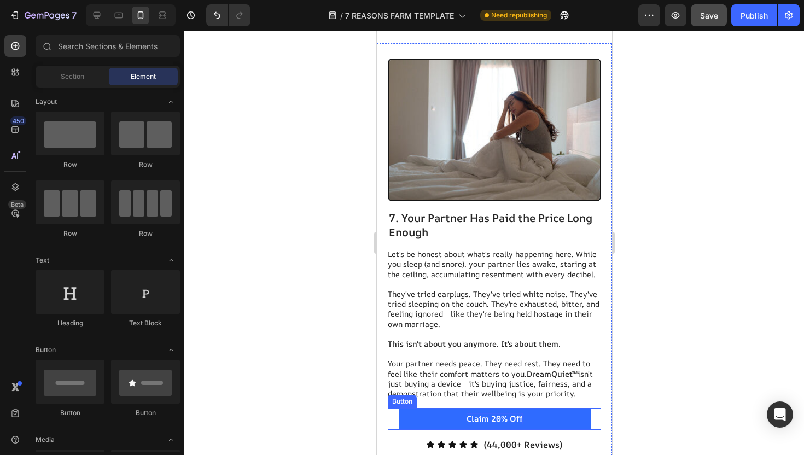
click at [474, 413] on span "Claim 20% Off" at bounding box center [494, 418] width 56 height 11
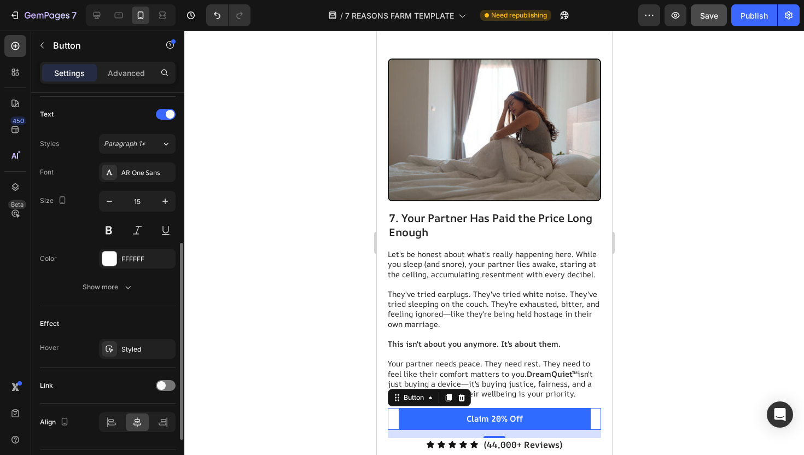
scroll to position [391, 0]
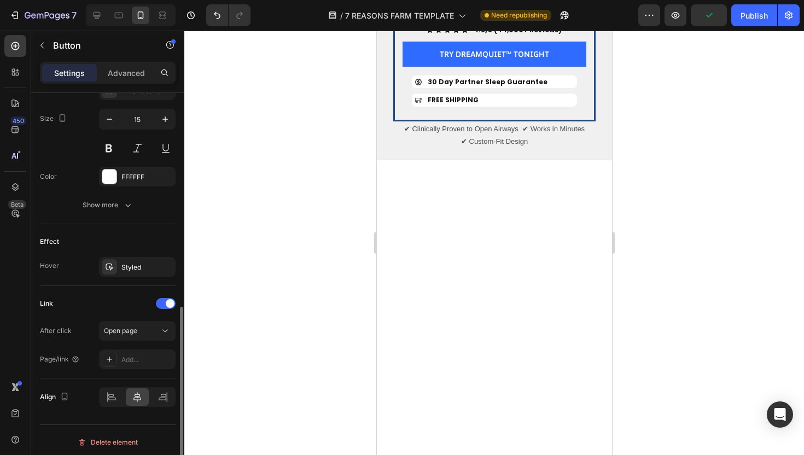
scroll to position [448, 0]
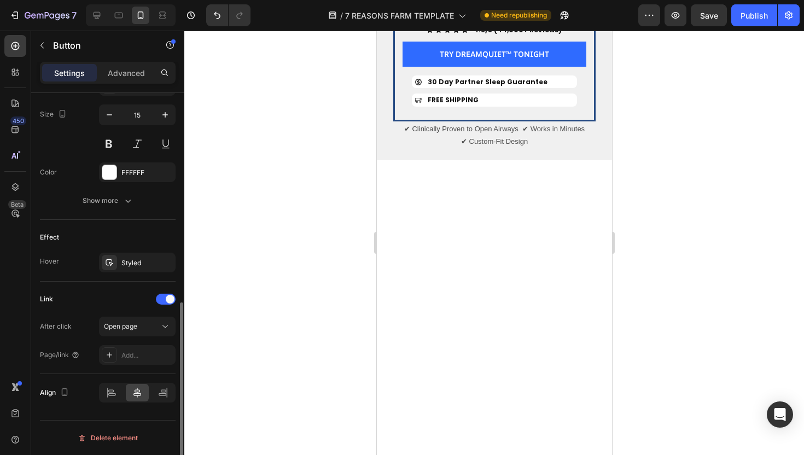
click at [126, 368] on div "Link After click Open page Page/link Add..." at bounding box center [108, 328] width 136 height 92
click at [125, 357] on div "Add..." at bounding box center [146, 356] width 51 height 10
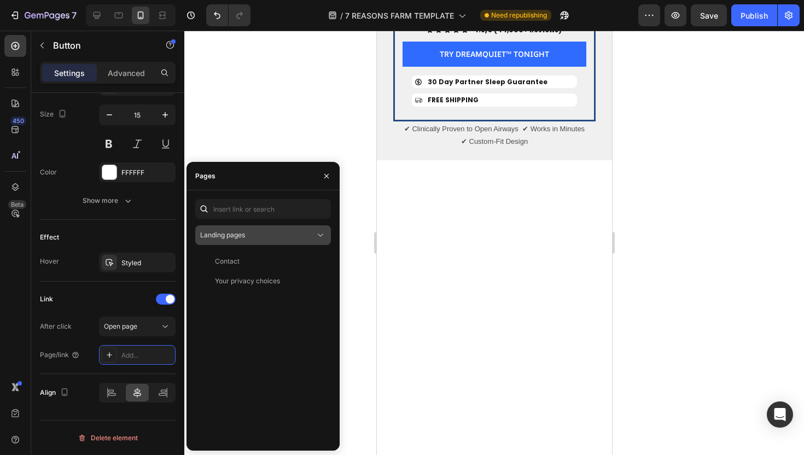
click at [245, 235] on span "Landing pages" at bounding box center [222, 235] width 45 height 8
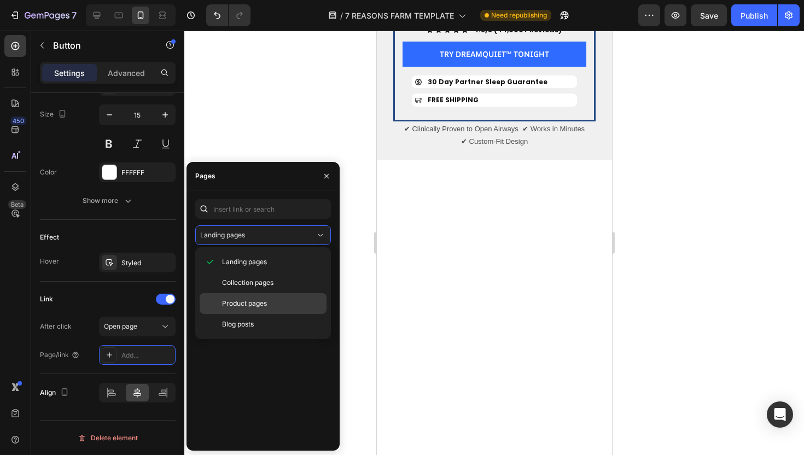
click at [261, 298] on div "Product pages" at bounding box center [263, 303] width 127 height 21
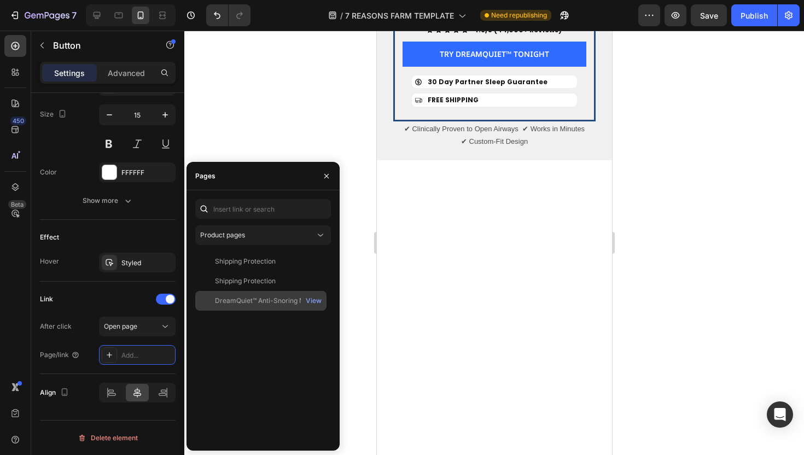
click at [267, 296] on div "DreamQuiet™ Anti-Snoring Mouthpiece" at bounding box center [267, 301] width 105 height 10
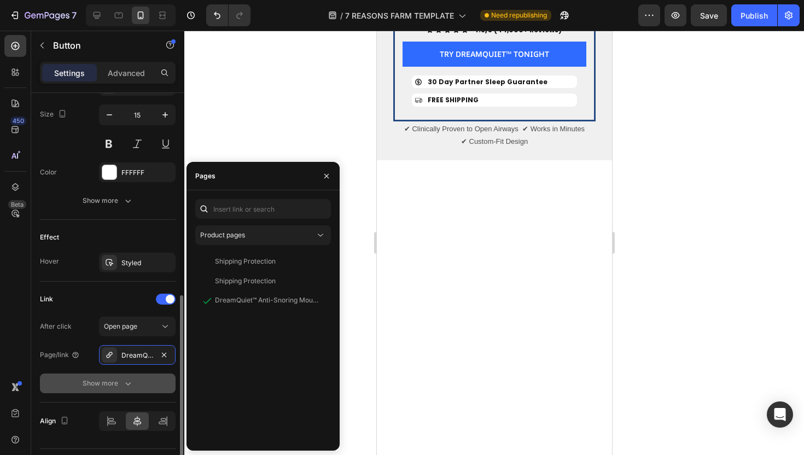
scroll to position [477, 0]
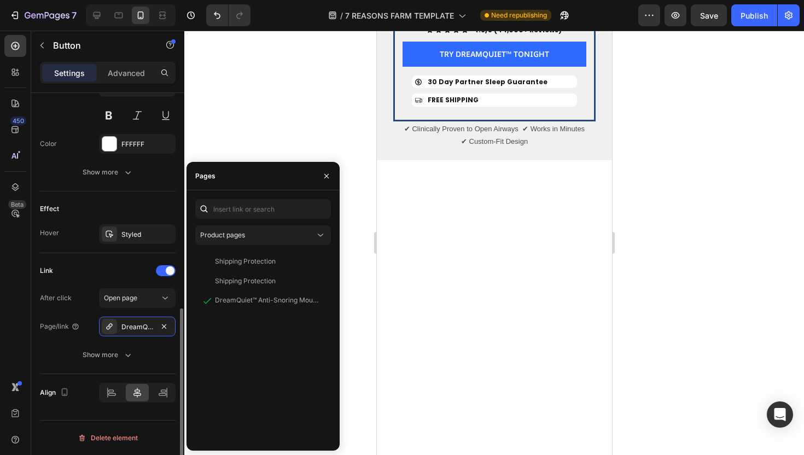
click at [265, 137] on div at bounding box center [494, 243] width 620 height 425
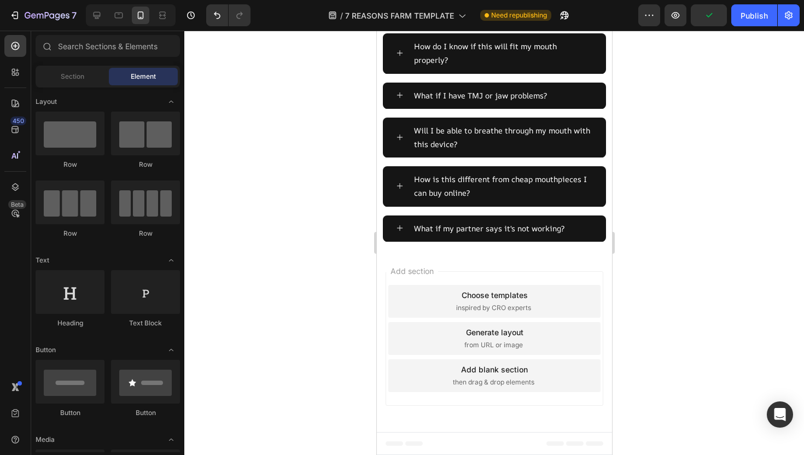
scroll to position [4354, 0]
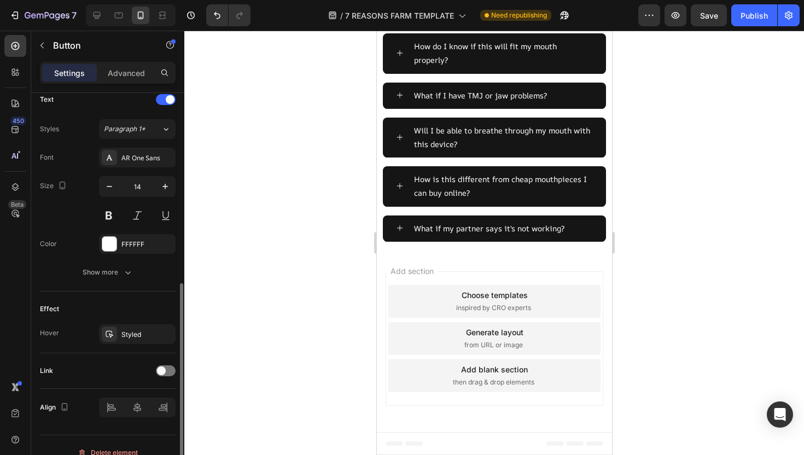
scroll to position [378, 0]
click at [160, 378] on div "Link" at bounding box center [108, 370] width 136 height 18
click at [161, 369] on span at bounding box center [161, 370] width 9 height 9
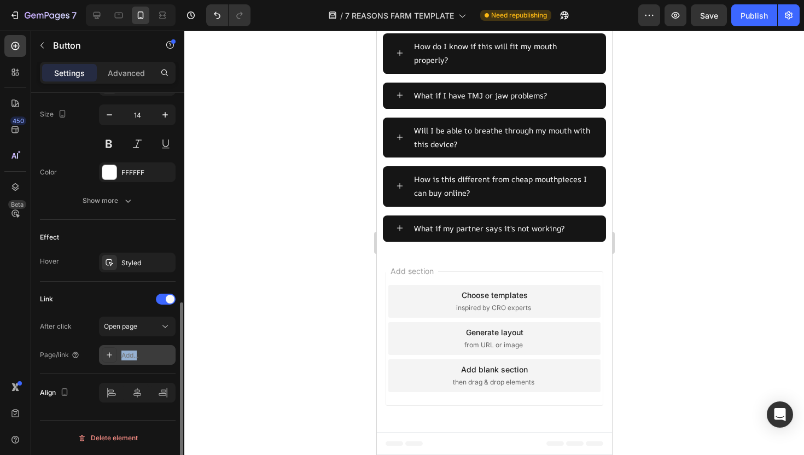
click at [138, 351] on div "Add..." at bounding box center [146, 356] width 51 height 10
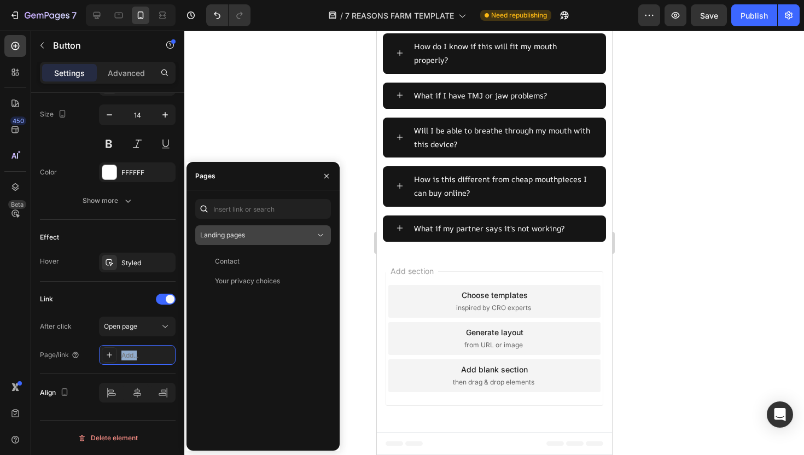
click at [228, 240] on div "Landing pages" at bounding box center [263, 235] width 126 height 11
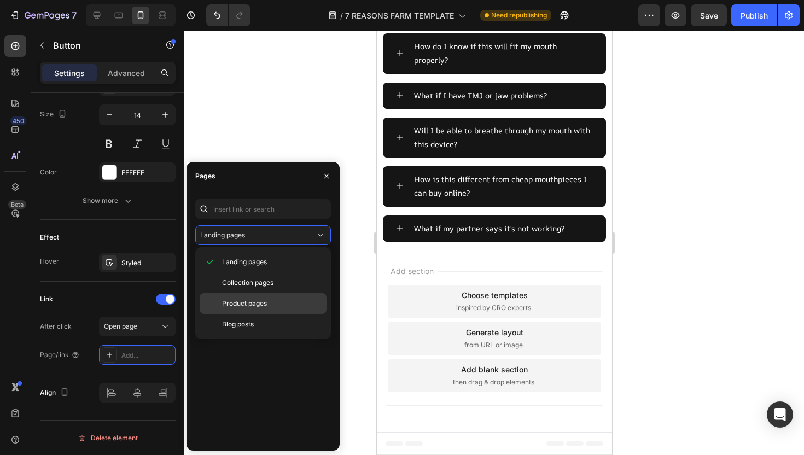
click at [236, 304] on span "Product pages" at bounding box center [244, 304] width 45 height 10
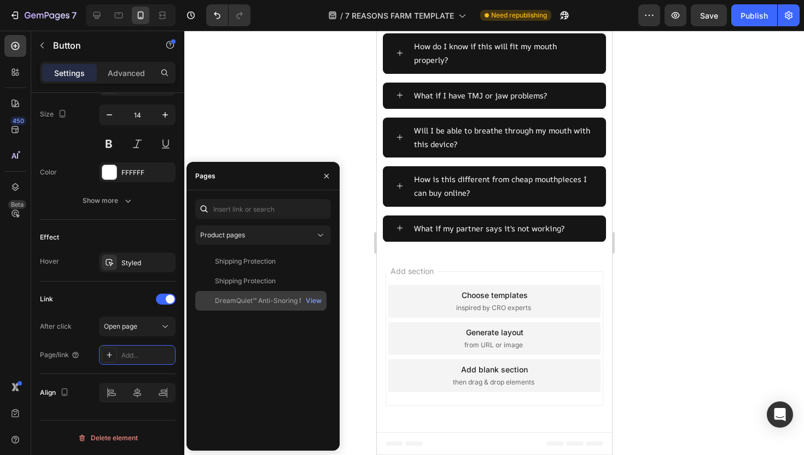
click at [277, 302] on div "DreamQuiet™ Anti-Snoring Mouthpiece" at bounding box center [267, 301] width 105 height 10
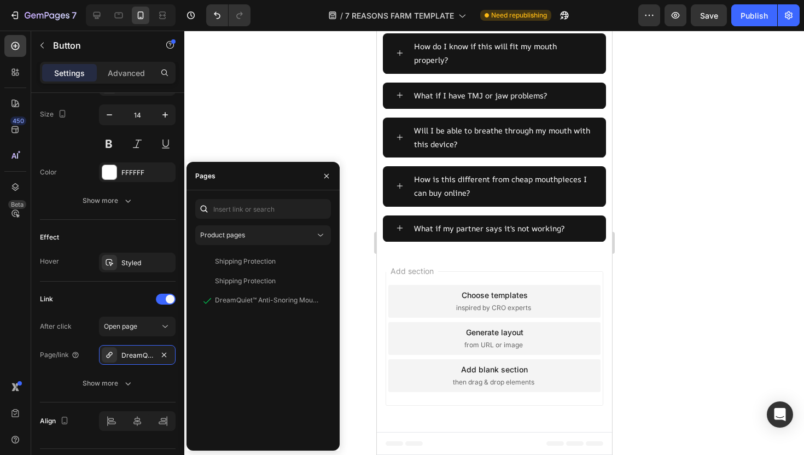
click at [338, 143] on div at bounding box center [494, 243] width 620 height 425
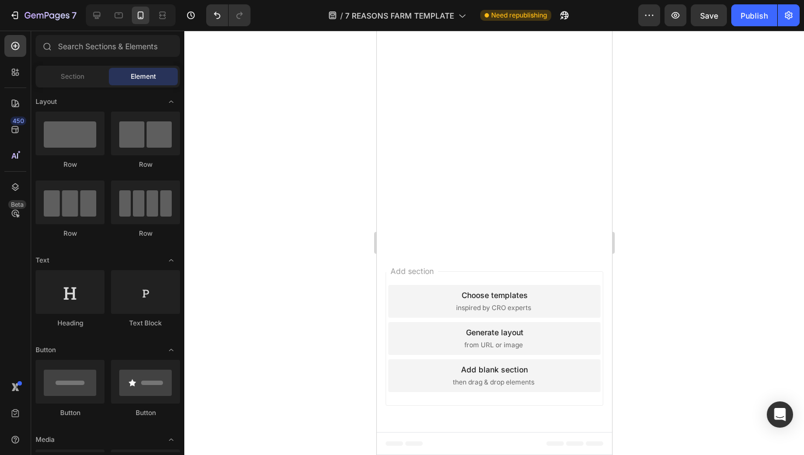
scroll to position [4253, 0]
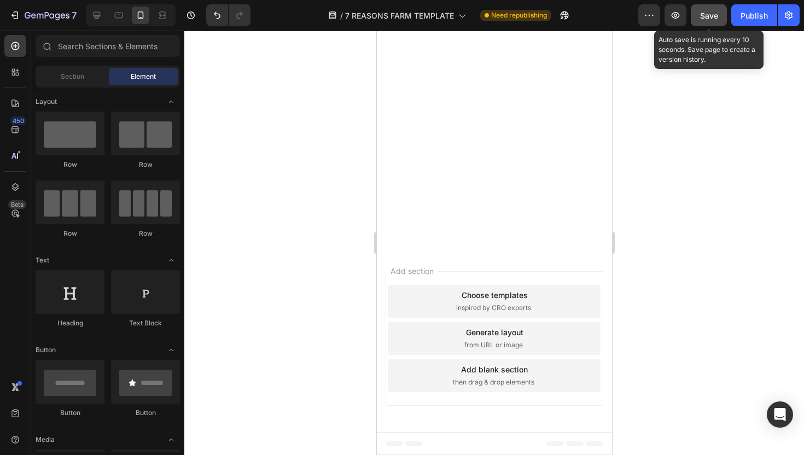
click at [709, 22] on button "Save" at bounding box center [709, 15] width 36 height 22
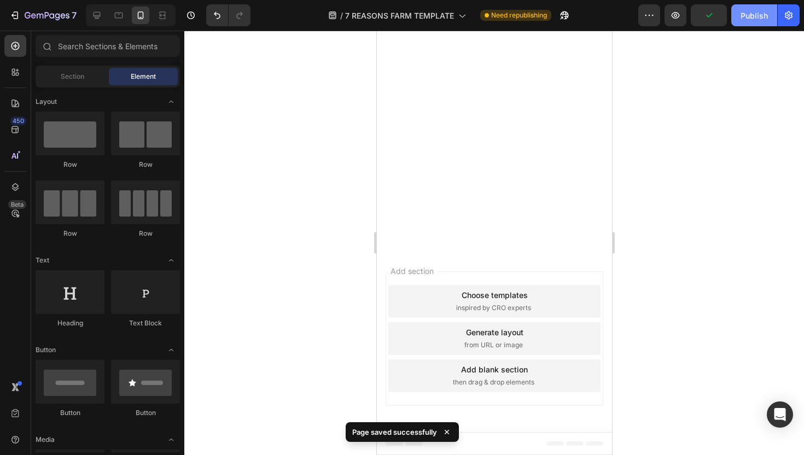
click at [751, 20] on div "Publish" at bounding box center [754, 15] width 27 height 11
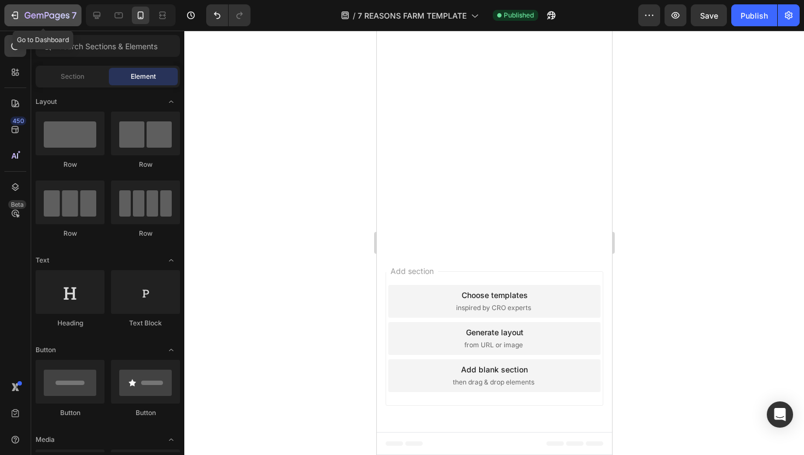
click at [15, 14] on icon "button" at bounding box center [14, 15] width 11 height 11
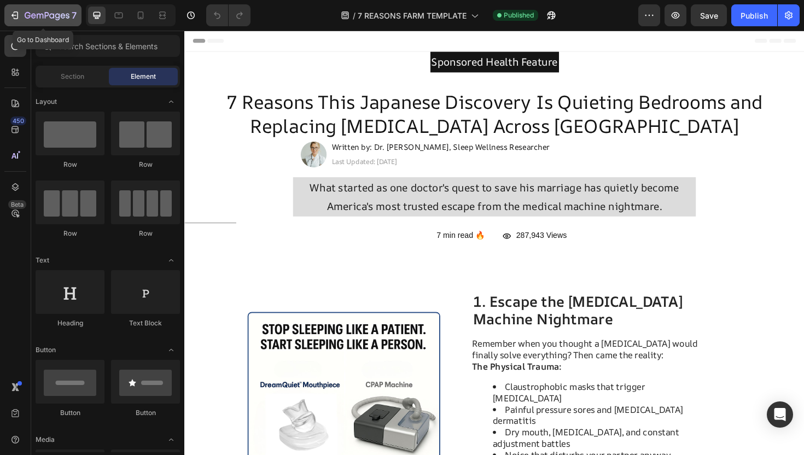
click at [19, 10] on icon "button" at bounding box center [14, 15] width 11 height 11
